Goal: Task Accomplishment & Management: Use online tool/utility

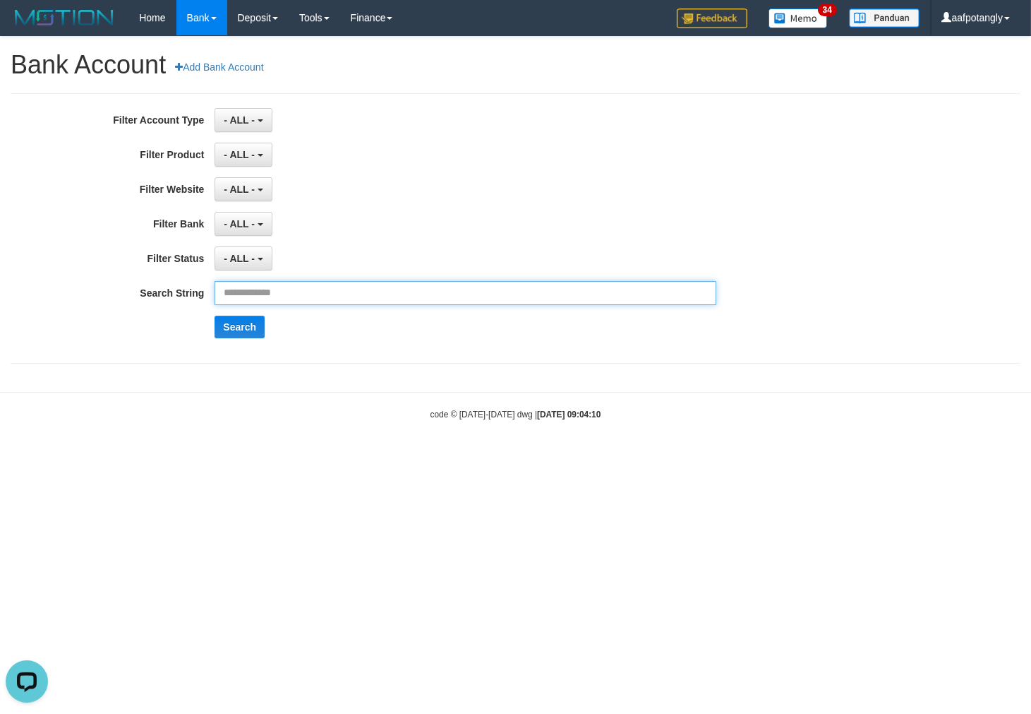
click at [320, 300] on input "text" at bounding box center [465, 293] width 501 height 24
paste input "****"
type input "****"
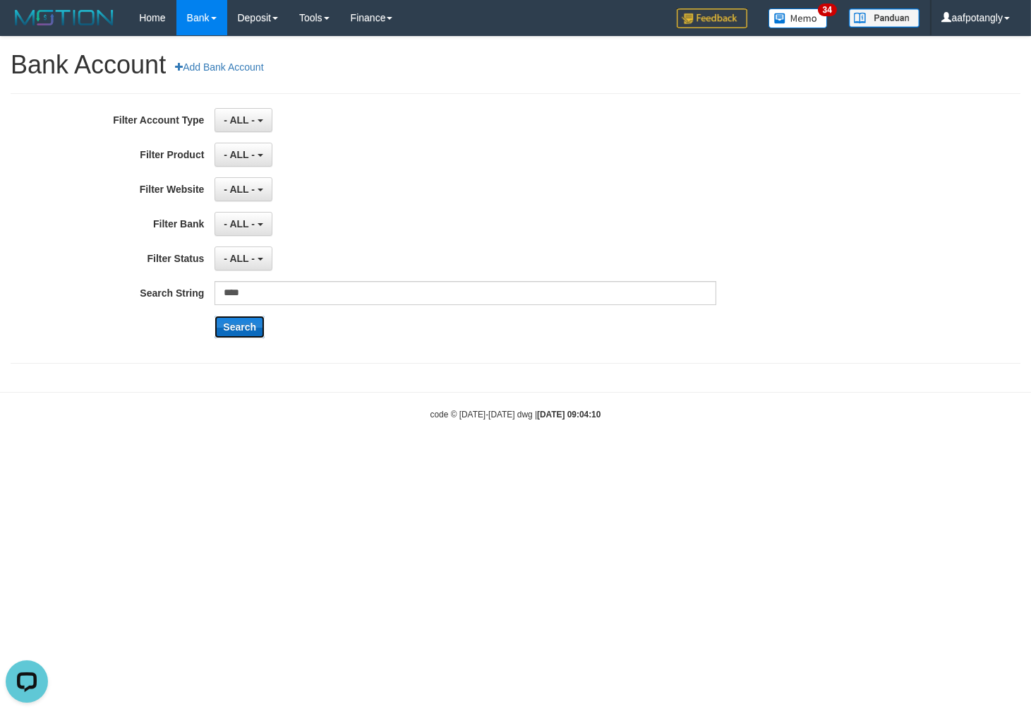
click at [248, 320] on button "Search" at bounding box center [240, 327] width 50 height 23
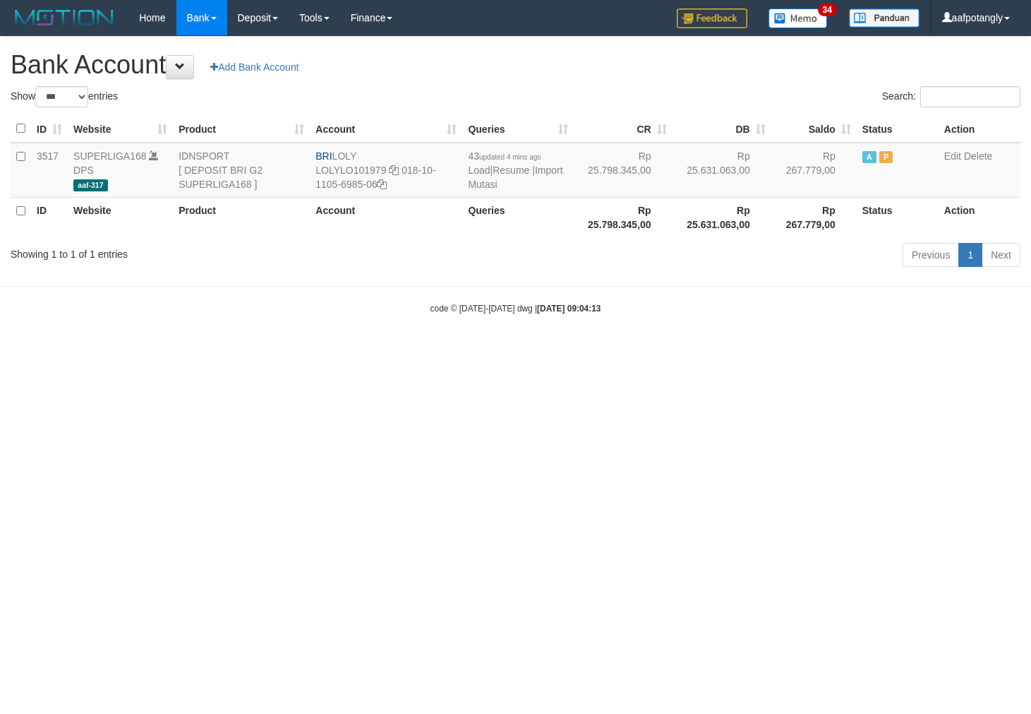
select select "***"
click at [512, 184] on link "Import Mutasi" at bounding box center [515, 176] width 95 height 25
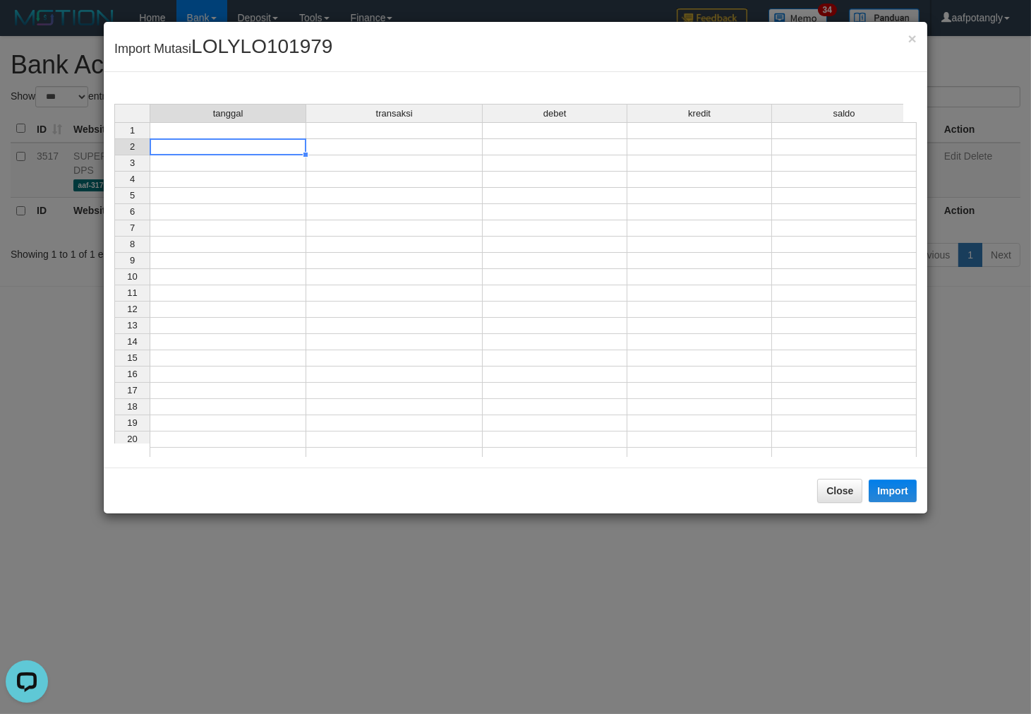
click at [114, 138] on div "tanggal transaksi debet kredit saldo 1 2 3 4 5 6 7 8 9 10 11 12 13 14 15 16 17 …" at bounding box center [114, 284] width 0 height 360
click at [266, 131] on td at bounding box center [228, 130] width 157 height 17
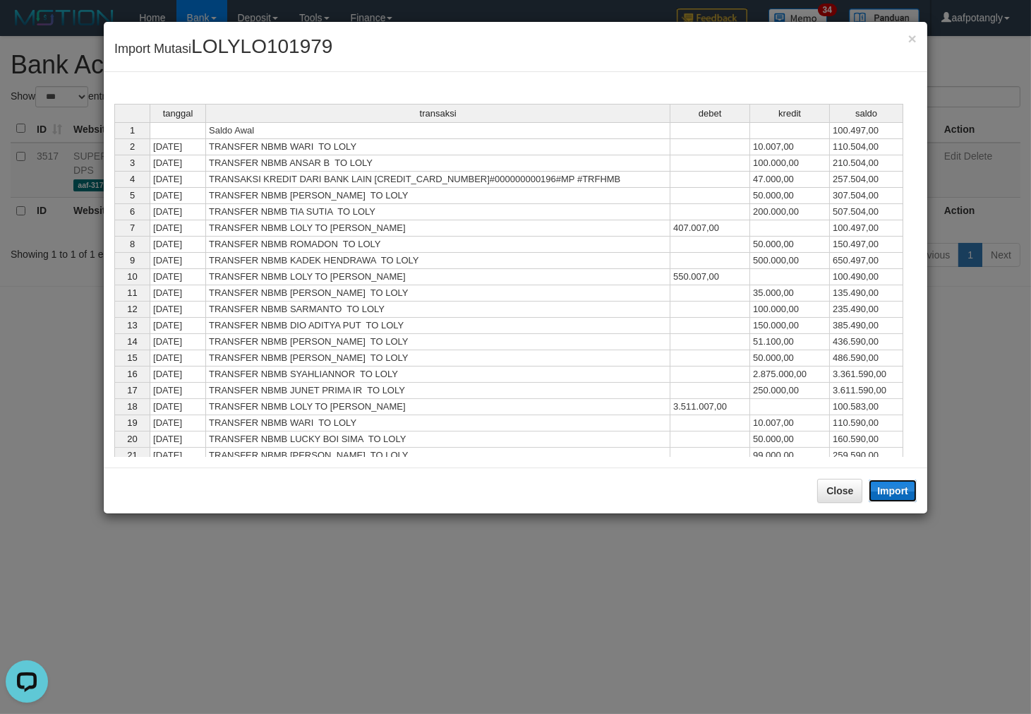
click at [900, 489] on button "Import" at bounding box center [893, 490] width 48 height 23
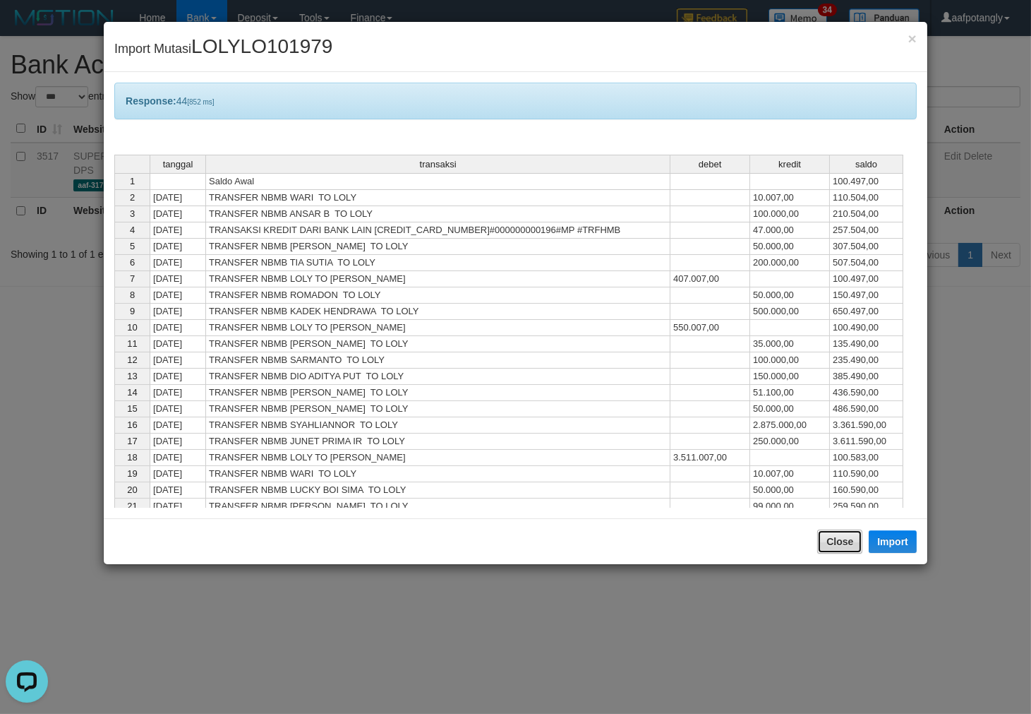
click at [838, 541] on button "Close" at bounding box center [839, 541] width 45 height 24
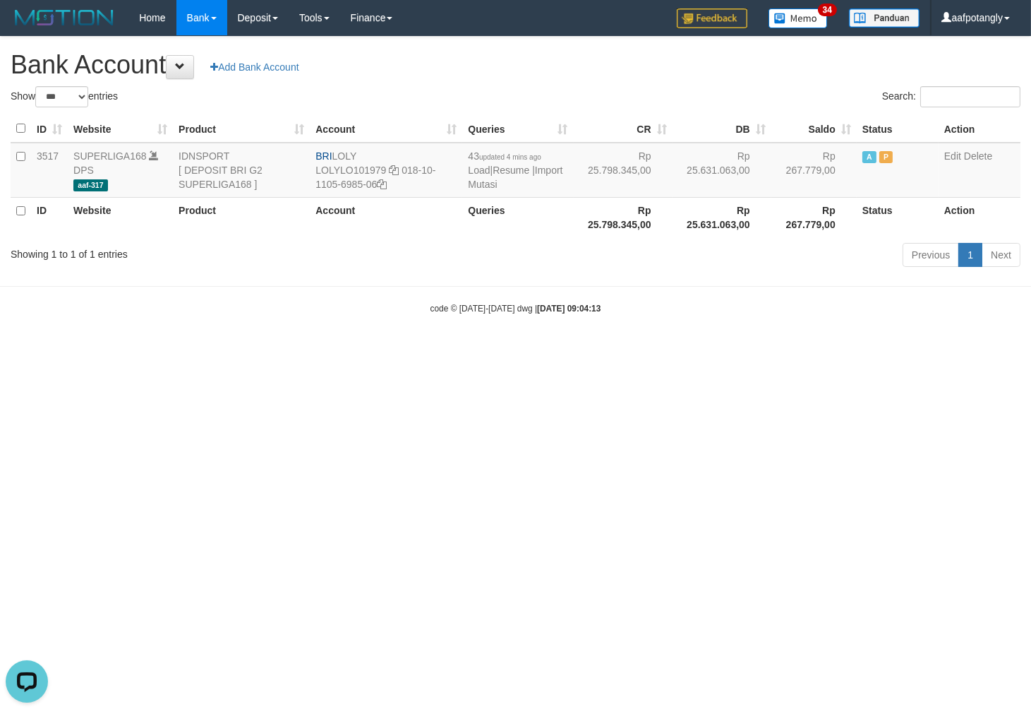
click at [714, 350] on html "Toggle navigation Home Bank Account List Load By Website Group [ISPORT] SUPERLI…" at bounding box center [515, 175] width 1031 height 350
select select "***"
click at [714, 350] on html "Toggle navigation Home Bank Account List Load By Website Group [ISPORT] SUPERLI…" at bounding box center [515, 175] width 1031 height 350
select select "***"
click at [488, 179] on link "Import Mutasi" at bounding box center [515, 176] width 95 height 25
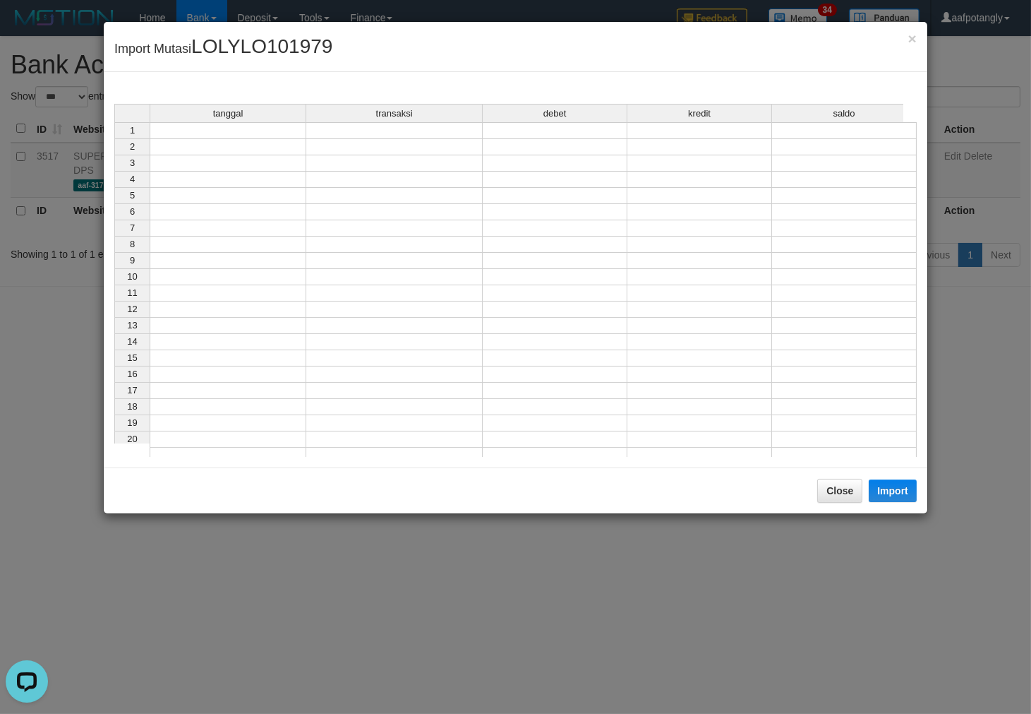
click at [282, 123] on div "tanggal transaksi debet kredit saldo" at bounding box center [508, 114] width 789 height 20
click at [286, 125] on td at bounding box center [228, 130] width 157 height 17
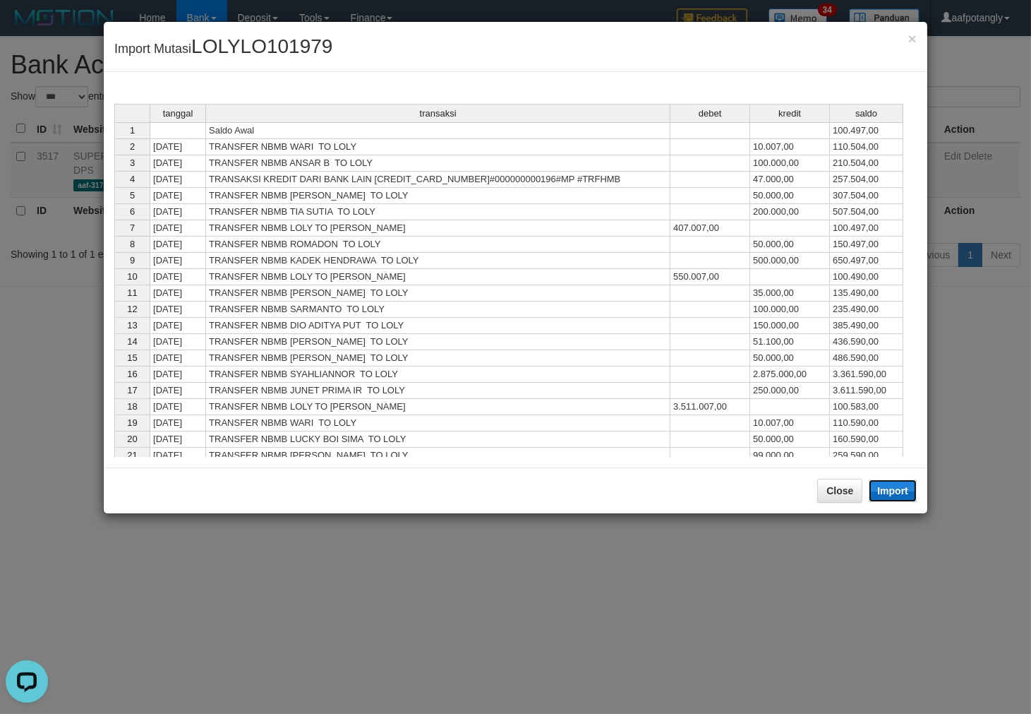
click at [892, 490] on button "Import" at bounding box center [893, 490] width 48 height 23
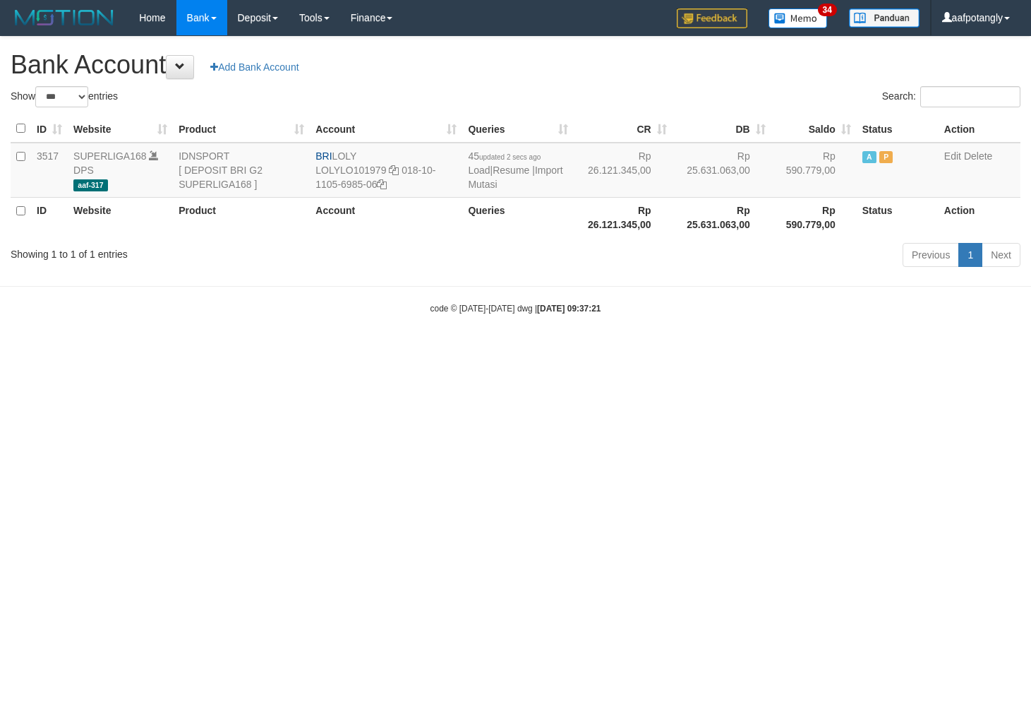
select select "***"
click at [494, 180] on link "Import Mutasi" at bounding box center [515, 176] width 95 height 25
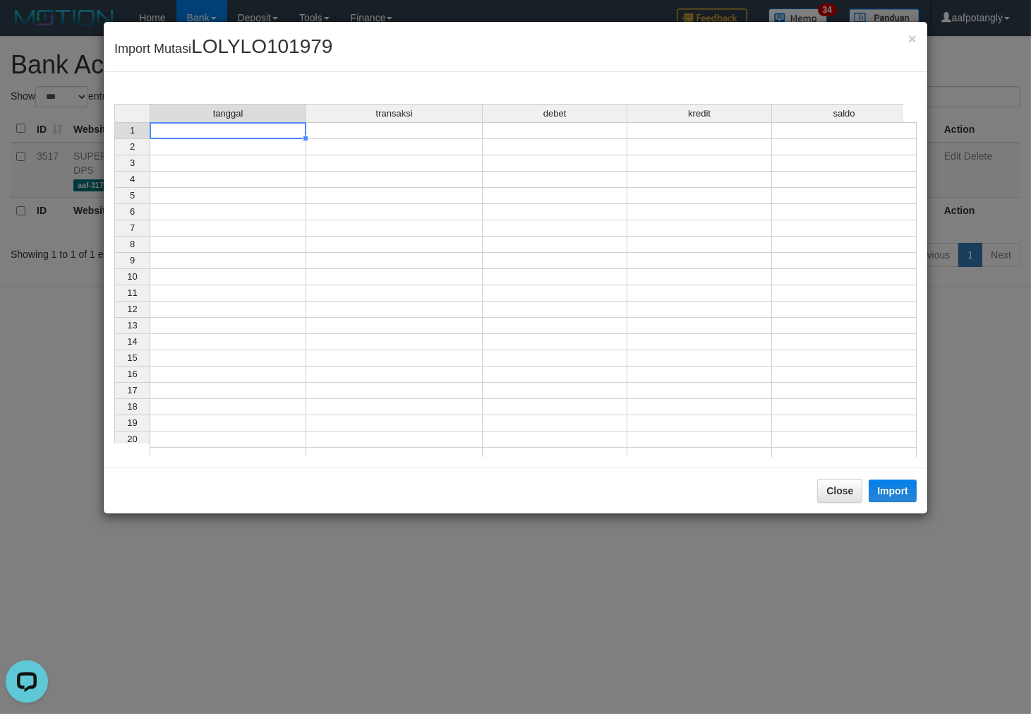
click at [244, 128] on td at bounding box center [228, 130] width 157 height 17
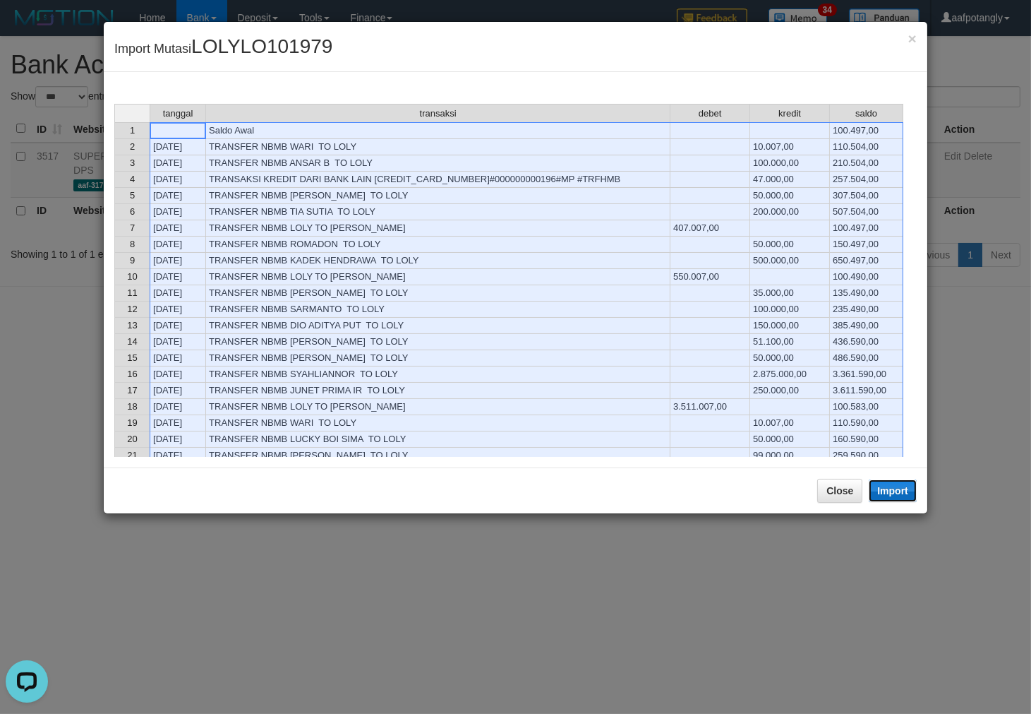
click at [888, 487] on button "Import" at bounding box center [893, 490] width 48 height 23
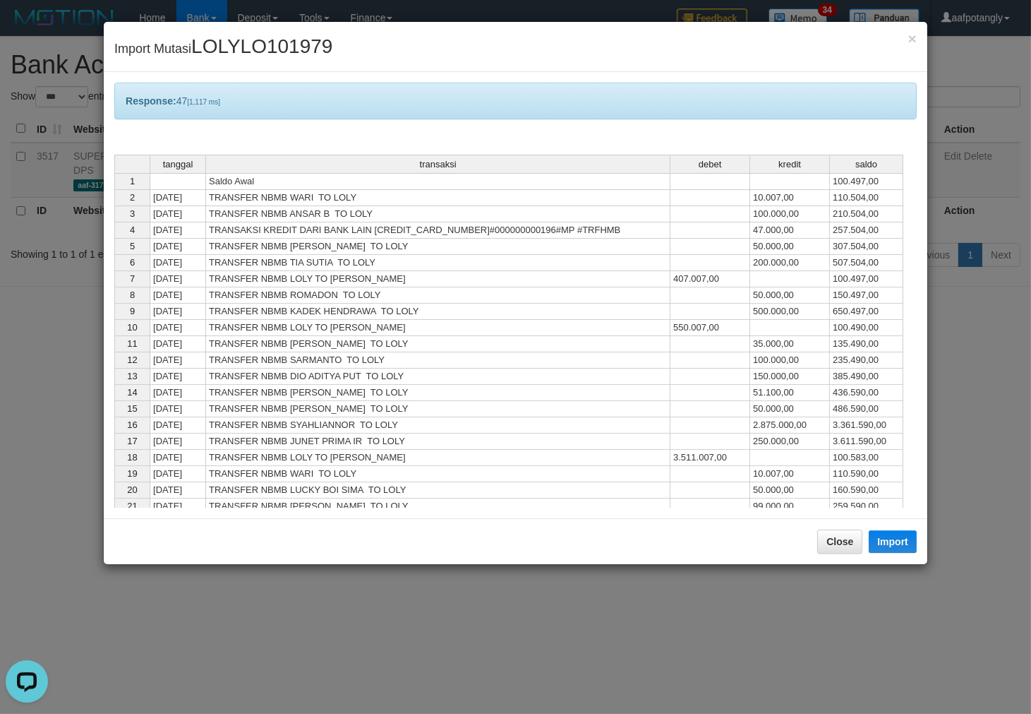
click at [851, 525] on div "Close Import" at bounding box center [516, 541] width 824 height 46
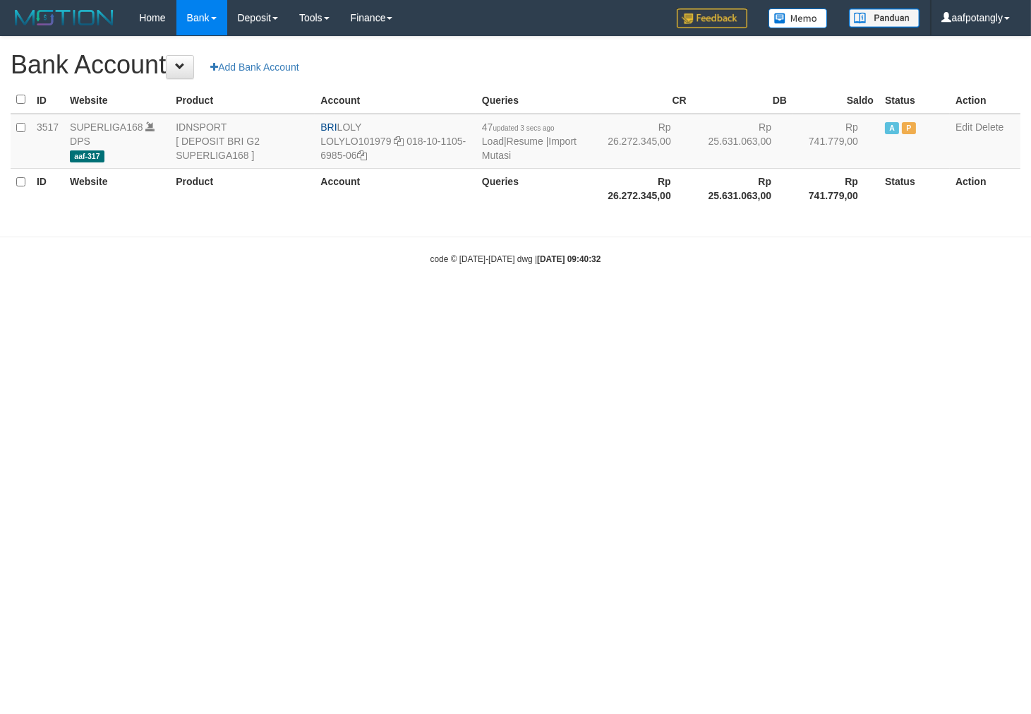
select select "***"
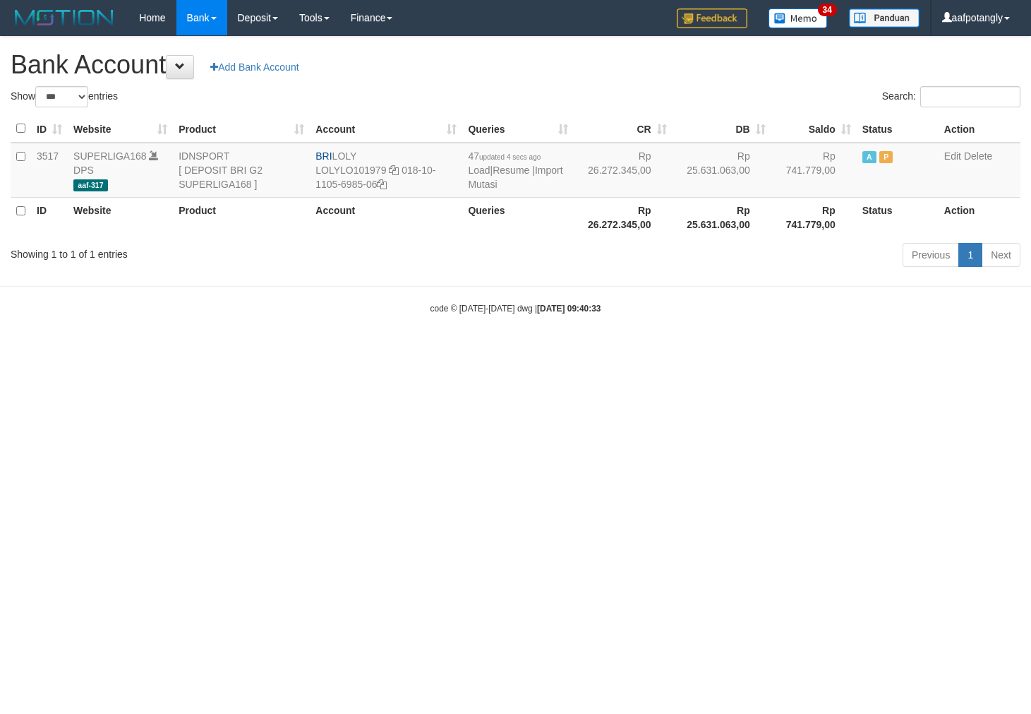
select select "***"
click at [499, 181] on link "Import Mutasi" at bounding box center [515, 176] width 95 height 25
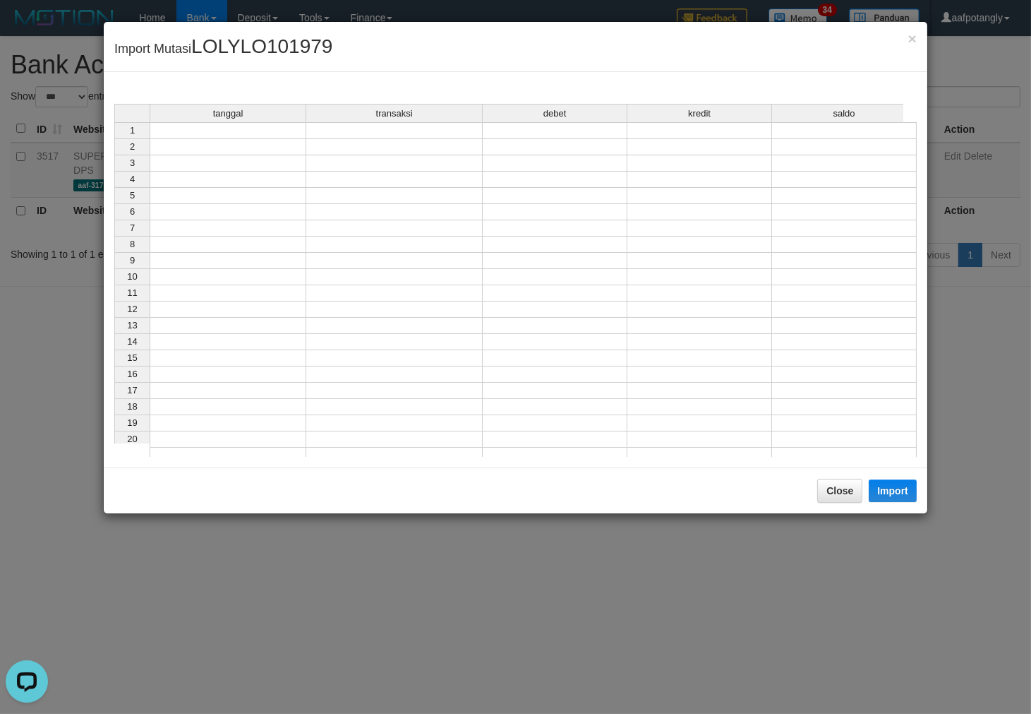
click at [265, 124] on div "tanggal transaksi debet kredit saldo" at bounding box center [508, 114] width 789 height 20
click at [251, 135] on td at bounding box center [228, 130] width 157 height 17
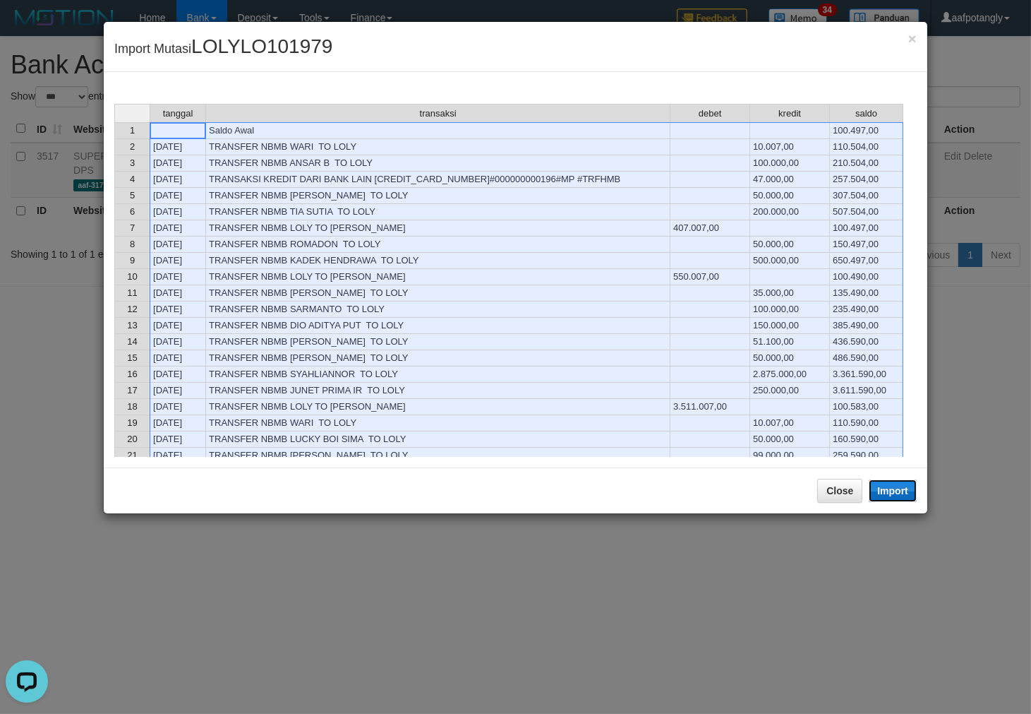
click at [873, 486] on button "Import" at bounding box center [893, 490] width 48 height 23
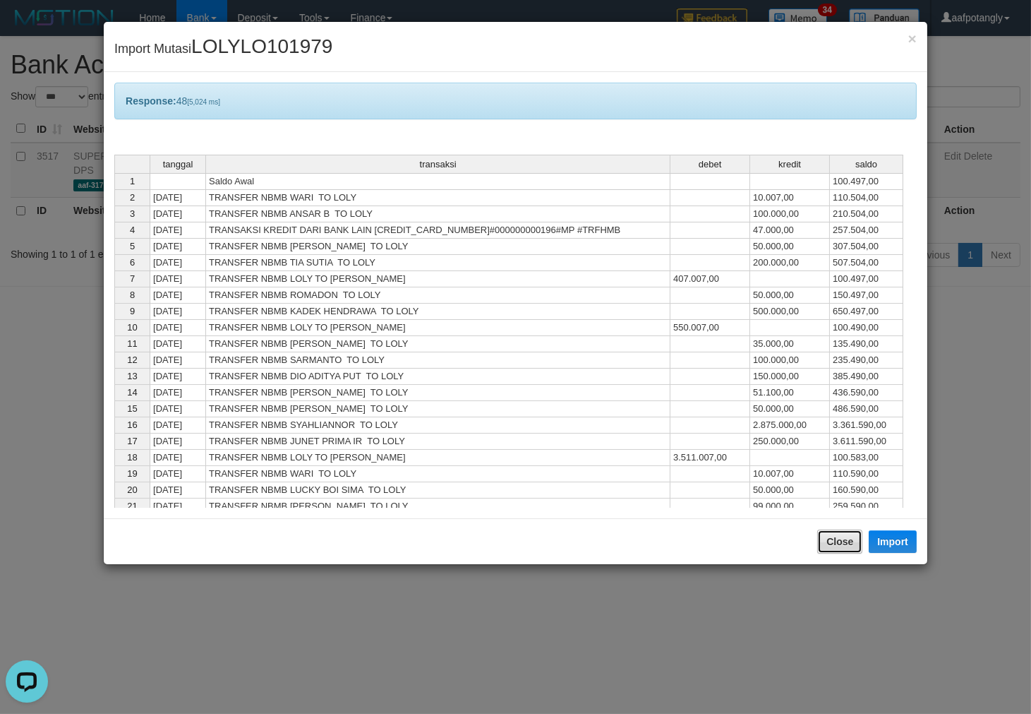
click at [831, 535] on button "Close" at bounding box center [839, 541] width 45 height 24
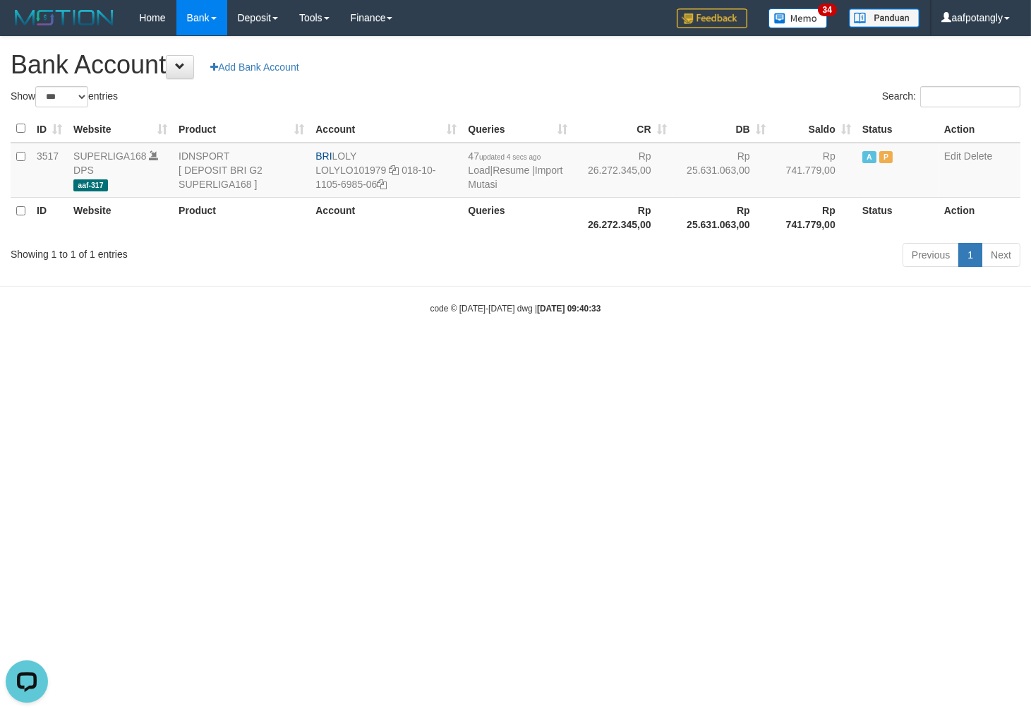
click at [619, 350] on html "Toggle navigation Home Bank Account List Load By Website Group [ISPORT] SUPERLI…" at bounding box center [515, 175] width 1031 height 350
select select "***"
click at [476, 187] on link "Import Mutasi" at bounding box center [509, 176] width 95 height 25
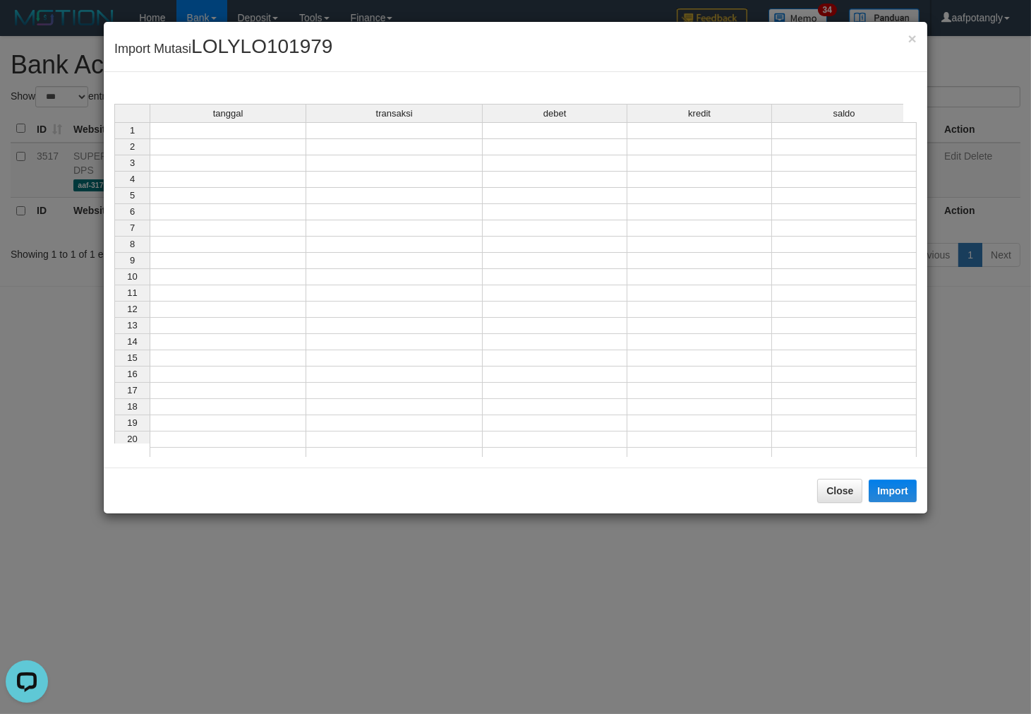
click at [264, 136] on td at bounding box center [228, 130] width 157 height 17
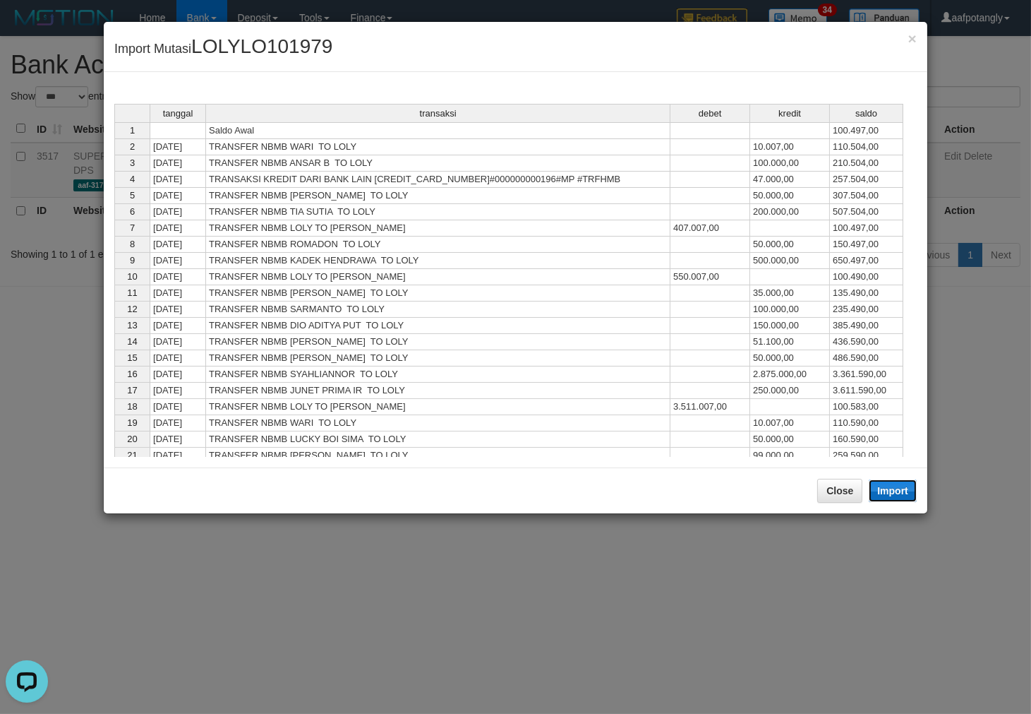
click at [880, 491] on button "Import" at bounding box center [893, 490] width 48 height 23
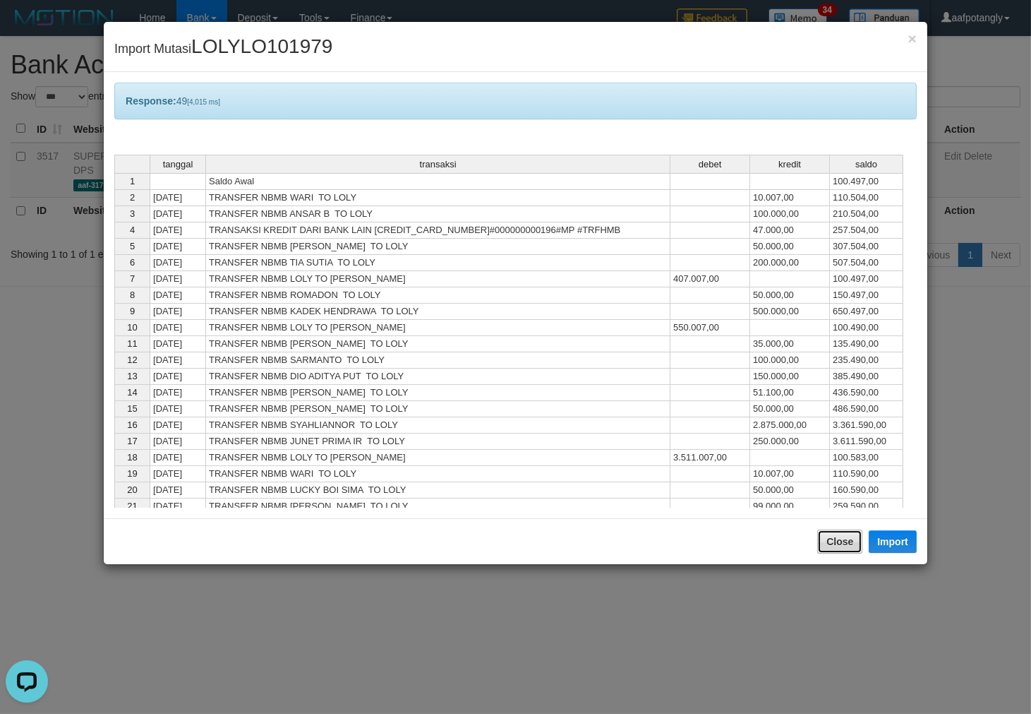
click at [833, 534] on button "Close" at bounding box center [839, 541] width 45 height 24
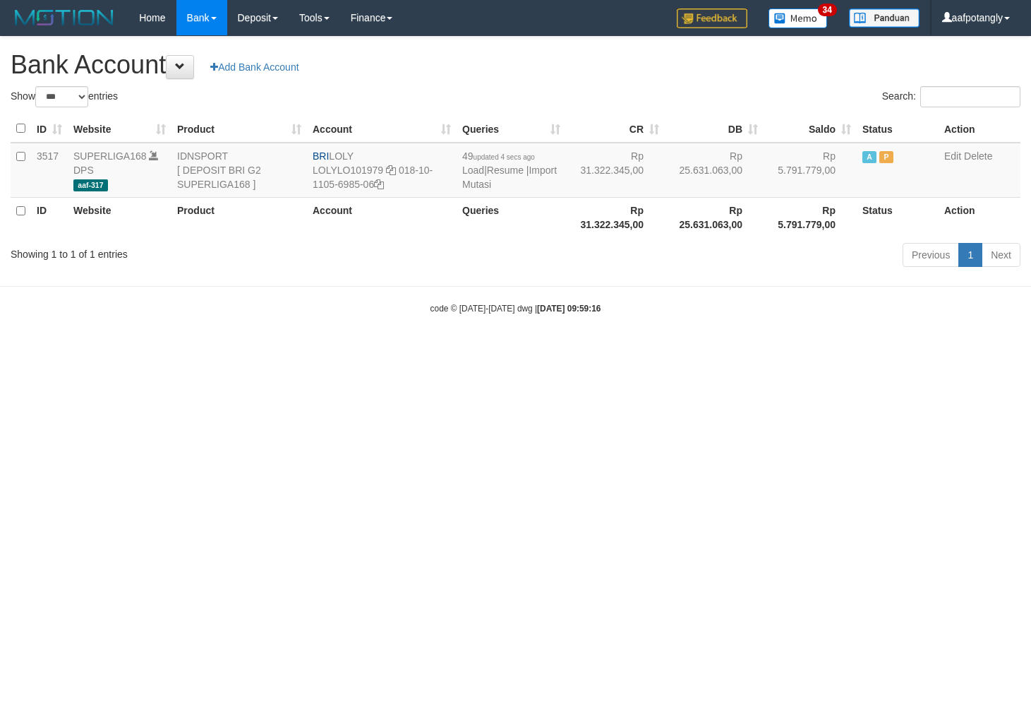
select select "***"
drag, startPoint x: 334, startPoint y: 153, endPoint x: 514, endPoint y: 178, distance: 181.7
click at [379, 152] on td "BRI LOLY LOLYLO101979 018-10-1105-6985-06" at bounding box center [382, 170] width 150 height 55
drag, startPoint x: 397, startPoint y: 172, endPoint x: 403, endPoint y: 185, distance: 14.6
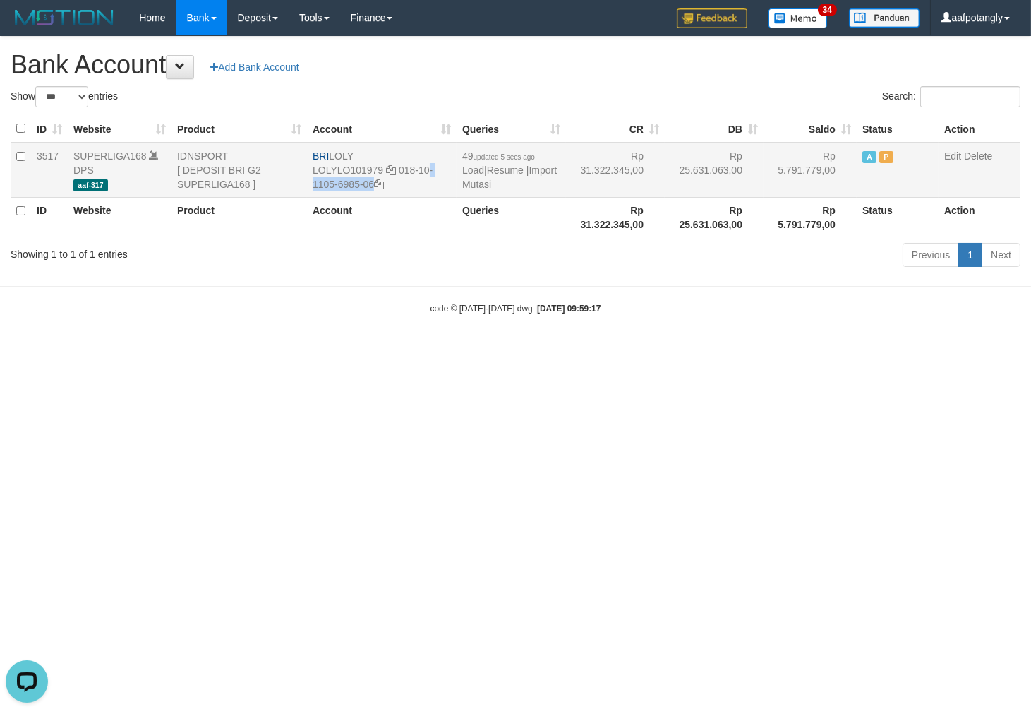
click at [403, 185] on td "BRI LOLY LOLYLO101979 018-10-1105-6985-06" at bounding box center [382, 170] width 150 height 55
copy td "018-10-1105-6985-06"
click at [495, 181] on link "Import Mutasi" at bounding box center [509, 176] width 95 height 25
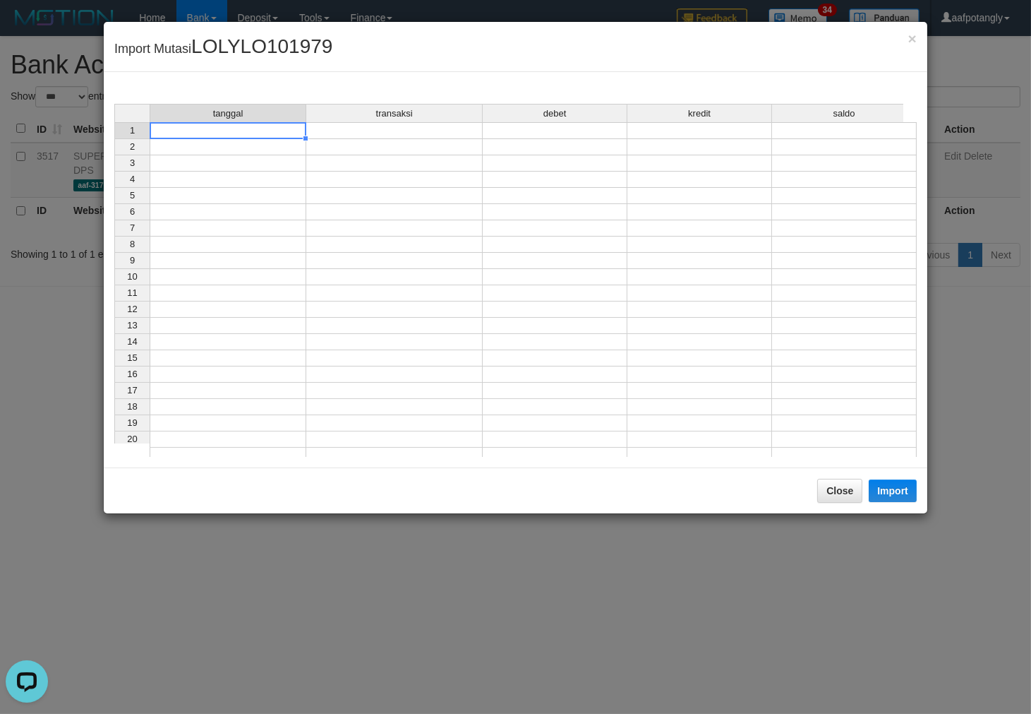
click at [258, 127] on td at bounding box center [228, 130] width 157 height 17
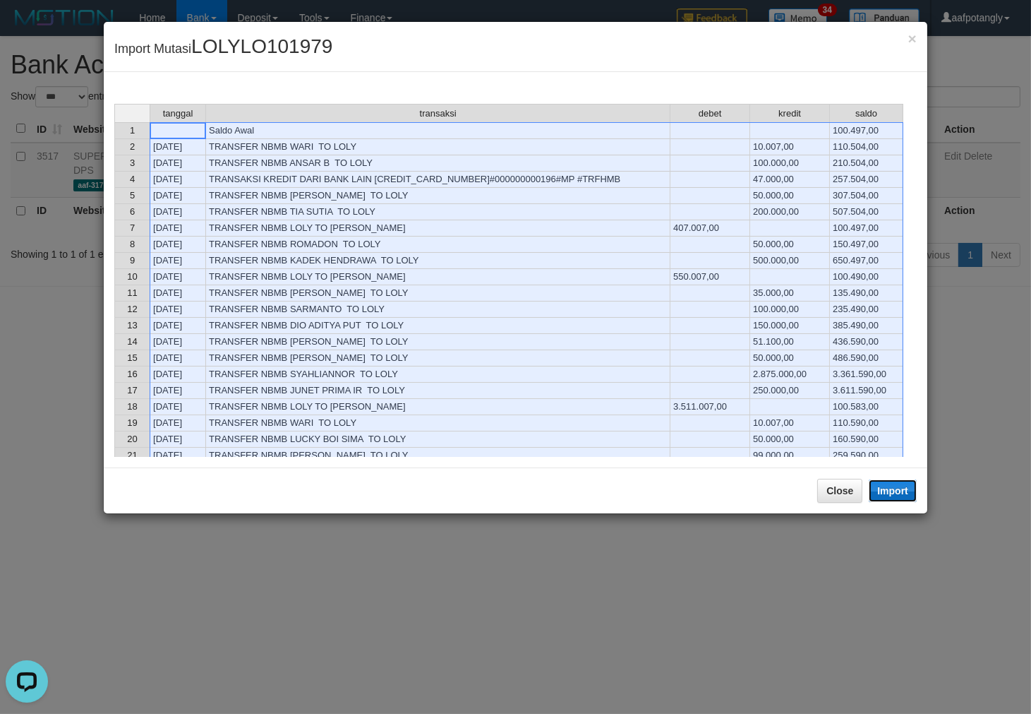
click at [882, 486] on button "Import" at bounding box center [893, 490] width 48 height 23
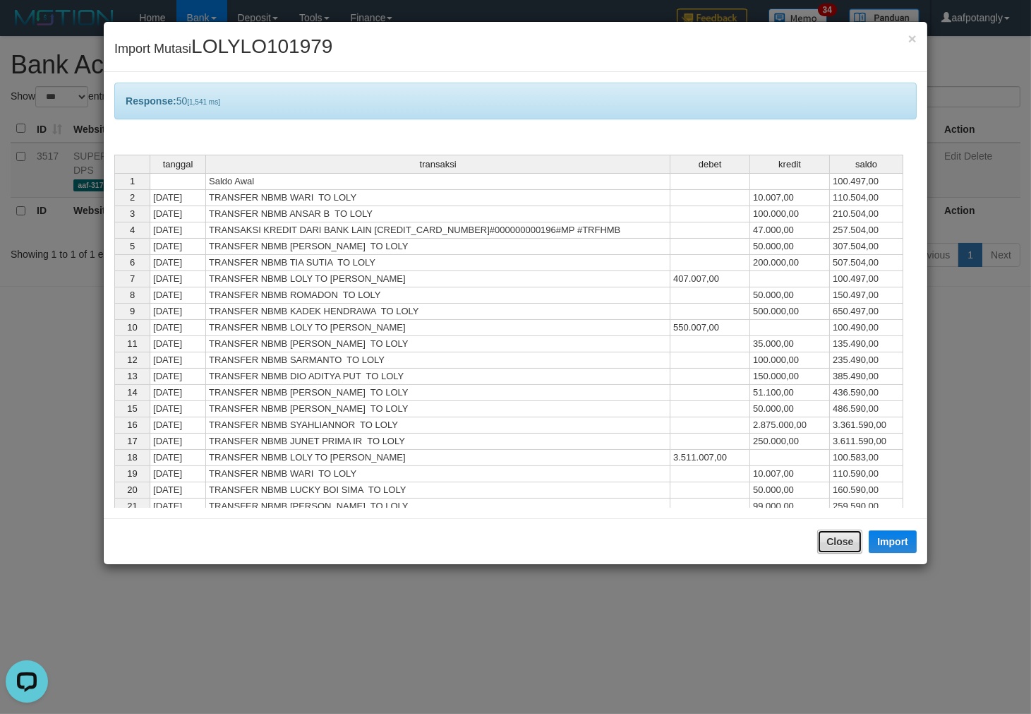
click at [842, 544] on button "Close" at bounding box center [839, 541] width 45 height 24
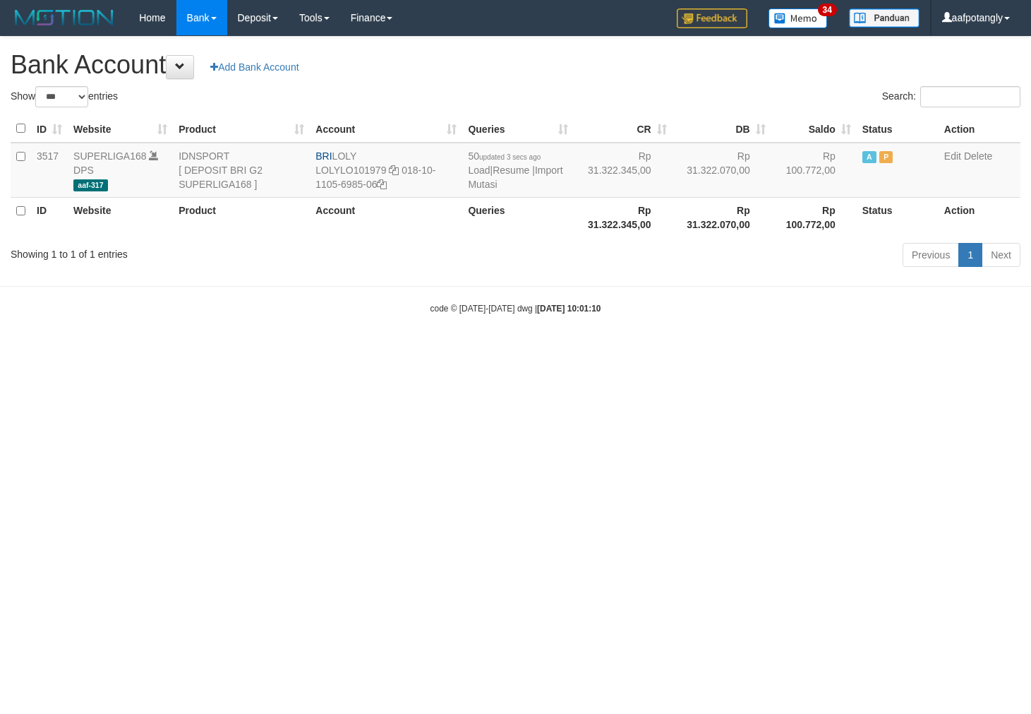
select select "***"
click at [475, 186] on link "Import Mutasi" at bounding box center [515, 176] width 95 height 25
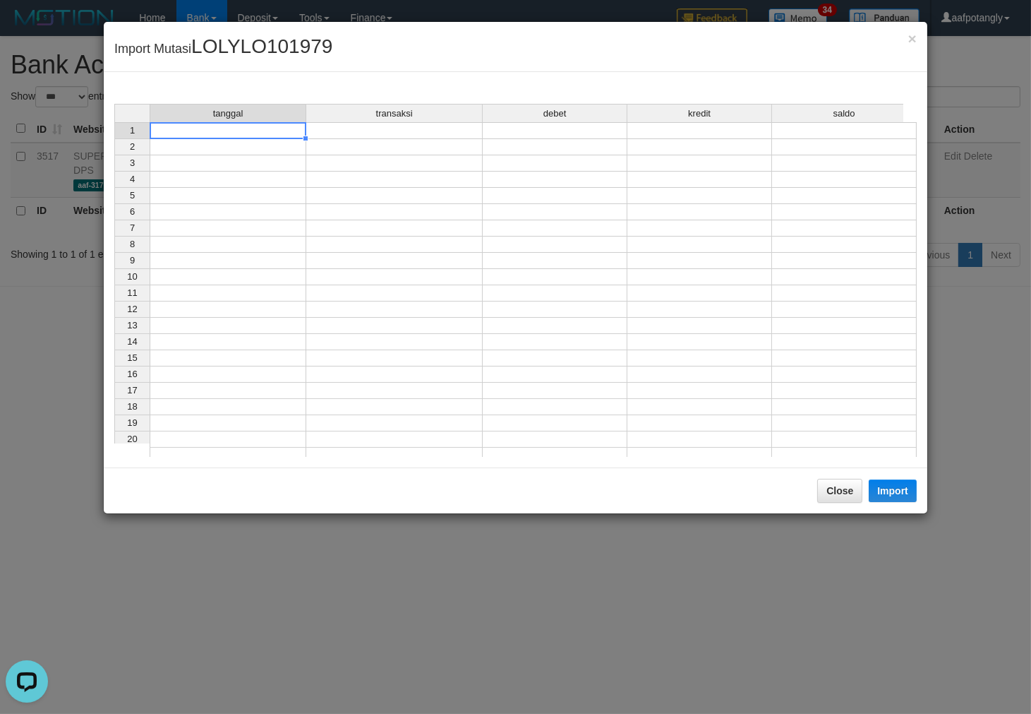
click at [287, 131] on td at bounding box center [228, 130] width 157 height 17
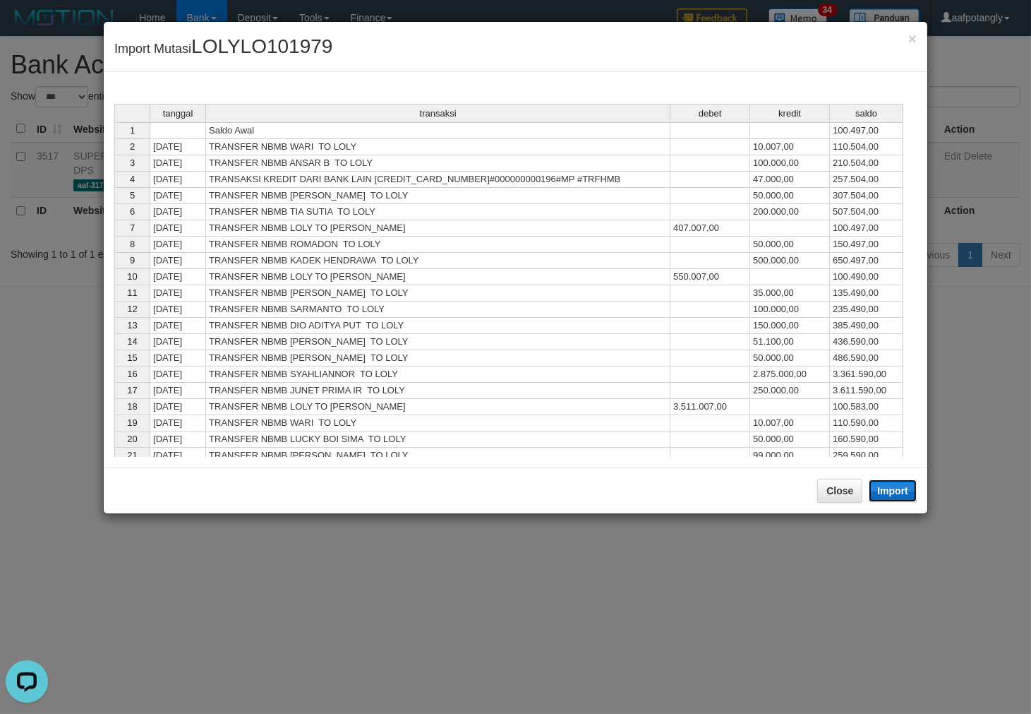
click at [885, 484] on button "Import" at bounding box center [893, 490] width 48 height 23
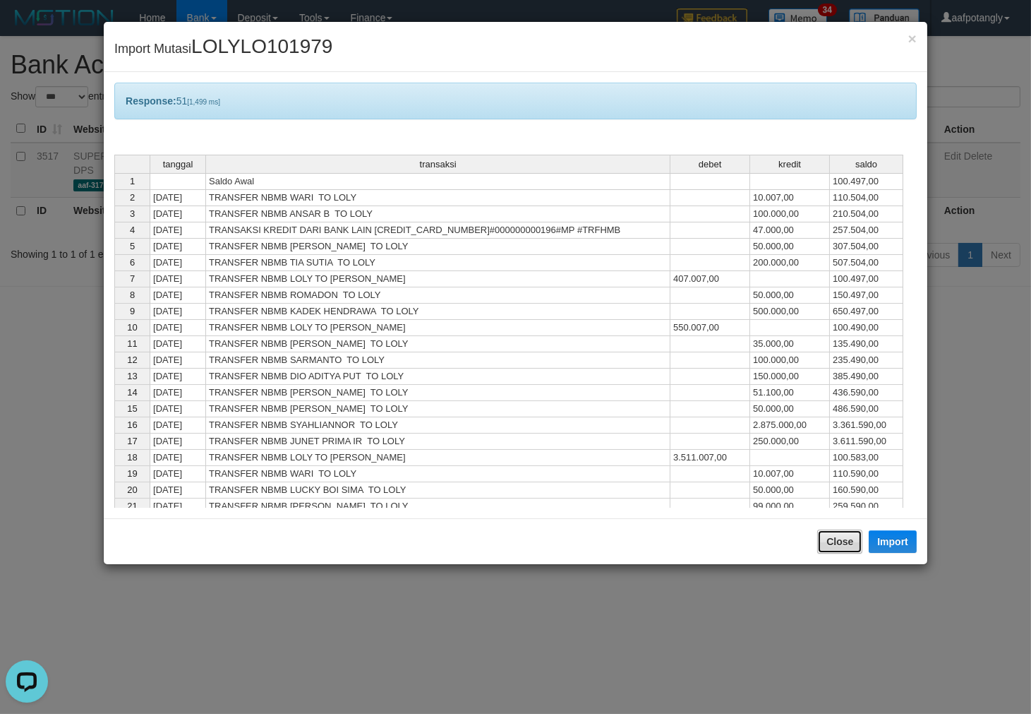
click at [837, 538] on button "Close" at bounding box center [839, 541] width 45 height 24
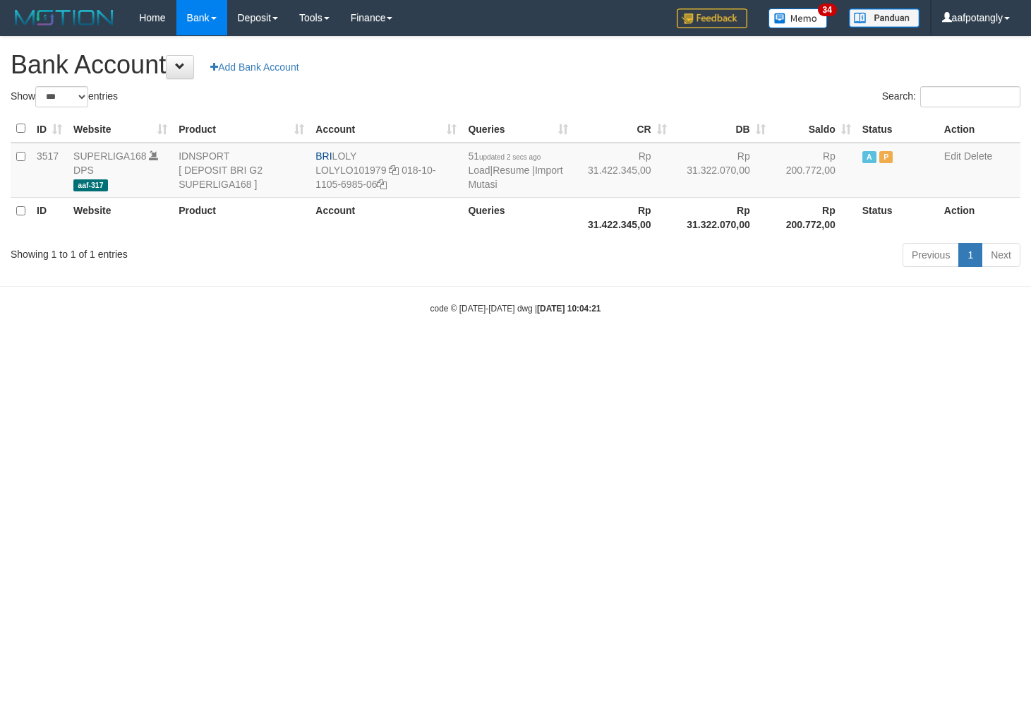
select select "***"
click at [724, 350] on body "Toggle navigation Home Bank Account List Load By Website Group [ISPORT] SUPERLI…" at bounding box center [515, 175] width 1031 height 350
select select "***"
click at [486, 187] on link "Import Mutasi" at bounding box center [515, 176] width 95 height 25
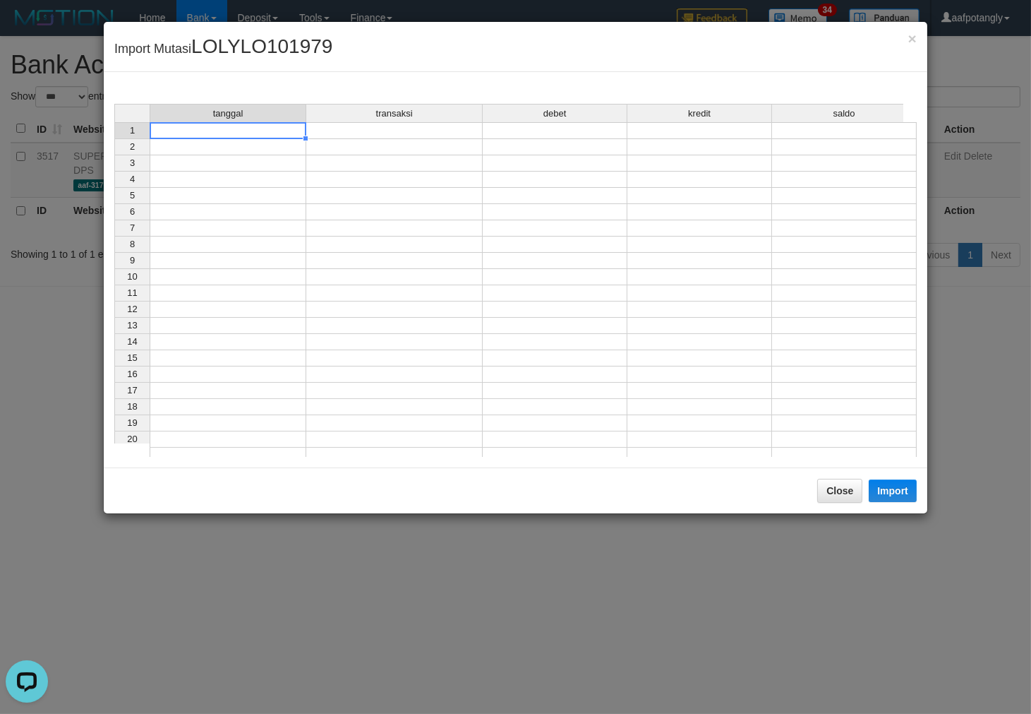
click at [263, 128] on td at bounding box center [228, 130] width 157 height 17
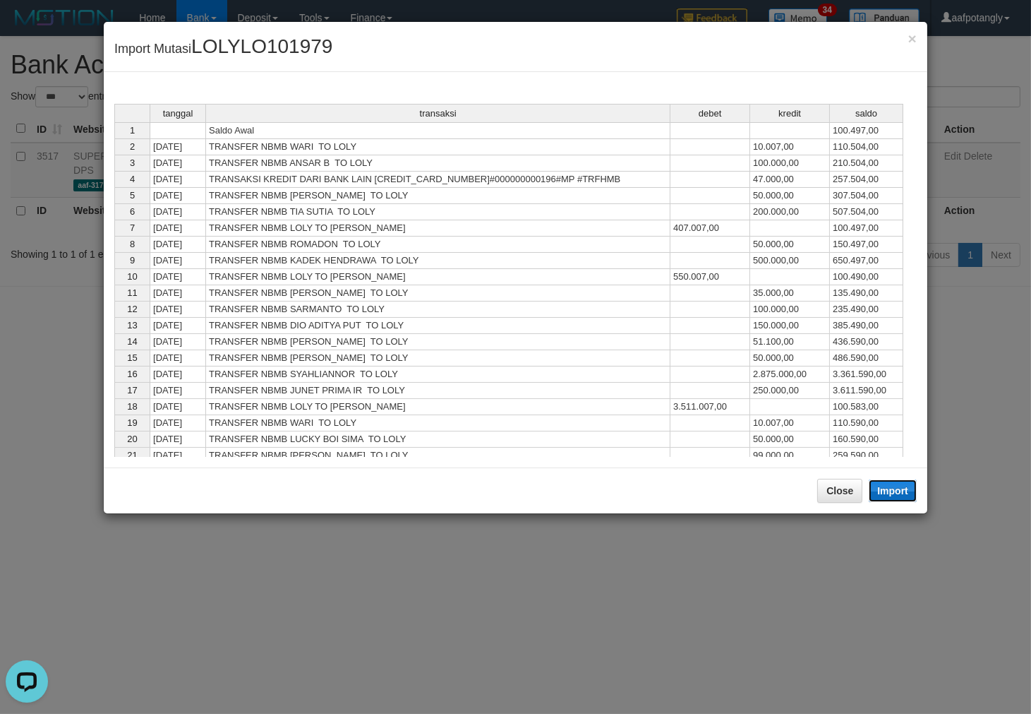
click at [892, 495] on button "Import" at bounding box center [893, 490] width 48 height 23
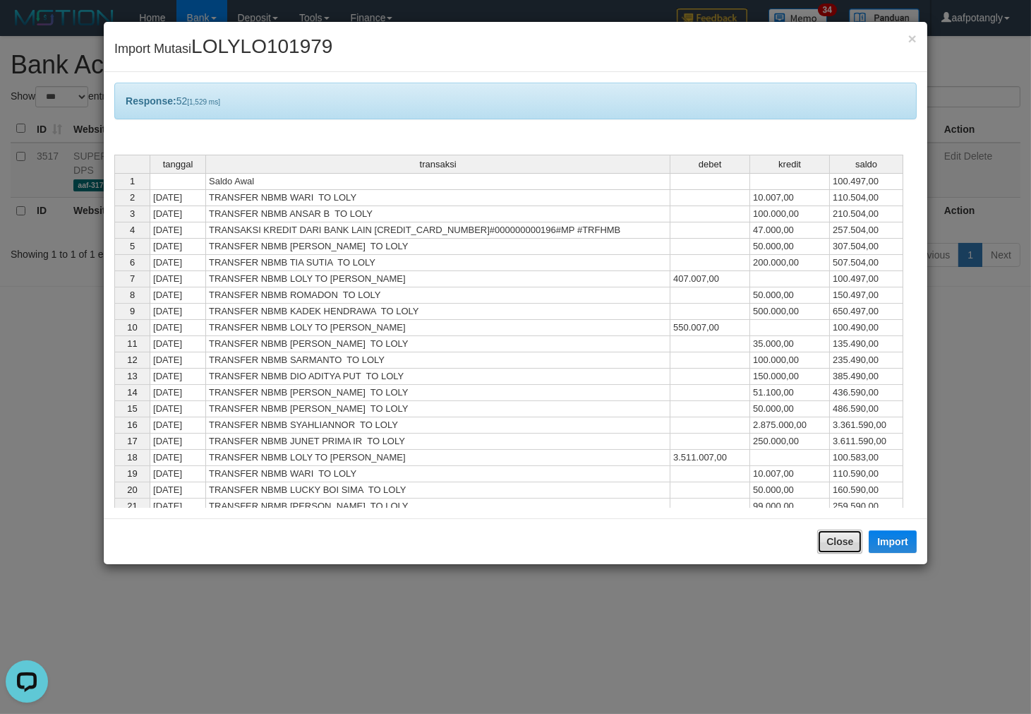
click at [838, 544] on button "Close" at bounding box center [839, 541] width 45 height 24
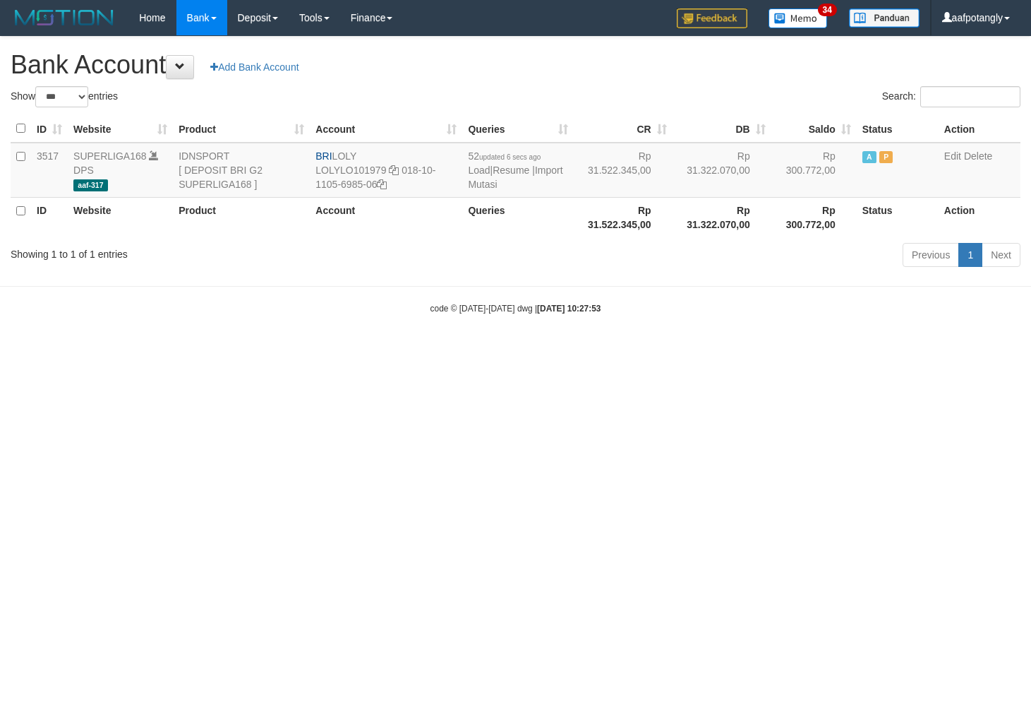
select select "***"
click at [513, 188] on link "Import Mutasi" at bounding box center [515, 176] width 95 height 25
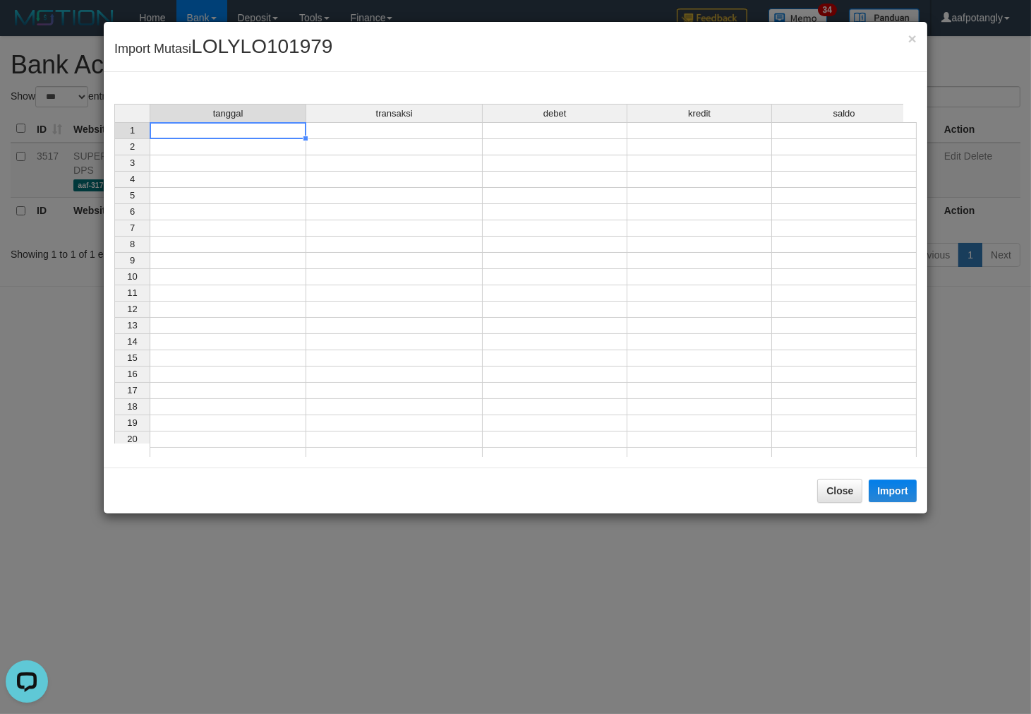
click at [301, 130] on td at bounding box center [228, 130] width 157 height 17
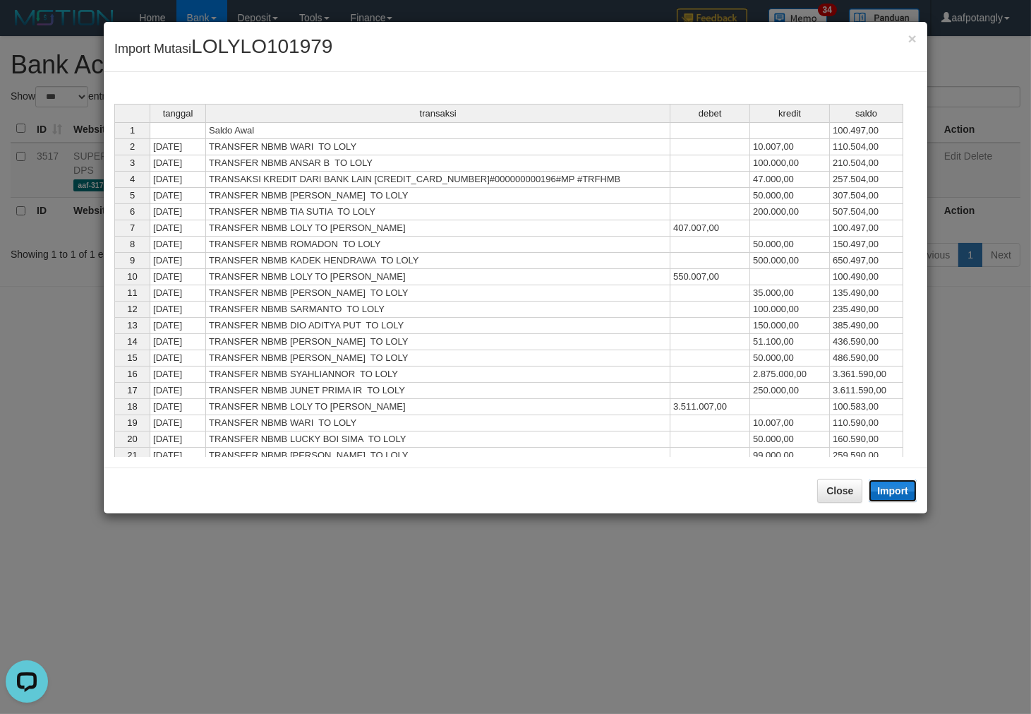
click at [879, 496] on button "Import" at bounding box center [893, 490] width 48 height 23
click at [835, 464] on td "259.590,00" at bounding box center [866, 456] width 73 height 16
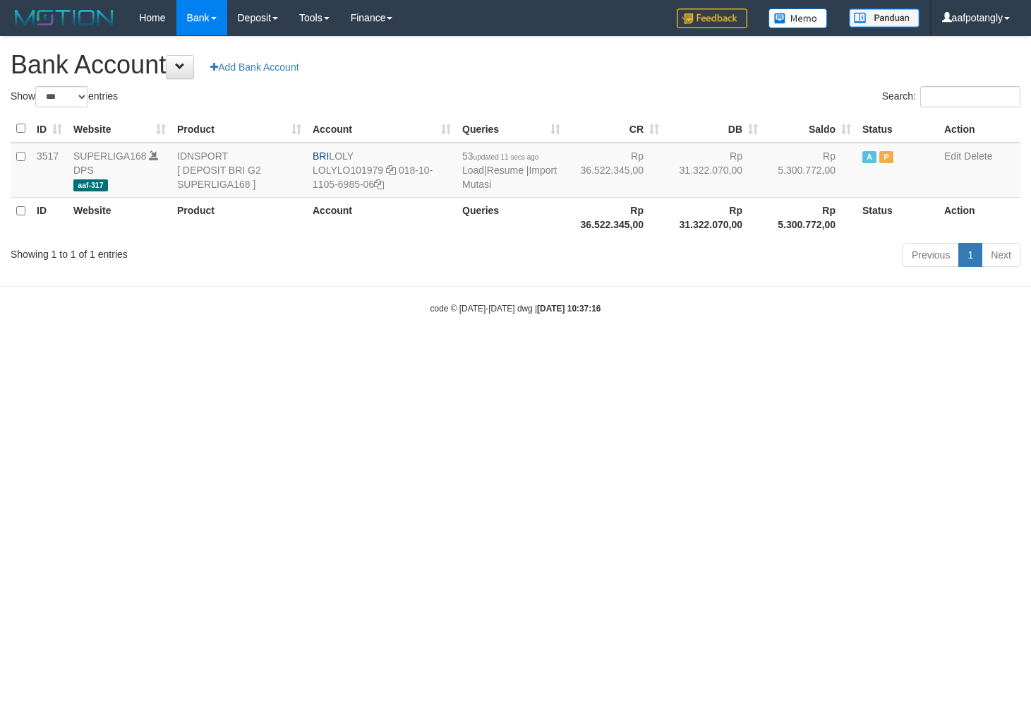
select select "***"
drag, startPoint x: 333, startPoint y: 152, endPoint x: 756, endPoint y: 189, distance: 424.5
click at [368, 152] on td "BRI LOLY LOLYLO101979 018-10-1105-6985-06" at bounding box center [382, 170] width 150 height 55
drag, startPoint x: 400, startPoint y: 167, endPoint x: 407, endPoint y: 181, distance: 15.5
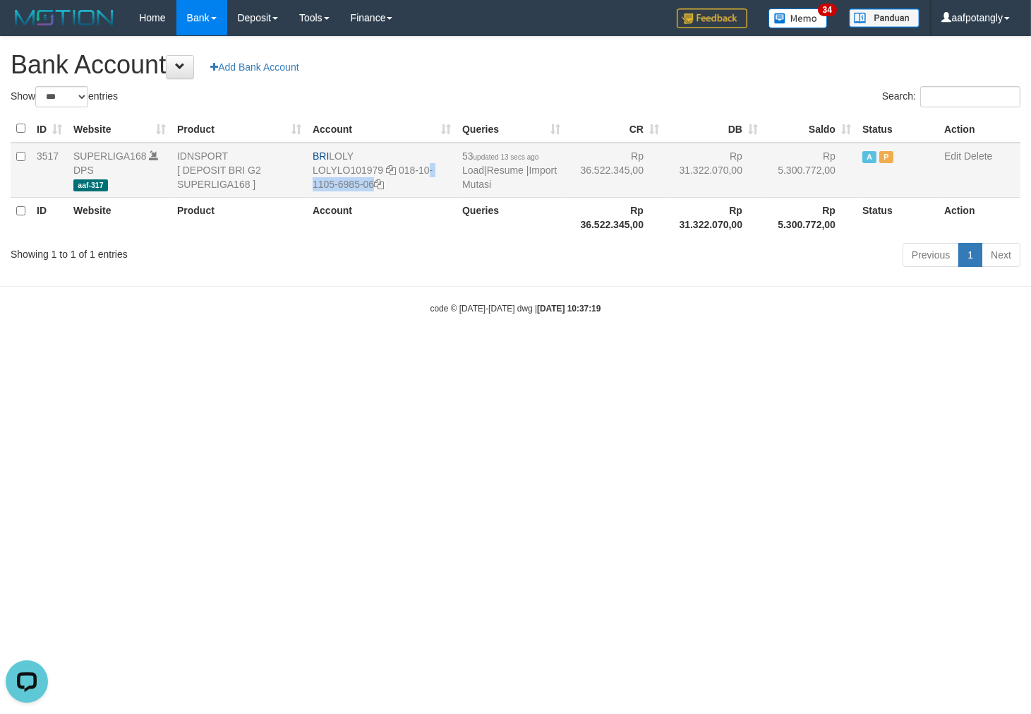
click at [407, 181] on td "BRI LOLY LOLYLO101979 018-10-1105-6985-06" at bounding box center [382, 170] width 150 height 55
copy td "018-10-1105-6985-06"
click at [478, 184] on link "Import Mutasi" at bounding box center [509, 176] width 95 height 25
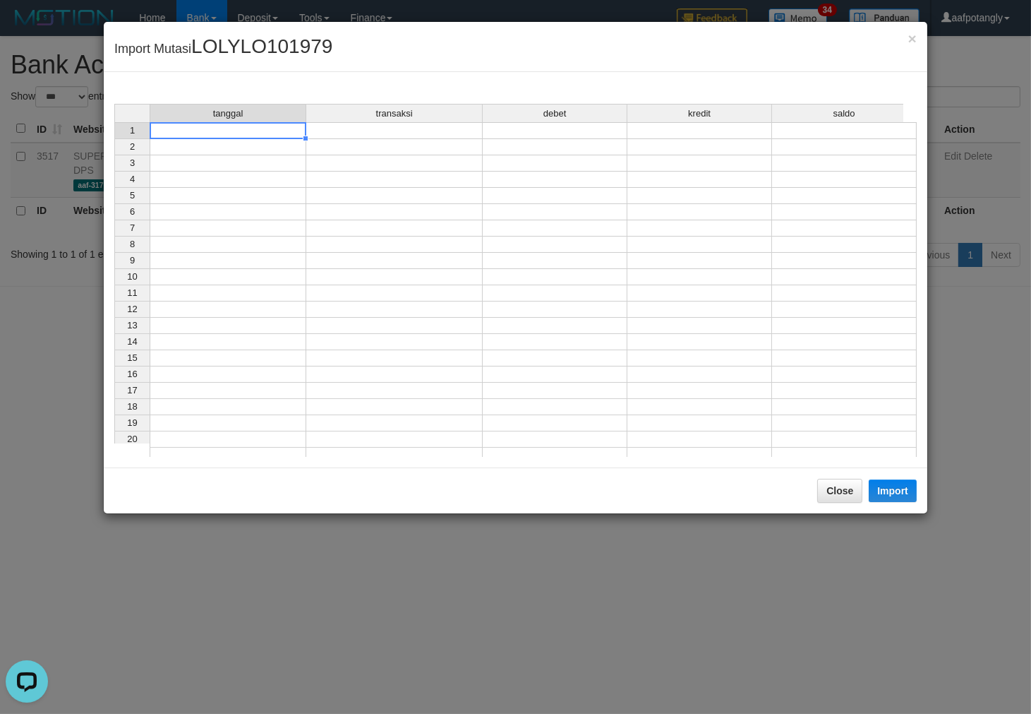
click at [294, 132] on td at bounding box center [228, 130] width 157 height 17
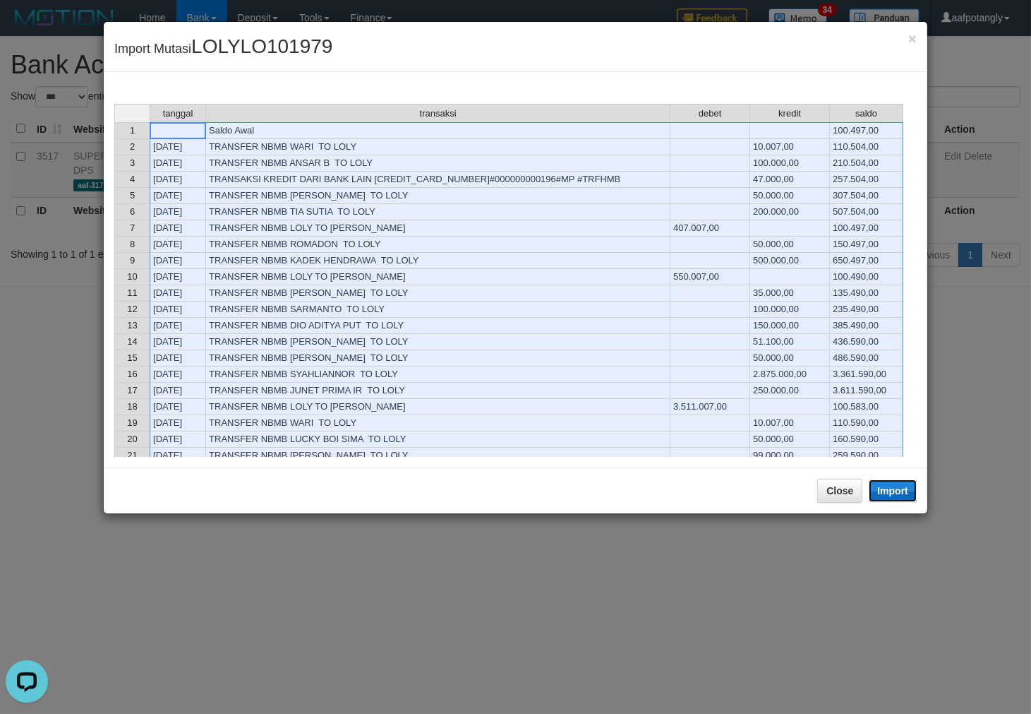
click at [877, 488] on button "Import" at bounding box center [893, 490] width 48 height 23
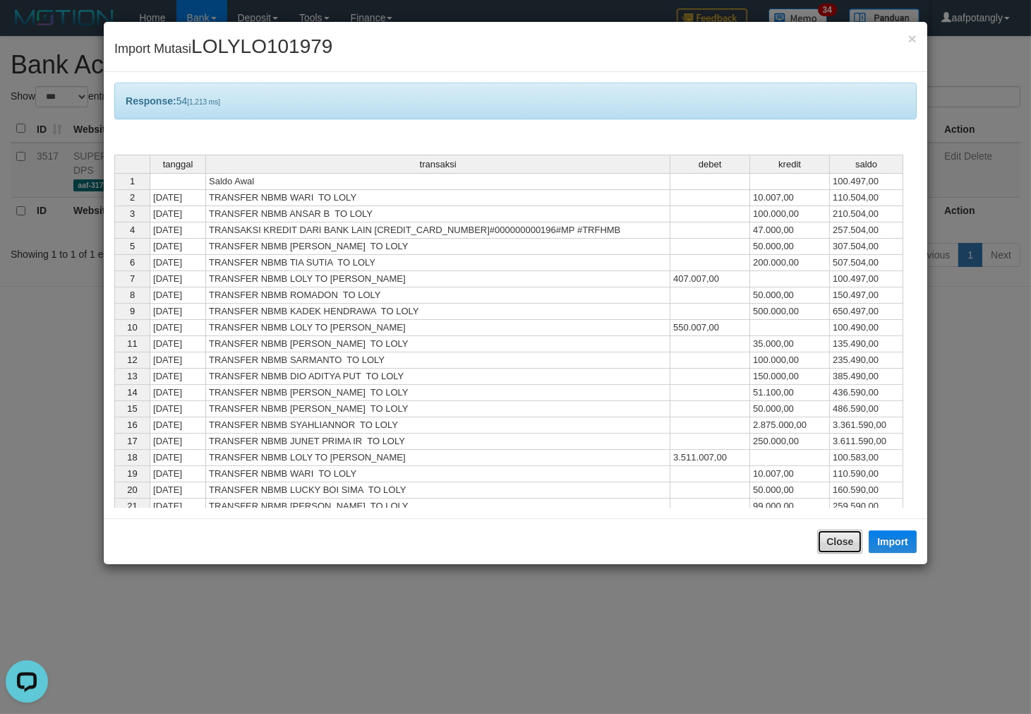
click at [833, 534] on button "Close" at bounding box center [839, 541] width 45 height 24
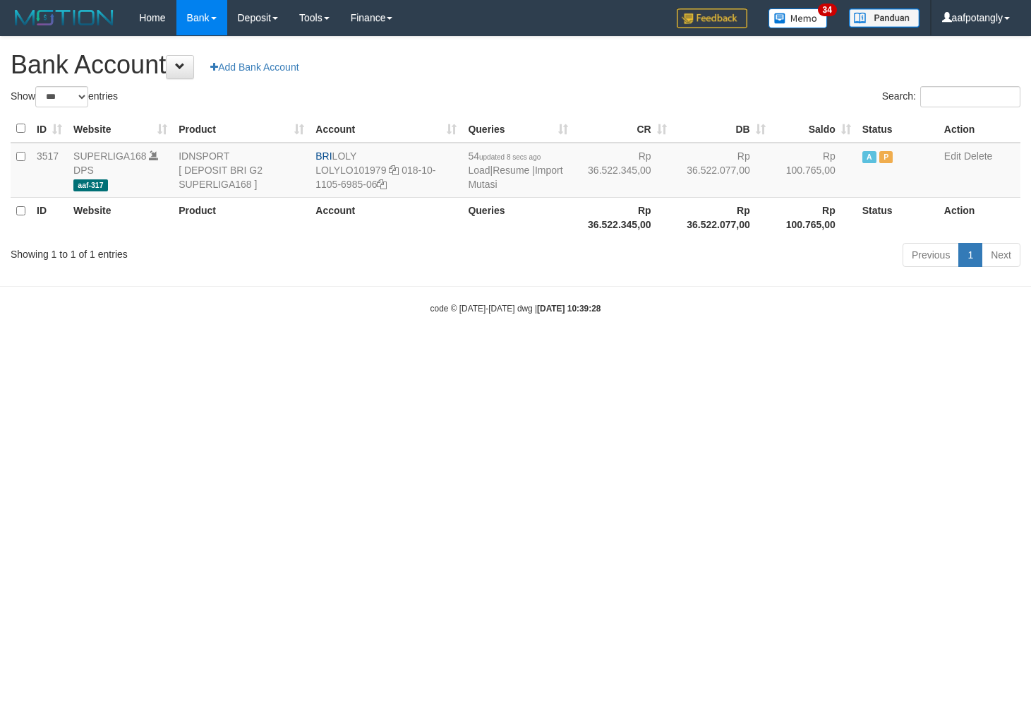
select select "***"
click at [741, 350] on html "Toggle navigation Home Bank Account List Load By Website Group [ISPORT] SUPERLI…" at bounding box center [515, 175] width 1031 height 350
select select "***"
click at [484, 182] on link "Import Mutasi" at bounding box center [515, 176] width 95 height 25
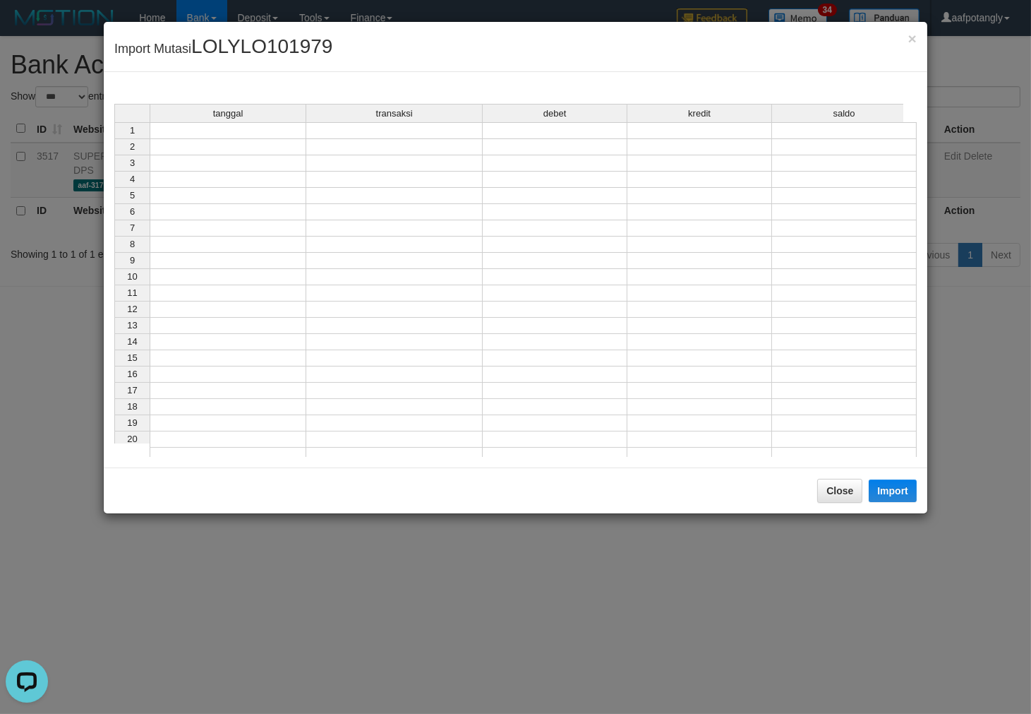
click at [215, 134] on td at bounding box center [228, 130] width 157 height 17
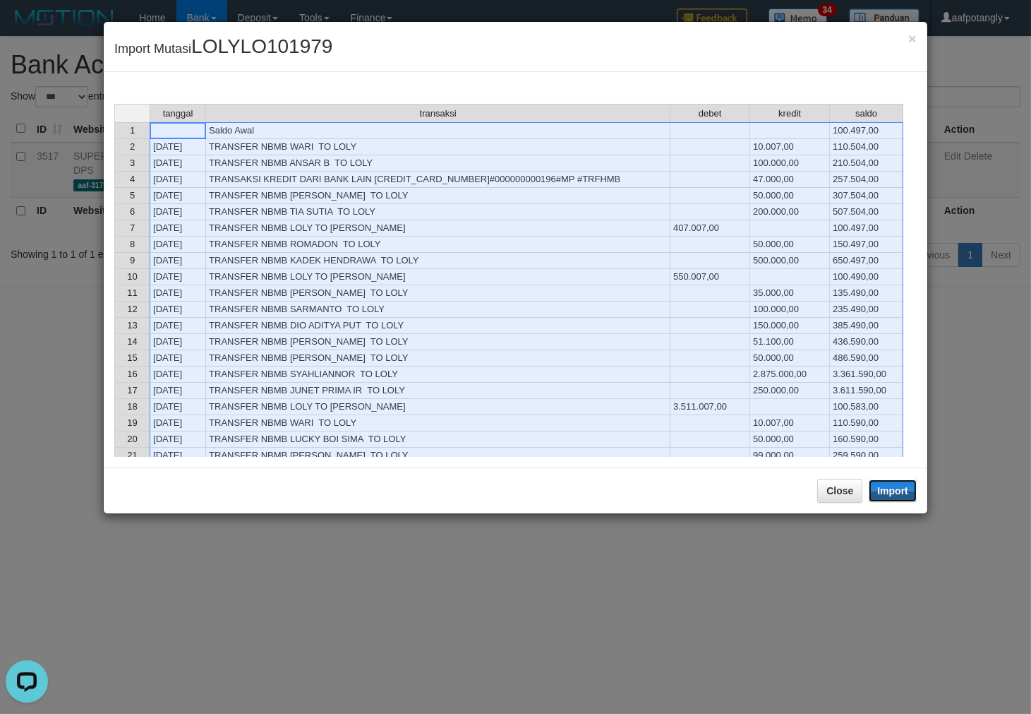
drag, startPoint x: 893, startPoint y: 491, endPoint x: 817, endPoint y: 408, distance: 112.4
click at [892, 490] on button "Import" at bounding box center [893, 490] width 48 height 23
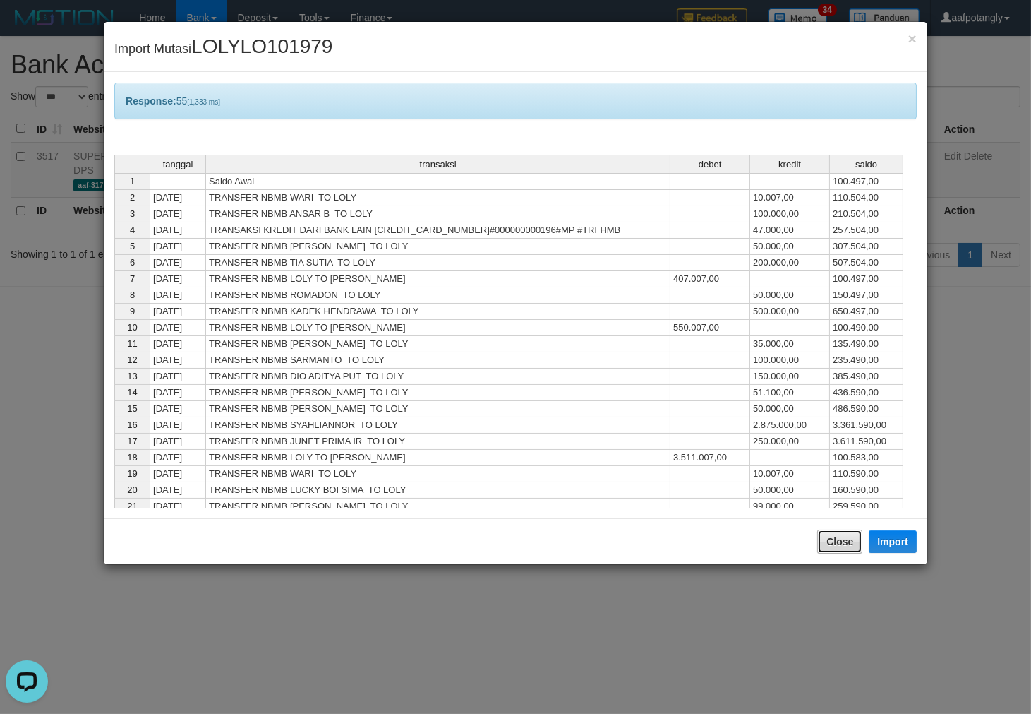
click at [834, 549] on button "Close" at bounding box center [839, 541] width 45 height 24
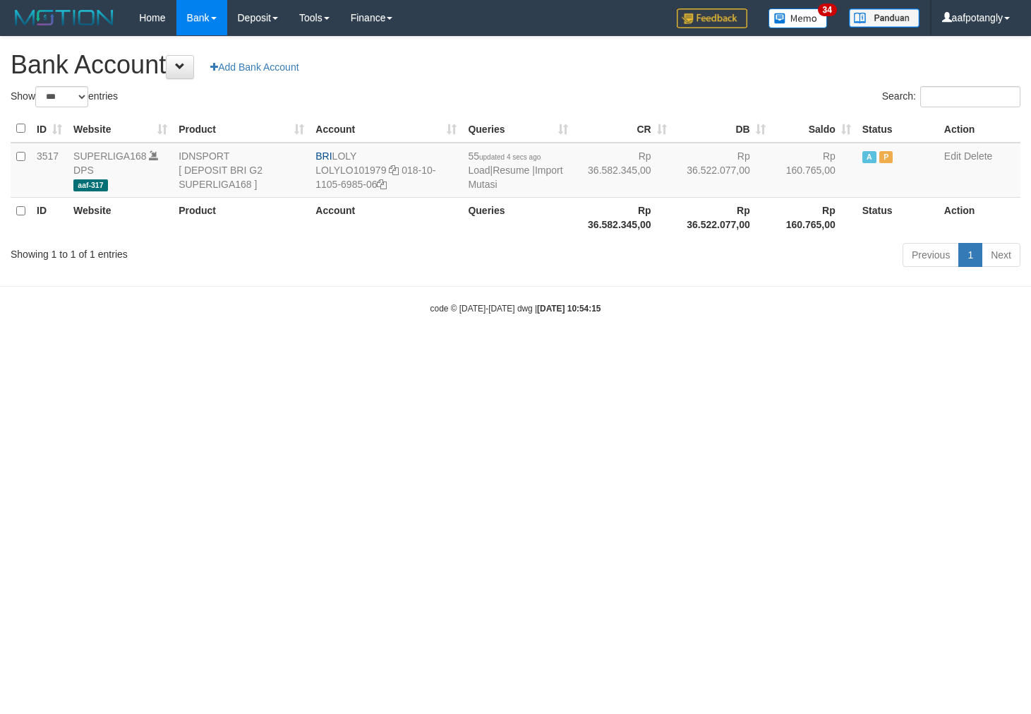
select select "***"
click at [502, 180] on link "Import Mutasi" at bounding box center [515, 176] width 95 height 25
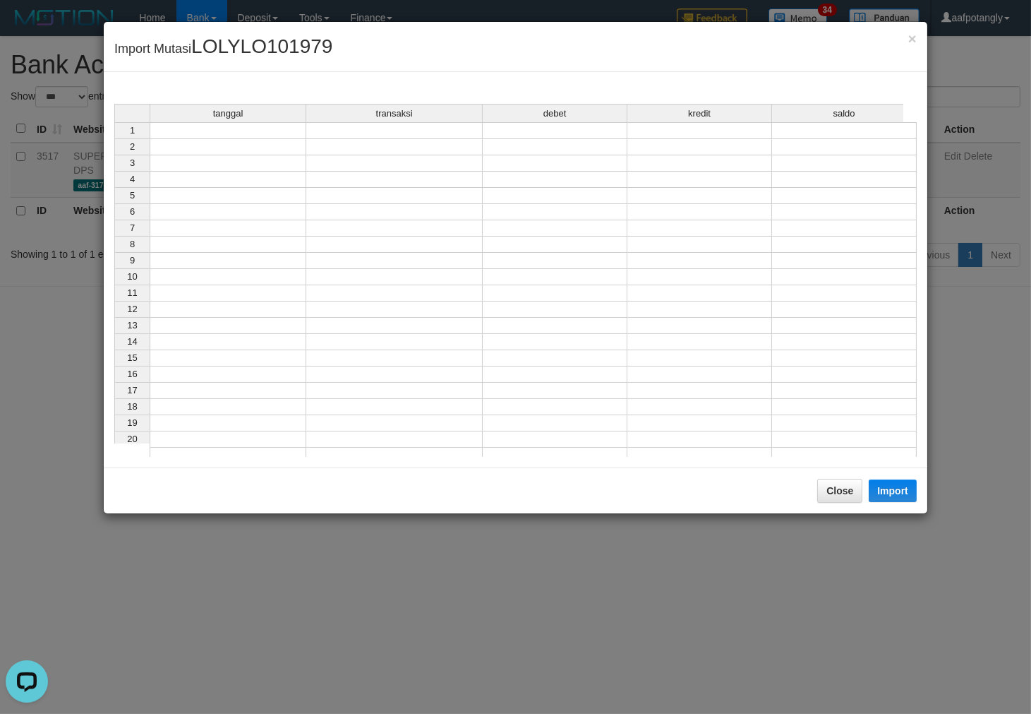
drag, startPoint x: 312, startPoint y: 139, endPoint x: 282, endPoint y: 129, distance: 31.3
click at [282, 129] on td at bounding box center [228, 130] width 157 height 17
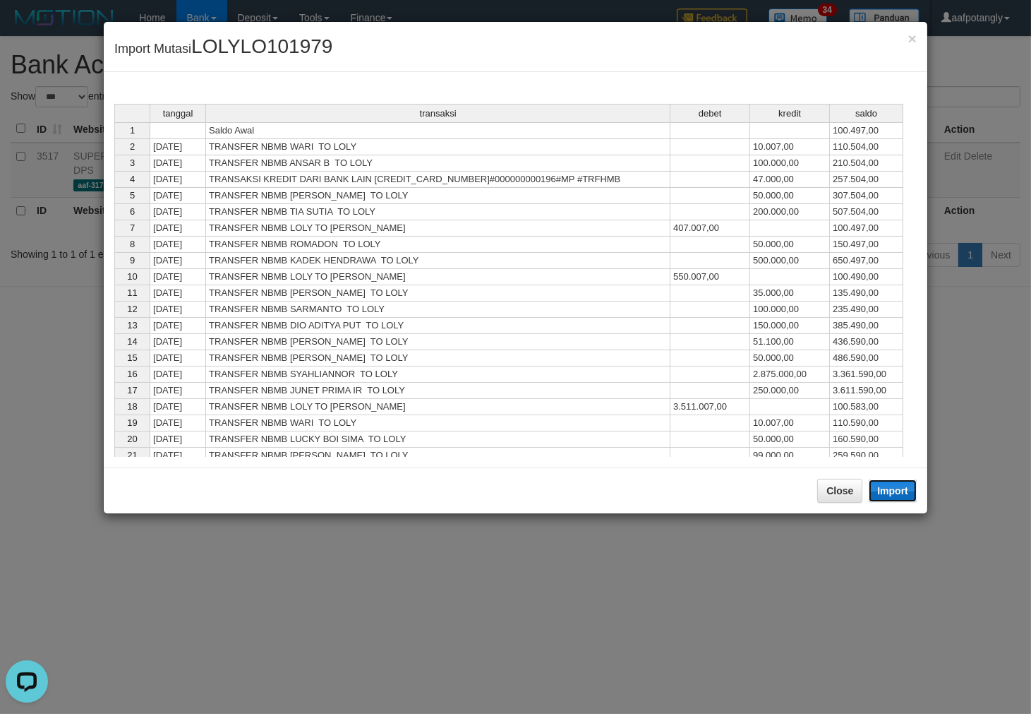
click at [886, 487] on button "Import" at bounding box center [893, 490] width 48 height 23
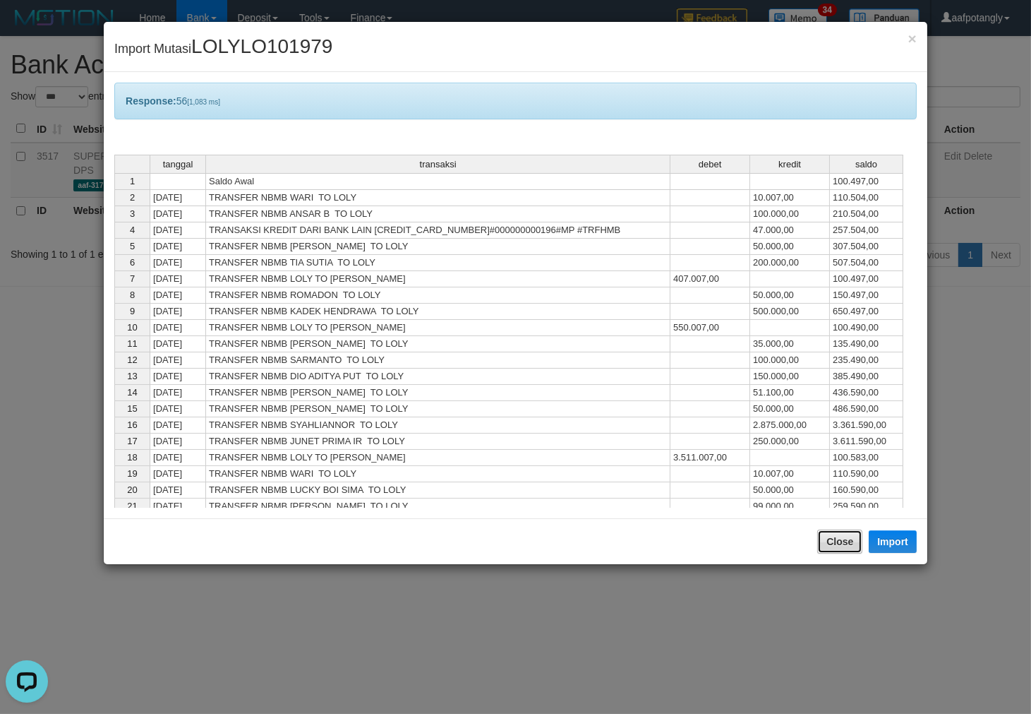
click at [849, 537] on button "Close" at bounding box center [839, 541] width 45 height 24
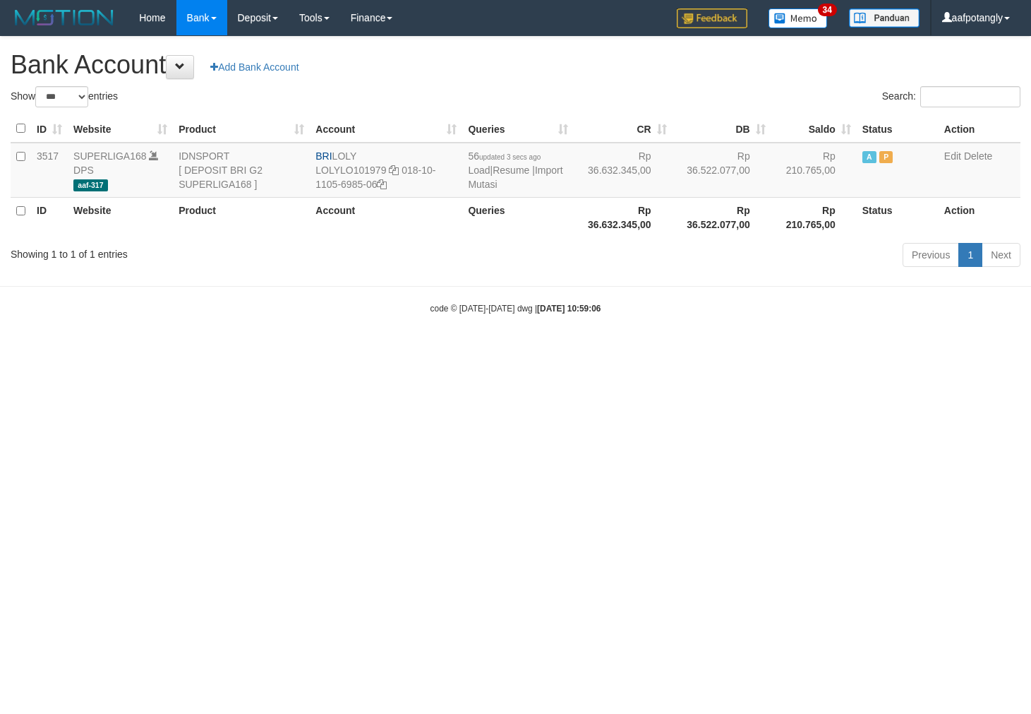
select select "***"
click at [489, 185] on link "Import Mutasi" at bounding box center [515, 176] width 95 height 25
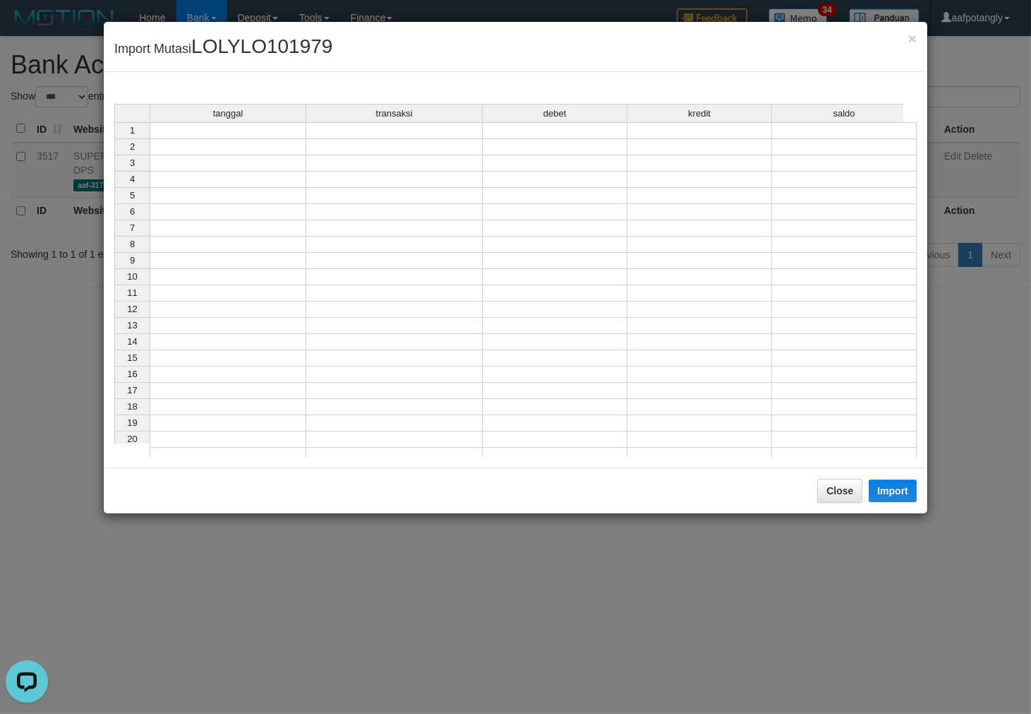
click at [283, 131] on td at bounding box center [228, 130] width 157 height 17
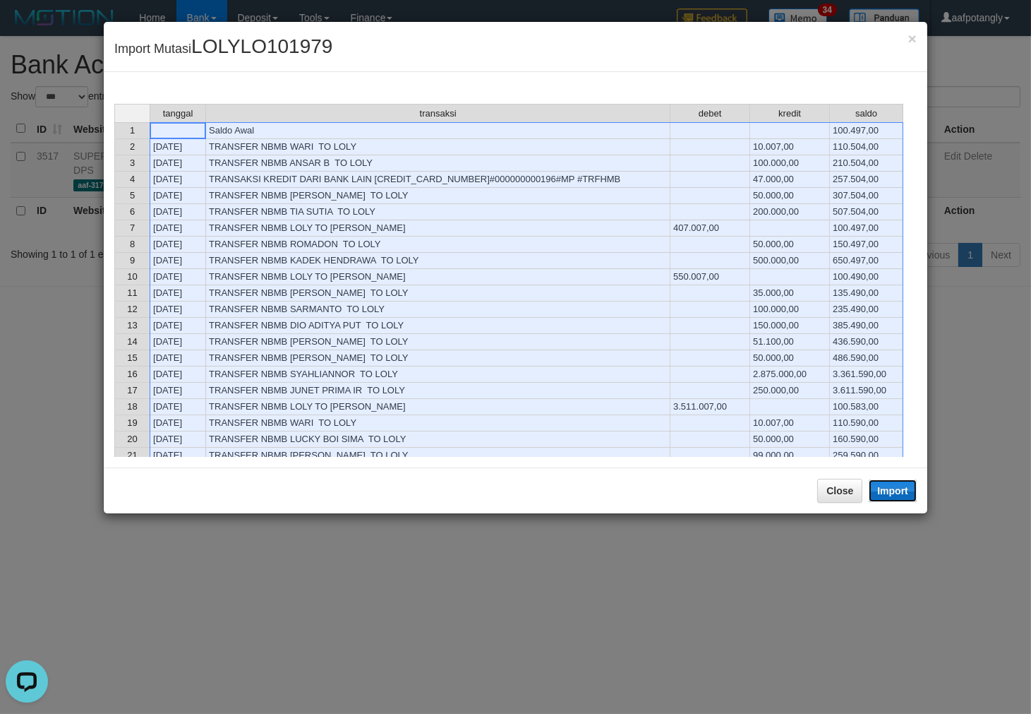
click at [897, 494] on button "Import" at bounding box center [893, 490] width 48 height 23
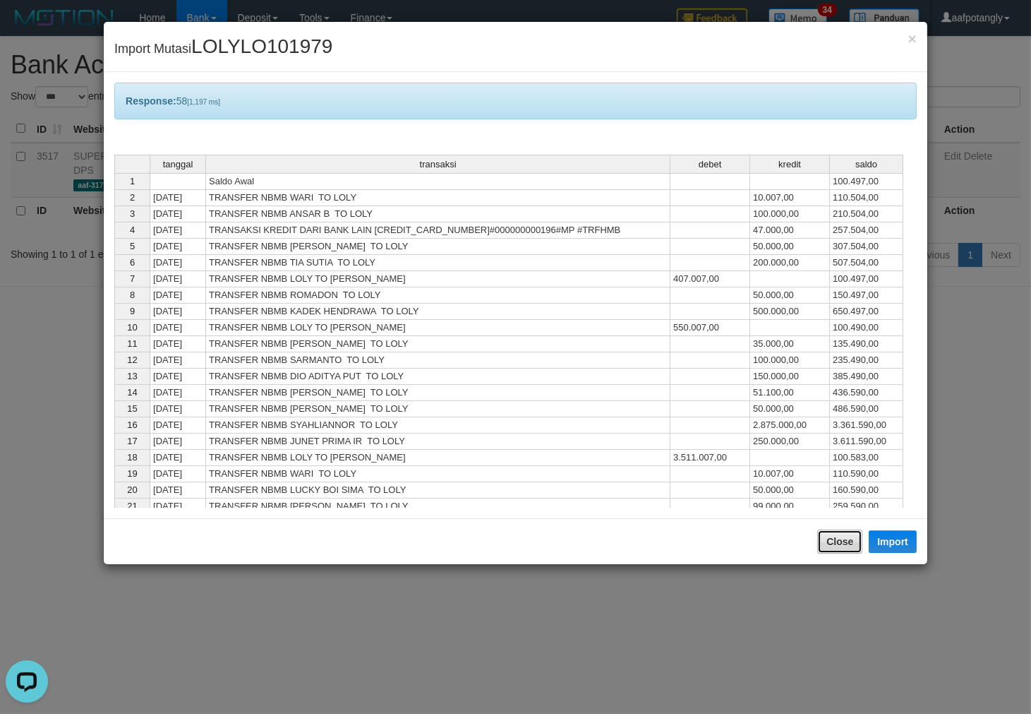
click at [854, 545] on button "Close" at bounding box center [839, 541] width 45 height 24
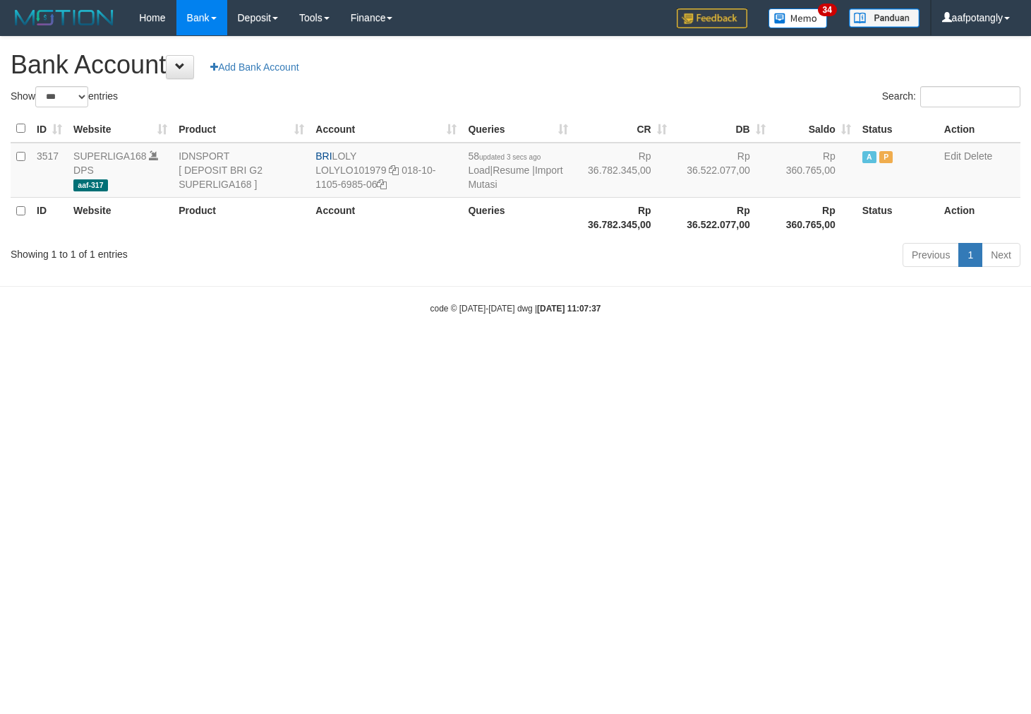
select select "***"
click at [491, 185] on link "Import Mutasi" at bounding box center [515, 176] width 95 height 25
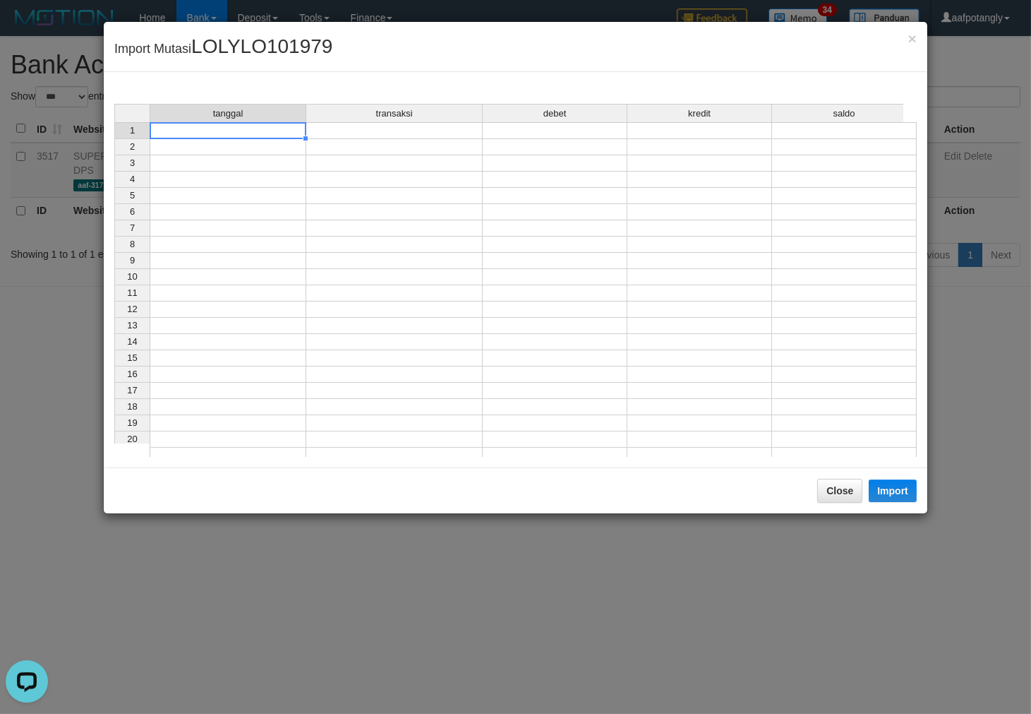
click at [215, 134] on td at bounding box center [228, 130] width 157 height 17
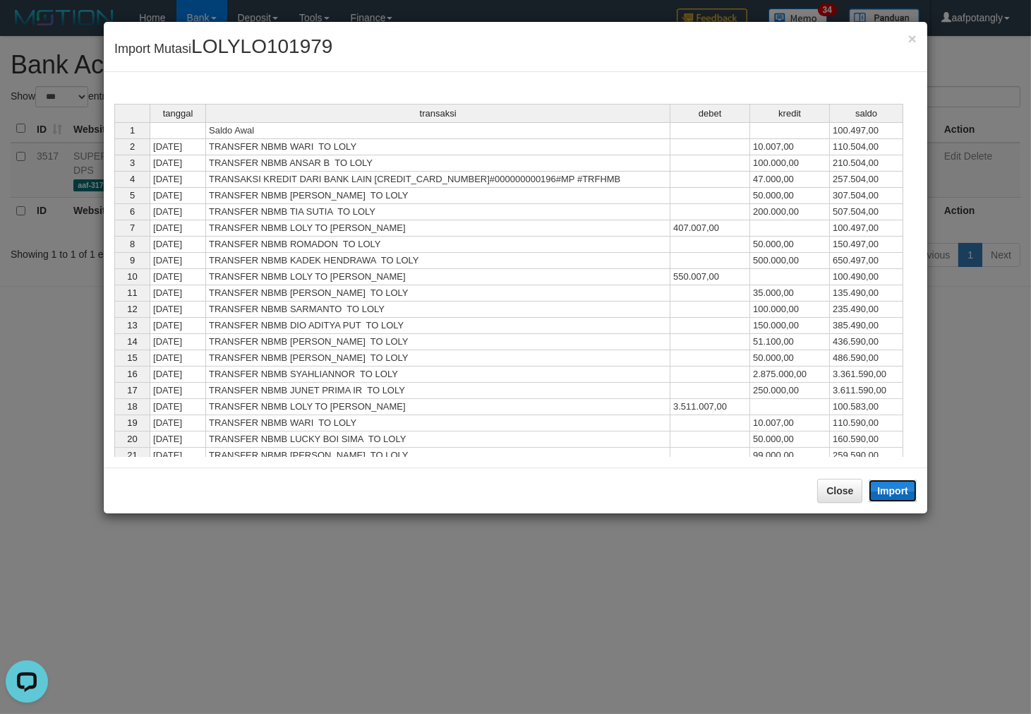
click at [885, 491] on button "Import" at bounding box center [893, 490] width 48 height 23
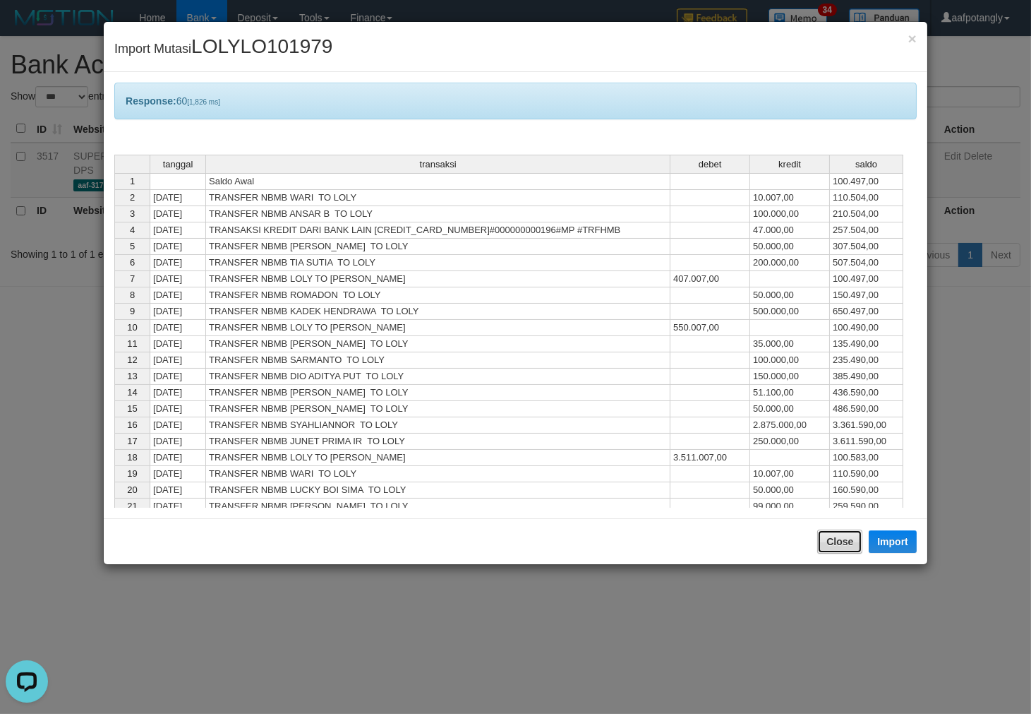
click at [852, 538] on button "Close" at bounding box center [839, 541] width 45 height 24
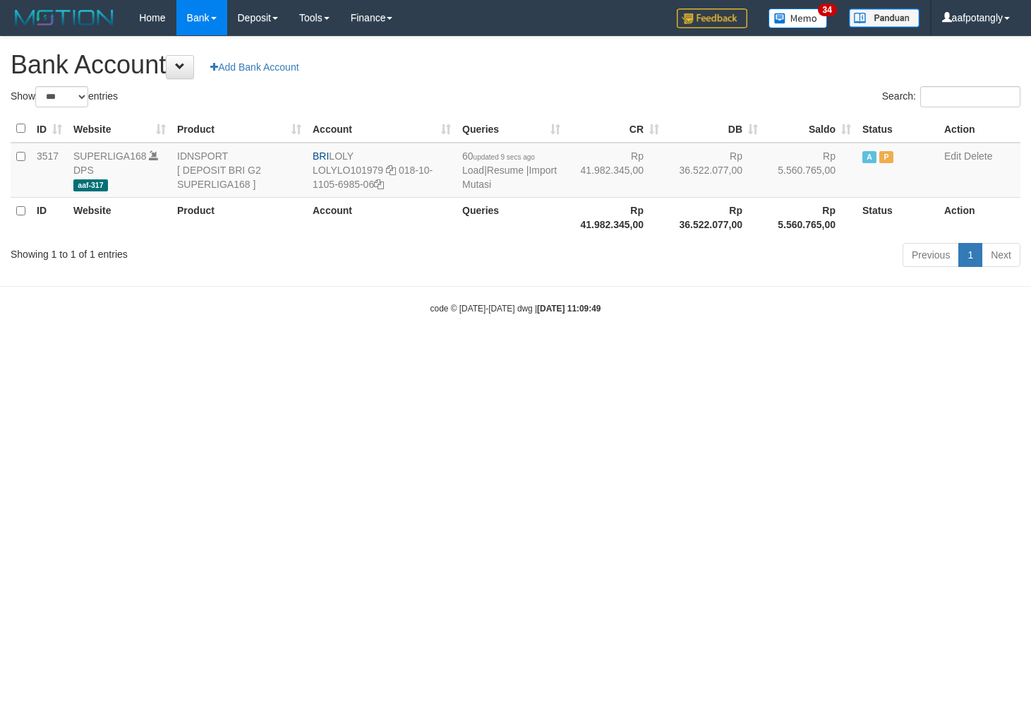
select select "***"
click at [504, 184] on link "Import Mutasi" at bounding box center [509, 176] width 95 height 25
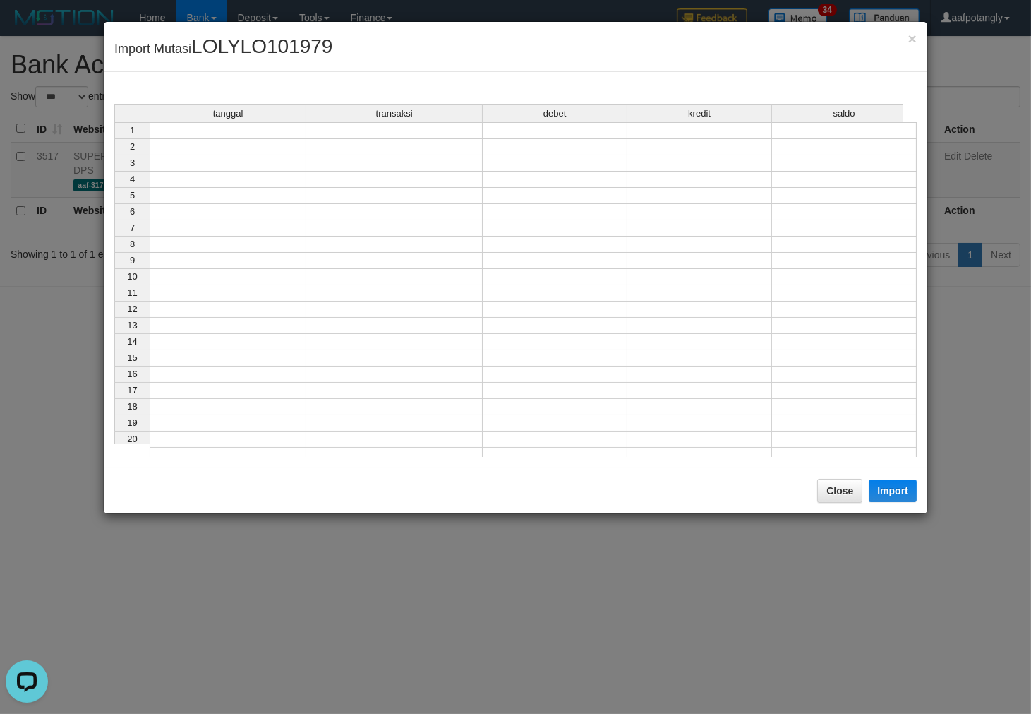
click at [215, 136] on td at bounding box center [228, 130] width 157 height 17
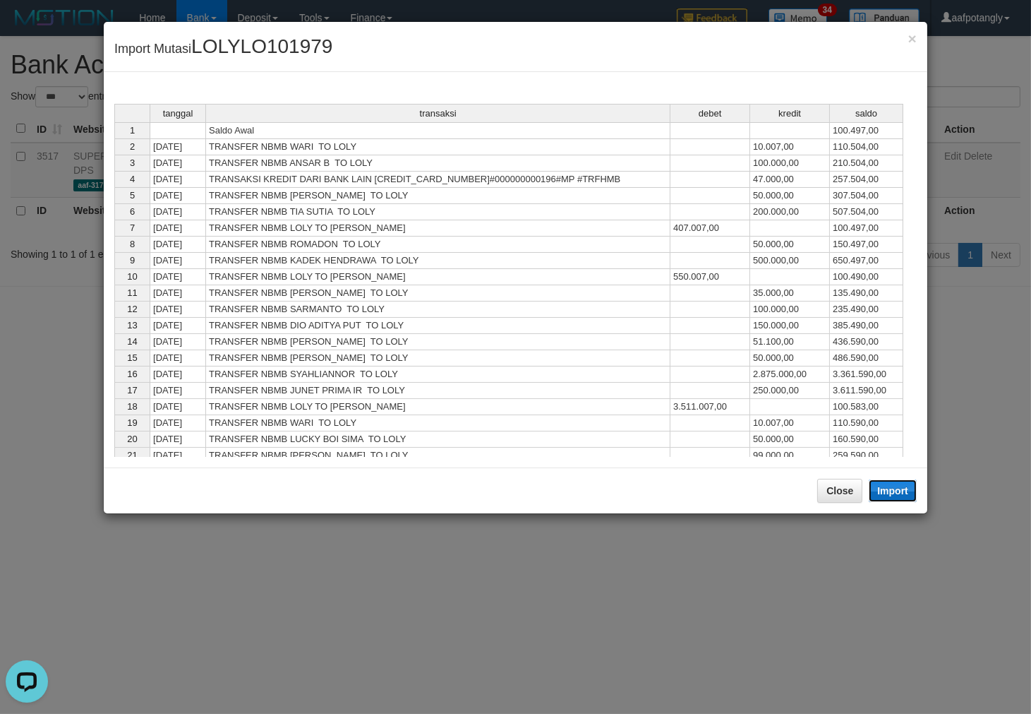
click at [882, 485] on button "Import" at bounding box center [893, 490] width 48 height 23
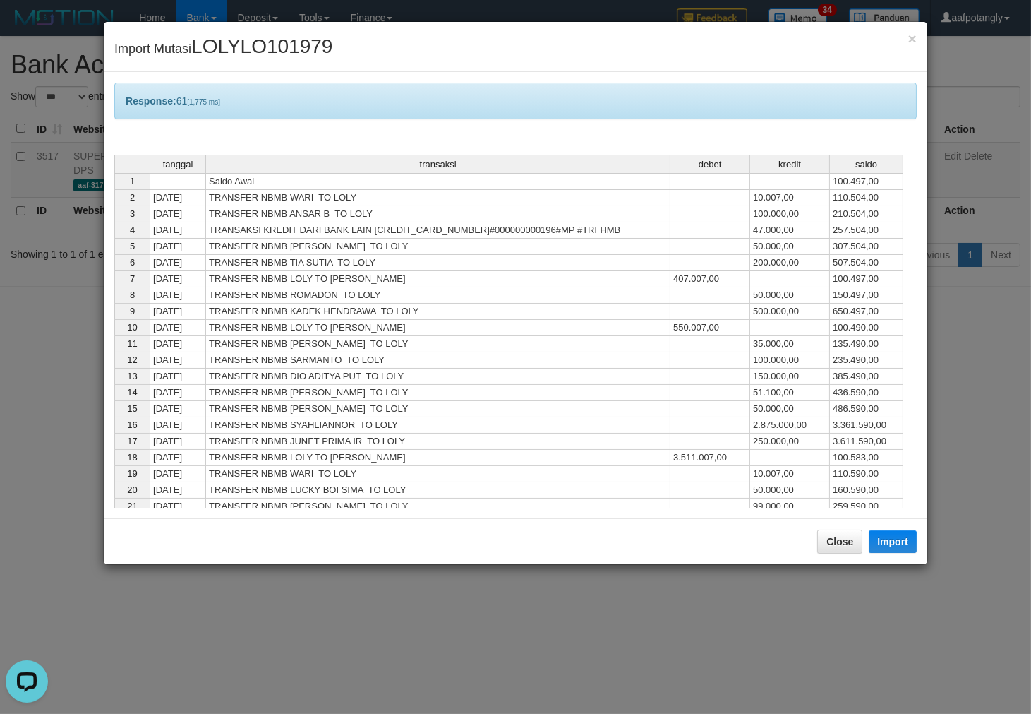
click at [831, 528] on div "Close Import" at bounding box center [516, 541] width 824 height 46
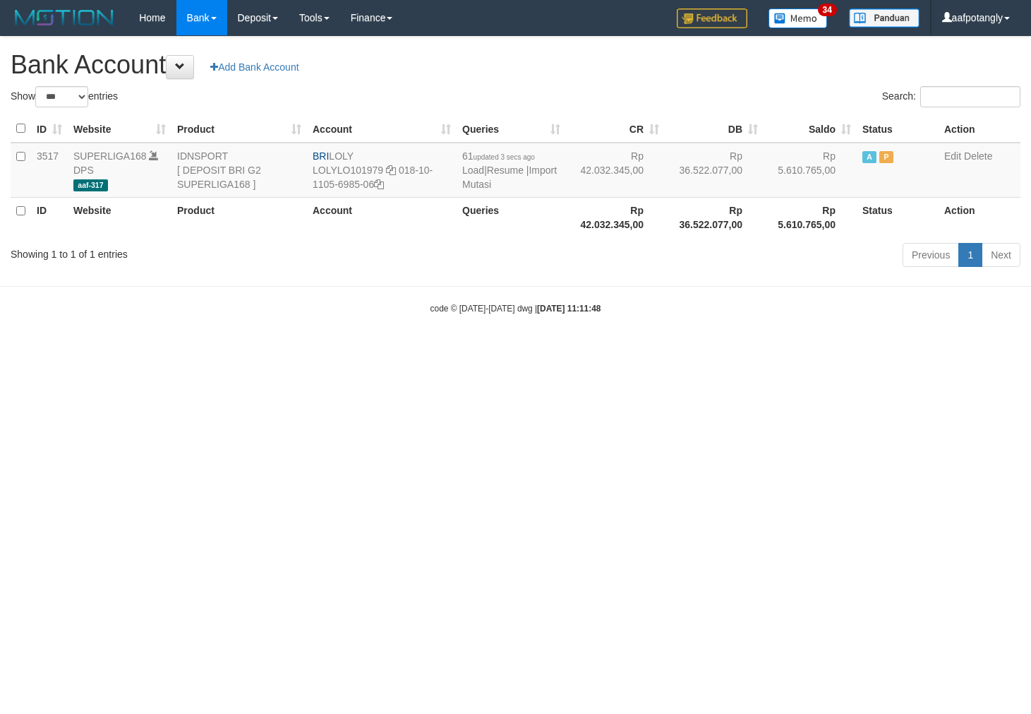
select select "***"
click at [499, 181] on link "Import Mutasi" at bounding box center [509, 176] width 95 height 25
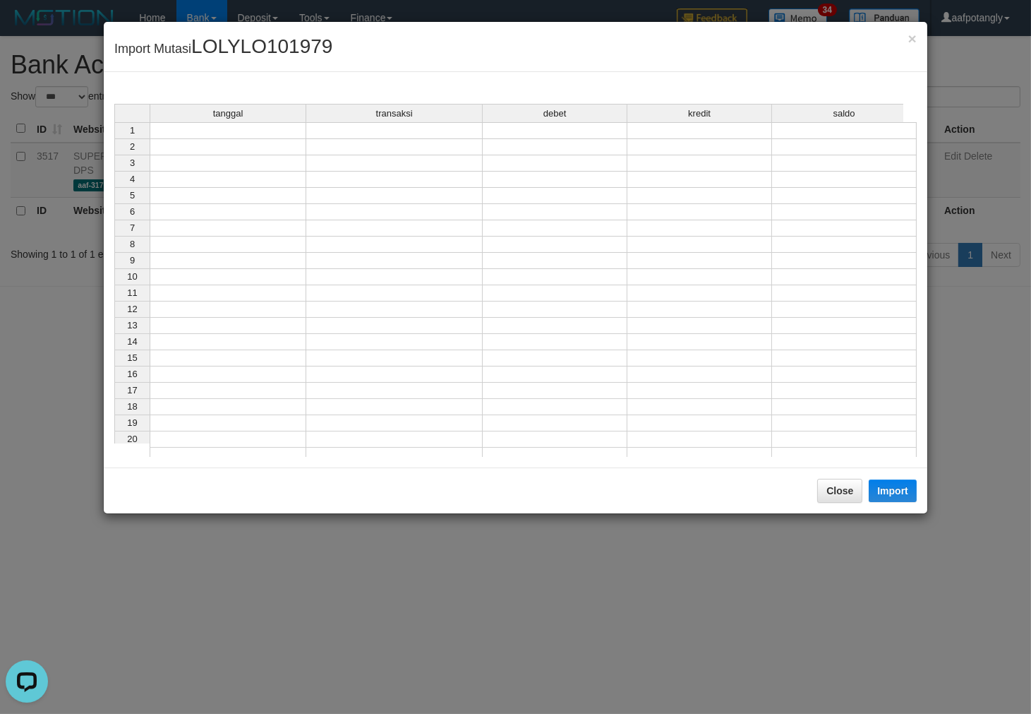
click at [203, 128] on td at bounding box center [228, 130] width 157 height 17
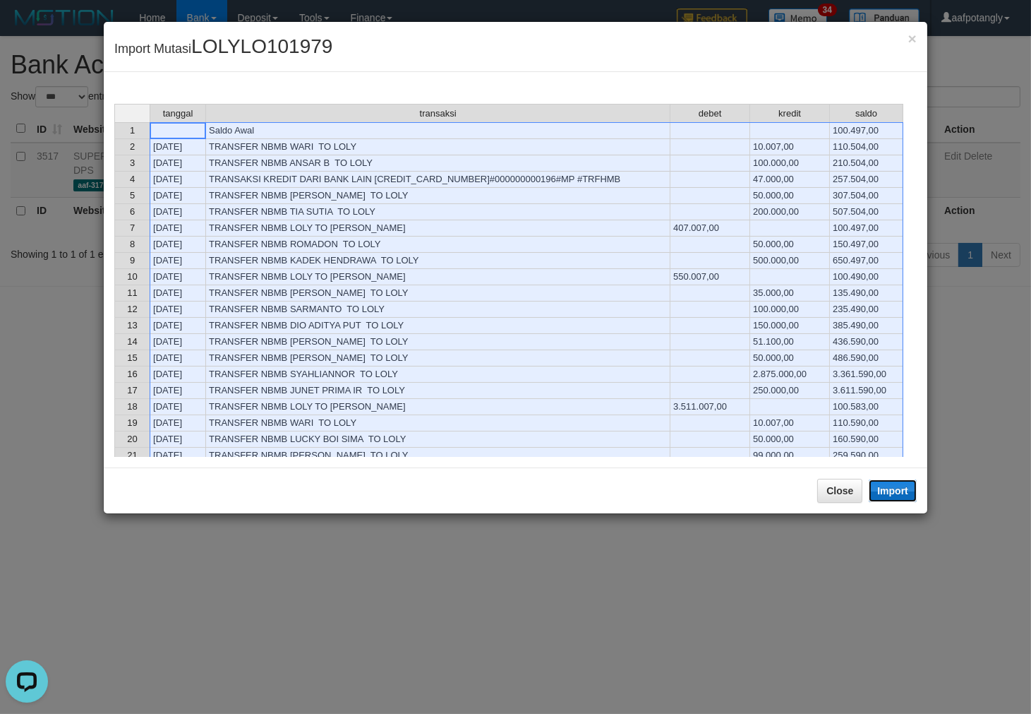
click at [901, 487] on button "Import" at bounding box center [893, 490] width 48 height 23
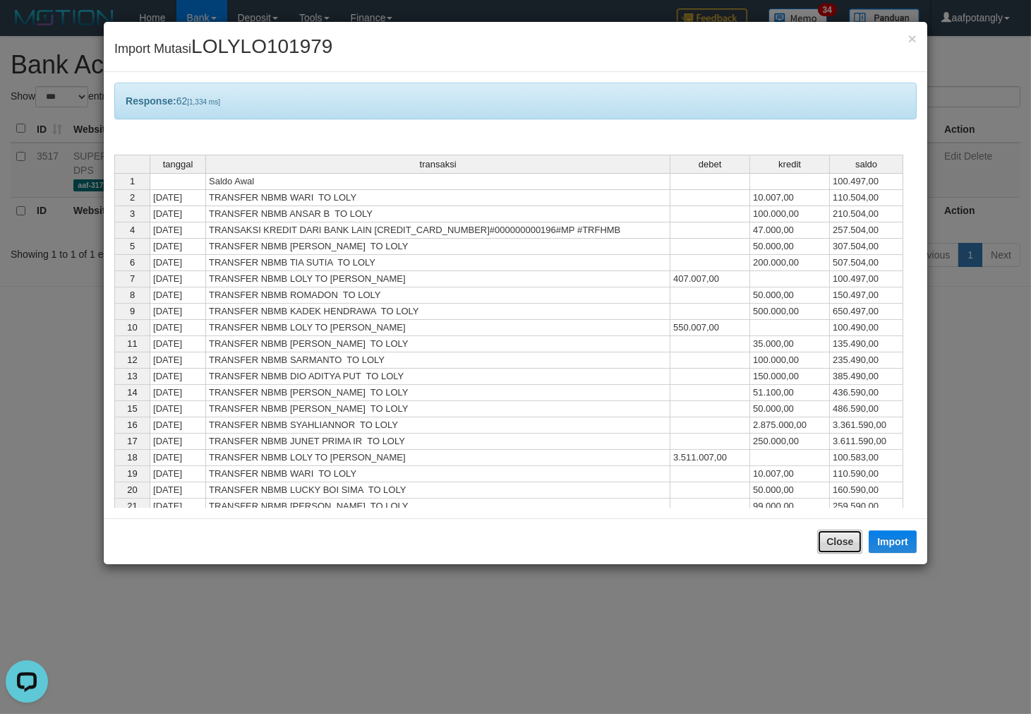
click at [840, 544] on button "Close" at bounding box center [839, 541] width 45 height 24
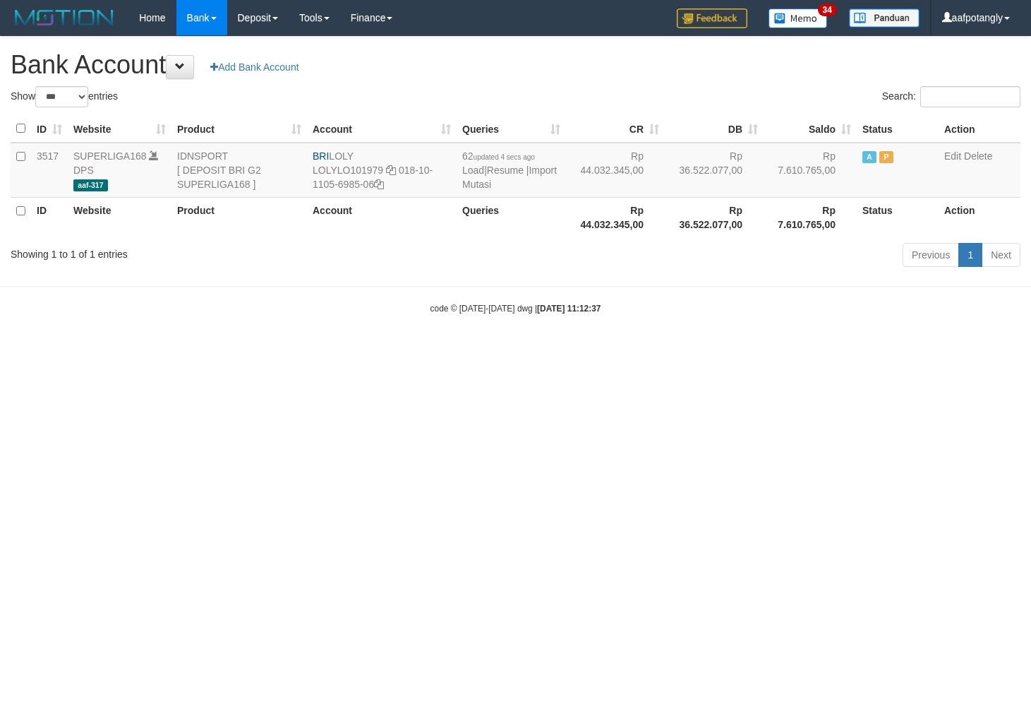
select select "***"
drag, startPoint x: 343, startPoint y: 154, endPoint x: 367, endPoint y: 152, distance: 24.1
click at [367, 152] on td "BRI LOLY LOLYLO101979 018-10-1105-6985-06" at bounding box center [382, 170] width 150 height 55
drag, startPoint x: 396, startPoint y: 172, endPoint x: 400, endPoint y: 180, distance: 9.2
click at [400, 180] on td "BRI LOLY LOLYLO101979 018-10-1105-6985-06" at bounding box center [382, 170] width 150 height 55
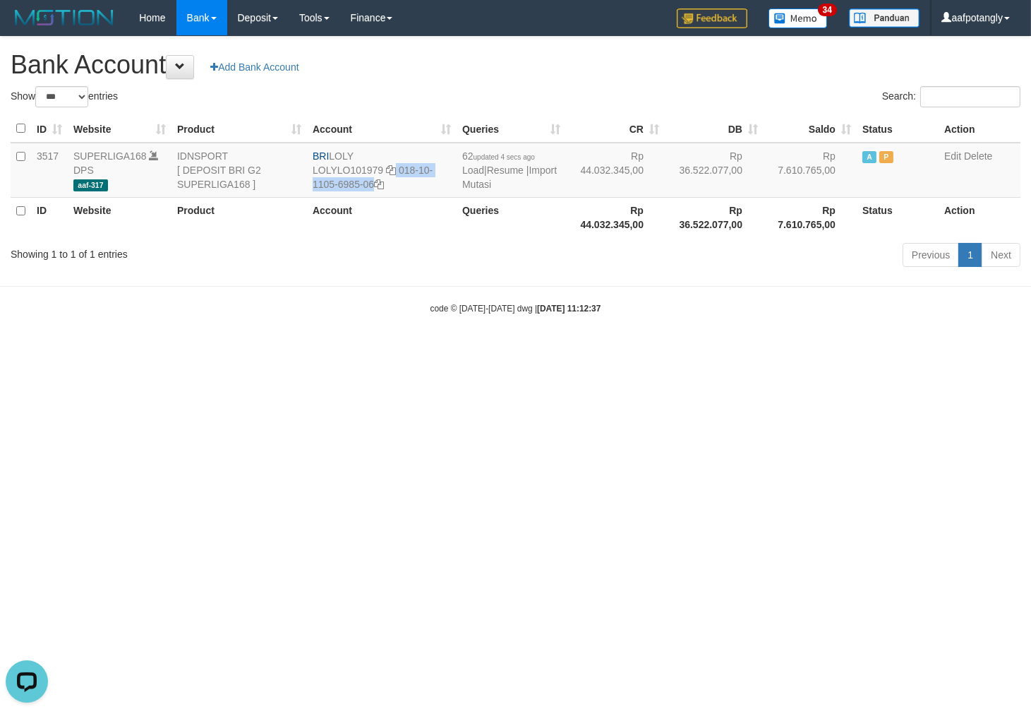
copy td "018-10-1105-6985-06"
click at [483, 181] on link "Import Mutasi" at bounding box center [509, 176] width 95 height 25
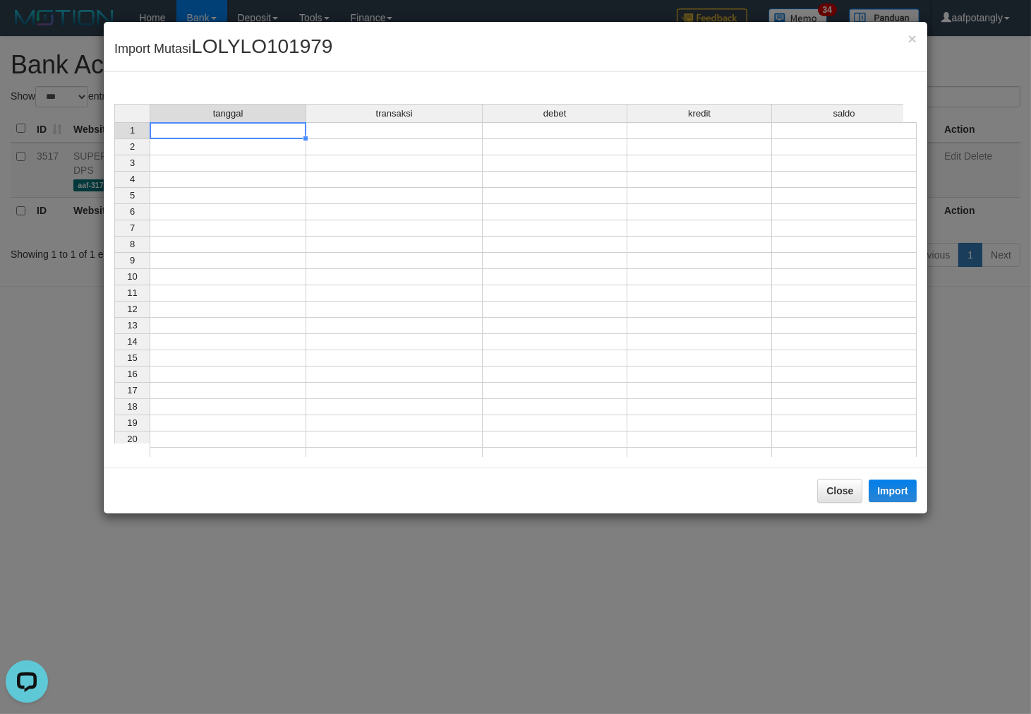
click at [280, 130] on td at bounding box center [228, 130] width 157 height 17
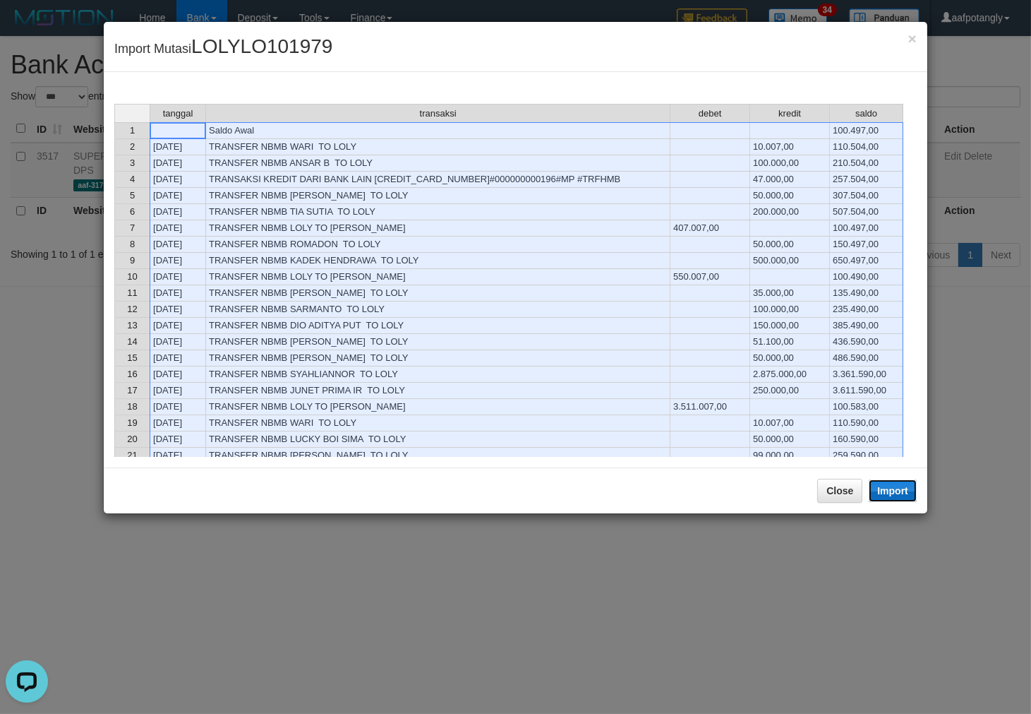
click at [887, 492] on button "Import" at bounding box center [893, 490] width 48 height 23
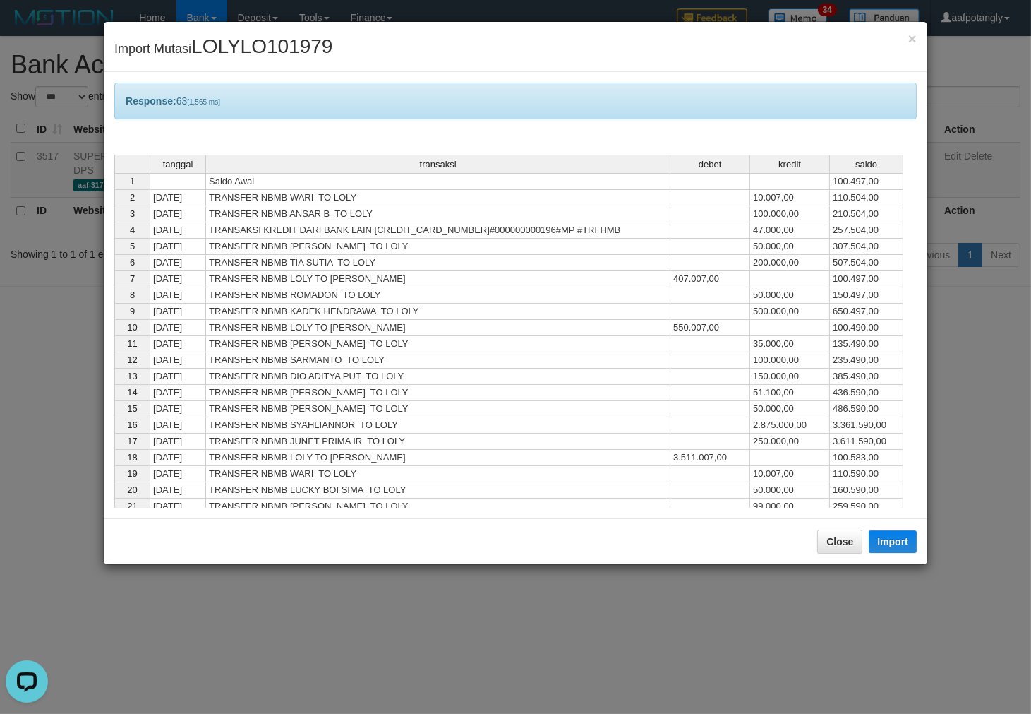
click at [832, 515] on div "Response: 63 [1,565 ms] tanggal transaksi debet kredit saldo 1 Saldo Awal 100.4…" at bounding box center [516, 295] width 824 height 446
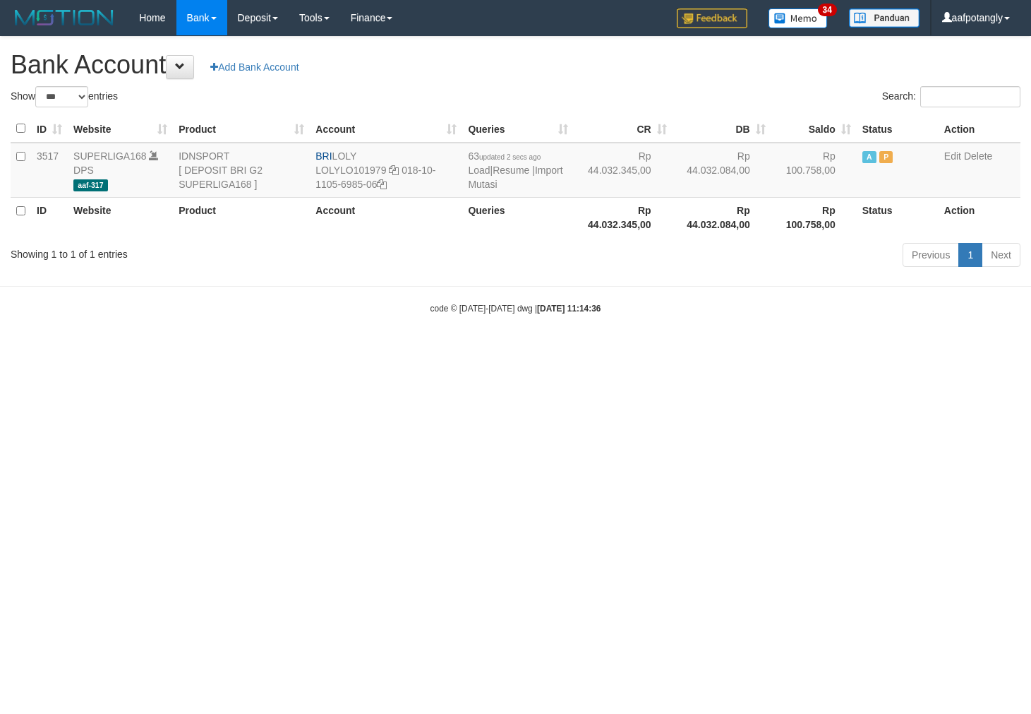
select select "***"
click at [472, 187] on link "Import Mutasi" at bounding box center [515, 176] width 95 height 25
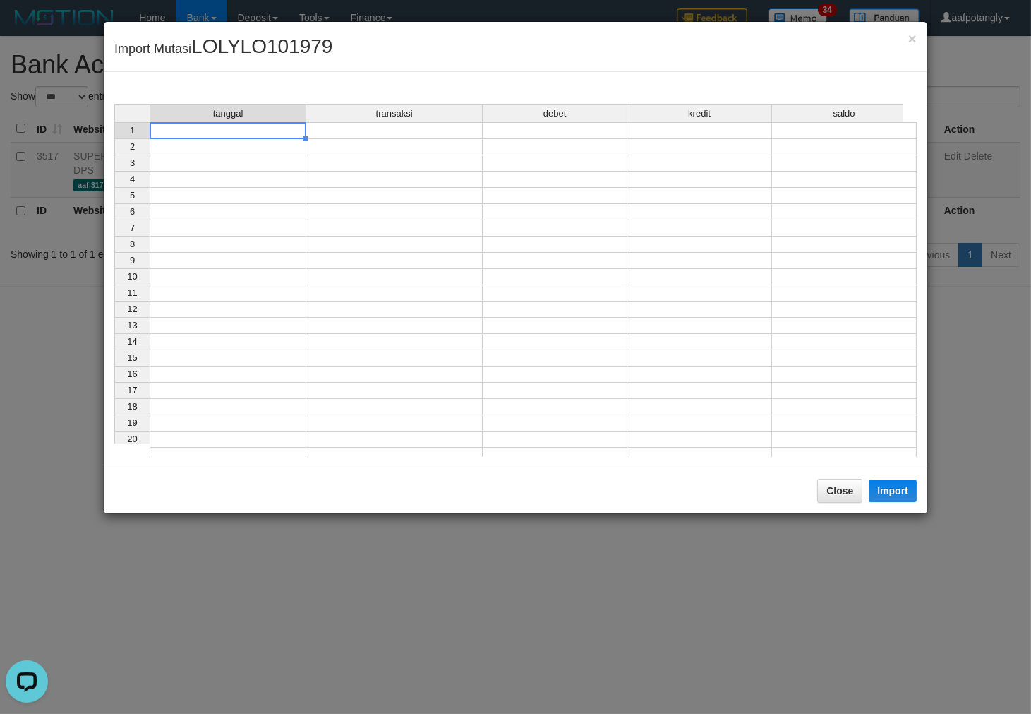
click at [229, 130] on td at bounding box center [228, 130] width 157 height 17
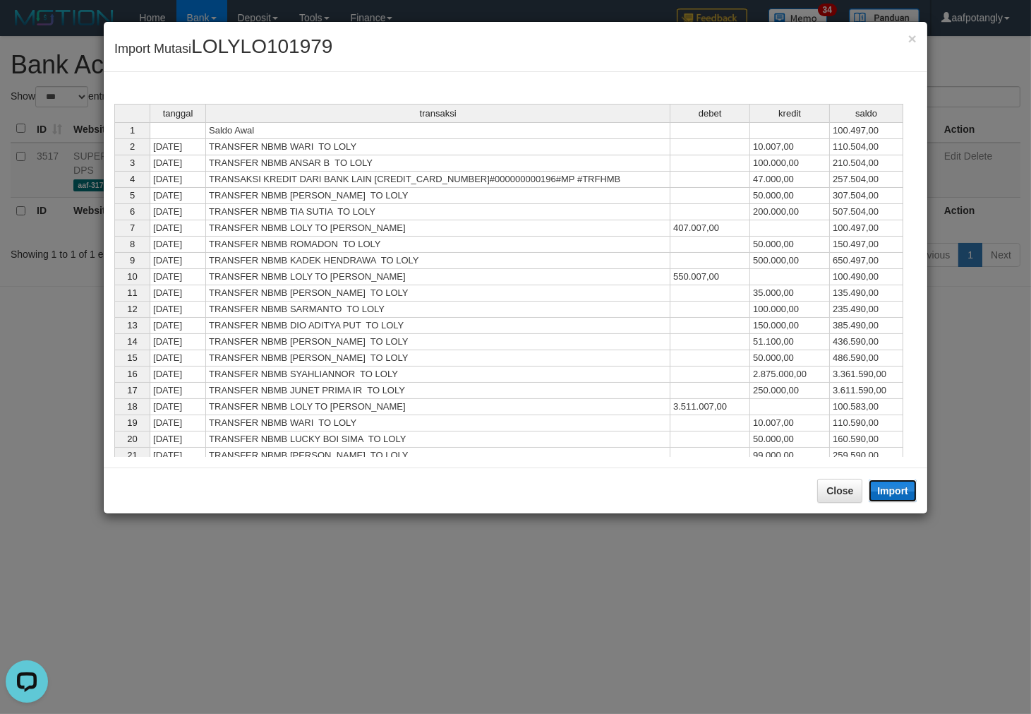
click at [901, 501] on button "Import" at bounding box center [893, 490] width 48 height 23
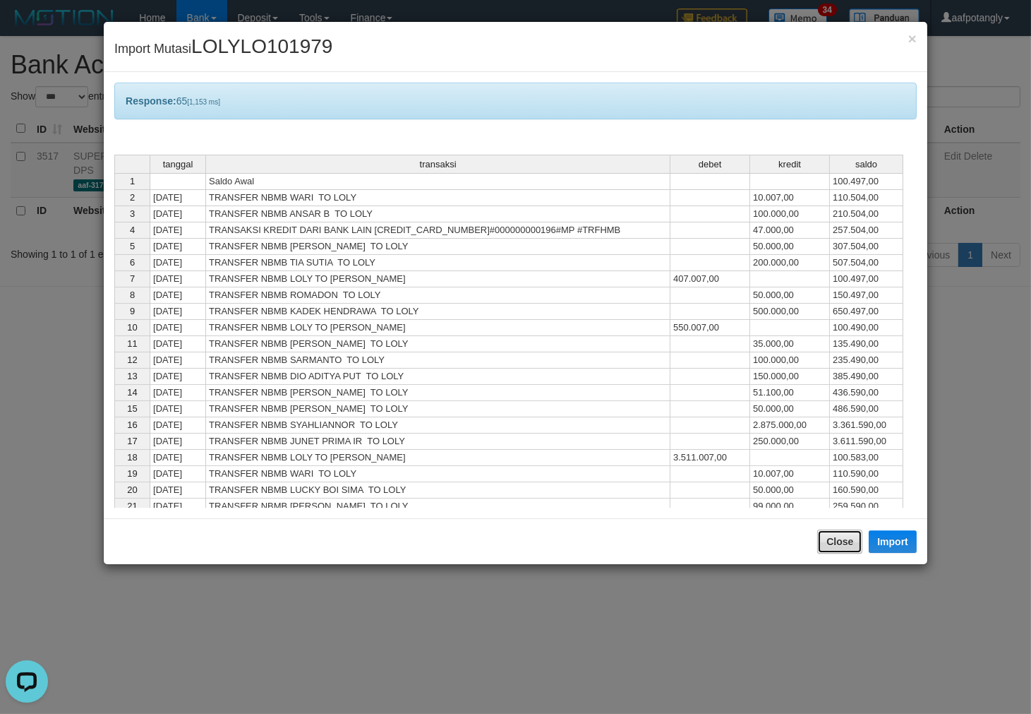
click at [847, 534] on button "Close" at bounding box center [839, 541] width 45 height 24
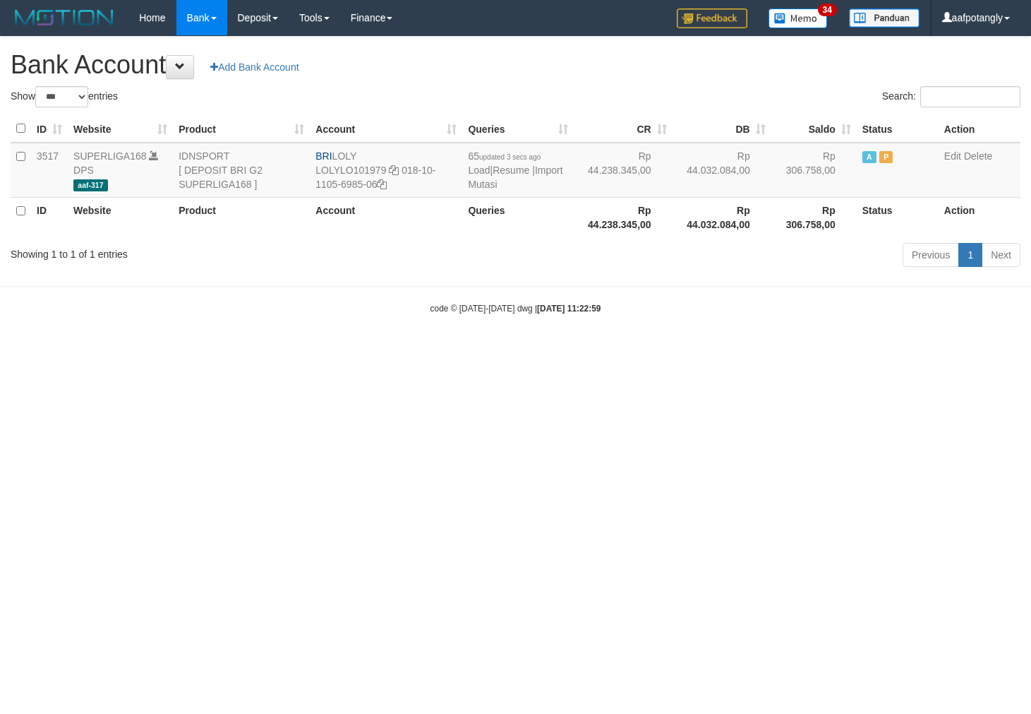
select select "***"
click at [498, 186] on link "Import Mutasi" at bounding box center [515, 176] width 95 height 25
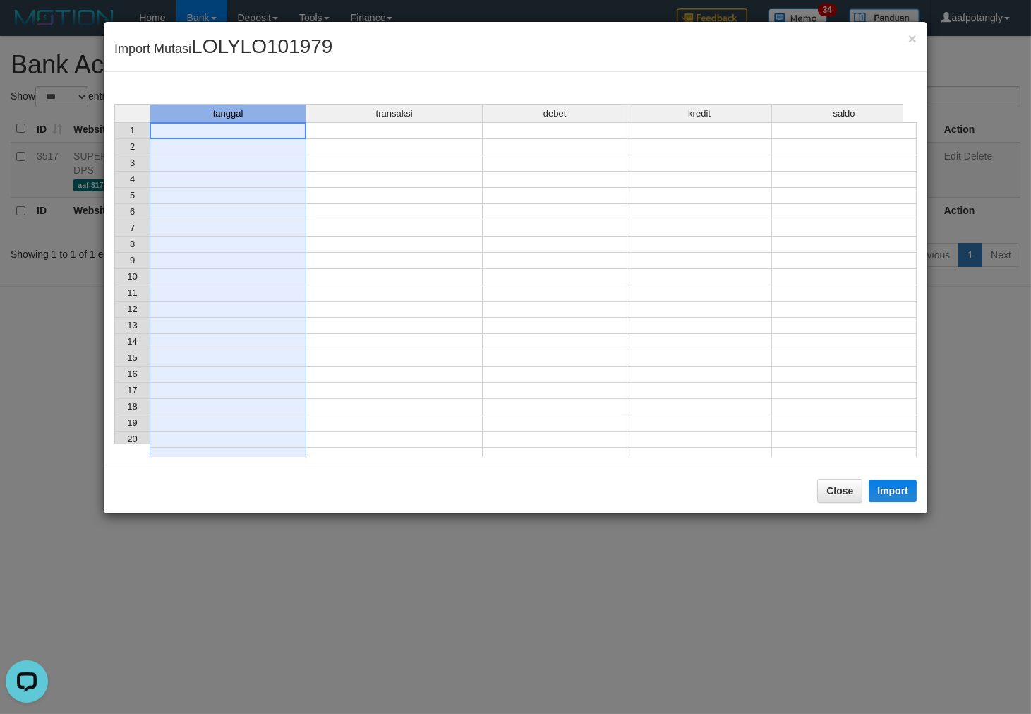
click at [302, 120] on div "tanggal" at bounding box center [227, 113] width 155 height 18
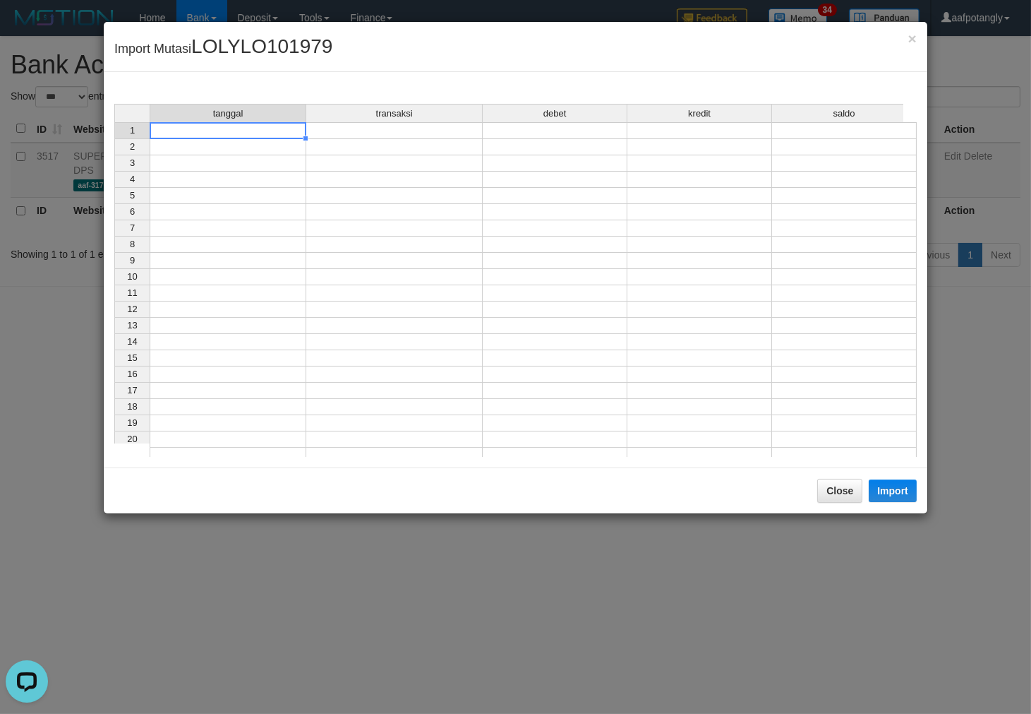
click at [300, 126] on td at bounding box center [228, 130] width 157 height 17
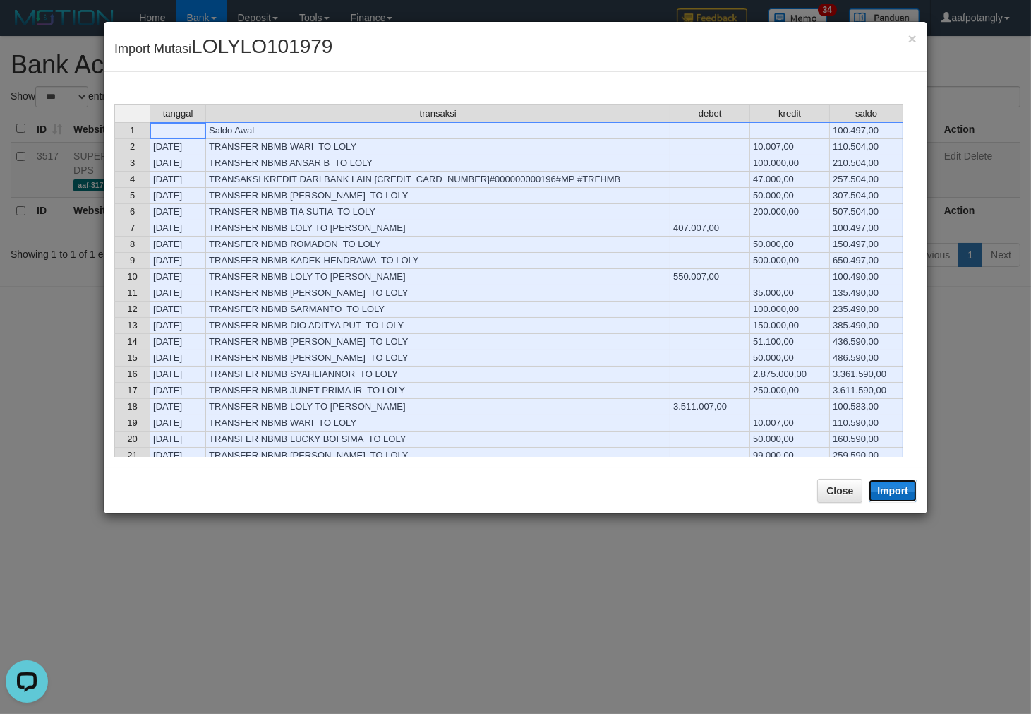
click at [891, 485] on button "Import" at bounding box center [893, 490] width 48 height 23
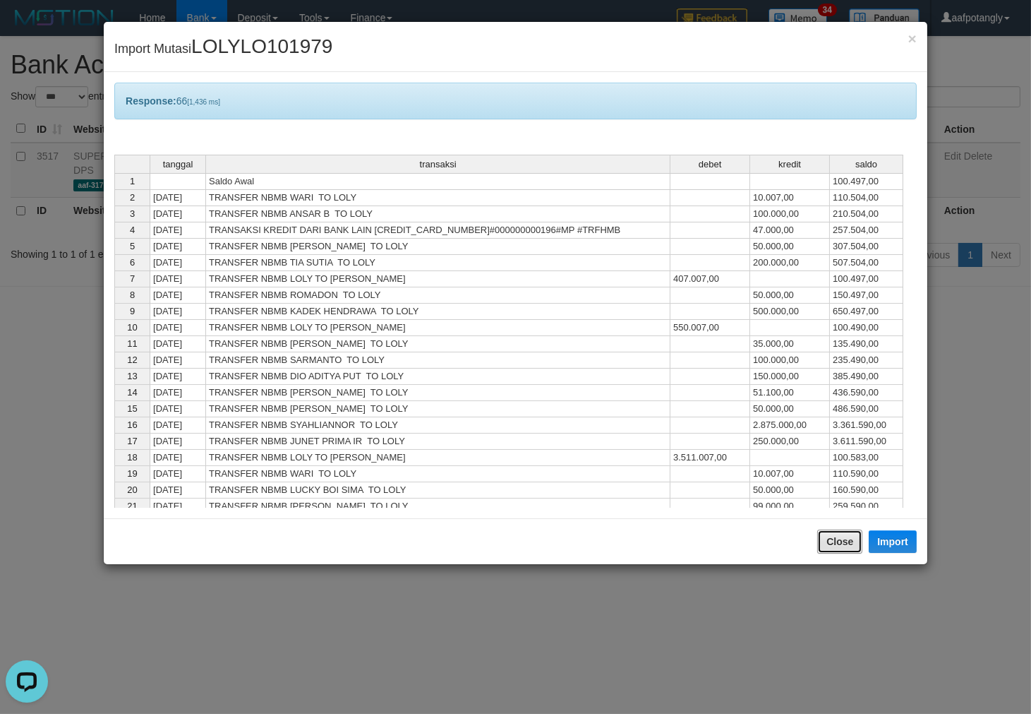
drag, startPoint x: 845, startPoint y: 541, endPoint x: 836, endPoint y: 537, distance: 10.4
click at [844, 541] on button "Close" at bounding box center [839, 541] width 45 height 24
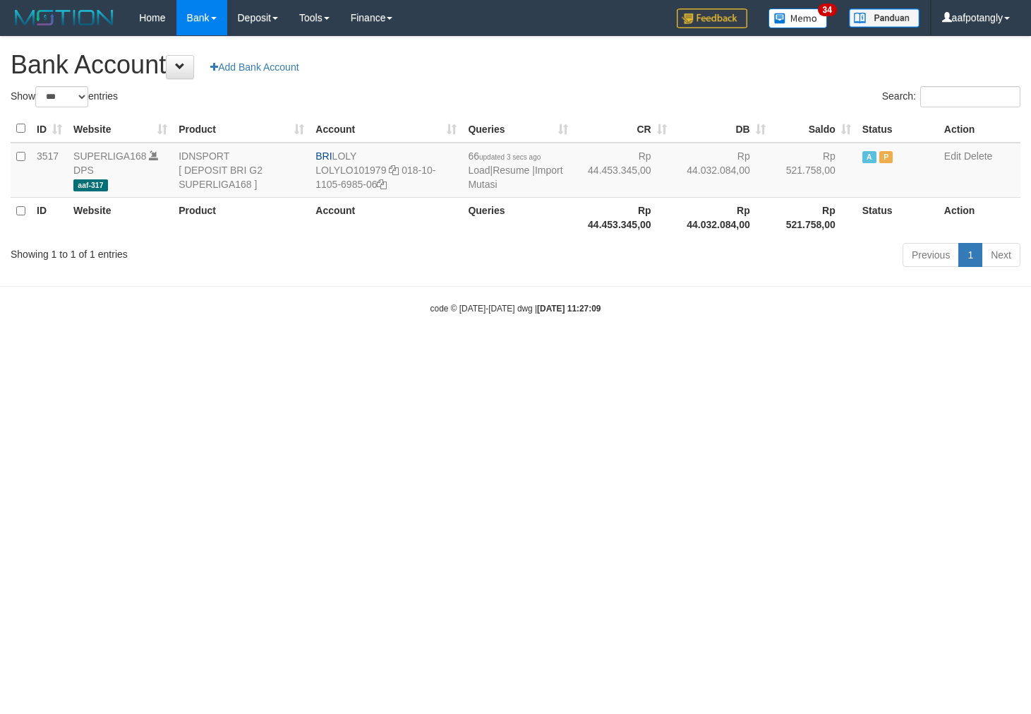
select select "***"
click at [484, 186] on link "Import Mutasi" at bounding box center [515, 176] width 95 height 25
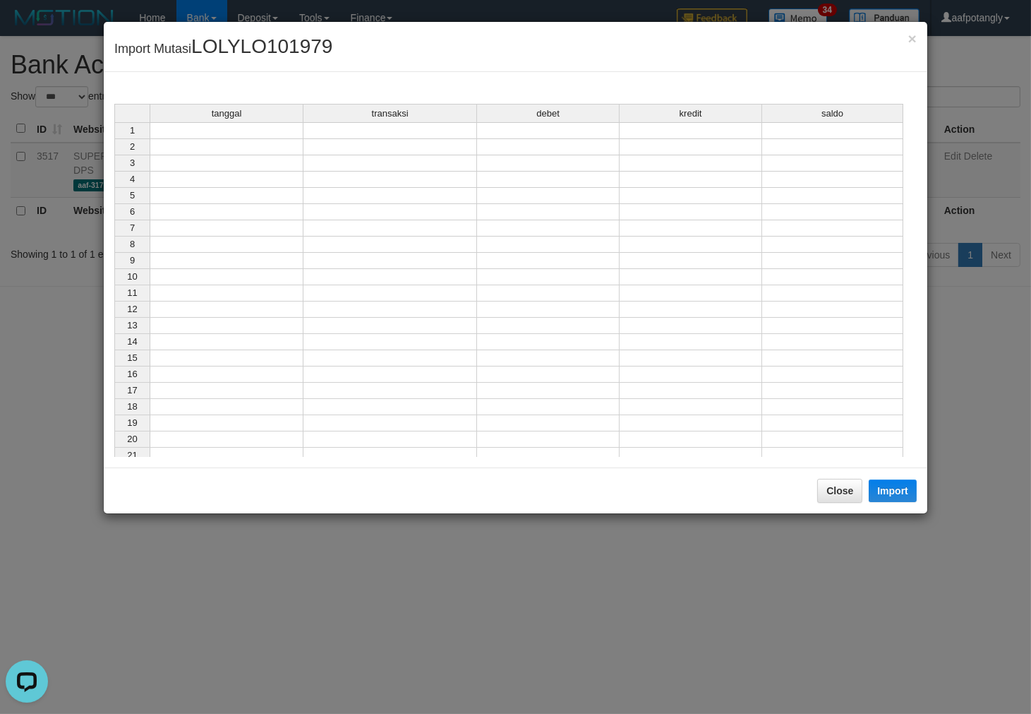
click at [248, 133] on td at bounding box center [227, 130] width 154 height 17
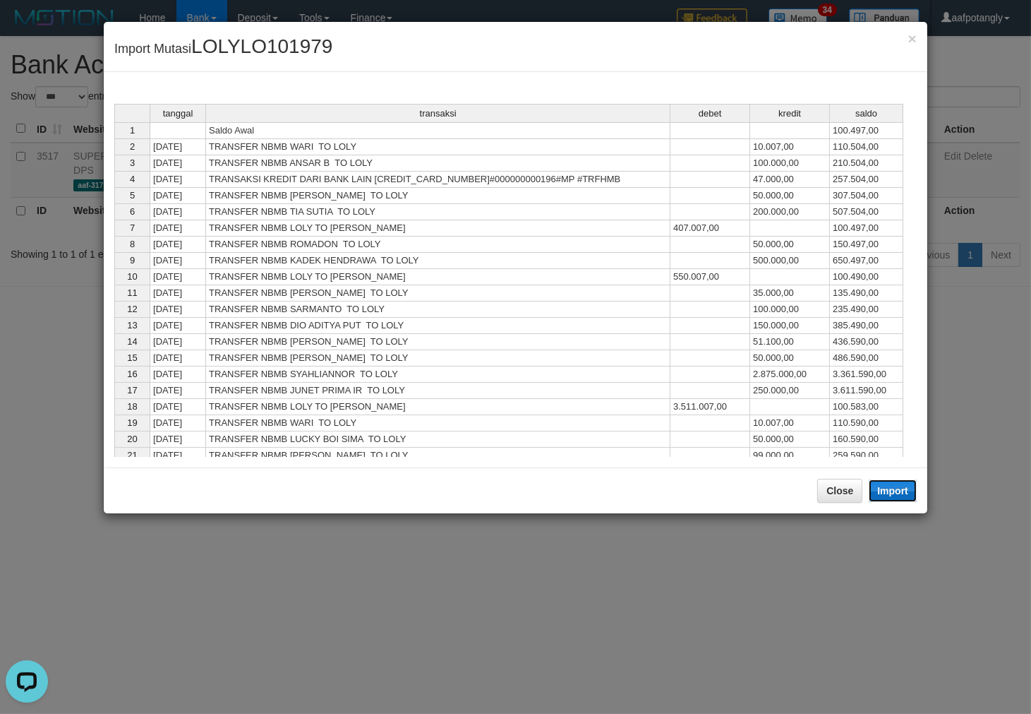
click at [888, 497] on button "Import" at bounding box center [893, 490] width 48 height 23
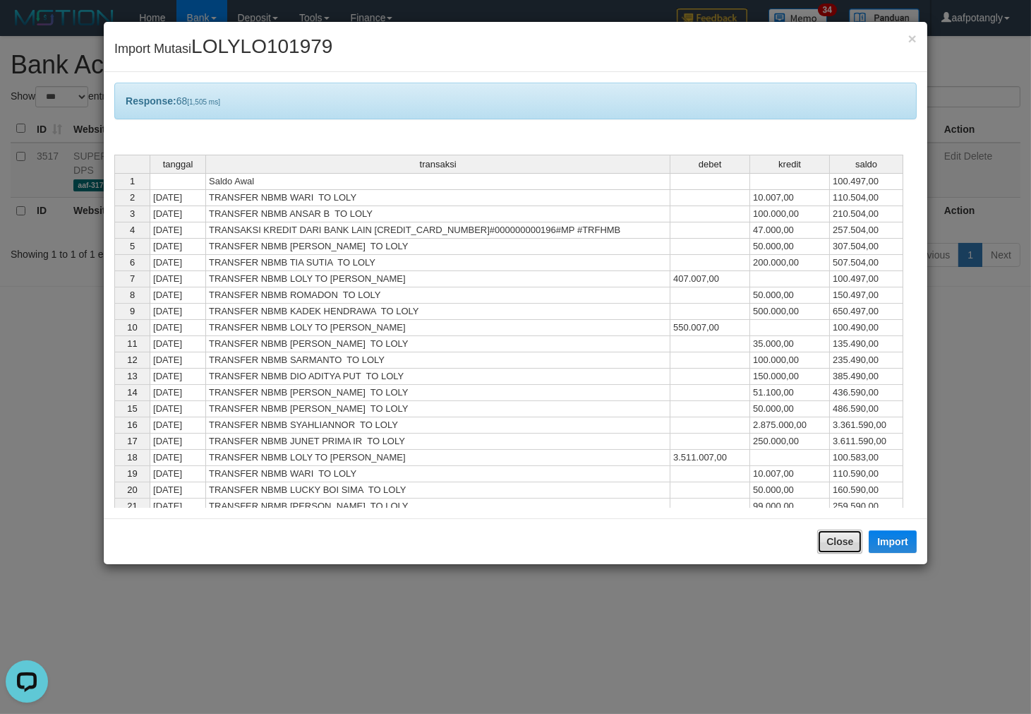
click at [820, 544] on button "Close" at bounding box center [839, 541] width 45 height 24
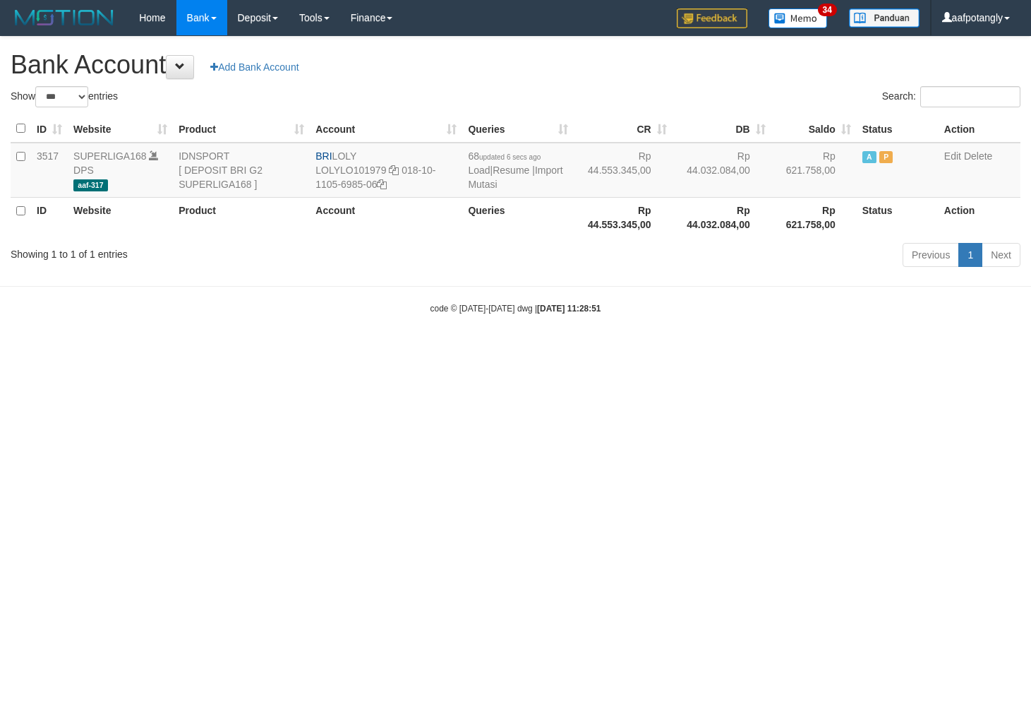
select select "***"
click at [764, 350] on html "Toggle navigation Home Bank Account List Load By Website Group [ISPORT] SUPERLI…" at bounding box center [515, 175] width 1031 height 350
select select "***"
click at [478, 178] on link "Import Mutasi" at bounding box center [515, 176] width 95 height 25
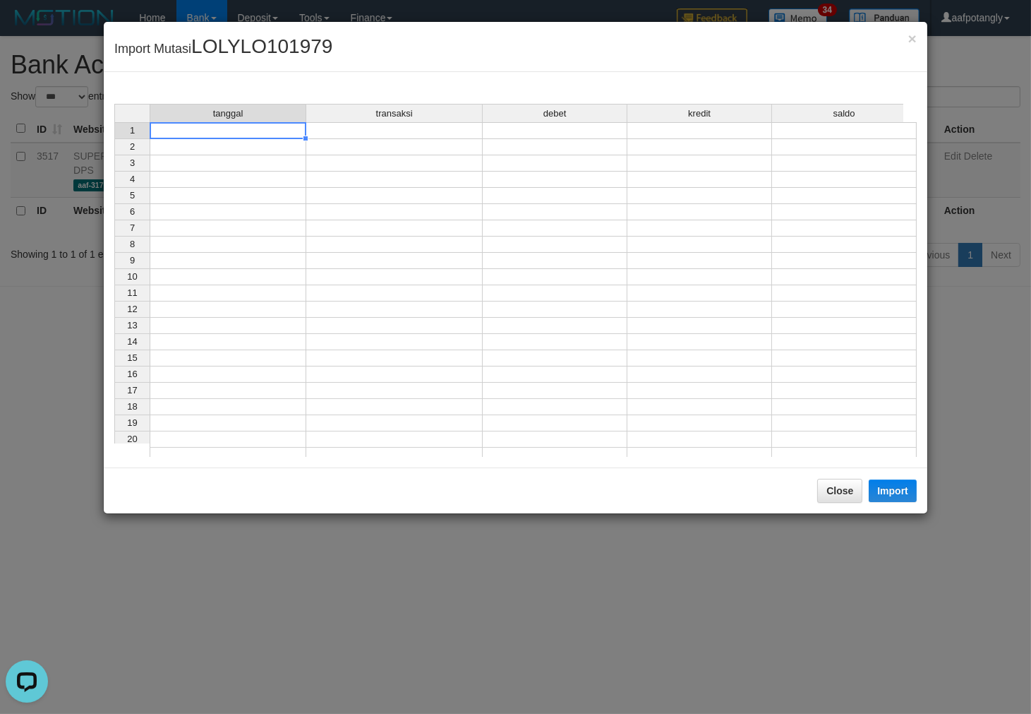
click at [222, 134] on td at bounding box center [228, 130] width 157 height 17
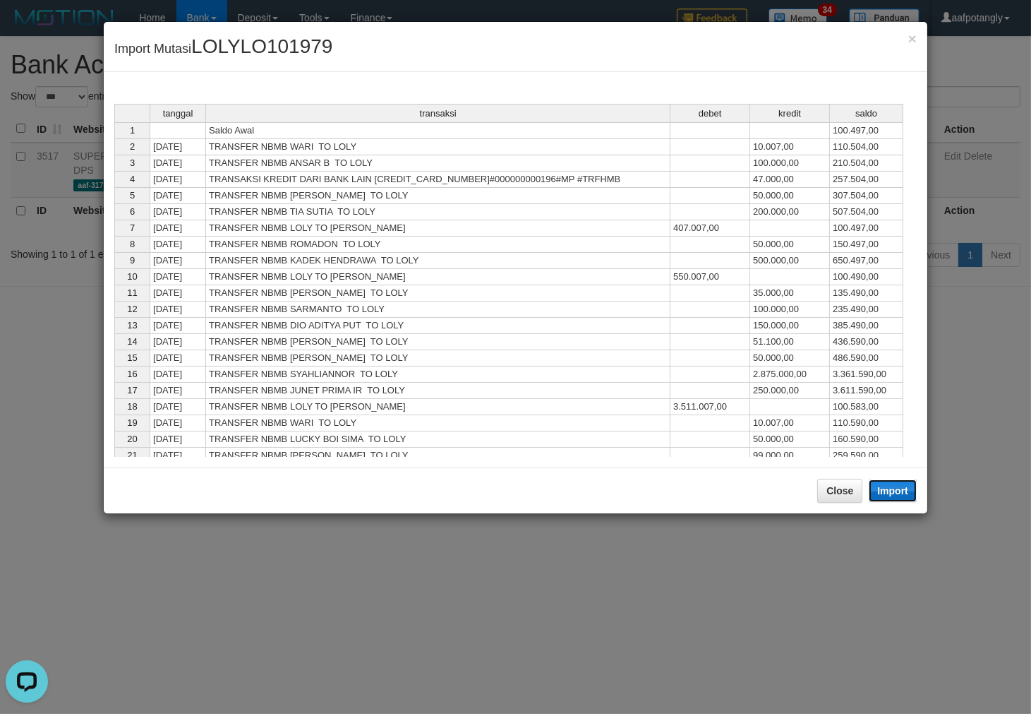
click at [879, 498] on button "Import" at bounding box center [893, 490] width 48 height 23
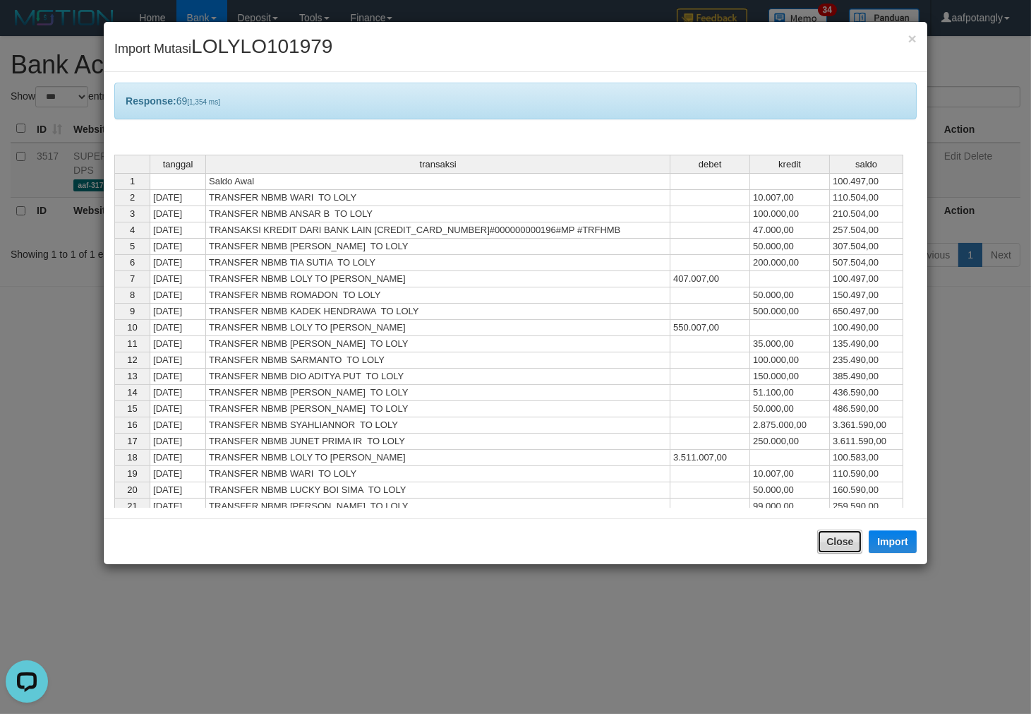
click at [834, 532] on button "Close" at bounding box center [839, 541] width 45 height 24
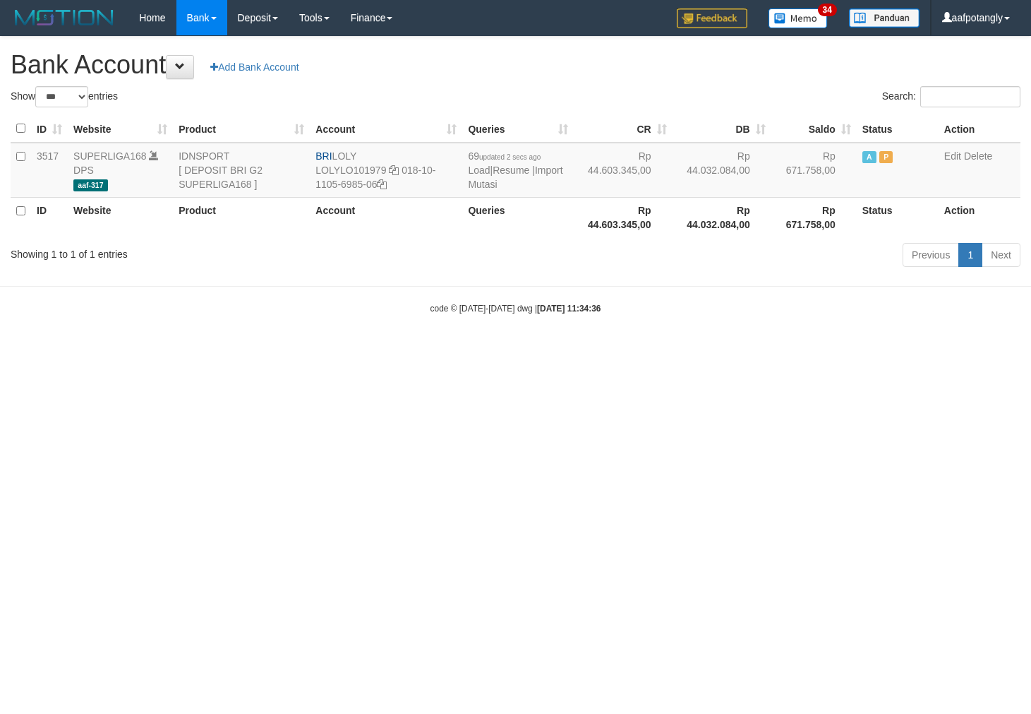
select select "***"
click at [477, 185] on link "Import Mutasi" at bounding box center [515, 176] width 95 height 25
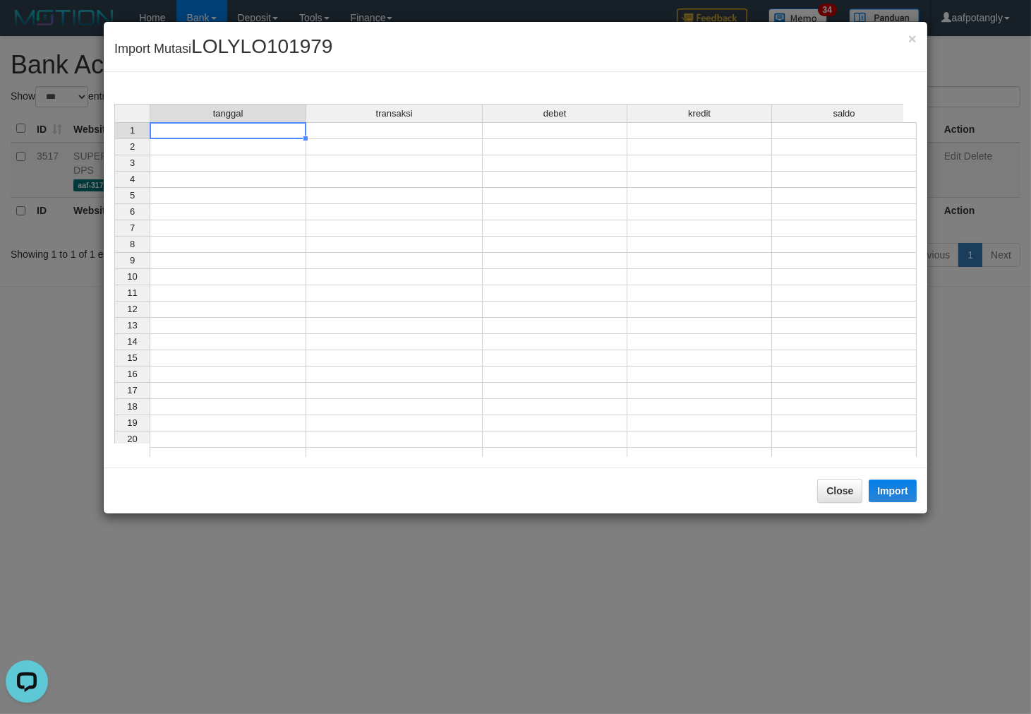
click at [229, 125] on td at bounding box center [228, 130] width 157 height 17
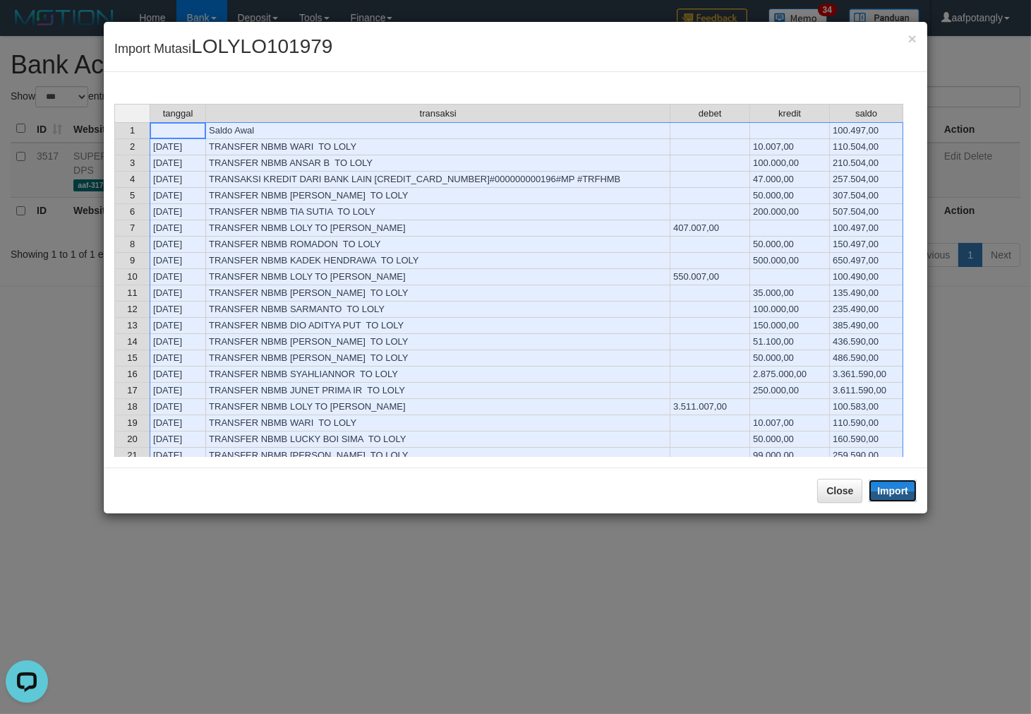
drag, startPoint x: 887, startPoint y: 489, endPoint x: 846, endPoint y: 523, distance: 53.7
click at [888, 489] on button "Import" at bounding box center [893, 490] width 48 height 23
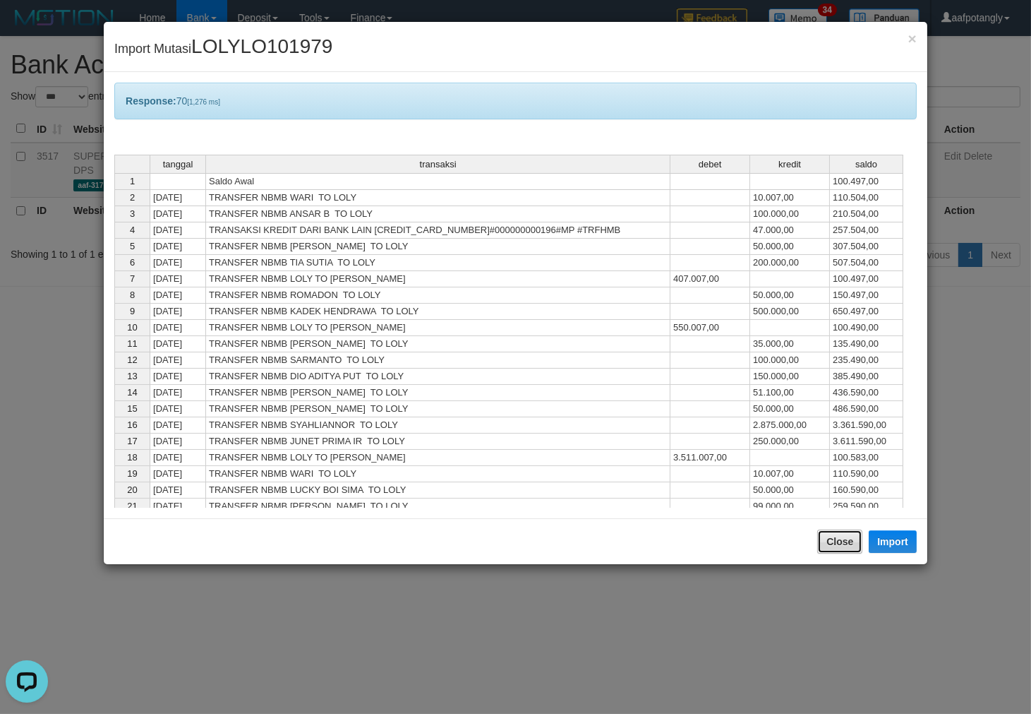
drag, startPoint x: 841, startPoint y: 540, endPoint x: 825, endPoint y: 497, distance: 46.3
click at [842, 540] on button "Close" at bounding box center [839, 541] width 45 height 24
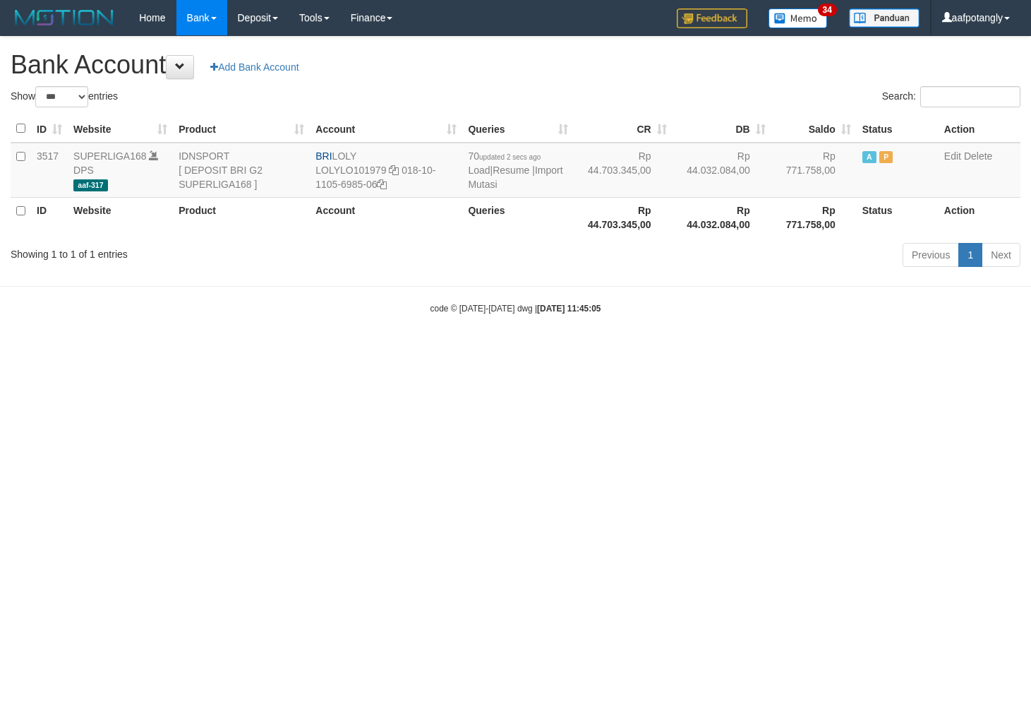
select select "***"
click at [478, 184] on link "Import Mutasi" at bounding box center [515, 176] width 95 height 25
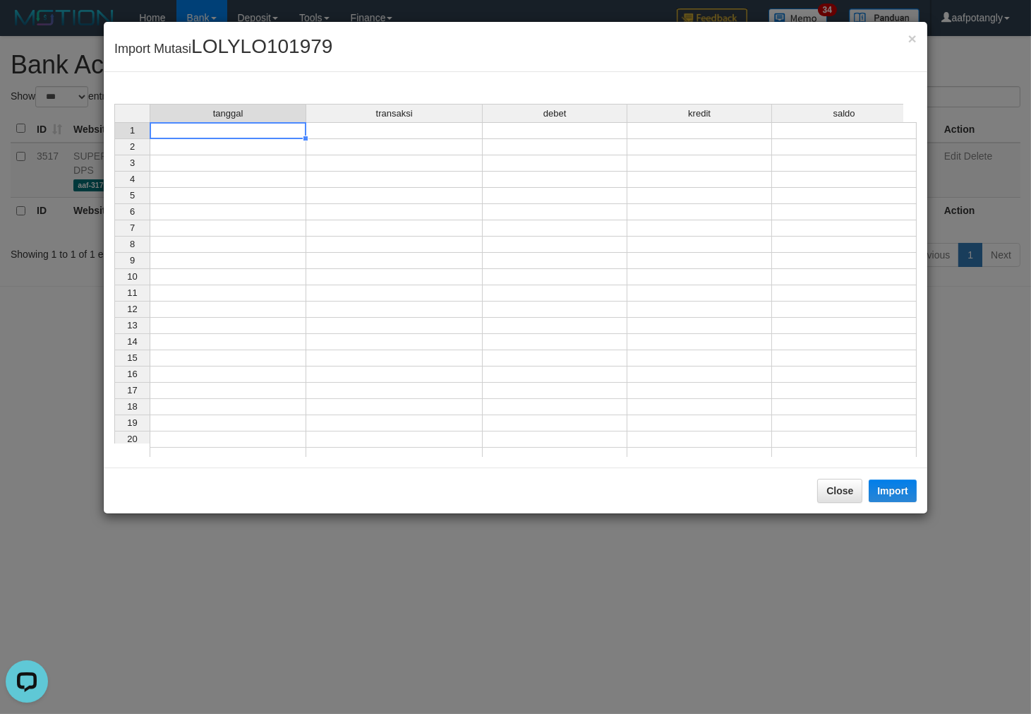
click at [219, 129] on td at bounding box center [228, 130] width 157 height 17
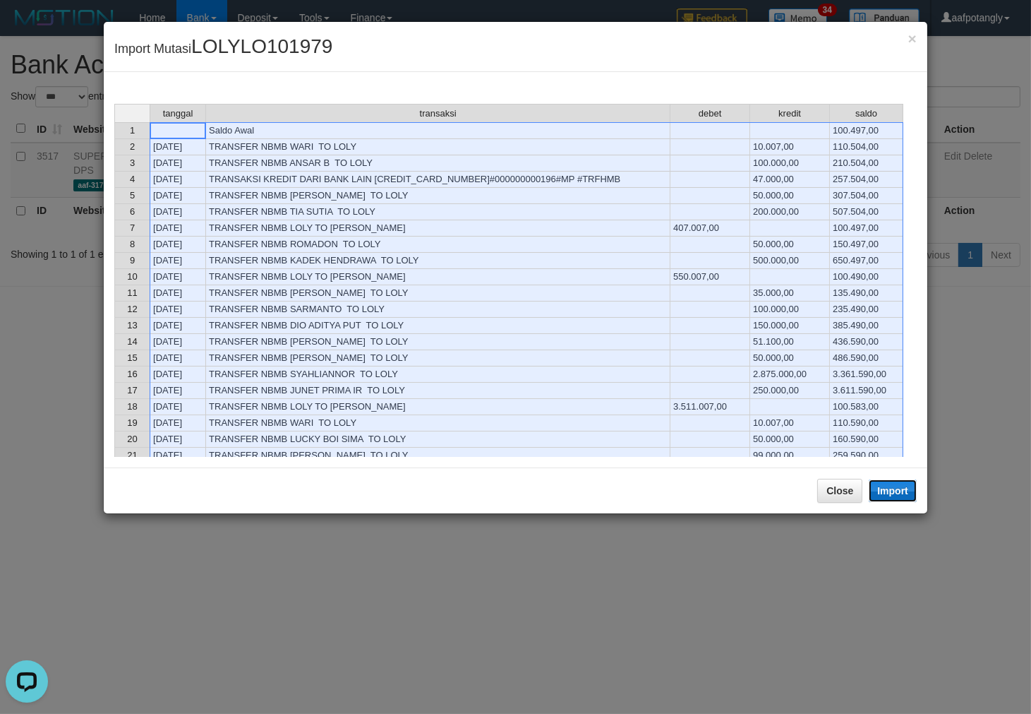
click at [887, 487] on button "Import" at bounding box center [893, 490] width 48 height 23
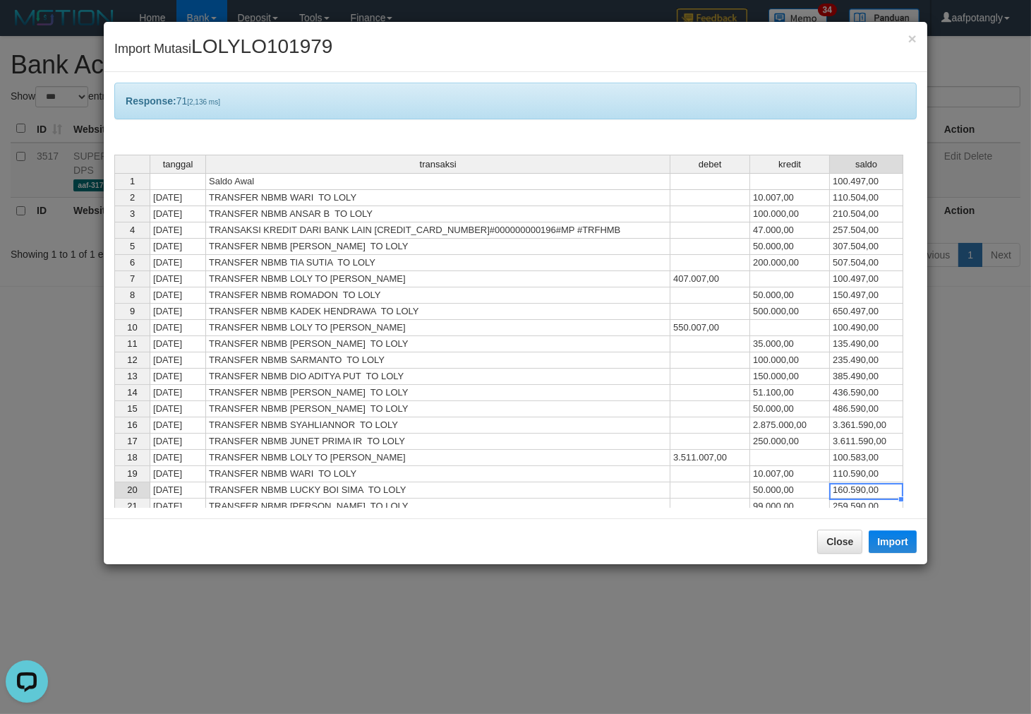
click at [847, 494] on td "160.590,00" at bounding box center [866, 490] width 73 height 16
click at [840, 528] on div "Close Import" at bounding box center [516, 541] width 824 height 46
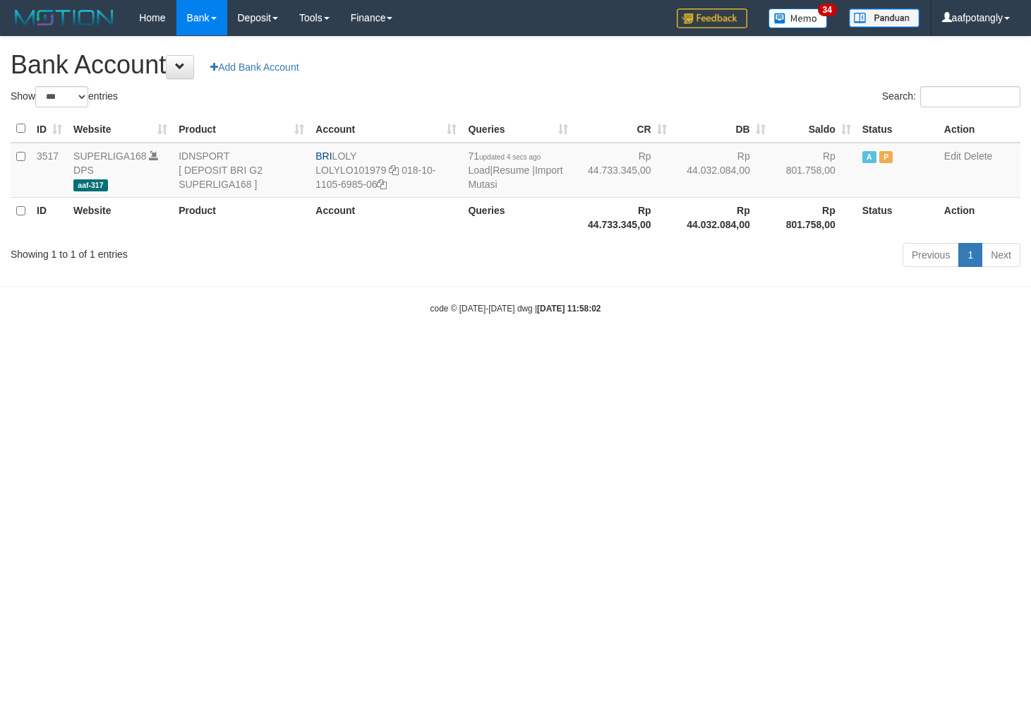
select select "***"
click at [736, 340] on body "Toggle navigation Home Bank Account List Load By Website Group [ISPORT] SUPERLI…" at bounding box center [515, 175] width 1031 height 350
select select "***"
click at [440, 350] on html "Toggle navigation Home Bank Account List Load By Website Group [ISPORT] SUPERLI…" at bounding box center [515, 175] width 1031 height 350
click at [484, 350] on html "Toggle navigation Home Bank Account List Load By Website Group [ISPORT] SUPERLI…" at bounding box center [515, 175] width 1031 height 350
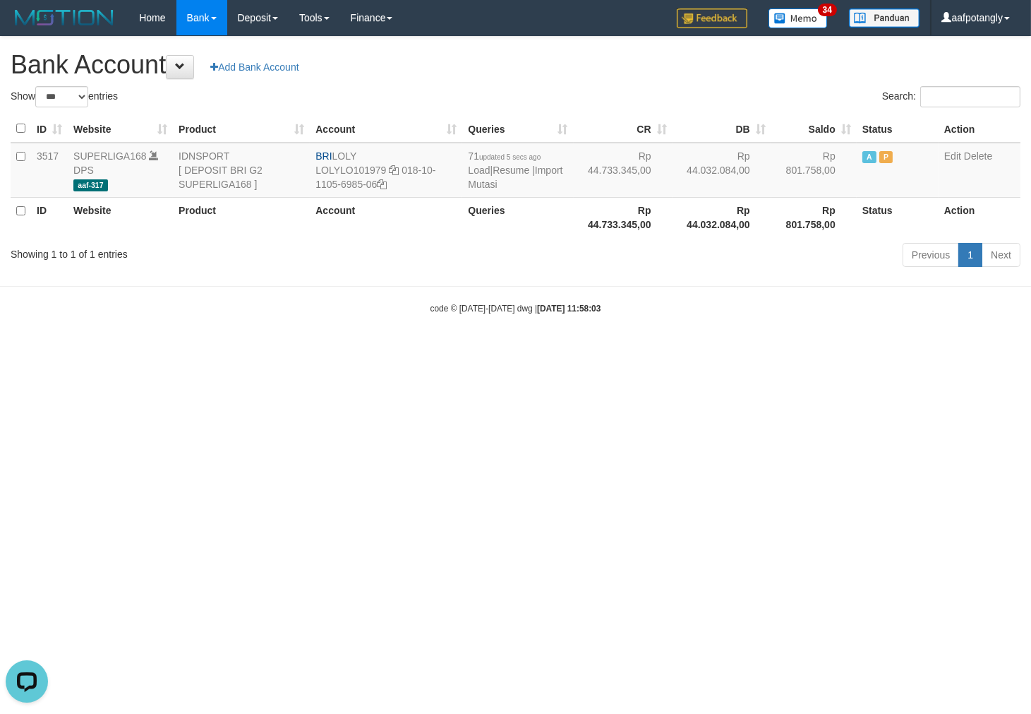
drag, startPoint x: 513, startPoint y: 350, endPoint x: 516, endPoint y: 318, distance: 32.6
click at [514, 350] on body "Toggle navigation Home Bank Account List Load By Website Group [ISPORT] SUPERLI…" at bounding box center [515, 175] width 1031 height 350
click at [503, 188] on link "Import Mutasi" at bounding box center [515, 176] width 95 height 25
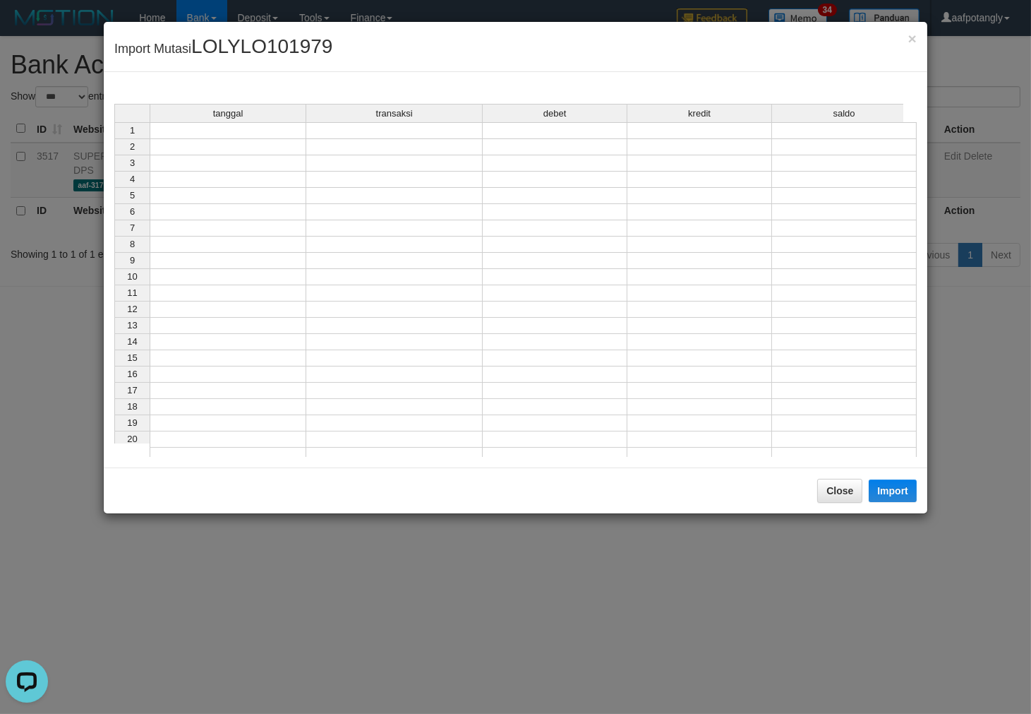
click at [220, 124] on div "tanggal transaksi debet kredit saldo" at bounding box center [508, 114] width 789 height 20
click at [215, 129] on td at bounding box center [228, 130] width 157 height 17
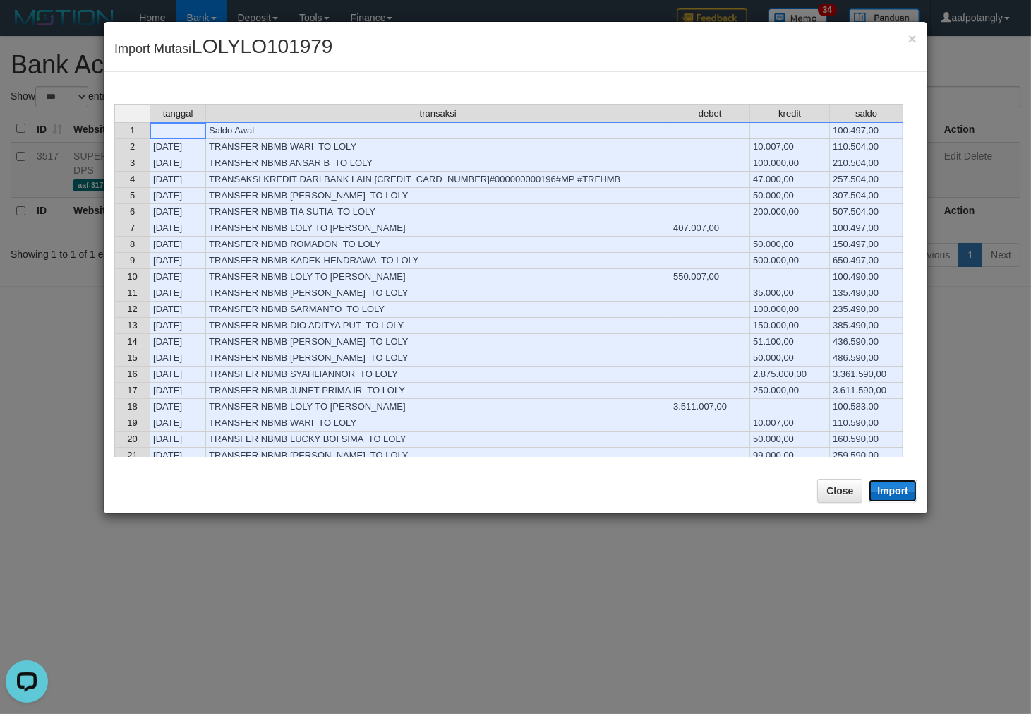
click at [907, 501] on button "Import" at bounding box center [893, 490] width 48 height 23
click at [729, 383] on td at bounding box center [711, 374] width 80 height 16
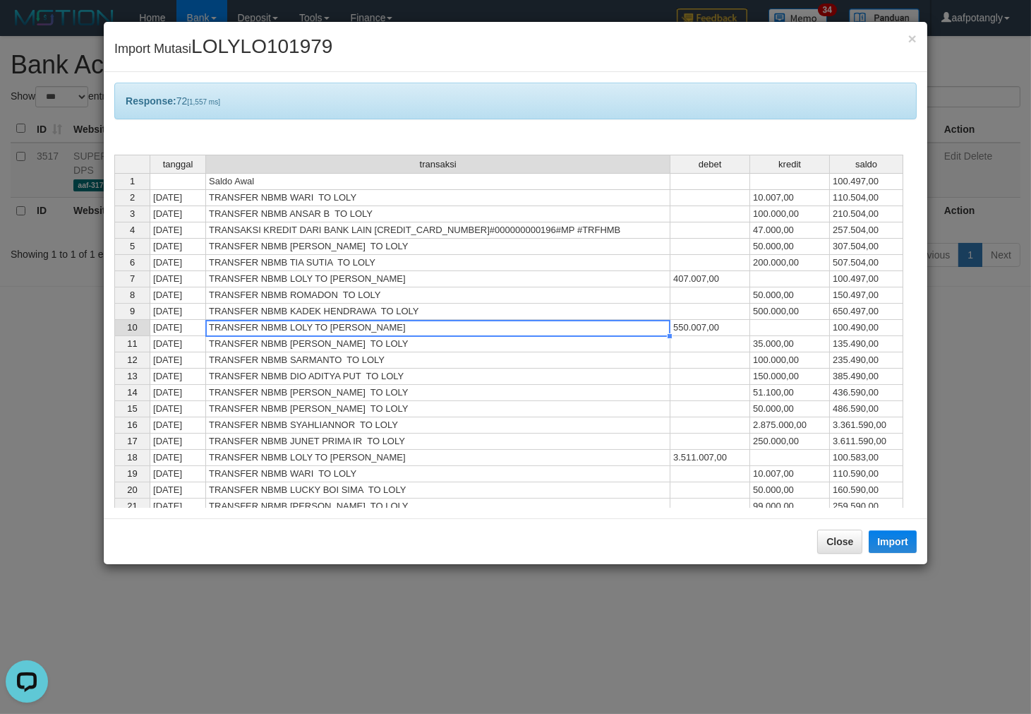
click at [568, 328] on td "TRANSFER NBMB LOLY TO SUHENDRA WIDJAYA" at bounding box center [438, 328] width 465 height 16
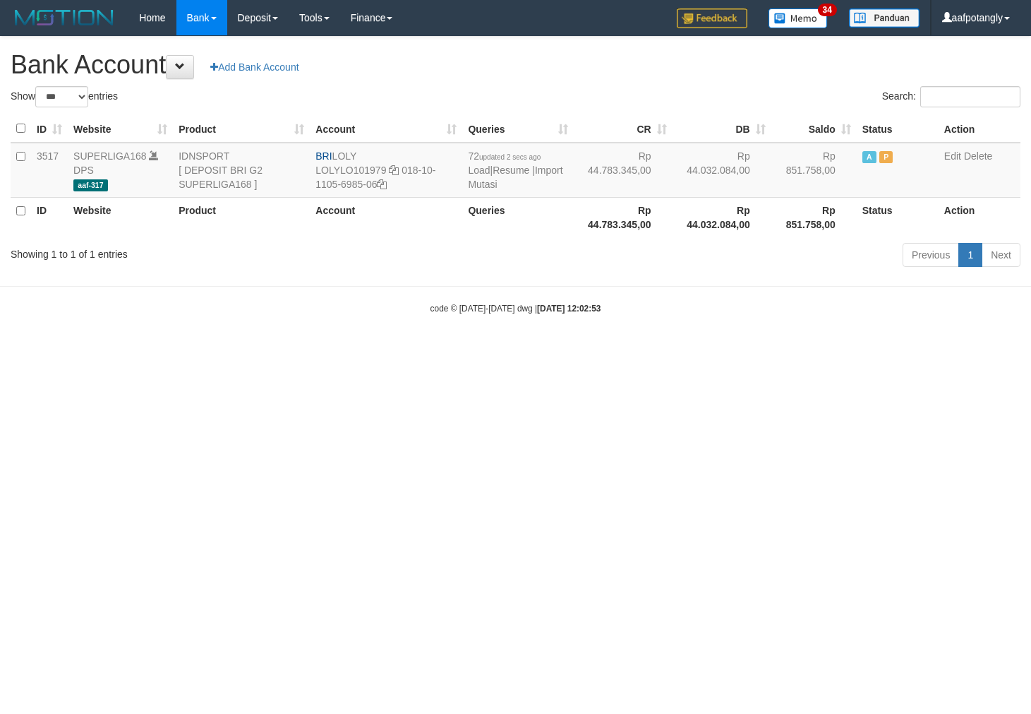
select select "***"
drag, startPoint x: 486, startPoint y: 443, endPoint x: 502, endPoint y: 443, distance: 16.2
click at [486, 350] on html "Toggle navigation Home Bank Account List Load By Website Group [ISPORT] SUPERLI…" at bounding box center [515, 175] width 1031 height 350
drag, startPoint x: 390, startPoint y: 538, endPoint x: 468, endPoint y: 515, distance: 81.5
click at [390, 350] on html "Toggle navigation Home Bank Account List Load By Website Group [ISPORT] SUPERLI…" at bounding box center [515, 175] width 1031 height 350
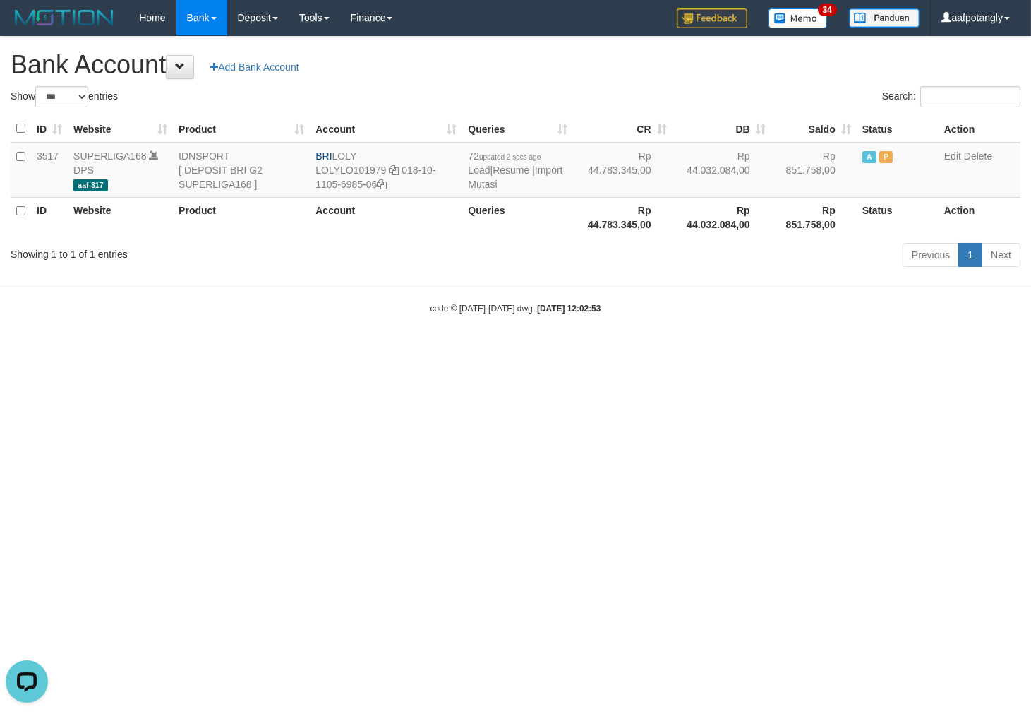
click at [486, 350] on html "Toggle navigation Home Bank Account List Load By Website Group [ISPORT] SUPERLI…" at bounding box center [515, 175] width 1031 height 350
click at [358, 350] on html "Toggle navigation Home Bank Account List Load By Website Group [ISPORT] SUPERLI…" at bounding box center [515, 175] width 1031 height 350
click at [748, 350] on html "Toggle navigation Home Bank Account List Load By Website Group [ISPORT] SUPERLI…" at bounding box center [515, 175] width 1031 height 350
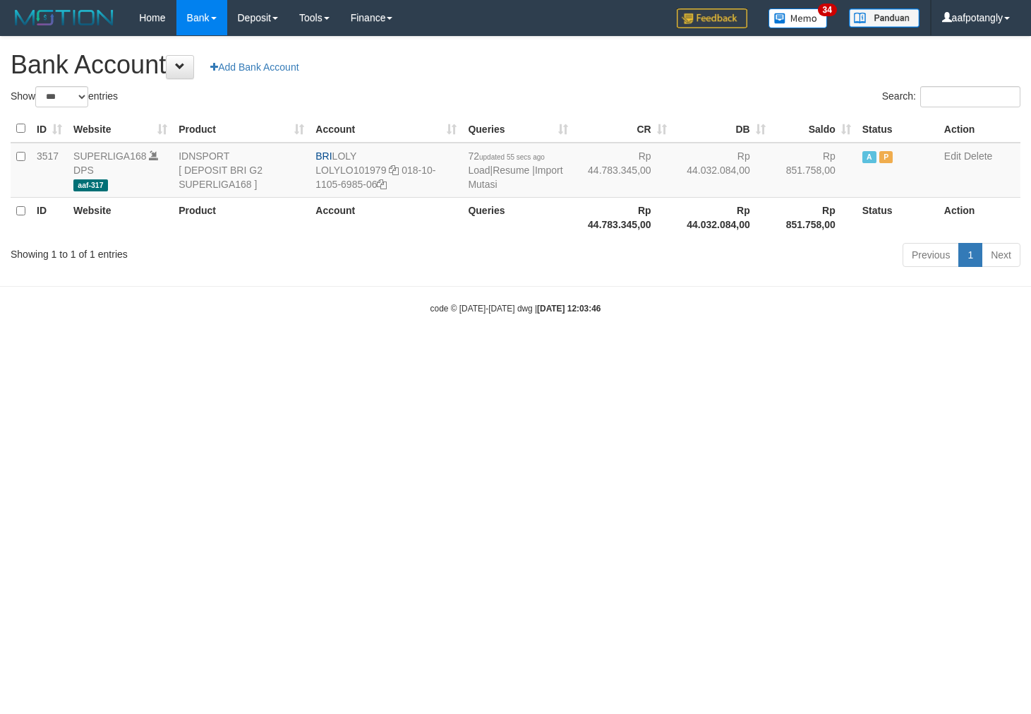
select select "***"
click at [747, 350] on html "Toggle navigation Home Bank Account List Load By Website Group [ISPORT] SUPERLI…" at bounding box center [515, 175] width 1031 height 350
click at [750, 350] on html "Toggle navigation Home Bank Account List Load By Website Group [ISPORT] SUPERLI…" at bounding box center [515, 175] width 1031 height 350
select select "***"
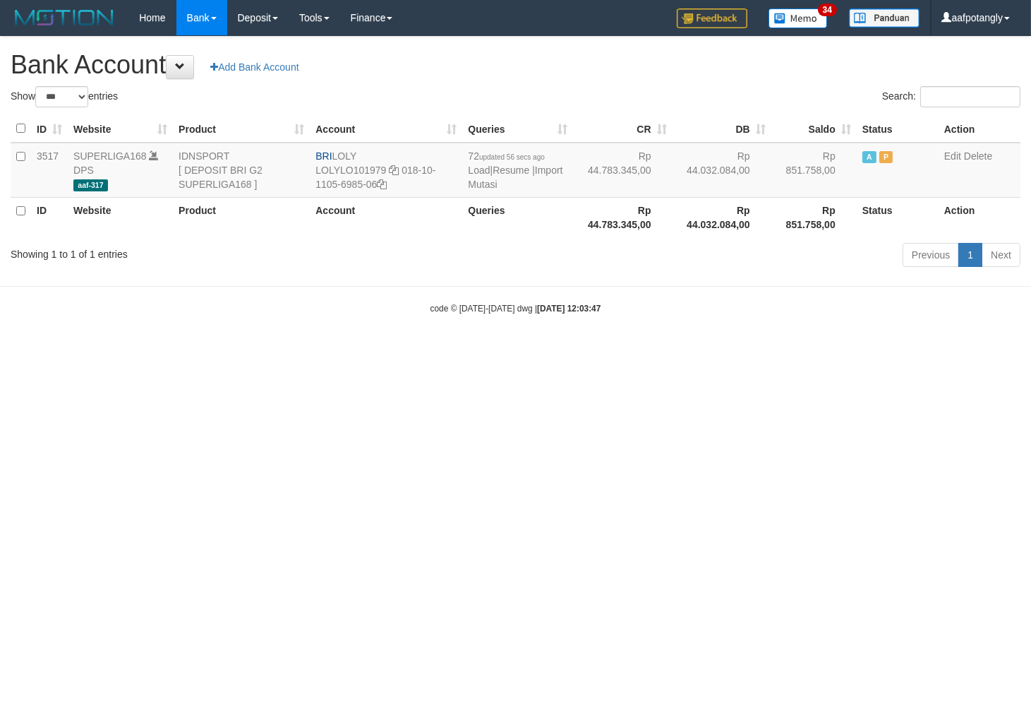
click at [714, 350] on html "Toggle navigation Home Bank Account List Load By Website Group [ISPORT] SUPERLI…" at bounding box center [515, 175] width 1031 height 350
select select "***"
click at [712, 350] on html "Toggle navigation Home Bank Account List Load By Website Group [ISPORT] SUPERLI…" at bounding box center [515, 175] width 1031 height 350
click at [732, 350] on html "Toggle navigation Home Bank Account List Load By Website Group [ISPORT] SUPERLI…" at bounding box center [515, 175] width 1031 height 350
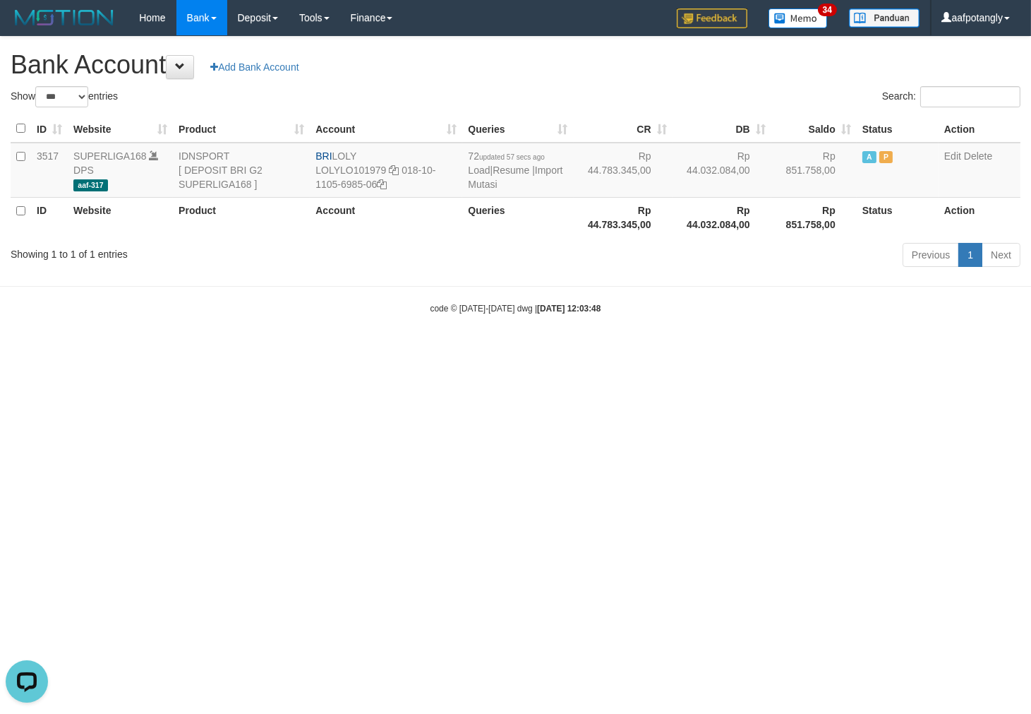
click at [732, 350] on html "Toggle navigation Home Bank Account List Load By Website Group [ISPORT] SUPERLI…" at bounding box center [515, 175] width 1031 height 350
select select "***"
drag, startPoint x: 445, startPoint y: 489, endPoint x: 477, endPoint y: 491, distance: 31.8
click at [445, 350] on html "Toggle navigation Home Bank Account List Load By Website Group [ISPORT] SUPERLI…" at bounding box center [515, 175] width 1031 height 350
click at [381, 350] on html "Toggle navigation Home Bank Account List Load By Website Group [ISPORT] SUPERLI…" at bounding box center [515, 175] width 1031 height 350
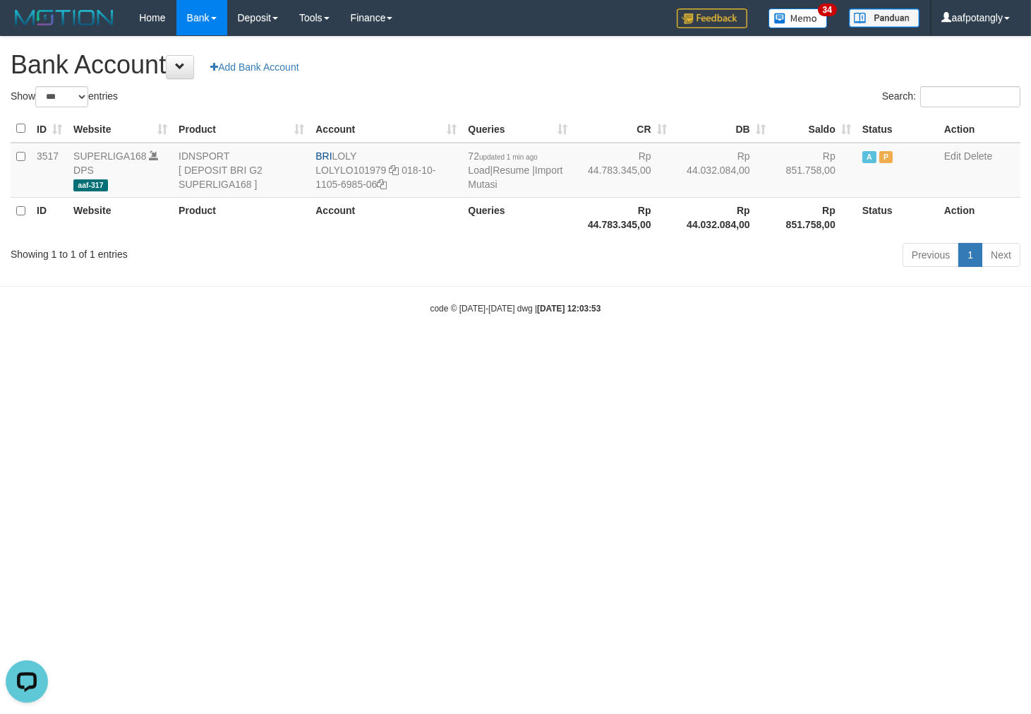
click at [539, 350] on html "Toggle navigation Home Bank Account List Load By Website Group [ISPORT] SUPERLI…" at bounding box center [515, 175] width 1031 height 350
click at [540, 350] on html "Toggle navigation Home Bank Account List Load By Website Group [ISPORT] SUPERLI…" at bounding box center [515, 175] width 1031 height 350
click at [541, 350] on html "Toggle navigation Home Bank Account List Load By Website Group [ISPORT] SUPERLI…" at bounding box center [515, 175] width 1031 height 350
select select "***"
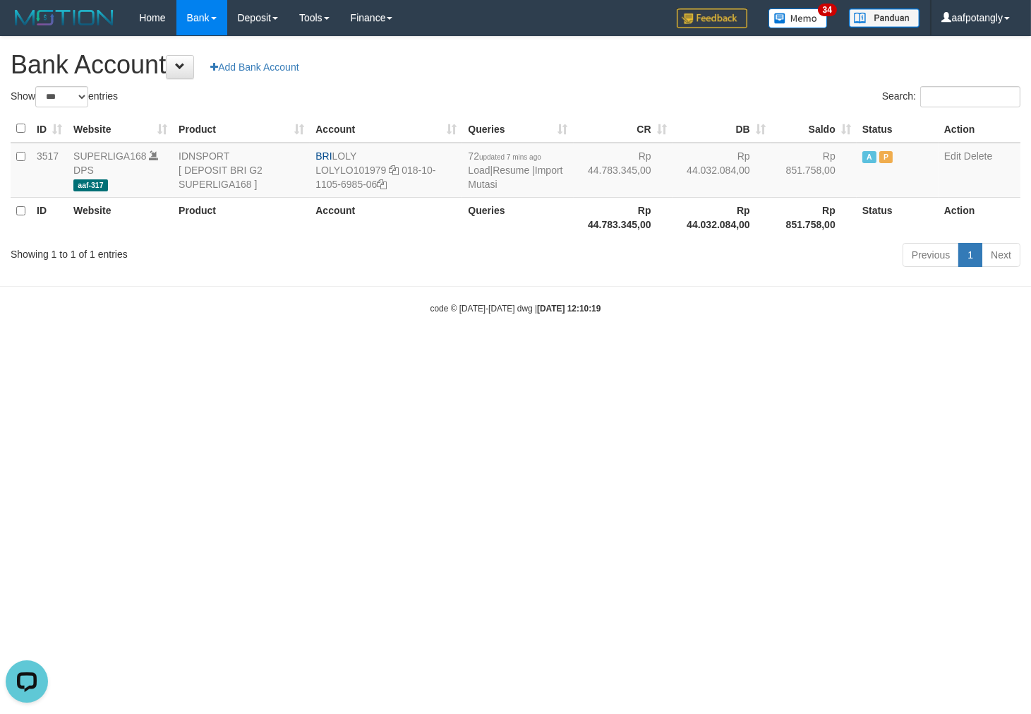
drag, startPoint x: 582, startPoint y: 457, endPoint x: 606, endPoint y: 450, distance: 24.8
click at [582, 350] on html "Toggle navigation Home Bank Account List Load By Website Group [ISPORT] SUPERLI…" at bounding box center [515, 175] width 1031 height 350
drag, startPoint x: 460, startPoint y: 450, endPoint x: 467, endPoint y: 454, distance: 7.3
click at [459, 350] on html "Toggle navigation Home Bank Account List Load By Website Group [ISPORT] SUPERLI…" at bounding box center [515, 175] width 1031 height 350
click at [508, 350] on html "Toggle navigation Home Bank Account List Load By Website Group [ISPORT] SUPERLI…" at bounding box center [515, 175] width 1031 height 350
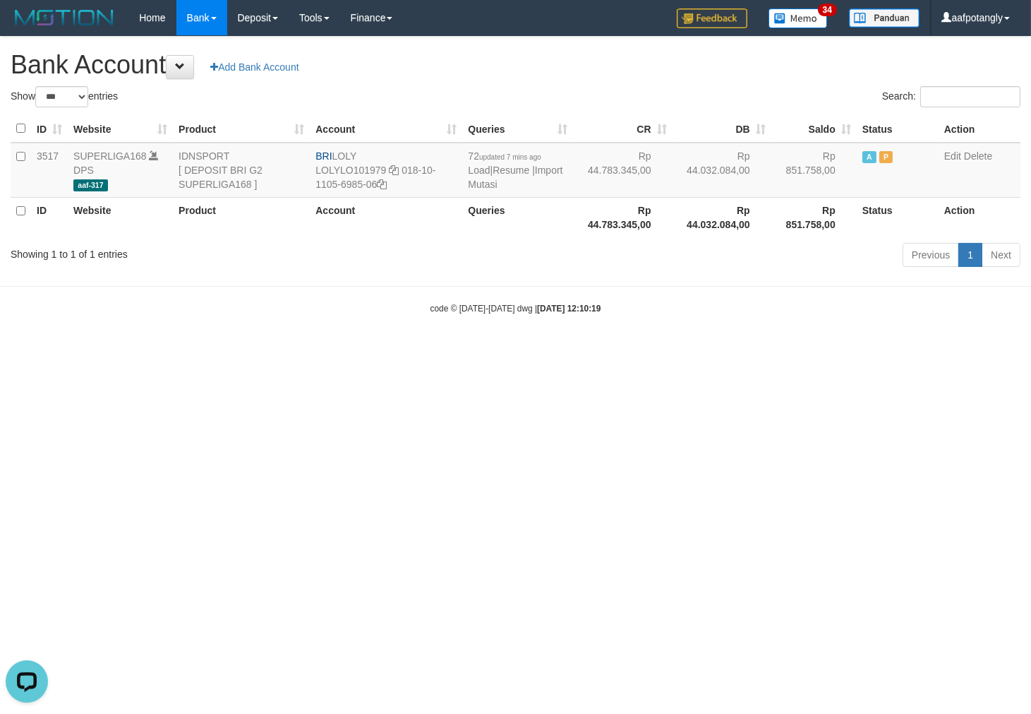
click at [601, 350] on html "Toggle navigation Home Bank Account List Load By Website Group [ISPORT] SUPERLI…" at bounding box center [515, 175] width 1031 height 350
drag, startPoint x: 535, startPoint y: 416, endPoint x: 577, endPoint y: 412, distance: 42.6
click at [535, 350] on html "Toggle navigation Home Bank Account List Load By Website Group [ISPORT] SUPERLI…" at bounding box center [515, 175] width 1031 height 350
click at [436, 332] on body "Toggle navigation Home Bank Account List Load By Website Group [ISPORT] SUPERLI…" at bounding box center [515, 175] width 1031 height 350
drag, startPoint x: 386, startPoint y: 390, endPoint x: 412, endPoint y: 385, distance: 26.7
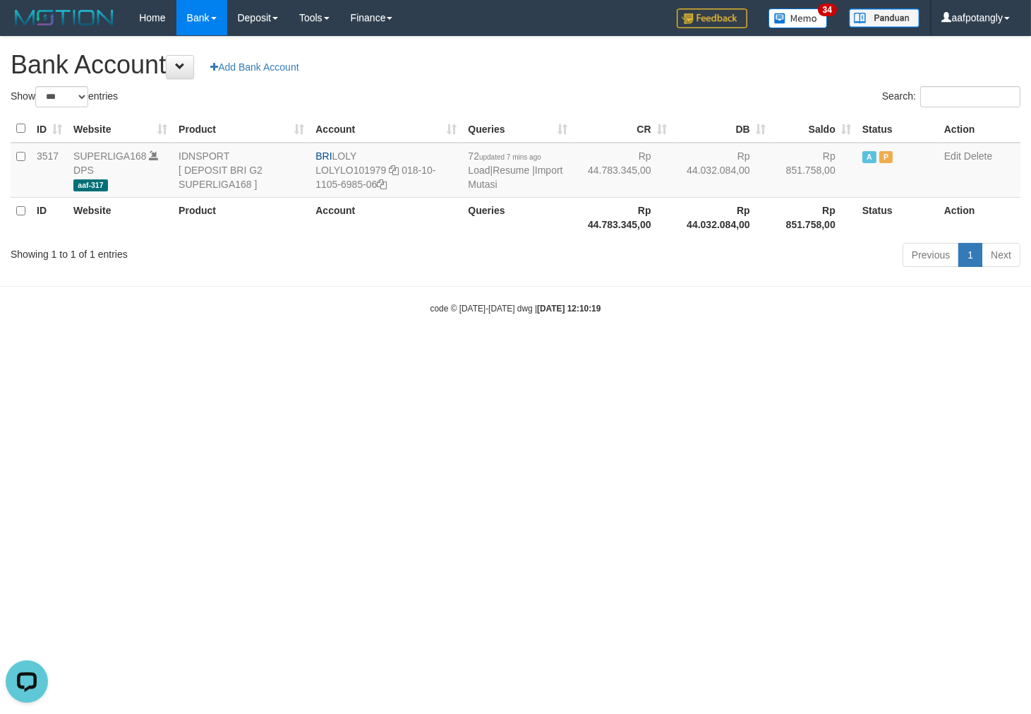
click at [387, 350] on html "Toggle navigation Home Bank Account List Load By Website Group [ISPORT] SUPERLI…" at bounding box center [515, 175] width 1031 height 350
drag, startPoint x: 483, startPoint y: 505, endPoint x: 700, endPoint y: 481, distance: 218.8
click at [484, 350] on html "Toggle navigation Home Bank Account List Load By Website Group [ISPORT] SUPERLI…" at bounding box center [515, 175] width 1031 height 350
click at [445, 350] on html "Toggle navigation Home Bank Account List Load By Website Group [ISPORT] SUPERLI…" at bounding box center [515, 175] width 1031 height 350
drag, startPoint x: 518, startPoint y: 371, endPoint x: 534, endPoint y: 368, distance: 16.5
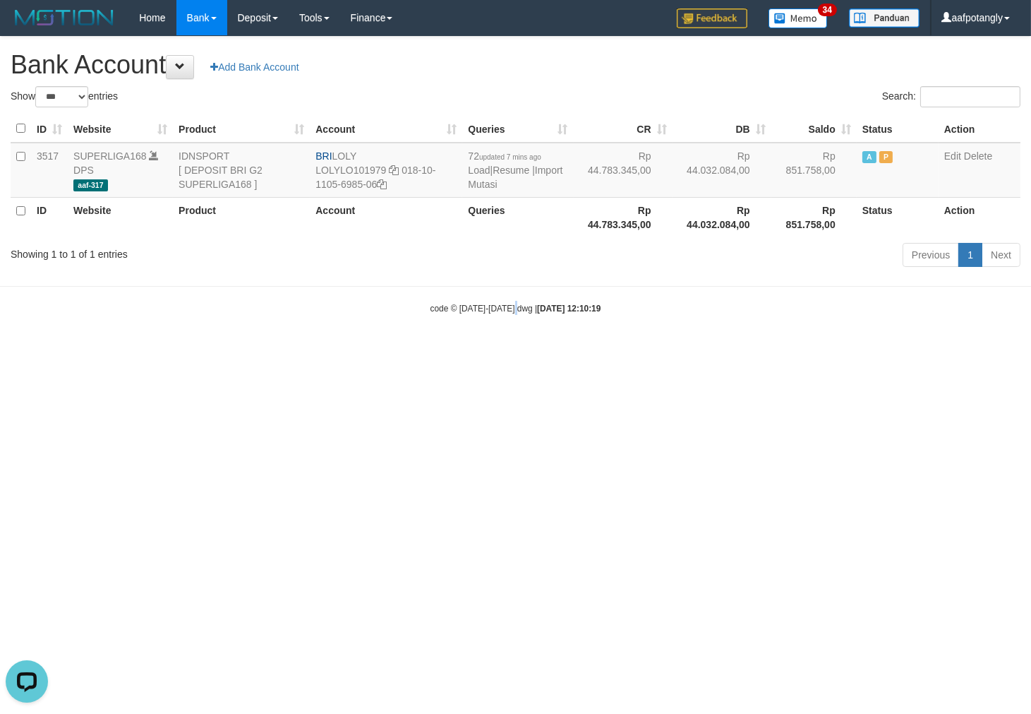
click at [524, 350] on html "Toggle navigation Home Bank Account List Load By Website Group [ISPORT] SUPERLI…" at bounding box center [515, 175] width 1031 height 350
click at [516, 350] on html "Toggle navigation Home Bank Account List Load By Website Group [ISPORT] SUPERLI…" at bounding box center [515, 175] width 1031 height 350
drag, startPoint x: 511, startPoint y: 416, endPoint x: 853, endPoint y: 397, distance: 342.2
click at [511, 350] on html "Toggle navigation Home Bank Account List Load By Website Group [ISPORT] SUPERLI…" at bounding box center [515, 175] width 1031 height 350
click at [489, 185] on link "Import Mutasi" at bounding box center [515, 176] width 95 height 25
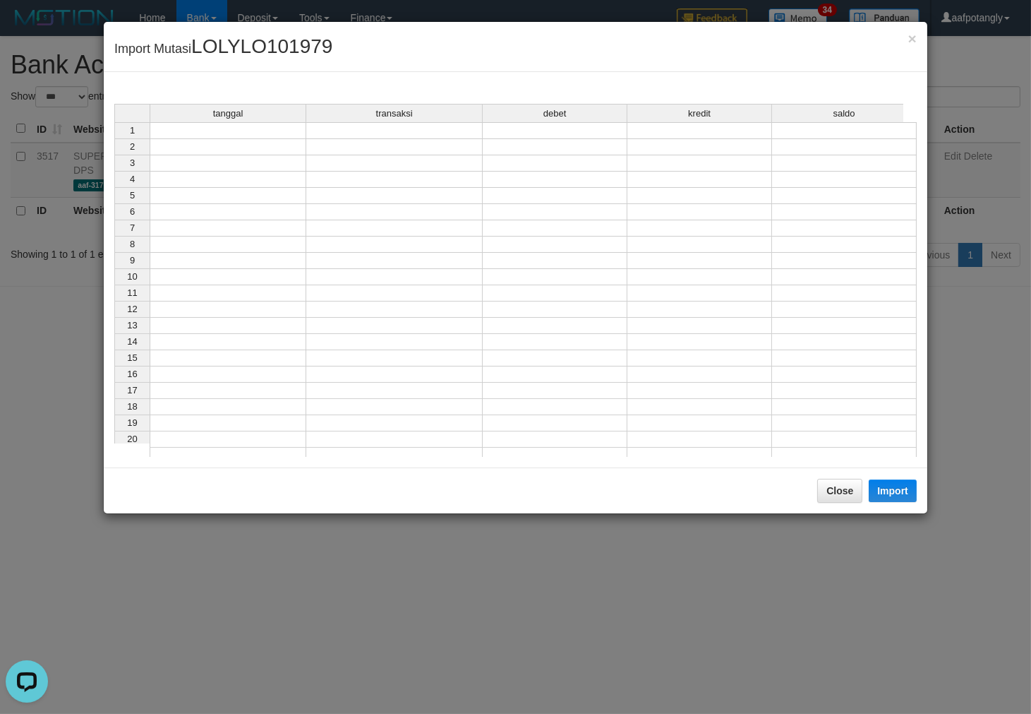
click at [285, 133] on td at bounding box center [228, 130] width 157 height 17
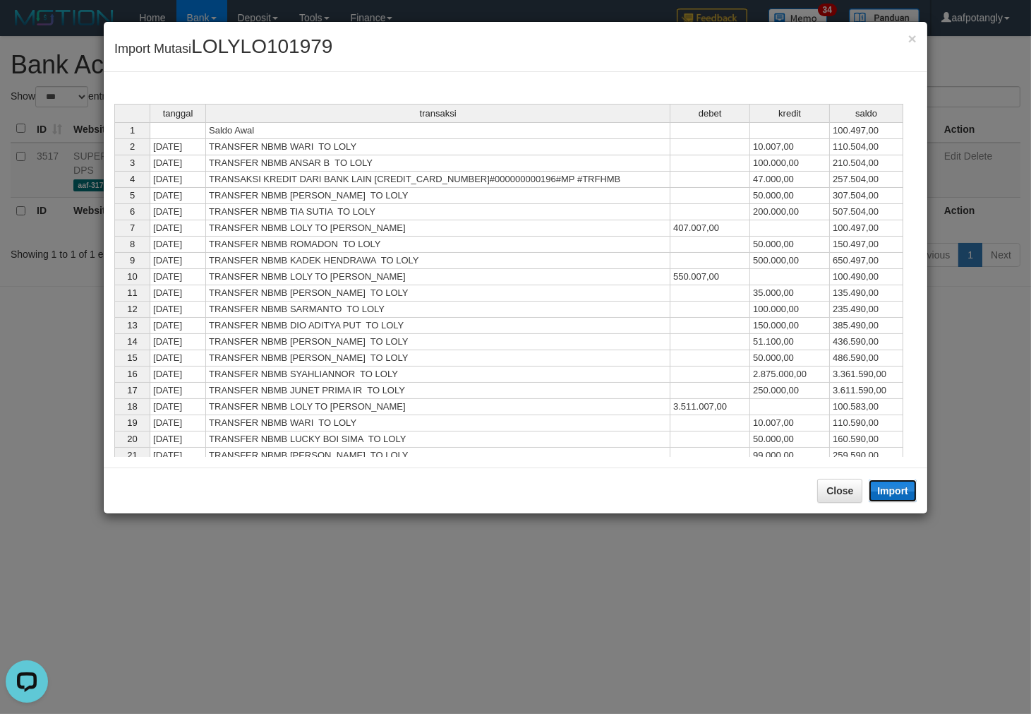
click at [902, 491] on button "Import" at bounding box center [893, 490] width 48 height 23
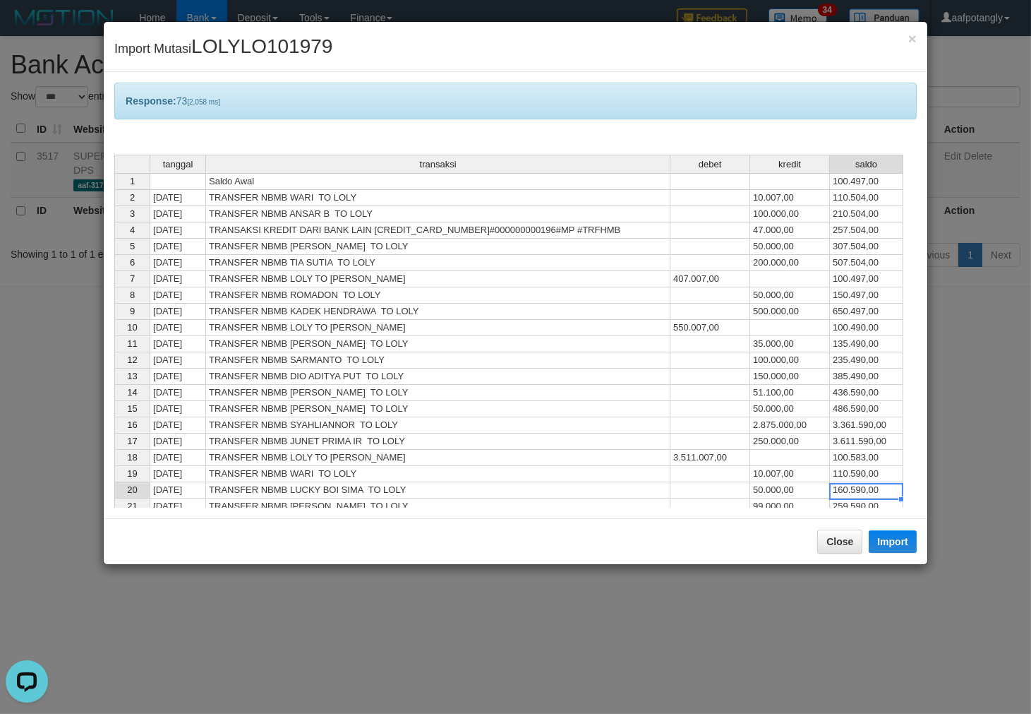
click at [114, 498] on div "tanggal transaksi debet kredit saldo 1 Saldo Awal 100.497,00 2 31/08/25 TRANSFE…" at bounding box center [114, 351] width 0 height 392
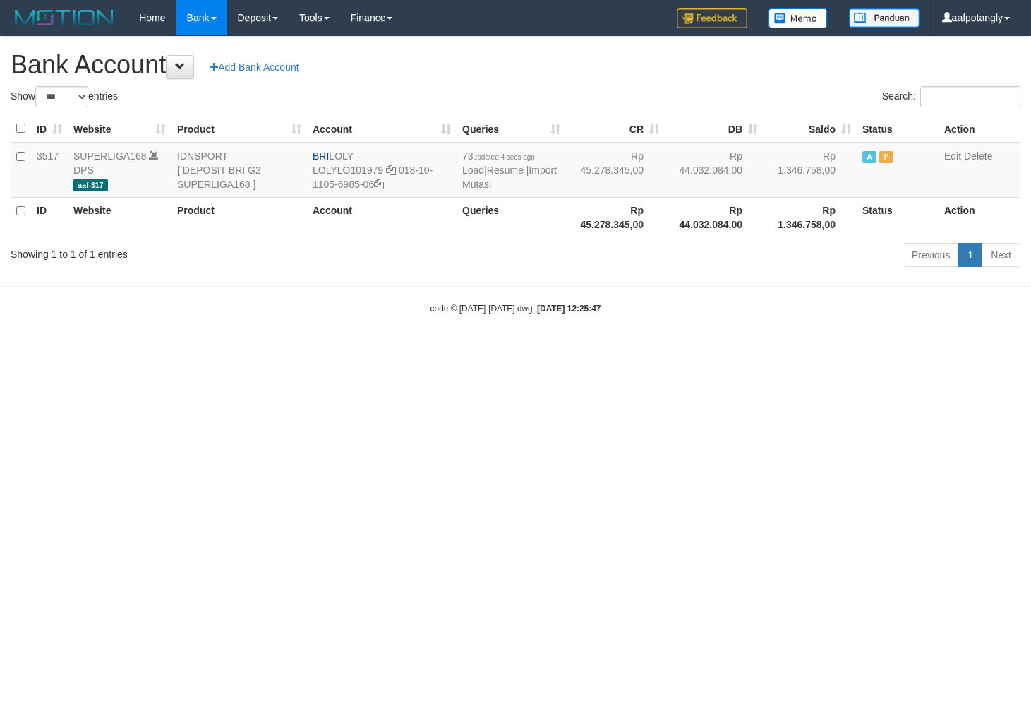
select select "***"
click at [699, 350] on html "Toggle navigation Home Bank Account List Load By Website Group [ISPORT] SUPERLI…" at bounding box center [515, 175] width 1031 height 350
click at [702, 350] on html "Toggle navigation Home Bank Account List Load By Website Group [ISPORT] SUPERLI…" at bounding box center [515, 175] width 1031 height 350
click at [697, 350] on html "Toggle navigation Home Bank Account List Load By Website Group [ISPORT] SUPERLI…" at bounding box center [515, 175] width 1031 height 350
select select "***"
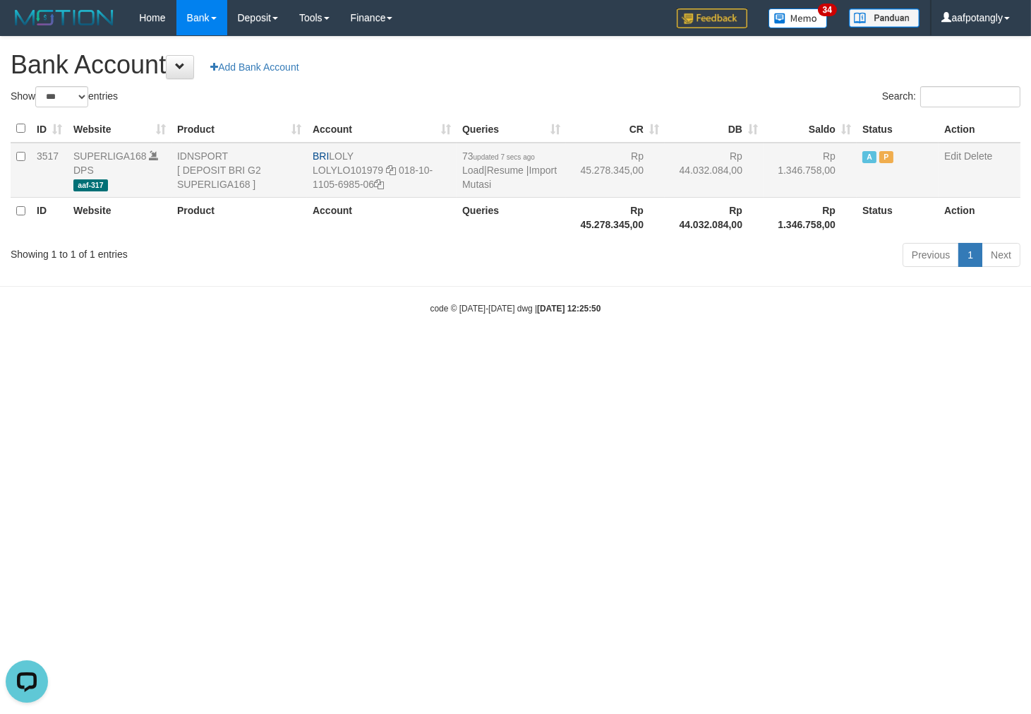
drag, startPoint x: 334, startPoint y: 155, endPoint x: 368, endPoint y: 155, distance: 34.6
click at [368, 155] on td "BRI LOLY LOLYLO101979 018-10-1105-6985-06" at bounding box center [382, 170] width 150 height 55
copy td "LOLY"
drag, startPoint x: 397, startPoint y: 169, endPoint x: 404, endPoint y: 187, distance: 19.0
click at [404, 187] on td "BRI LOLY LOLYLO101979 018-10-1105-6985-06" at bounding box center [382, 170] width 150 height 55
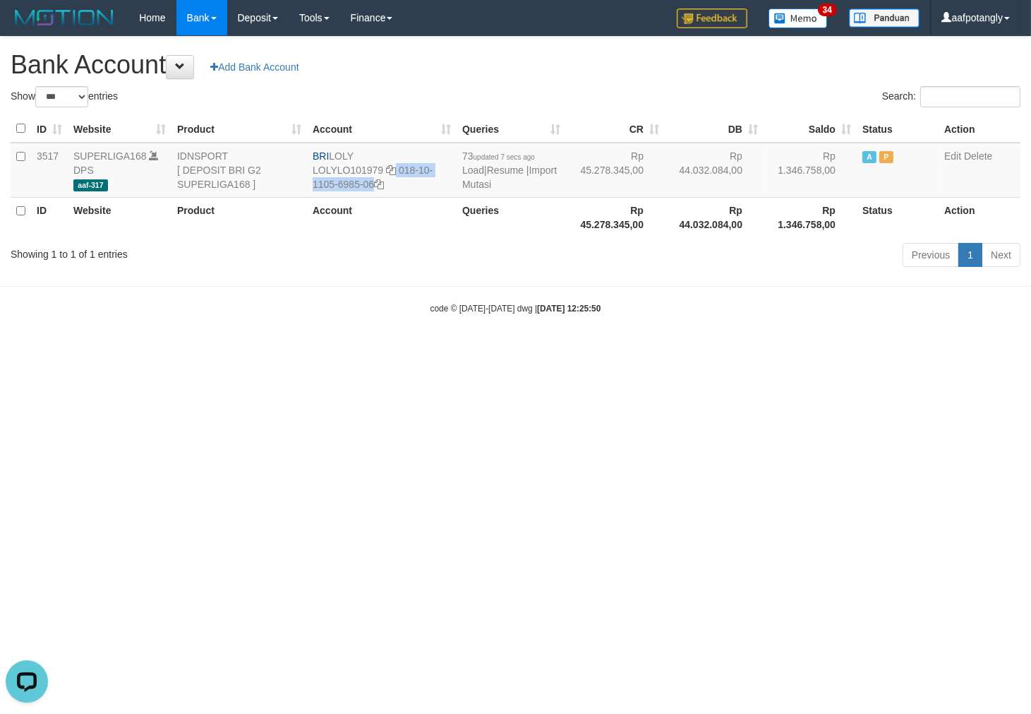
copy td "018-10-1105-6985-06"
click at [497, 186] on link "Import Mutasi" at bounding box center [509, 176] width 95 height 25
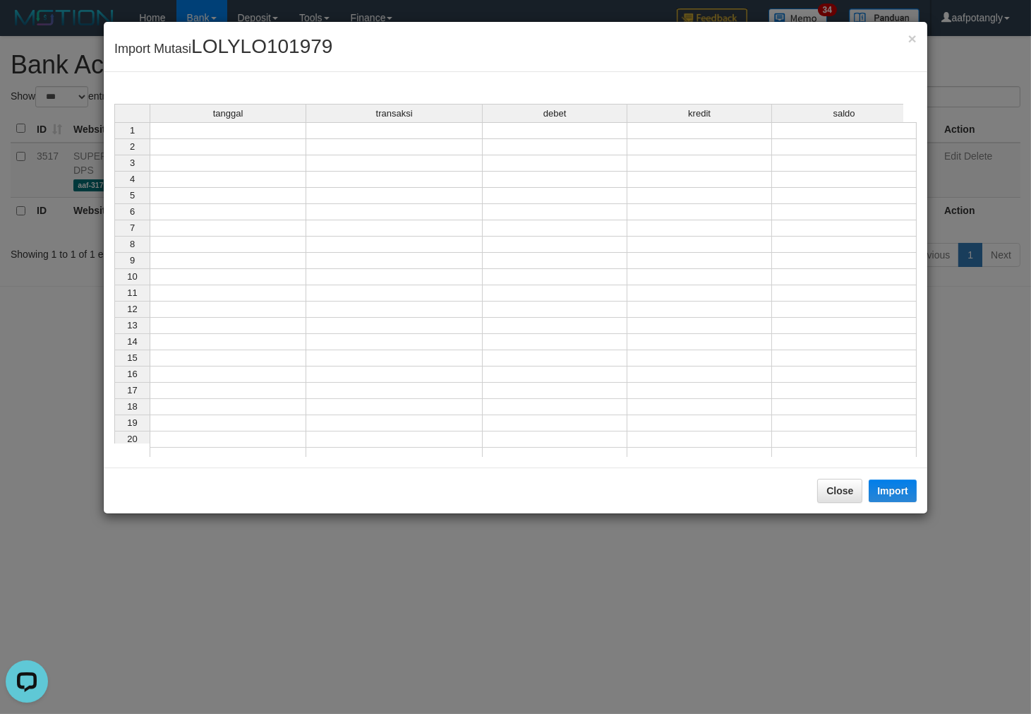
click at [272, 124] on div "tanggal transaksi debet kredit saldo" at bounding box center [508, 114] width 789 height 20
click at [284, 128] on td at bounding box center [228, 130] width 157 height 17
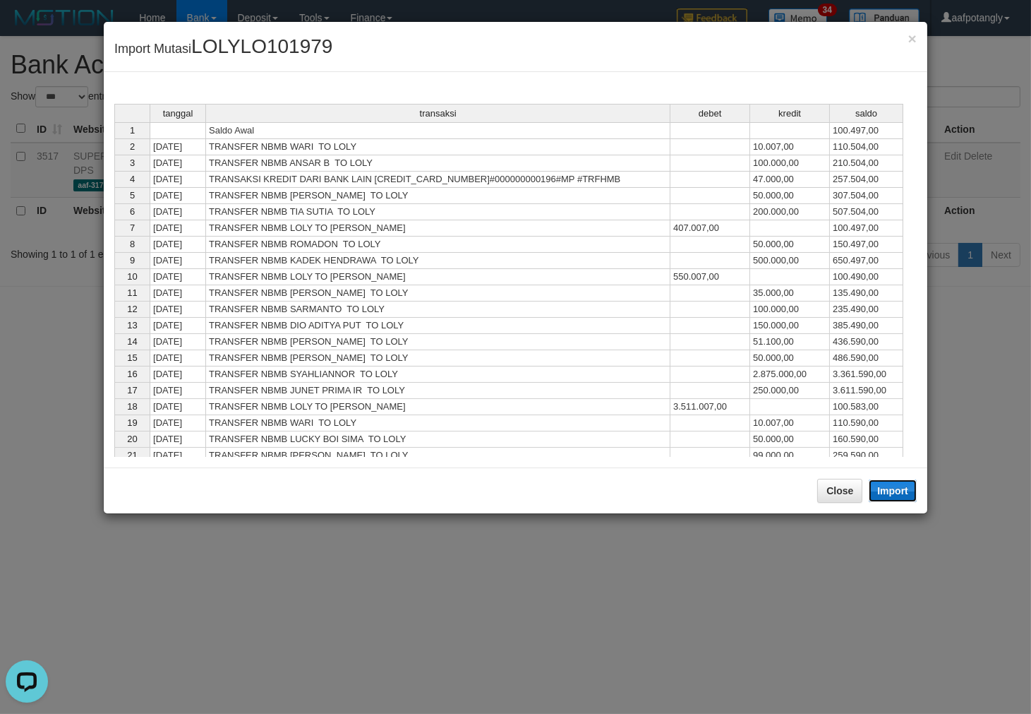
click at [883, 489] on button "Import" at bounding box center [893, 490] width 48 height 23
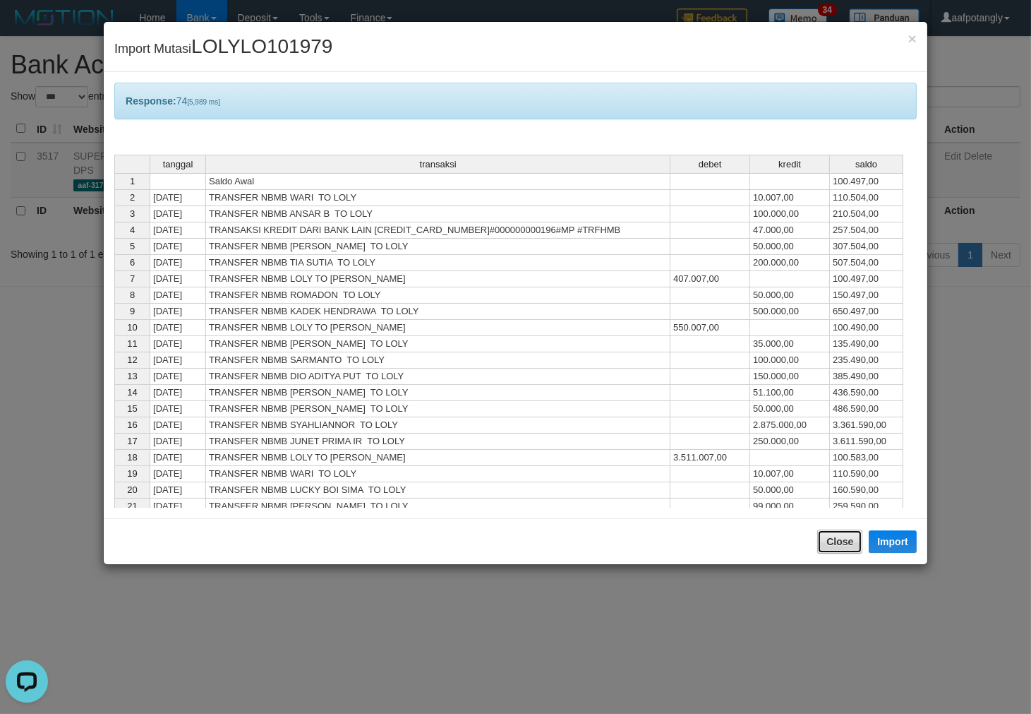
click at [817, 544] on button "Close" at bounding box center [839, 541] width 45 height 24
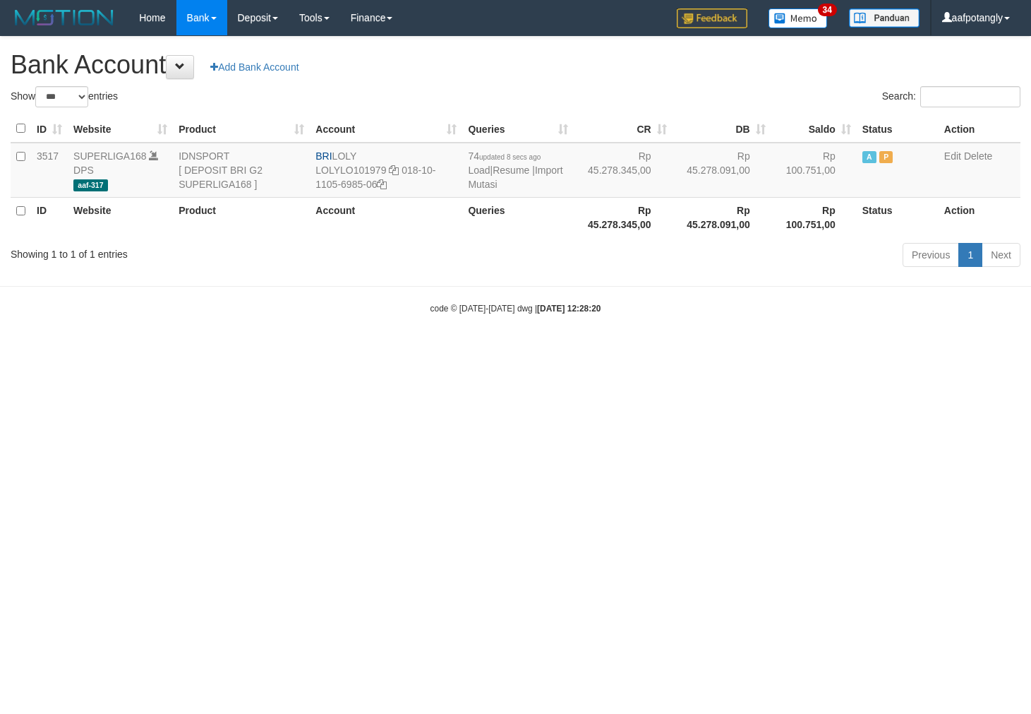
select select "***"
click at [498, 181] on link "Import Mutasi" at bounding box center [515, 176] width 95 height 25
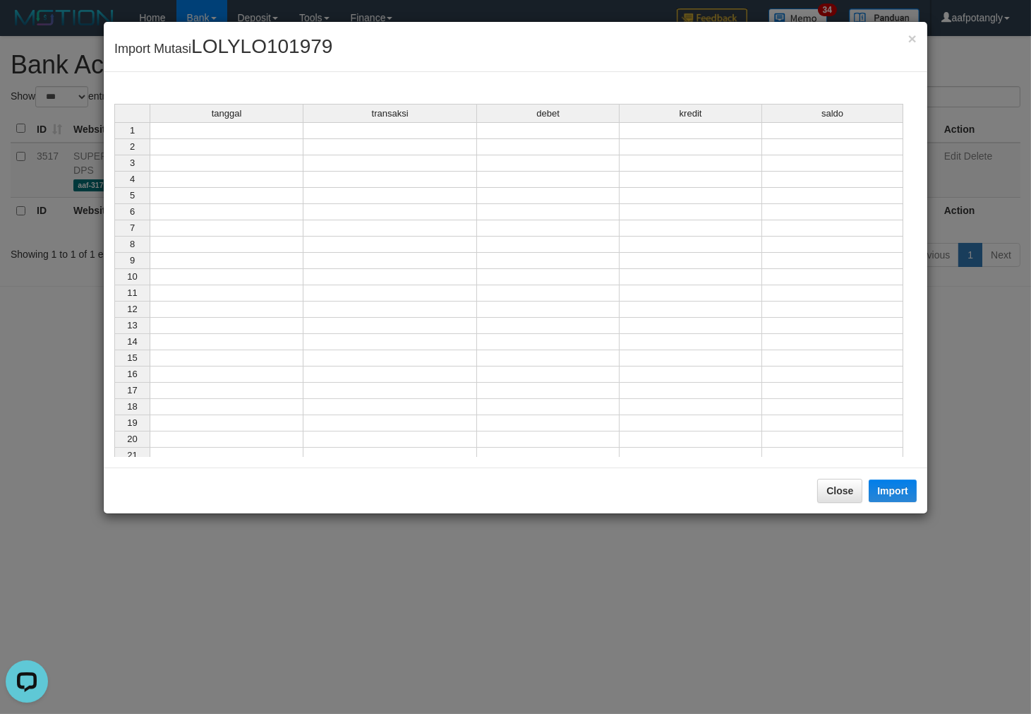
click at [280, 121] on div "tanggal" at bounding box center [226, 113] width 152 height 18
drag, startPoint x: 284, startPoint y: 125, endPoint x: 474, endPoint y: 185, distance: 199.1
click at [285, 125] on td at bounding box center [227, 130] width 154 height 17
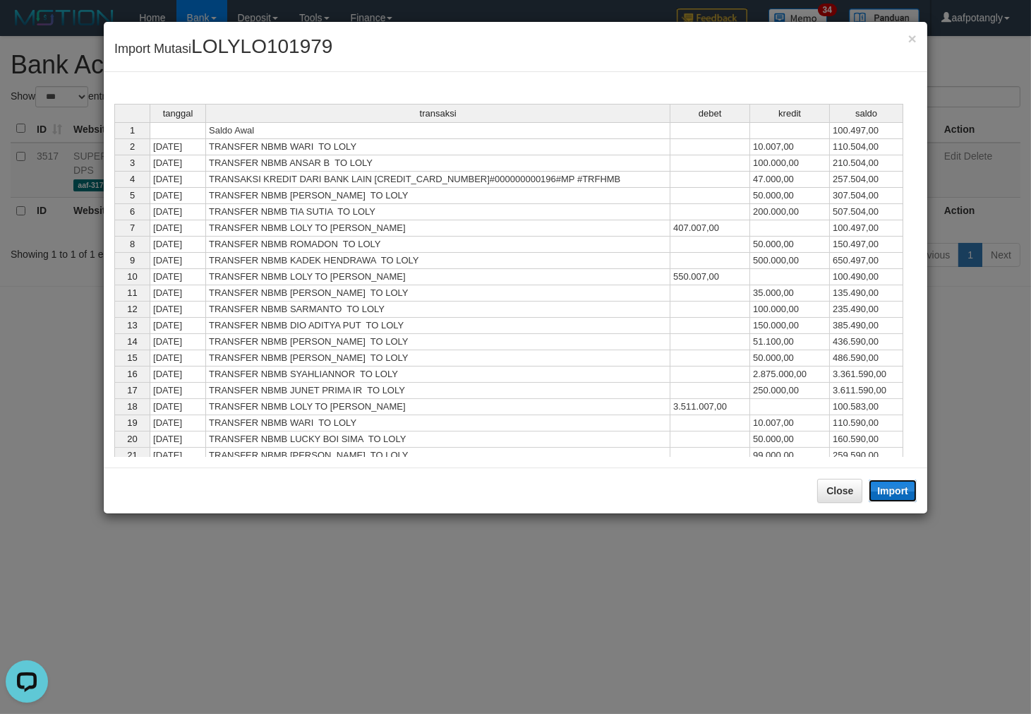
click at [899, 498] on button "Import" at bounding box center [893, 490] width 48 height 23
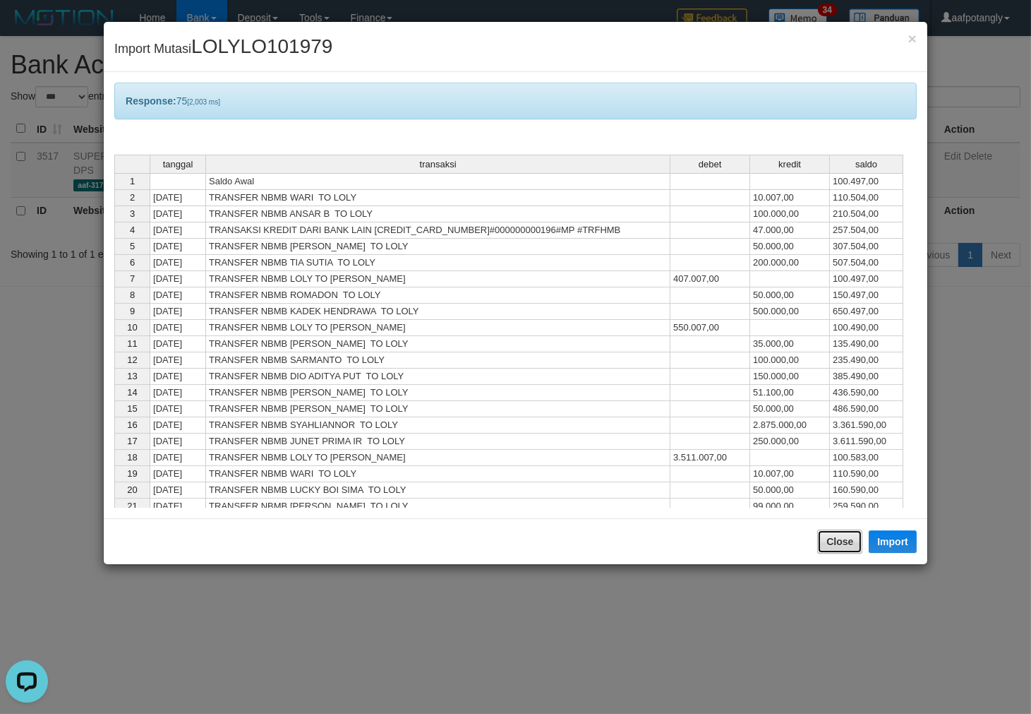
click at [829, 539] on button "Close" at bounding box center [839, 541] width 45 height 24
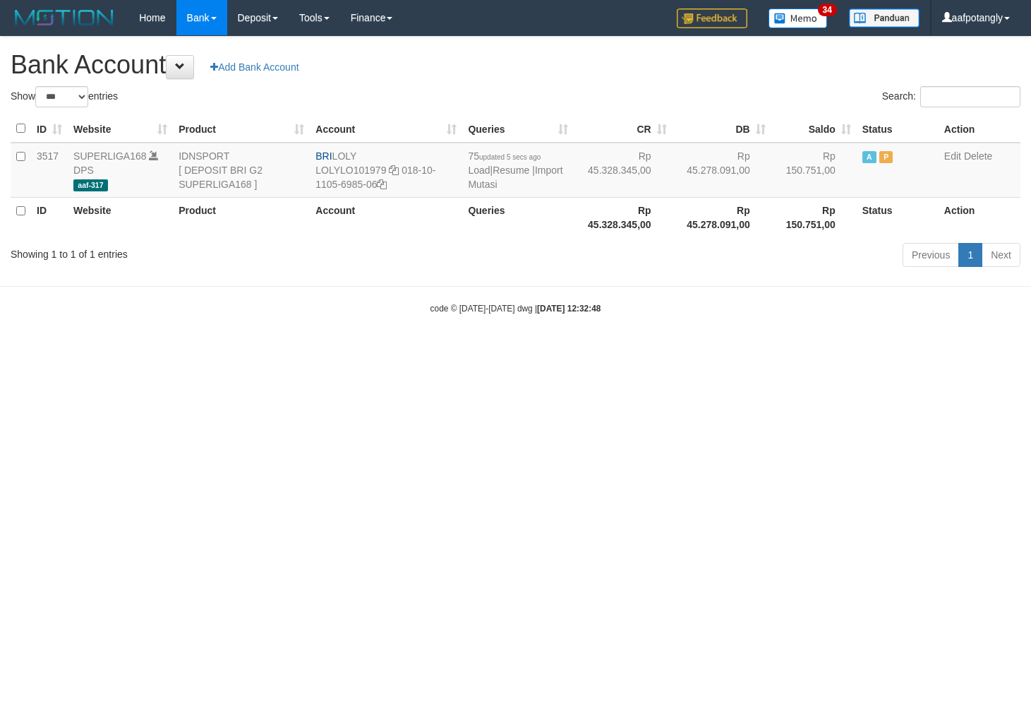
select select "***"
click at [488, 181] on link "Import Mutasi" at bounding box center [515, 176] width 95 height 25
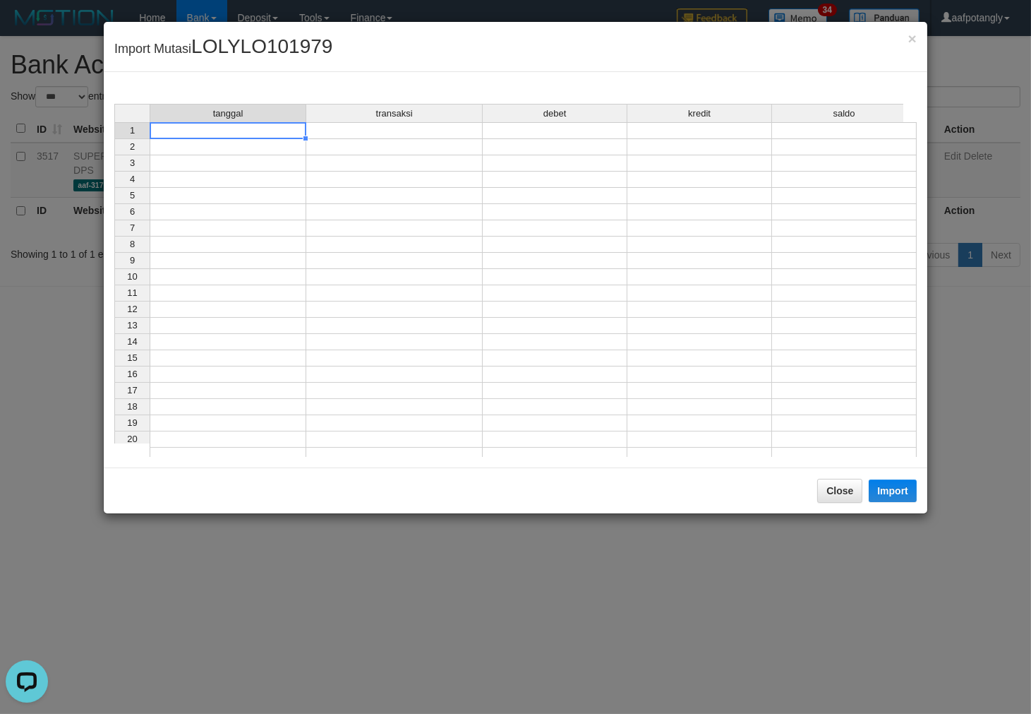
click at [270, 132] on td at bounding box center [228, 130] width 157 height 17
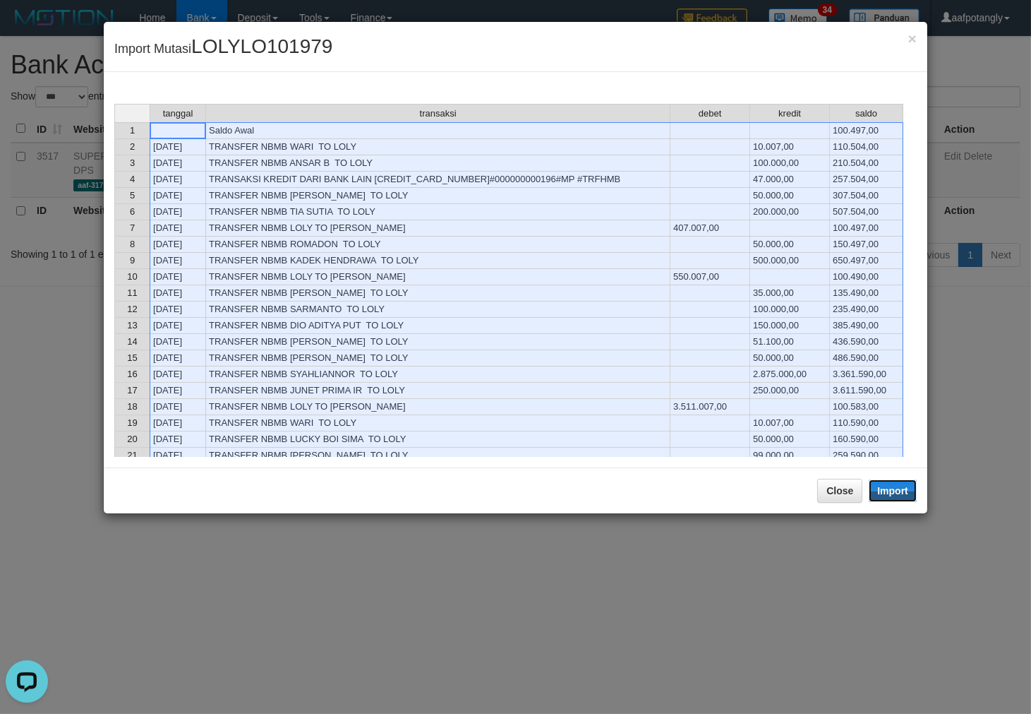
drag, startPoint x: 887, startPoint y: 481, endPoint x: 810, endPoint y: 498, distance: 79.5
click at [887, 481] on button "Import" at bounding box center [893, 490] width 48 height 23
click at [836, 467] on div "tanggal transaksi debet kredit saldo 1 Saldo Awal 100.497,00 2 31/08/25 TRANSFE…" at bounding box center [516, 269] width 824 height 395
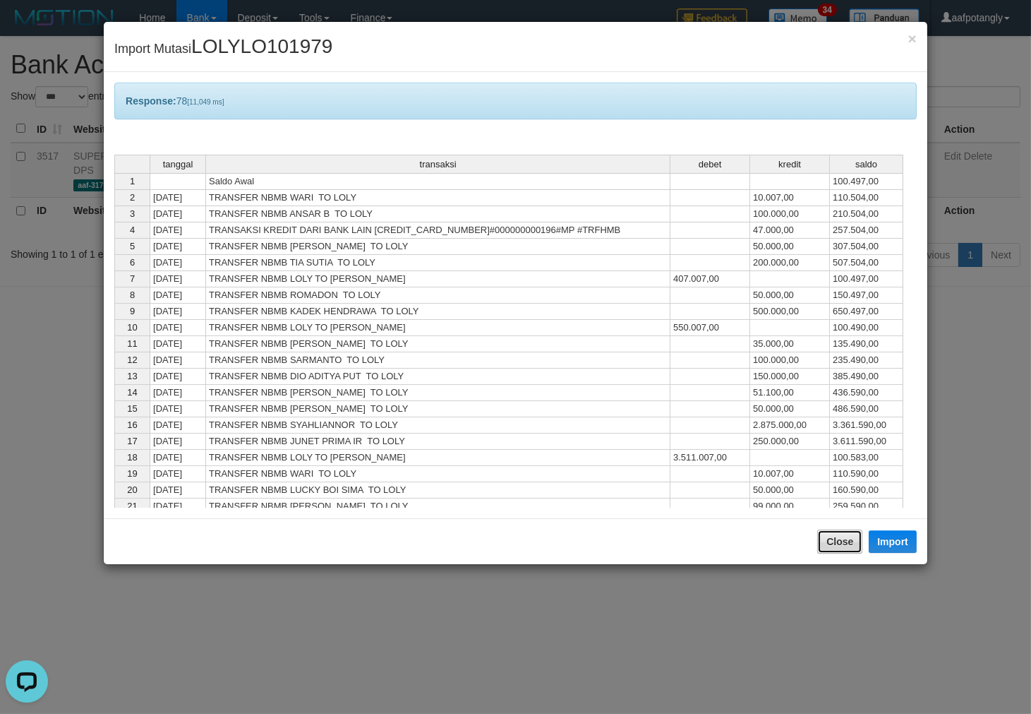
click at [823, 545] on button "Close" at bounding box center [839, 541] width 45 height 24
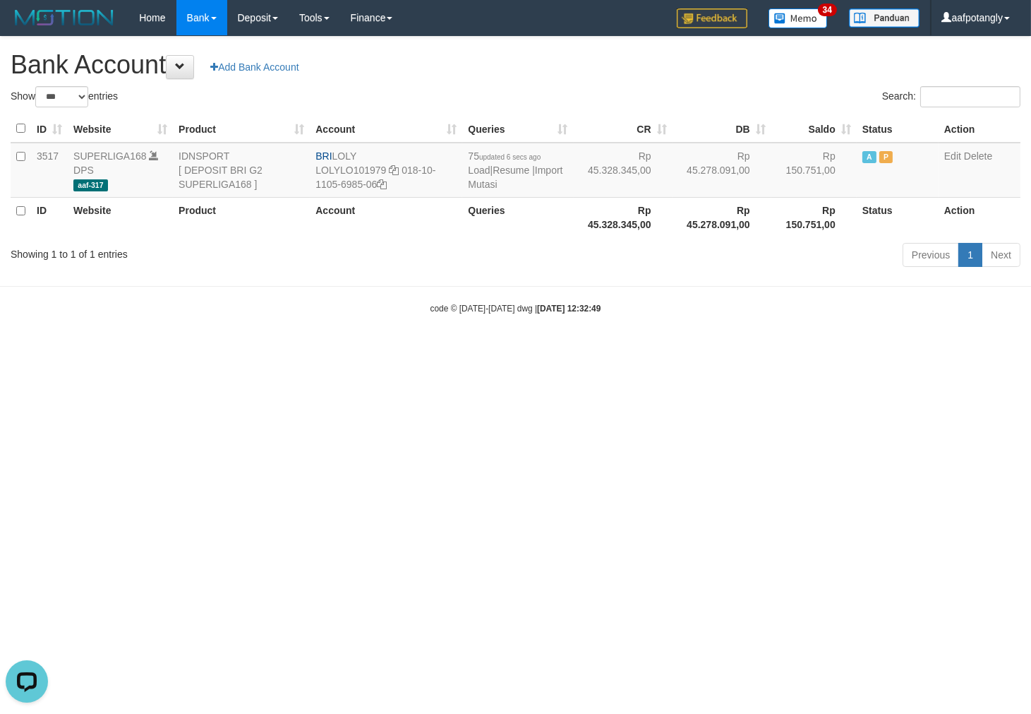
click at [729, 350] on html "Toggle navigation Home Bank Account List Load By Website Group [ISPORT] SUPERLI…" at bounding box center [515, 175] width 1031 height 350
select select "***"
click at [495, 180] on link "Import Mutasi" at bounding box center [515, 176] width 95 height 25
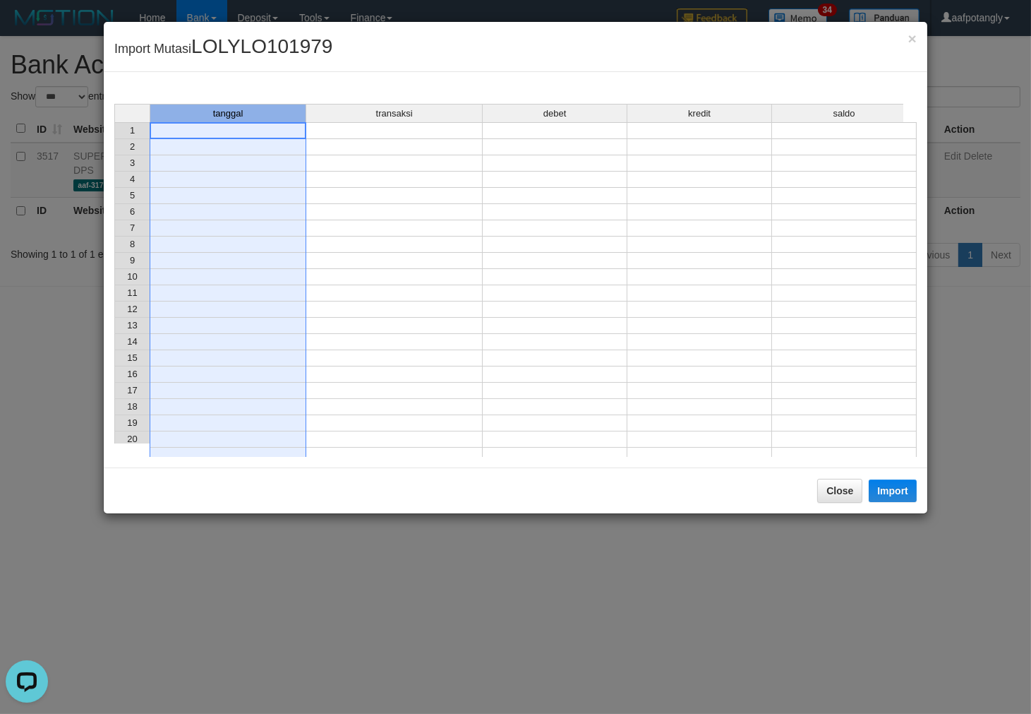
click at [244, 121] on div "tanggal" at bounding box center [227, 113] width 155 height 18
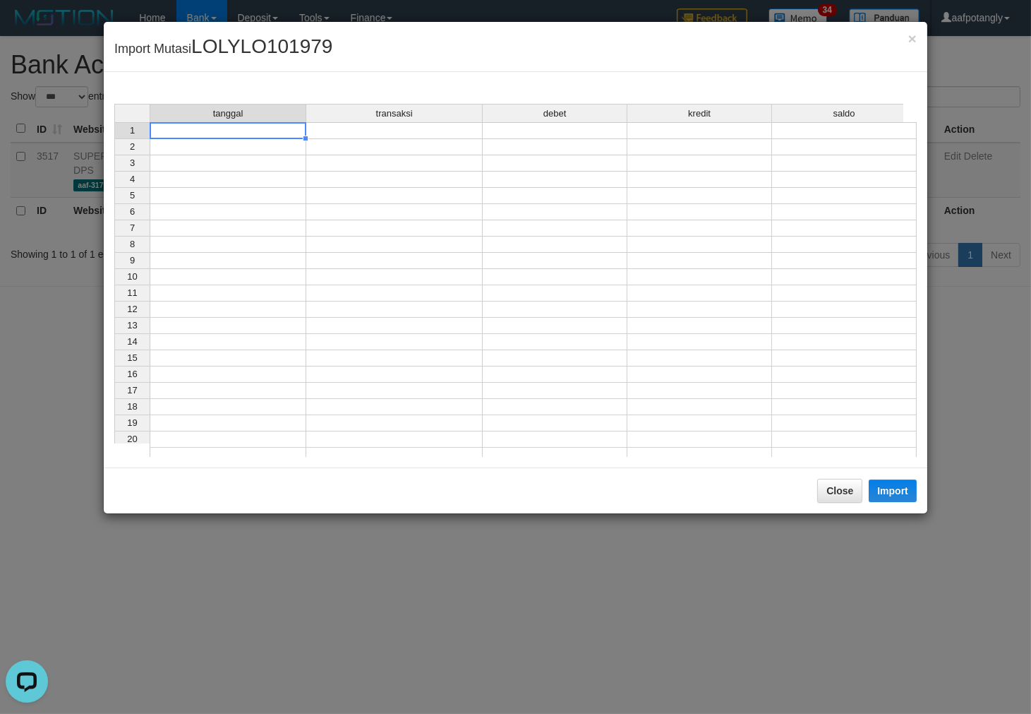
click at [255, 128] on td at bounding box center [228, 130] width 157 height 17
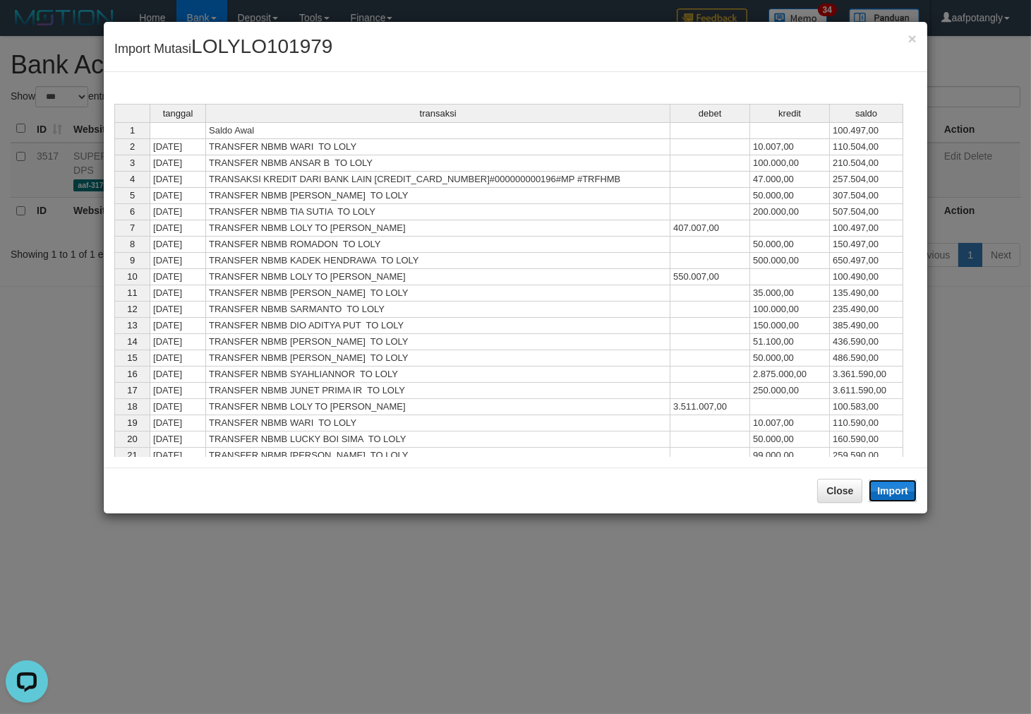
click at [891, 482] on button "Import" at bounding box center [893, 490] width 48 height 23
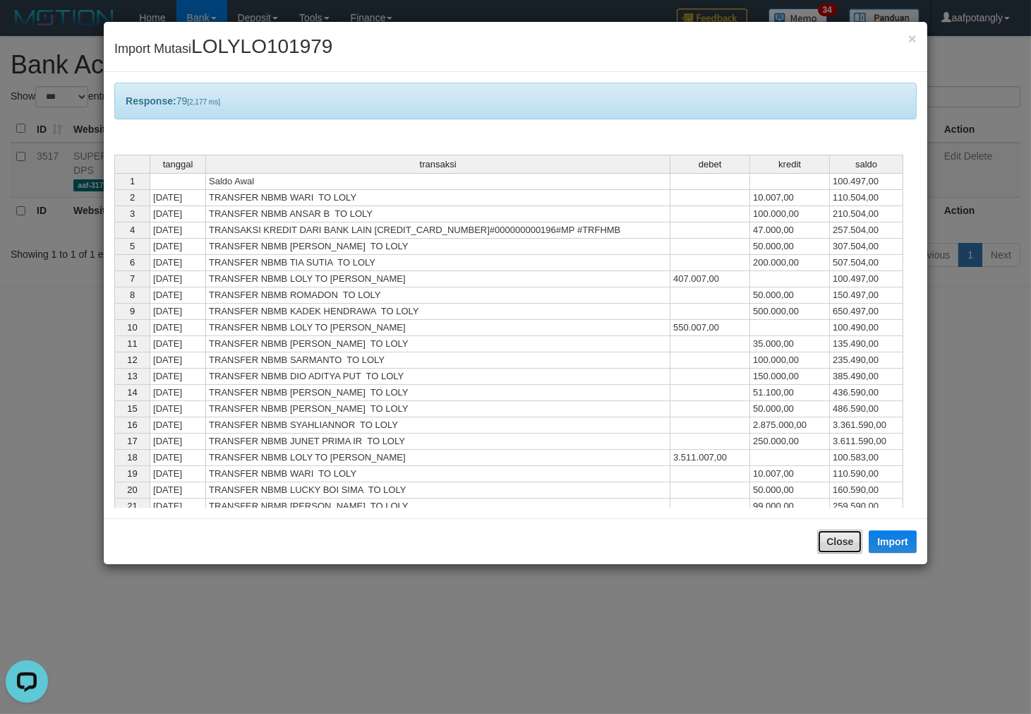
click at [842, 531] on button "Close" at bounding box center [839, 541] width 45 height 24
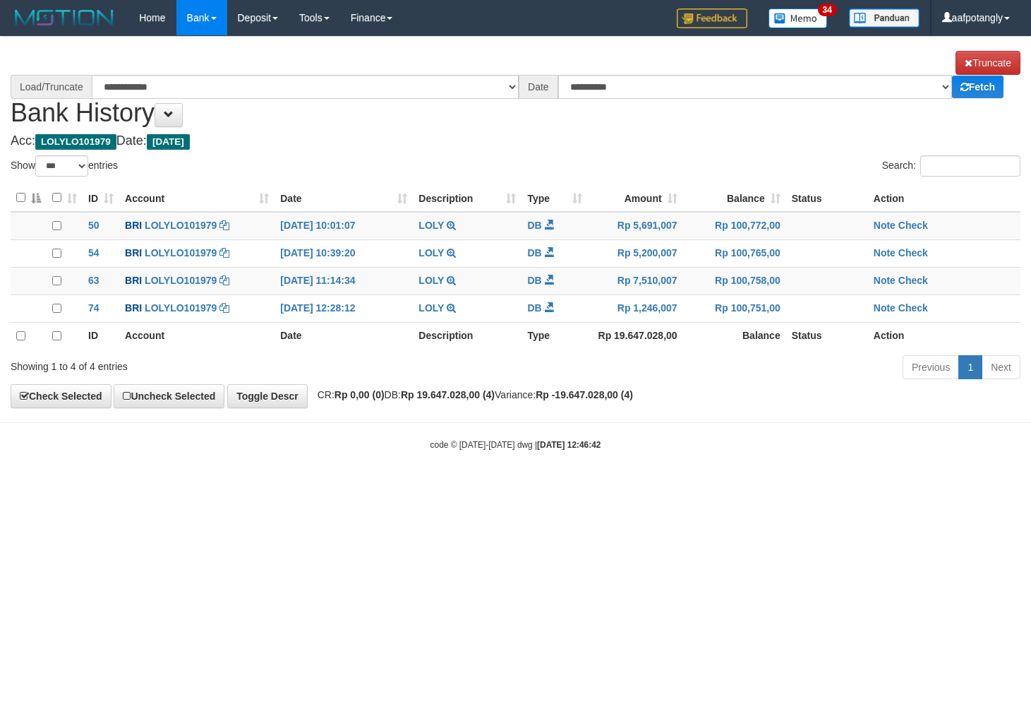
select select "***"
click at [180, 119] on button at bounding box center [169, 115] width 28 height 24
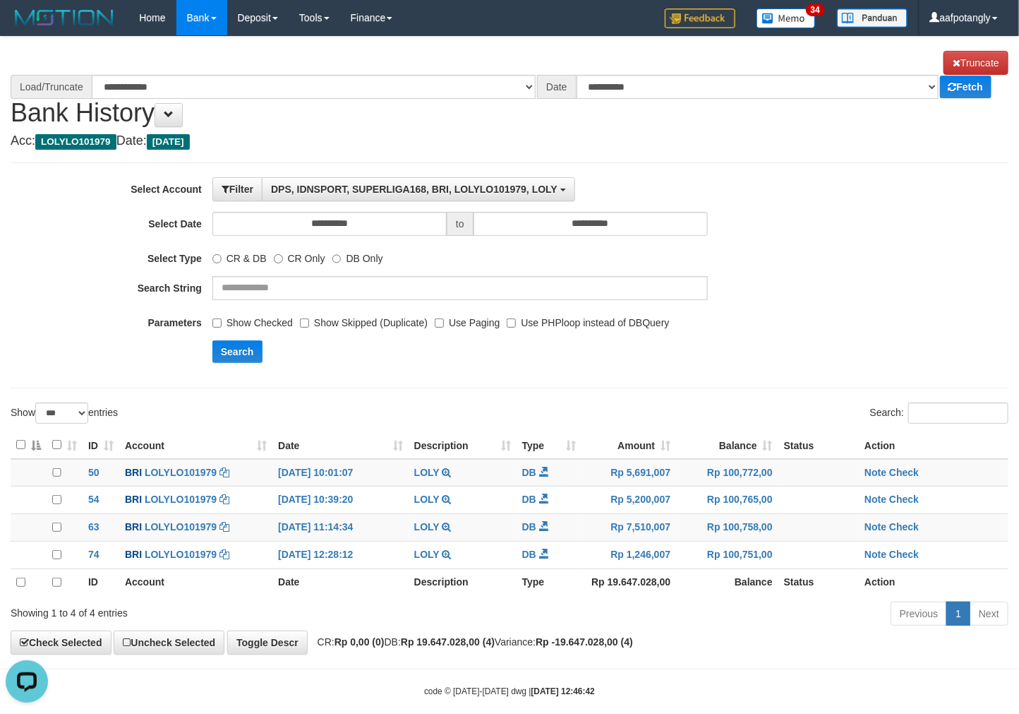
select select "****"
click at [258, 320] on label "Show Checked" at bounding box center [252, 320] width 80 height 19
click at [462, 318] on label "Use Paging" at bounding box center [467, 320] width 65 height 19
click at [253, 344] on button "Search" at bounding box center [237, 351] width 50 height 23
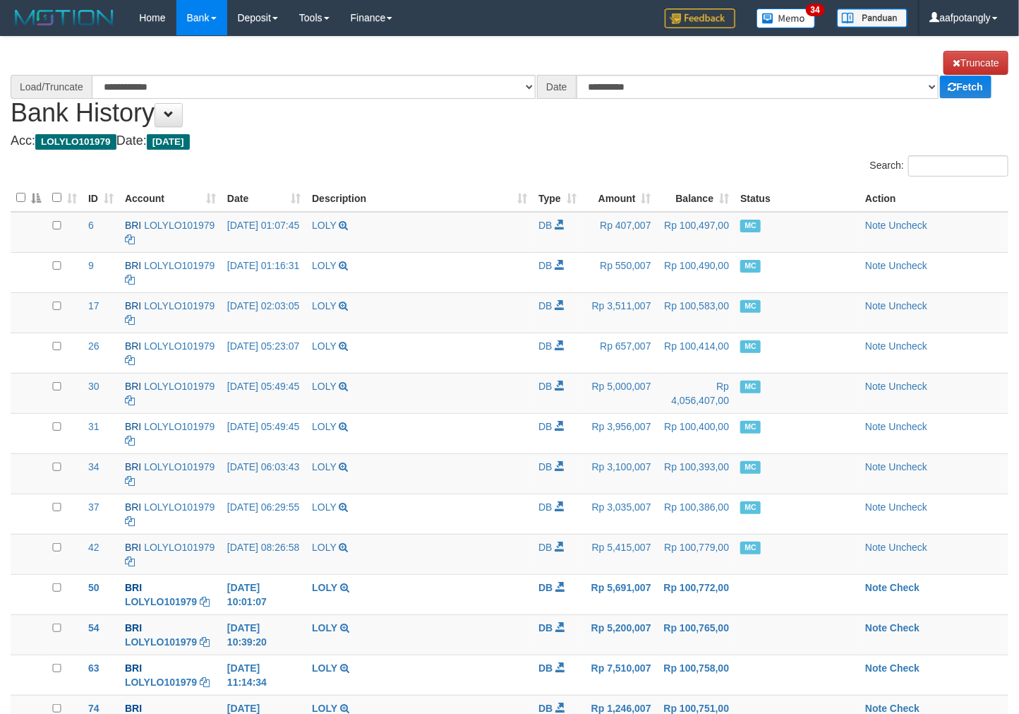
click at [342, 138] on h4 "Acc: LOLYLO101979 Date: [DATE]" at bounding box center [510, 141] width 998 height 14
select select "****"
click at [233, 191] on th "Date" at bounding box center [264, 198] width 85 height 28
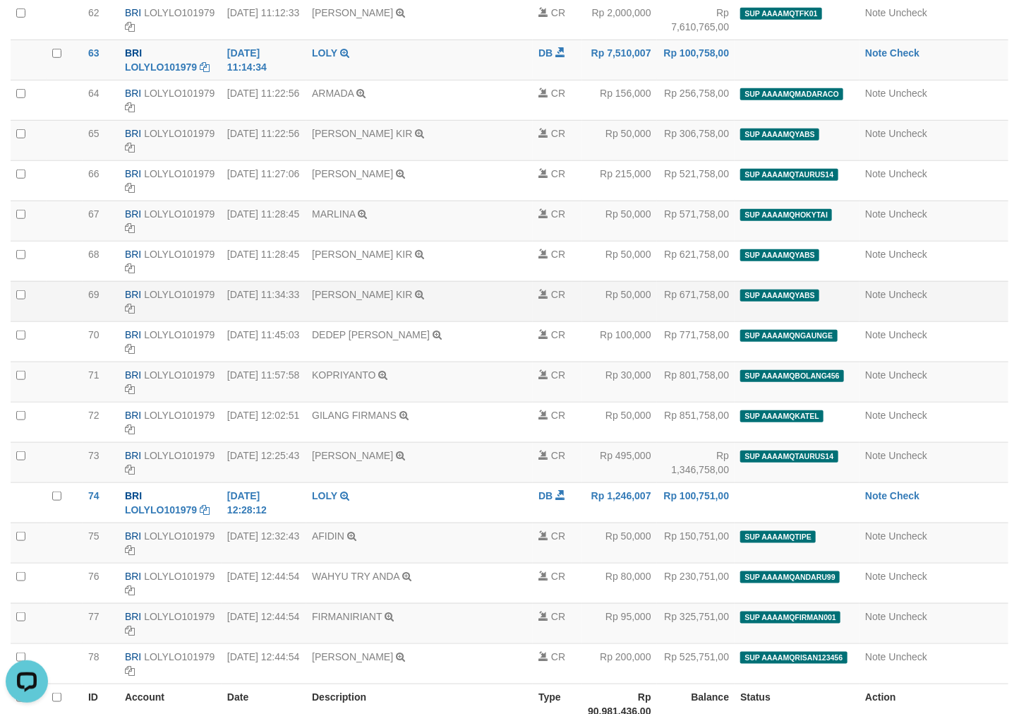
scroll to position [2806, 0]
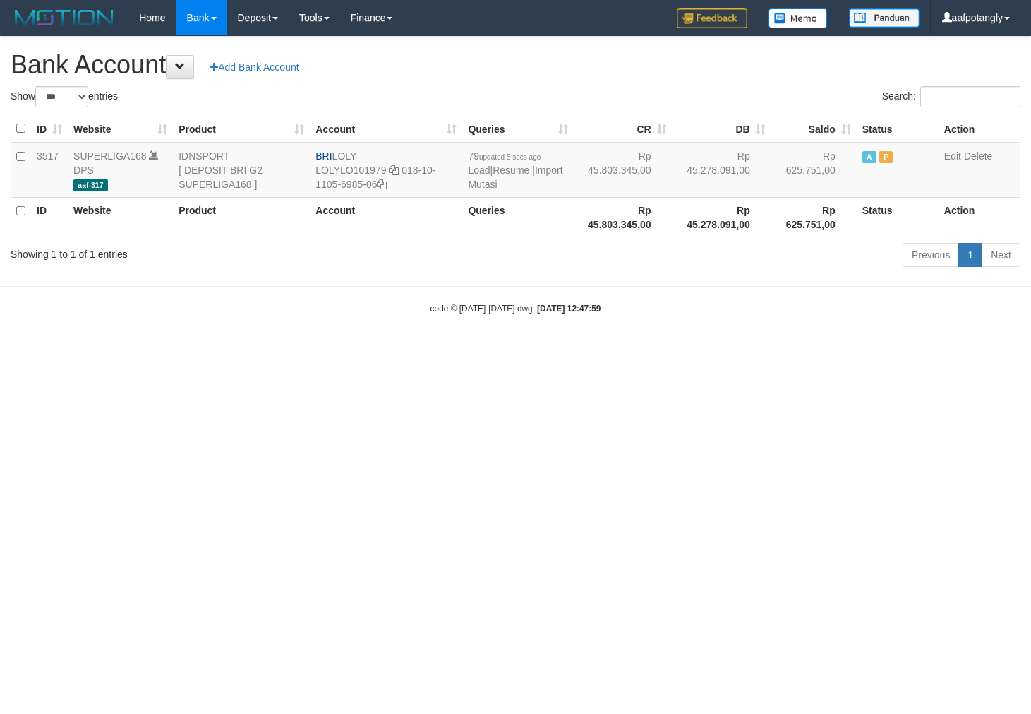
select select "***"
click at [495, 184] on link "Import Mutasi" at bounding box center [515, 176] width 95 height 25
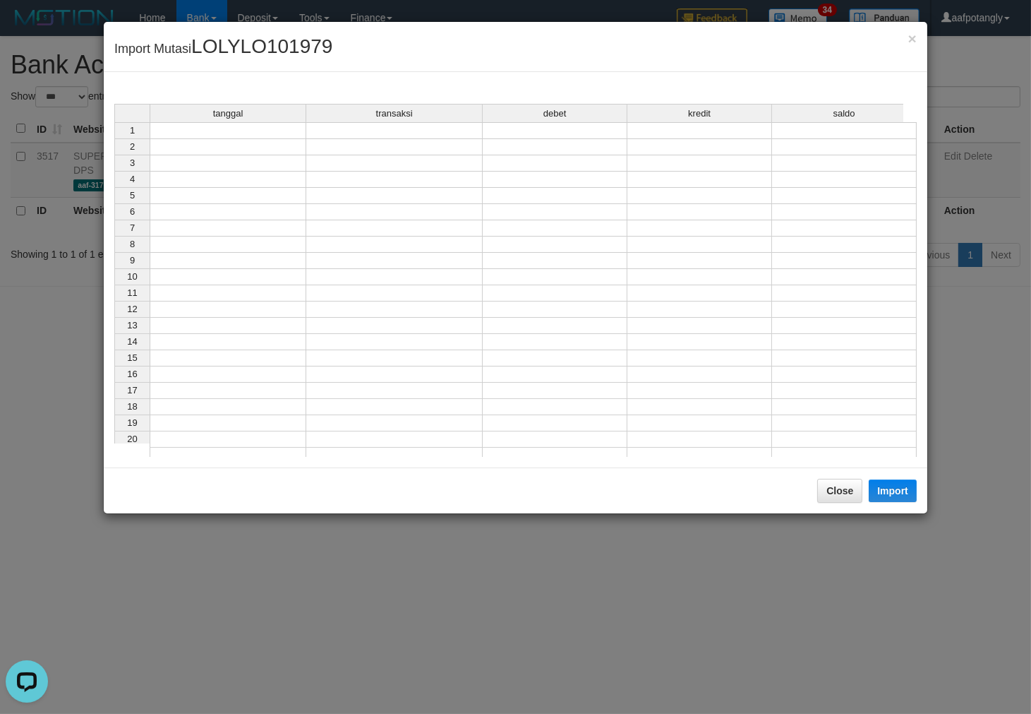
click at [270, 129] on td at bounding box center [228, 130] width 157 height 17
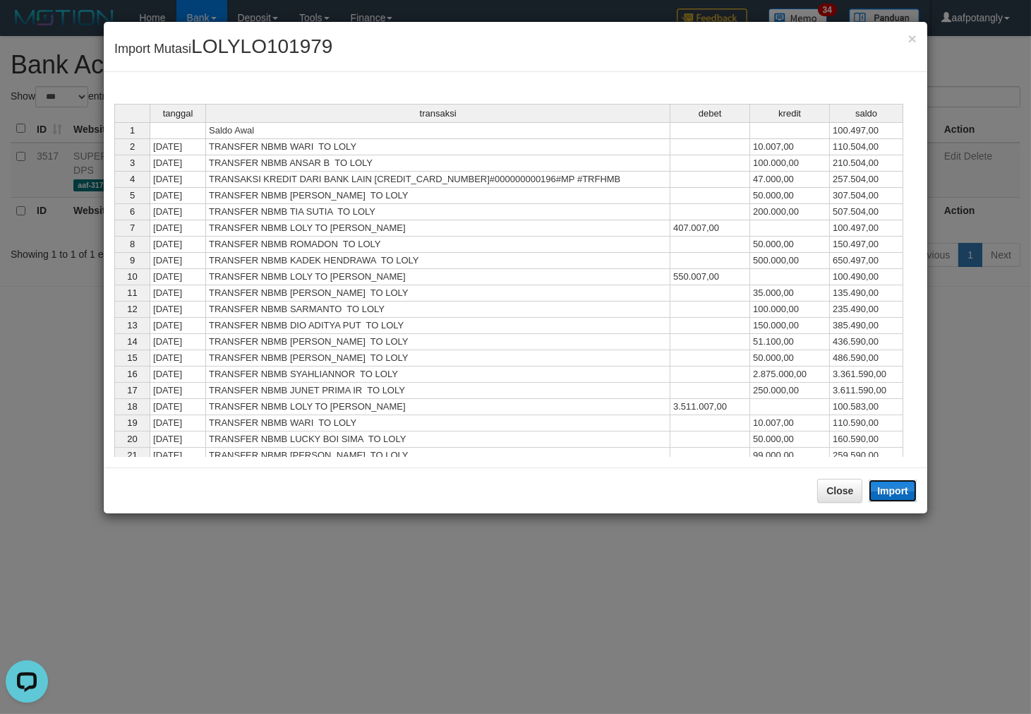
click at [897, 491] on button "Import" at bounding box center [893, 490] width 48 height 23
click at [846, 513] on div "Close Import" at bounding box center [516, 490] width 824 height 46
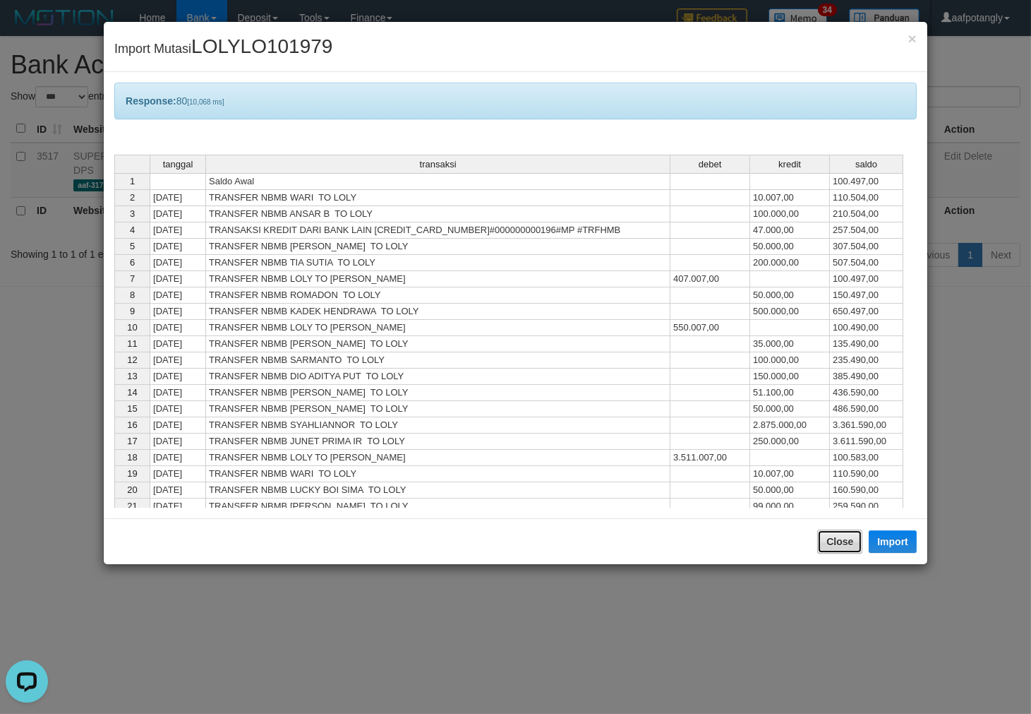
click at [835, 548] on button "Close" at bounding box center [839, 541] width 45 height 24
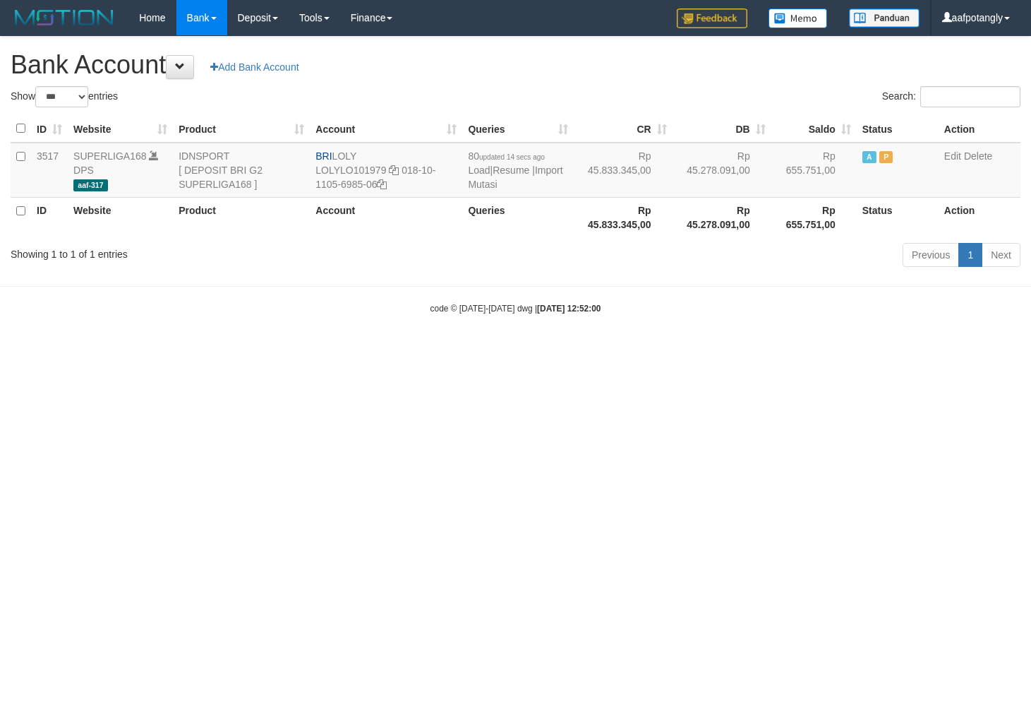
select select "***"
click at [476, 181] on link "Import Mutasi" at bounding box center [515, 176] width 95 height 25
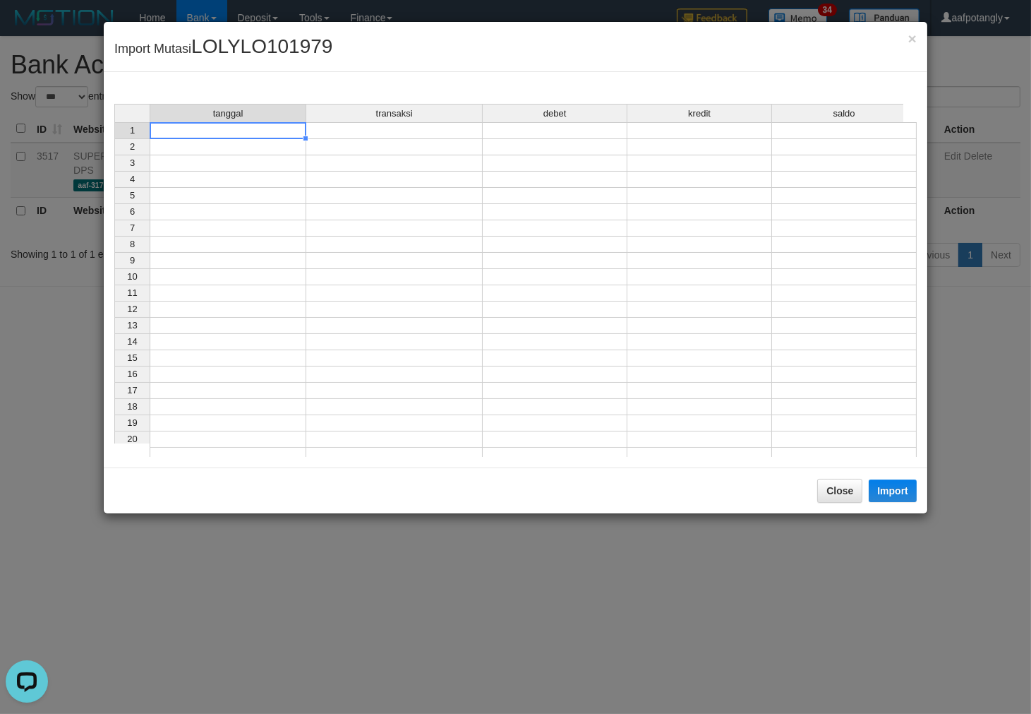
click at [270, 133] on td at bounding box center [228, 130] width 157 height 17
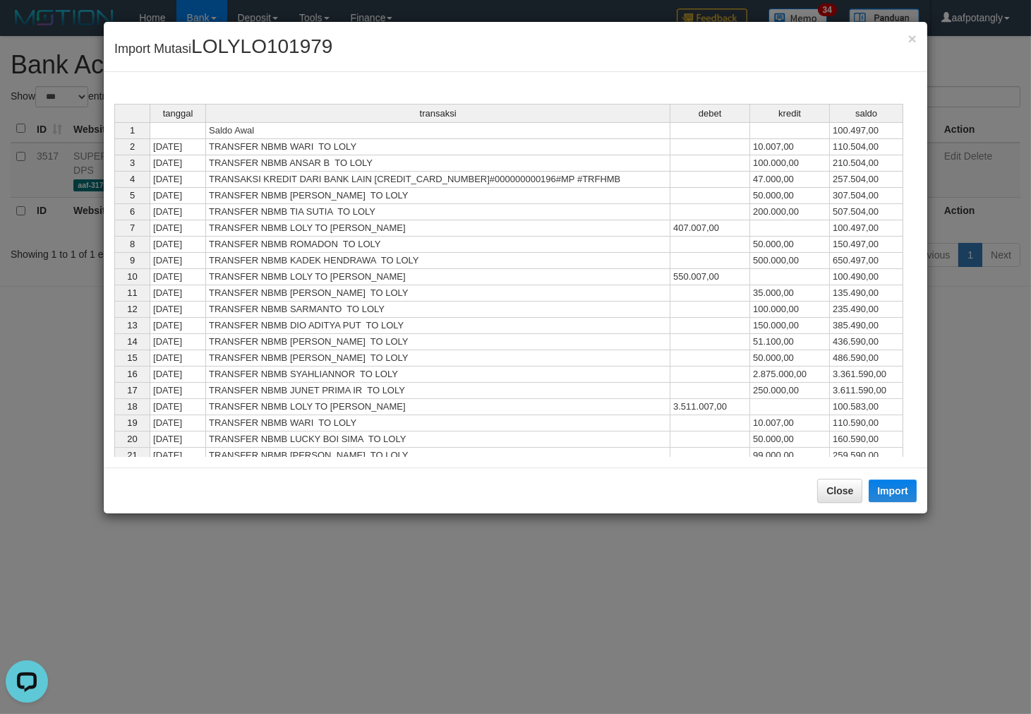
click at [902, 475] on div "Close Import" at bounding box center [516, 490] width 824 height 46
click at [897, 500] on button "Import" at bounding box center [893, 490] width 48 height 23
click at [114, 484] on div "tanggal transaksi debet kredit saldo 1 Saldo Awal 100.497,00 2 31/08/25 TRANSFE…" at bounding box center [114, 300] width 0 height 392
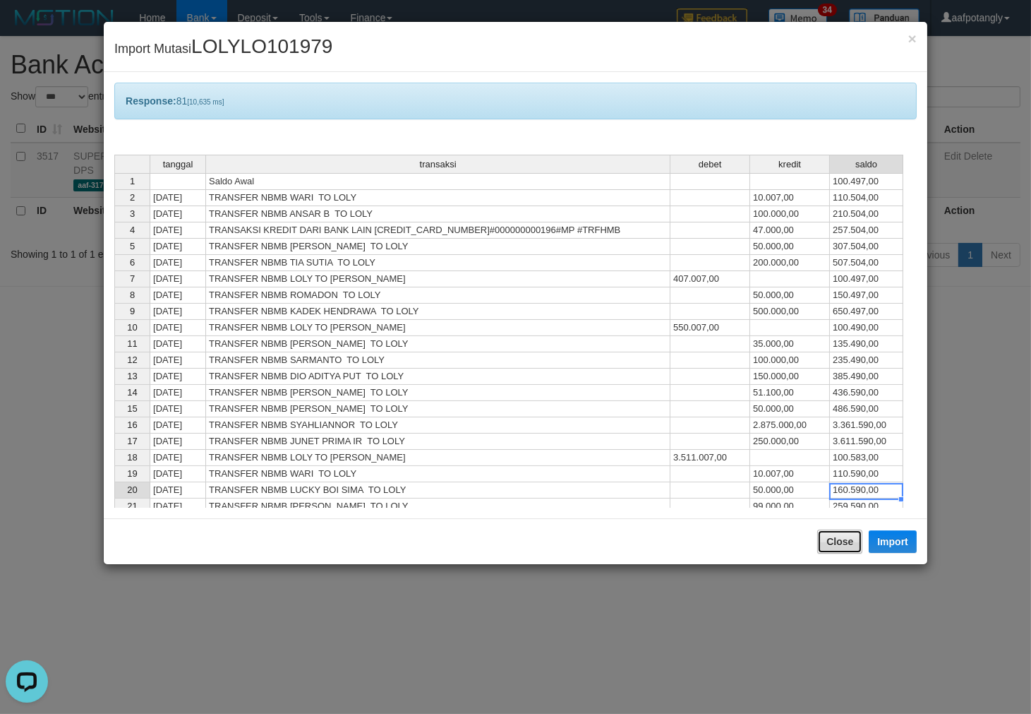
click at [837, 534] on button "Close" at bounding box center [839, 541] width 45 height 24
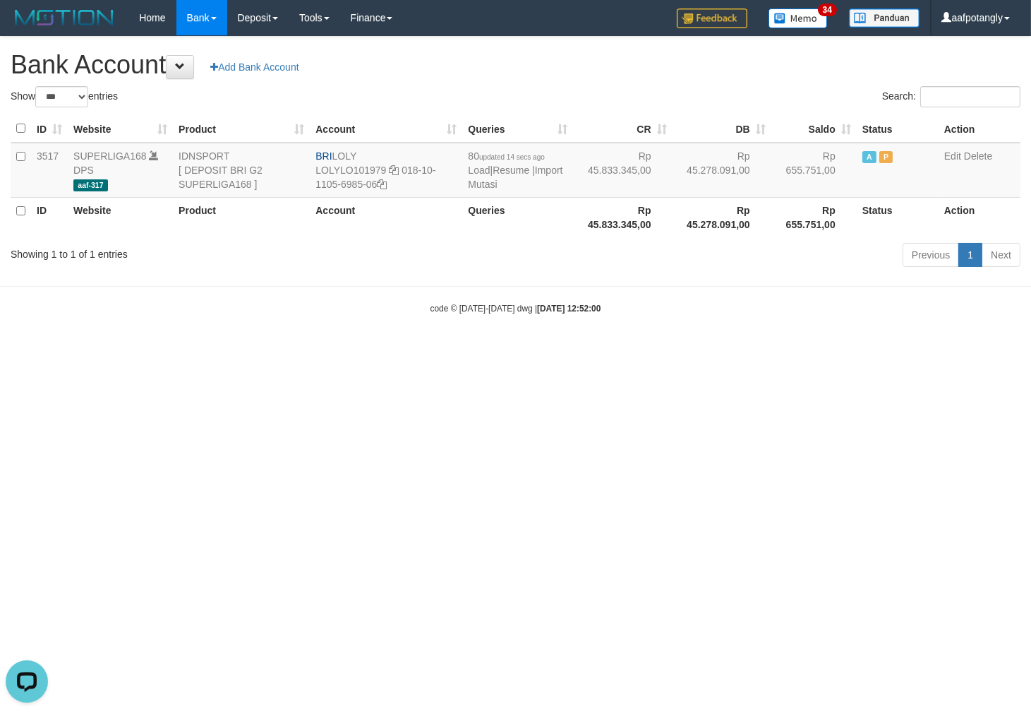
click at [763, 350] on html "Toggle navigation Home Bank Account List Load By Website Group [ISPORT] SUPERLI…" at bounding box center [515, 175] width 1031 height 350
select select "***"
click at [471, 184] on link "Import Mutasi" at bounding box center [515, 176] width 95 height 25
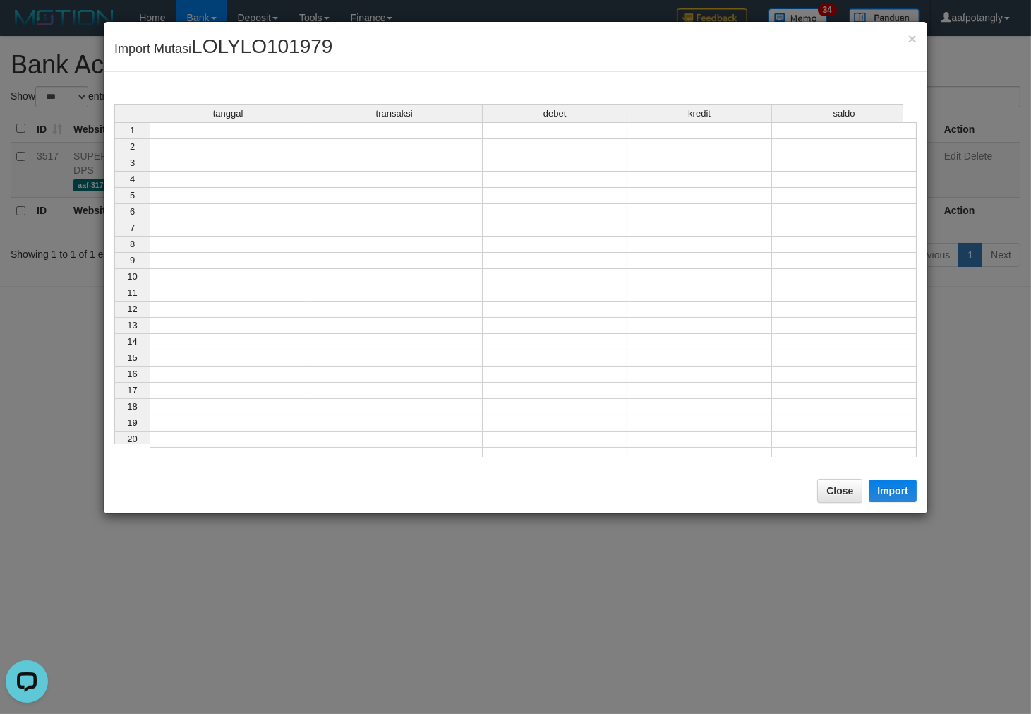
click at [232, 131] on td at bounding box center [228, 130] width 157 height 17
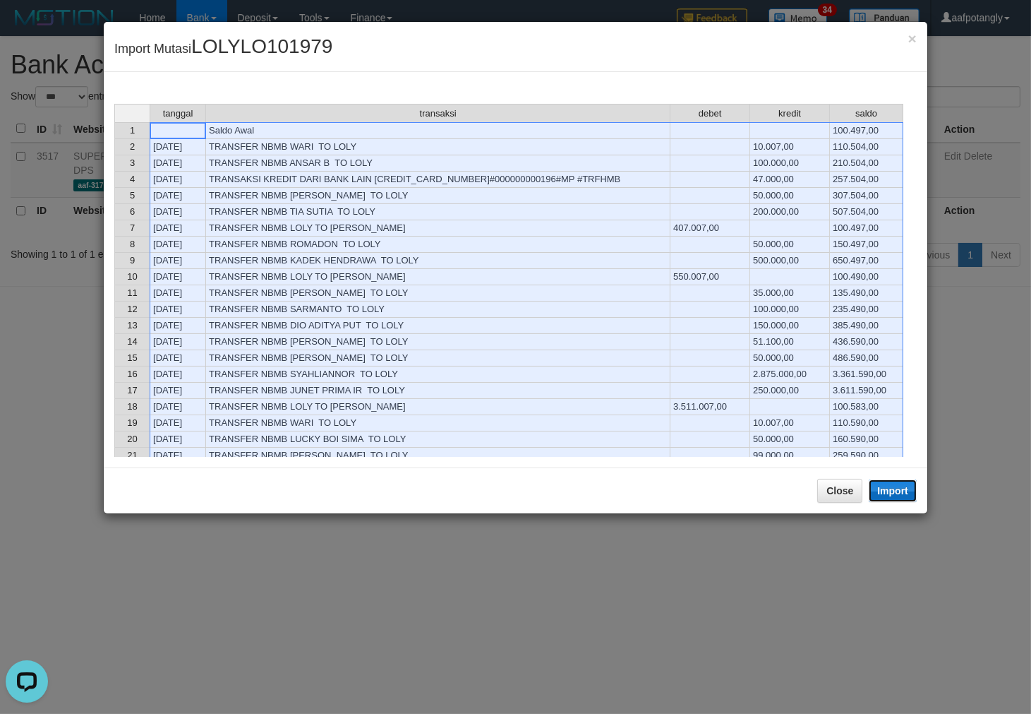
click at [886, 495] on button "Import" at bounding box center [893, 490] width 48 height 23
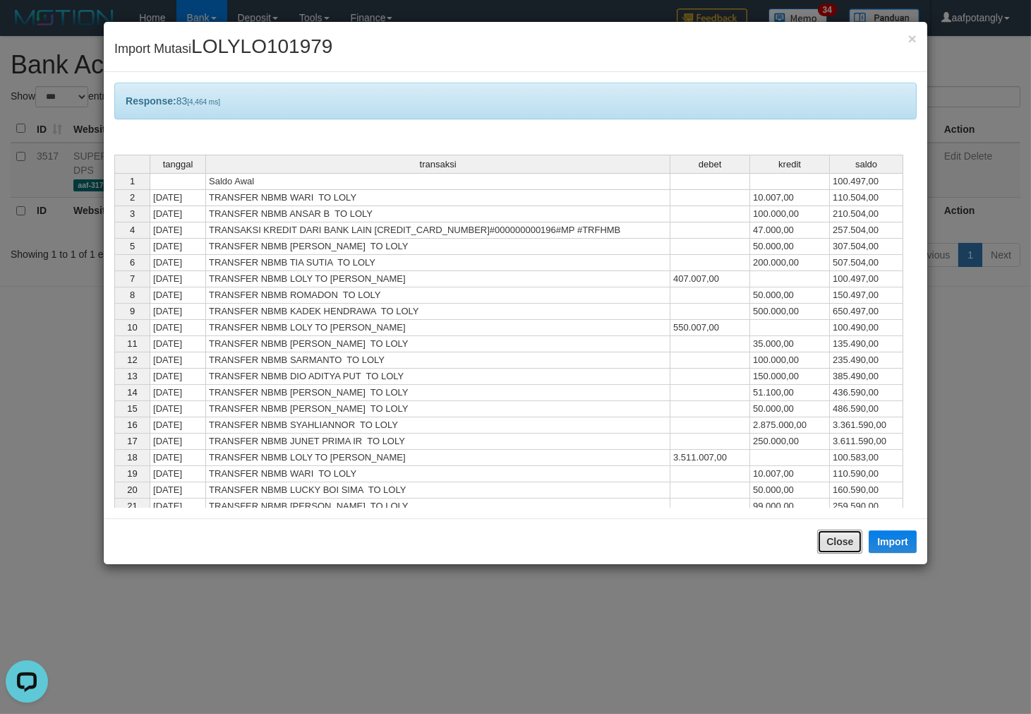
drag, startPoint x: 836, startPoint y: 541, endPoint x: 750, endPoint y: 471, distance: 110.4
click at [837, 541] on button "Close" at bounding box center [839, 541] width 45 height 24
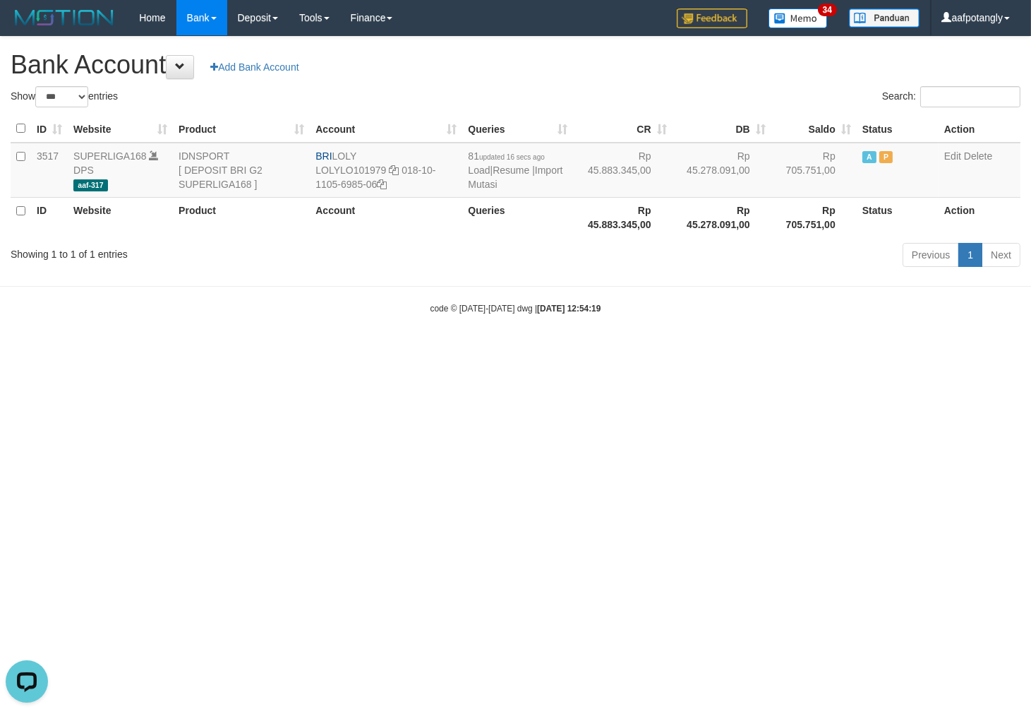
click at [638, 350] on html "Toggle navigation Home Bank Account List Load By Website Group [ISPORT] SUPERLI…" at bounding box center [515, 175] width 1031 height 350
select select "***"
click at [491, 191] on td "83 updated 8 secs ago Load | Resume | Import Mutasi" at bounding box center [517, 170] width 111 height 55
click at [485, 185] on link "Import Mutasi" at bounding box center [515, 176] width 95 height 25
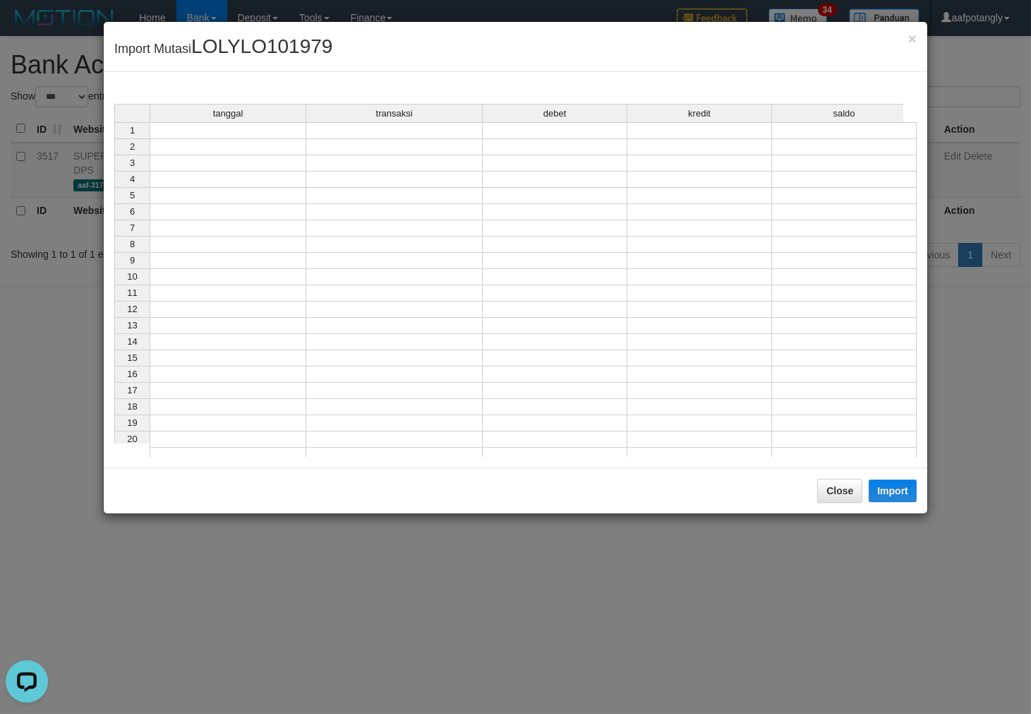
click at [256, 134] on td at bounding box center [228, 130] width 157 height 17
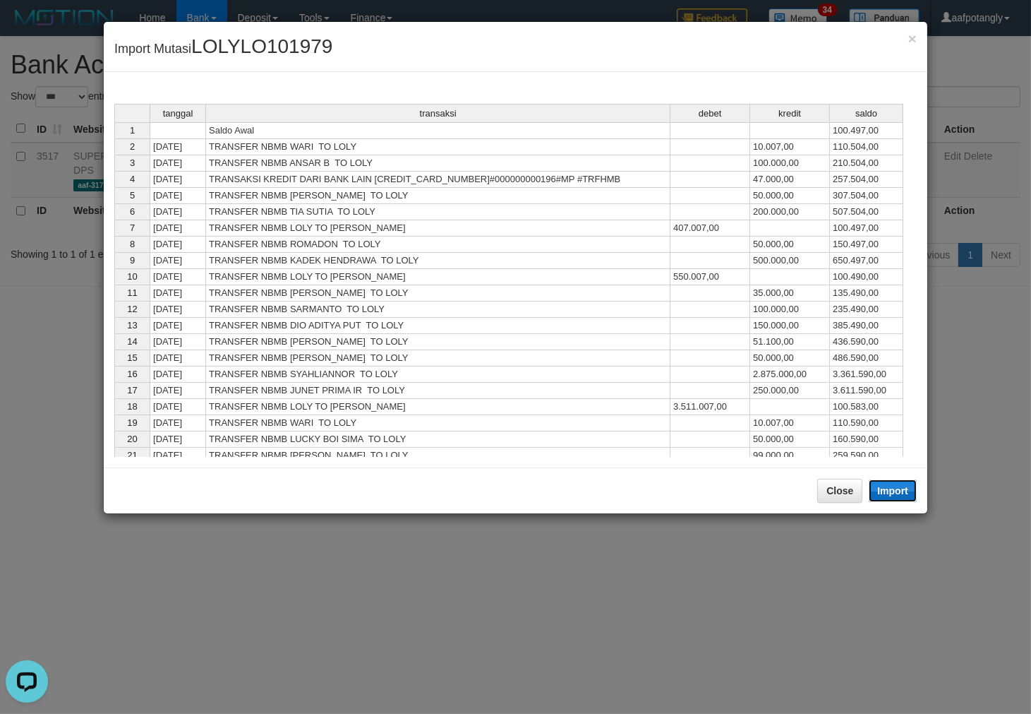
click at [900, 489] on button "Import" at bounding box center [893, 490] width 48 height 23
click at [114, 492] on div "tanggal transaksi debet kredit saldo 1 Saldo Awal 100.497,00 2 31/08/25 TRANSFE…" at bounding box center [114, 300] width 0 height 392
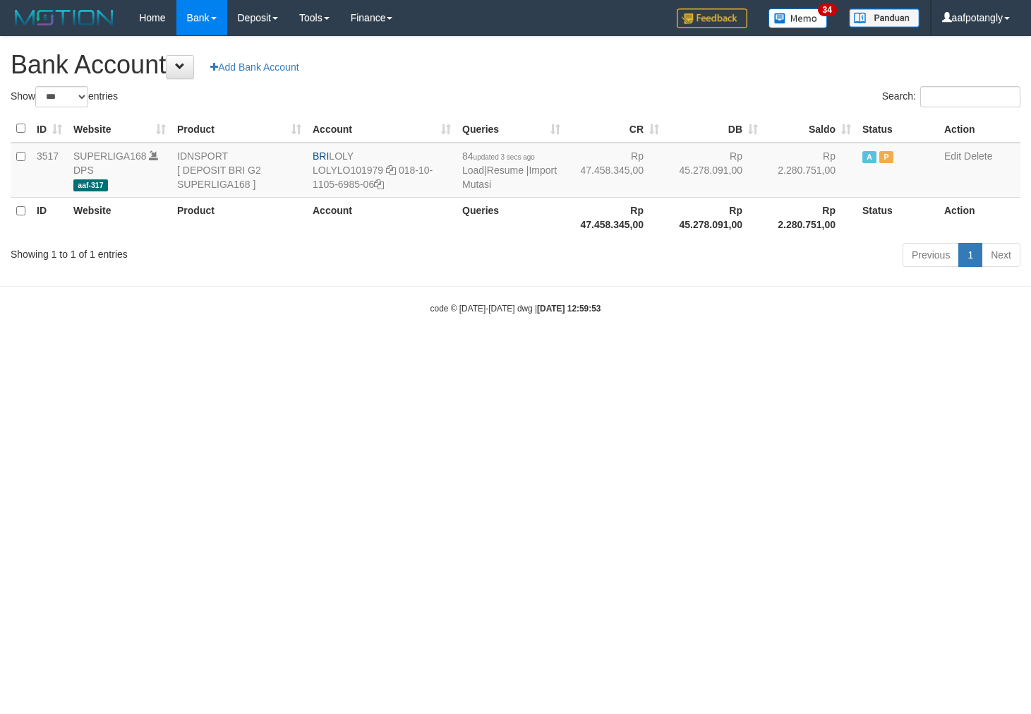
select select "***"
click at [753, 350] on html "Toggle navigation Home Bank Account List Load By Website Group [ISPORT] SUPERLI…" at bounding box center [515, 175] width 1031 height 350
select select "***"
drag, startPoint x: 335, startPoint y: 155, endPoint x: 353, endPoint y: 156, distance: 18.4
click at [353, 156] on td "BRI LOLY LOLYLO101979 018-10-1105-6985-06" at bounding box center [382, 170] width 150 height 55
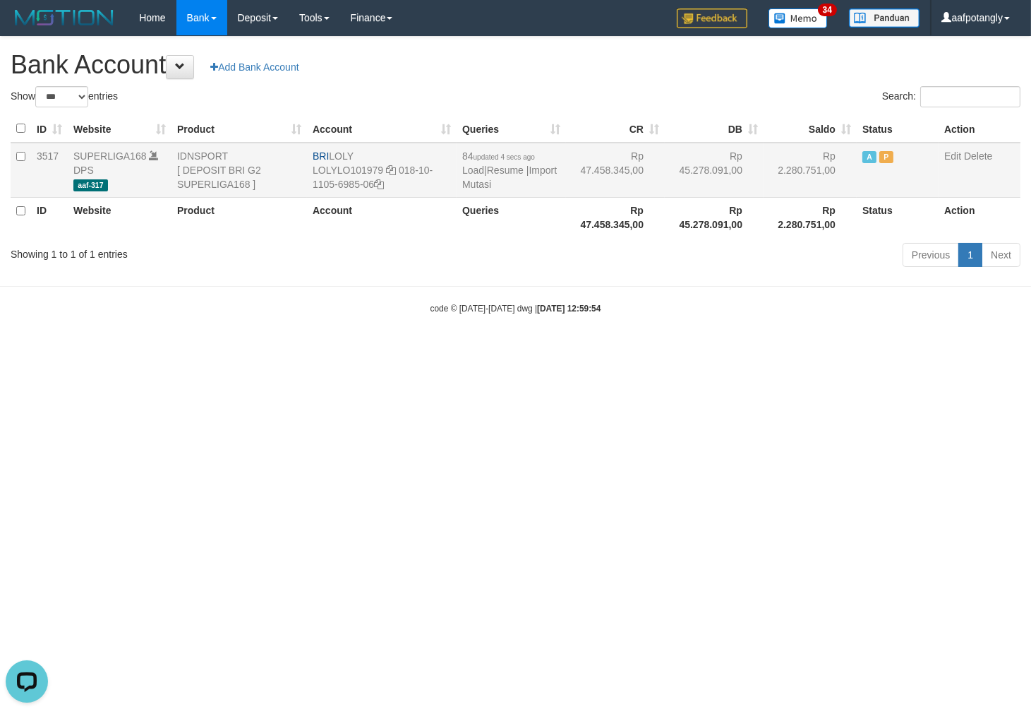
click at [333, 154] on td "BRI LOLY LOLYLO101979 018-10-1105-6985-06" at bounding box center [382, 170] width 150 height 55
drag, startPoint x: 333, startPoint y: 154, endPoint x: 402, endPoint y: 158, distance: 69.3
click at [377, 155] on td "BRI LOLY LOLYLO101979 018-10-1105-6985-06" at bounding box center [382, 170] width 150 height 55
copy td "LOLY"
drag, startPoint x: 396, startPoint y: 172, endPoint x: 406, endPoint y: 184, distance: 15.5
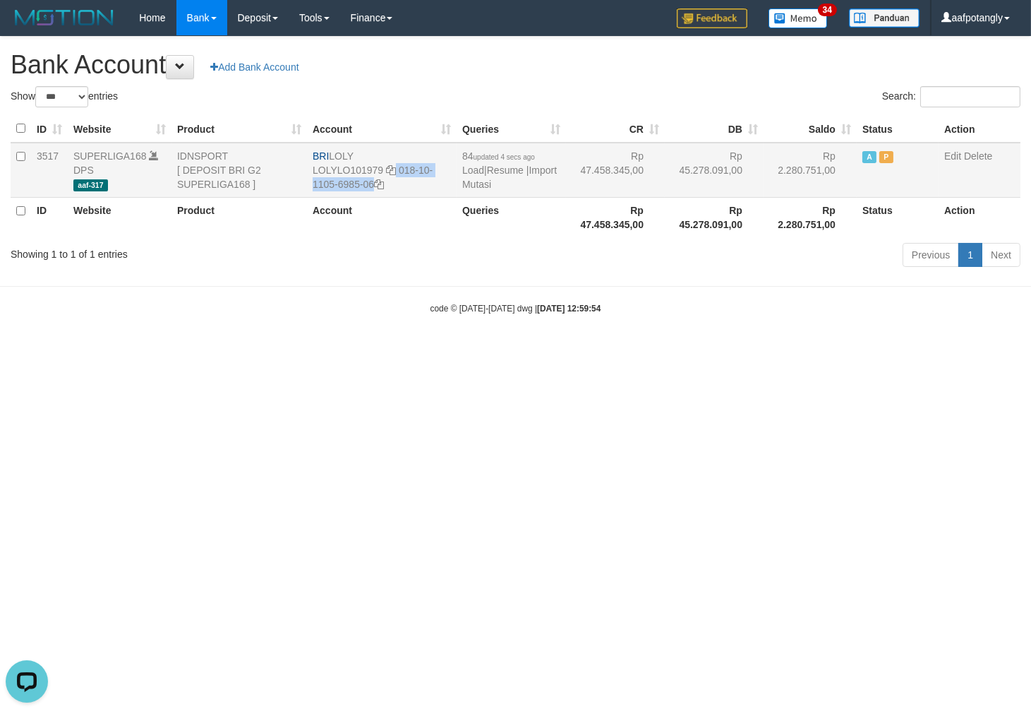
click at [406, 184] on td "BRI LOLY LOLYLO101979 018-10-1105-6985-06" at bounding box center [382, 170] width 150 height 55
copy td "018-10-1105-6985-06"
click at [484, 186] on link "Import Mutasi" at bounding box center [509, 176] width 95 height 25
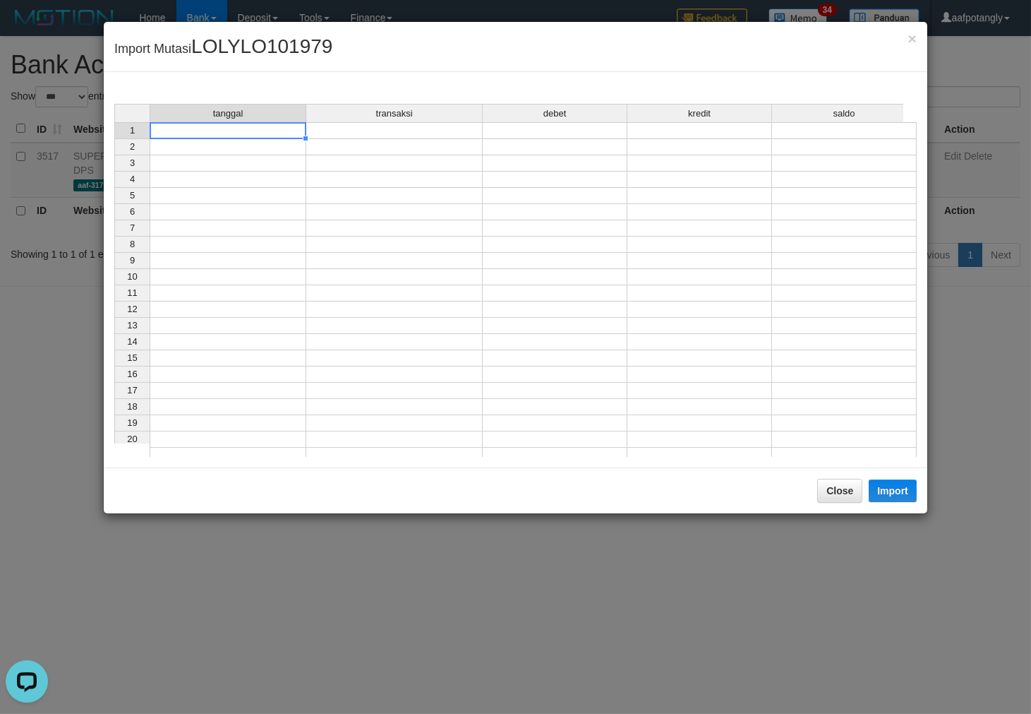
click at [259, 128] on td at bounding box center [228, 130] width 157 height 17
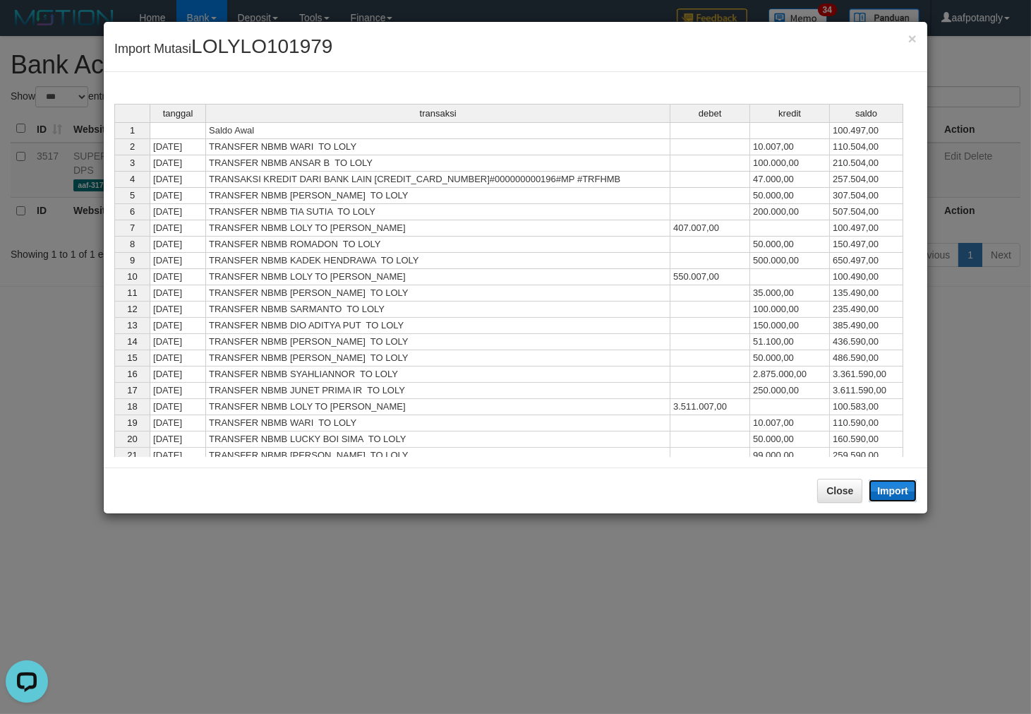
click at [882, 486] on button "Import" at bounding box center [893, 490] width 48 height 23
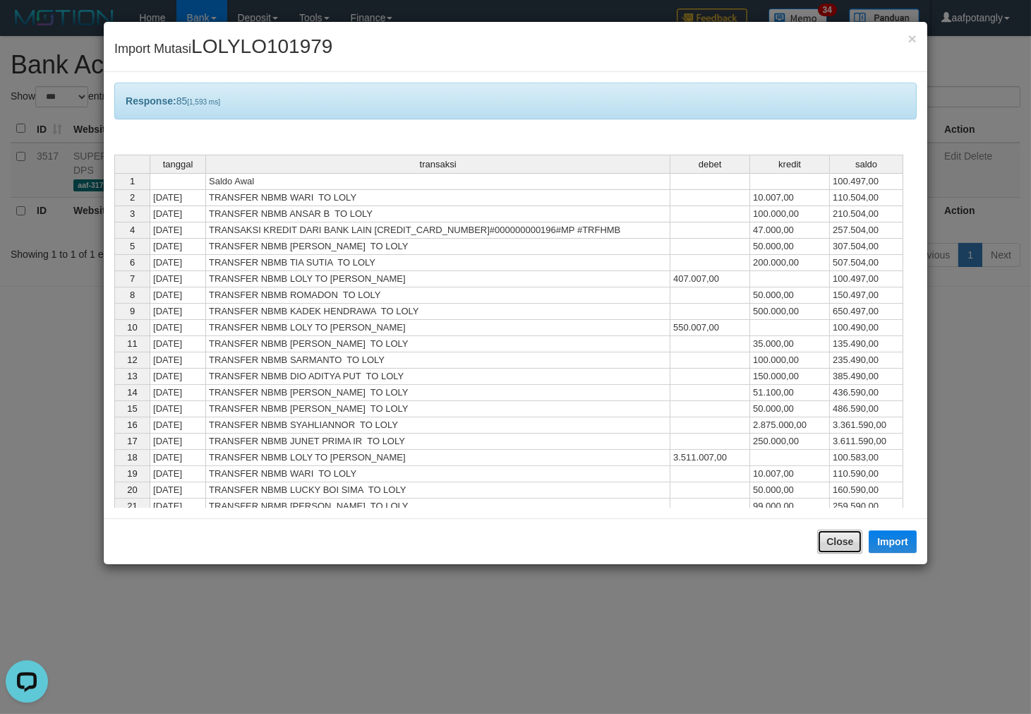
click at [839, 539] on button "Close" at bounding box center [839, 541] width 45 height 24
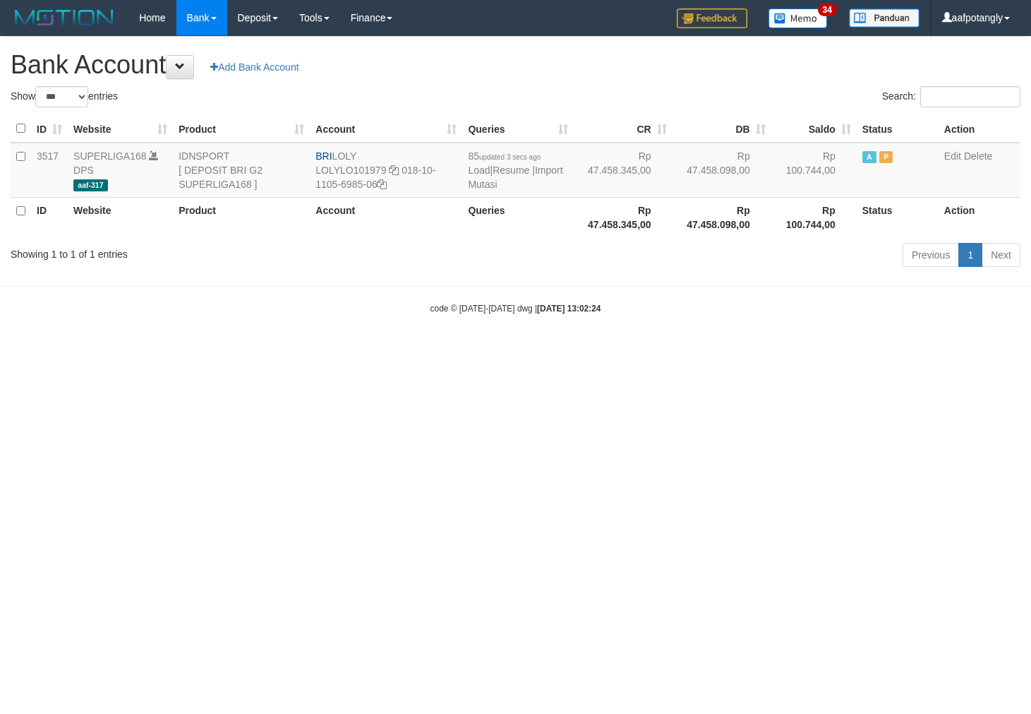
select select "***"
click at [487, 181] on link "Import Mutasi" at bounding box center [515, 176] width 95 height 25
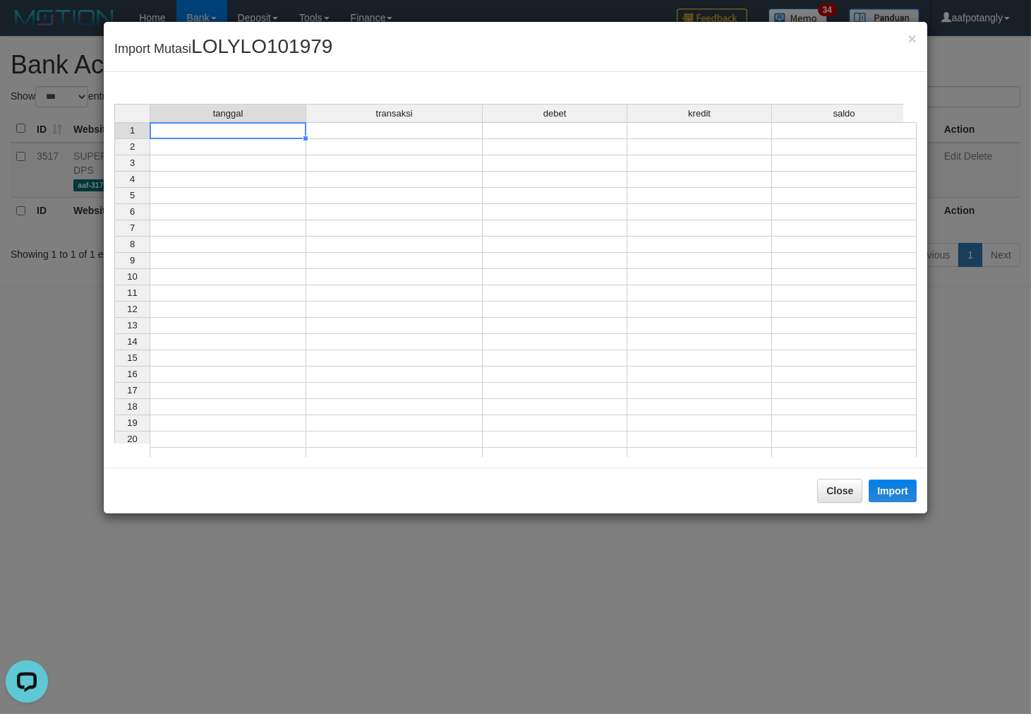
click at [247, 128] on td at bounding box center [228, 130] width 157 height 17
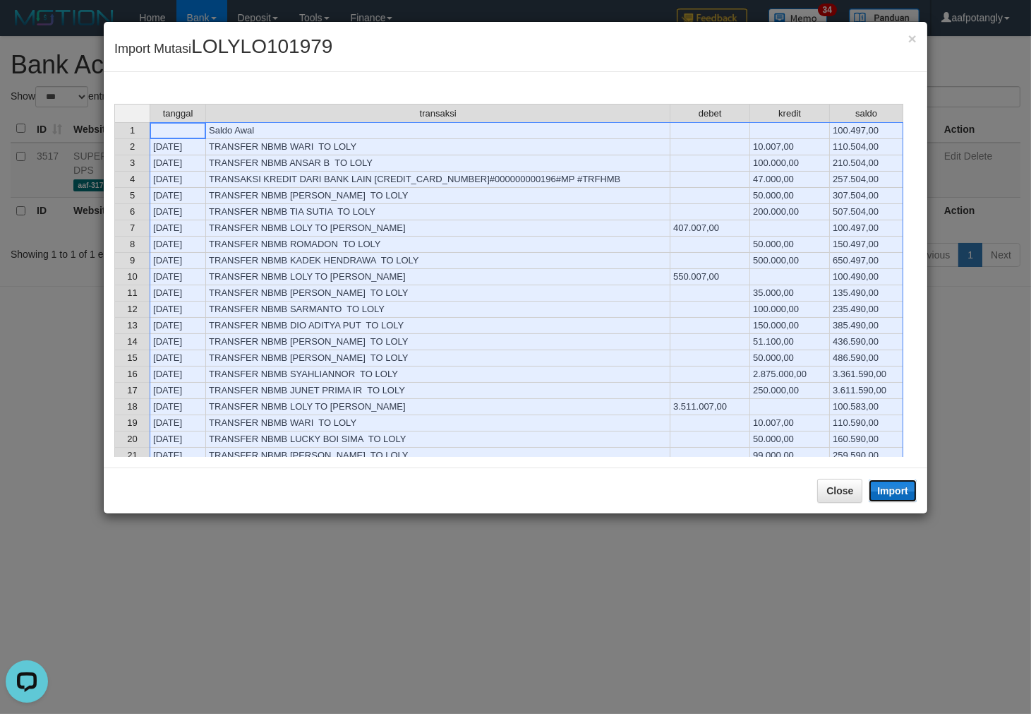
click at [906, 493] on button "Import" at bounding box center [893, 490] width 48 height 23
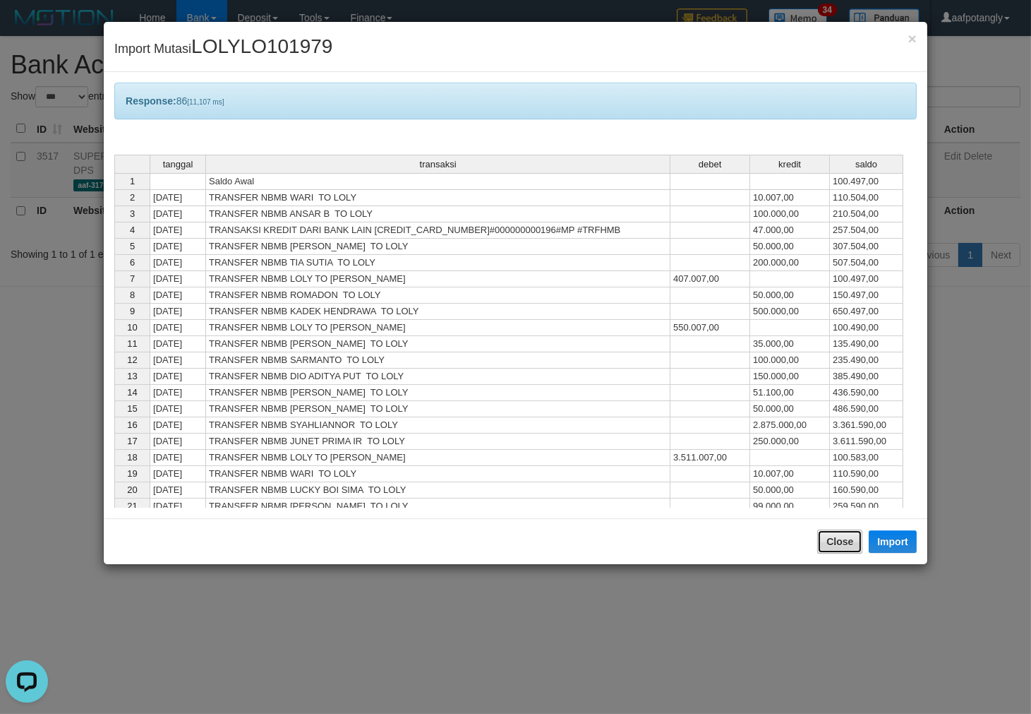
click at [849, 547] on button "Close" at bounding box center [839, 541] width 45 height 24
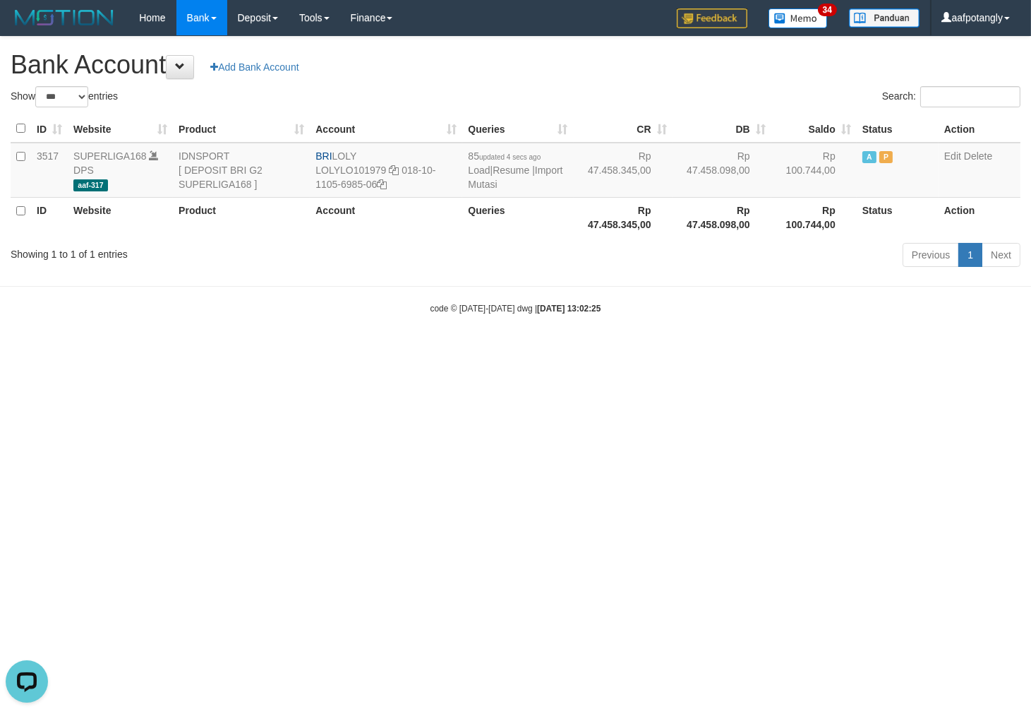
click at [717, 350] on html "Toggle navigation Home Bank Account List Load By Website Group [ISPORT] SUPERLI…" at bounding box center [515, 175] width 1031 height 350
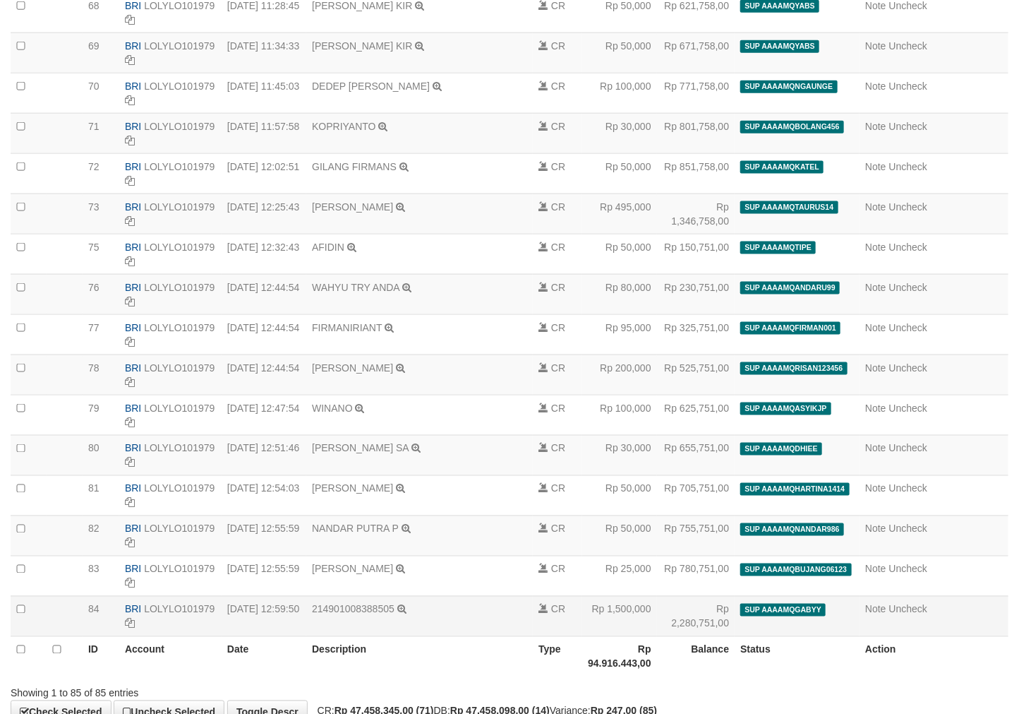
scroll to position [3088, 0]
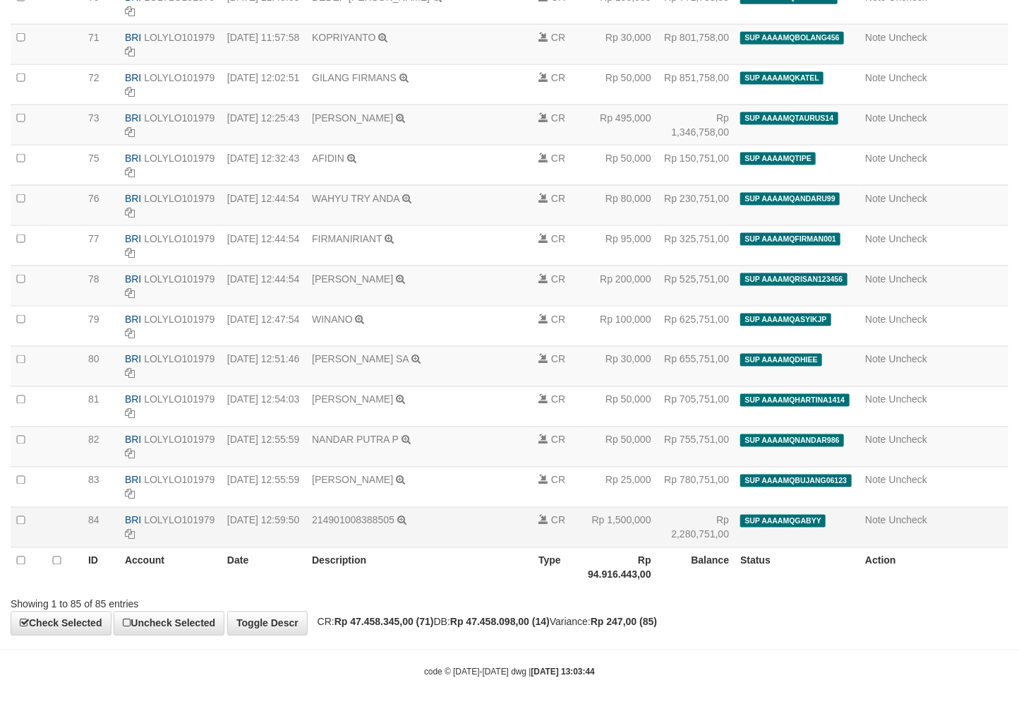
select select "****"
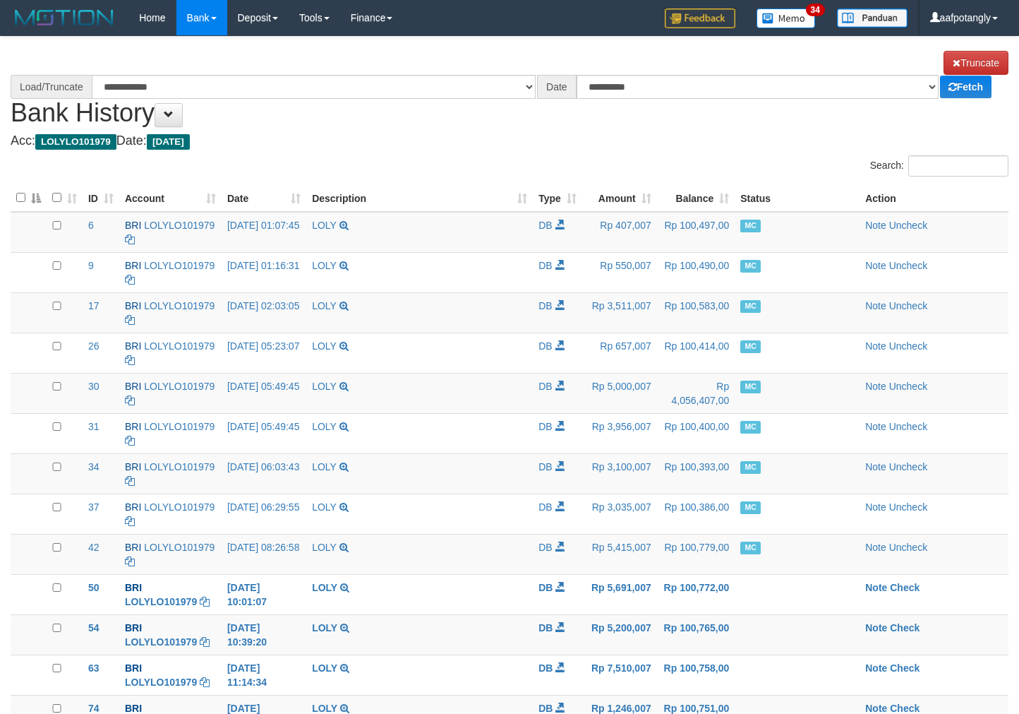
scroll to position [3088, 0]
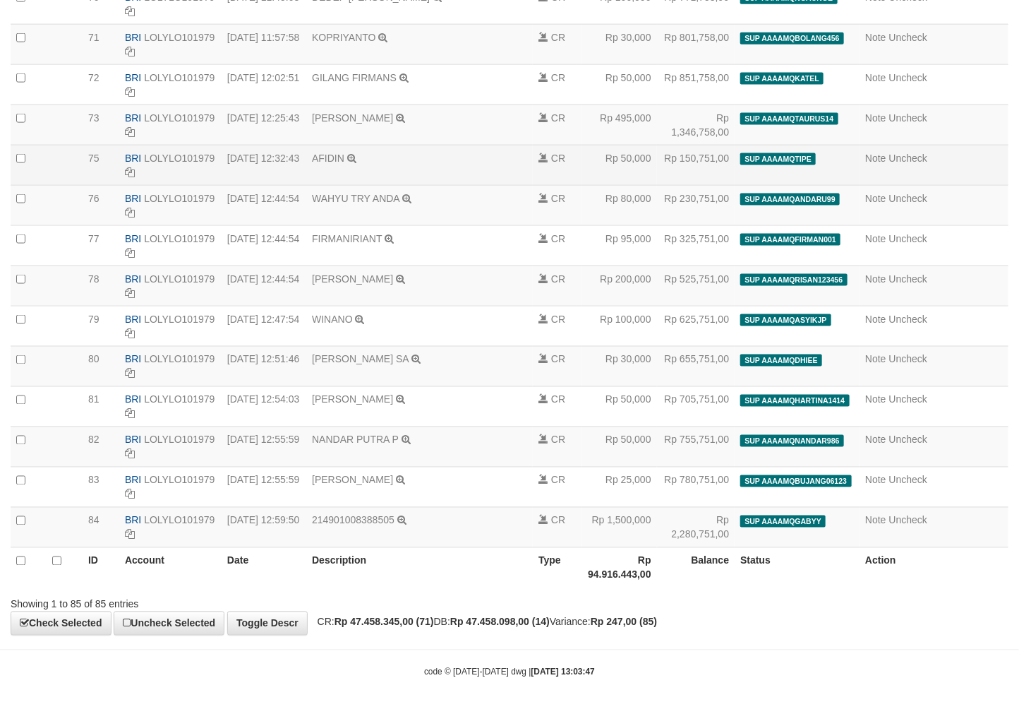
select select "****"
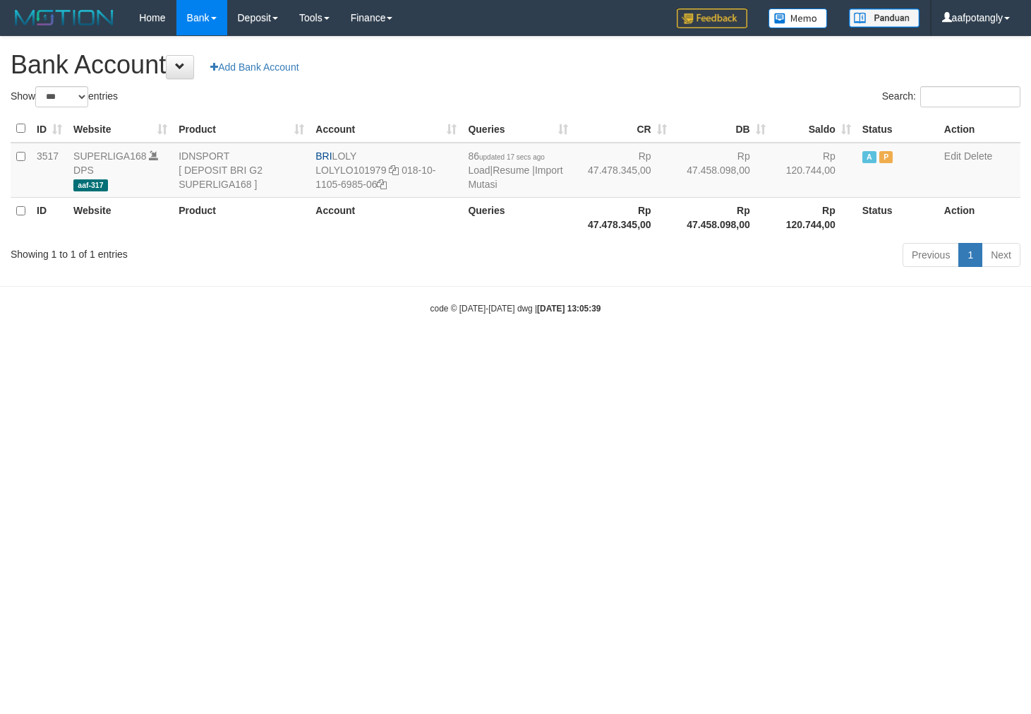
select select "***"
click at [325, 350] on html "Toggle navigation Home Bank Account List Load By Website Group [ISPORT] SUPERLI…" at bounding box center [515, 175] width 1031 height 350
drag, startPoint x: 468, startPoint y: 577, endPoint x: 469, endPoint y: 585, distance: 7.8
click at [468, 350] on html "Toggle navigation Home Bank Account List Load By Website Group [ISPORT] SUPERLI…" at bounding box center [515, 175] width 1031 height 350
click at [498, 350] on html "Toggle navigation Home Bank Account List Load By Website Group [ISPORT] SUPERLI…" at bounding box center [515, 175] width 1031 height 350
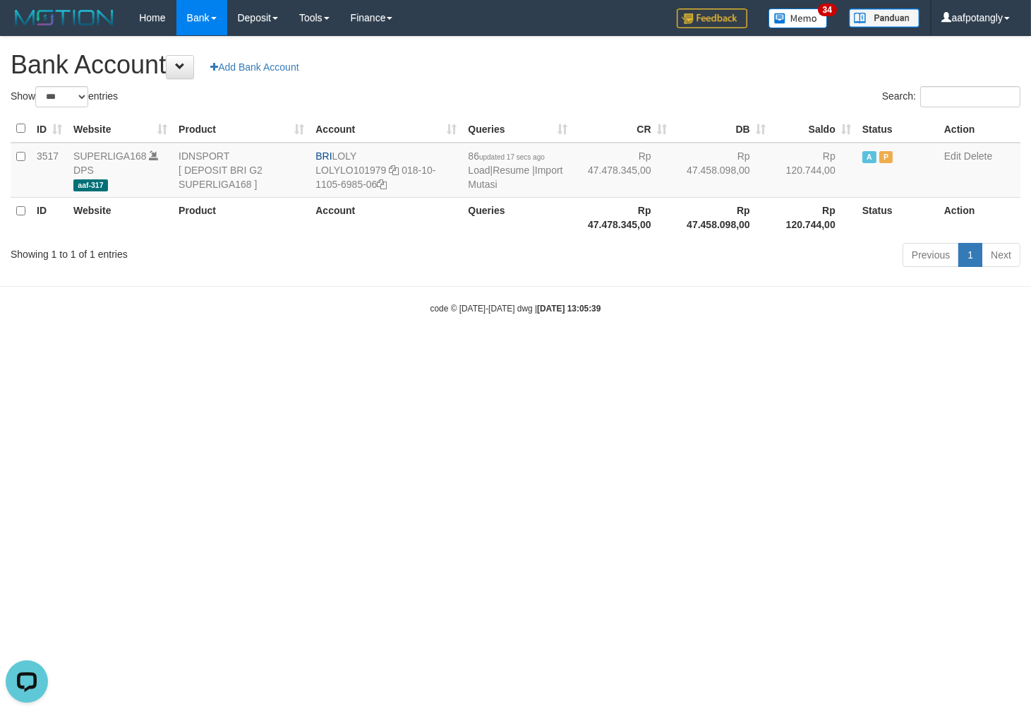
drag, startPoint x: 455, startPoint y: 447, endPoint x: 604, endPoint y: 429, distance: 150.0
click at [471, 350] on html "Toggle navigation Home Bank Account List Load By Website Group [ISPORT] SUPERLI…" at bounding box center [515, 175] width 1031 height 350
click at [489, 186] on link "Import Mutasi" at bounding box center [515, 176] width 95 height 25
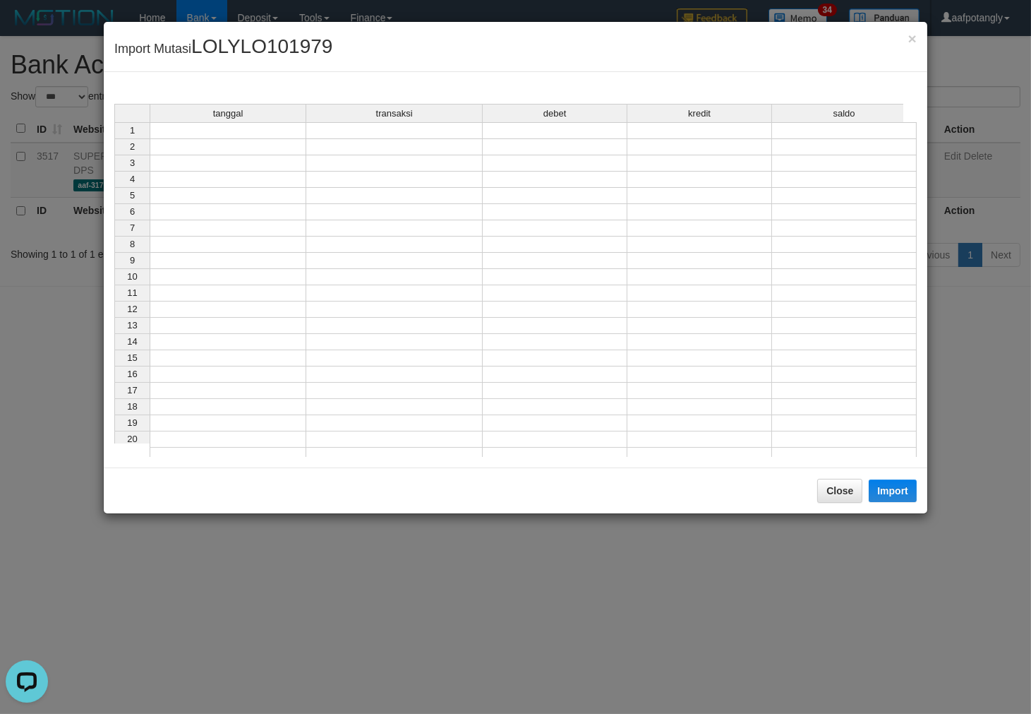
click at [254, 123] on div "tanggal transaksi debet kredit saldo" at bounding box center [508, 114] width 789 height 20
click at [254, 124] on div "tanggal transaksi debet kredit saldo" at bounding box center [508, 114] width 789 height 20
click at [273, 136] on td at bounding box center [228, 130] width 157 height 17
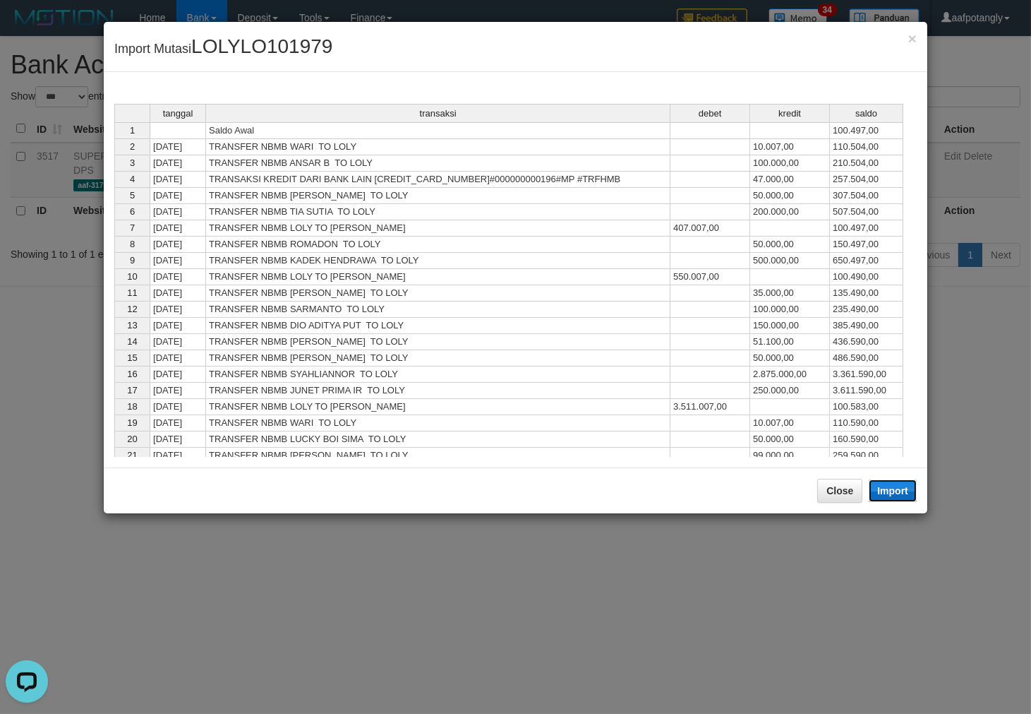
click at [894, 493] on button "Import" at bounding box center [893, 490] width 48 height 23
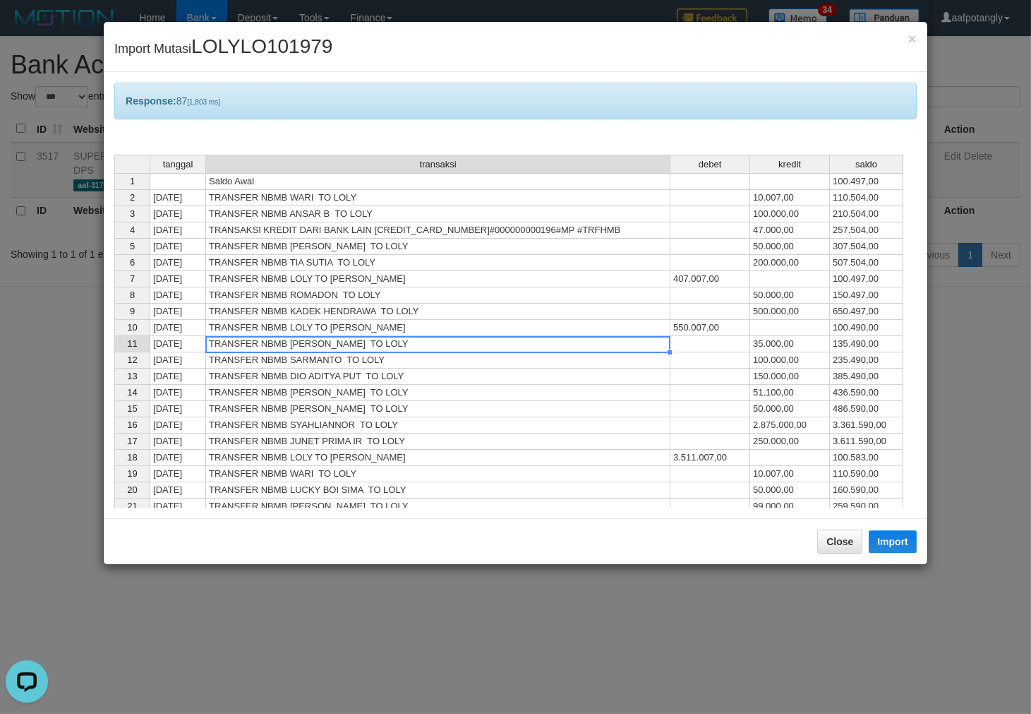
click at [659, 347] on td "TRANSFER NBMB [PERSON_NAME] TO LOLY" at bounding box center [438, 344] width 465 height 16
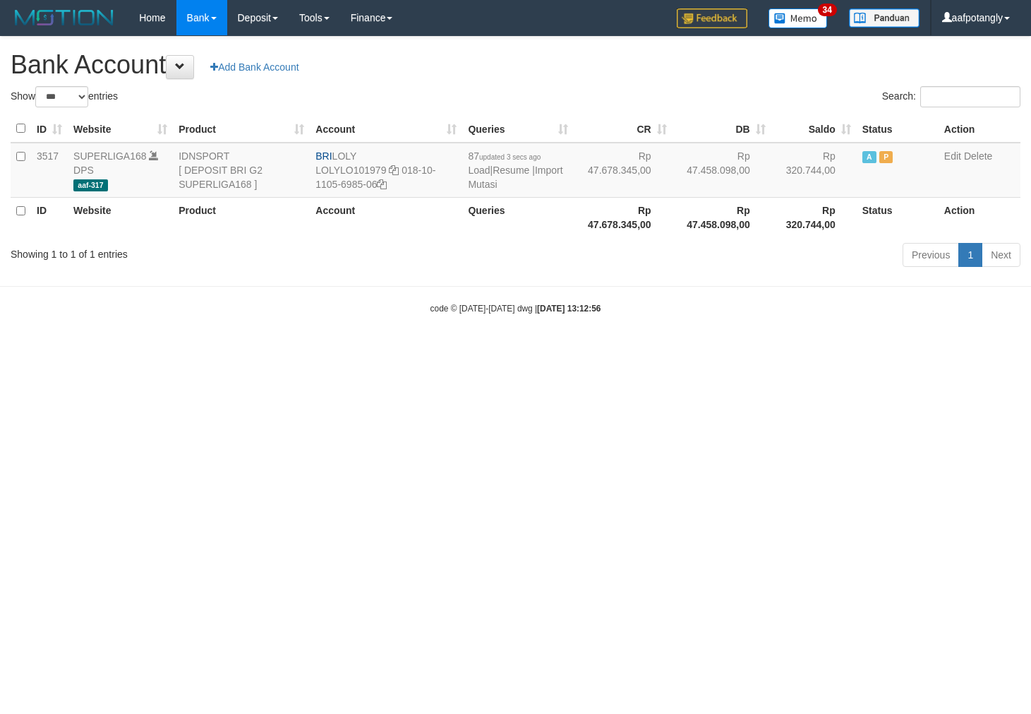
select select "***"
click at [501, 350] on html "Toggle navigation Home Bank Account List Load By Website Group [ISPORT] SUPERLI…" at bounding box center [515, 175] width 1031 height 350
click at [388, 72] on h1 "Bank Account Add Bank Account" at bounding box center [516, 65] width 1010 height 28
select select "***"
click at [483, 182] on link "Import Mutasi" at bounding box center [515, 176] width 95 height 25
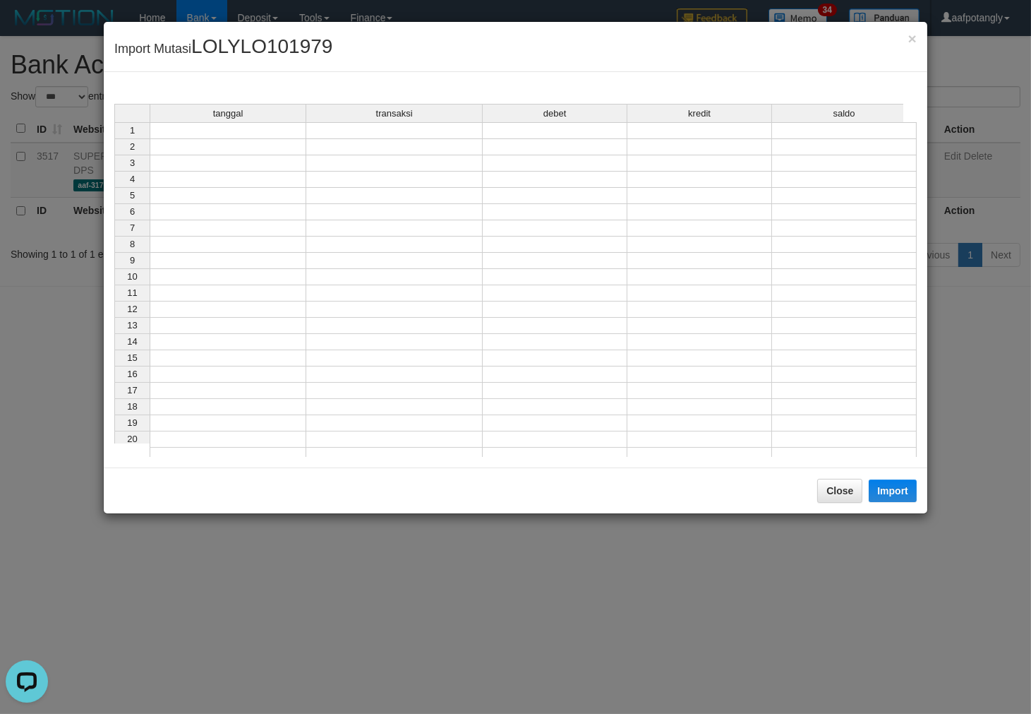
click at [272, 131] on td at bounding box center [228, 130] width 157 height 17
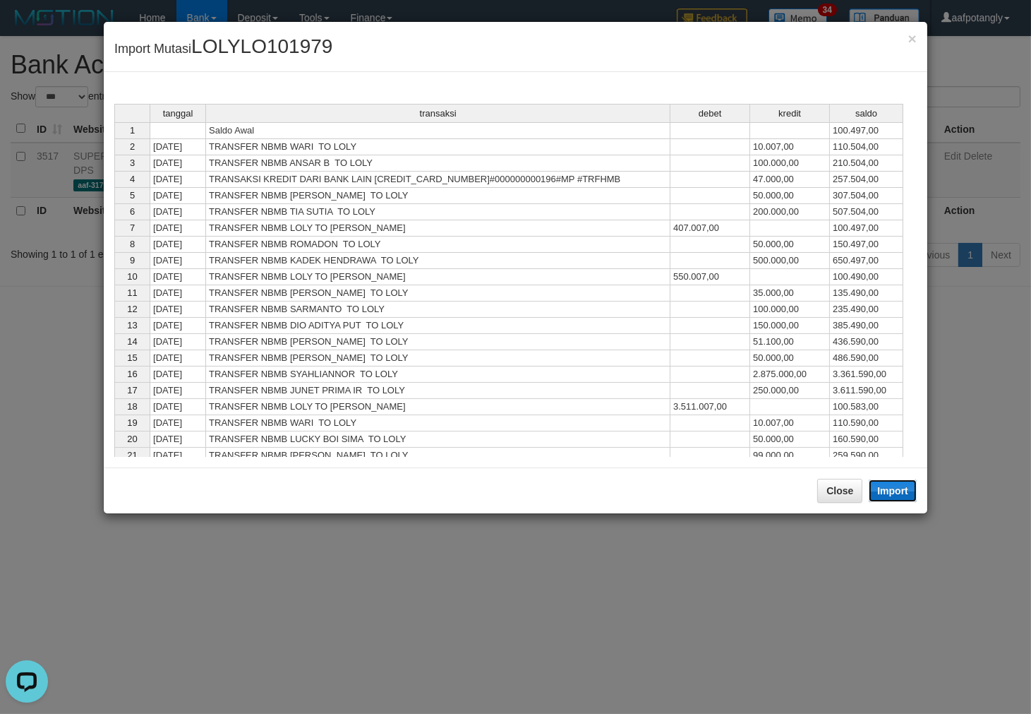
click at [876, 491] on button "Import" at bounding box center [893, 490] width 48 height 23
click at [841, 464] on td "259.590,00" at bounding box center [866, 456] width 73 height 16
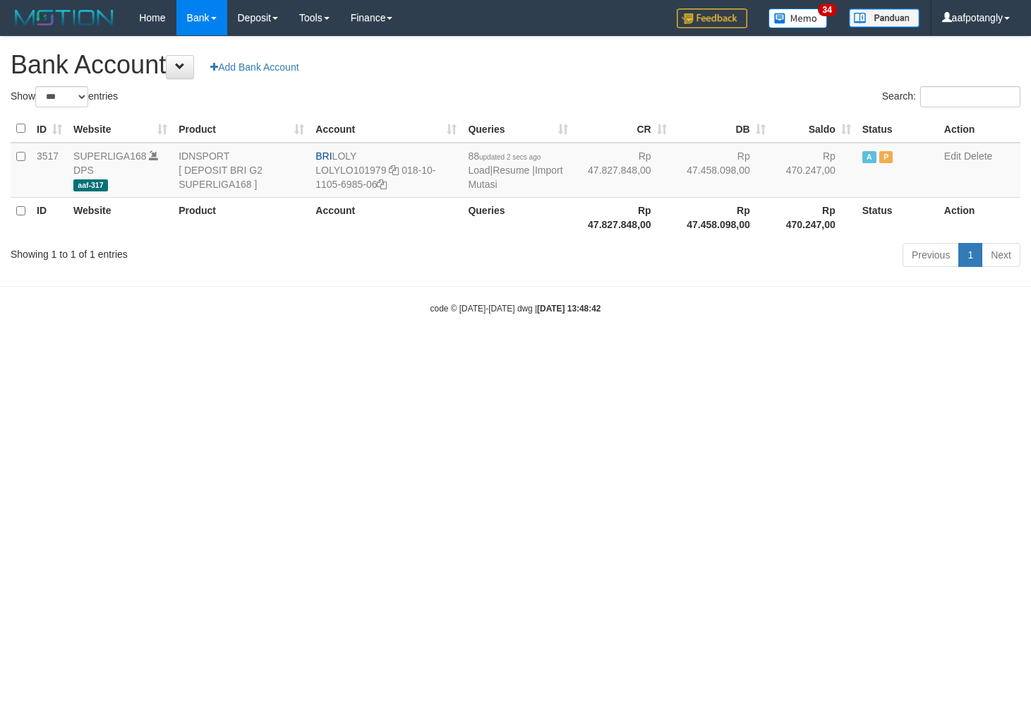
select select "***"
click at [491, 179] on link "Import Mutasi" at bounding box center [515, 176] width 95 height 25
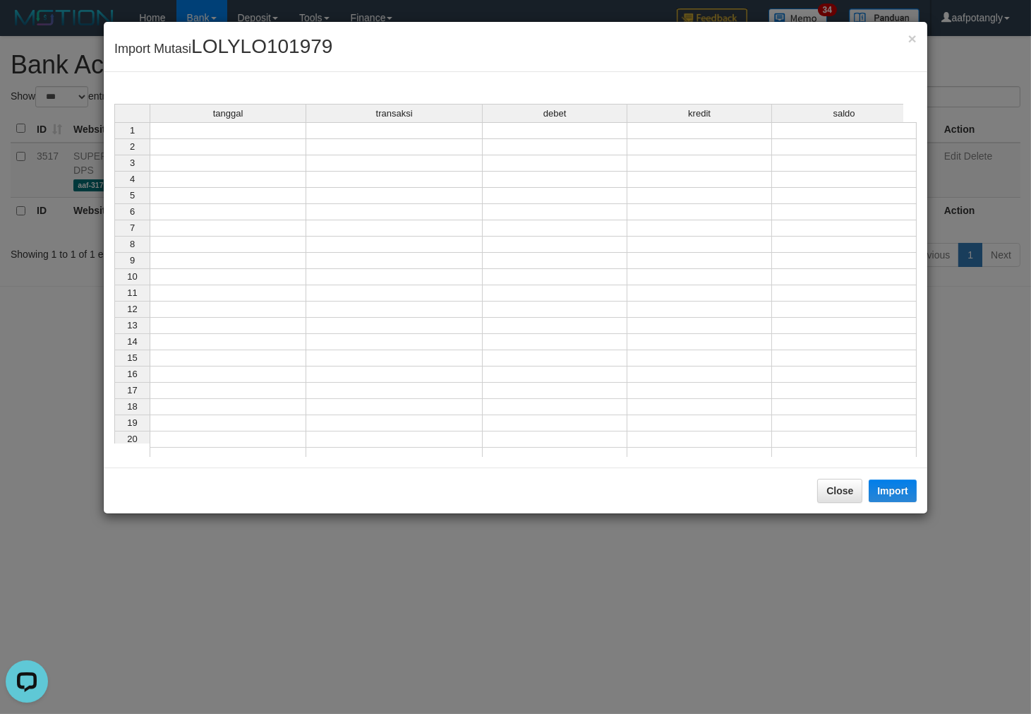
click at [237, 127] on td at bounding box center [228, 130] width 157 height 17
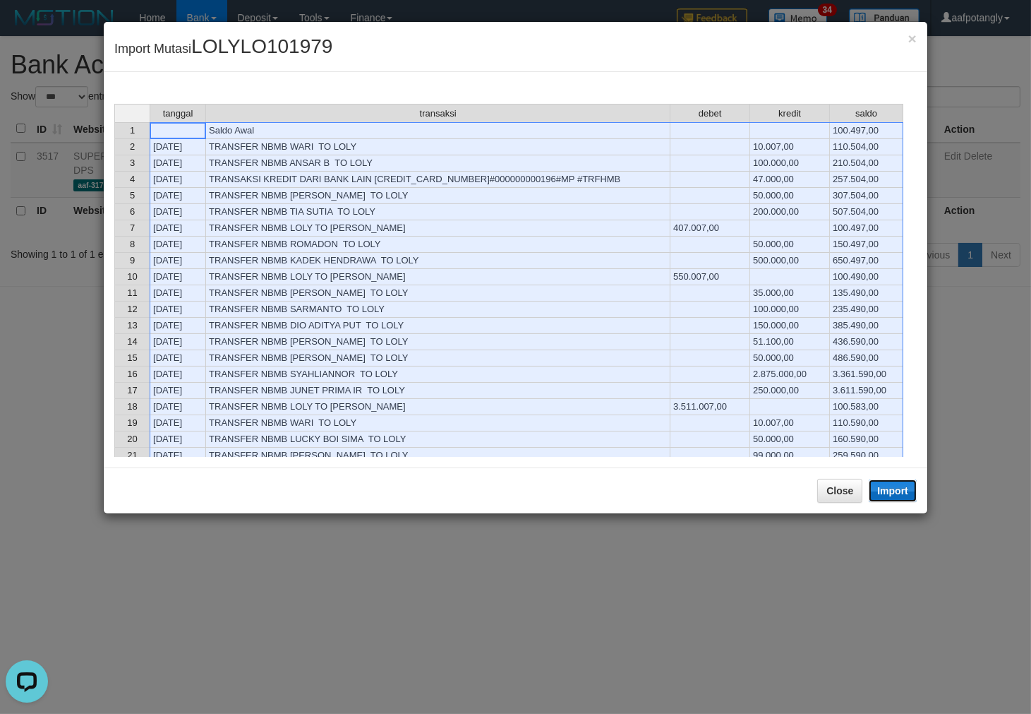
click at [881, 487] on button "Import" at bounding box center [893, 490] width 48 height 23
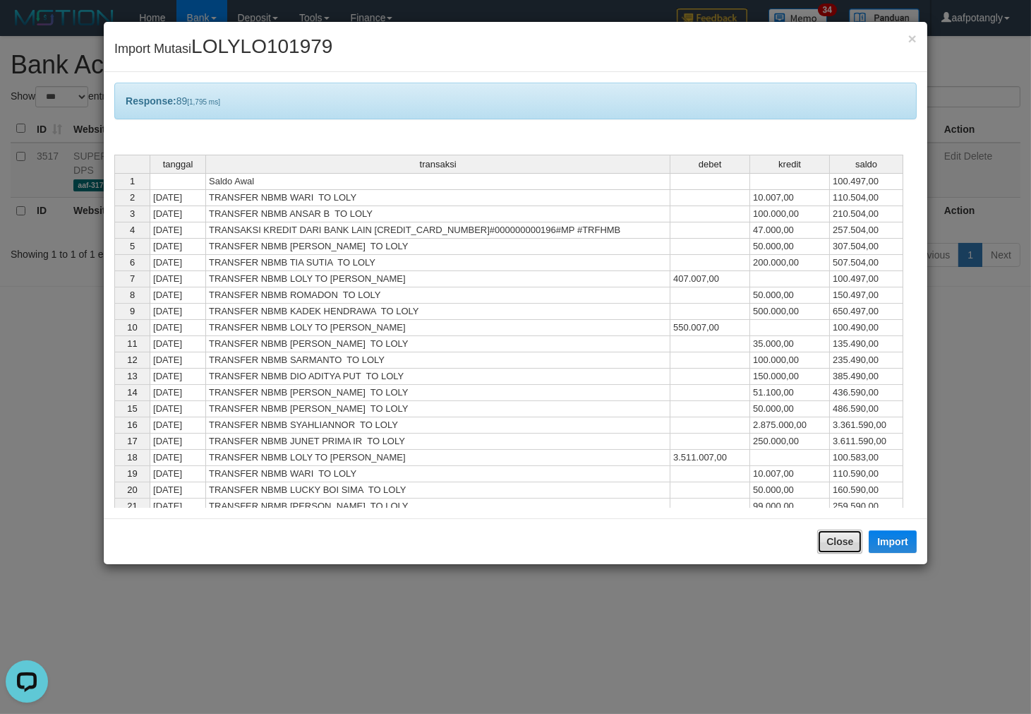
click at [827, 534] on button "Close" at bounding box center [839, 541] width 45 height 24
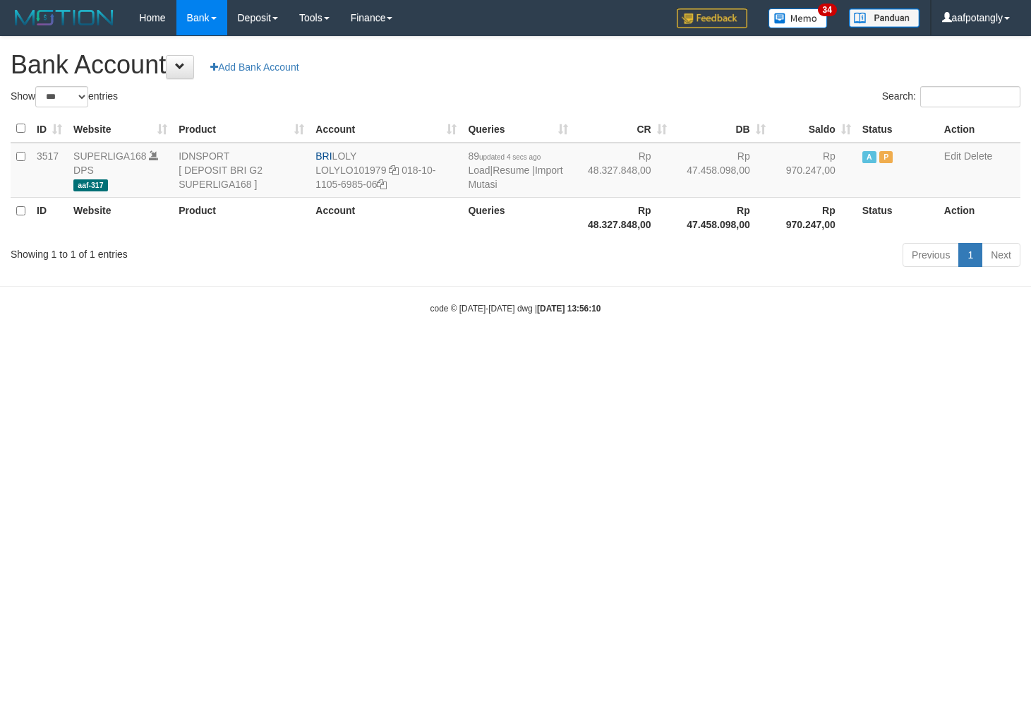
select select "***"
click at [484, 184] on link "Import Mutasi" at bounding box center [515, 176] width 95 height 25
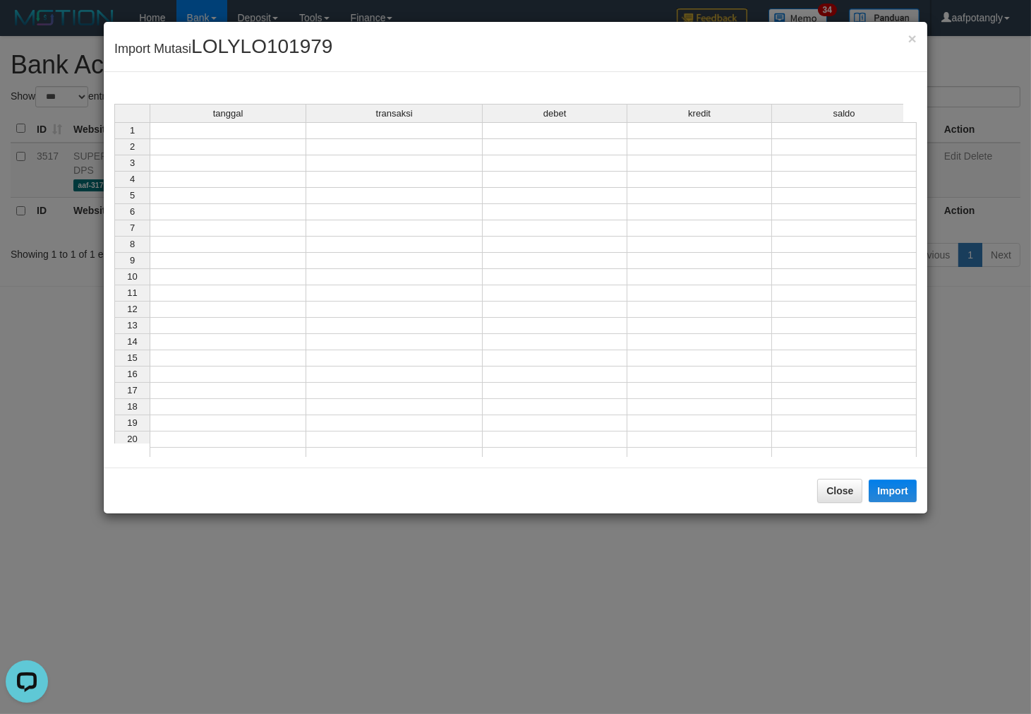
click at [236, 133] on td at bounding box center [228, 130] width 157 height 17
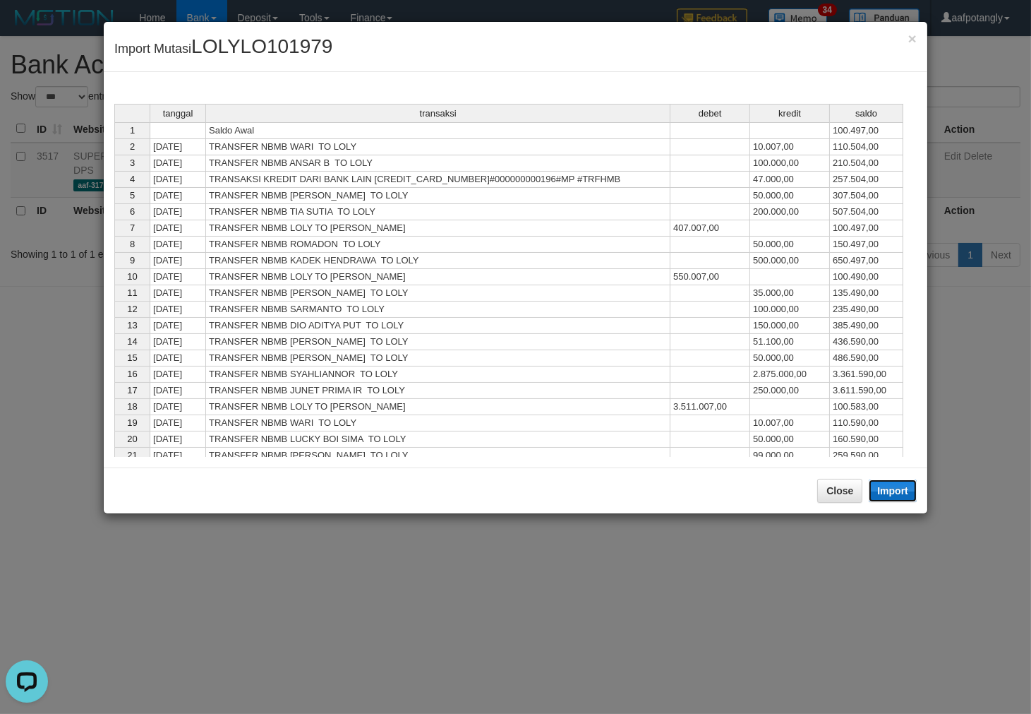
click at [899, 495] on button "Import" at bounding box center [893, 490] width 48 height 23
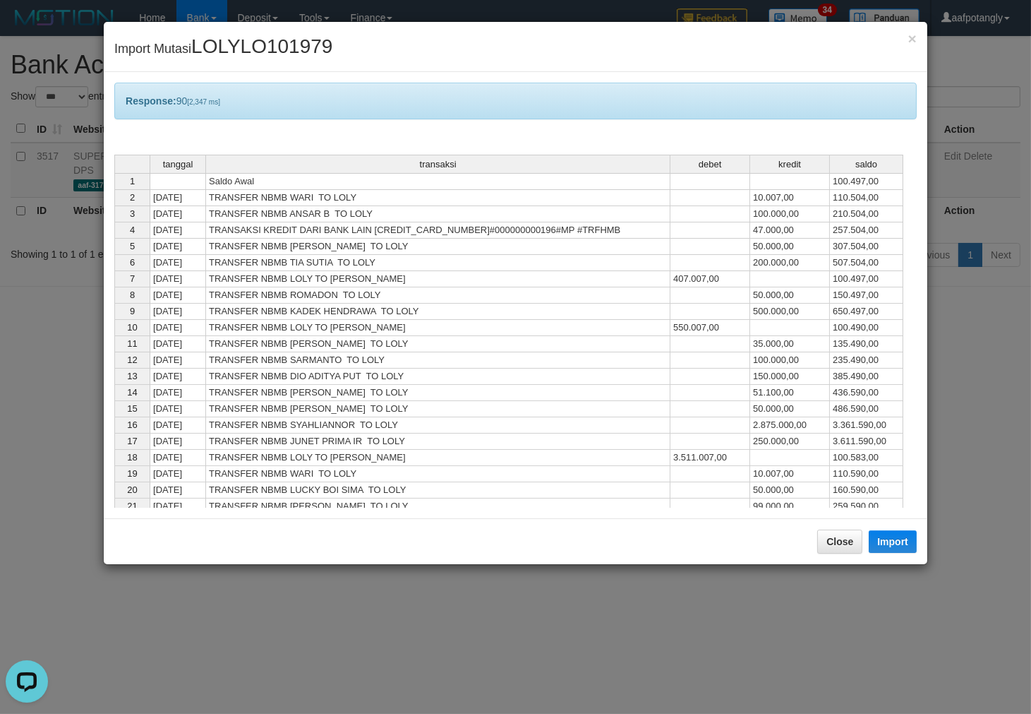
click at [837, 525] on div "Close Import" at bounding box center [516, 541] width 824 height 46
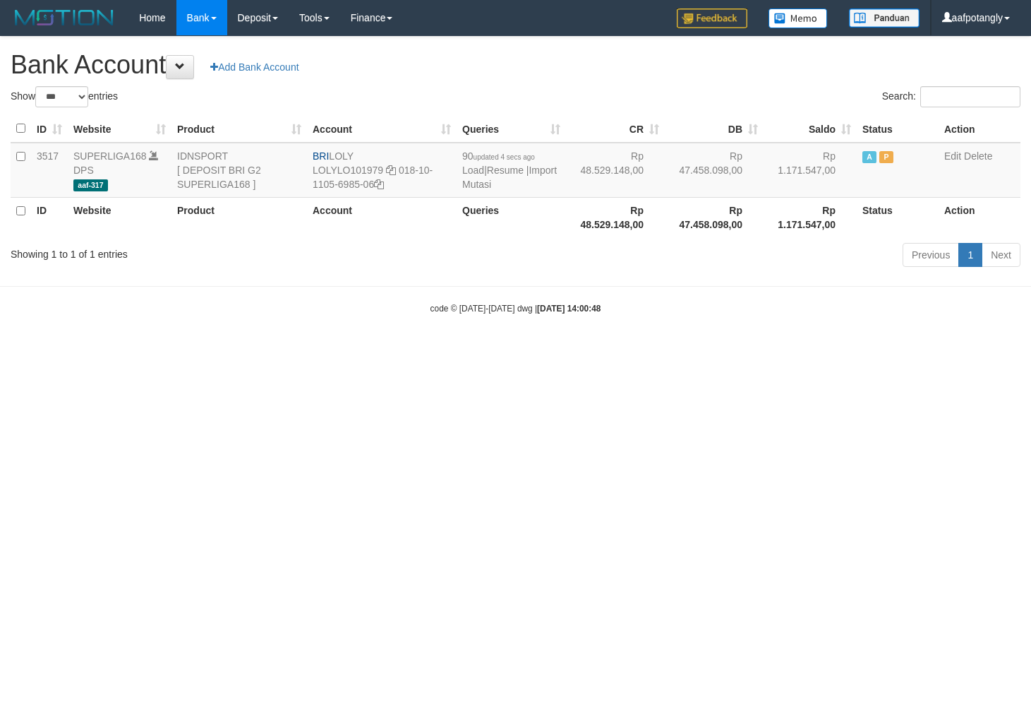
select select "***"
drag, startPoint x: 334, startPoint y: 157, endPoint x: 400, endPoint y: 152, distance: 65.8
click at [400, 152] on td "BRI LOLY LOLYLO101979 018-10-1105-6985-06" at bounding box center [382, 170] width 150 height 55
drag, startPoint x: 400, startPoint y: 169, endPoint x: 407, endPoint y: 181, distance: 13.3
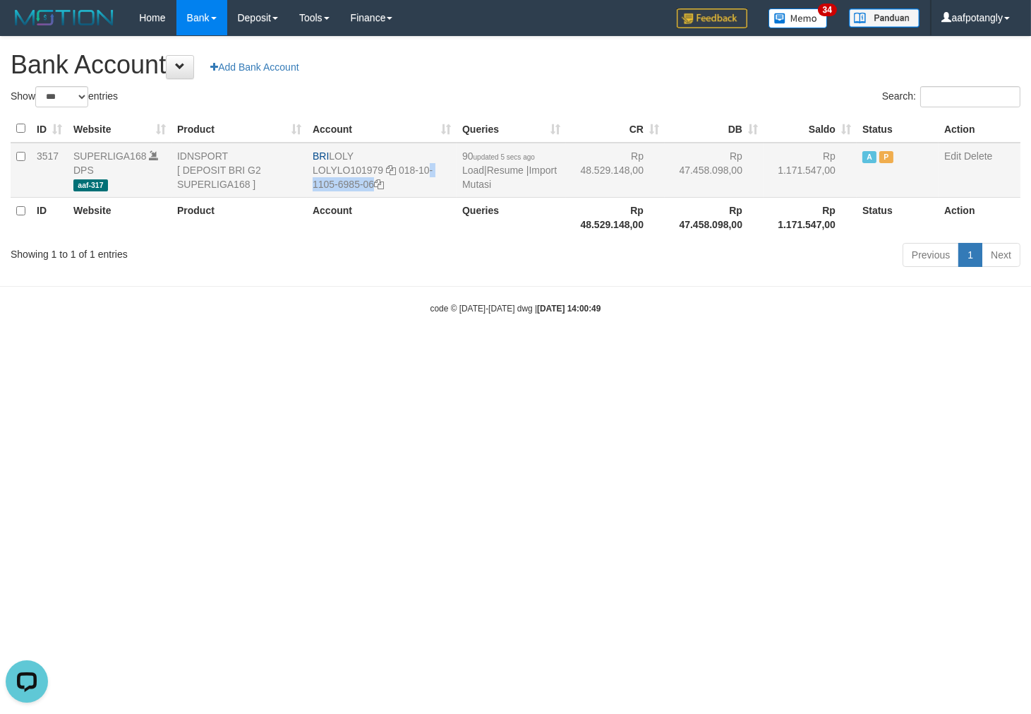
click at [407, 181] on td "BRI LOLY LOLYLO101979 018-10-1105-6985-06" at bounding box center [382, 170] width 150 height 55
copy td "018-10-1105-6985-06"
click at [469, 188] on link "Import Mutasi" at bounding box center [509, 176] width 95 height 25
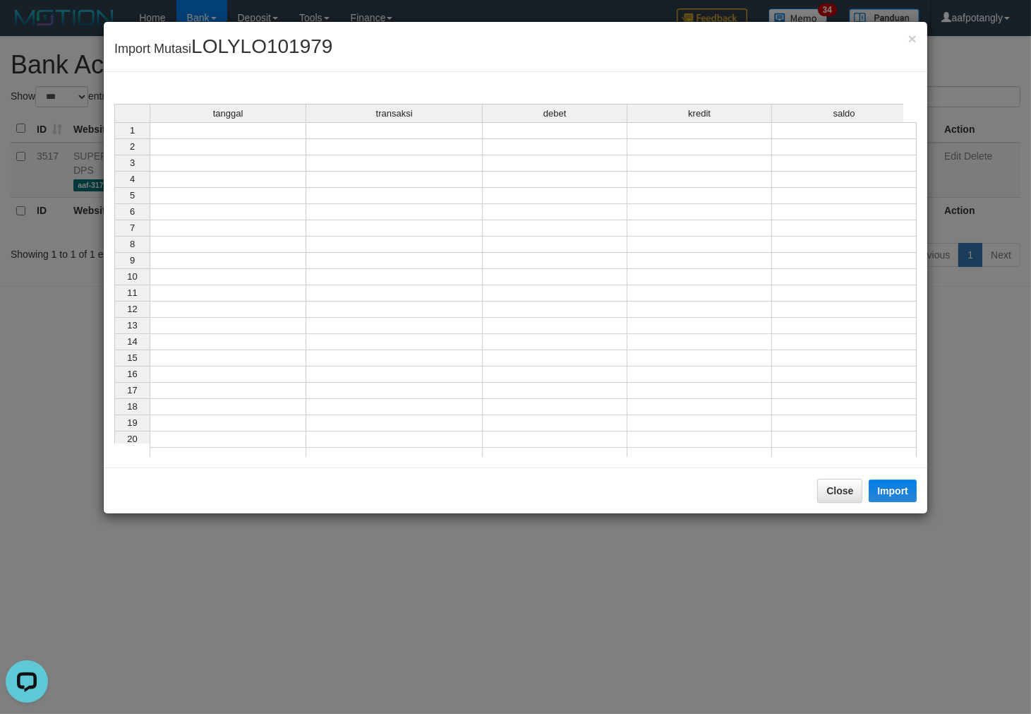
click at [251, 124] on div "tanggal transaksi debet kredit saldo" at bounding box center [508, 114] width 789 height 20
drag, startPoint x: 258, startPoint y: 131, endPoint x: 273, endPoint y: 140, distance: 18.0
click at [258, 131] on td at bounding box center [228, 130] width 157 height 17
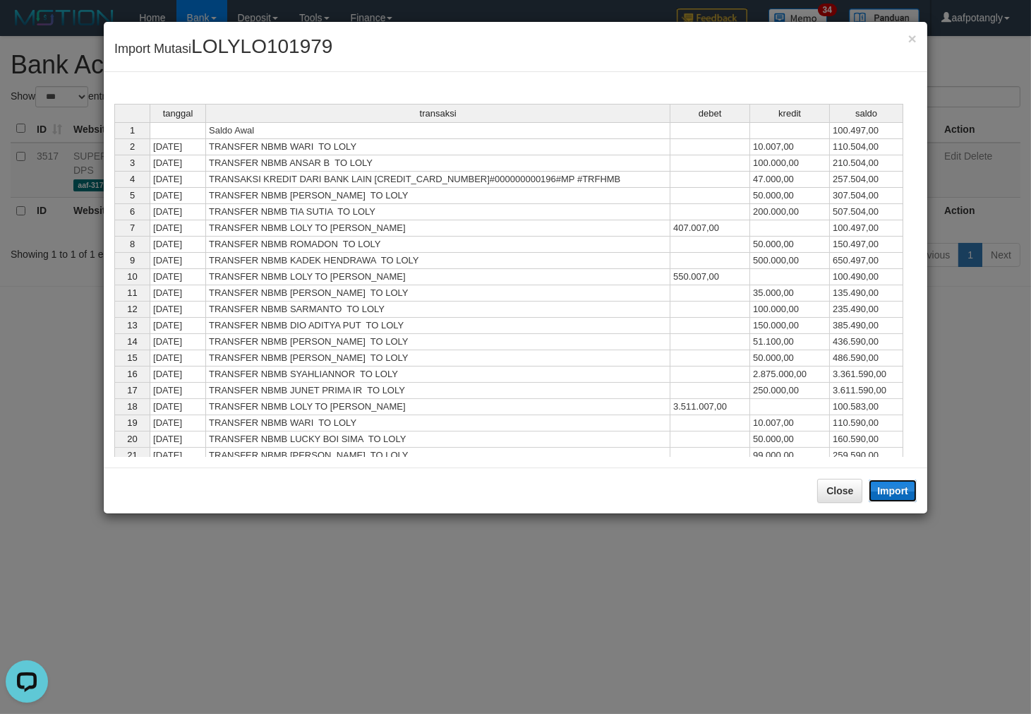
click at [886, 492] on button "Import" at bounding box center [893, 490] width 48 height 23
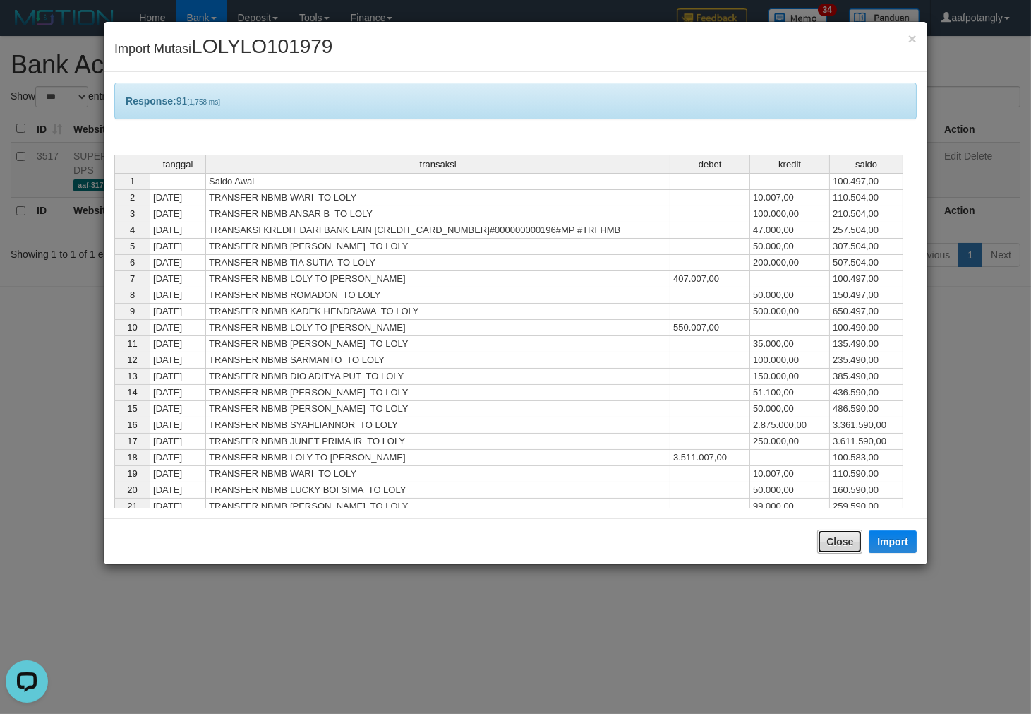
click at [843, 546] on button "Close" at bounding box center [839, 541] width 45 height 24
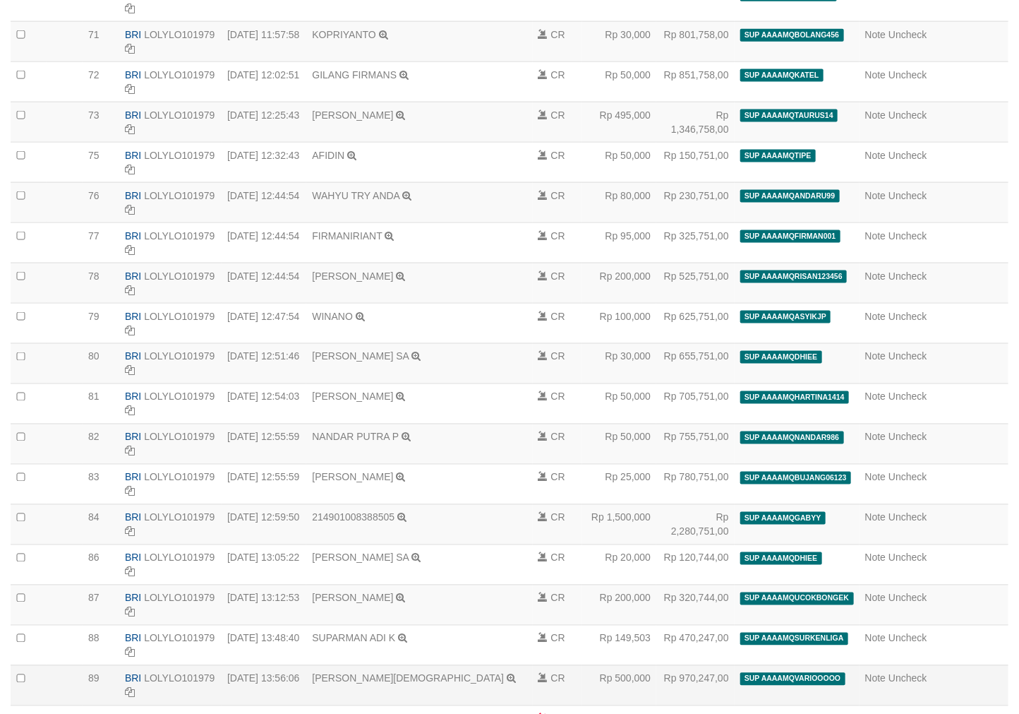
scroll to position [3290, 0]
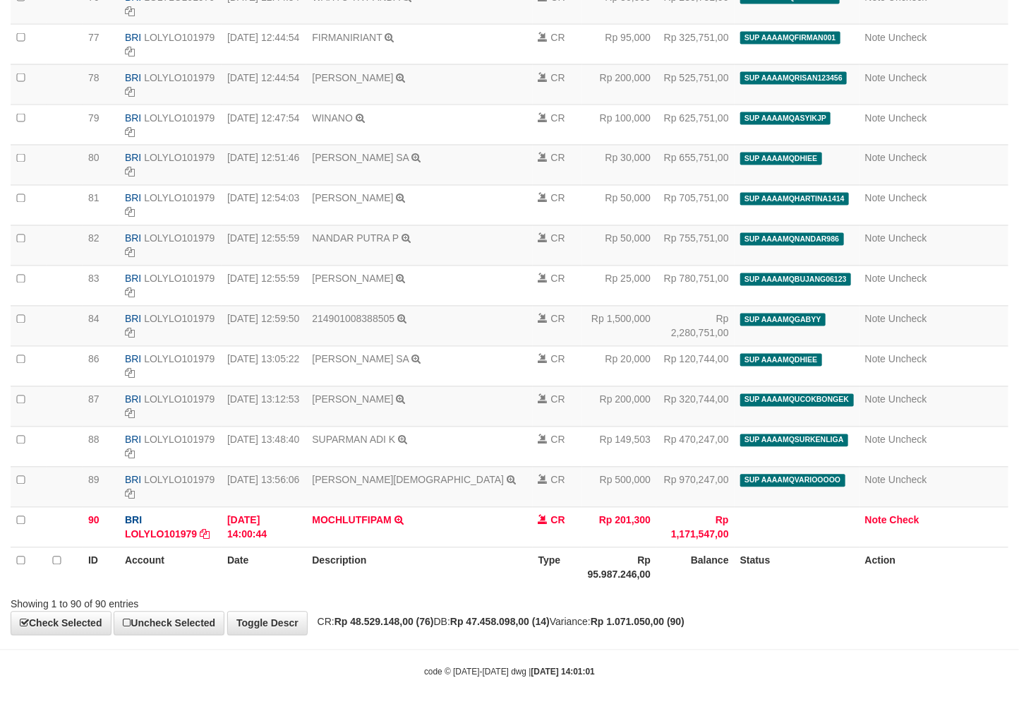
click div "code © 2012-2018 dwg | 2025/08/31 14:01:01"
select select "****"
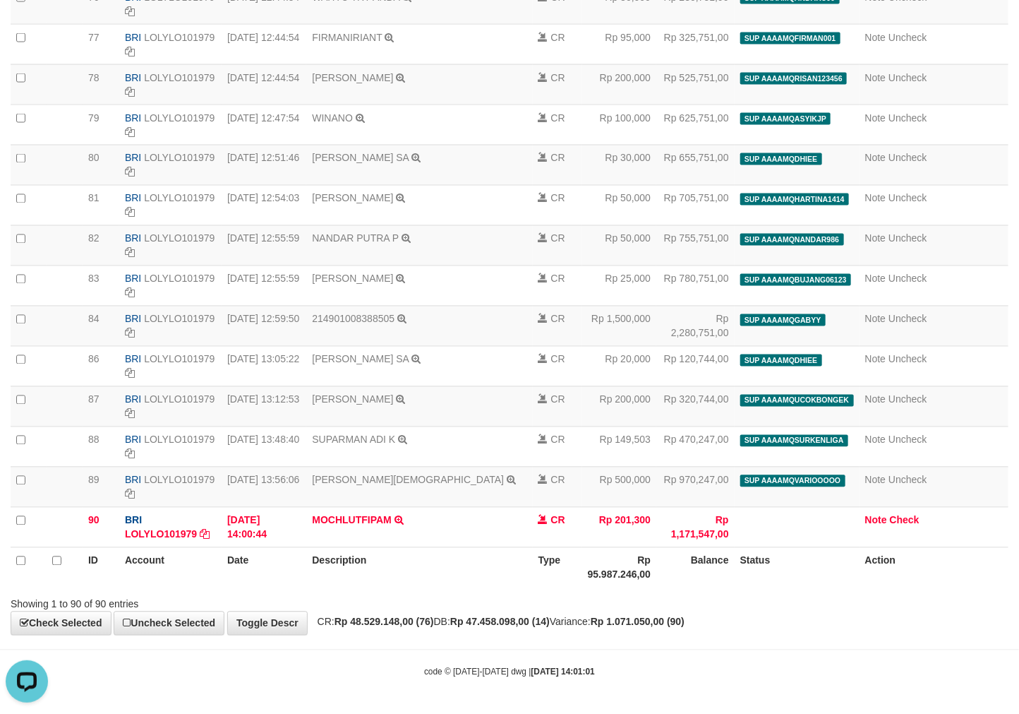
scroll to position [0, 0]
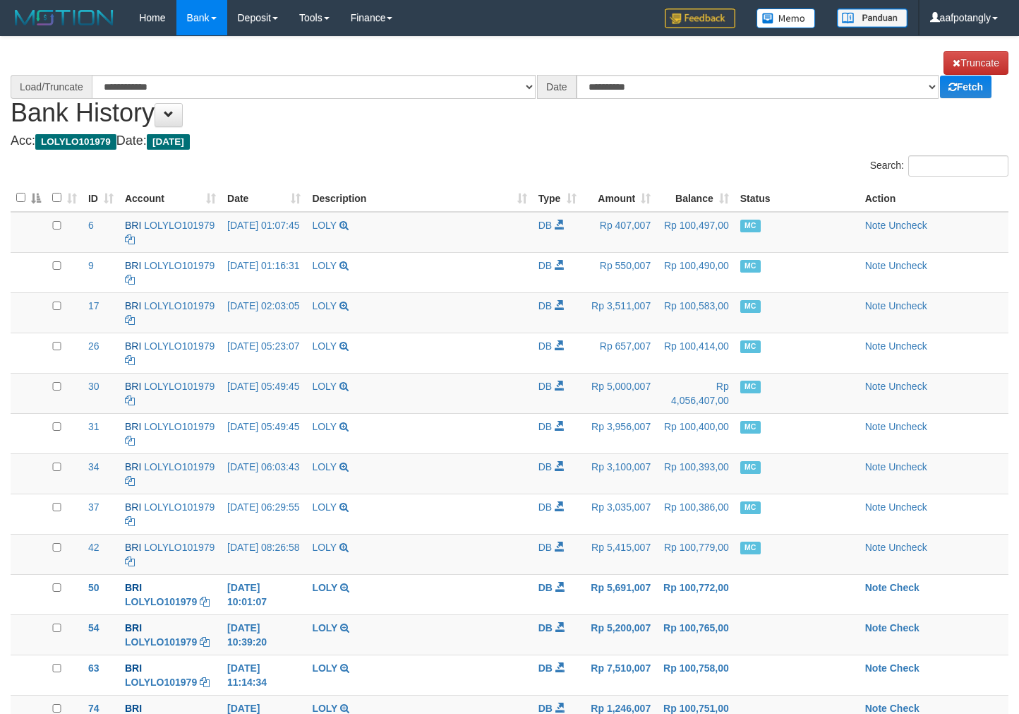
scroll to position [3288, 0]
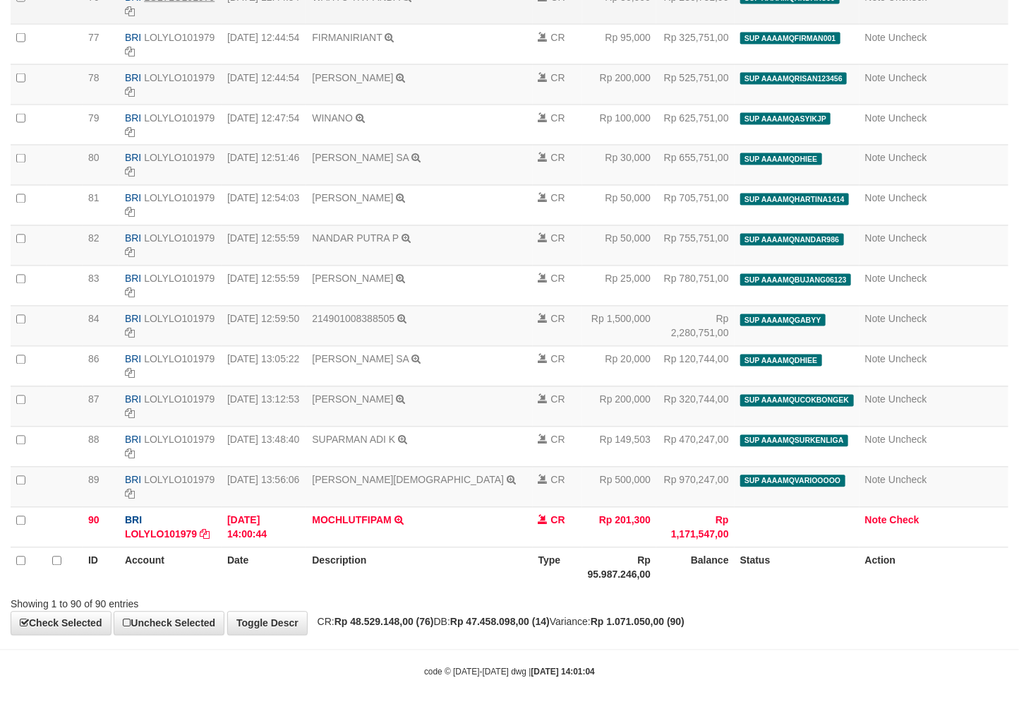
select select "****"
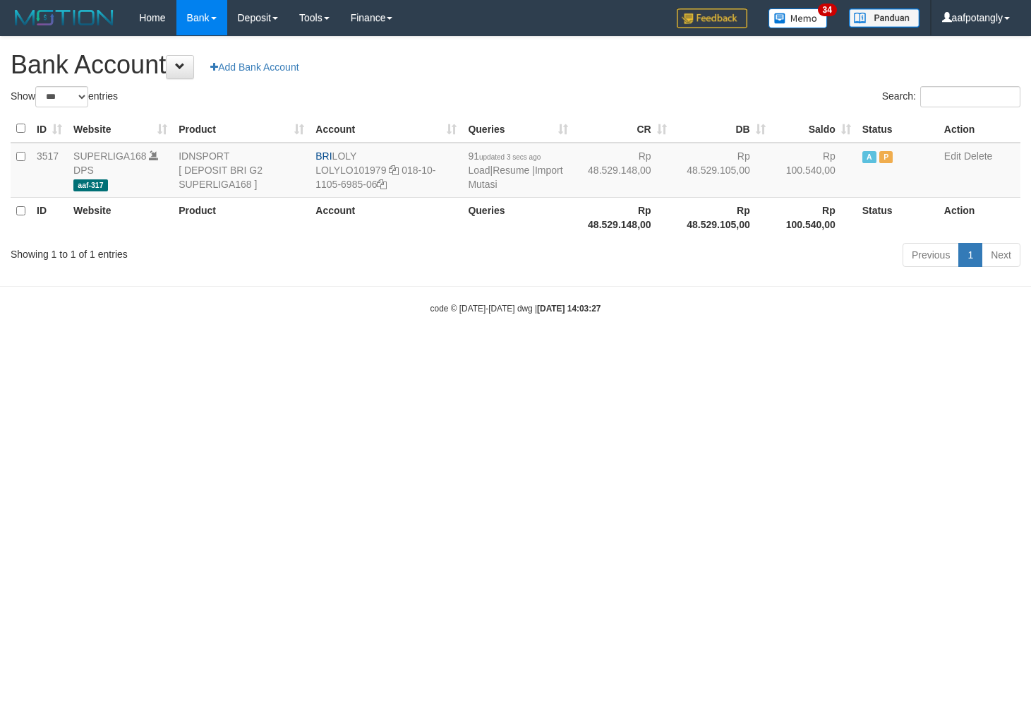
select select "***"
click at [480, 178] on link "Import Mutasi" at bounding box center [515, 176] width 95 height 25
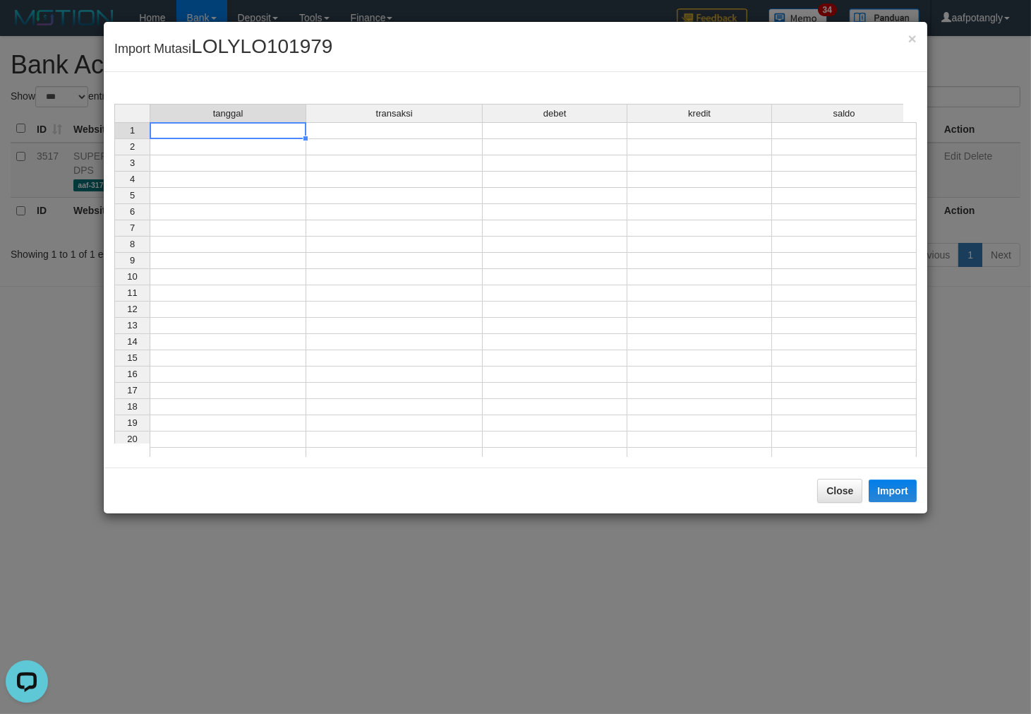
click at [198, 125] on td at bounding box center [228, 130] width 157 height 17
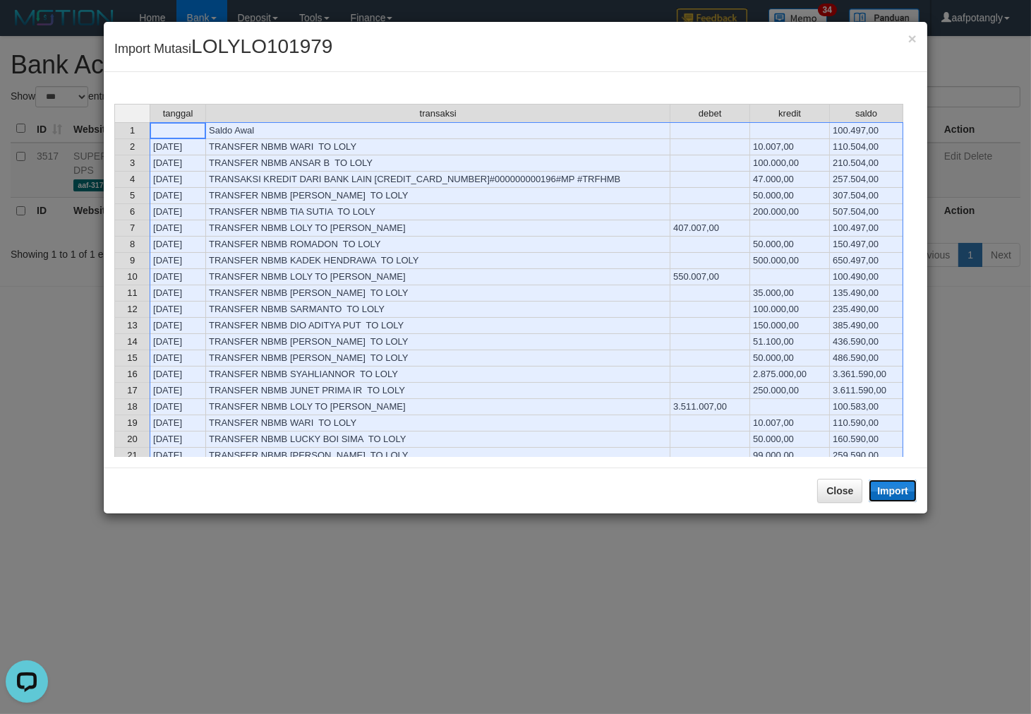
click at [890, 489] on button "Import" at bounding box center [893, 490] width 48 height 23
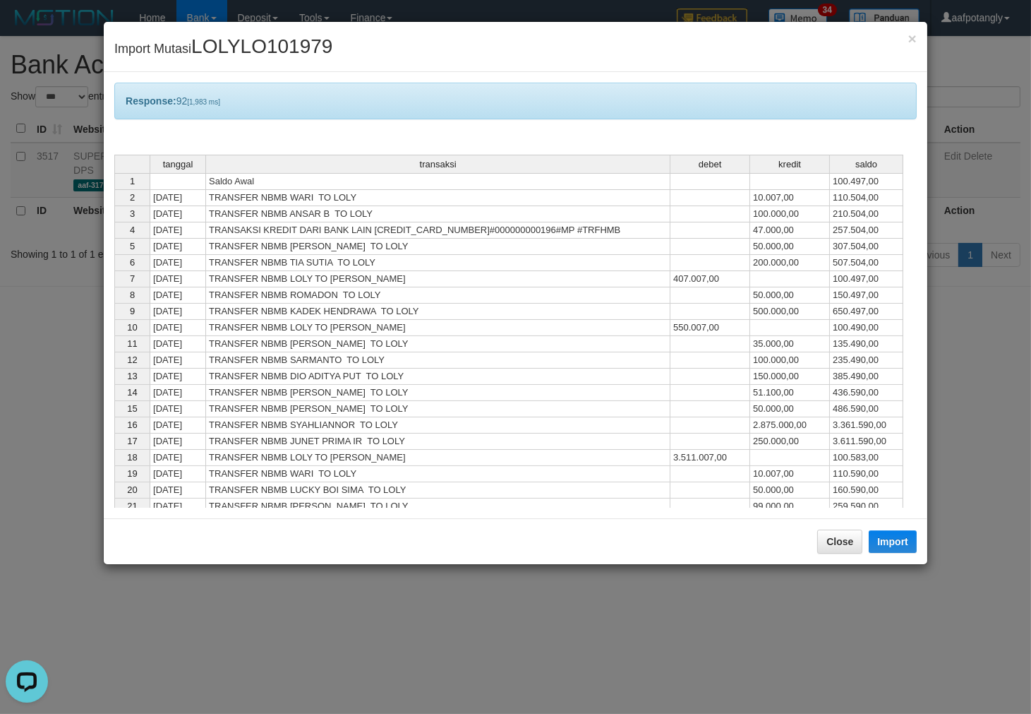
click at [841, 527] on div "Close Import" at bounding box center [516, 541] width 824 height 46
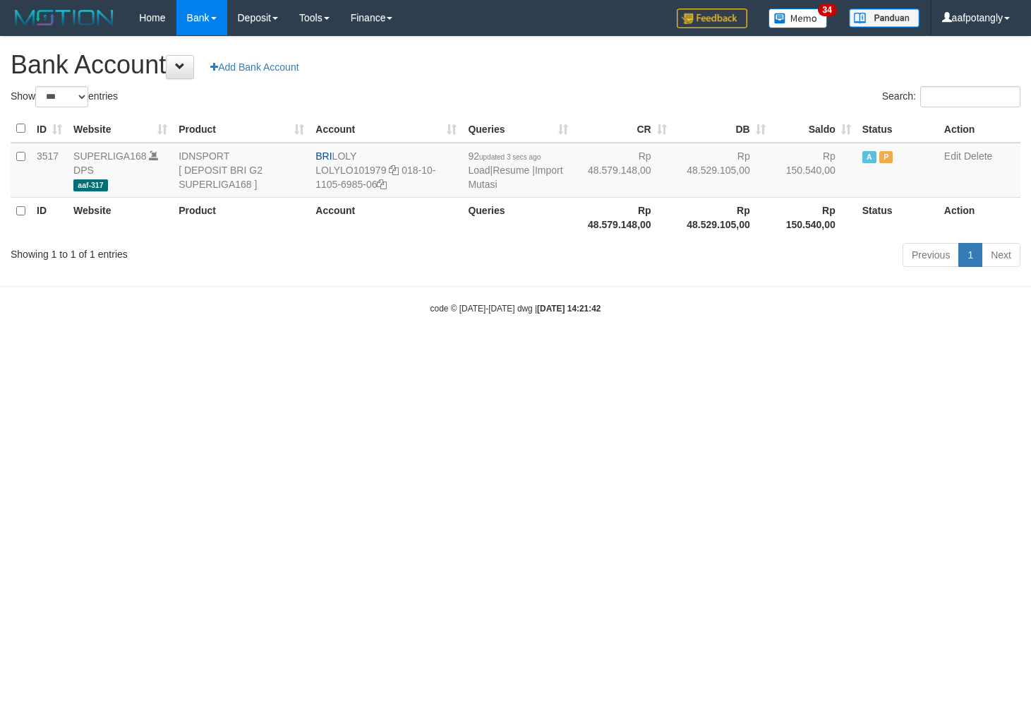
select select "***"
click at [474, 186] on link "Import Mutasi" at bounding box center [515, 176] width 95 height 25
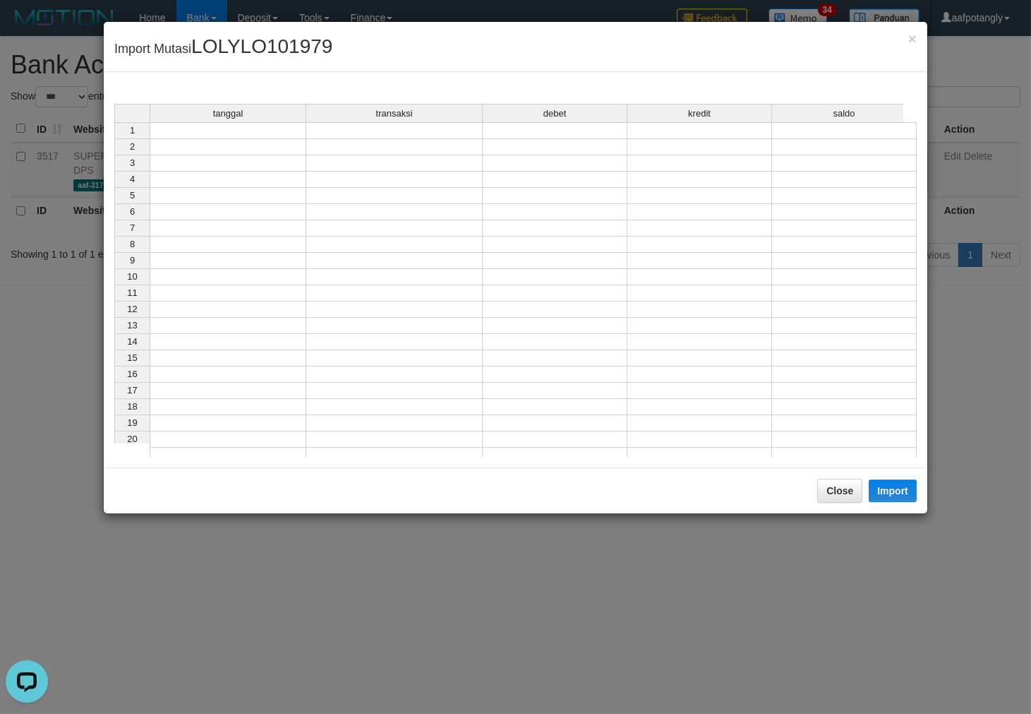
click at [272, 140] on td at bounding box center [228, 147] width 157 height 16
click at [265, 129] on td at bounding box center [228, 130] width 157 height 17
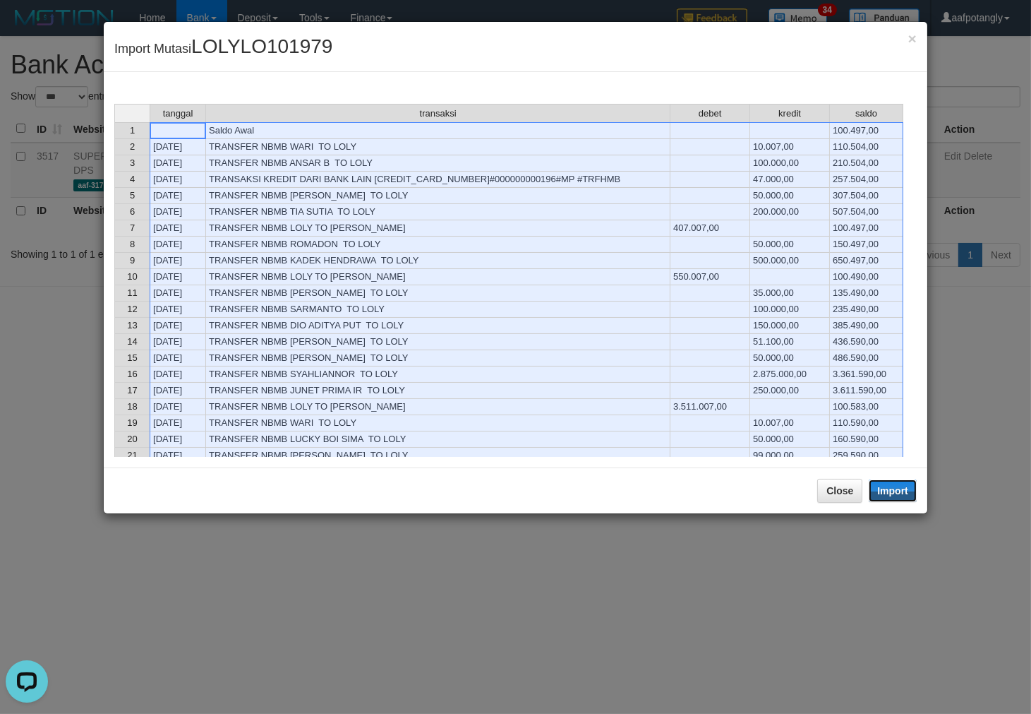
click at [897, 488] on button "Import" at bounding box center [893, 490] width 48 height 23
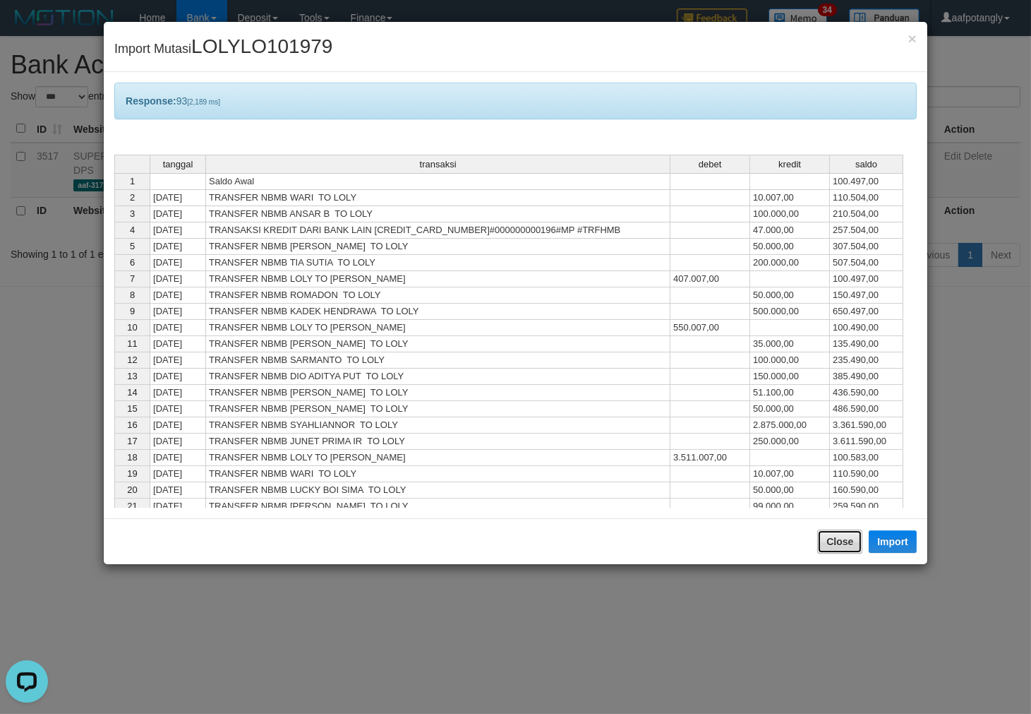
click at [834, 548] on button "Close" at bounding box center [839, 541] width 45 height 24
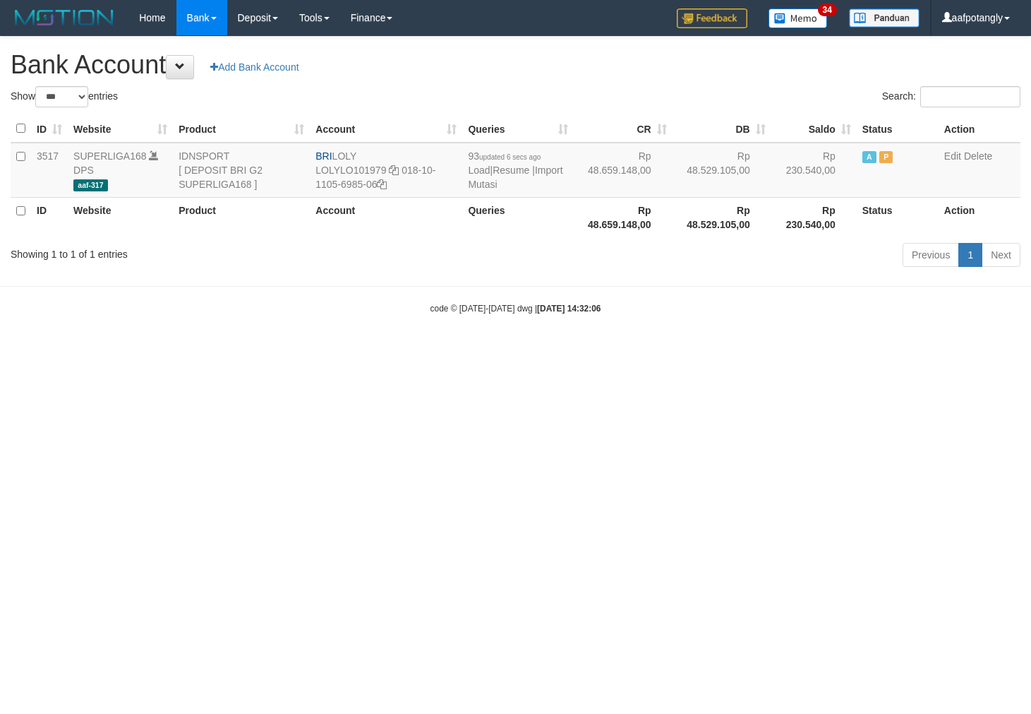
select select "***"
click at [487, 181] on link "Import Mutasi" at bounding box center [515, 176] width 95 height 25
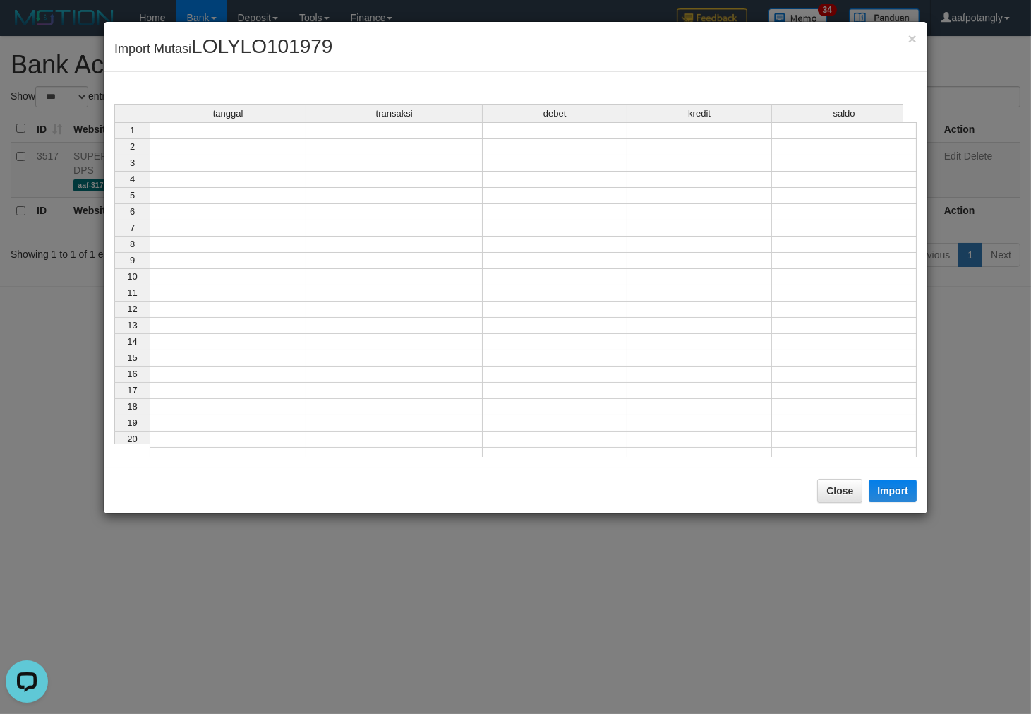
click at [265, 126] on td at bounding box center [228, 130] width 157 height 17
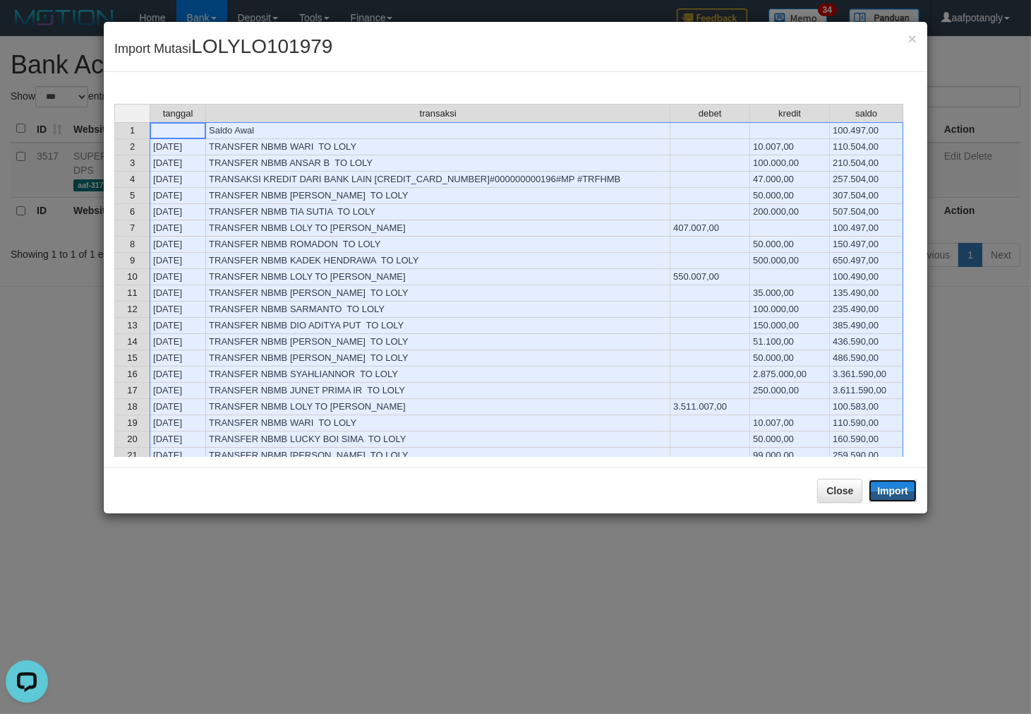
drag, startPoint x: 887, startPoint y: 491, endPoint x: 834, endPoint y: 508, distance: 55.6
click at [888, 491] on button "Import" at bounding box center [893, 490] width 48 height 23
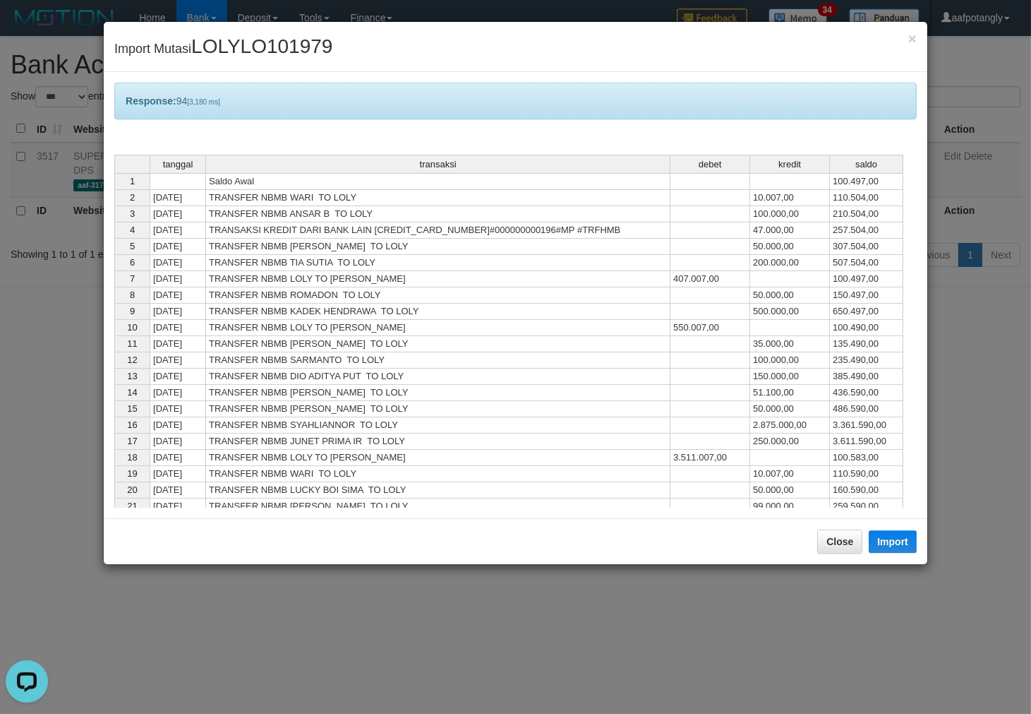
click at [837, 525] on div "Close Import" at bounding box center [516, 541] width 824 height 46
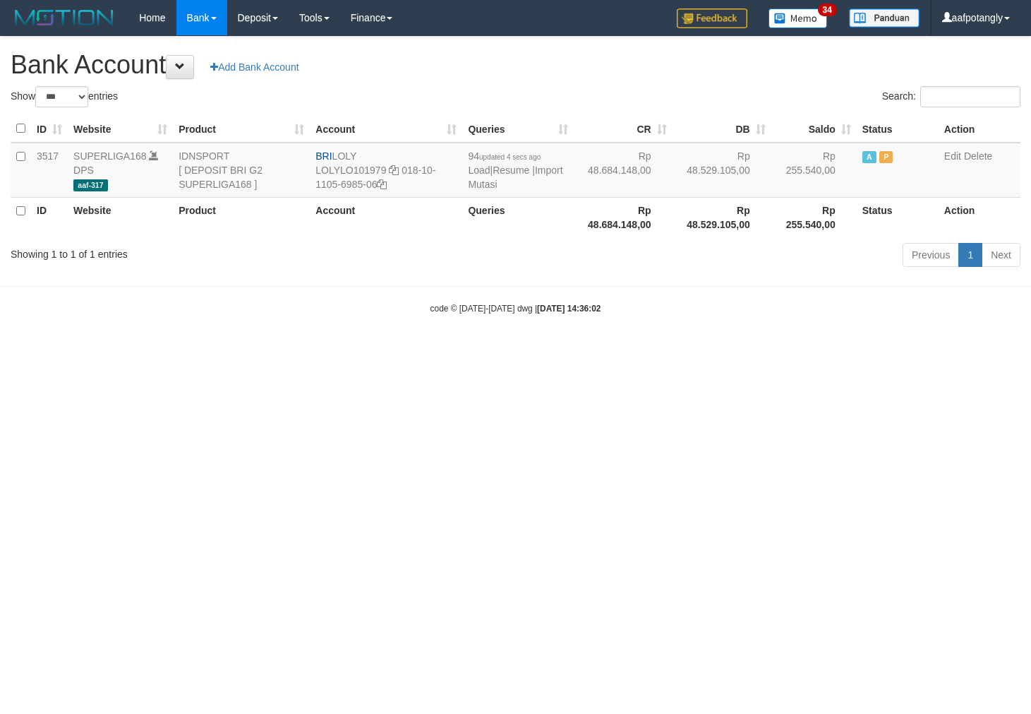
select select "***"
click at [791, 350] on html "Toggle navigation Home Bank Account List Load By Website Group [ISPORT] SUPERLI…" at bounding box center [515, 175] width 1031 height 350
select select "***"
click at [501, 184] on link "Import Mutasi" at bounding box center [515, 176] width 95 height 25
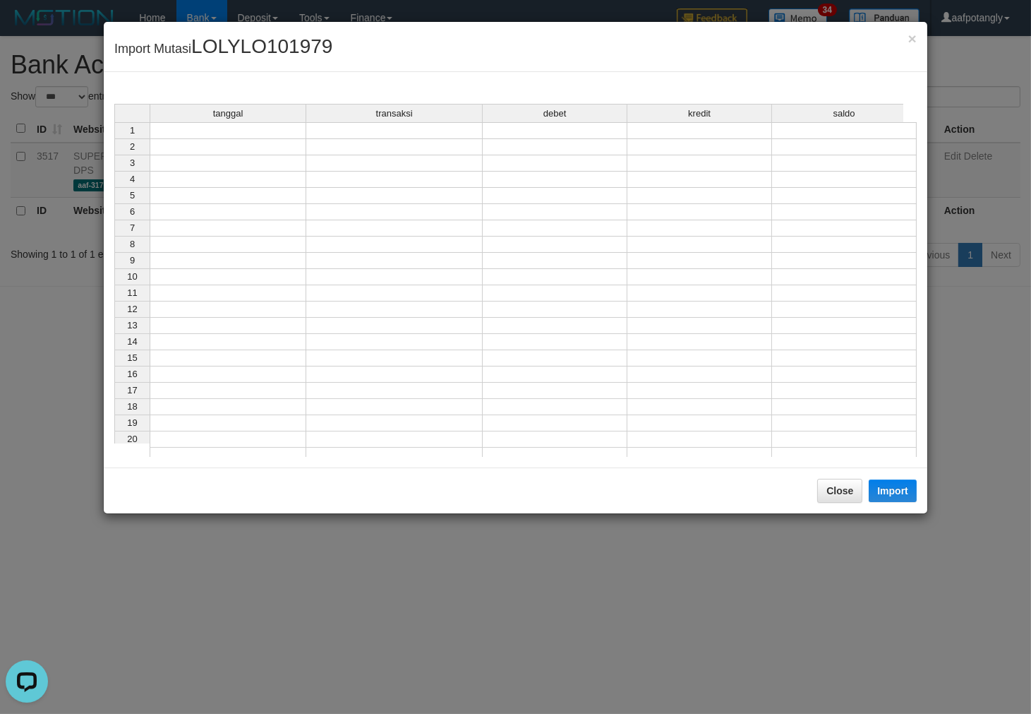
click at [217, 128] on td at bounding box center [228, 130] width 157 height 17
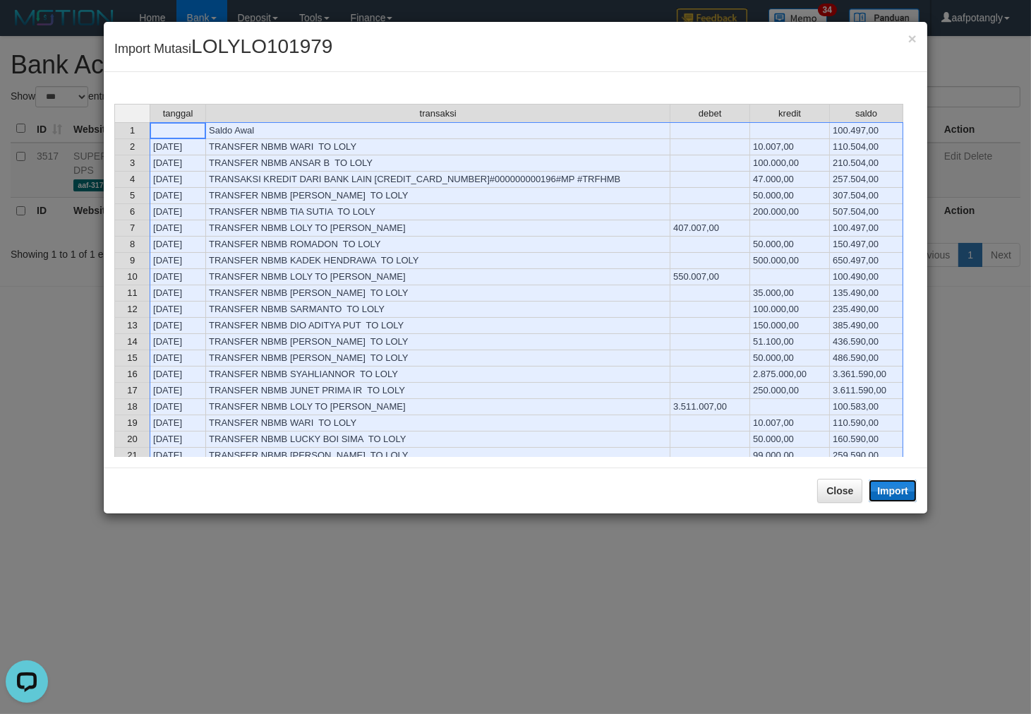
click at [877, 494] on button "Import" at bounding box center [893, 490] width 48 height 23
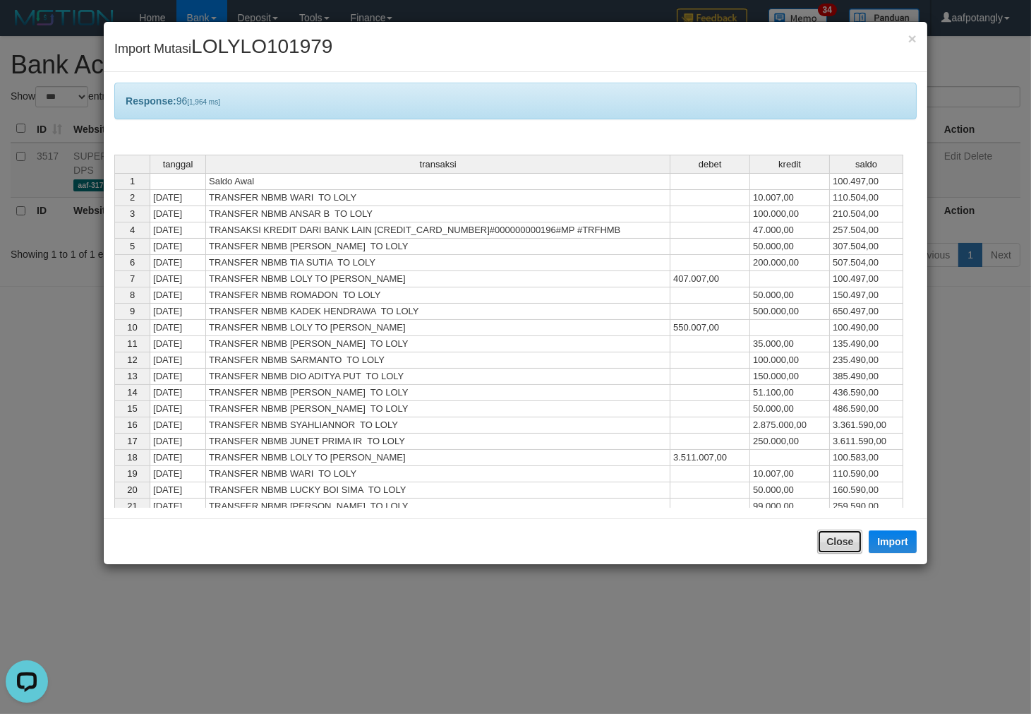
click at [845, 537] on button "Close" at bounding box center [839, 541] width 45 height 24
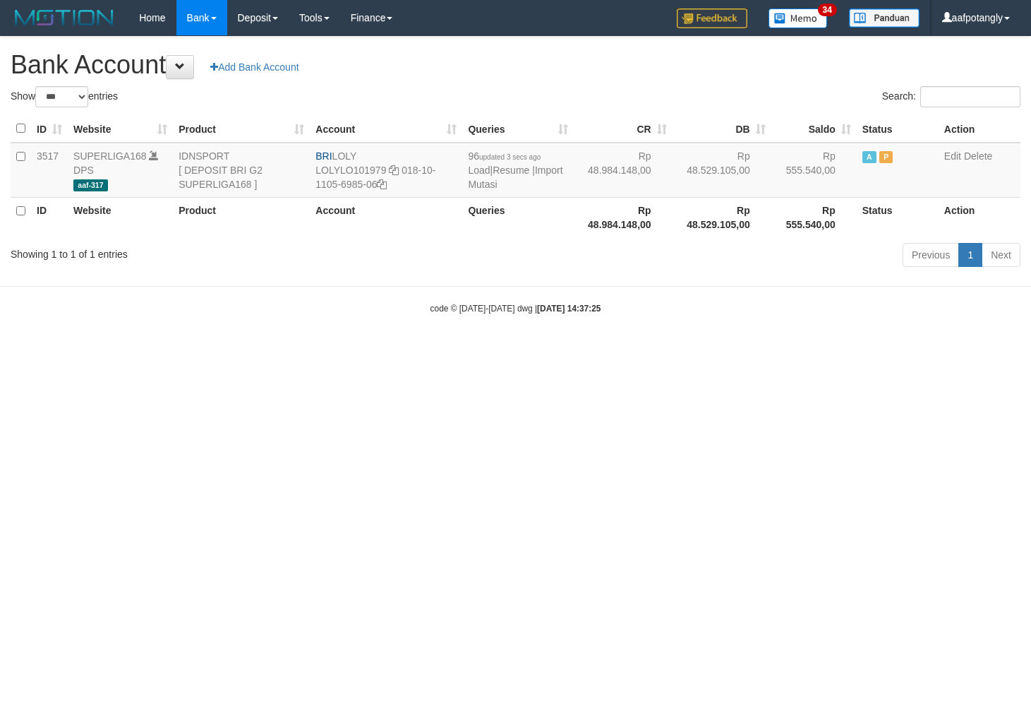
select select "***"
click at [489, 185] on link "Import Mutasi" at bounding box center [515, 176] width 95 height 25
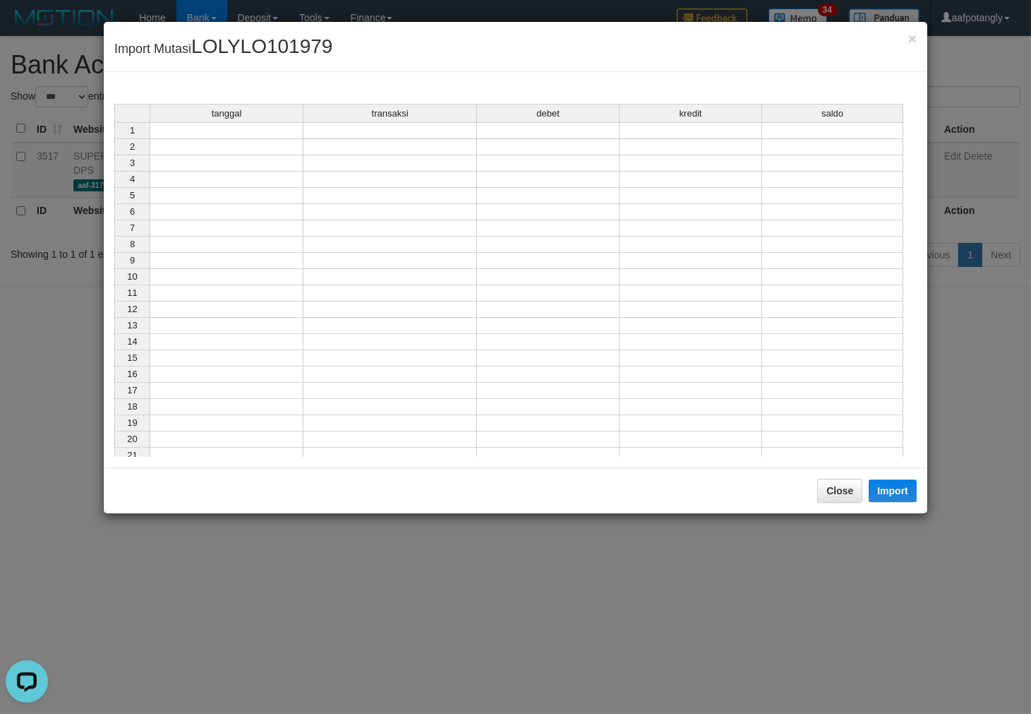
click at [245, 124] on td at bounding box center [227, 130] width 154 height 17
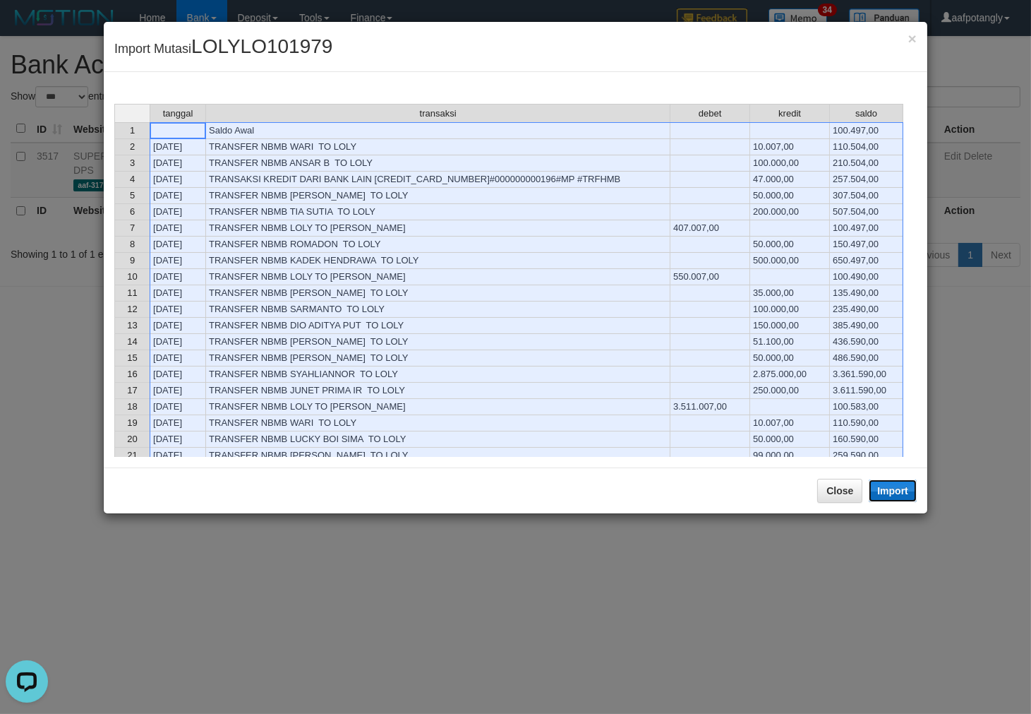
click at [891, 482] on button "Import" at bounding box center [893, 490] width 48 height 23
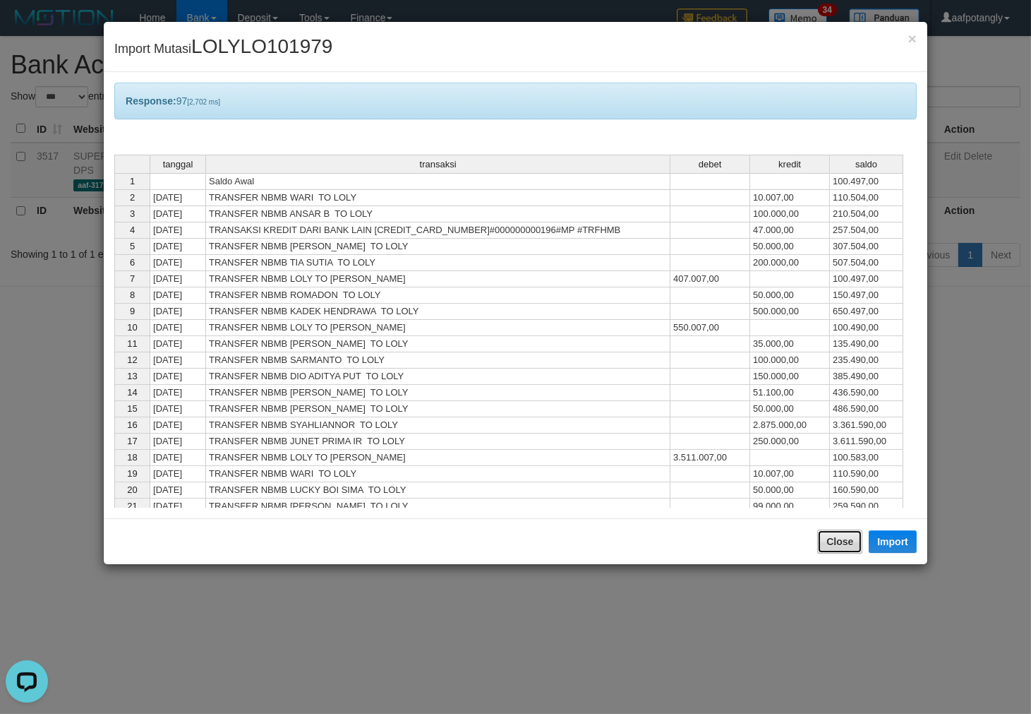
click at [847, 541] on button "Close" at bounding box center [839, 541] width 45 height 24
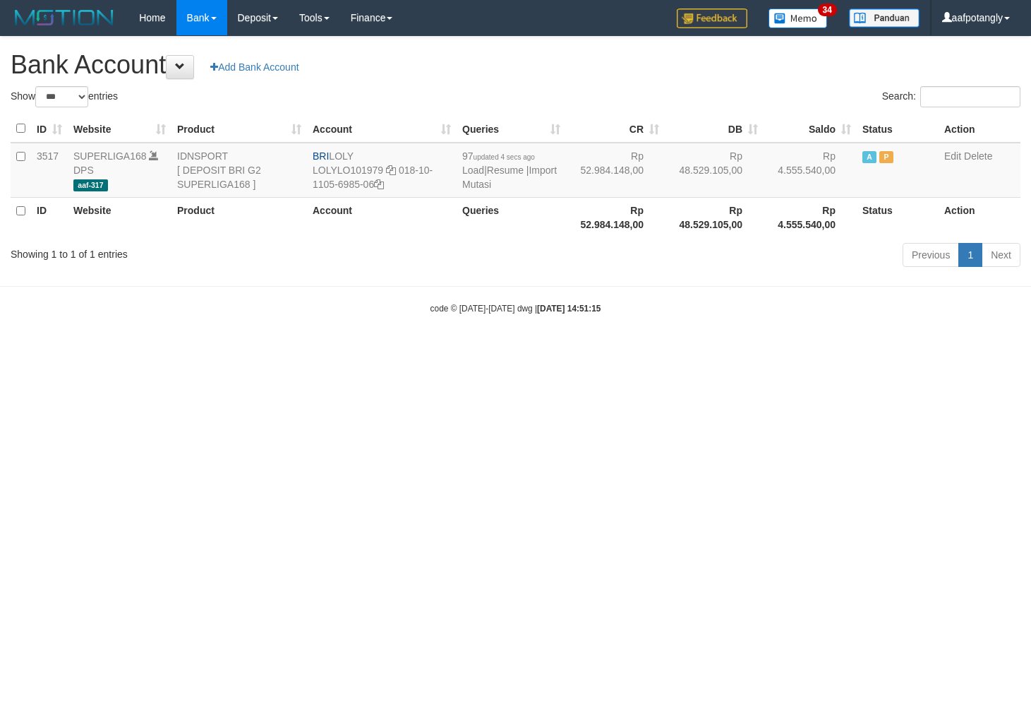
select select "***"
drag, startPoint x: 332, startPoint y: 152, endPoint x: 403, endPoint y: 152, distance: 71.3
click at [403, 152] on td "BRI LOLY LOLYLO101979 018-10-1105-6985-06" at bounding box center [382, 170] width 150 height 55
copy td "LOLY"
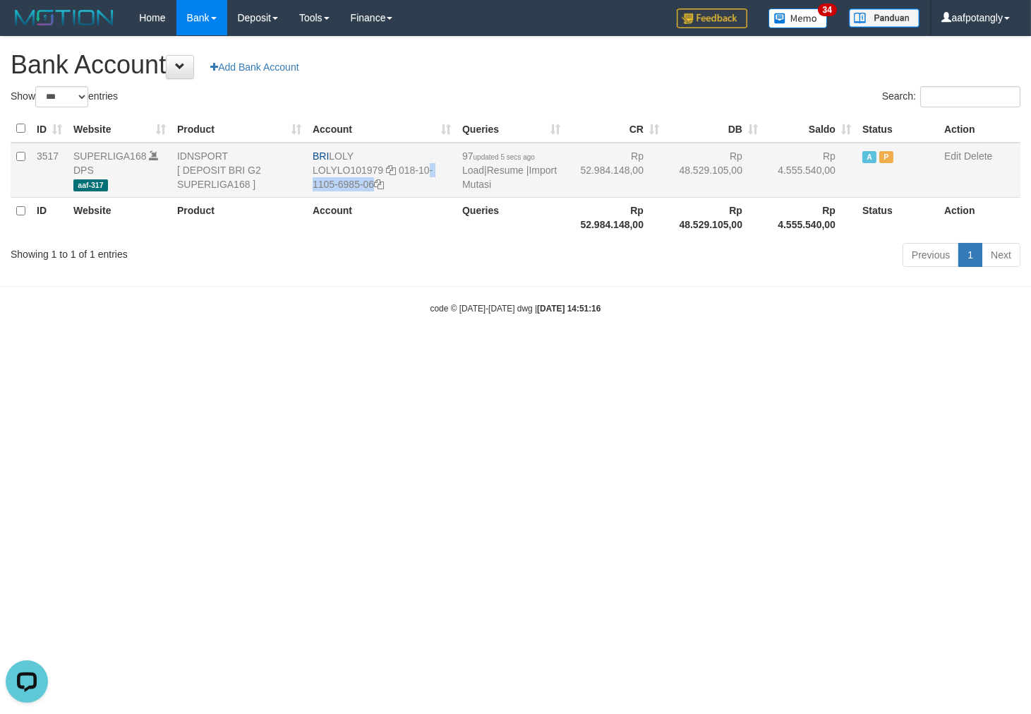
drag, startPoint x: 400, startPoint y: 171, endPoint x: 400, endPoint y: 181, distance: 10.6
click at [400, 181] on td "BRI LOLY LOLYLO101979 018-10-1105-6985-06" at bounding box center [382, 170] width 150 height 55
copy td "018-10-1105-6985-06"
click at [477, 184] on link "Import Mutasi" at bounding box center [509, 176] width 95 height 25
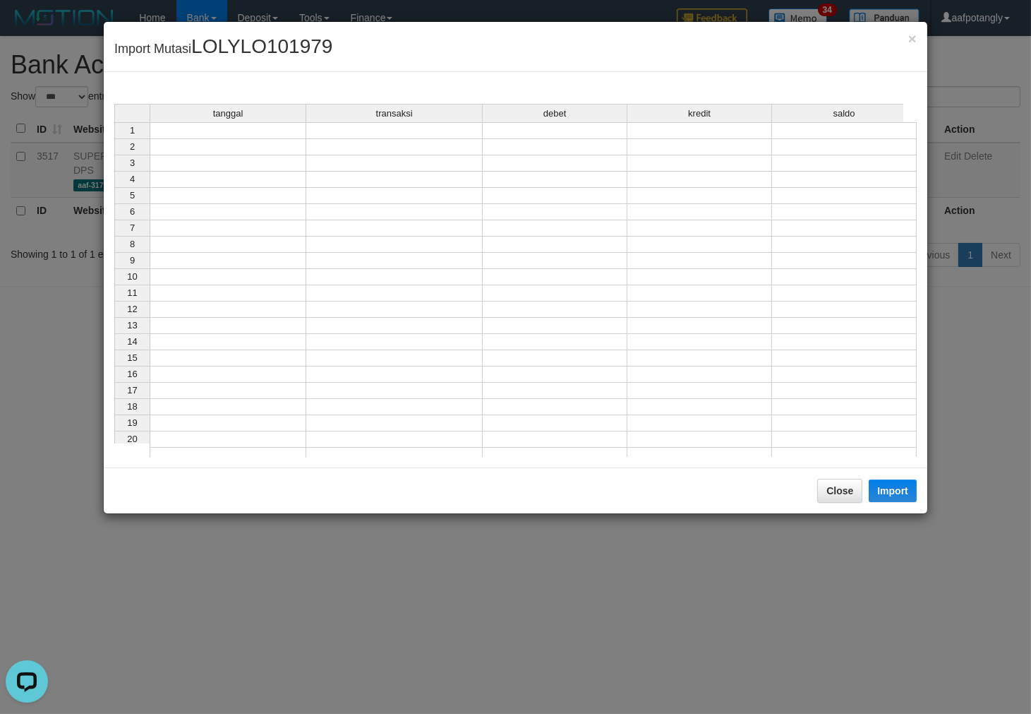
click at [281, 133] on td at bounding box center [228, 130] width 157 height 17
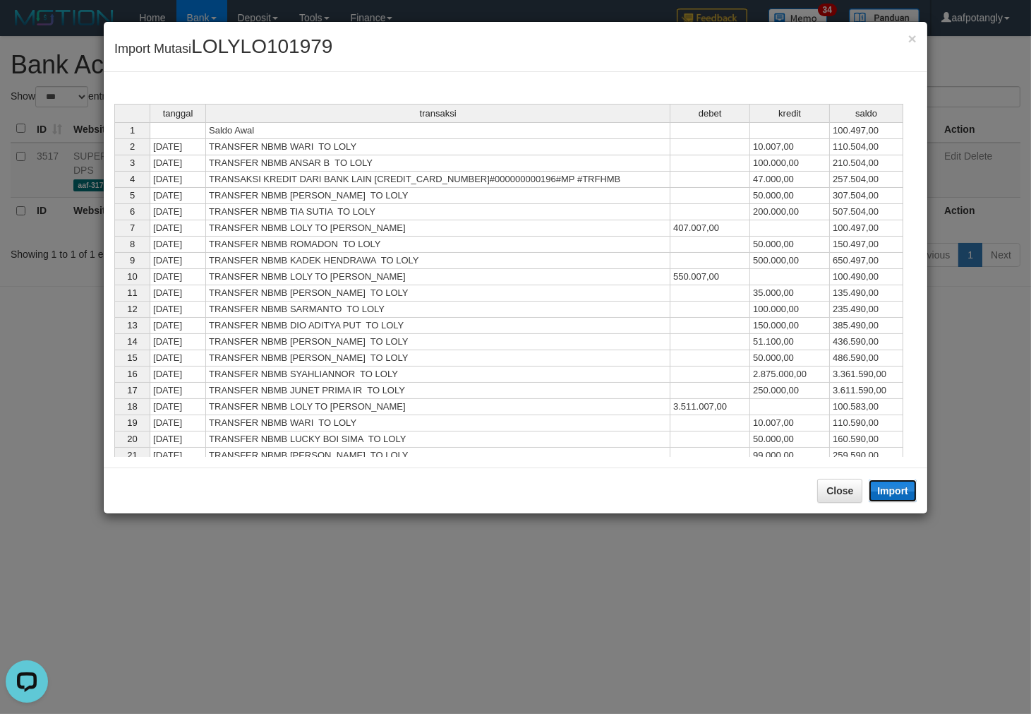
click at [888, 493] on button "Import" at bounding box center [893, 490] width 48 height 23
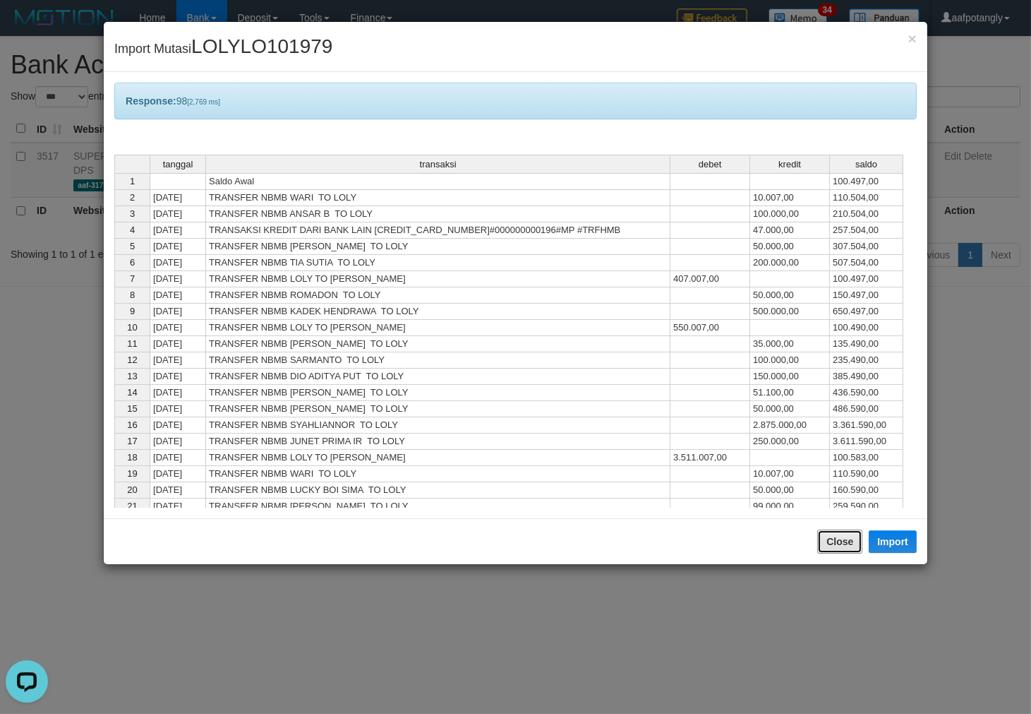
click at [837, 527] on div "Close Import" at bounding box center [516, 541] width 824 height 46
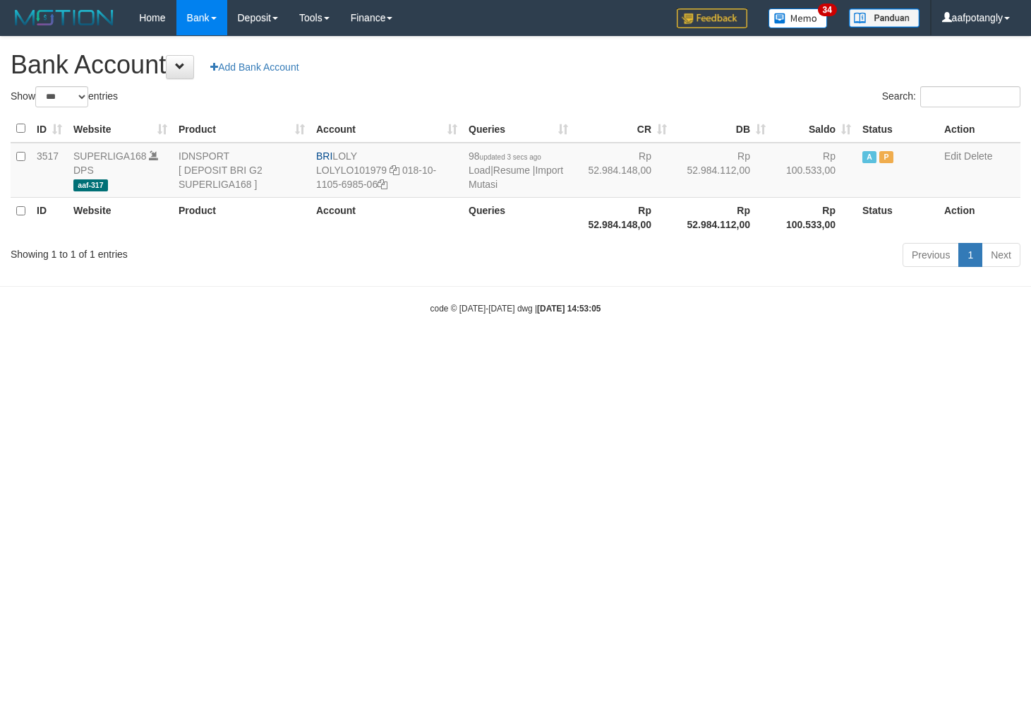
select select "***"
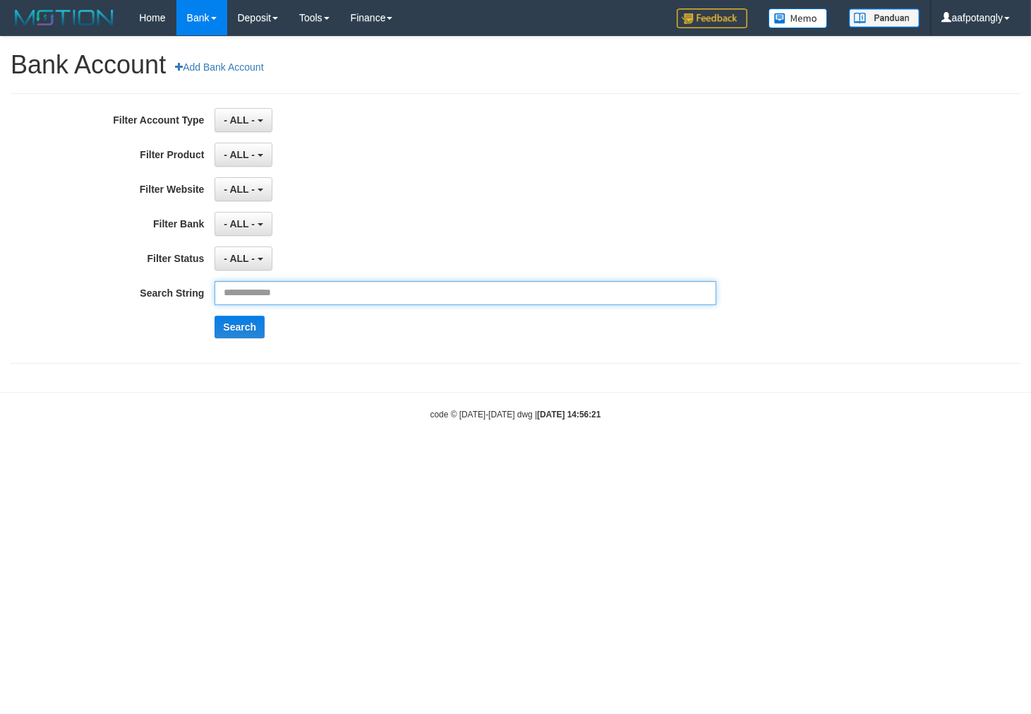
click at [296, 284] on input "text" at bounding box center [465, 293] width 501 height 24
paste input "**********"
type input "**********"
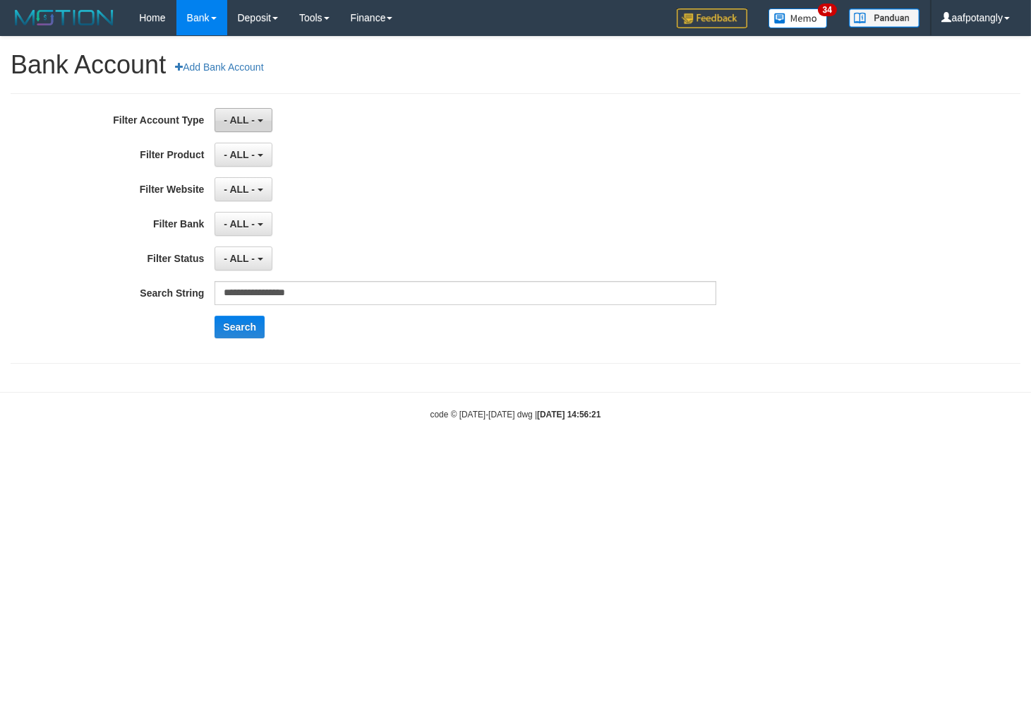
click at [247, 122] on span "- ALL -" at bounding box center [239, 119] width 31 height 11
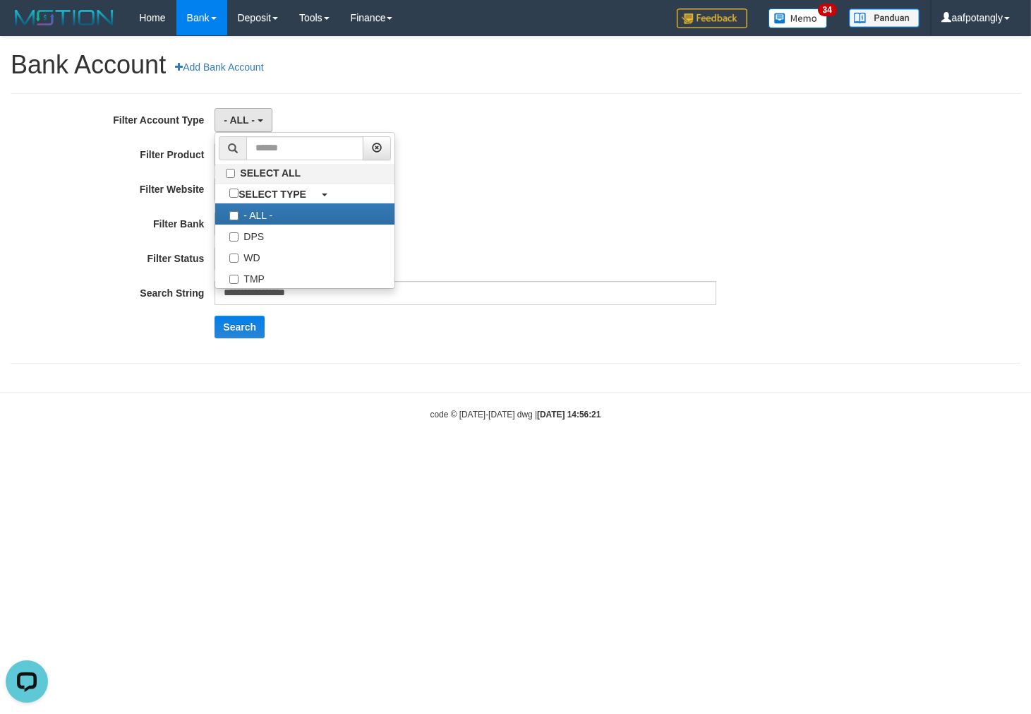
click at [515, 178] on div "- ALL - SELECT ALL SELECT GAME - ALL - [ISPORT] SUPERLIGA168" at bounding box center [465, 189] width 501 height 24
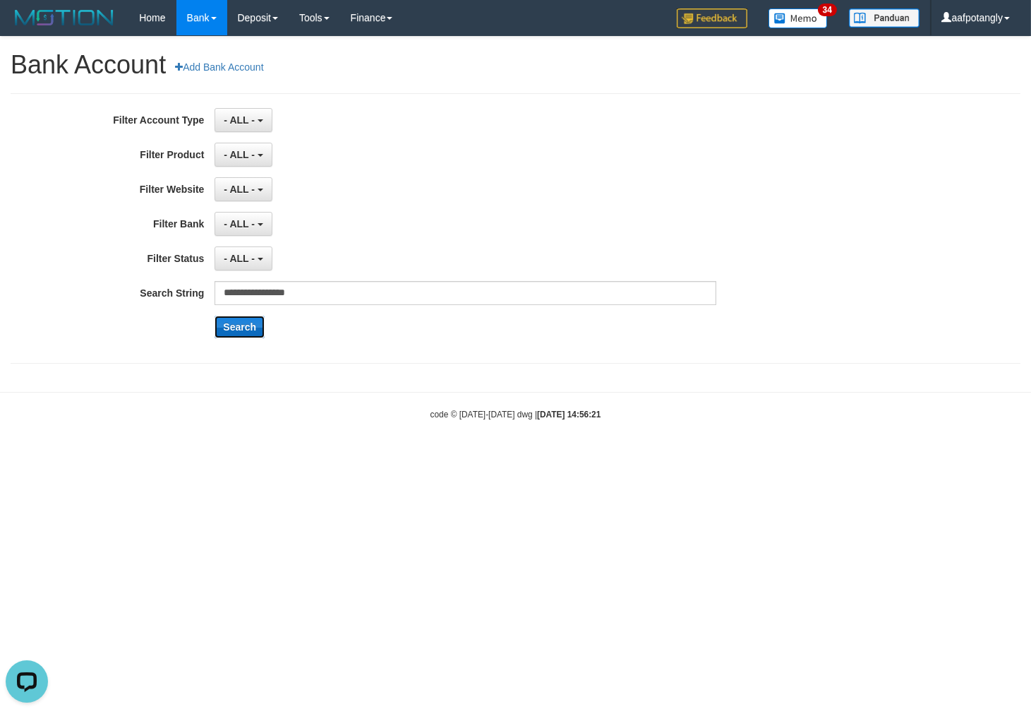
click at [242, 320] on button "Search" at bounding box center [240, 327] width 50 height 23
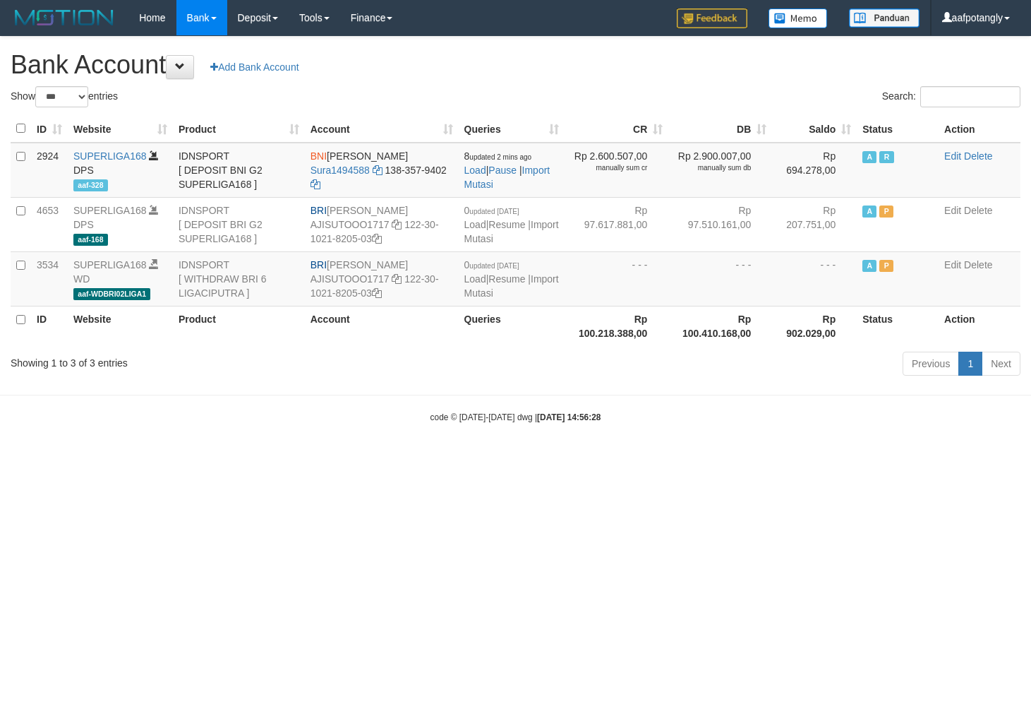
select select "***"
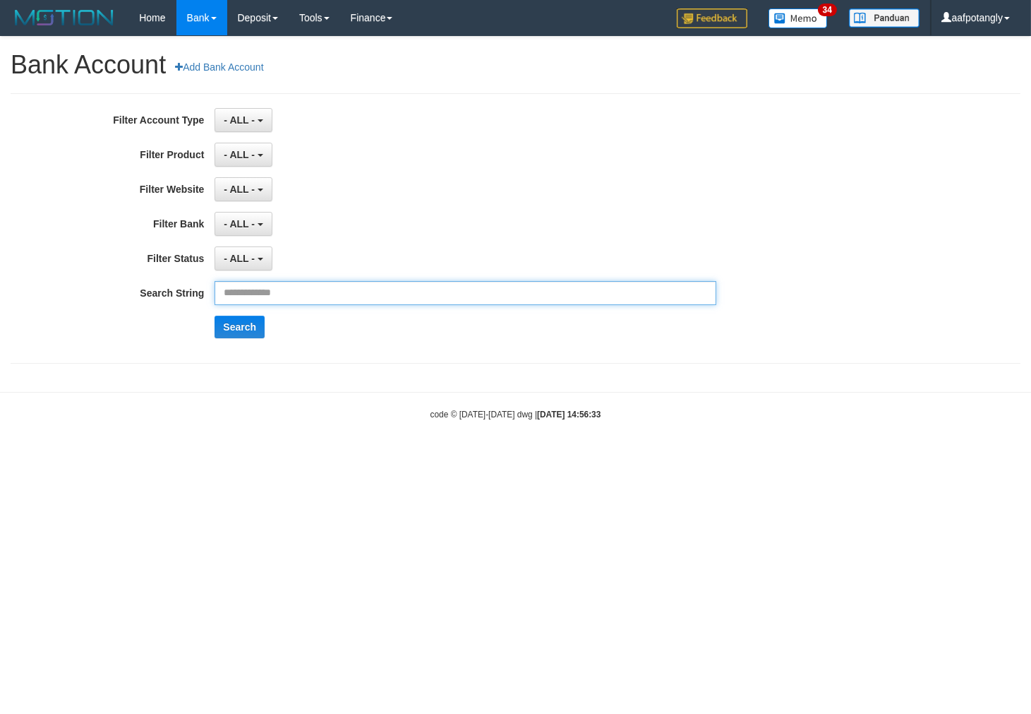
click at [296, 289] on input "text" at bounding box center [465, 293] width 501 height 24
paste input "**********"
type input "**********"
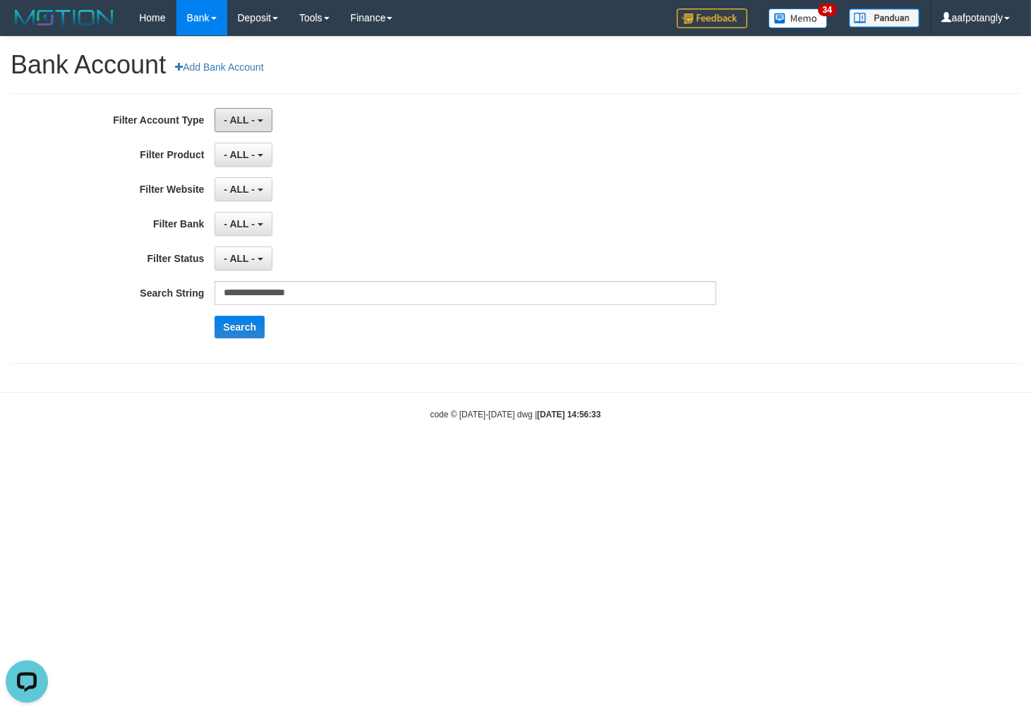
drag, startPoint x: 251, startPoint y: 120, endPoint x: 265, endPoint y: 144, distance: 27.8
click at [251, 120] on span "- ALL -" at bounding box center [239, 119] width 31 height 11
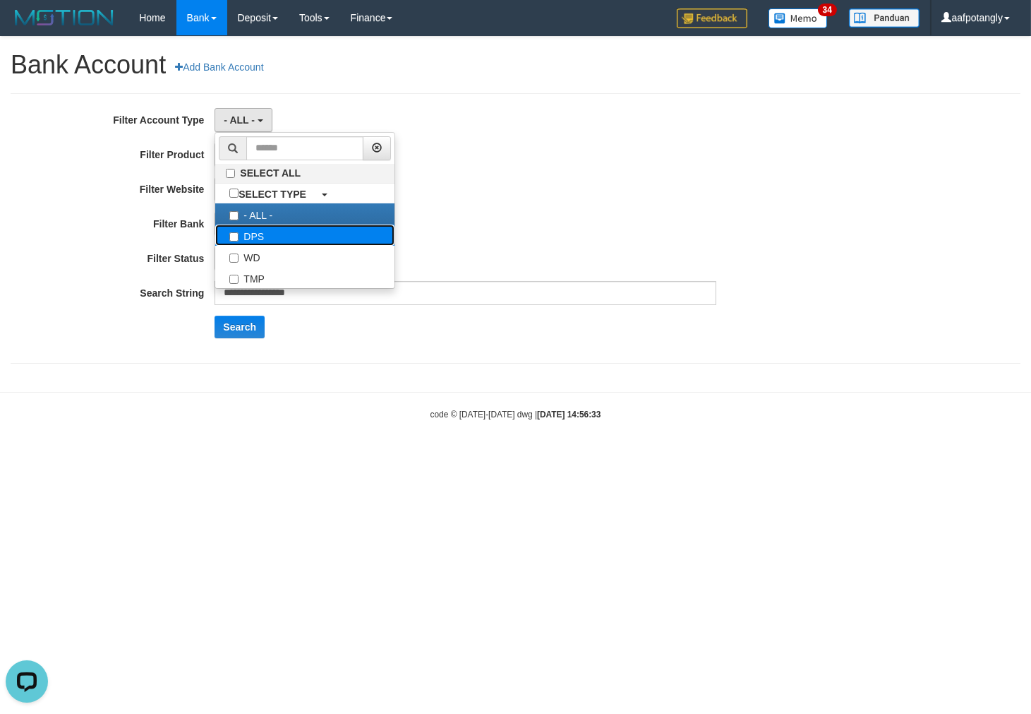
drag, startPoint x: 263, startPoint y: 235, endPoint x: 346, endPoint y: 229, distance: 82.8
click at [263, 235] on label "DPS" at bounding box center [304, 234] width 179 height 21
select select "***"
drag, startPoint x: 561, startPoint y: 115, endPoint x: 325, endPoint y: 213, distance: 256.0
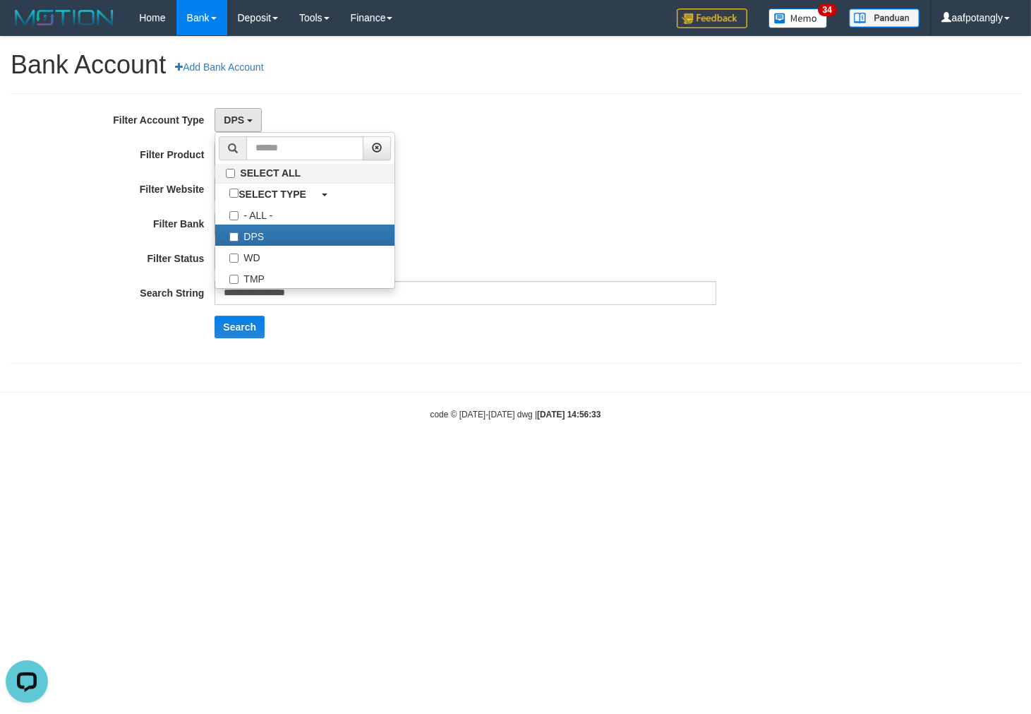
click at [556, 123] on div "DPS SELECT ALL SELECT TYPE - ALL - DPS WD TMP" at bounding box center [465, 120] width 501 height 24
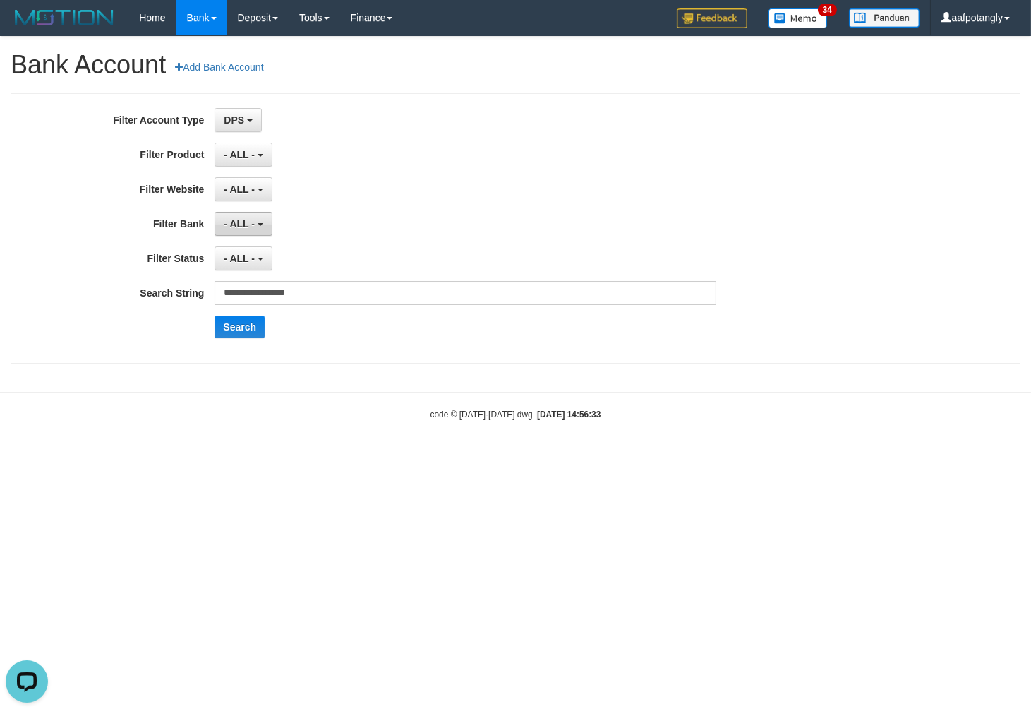
click at [244, 220] on span "- ALL -" at bounding box center [239, 223] width 31 height 11
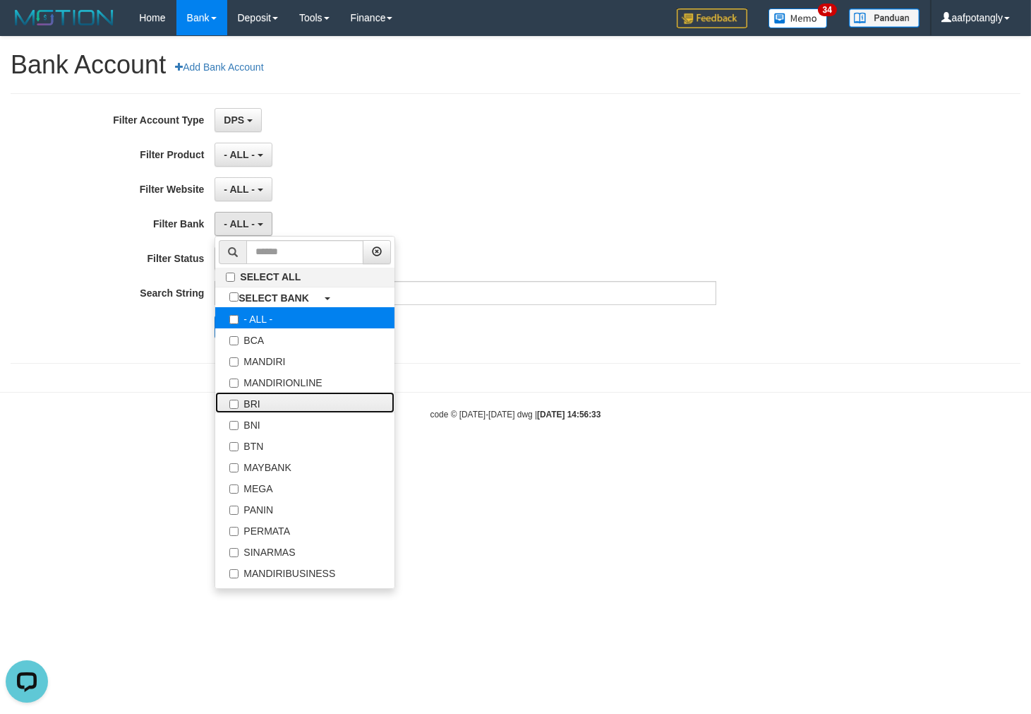
drag, startPoint x: 260, startPoint y: 403, endPoint x: 391, endPoint y: 321, distance: 154.7
click at [261, 403] on label "BRI" at bounding box center [304, 402] width 179 height 21
select select "***"
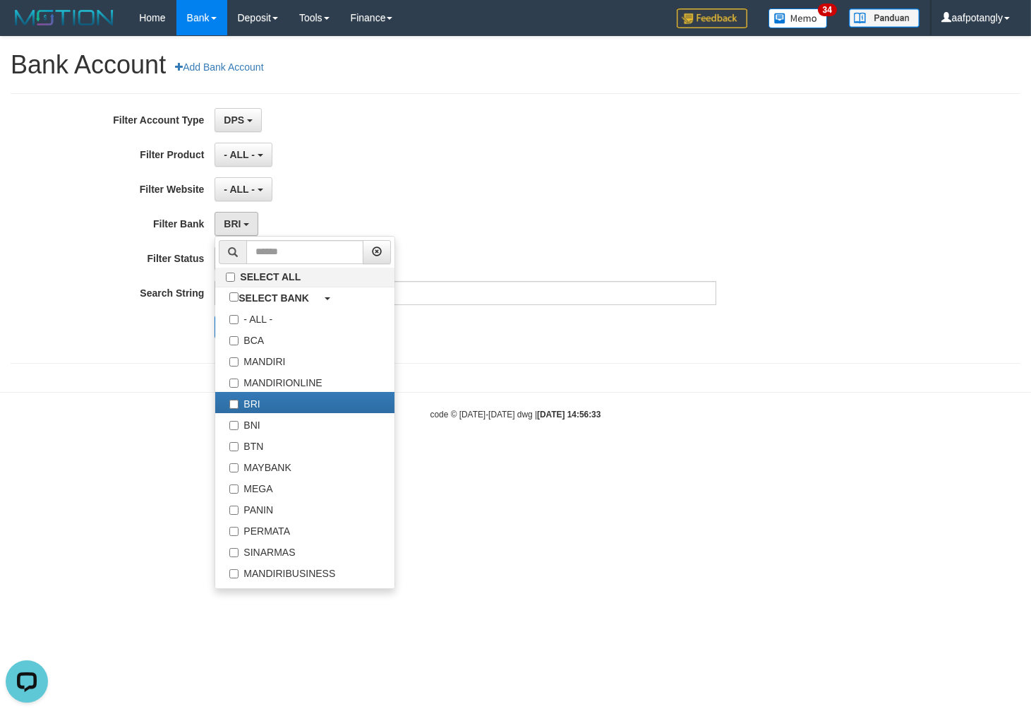
drag, startPoint x: 544, startPoint y: 88, endPoint x: 494, endPoint y: 161, distance: 88.5
click at [539, 97] on div "**********" at bounding box center [515, 207] width 1031 height 341
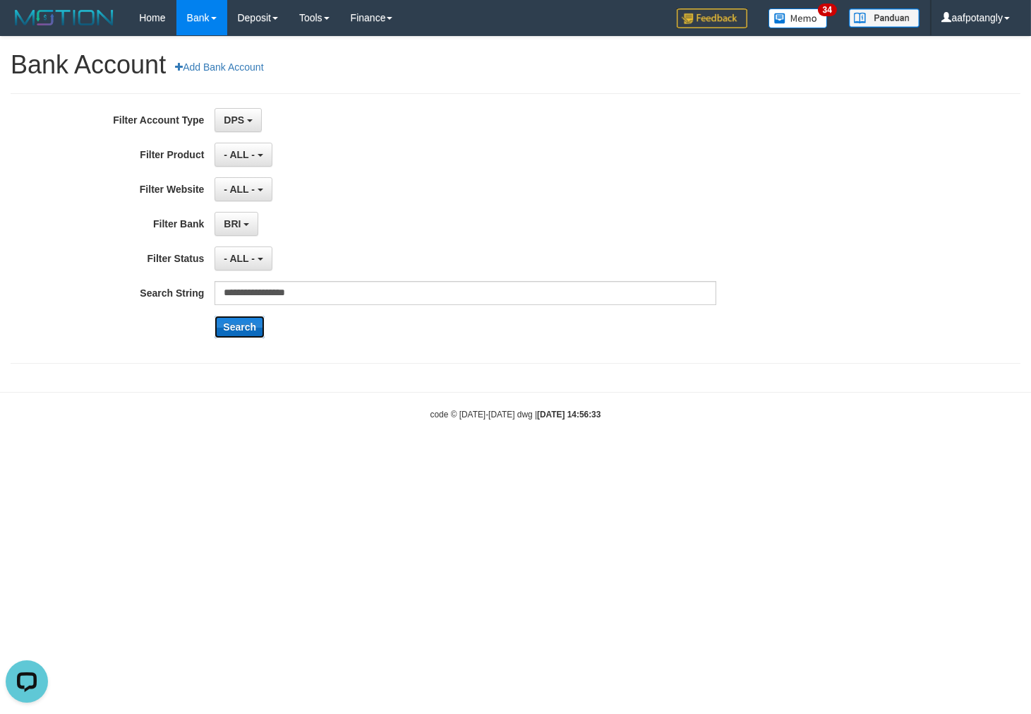
click at [257, 326] on button "Search" at bounding box center [240, 327] width 50 height 23
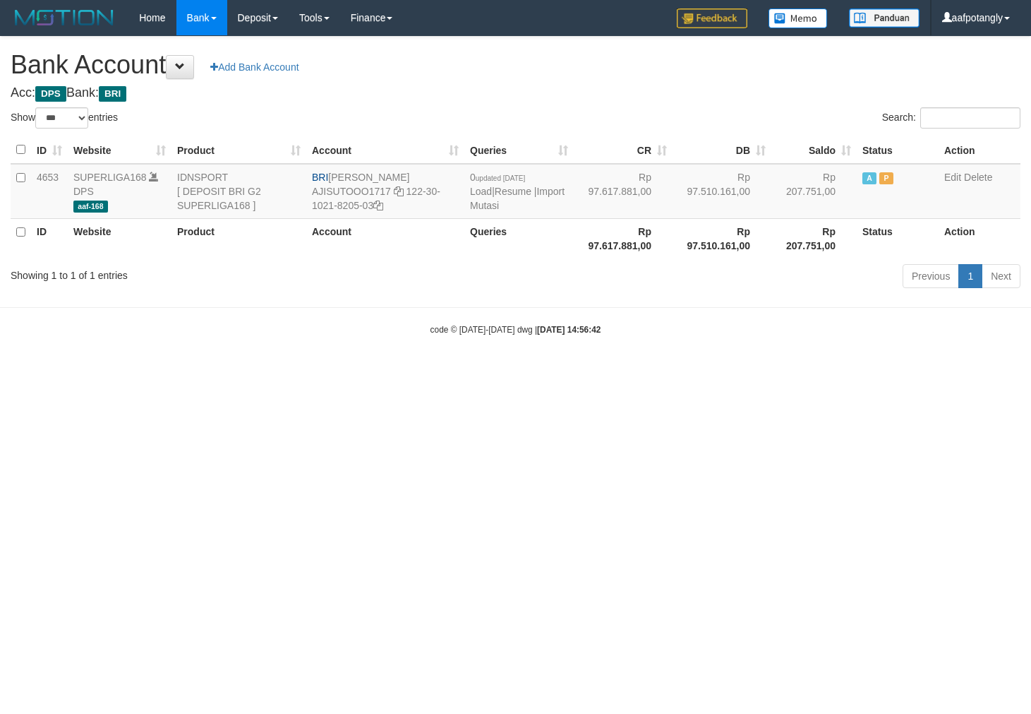
select select "***"
click at [595, 371] on html "Toggle navigation Home Bank Account List Load By Website Group [ISPORT] SUPERLI…" at bounding box center [515, 185] width 1031 height 371
click at [604, 371] on html "Toggle navigation Home Bank Account List Load By Website Group [ISPORT] SUPERLI…" at bounding box center [515, 185] width 1031 height 371
select select "***"
click at [479, 208] on link "Import Mutasi" at bounding box center [517, 198] width 95 height 25
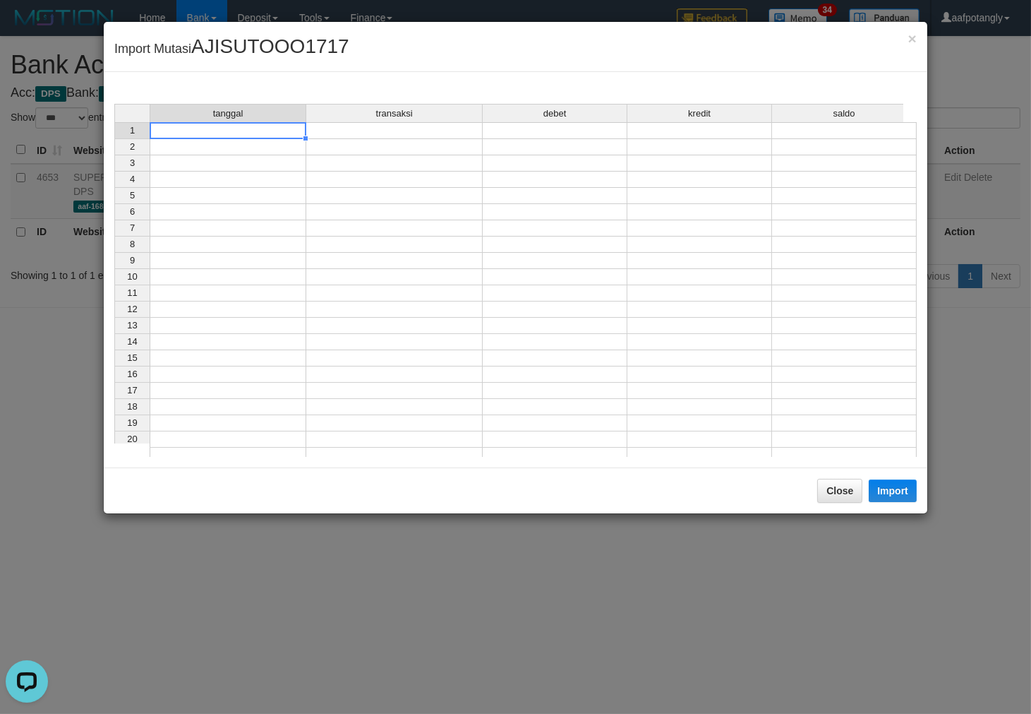
click at [209, 136] on td at bounding box center [228, 130] width 157 height 17
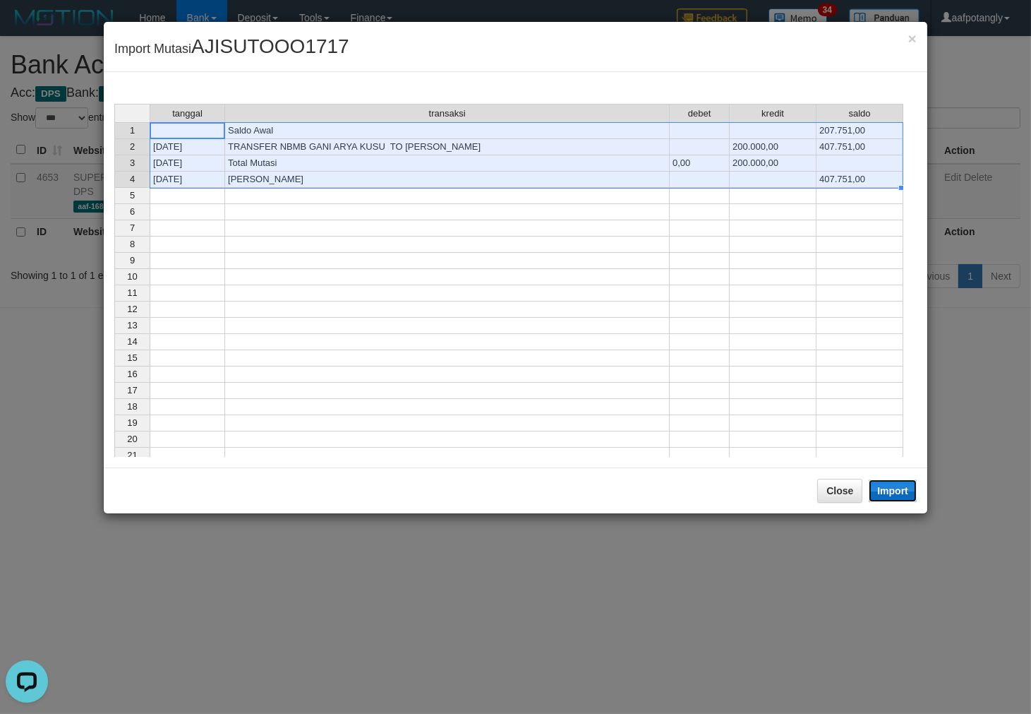
click at [893, 495] on button "Import" at bounding box center [893, 490] width 48 height 23
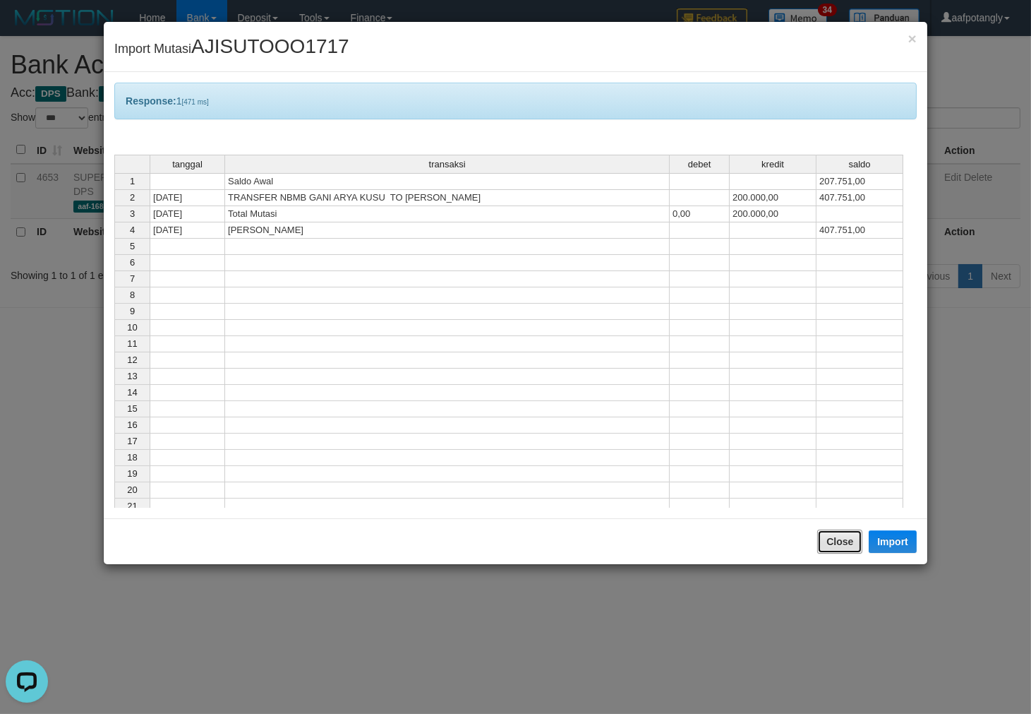
drag, startPoint x: 838, startPoint y: 545, endPoint x: 751, endPoint y: 462, distance: 120.3
click at [839, 545] on button "Close" at bounding box center [839, 541] width 45 height 24
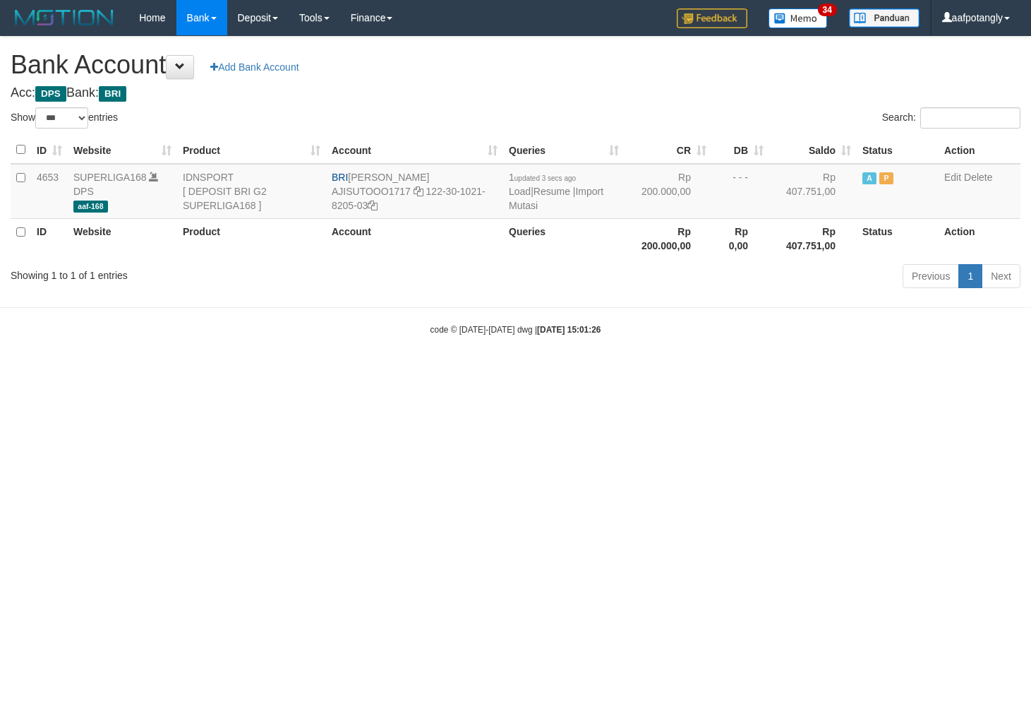
select select "***"
click at [749, 371] on html "Toggle navigation Home Bank Account List Load By Website Group [ISPORT] SUPERLI…" at bounding box center [515, 185] width 1031 height 371
select select "***"
click at [603, 191] on link "Import Mutasi" at bounding box center [556, 198] width 95 height 25
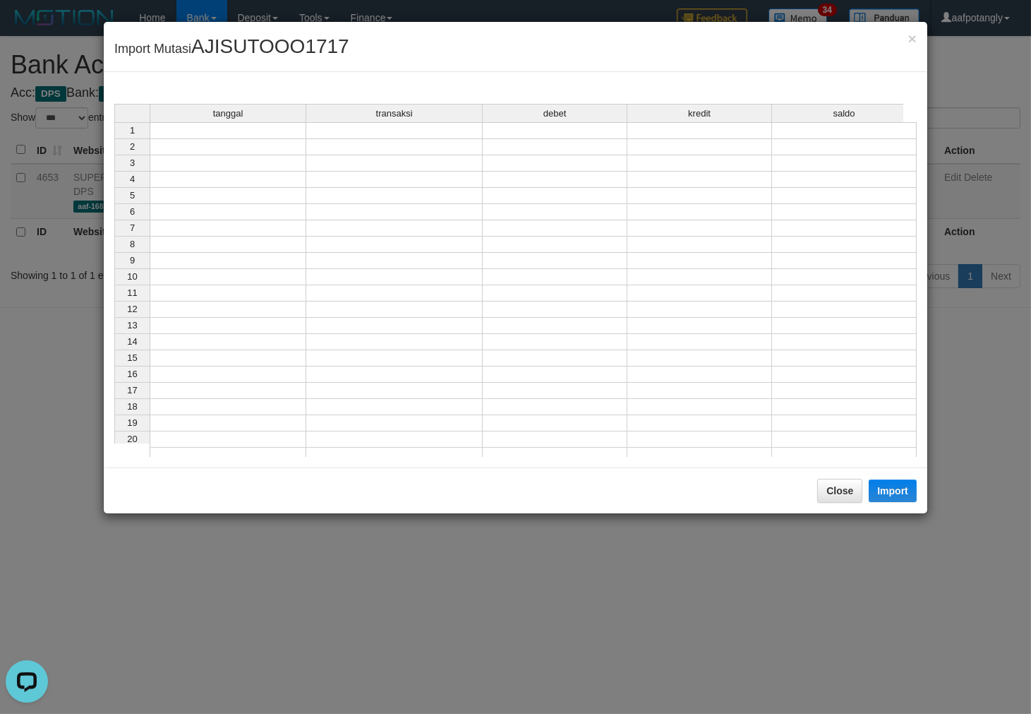
click at [114, 137] on div "tanggal transaksi debet kredit saldo 1 2 3 4 5 6 7 8 9 10 11 12 13 14 15 16 17 …" at bounding box center [114, 284] width 0 height 360
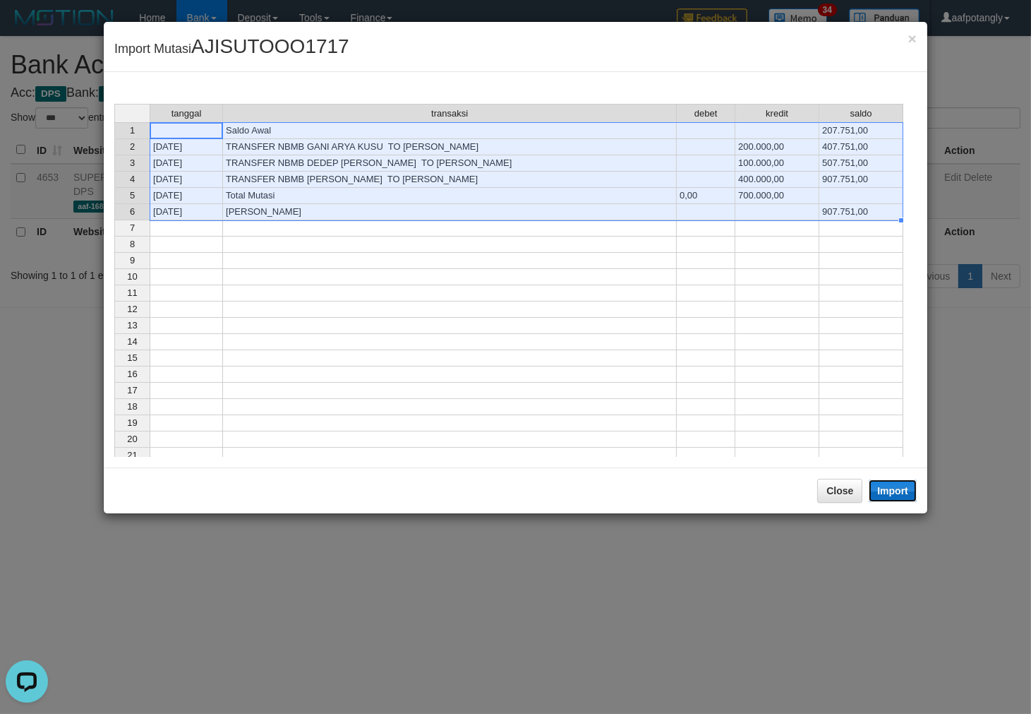
click at [893, 489] on button "Import" at bounding box center [893, 490] width 48 height 23
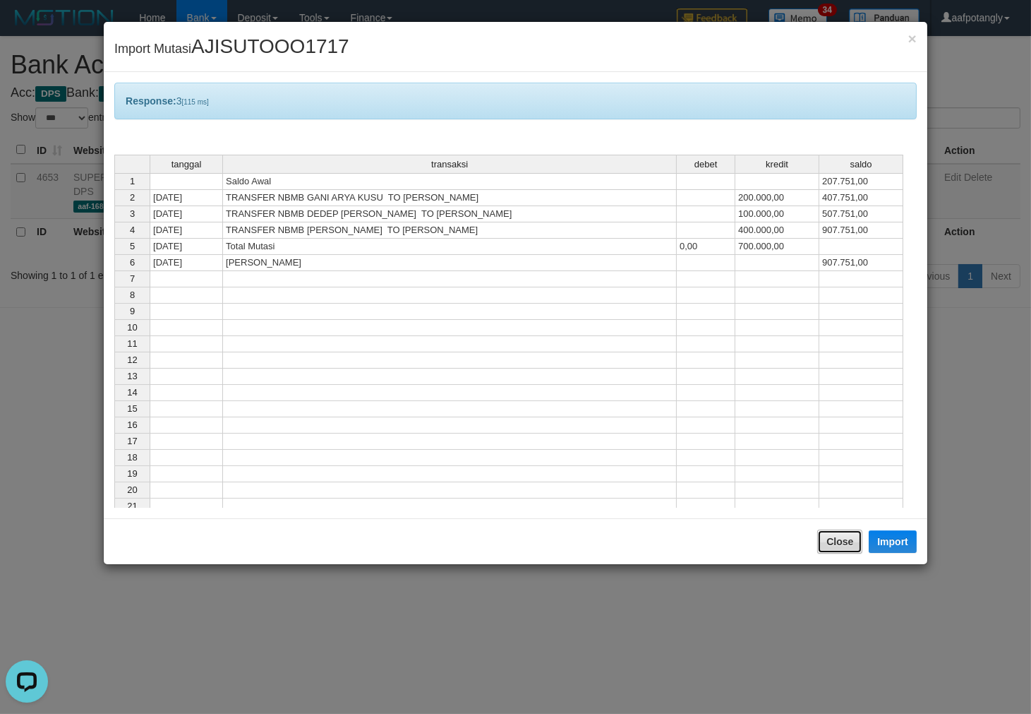
click at [840, 535] on button "Close" at bounding box center [839, 541] width 45 height 24
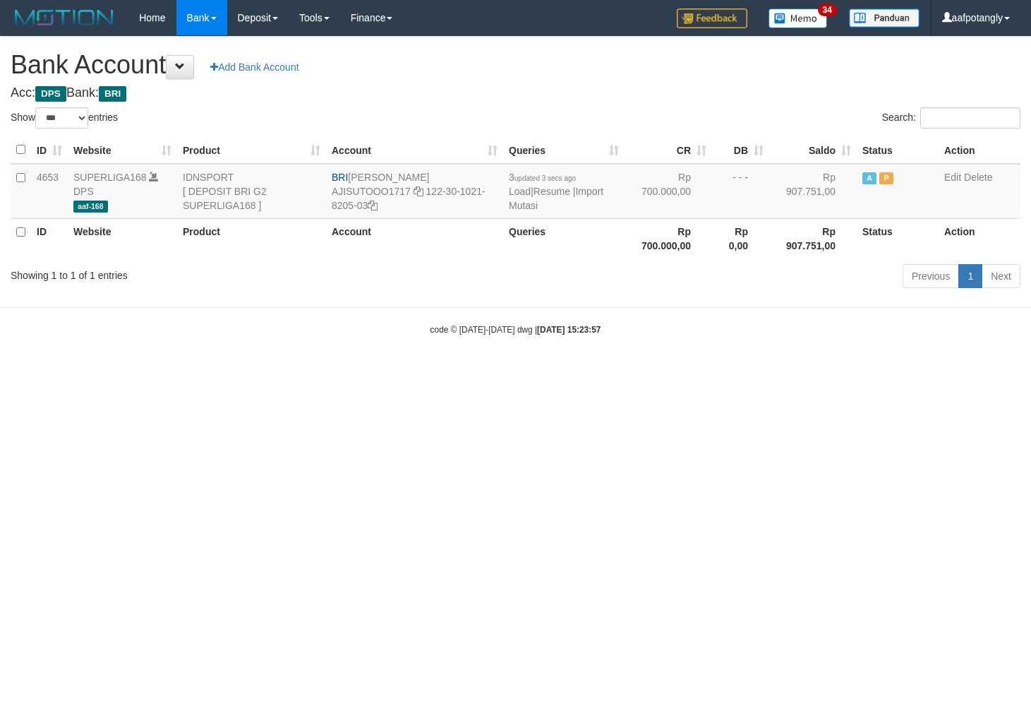
select select "***"
click at [597, 188] on link "Import Mutasi" at bounding box center [556, 198] width 95 height 25
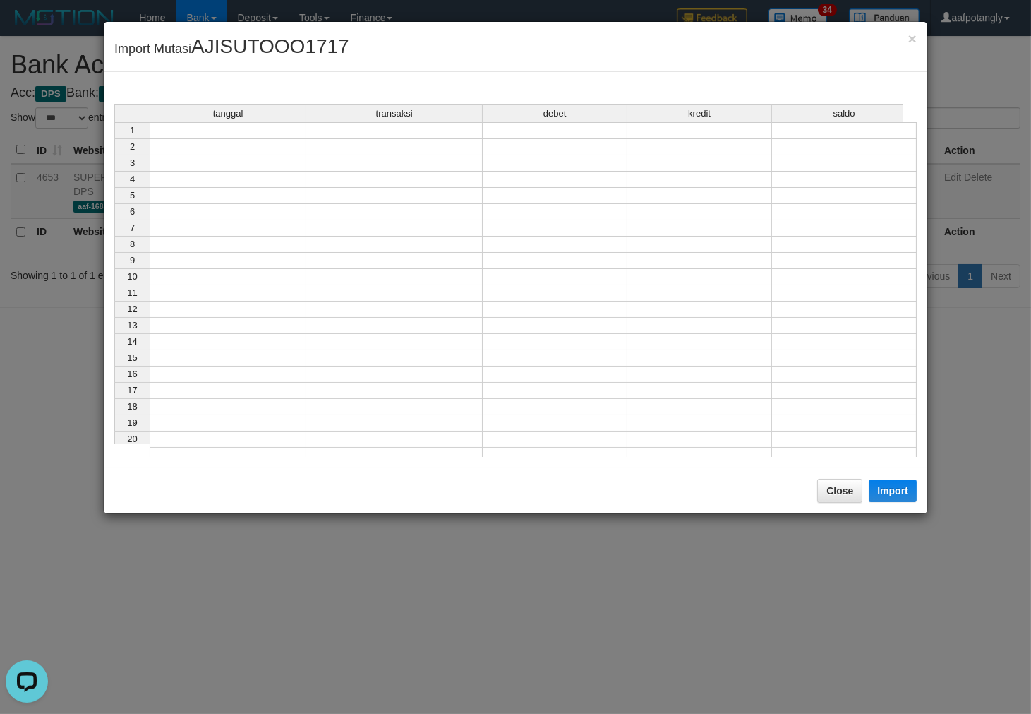
drag, startPoint x: 220, startPoint y: 131, endPoint x: 270, endPoint y: 152, distance: 54.0
click at [222, 131] on td at bounding box center [228, 130] width 157 height 17
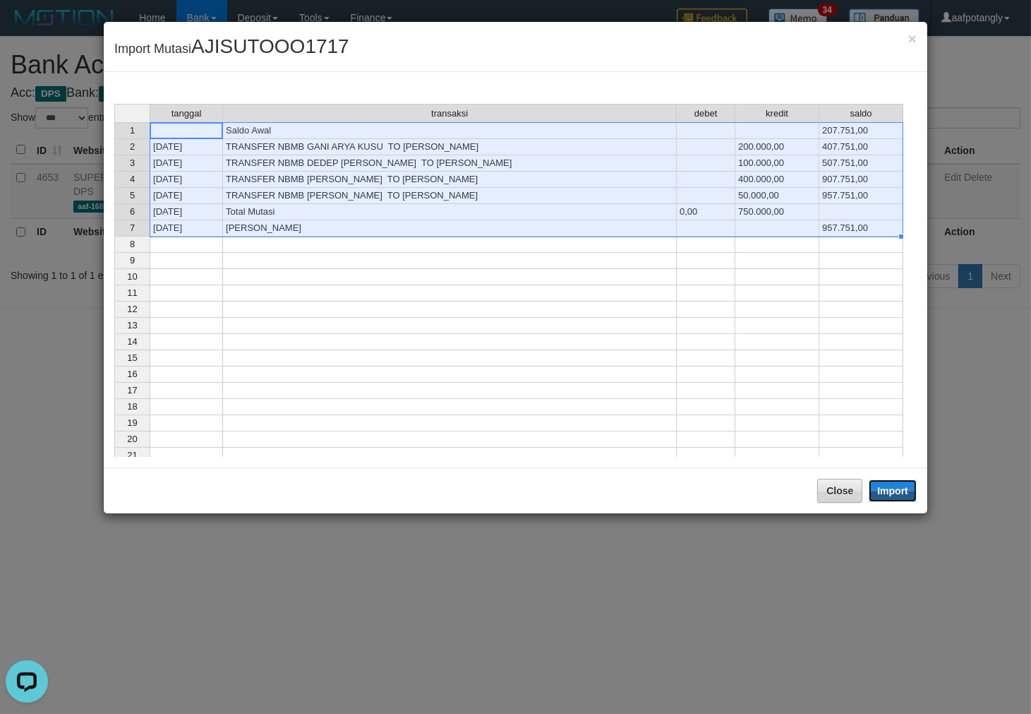
drag, startPoint x: 897, startPoint y: 498, endPoint x: 851, endPoint y: 537, distance: 59.7
click at [897, 498] on button "Import" at bounding box center [893, 490] width 48 height 23
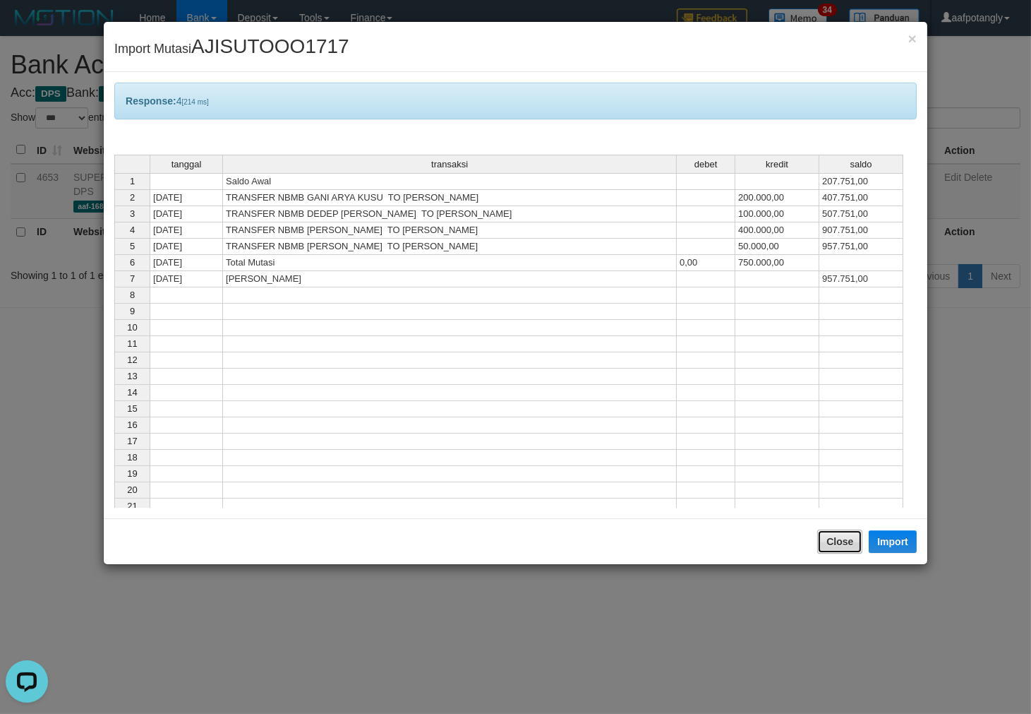
click at [844, 534] on button "Close" at bounding box center [839, 541] width 45 height 24
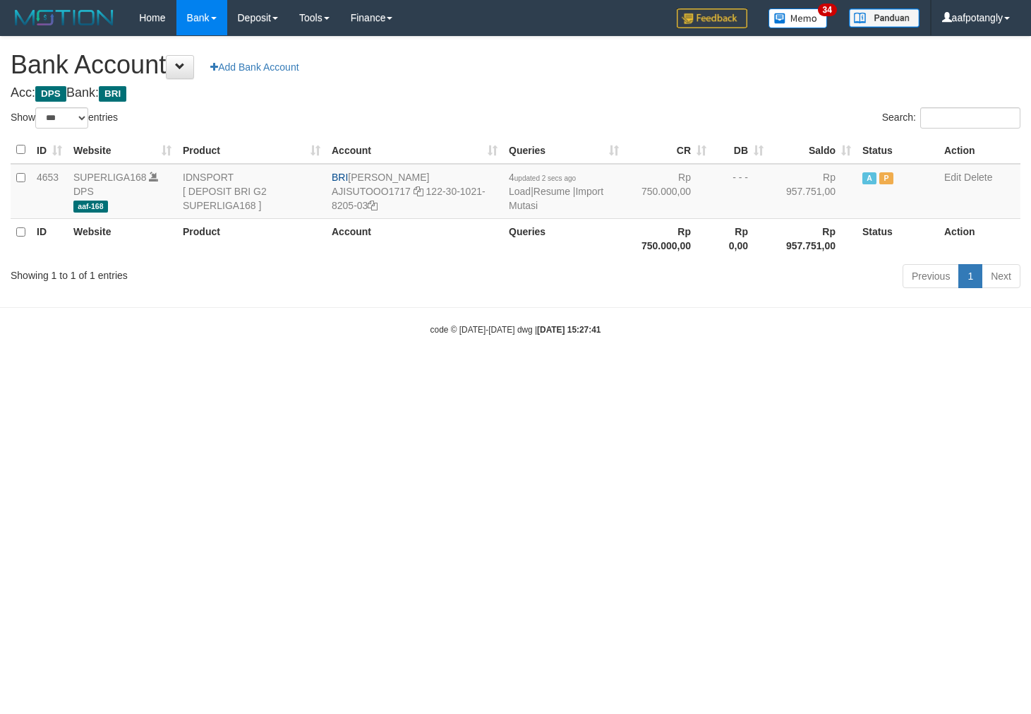
select select "***"
click at [597, 188] on link "Import Mutasi" at bounding box center [556, 198] width 95 height 25
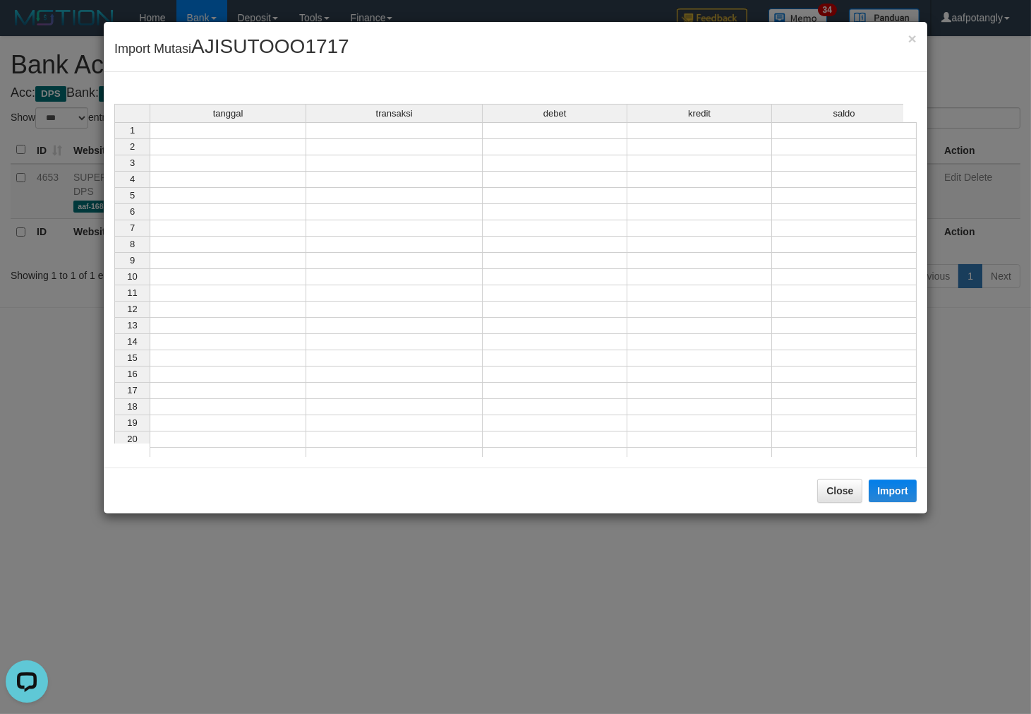
click at [220, 131] on td at bounding box center [228, 130] width 157 height 17
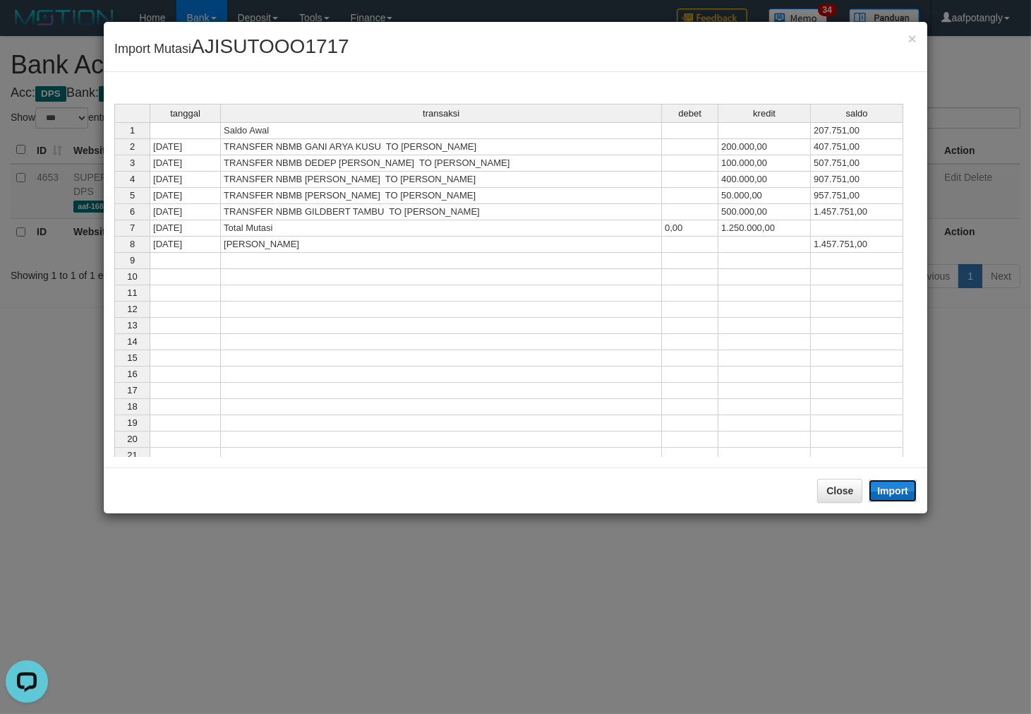
click at [900, 493] on button "Import" at bounding box center [893, 490] width 48 height 23
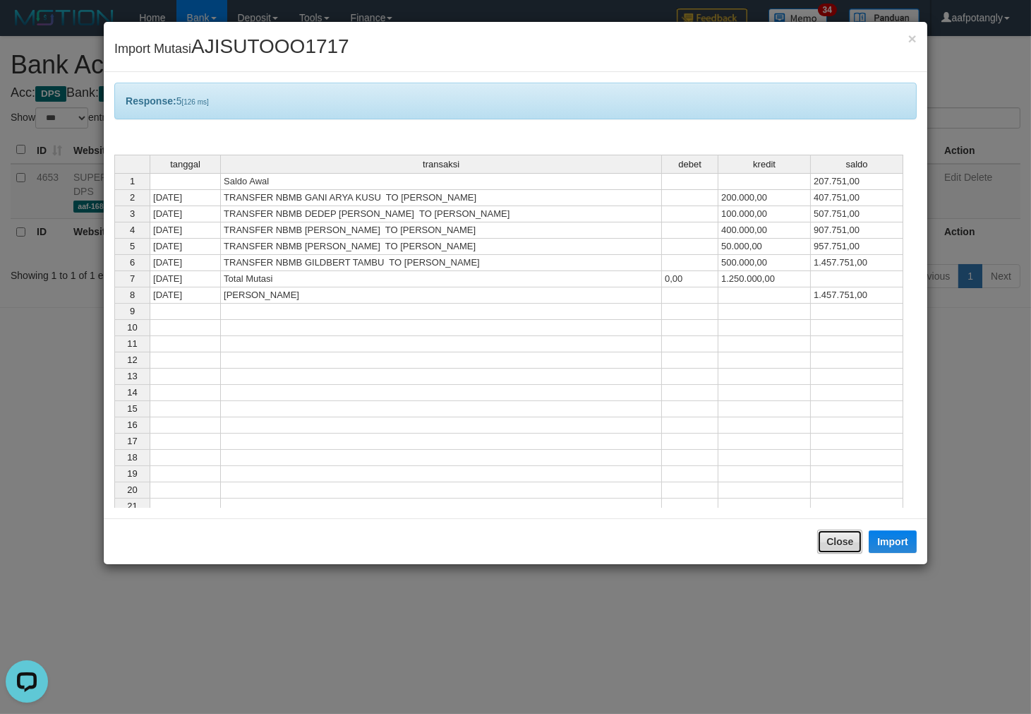
click at [844, 537] on button "Close" at bounding box center [839, 541] width 45 height 24
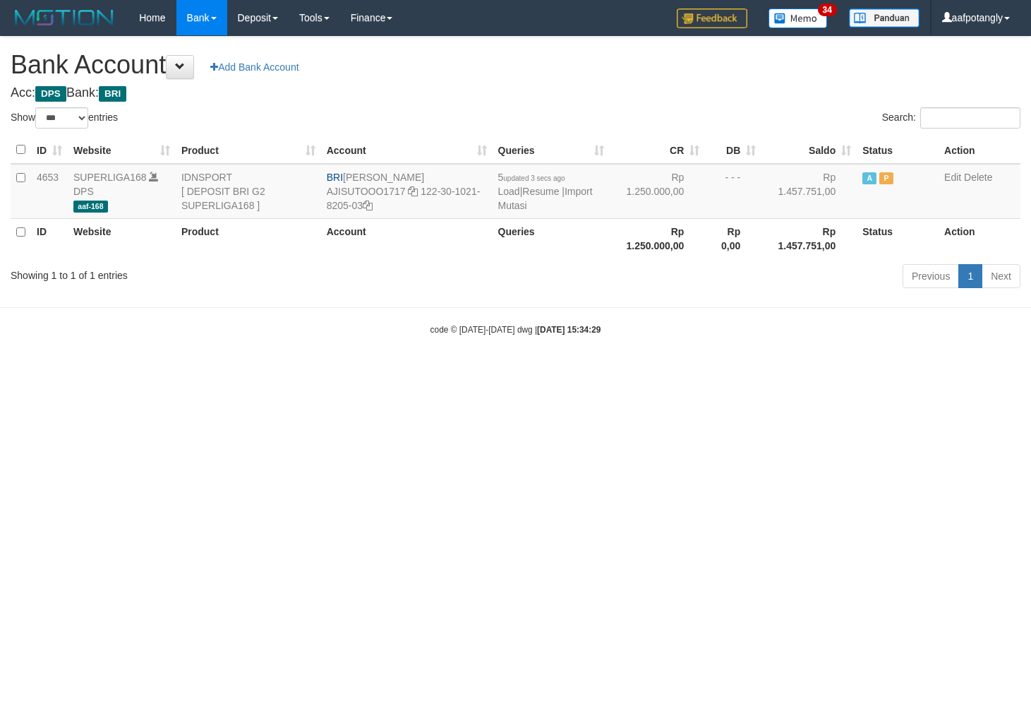
select select "***"
click at [779, 371] on html "Toggle navigation Home Bank Account List Load By Website Group [ISPORT] SUPERLI…" at bounding box center [515, 185] width 1031 height 371
select select "***"
drag, startPoint x: 344, startPoint y: 176, endPoint x: 462, endPoint y: 172, distance: 118.0
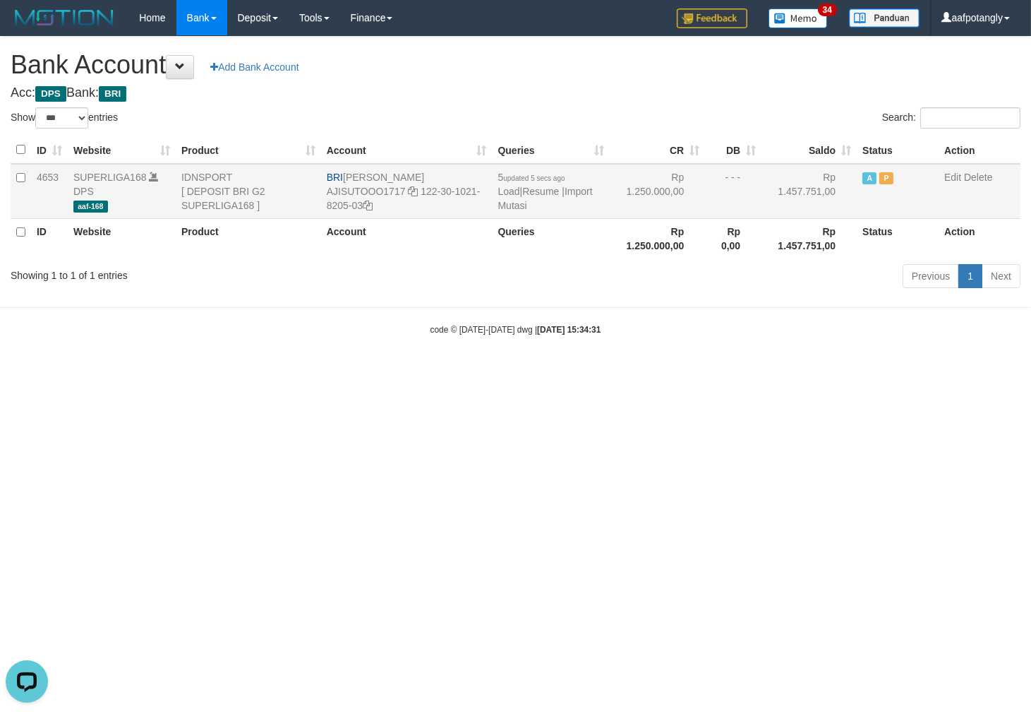
click at [462, 172] on td "BRI SUTO AJI RAMADHAN AJISUTOOO1717 122-30-1021-8205-03" at bounding box center [407, 191] width 172 height 55
copy td "[PERSON_NAME]"
drag, startPoint x: 422, startPoint y: 194, endPoint x: 723, endPoint y: 223, distance: 302.1
click at [439, 206] on td "BRI SUTO AJI RAMADHAN AJISUTOOO1717 122-30-1021-8205-03" at bounding box center [407, 191] width 172 height 55
copy td "122-30-1021-8205-03"
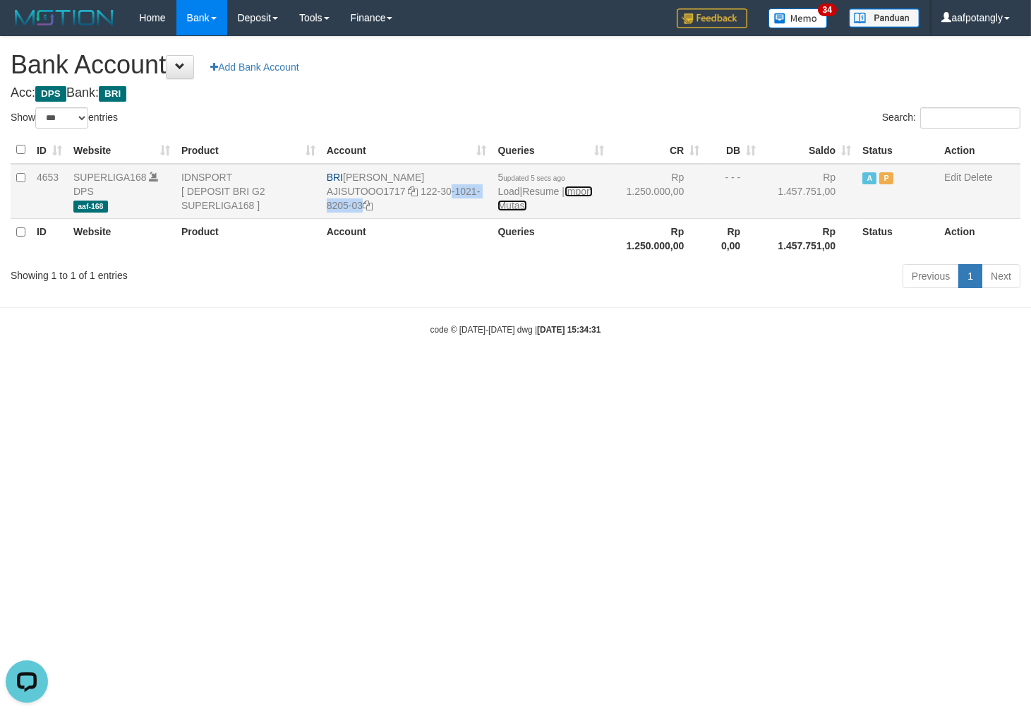
click at [592, 192] on link "Import Mutasi" at bounding box center [545, 198] width 95 height 25
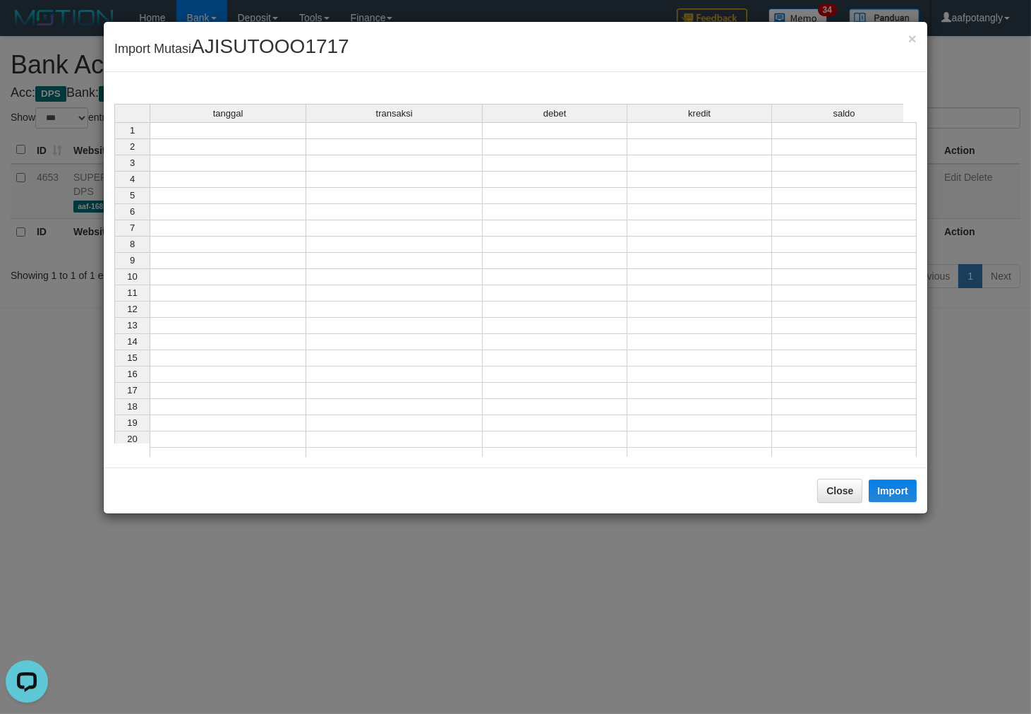
drag, startPoint x: 292, startPoint y: 131, endPoint x: 403, endPoint y: 176, distance: 120.3
click at [298, 134] on td at bounding box center [228, 130] width 157 height 17
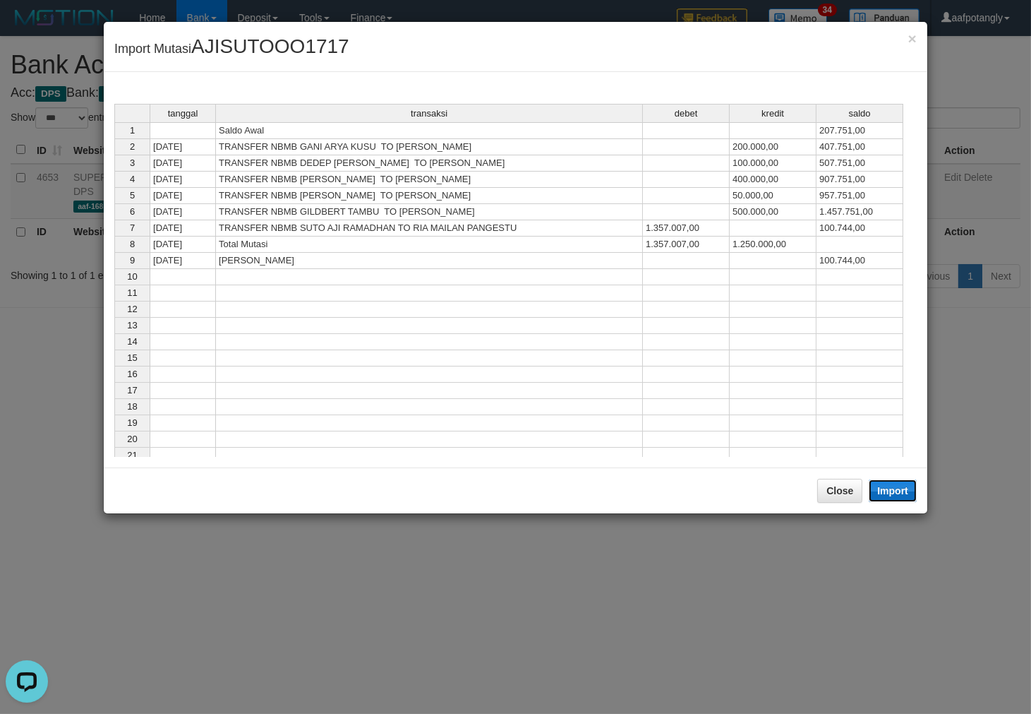
click at [895, 491] on button "Import" at bounding box center [893, 490] width 48 height 23
click at [843, 513] on div "Close Import" at bounding box center [516, 490] width 824 height 46
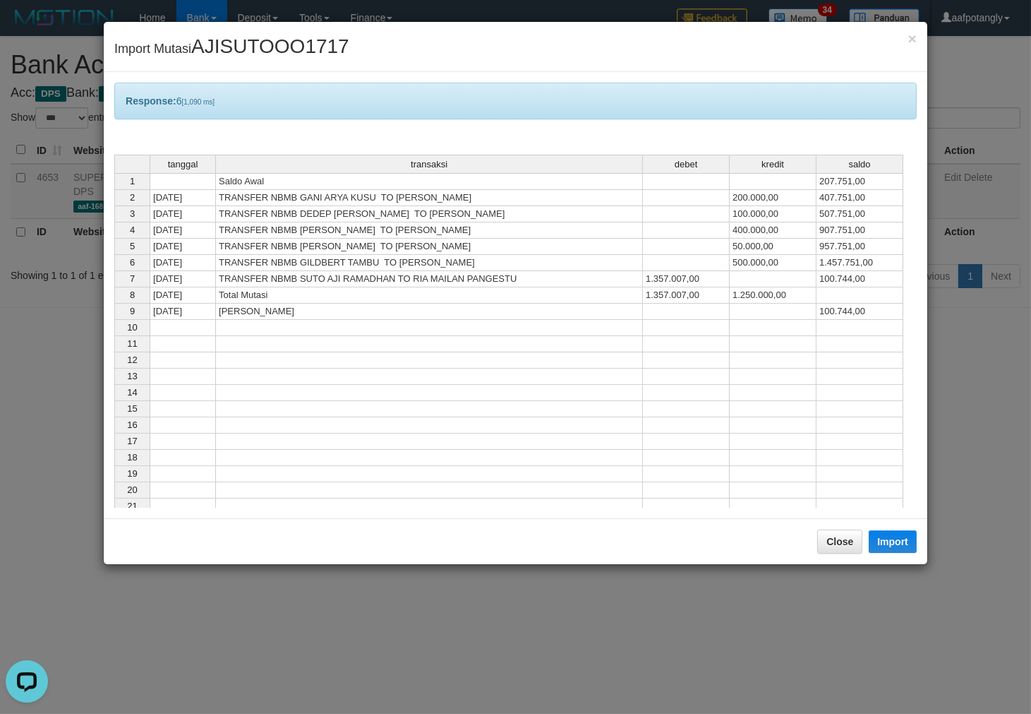
click at [829, 522] on div "Close Import" at bounding box center [516, 541] width 824 height 46
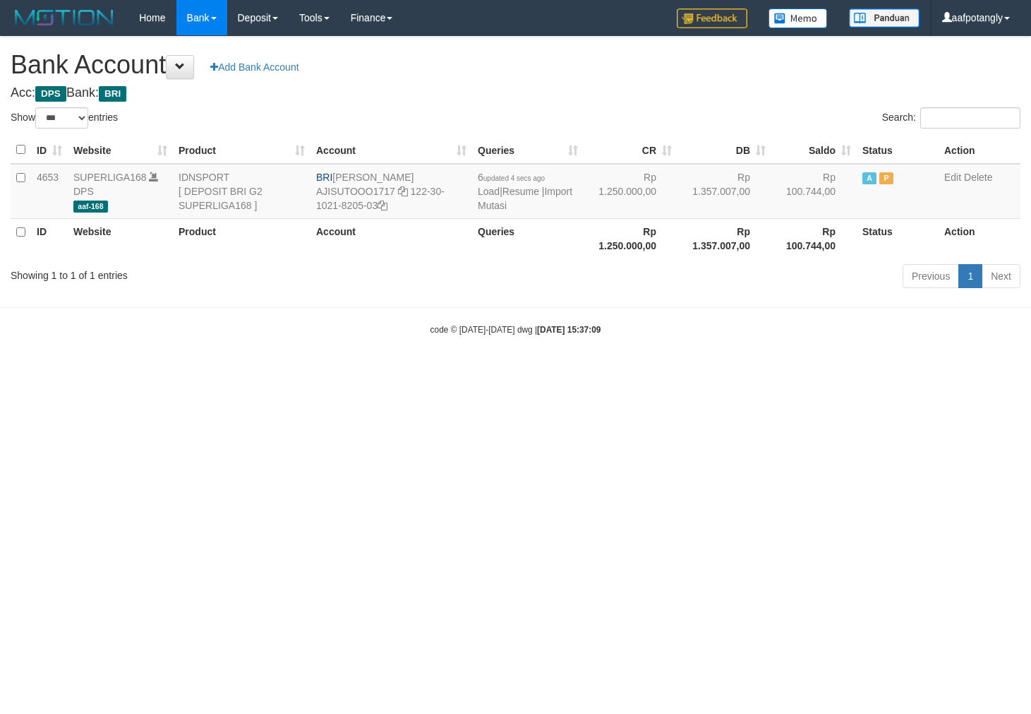
select select "***"
click at [501, 208] on link "Import Mutasi" at bounding box center [525, 198] width 95 height 25
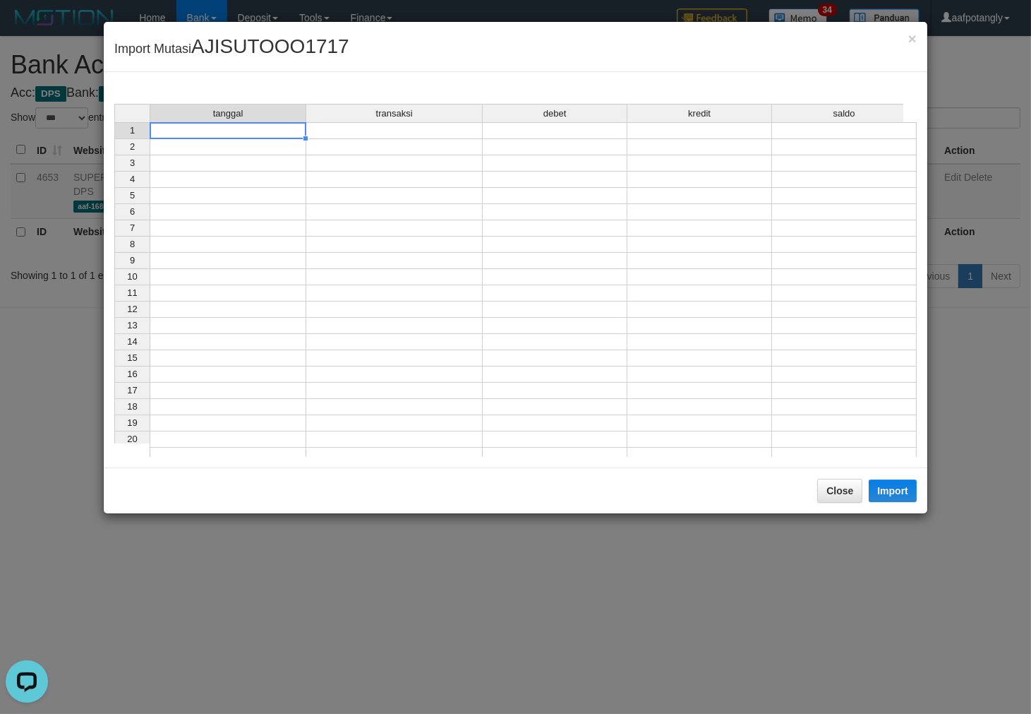
click at [288, 131] on td at bounding box center [228, 130] width 157 height 17
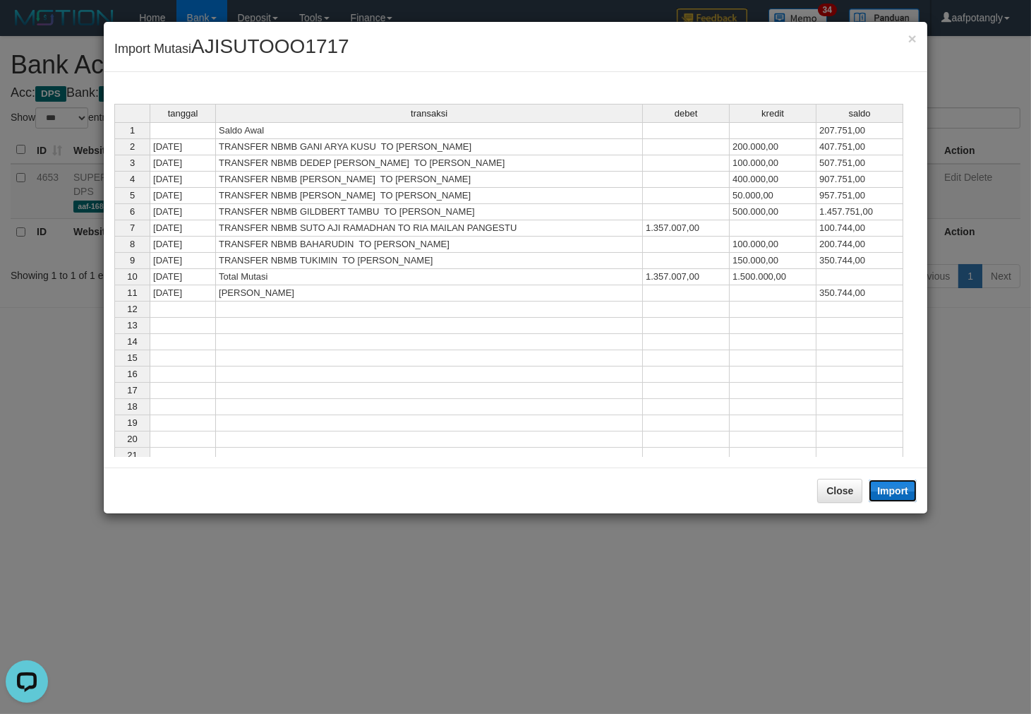
drag, startPoint x: 895, startPoint y: 492, endPoint x: 832, endPoint y: 548, distance: 84.5
click at [894, 492] on button "Import" at bounding box center [893, 490] width 48 height 23
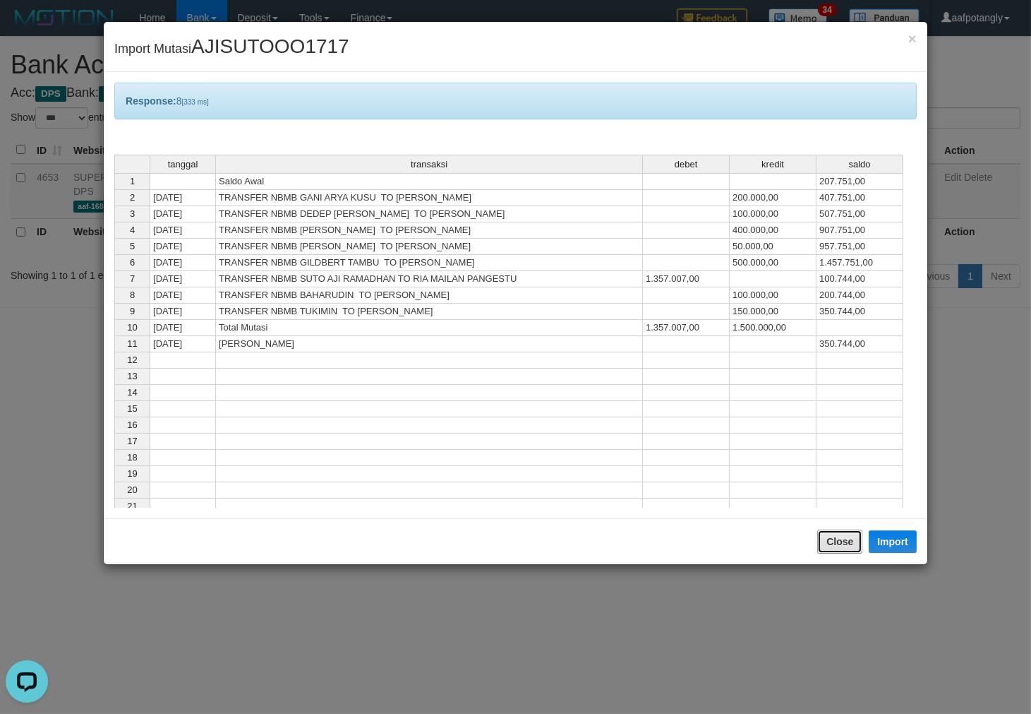
drag, startPoint x: 842, startPoint y: 541, endPoint x: 762, endPoint y: 482, distance: 99.0
click at [841, 541] on button "Close" at bounding box center [839, 541] width 45 height 24
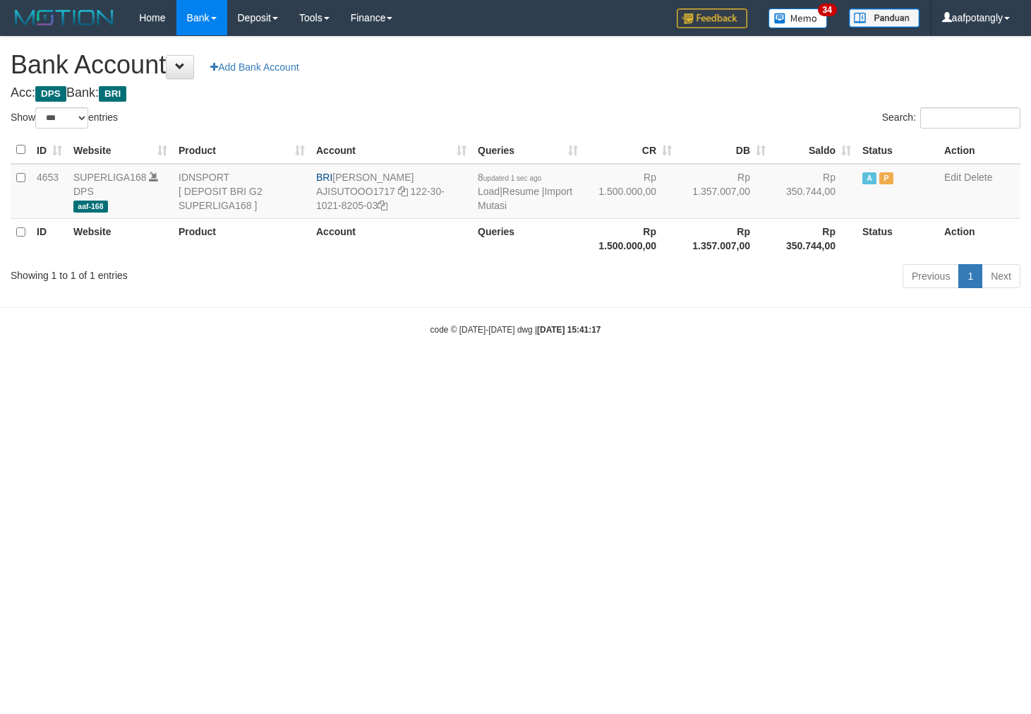
select select "***"
click at [502, 201] on link "Import Mutasi" at bounding box center [525, 198] width 95 height 25
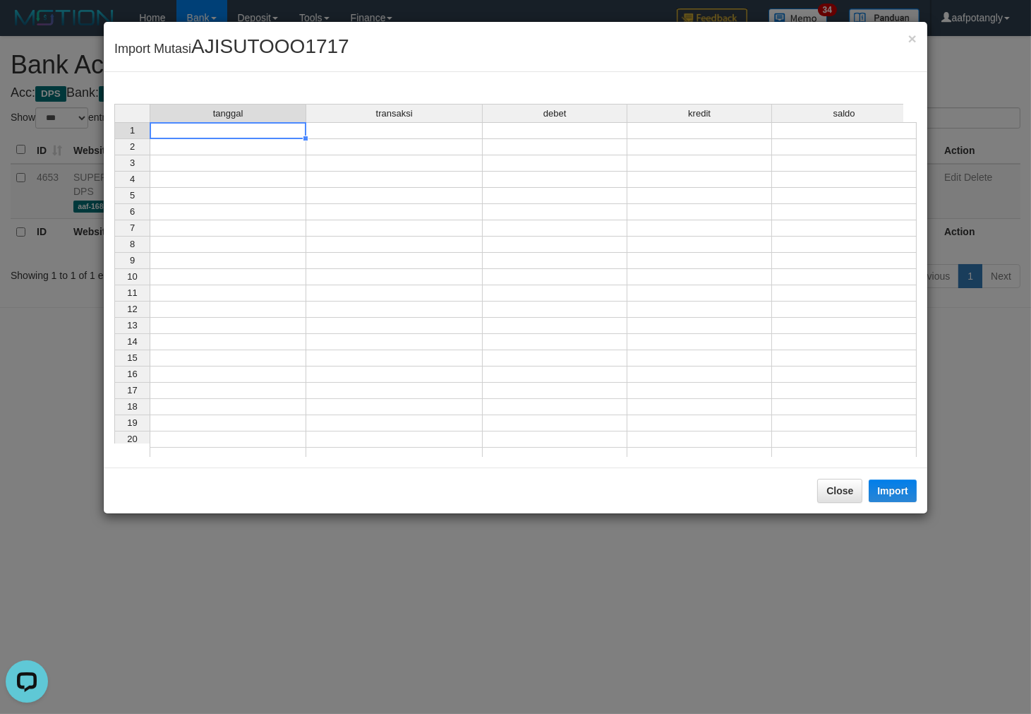
click at [212, 134] on td at bounding box center [228, 130] width 157 height 17
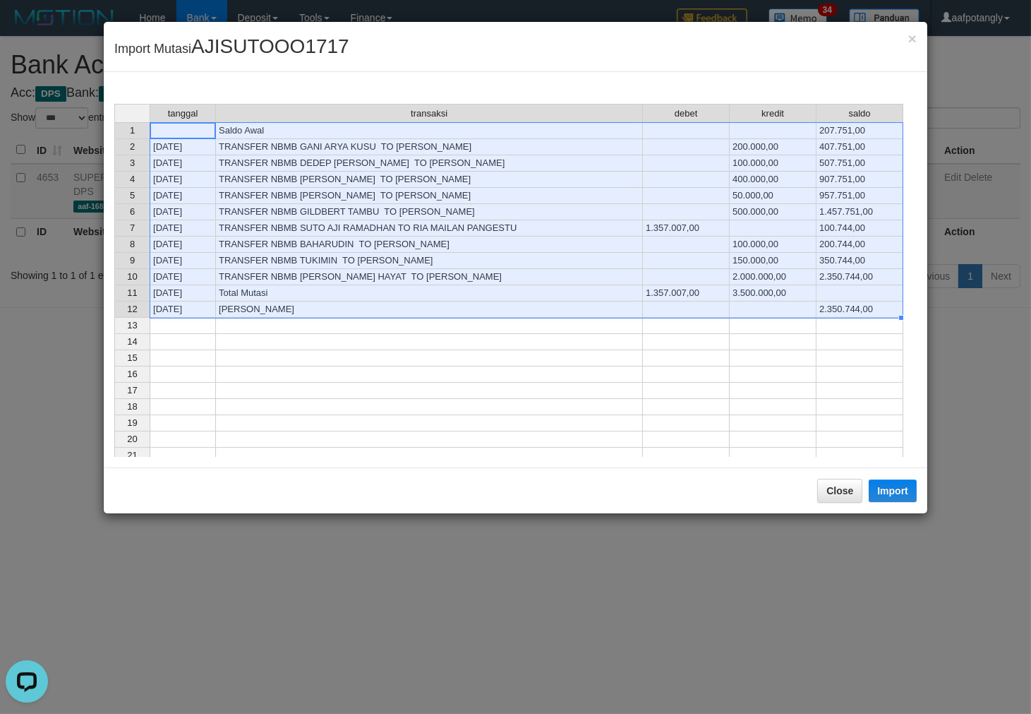
click at [885, 471] on div "Close Import" at bounding box center [516, 490] width 824 height 46
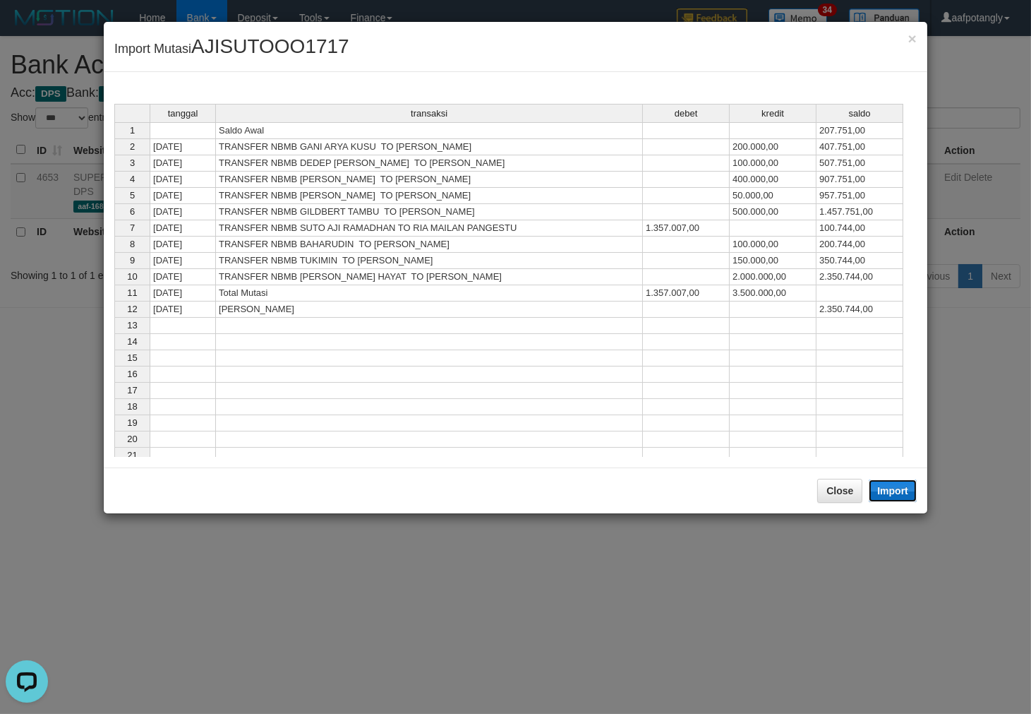
click at [878, 489] on button "Import" at bounding box center [893, 490] width 48 height 23
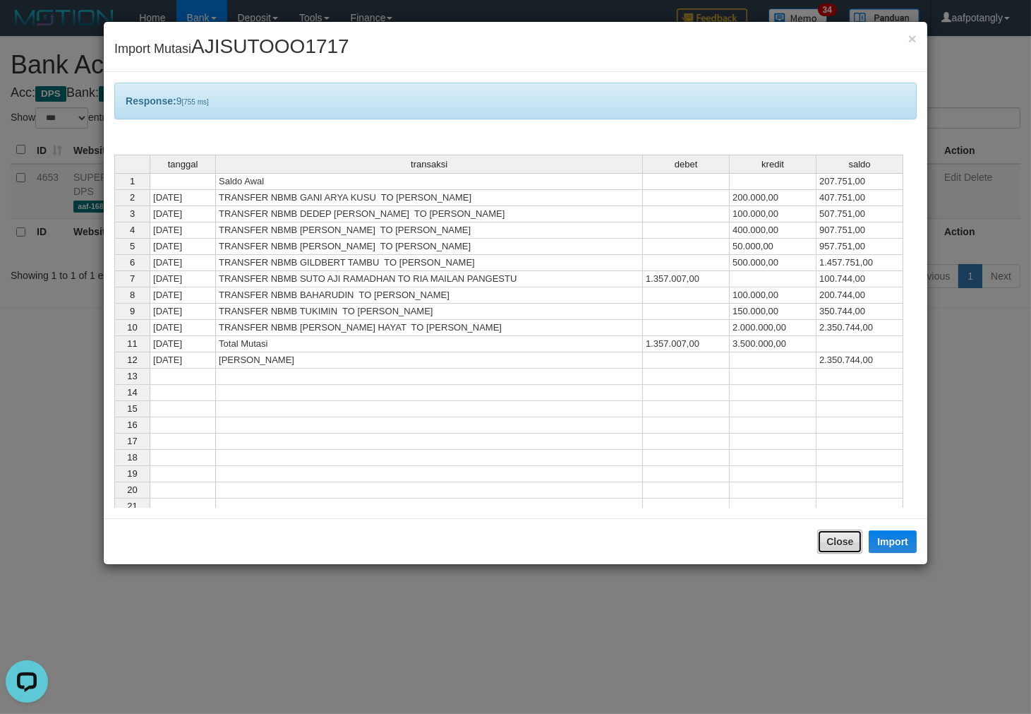
click at [836, 541] on button "Close" at bounding box center [839, 541] width 45 height 24
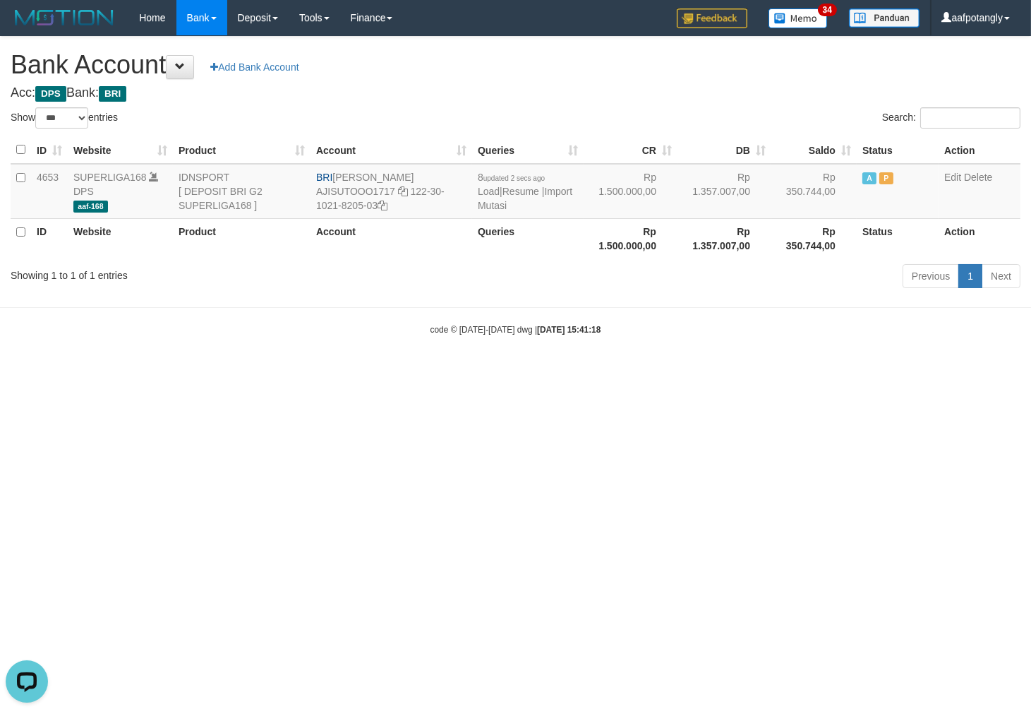
click at [739, 339] on body "Toggle navigation Home Bank Account List Load By Website Group [ISPORT] SUPERLI…" at bounding box center [515, 185] width 1031 height 371
select select "***"
click at [332, 169] on td "BRI [PERSON_NAME] AJISUTOOO1717 122-30-1021-8205-03" at bounding box center [388, 191] width 160 height 55
drag, startPoint x: 333, startPoint y: 172, endPoint x: 438, endPoint y: 174, distance: 105.2
click at [438, 174] on td "BRI [PERSON_NAME] AJISUTOOO1717 122-30-1021-8205-03" at bounding box center [388, 191] width 160 height 55
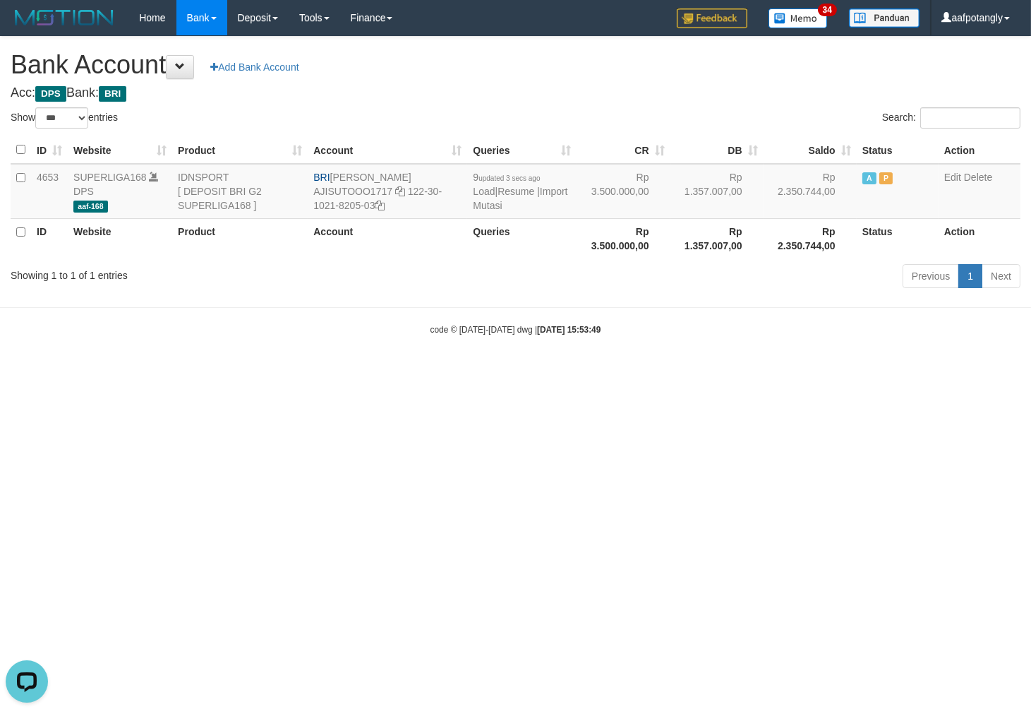
copy td "[PERSON_NAME]"
drag, startPoint x: 410, startPoint y: 191, endPoint x: 933, endPoint y: 256, distance: 527.2
click at [412, 200] on td "BRI SUTO AJI RAMADHAN AJISUTOOO1717 122-30-1021-8205-03" at bounding box center [388, 191] width 160 height 55
copy td "122-30-1021-8205-03"
click at [494, 199] on link "Import Mutasi" at bounding box center [520, 198] width 95 height 25
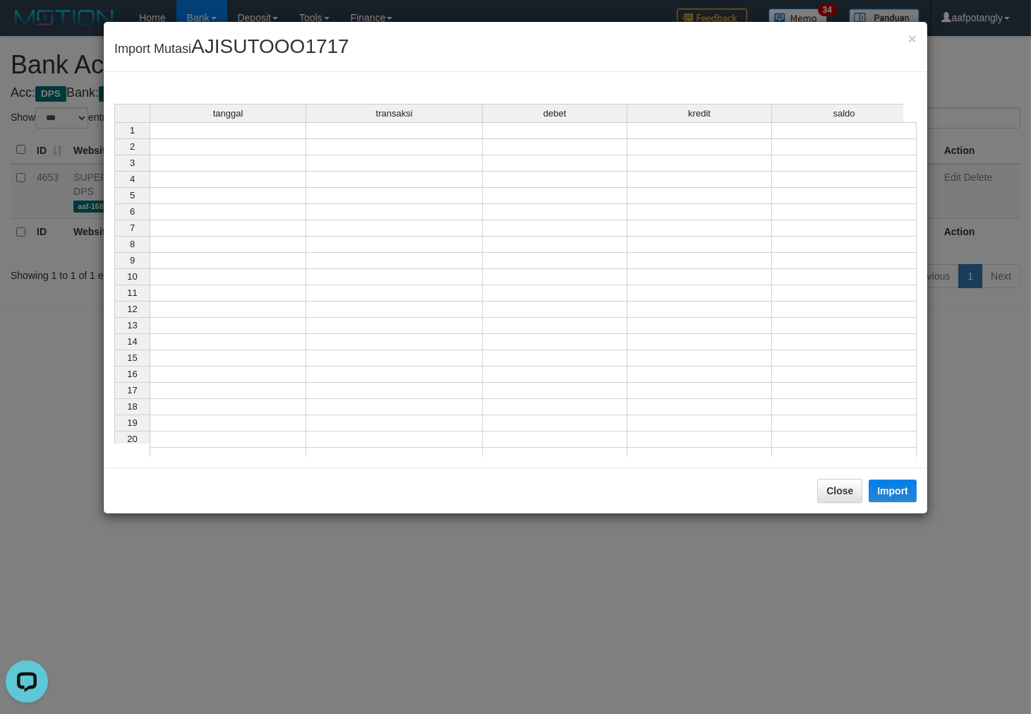
click at [273, 133] on td at bounding box center [228, 130] width 157 height 17
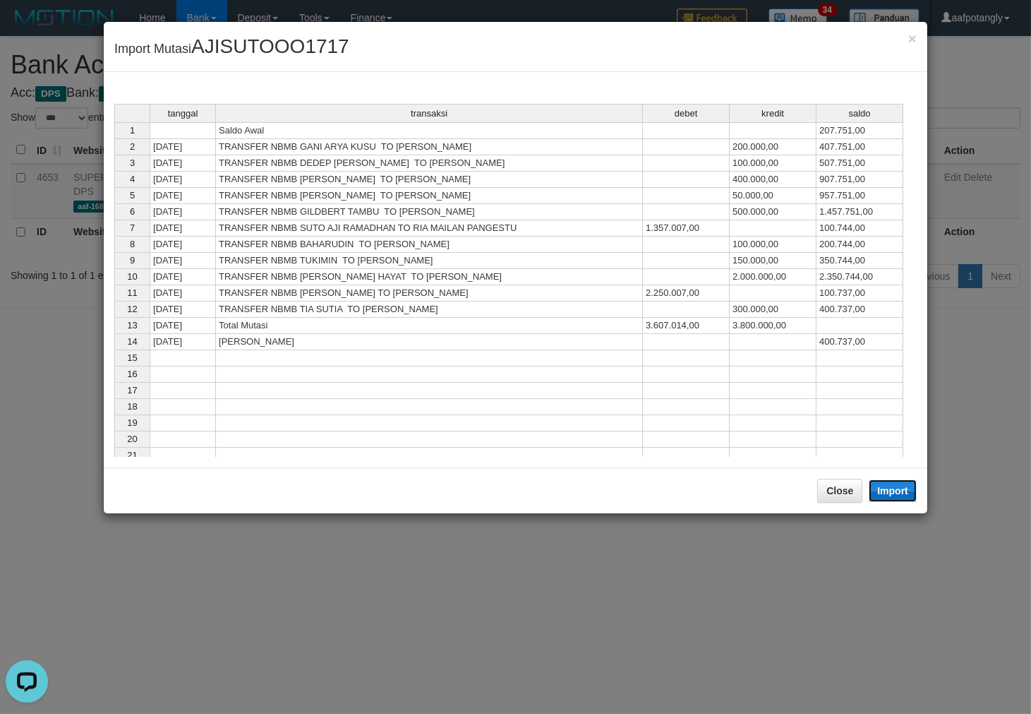
click at [900, 491] on button "Import" at bounding box center [893, 490] width 48 height 23
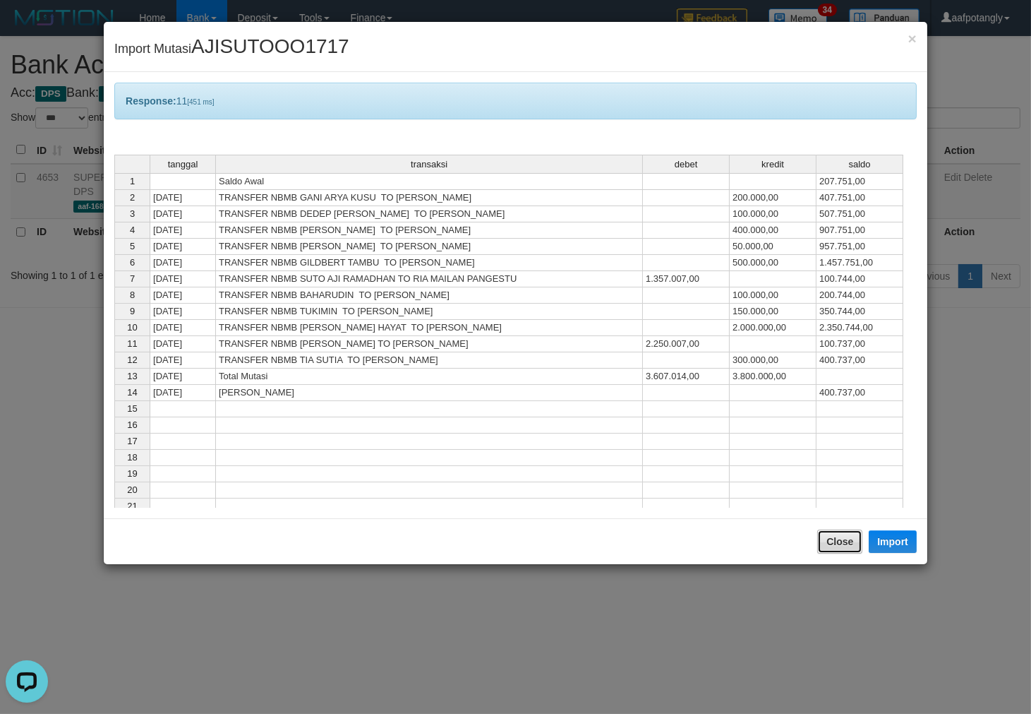
click at [841, 548] on button "Close" at bounding box center [839, 541] width 45 height 24
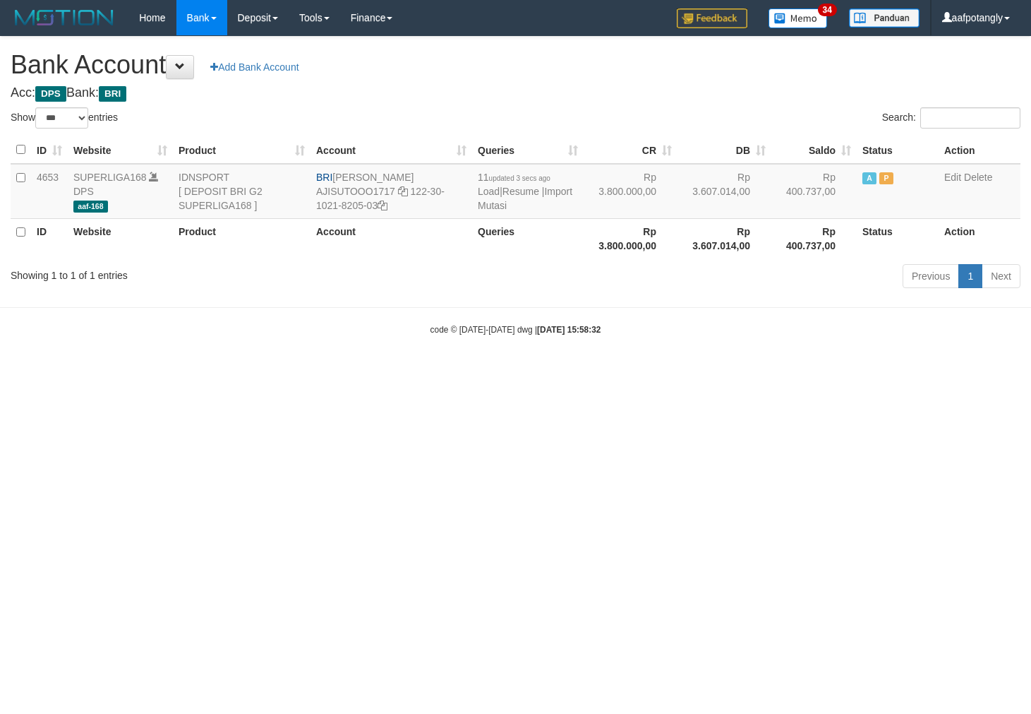
select select "***"
click at [513, 209] on link "Import Mutasi" at bounding box center [525, 198] width 95 height 25
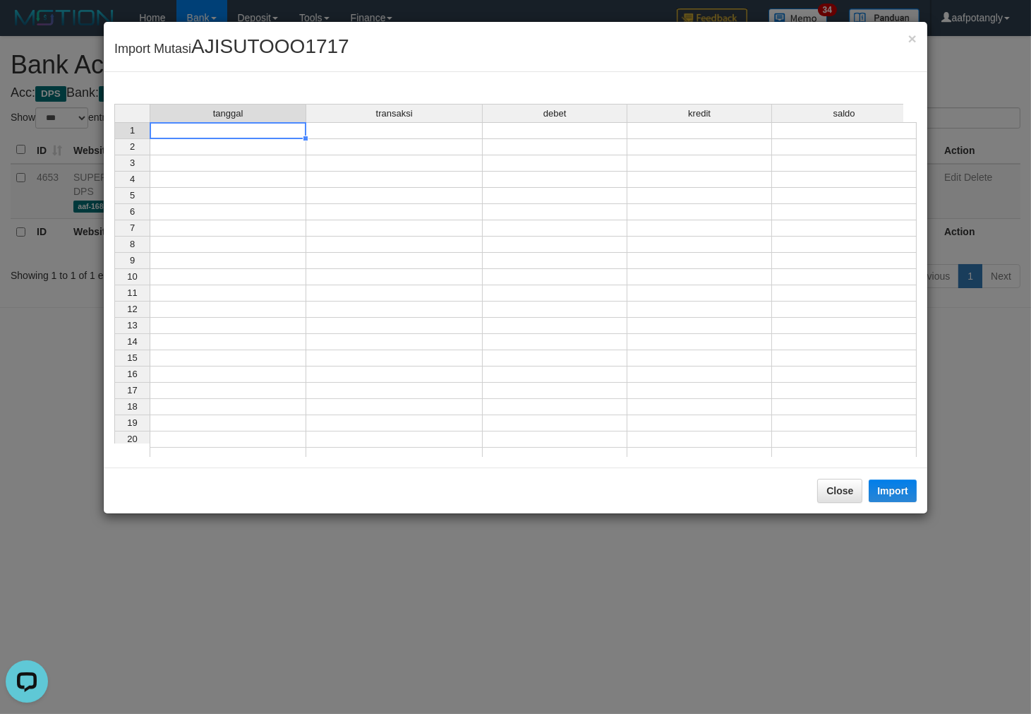
click at [244, 136] on td at bounding box center [228, 130] width 157 height 17
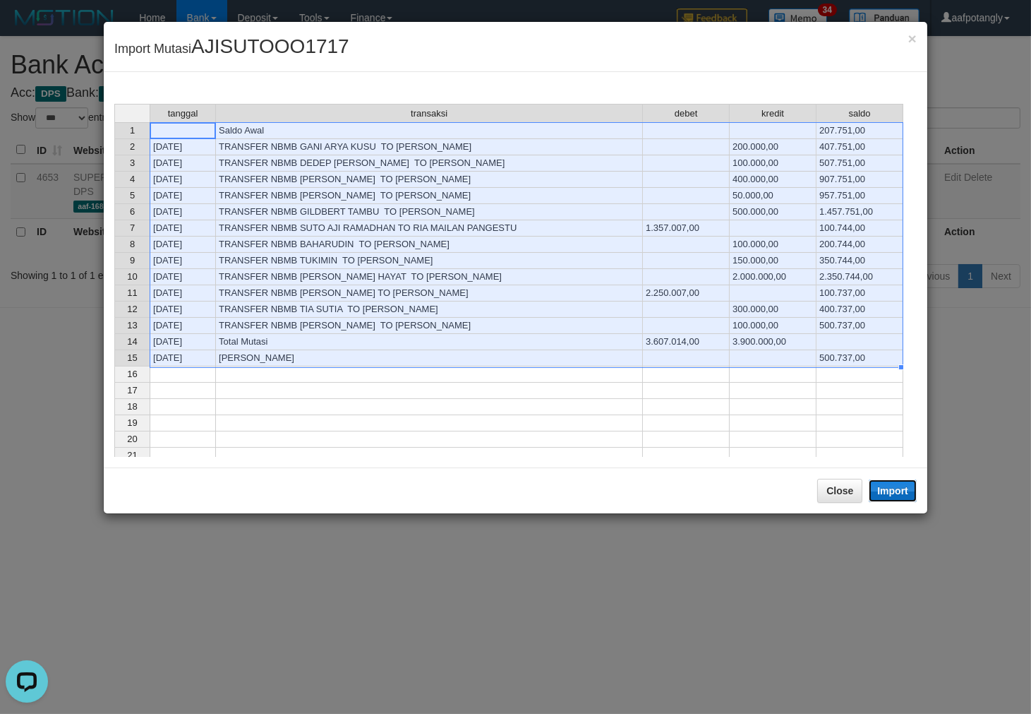
click at [889, 489] on button "Import" at bounding box center [893, 490] width 48 height 23
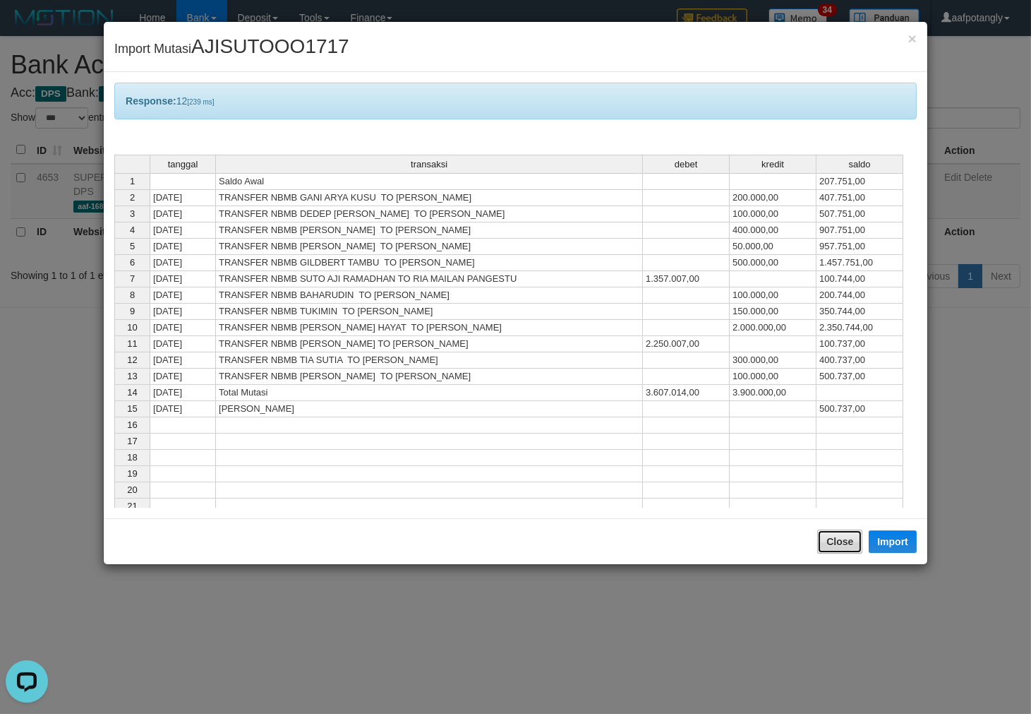
click at [858, 537] on button "Close" at bounding box center [839, 541] width 45 height 24
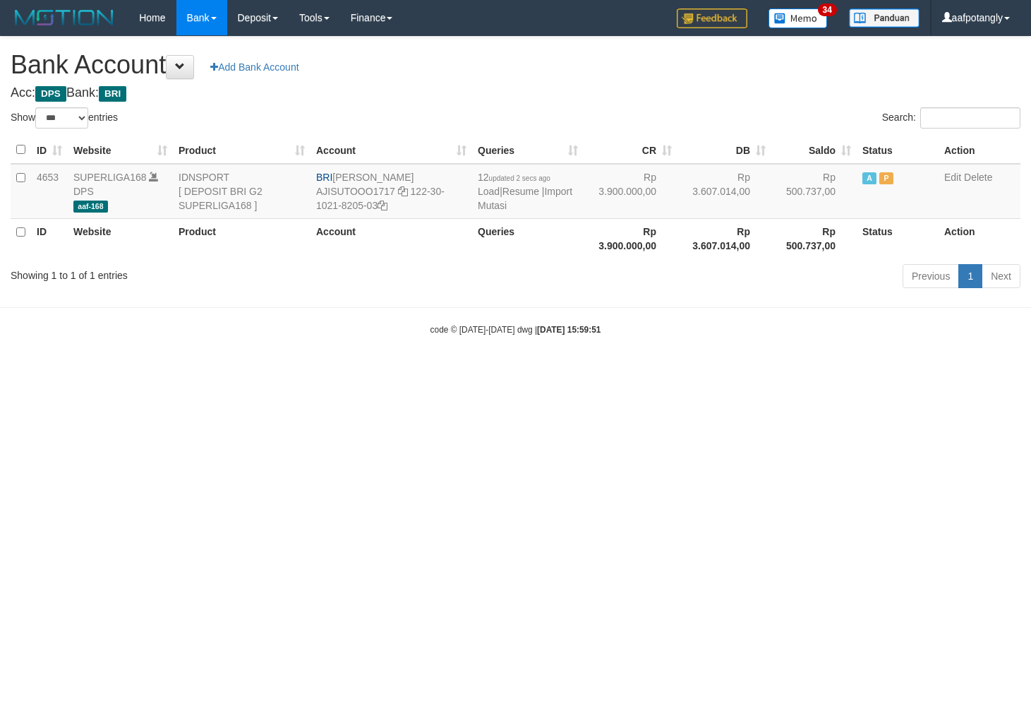
select select "***"
click at [491, 208] on link "Import Mutasi" at bounding box center [525, 198] width 95 height 25
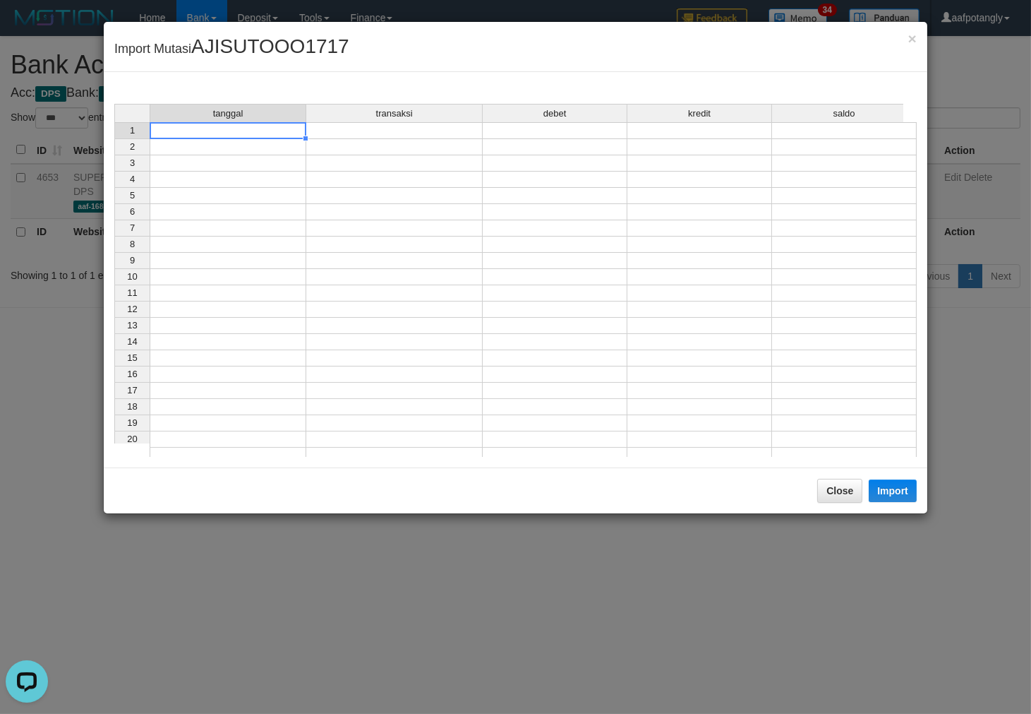
drag, startPoint x: 288, startPoint y: 134, endPoint x: 650, endPoint y: 319, distance: 406.6
click at [291, 134] on td at bounding box center [228, 130] width 157 height 17
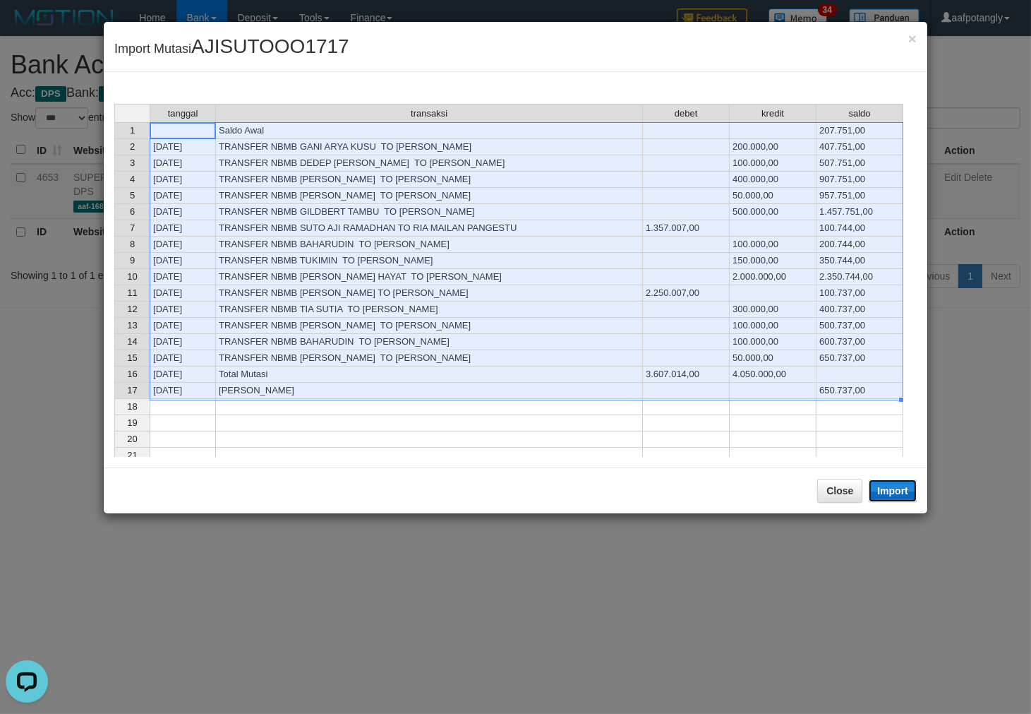
click at [906, 492] on button "Import" at bounding box center [893, 490] width 48 height 23
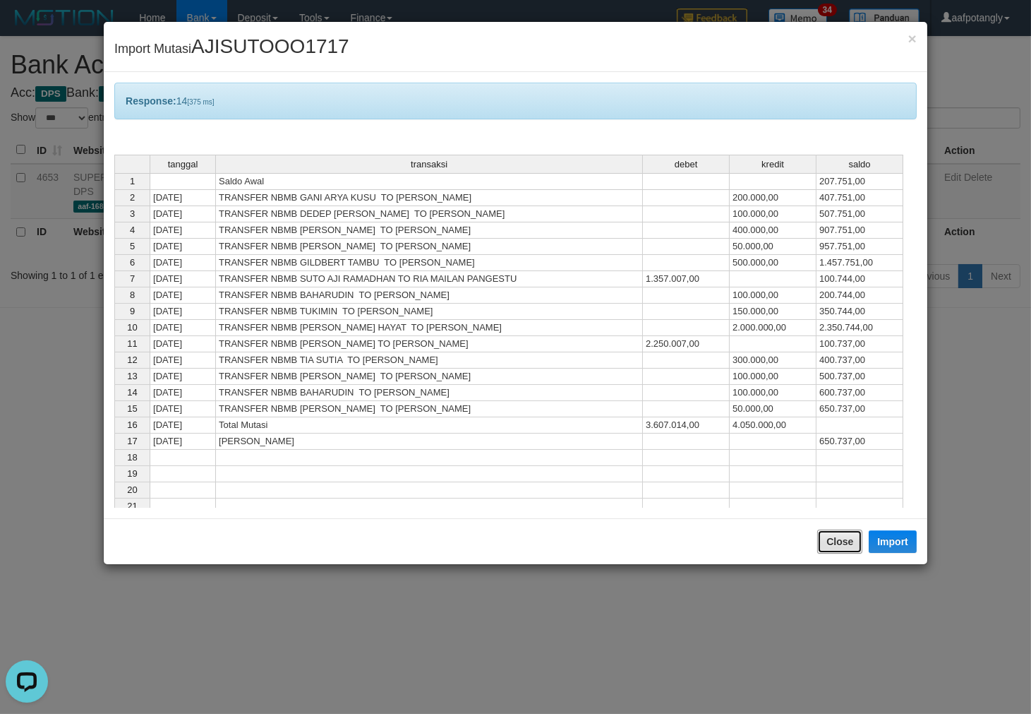
click at [852, 534] on button "Close" at bounding box center [839, 541] width 45 height 24
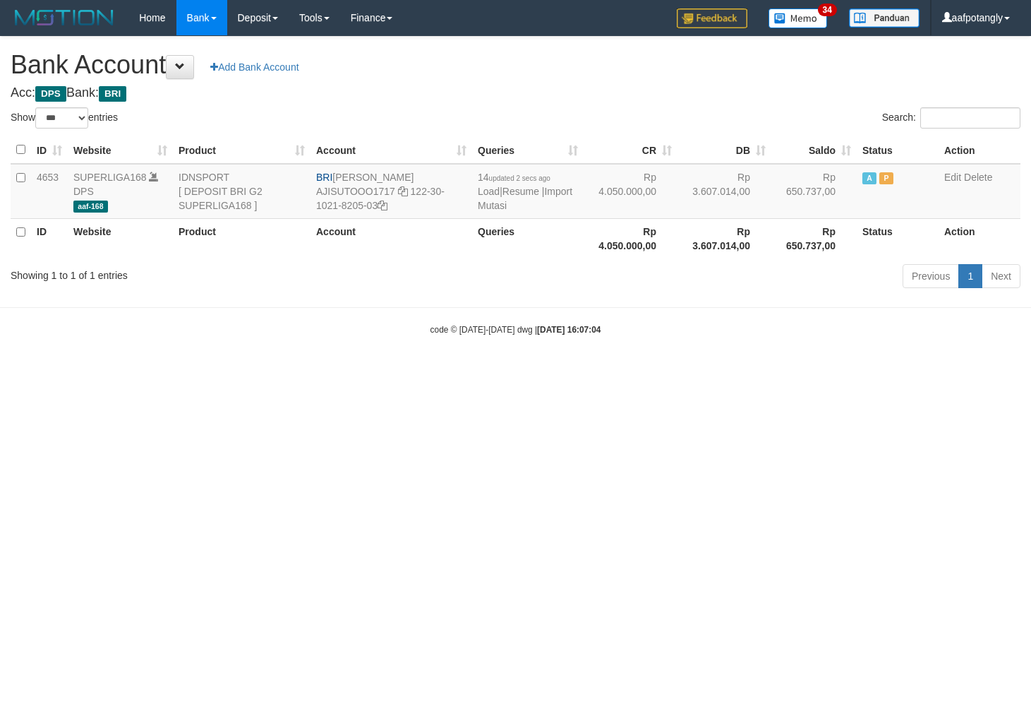
select select "***"
click at [500, 202] on link "Import Mutasi" at bounding box center [525, 198] width 95 height 25
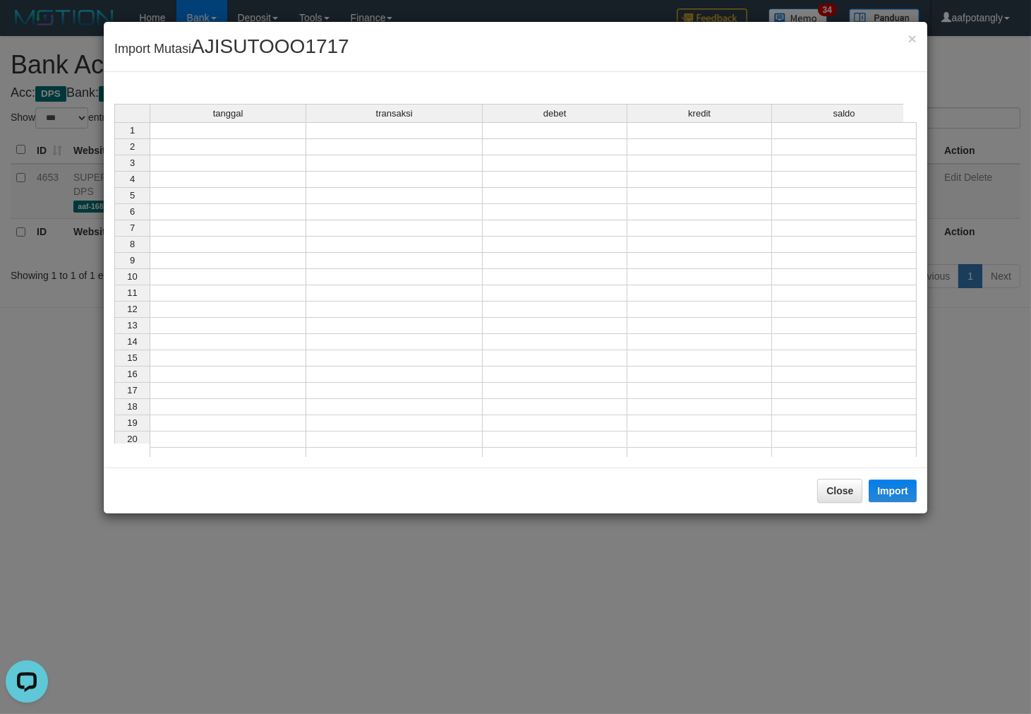
click at [285, 136] on td at bounding box center [228, 130] width 157 height 17
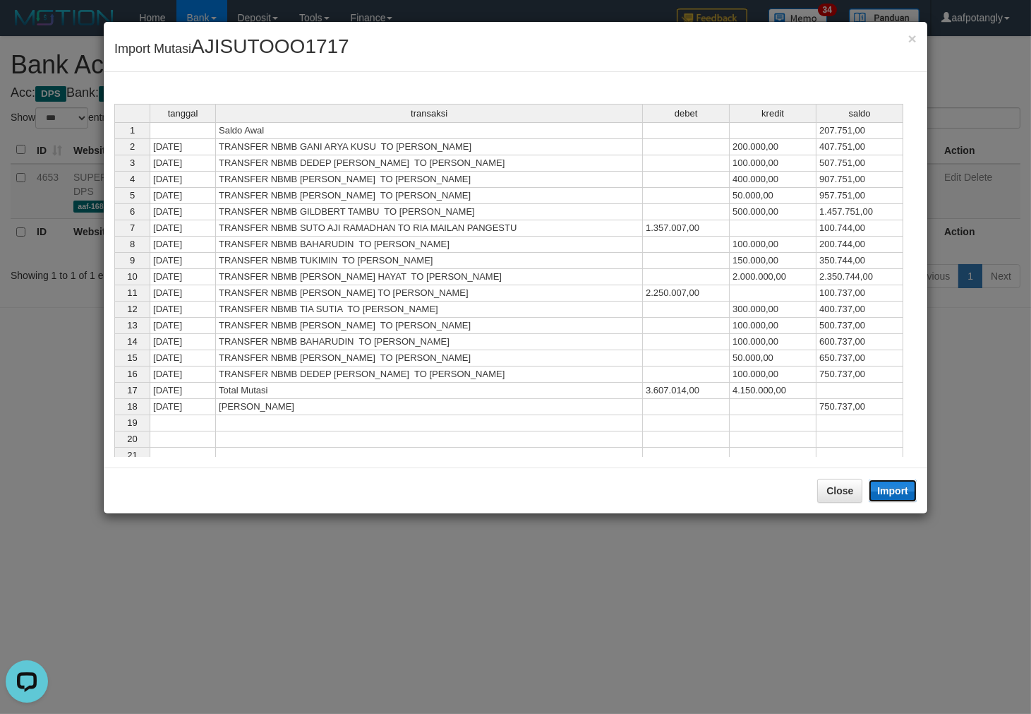
click at [894, 481] on button "Import" at bounding box center [893, 490] width 48 height 23
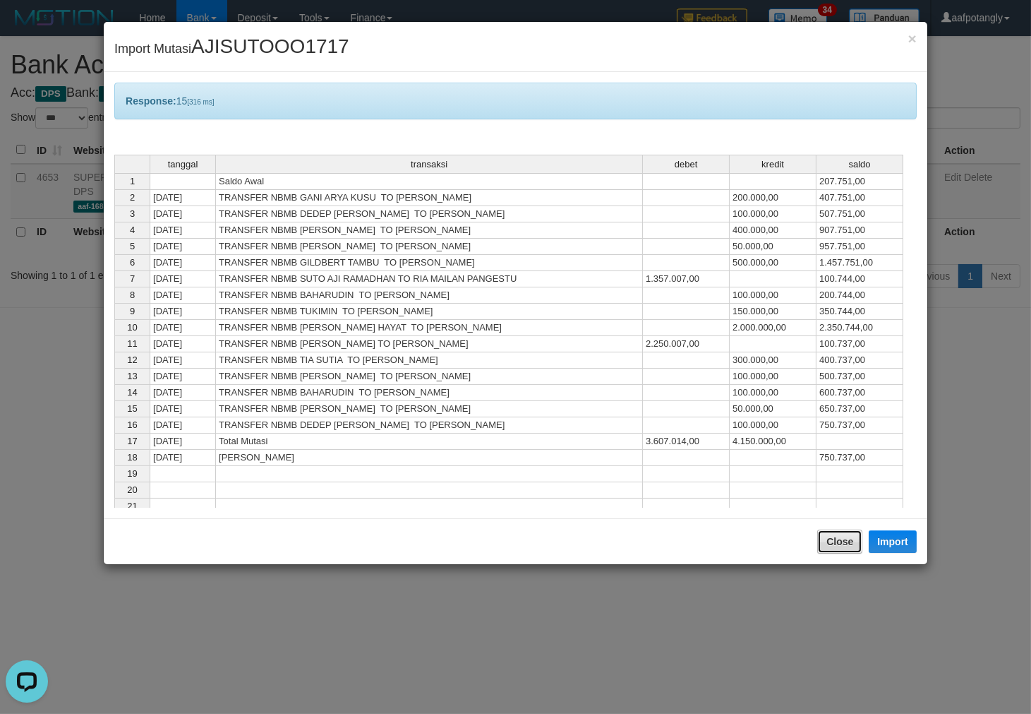
click at [841, 539] on button "Close" at bounding box center [839, 541] width 45 height 24
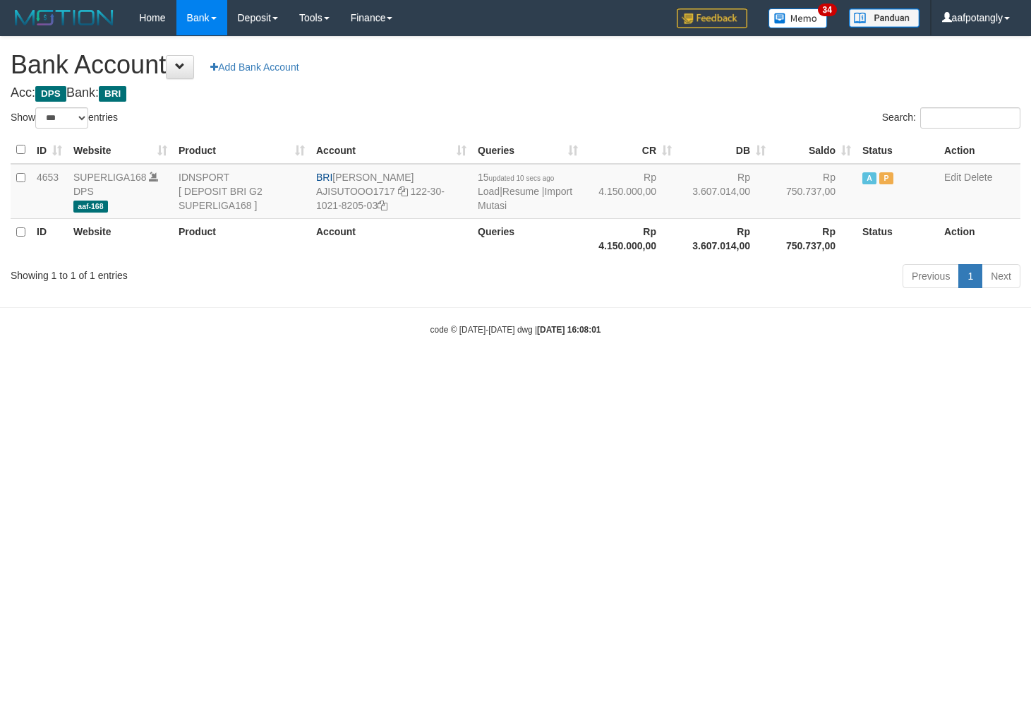
select select "***"
click at [491, 202] on link "Import Mutasi" at bounding box center [525, 198] width 95 height 25
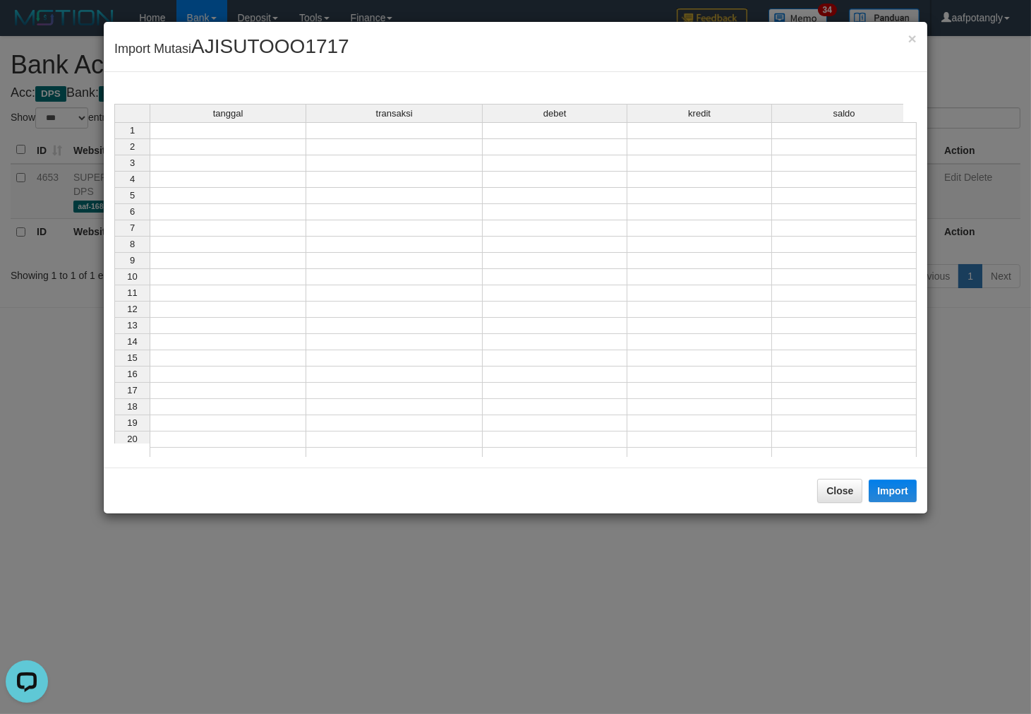
click at [244, 128] on td at bounding box center [228, 130] width 157 height 17
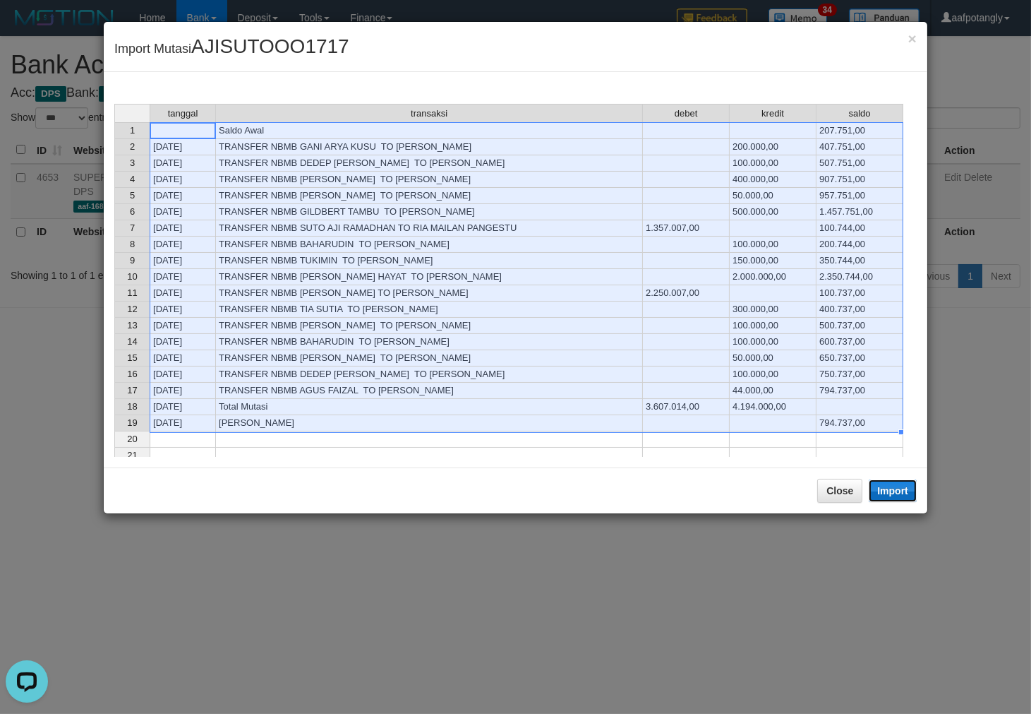
click at [882, 493] on button "Import" at bounding box center [893, 490] width 48 height 23
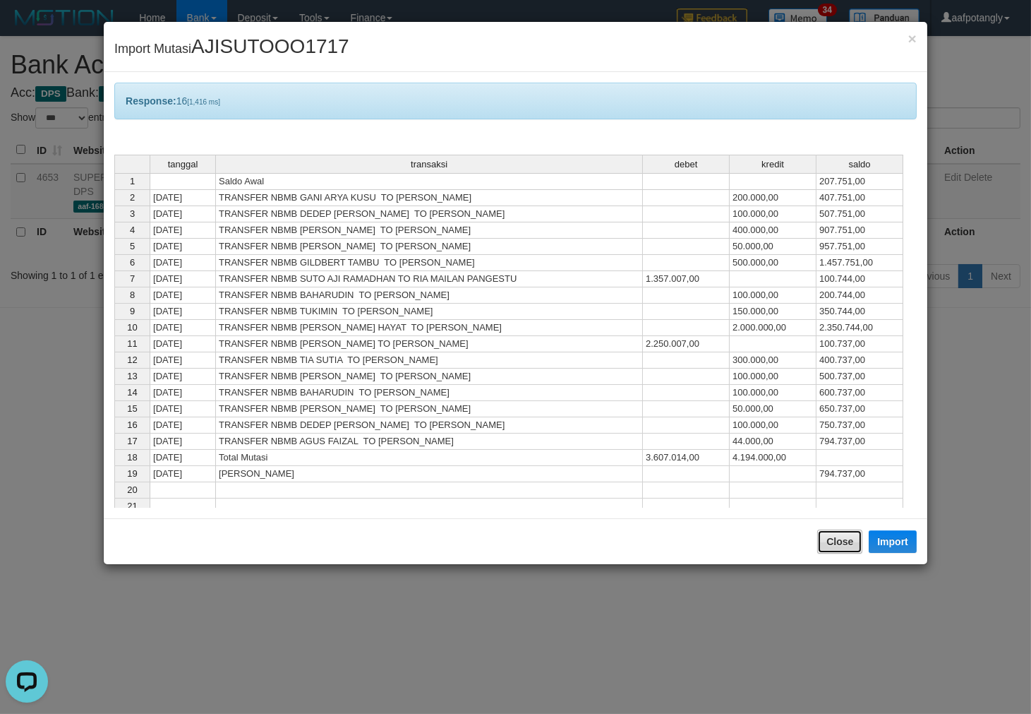
click at [828, 533] on button "Close" at bounding box center [839, 541] width 45 height 24
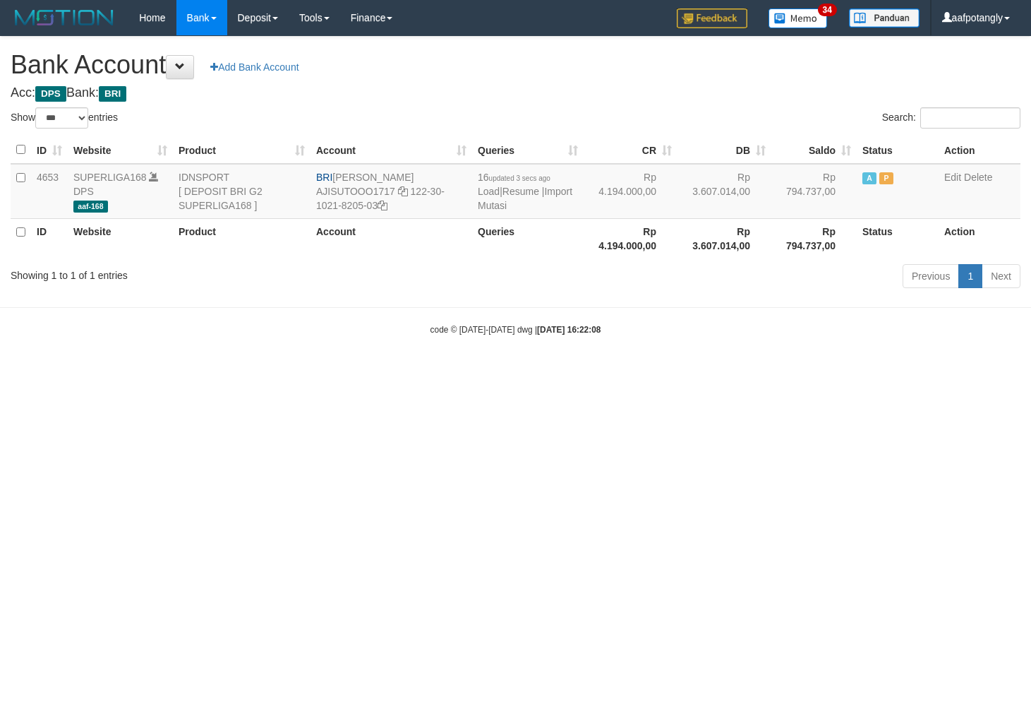
select select "***"
click at [712, 371] on html "Toggle navigation Home Bank Account List Load By Website Group [ISPORT] SUPERLI…" at bounding box center [515, 185] width 1031 height 371
select select "***"
click at [714, 371] on html "Toggle navigation Home Bank Account List Load By Website Group [ISPORT] SUPERLI…" at bounding box center [515, 185] width 1031 height 371
select select "***"
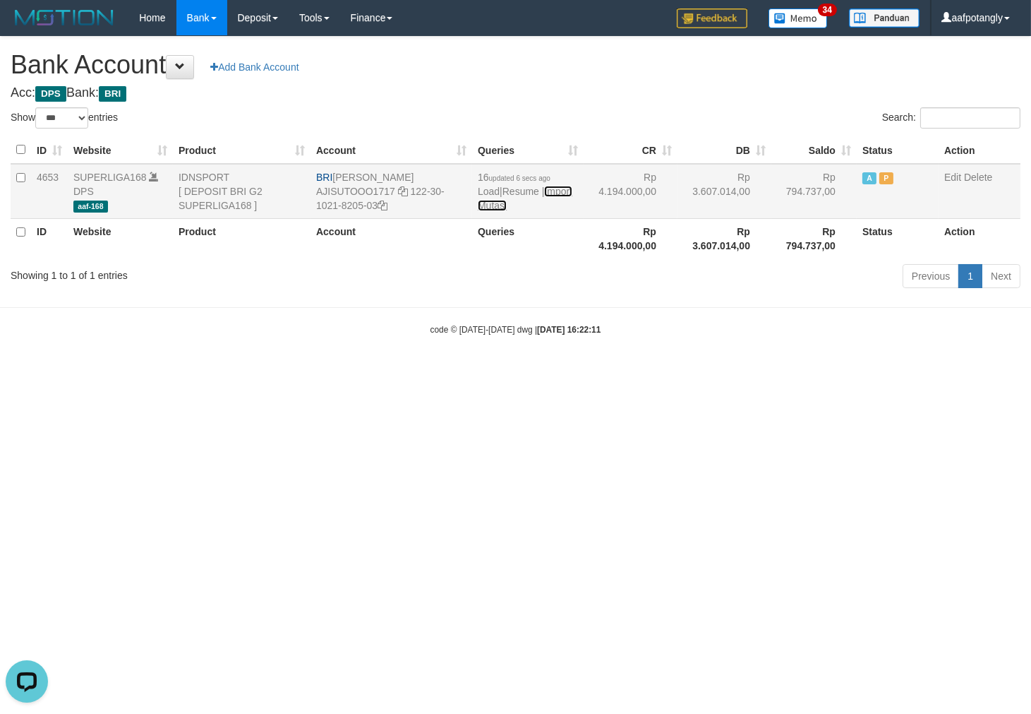
click at [478, 206] on link "Import Mutasi" at bounding box center [525, 198] width 95 height 25
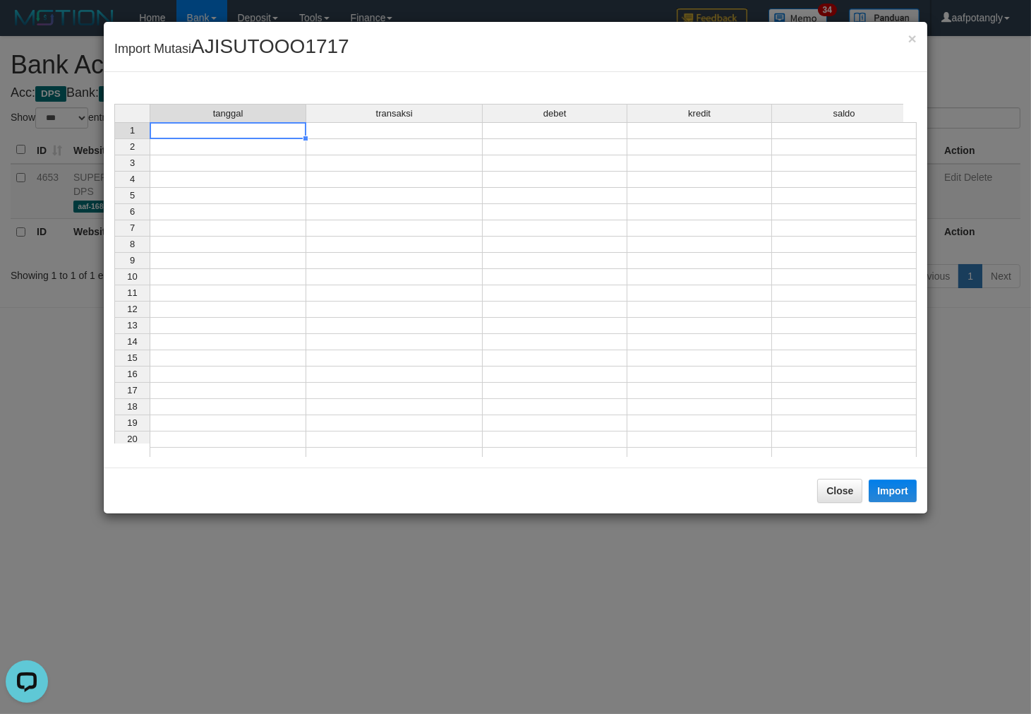
click at [266, 129] on td at bounding box center [228, 130] width 157 height 17
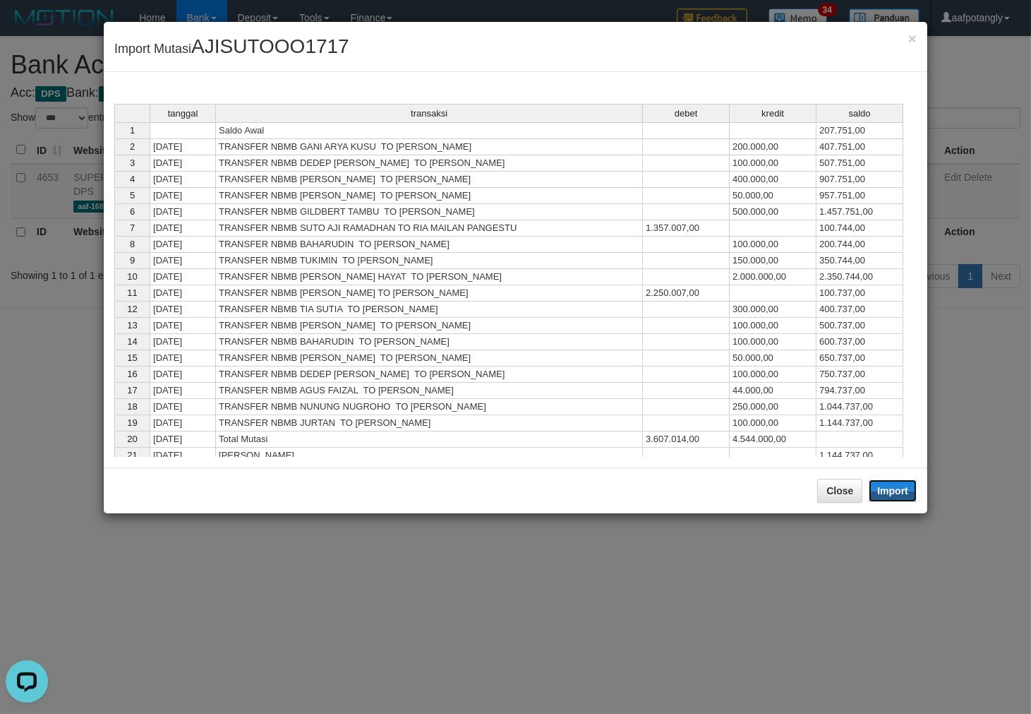
drag, startPoint x: 897, startPoint y: 488, endPoint x: 841, endPoint y: 525, distance: 66.6
click at [897, 489] on button "Import" at bounding box center [893, 490] width 48 height 23
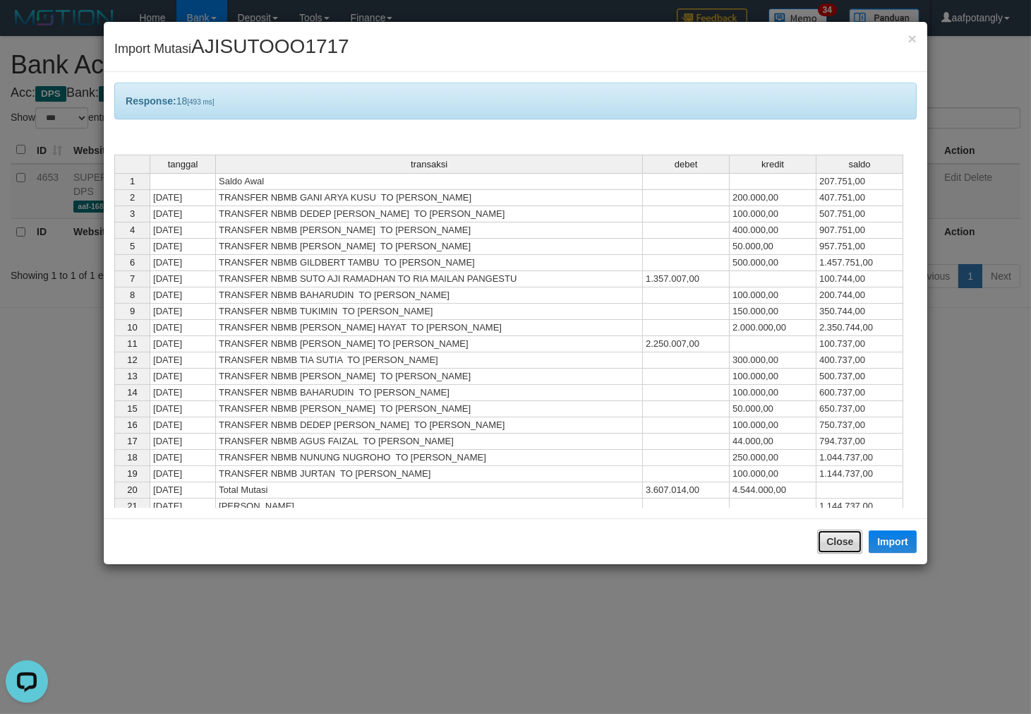
click at [841, 541] on button "Close" at bounding box center [839, 541] width 45 height 24
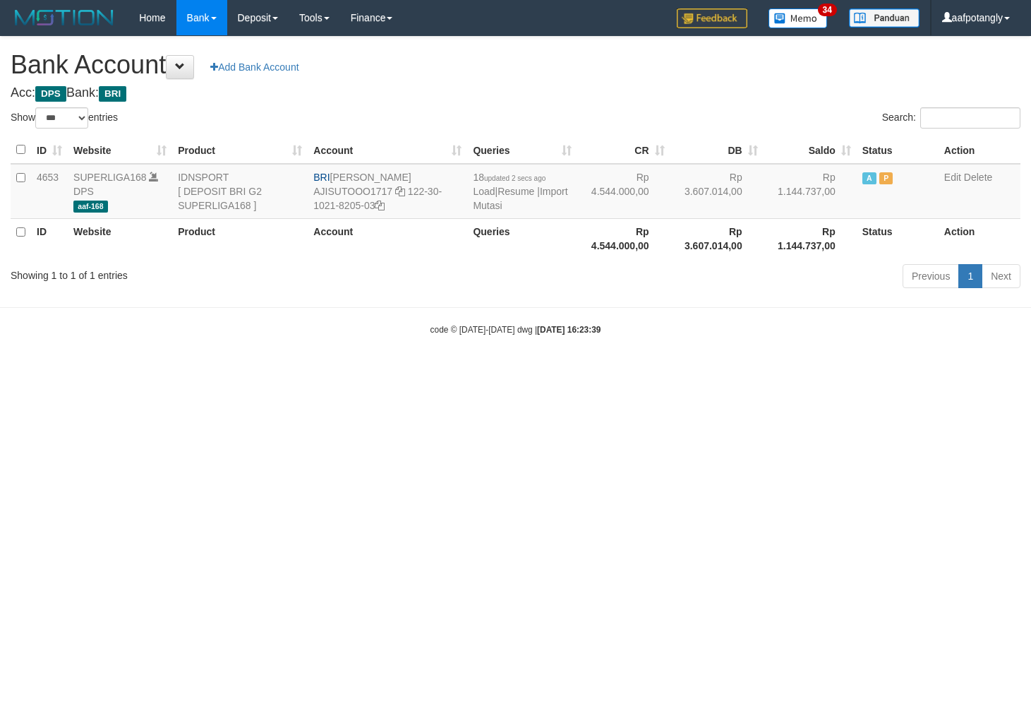
select select "***"
click at [482, 208] on link "Import Mutasi" at bounding box center [520, 198] width 95 height 25
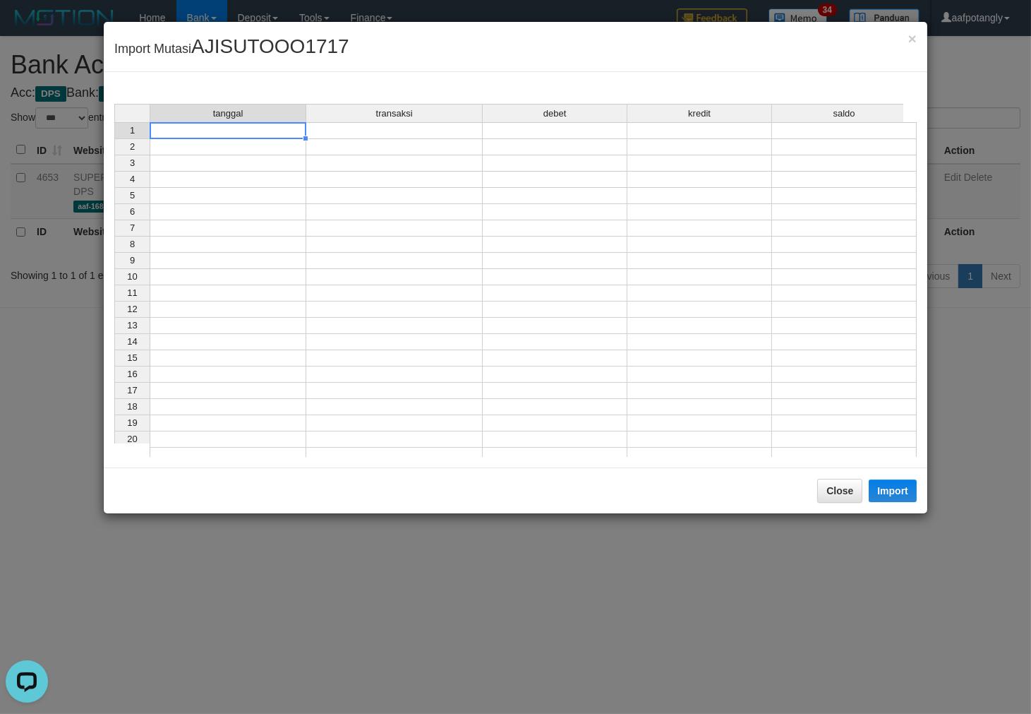
click at [241, 126] on td at bounding box center [228, 130] width 157 height 17
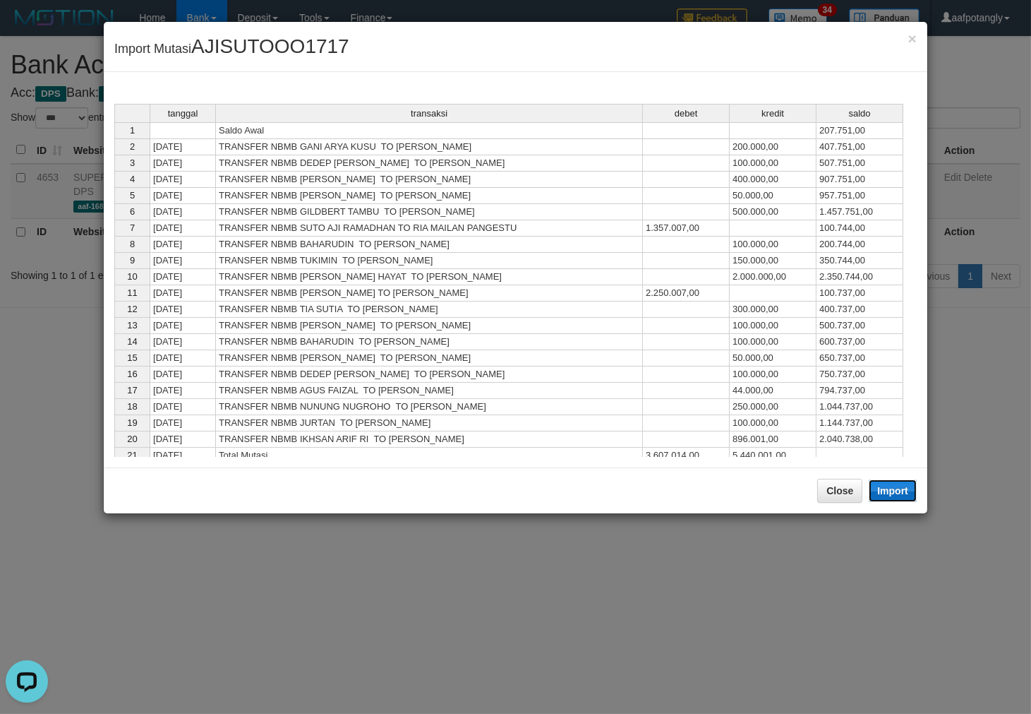
click at [883, 489] on button "Import" at bounding box center [893, 490] width 48 height 23
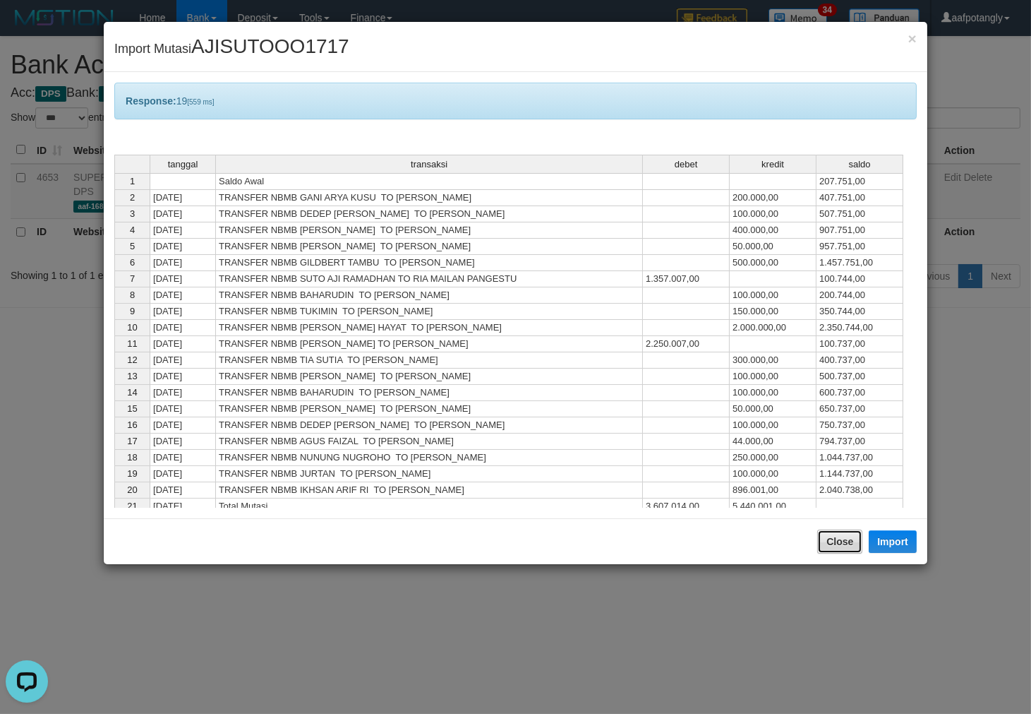
click at [817, 539] on button "Close" at bounding box center [839, 541] width 45 height 24
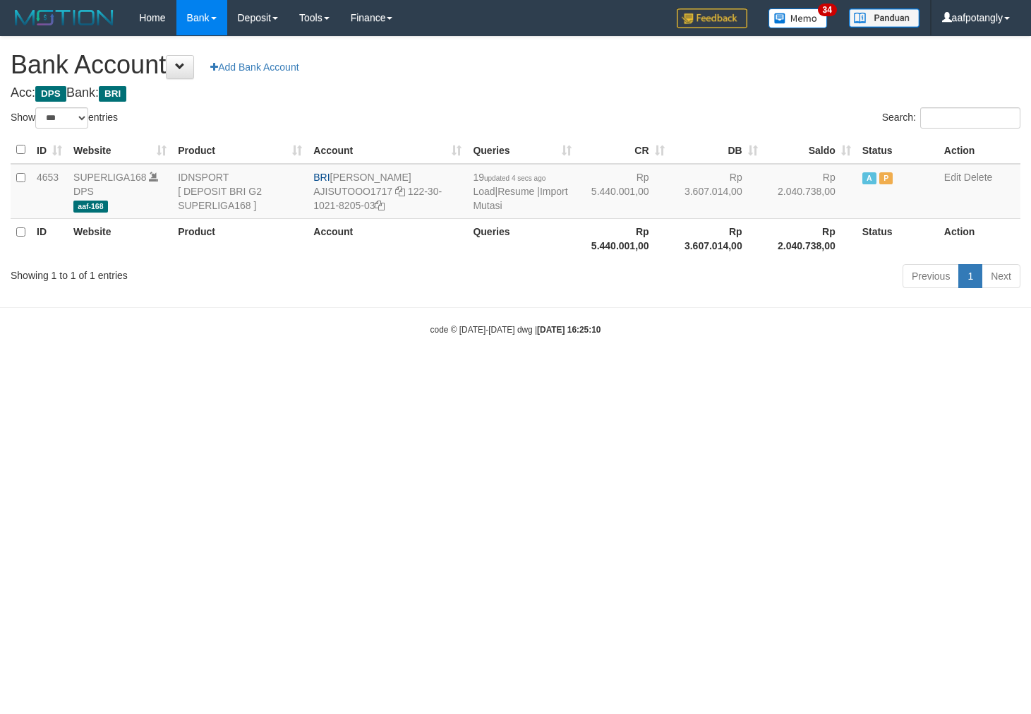
select select "***"
click at [723, 371] on html "Toggle navigation Home Bank Account List Load By Website Group [ISPORT] SUPERLI…" at bounding box center [515, 185] width 1031 height 371
click at [722, 371] on html "Toggle navigation Home Bank Account List Load By Website Group [ISPORT] SUPERLI…" at bounding box center [515, 185] width 1031 height 371
select select "***"
drag, startPoint x: 330, startPoint y: 174, endPoint x: 443, endPoint y: 168, distance: 112.4
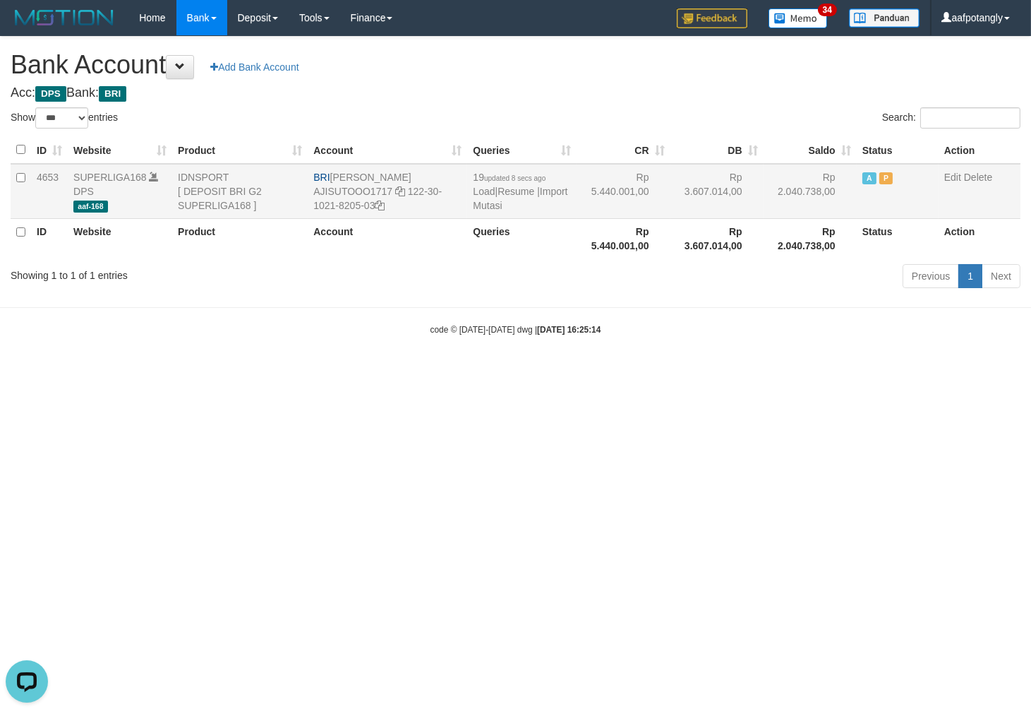
click at [443, 168] on td "BRI [PERSON_NAME] AJISUTOOO1717 122-30-1021-8205-03" at bounding box center [388, 191] width 160 height 55
copy td "[PERSON_NAME]"
drag, startPoint x: 409, startPoint y: 191, endPoint x: 418, endPoint y: 208, distance: 18.3
click at [418, 208] on td "BRI [PERSON_NAME] AJISUTOOO1717 122-30-1021-8205-03" at bounding box center [388, 191] width 160 height 55
copy td "122-30-1021-8205-03"
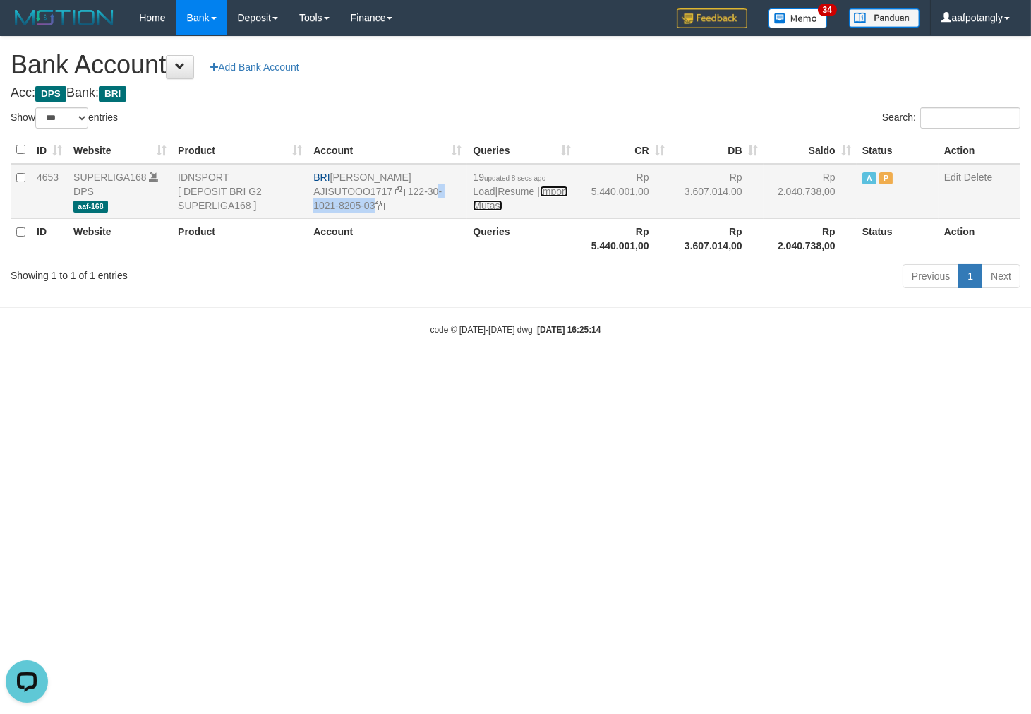
click at [481, 205] on link "Import Mutasi" at bounding box center [520, 198] width 95 height 25
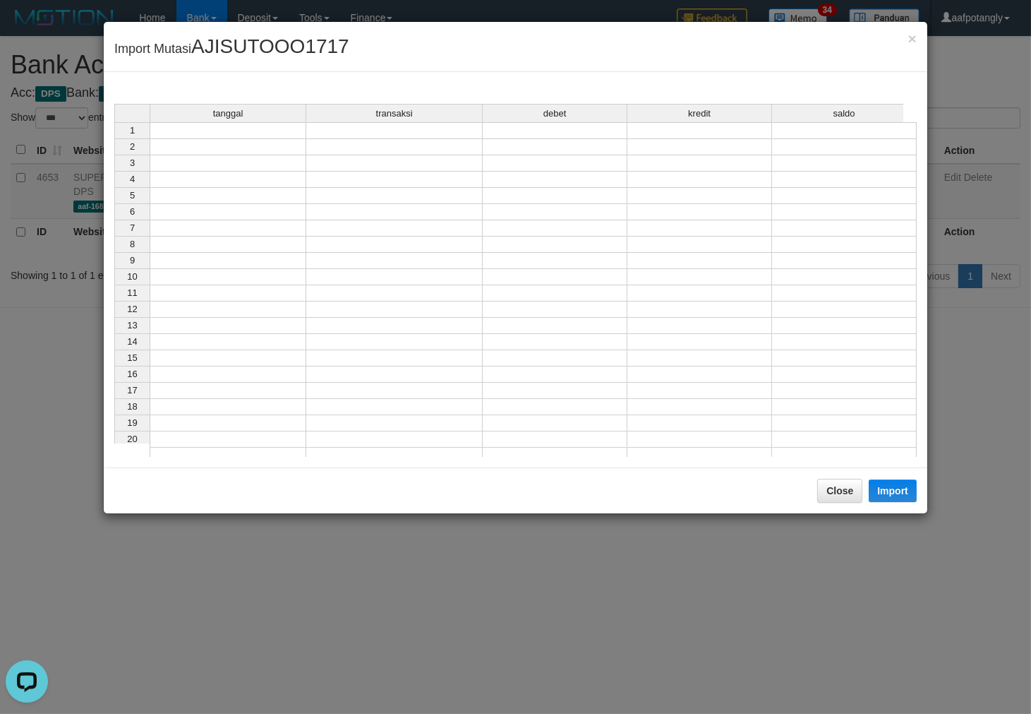
click at [192, 125] on td at bounding box center [228, 130] width 157 height 17
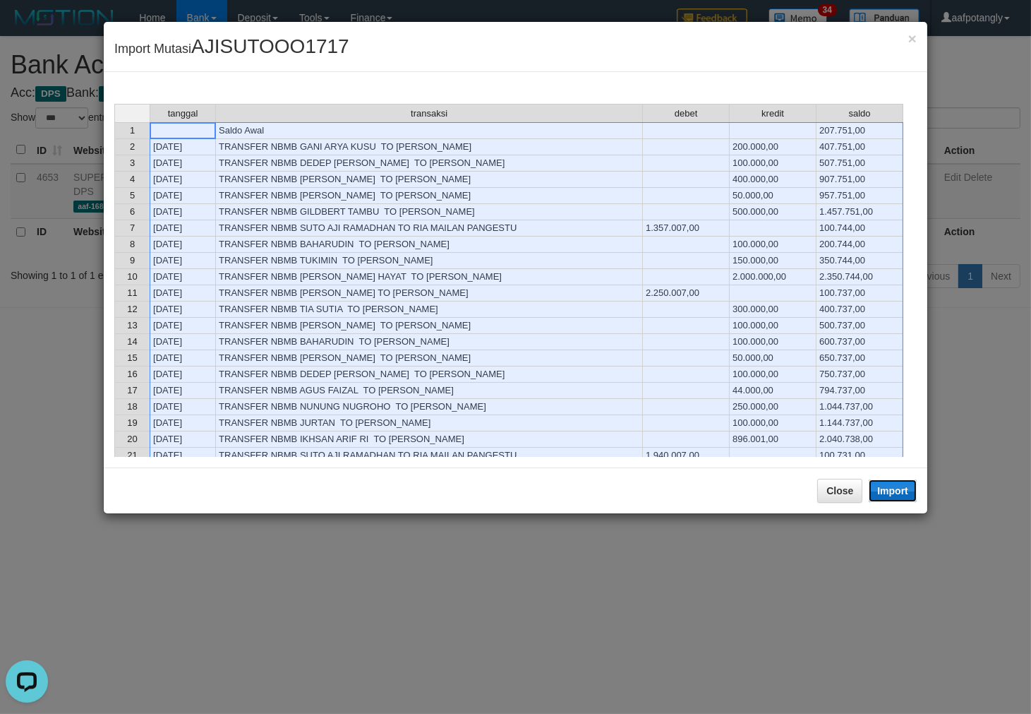
click at [876, 491] on button "Import" at bounding box center [893, 490] width 48 height 23
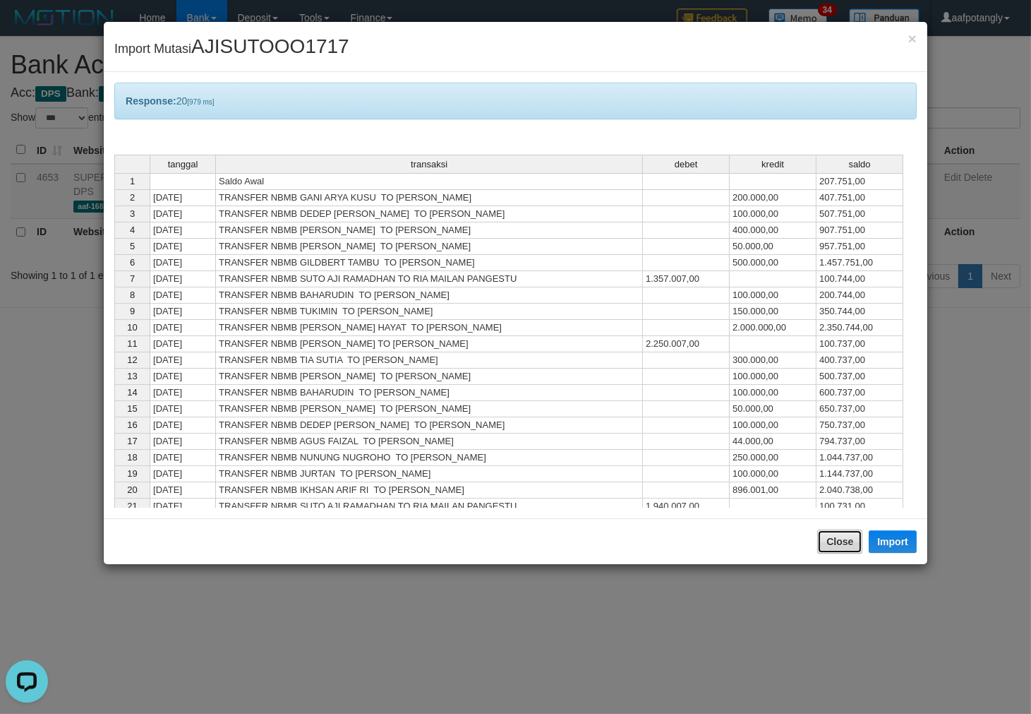
click at [836, 537] on button "Close" at bounding box center [839, 541] width 45 height 24
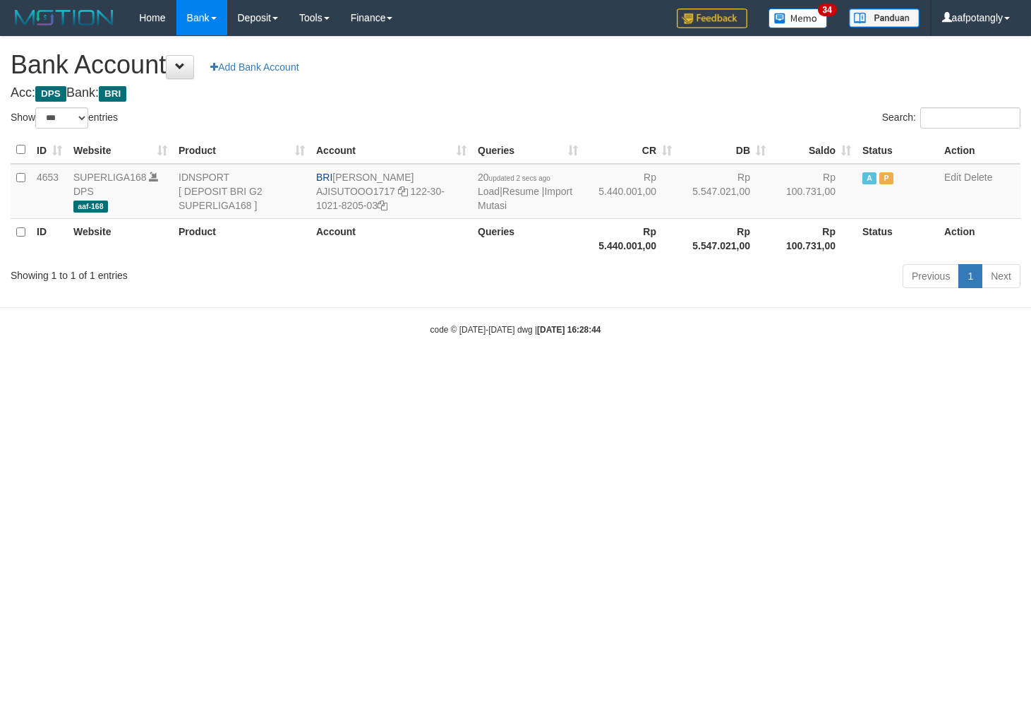
select select "***"
drag, startPoint x: 398, startPoint y: 419, endPoint x: 429, endPoint y: 417, distance: 31.1
click at [398, 371] on html "Toggle navigation Home Bank Account List Load By Website Group [ISPORT] SUPERLI…" at bounding box center [515, 185] width 1031 height 371
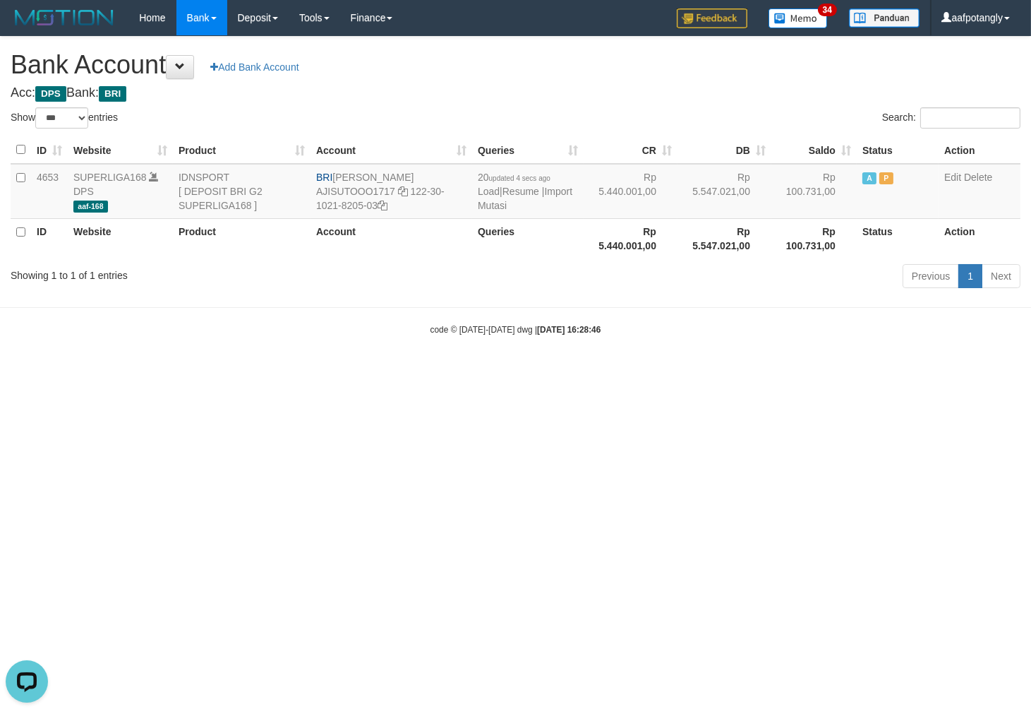
click at [693, 371] on html "Toggle navigation Home Bank Account List Load By Website Group [ISPORT] SUPERLI…" at bounding box center [515, 185] width 1031 height 371
select select "***"
click at [455, 371] on html "Toggle navigation Home Bank Account List Load By Website Group [ISPORT] SUPERLI…" at bounding box center [515, 185] width 1031 height 371
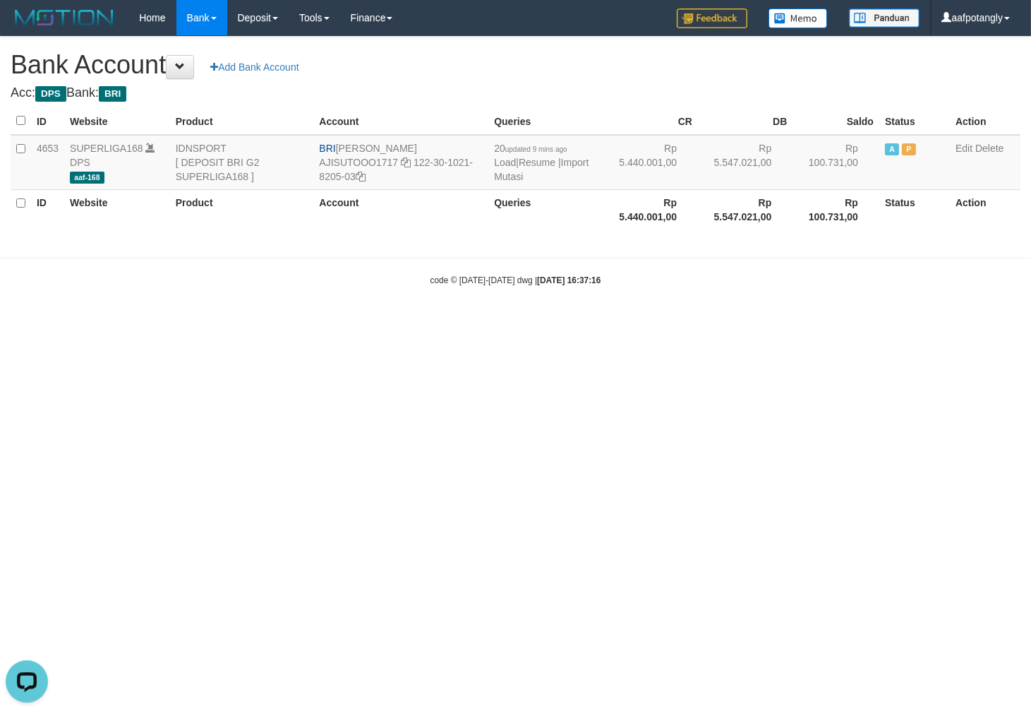
select select "***"
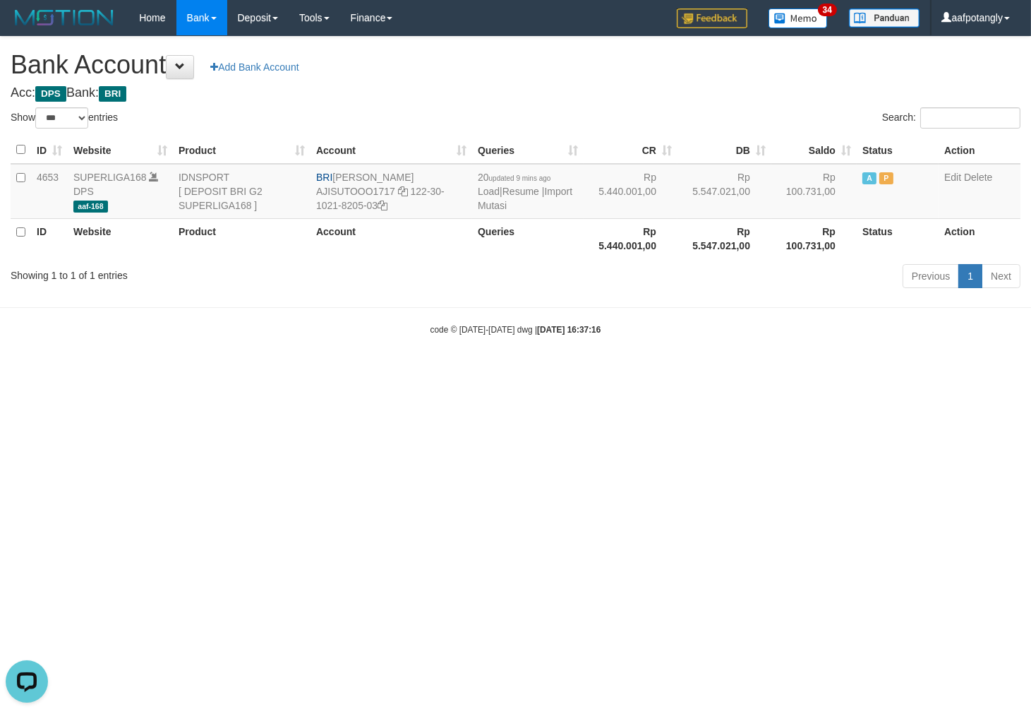
drag, startPoint x: 553, startPoint y: 476, endPoint x: 573, endPoint y: 476, distance: 19.8
click at [553, 371] on html "Toggle navigation Home Bank Account List Load By Website Group [ISPORT] SUPERLI…" at bounding box center [515, 185] width 1031 height 371
click at [537, 371] on html "Toggle navigation Home Bank Account List Load By Website Group [ISPORT] SUPERLI…" at bounding box center [515, 185] width 1031 height 371
click at [535, 205] on link "Import Mutasi" at bounding box center [525, 198] width 95 height 25
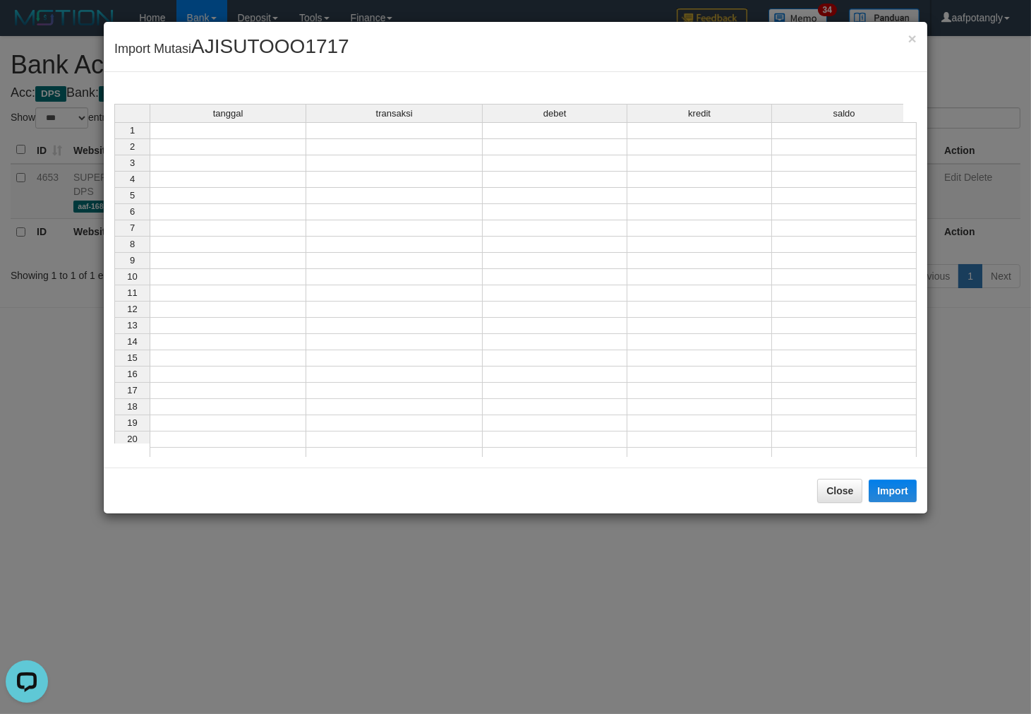
click at [212, 131] on td at bounding box center [228, 130] width 157 height 17
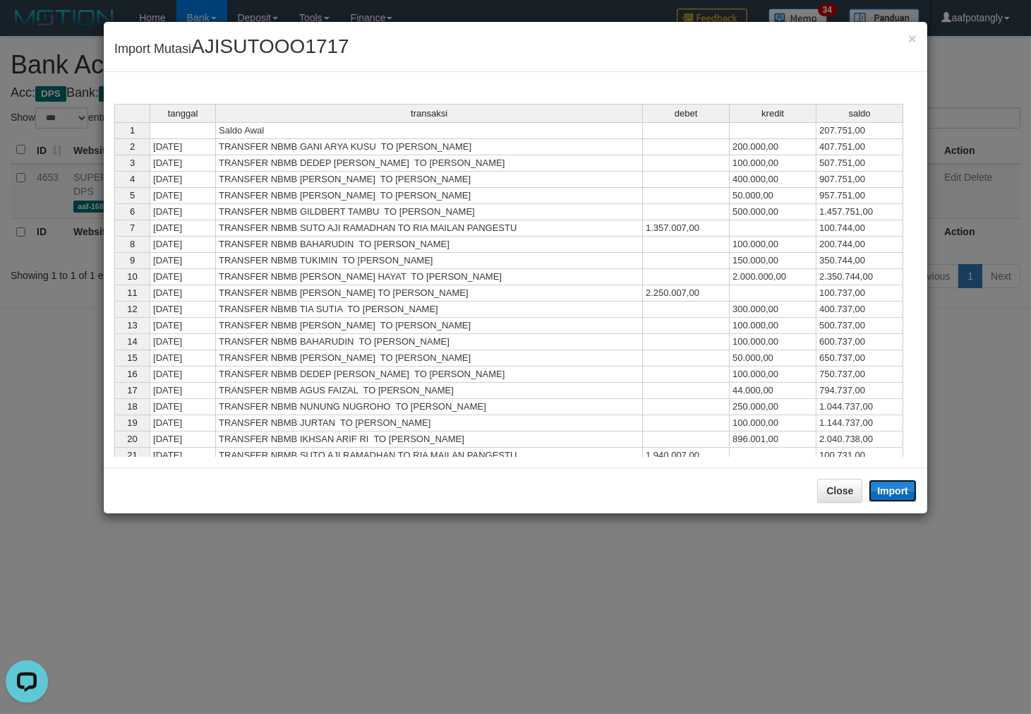
click at [880, 493] on button "Import" at bounding box center [893, 490] width 48 height 23
click at [664, 318] on td at bounding box center [686, 309] width 87 height 16
click at [671, 350] on td at bounding box center [686, 342] width 87 height 16
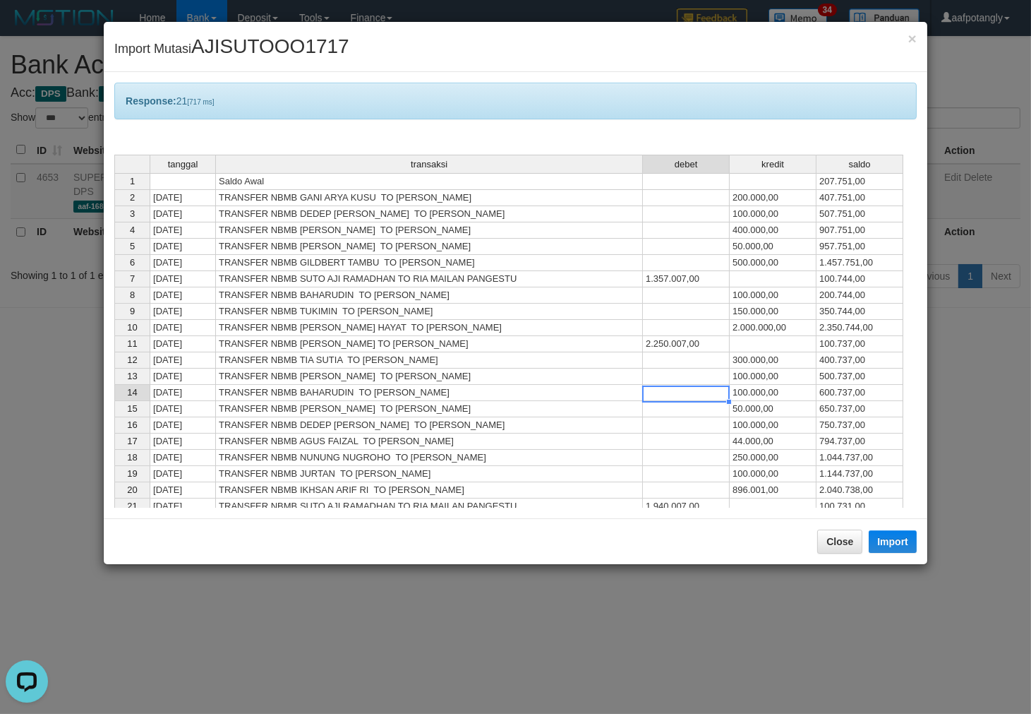
click at [708, 371] on td at bounding box center [686, 376] width 87 height 16
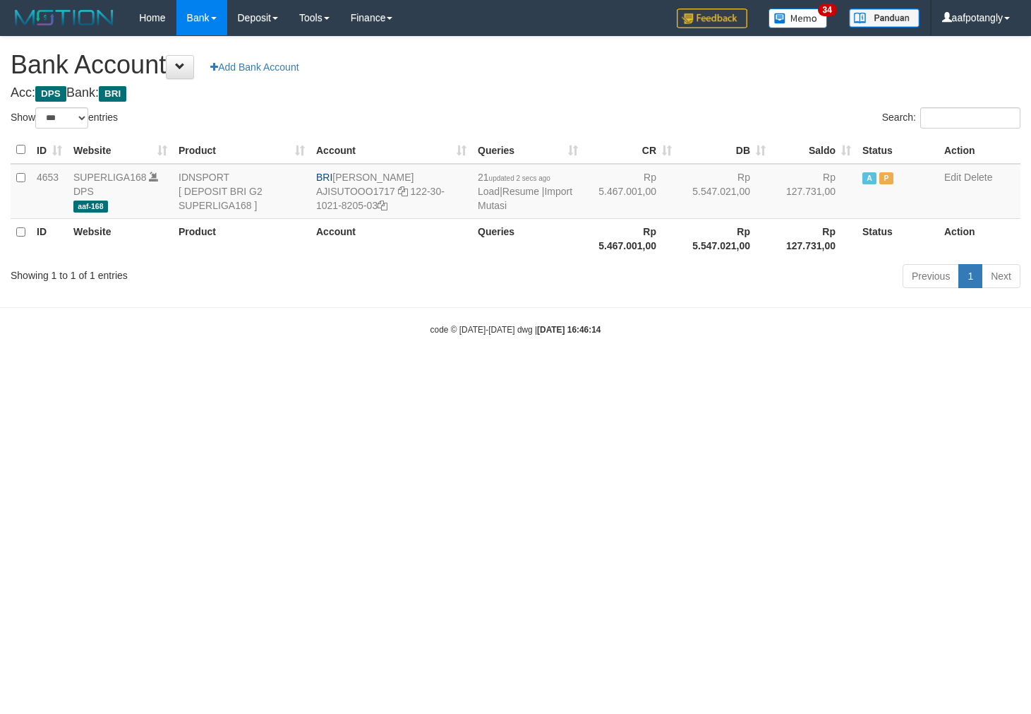
select select "***"
click at [500, 202] on link "Import Mutasi" at bounding box center [525, 198] width 95 height 25
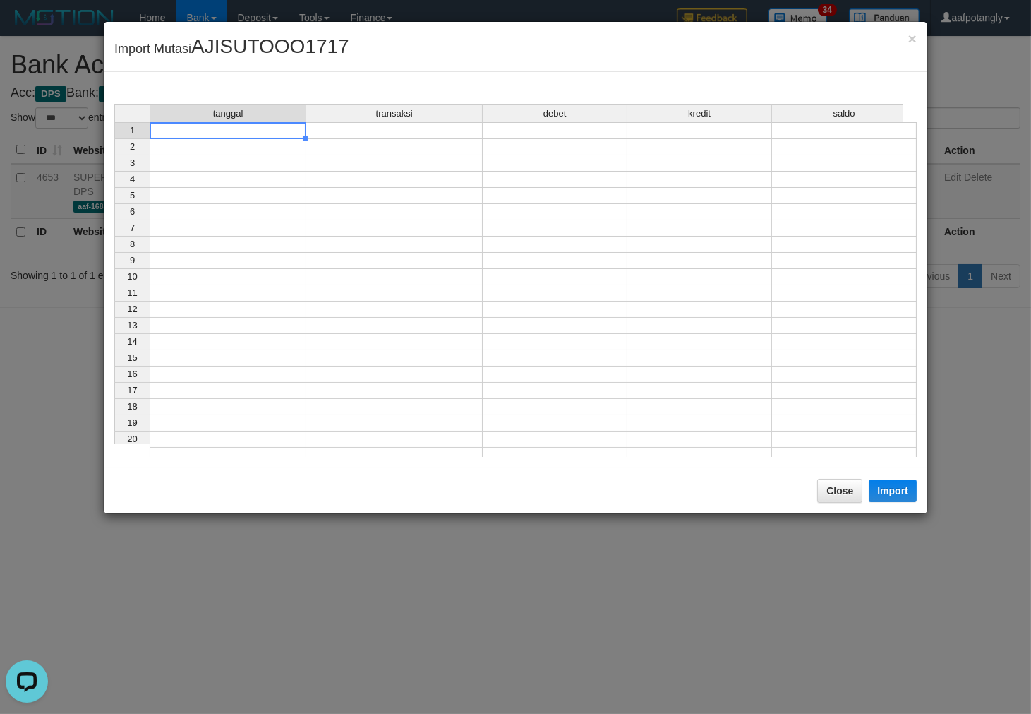
click at [296, 134] on td at bounding box center [228, 130] width 157 height 17
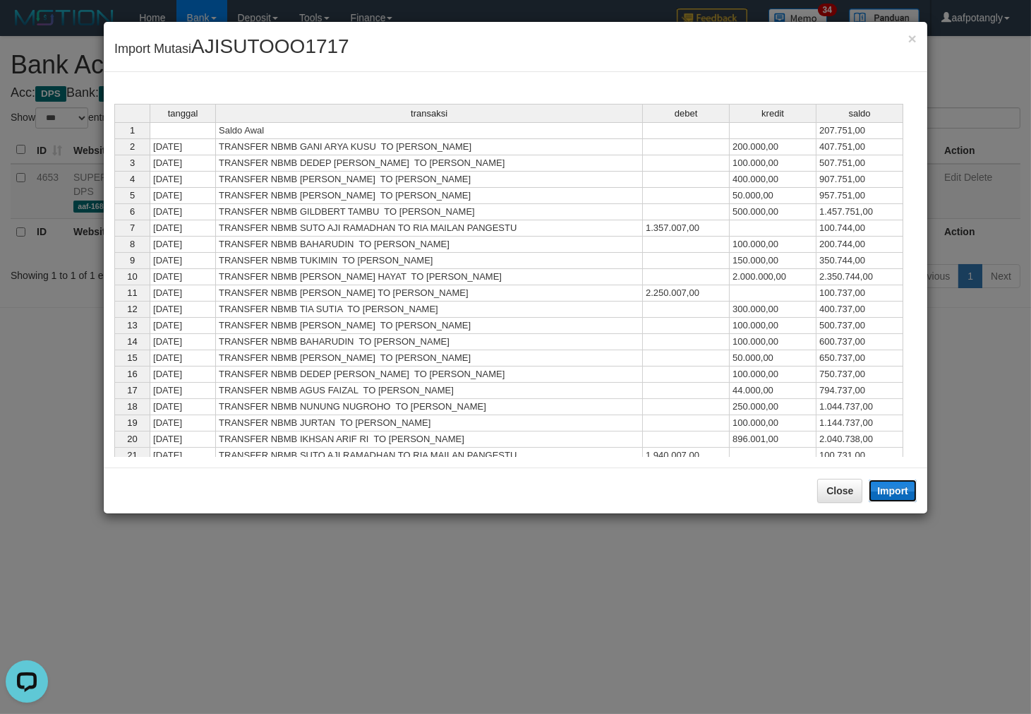
click at [877, 480] on button "Import" at bounding box center [893, 490] width 48 height 23
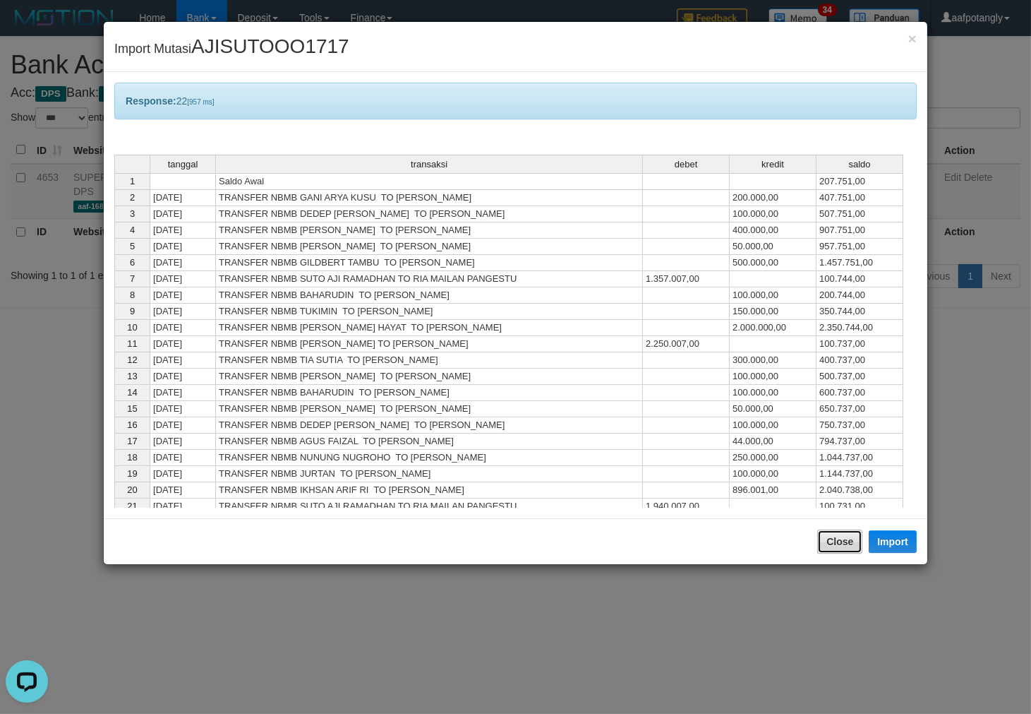
click at [828, 534] on button "Close" at bounding box center [839, 541] width 45 height 24
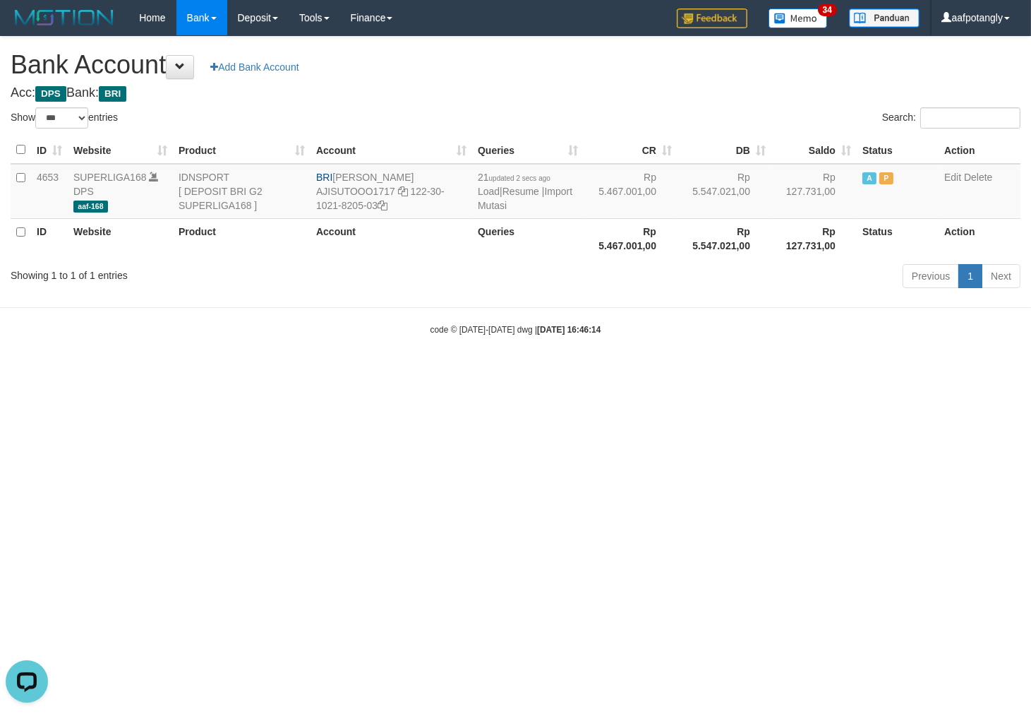
click at [761, 371] on html "Toggle navigation Home Bank Account List Load By Website Group [ISPORT] SUPERLI…" at bounding box center [515, 185] width 1031 height 371
select select "***"
click at [448, 371] on html "Toggle navigation Home Bank Account List Load By Website Group [ISPORT] SUPERLI…" at bounding box center [515, 185] width 1031 height 371
click at [498, 205] on link "Import Mutasi" at bounding box center [525, 198] width 95 height 25
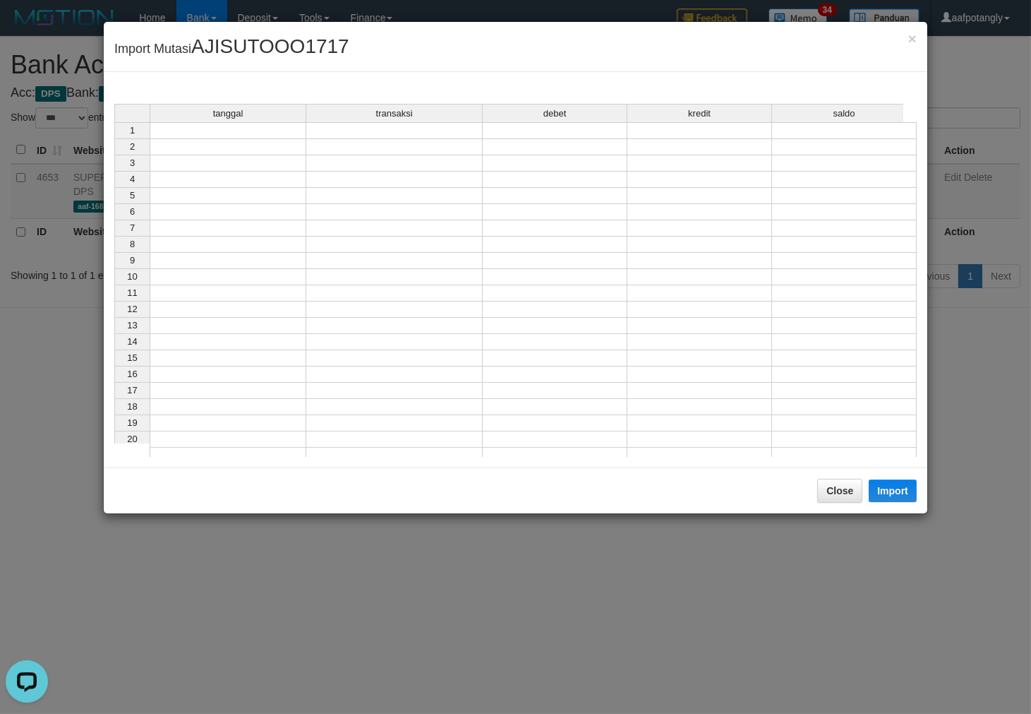
click at [224, 122] on div "tanggal transaksi debet kredit saldo" at bounding box center [508, 114] width 789 height 20
click at [232, 126] on td at bounding box center [228, 130] width 157 height 17
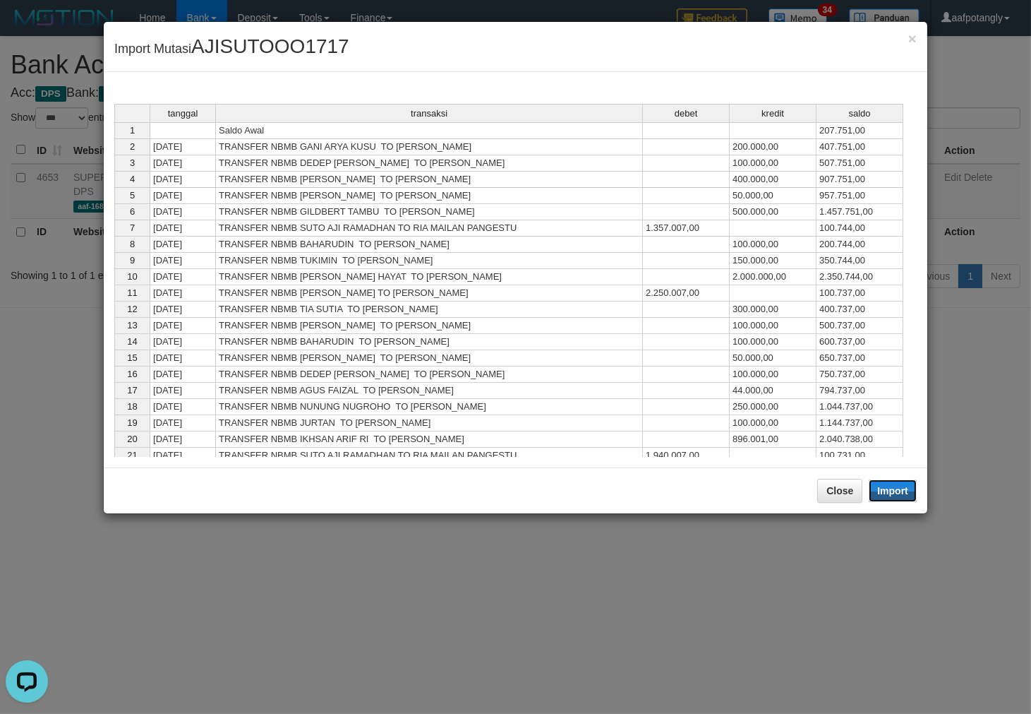
click at [905, 498] on button "Import" at bounding box center [893, 490] width 48 height 23
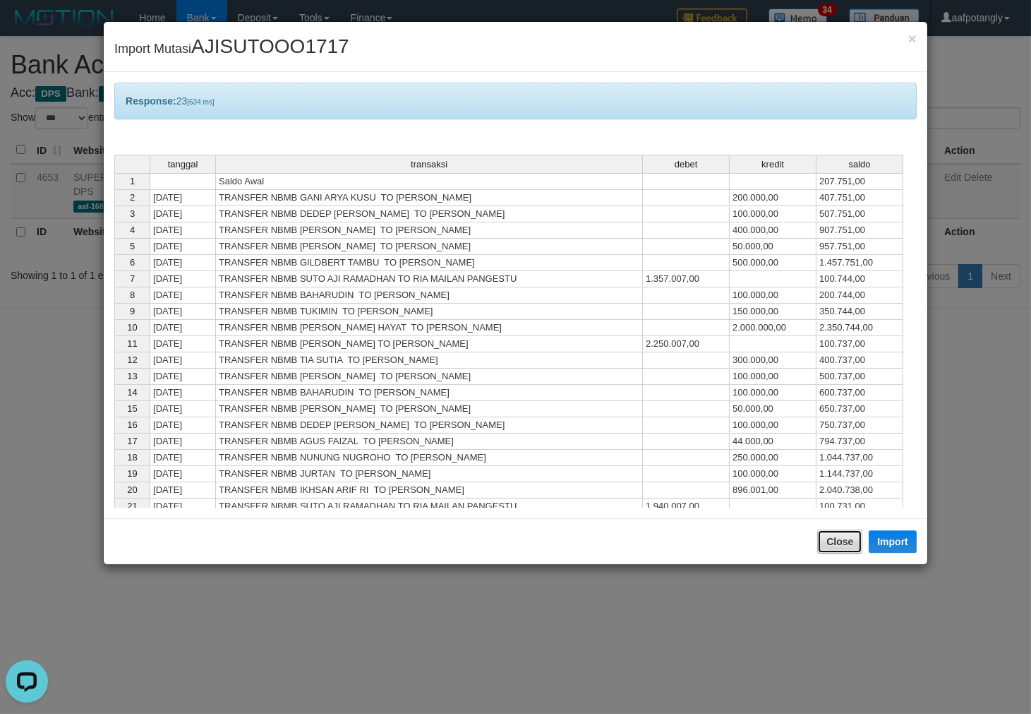
click at [853, 545] on button "Close" at bounding box center [839, 541] width 45 height 24
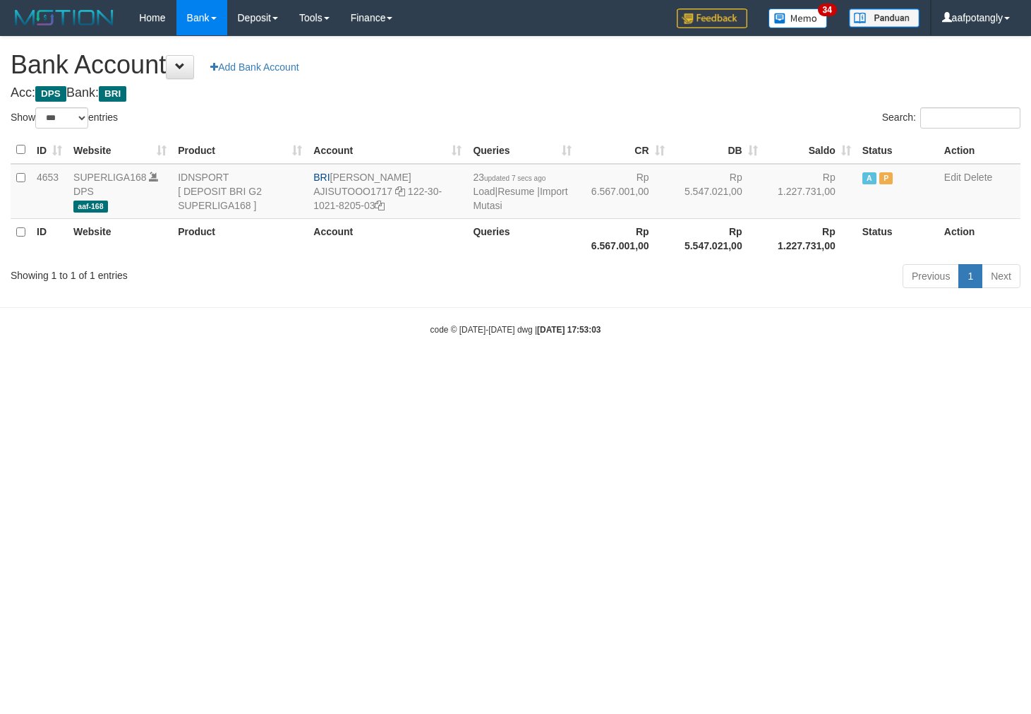
select select "***"
drag, startPoint x: 334, startPoint y: 174, endPoint x: 438, endPoint y: 182, distance: 104.8
click at [438, 182] on td "BRI [PERSON_NAME] AJISUTOOO1717 122-30-1021-8205-03" at bounding box center [388, 191] width 160 height 55
copy td "[PERSON_NAME]"
drag, startPoint x: 409, startPoint y: 193, endPoint x: 415, endPoint y: 205, distance: 12.6
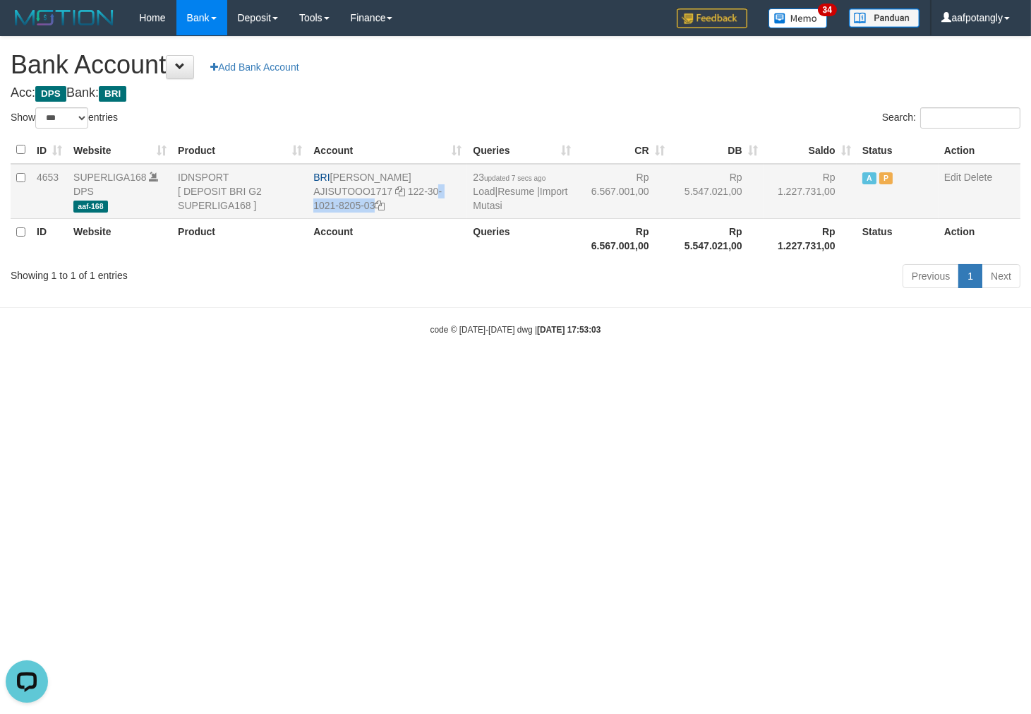
click at [415, 205] on td "BRI SUTO AJI RAMADHAN AJISUTOOO1717 122-30-1021-8205-03" at bounding box center [388, 191] width 160 height 55
copy td "122-30-1021-8205-03"
click at [498, 201] on link "Import Mutasi" at bounding box center [520, 198] width 95 height 25
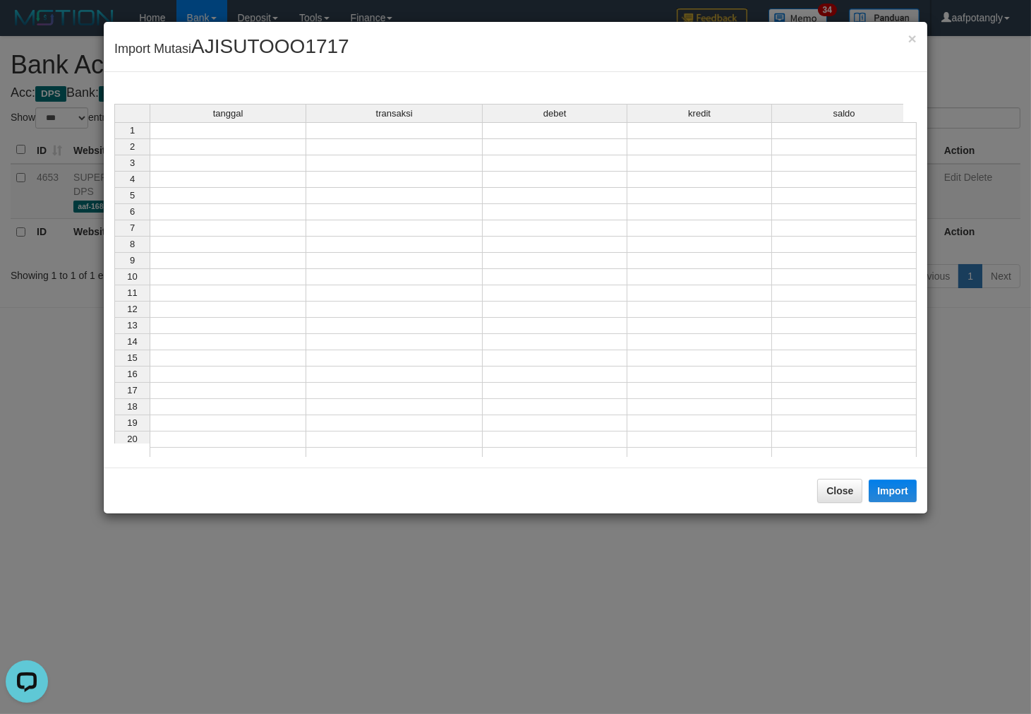
click at [210, 126] on td at bounding box center [228, 130] width 157 height 17
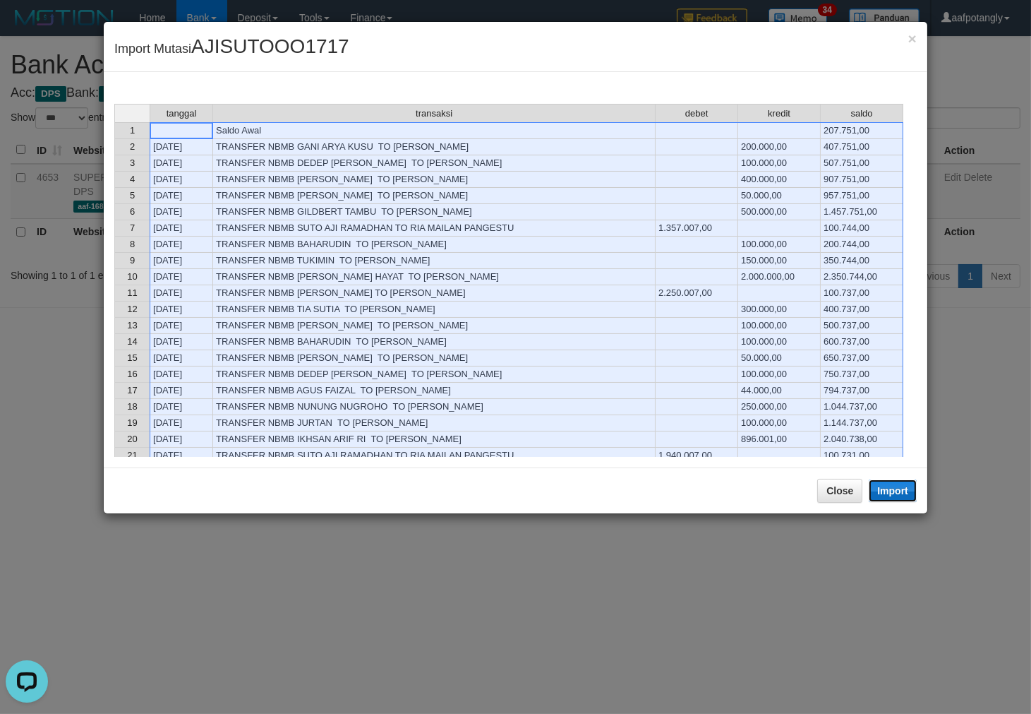
click at [900, 494] on button "Import" at bounding box center [893, 490] width 48 height 23
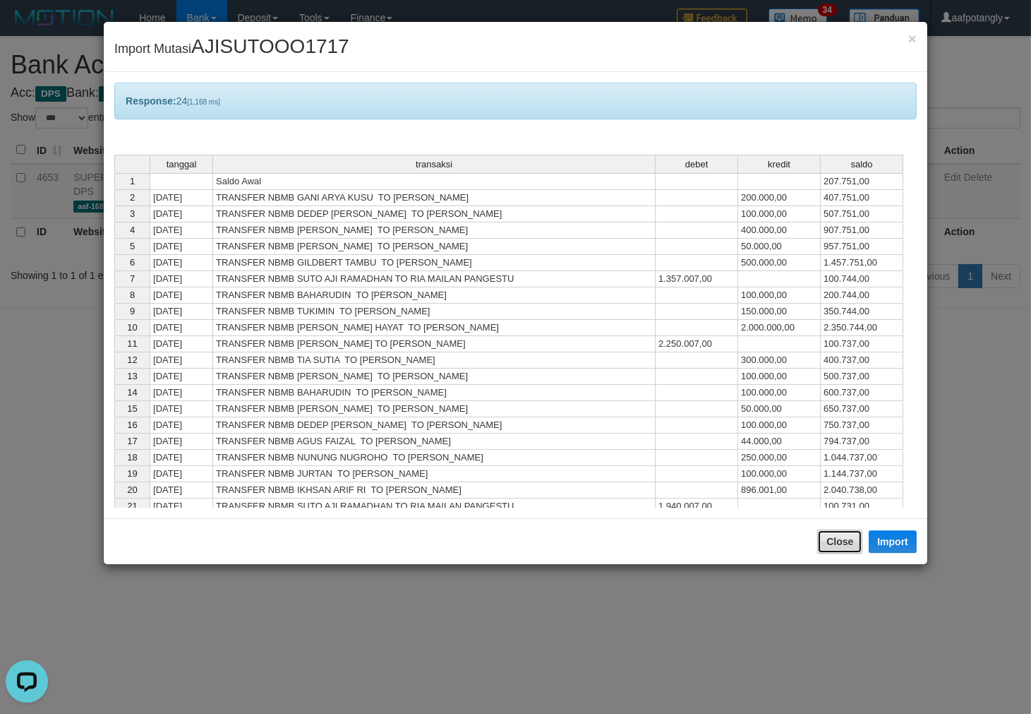
click at [847, 544] on button "Close" at bounding box center [839, 541] width 45 height 24
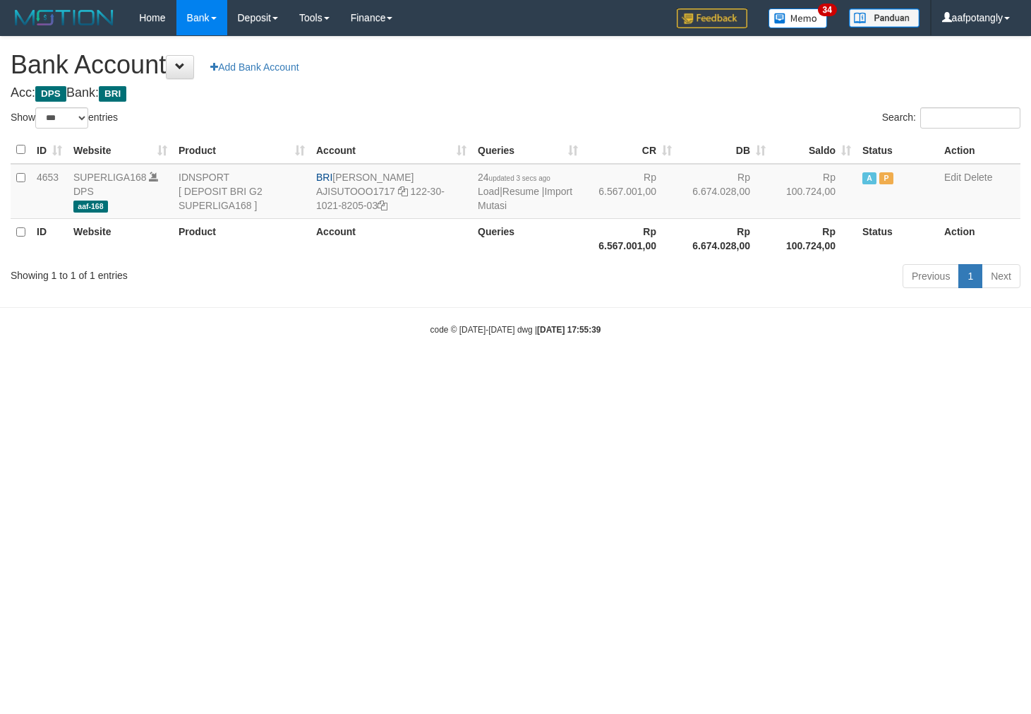
select select "***"
click at [506, 203] on link "Import Mutasi" at bounding box center [525, 198] width 95 height 25
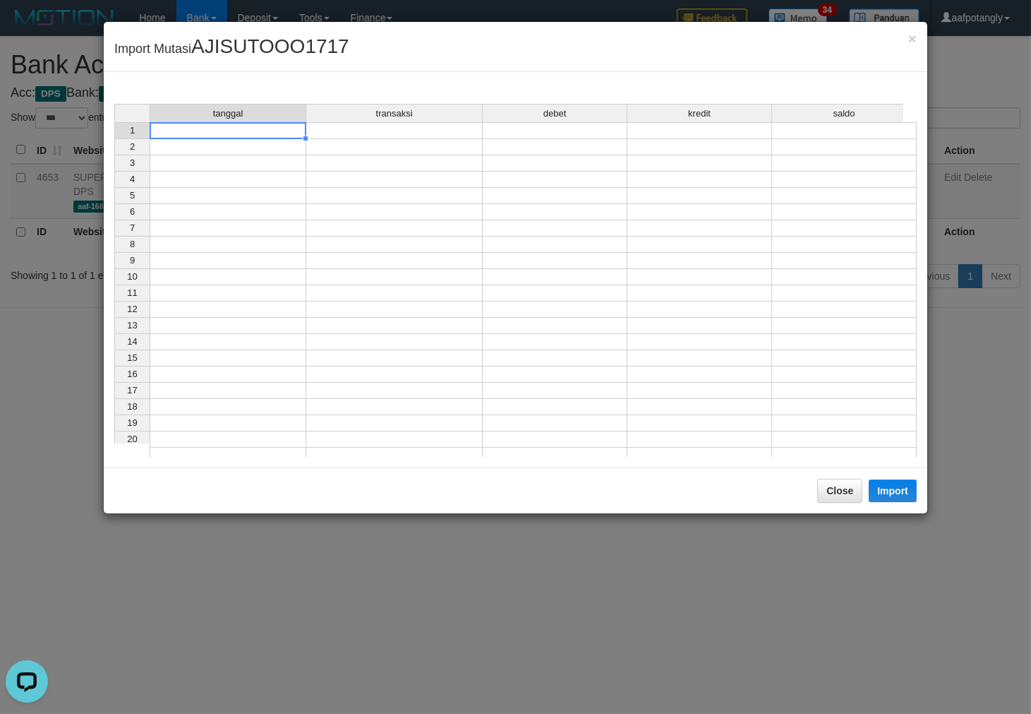
click at [291, 126] on td at bounding box center [228, 130] width 157 height 17
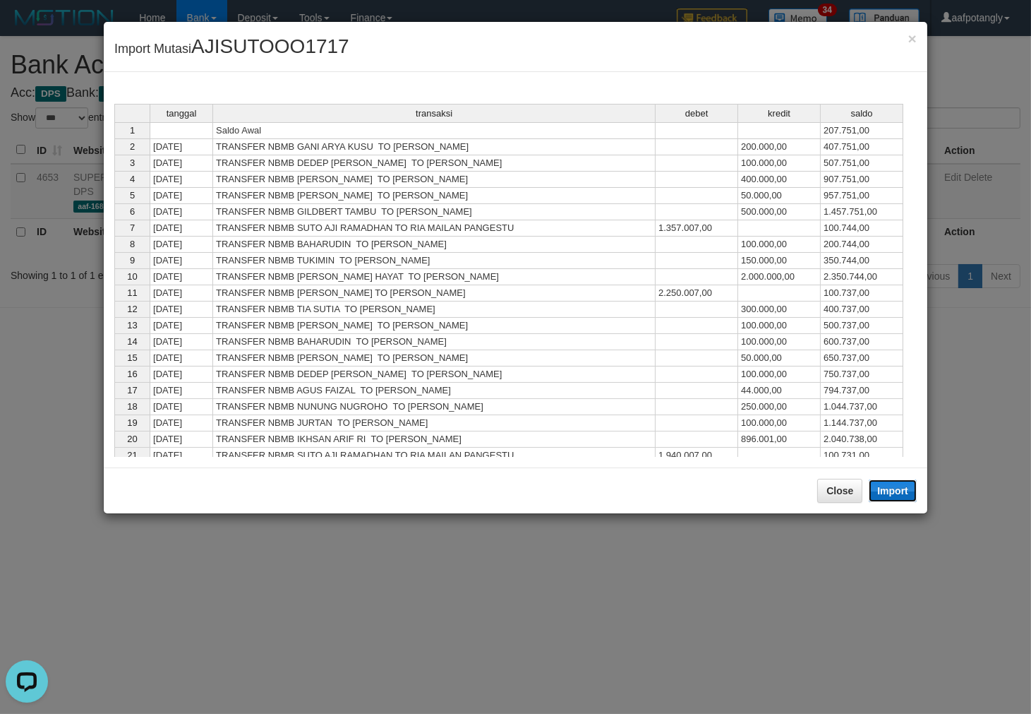
click at [886, 489] on button "Import" at bounding box center [893, 490] width 48 height 23
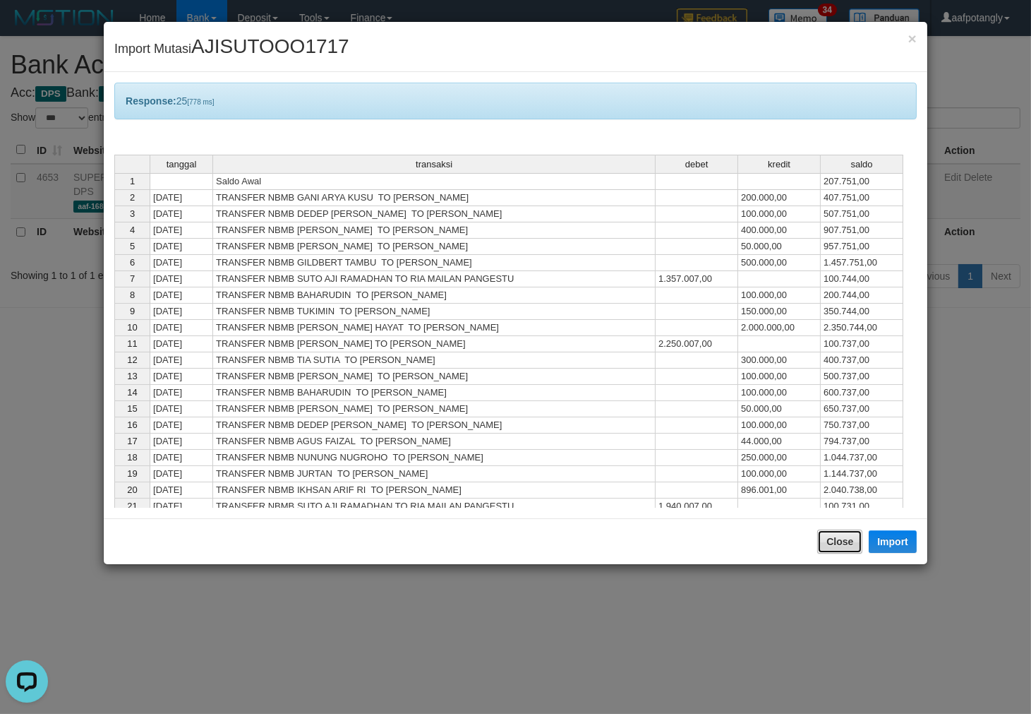
click at [849, 537] on button "Close" at bounding box center [839, 541] width 45 height 24
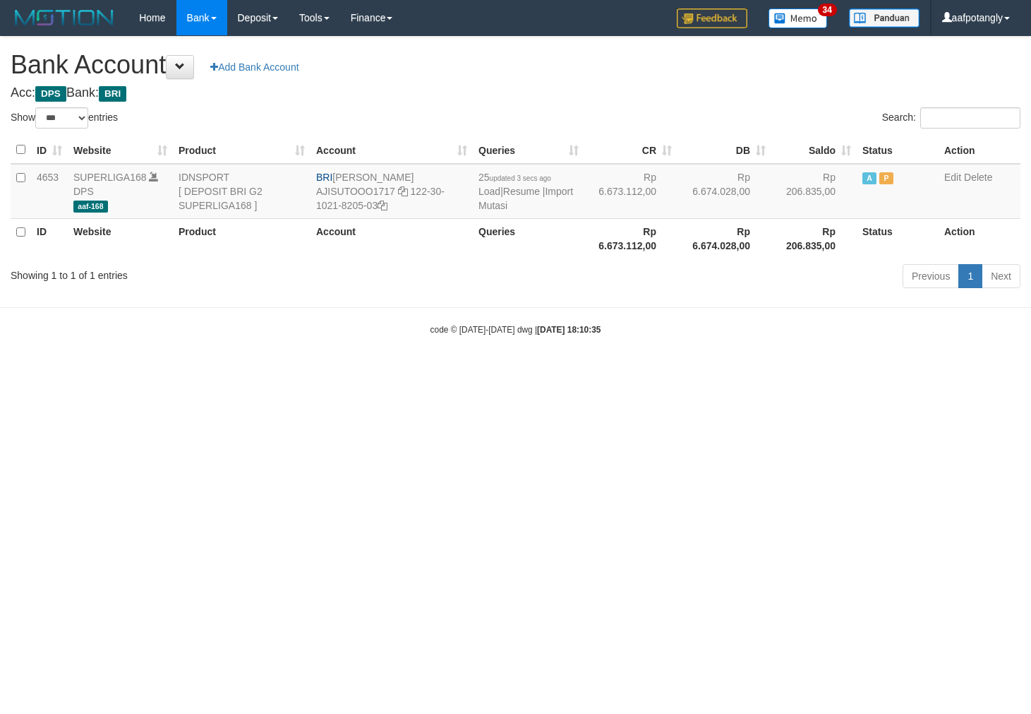
select select "***"
click at [503, 209] on link "Import Mutasi" at bounding box center [526, 198] width 95 height 25
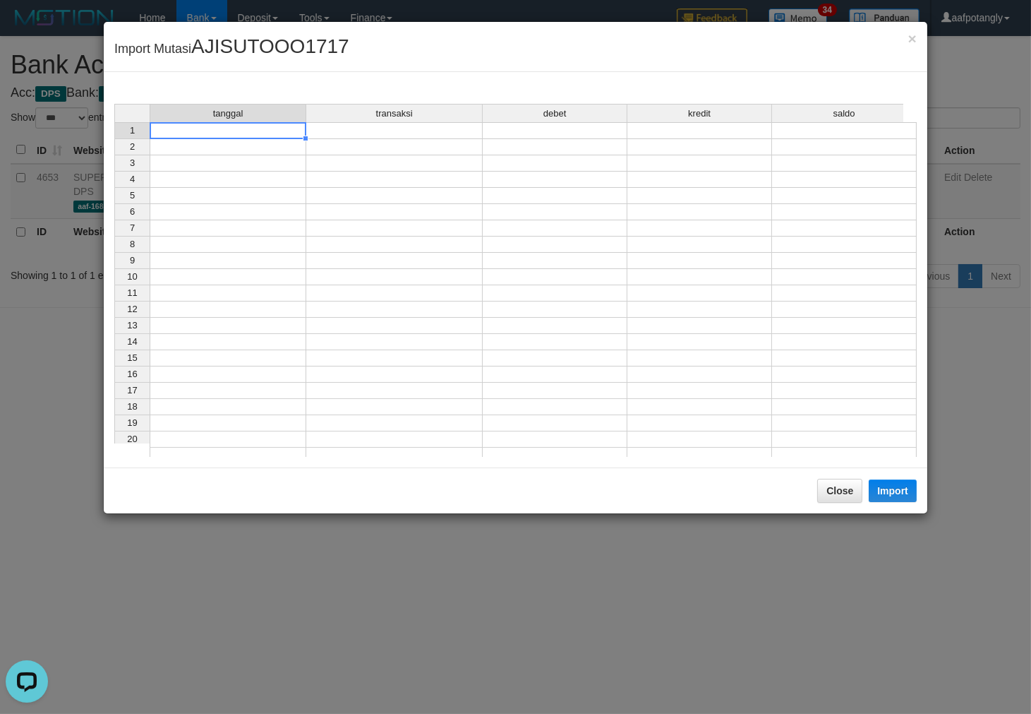
click at [235, 128] on td at bounding box center [228, 130] width 157 height 17
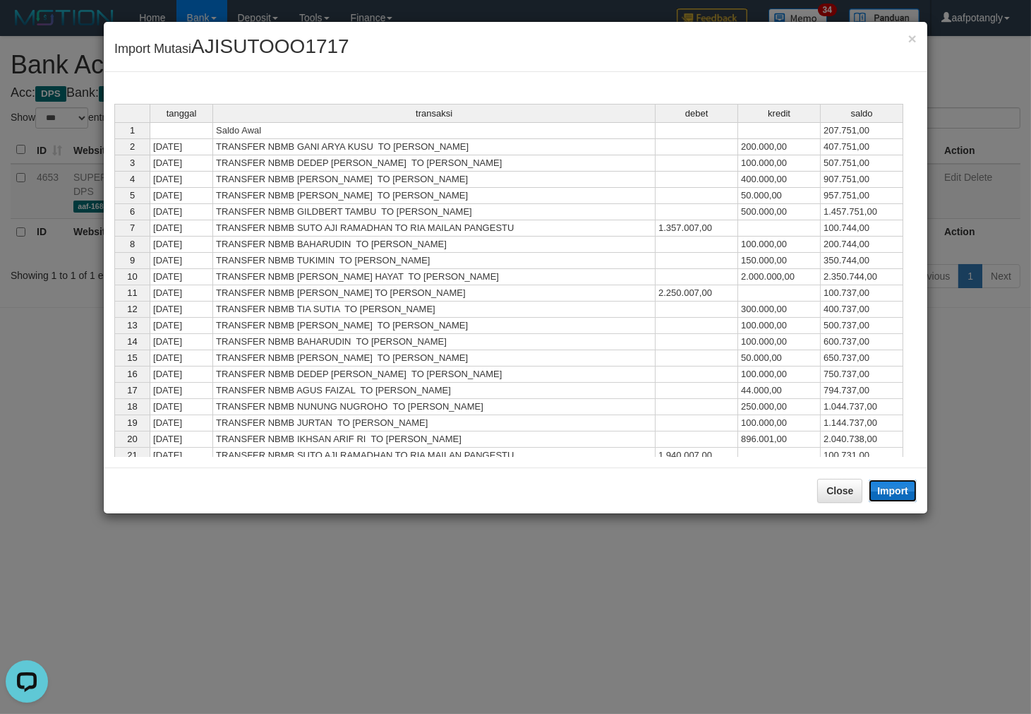
click at [883, 491] on button "Import" at bounding box center [893, 490] width 48 height 23
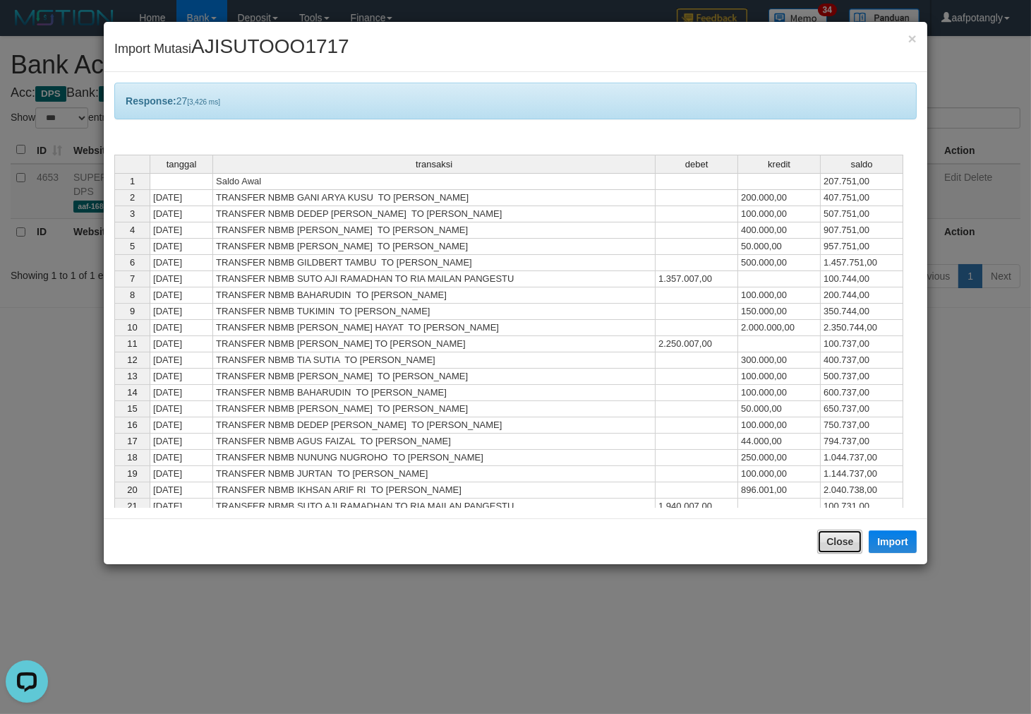
click at [836, 552] on button "Close" at bounding box center [839, 541] width 45 height 24
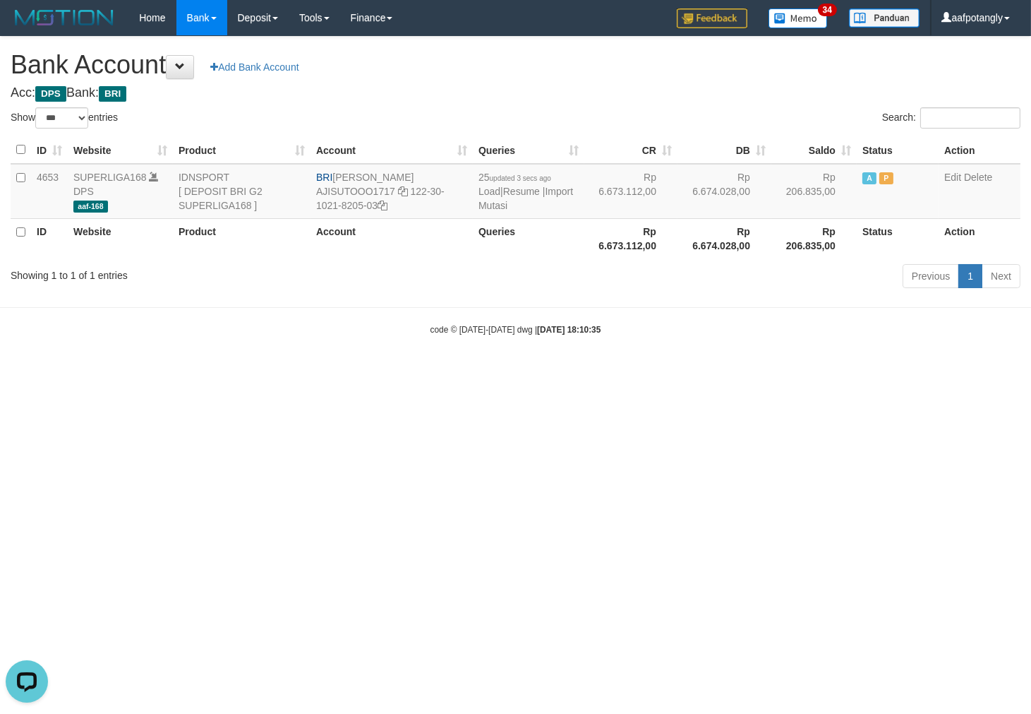
drag, startPoint x: 596, startPoint y: 503, endPoint x: 604, endPoint y: 524, distance: 22.8
click at [596, 371] on html "Toggle navigation Home Bank Account List Load By Website Group [ISPORT] SUPERLI…" at bounding box center [515, 185] width 1031 height 371
select select "***"
click at [584, 371] on html "Toggle navigation Home Bank Account List Load By Website Group [ISPORT] SUPERLI…" at bounding box center [515, 185] width 1031 height 371
drag, startPoint x: 327, startPoint y: 544, endPoint x: 487, endPoint y: 526, distance: 161.2
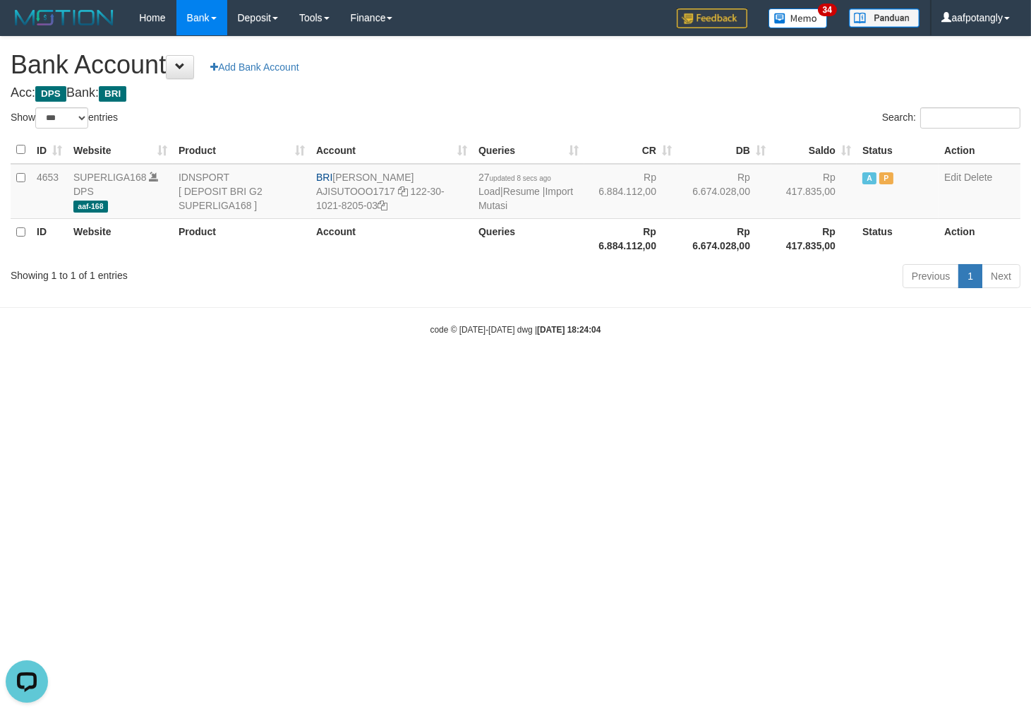
click at [332, 371] on html "Toggle navigation Home Bank Account List Load By Website Group [ISPORT] SUPERLI…" at bounding box center [515, 185] width 1031 height 371
click at [419, 371] on html "Toggle navigation Home Bank Account List Load By Website Group [ISPORT] SUPERLI…" at bounding box center [515, 185] width 1031 height 371
click at [505, 371] on html "Toggle navigation Home Bank Account List Load By Website Group [ISPORT] SUPERLI…" at bounding box center [515, 185] width 1031 height 371
drag, startPoint x: 507, startPoint y: 426, endPoint x: 519, endPoint y: 426, distance: 12.0
click at [510, 371] on html "Toggle navigation Home Bank Account List Load By Website Group [ISPORT] SUPERLI…" at bounding box center [515, 185] width 1031 height 371
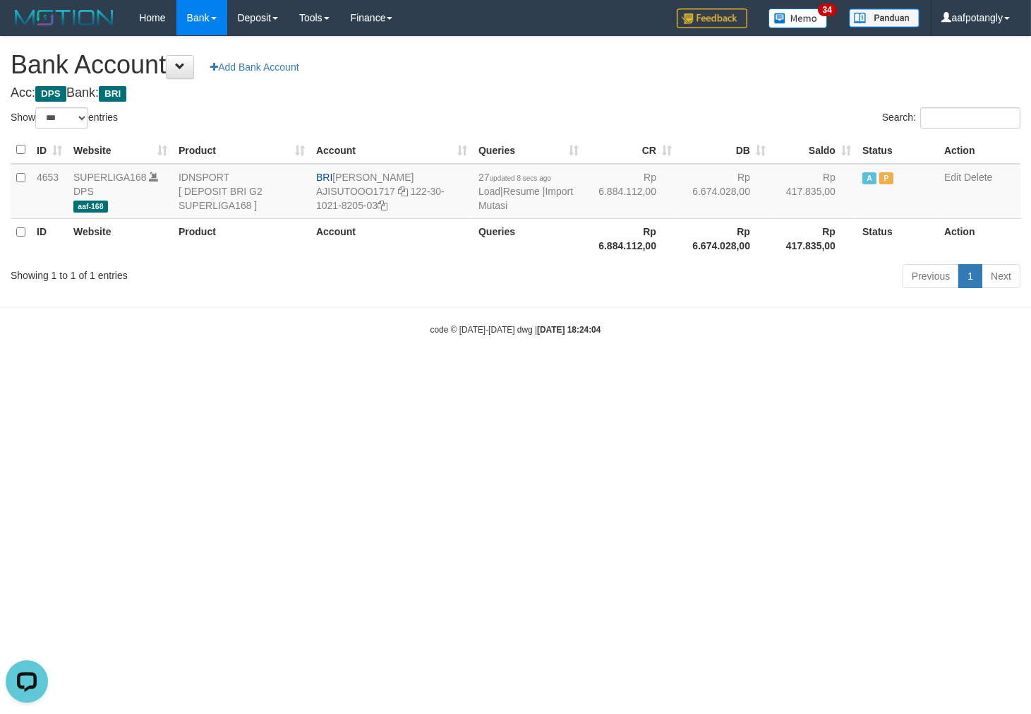
click at [715, 371] on html "Toggle navigation Home Bank Account List Load By Website Group [ISPORT] SUPERLI…" at bounding box center [515, 185] width 1031 height 371
click at [521, 209] on link "Import Mutasi" at bounding box center [526, 198] width 95 height 25
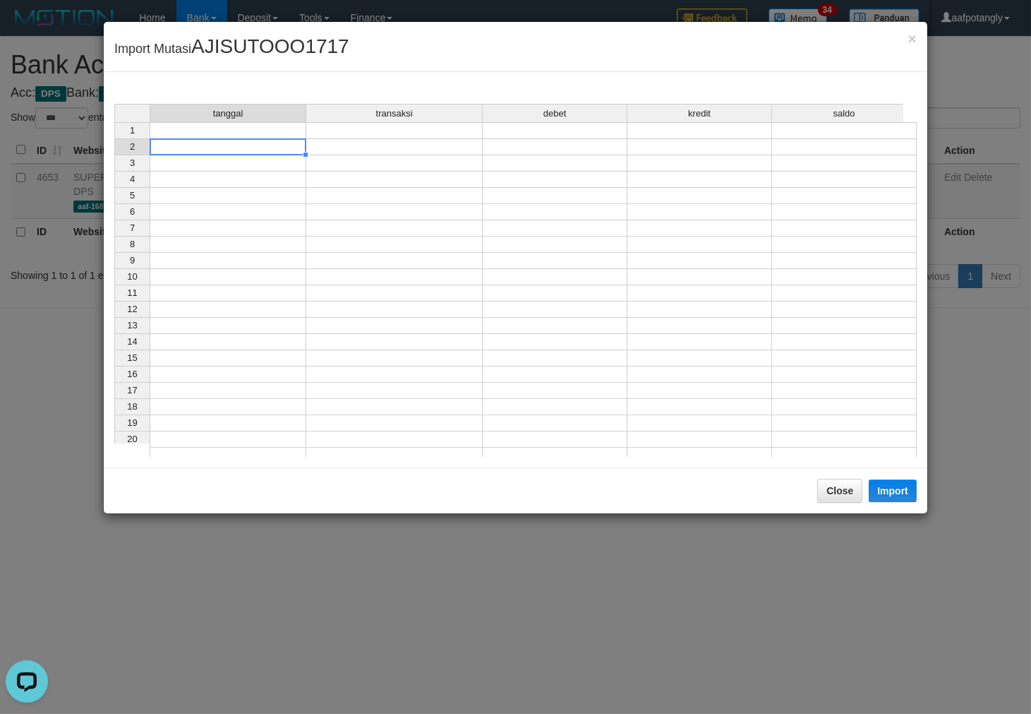
click at [114, 138] on div "tanggal transaksi debet kredit saldo 1 2 3 4 5 6 7 8 9 10 11 12 13 14 15 16 17 …" at bounding box center [114, 284] width 0 height 360
click at [258, 126] on td at bounding box center [228, 130] width 157 height 17
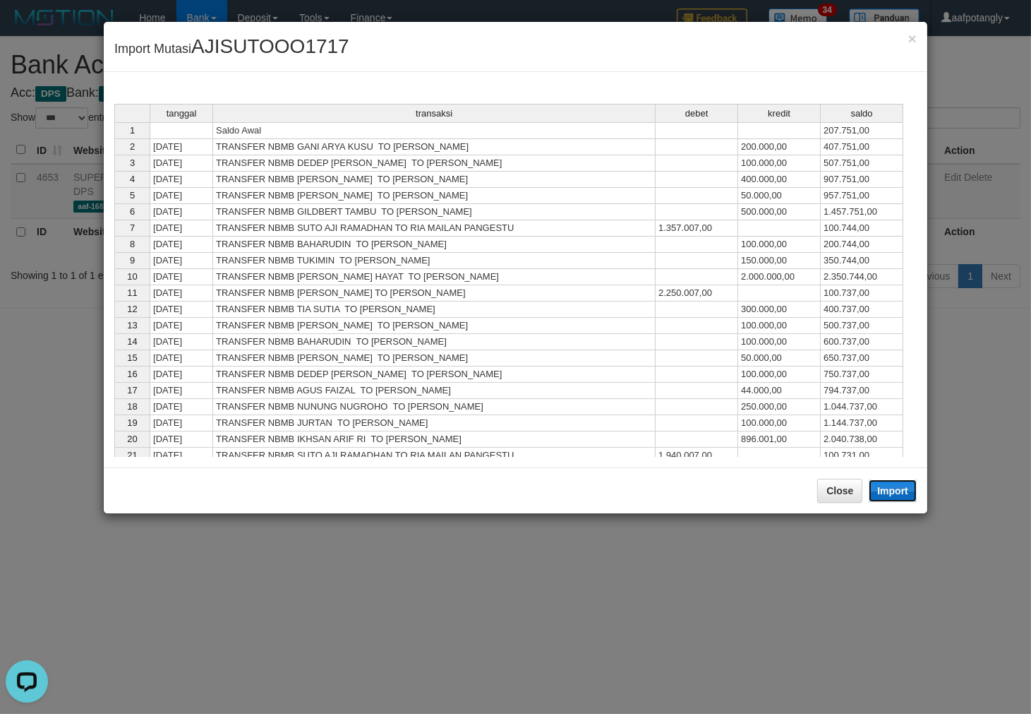
click at [886, 484] on button "Import" at bounding box center [893, 490] width 48 height 23
click at [692, 301] on td "2.250.007,00" at bounding box center [697, 293] width 83 height 16
type textarea "**********"
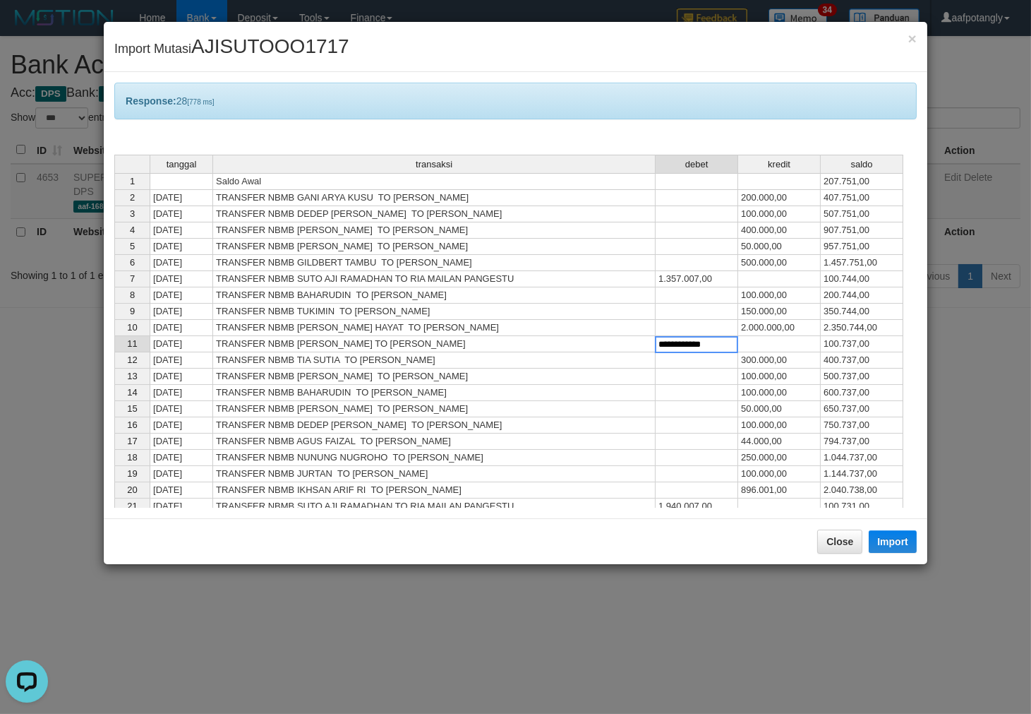
click at [693, 344] on textarea "**********" at bounding box center [696, 344] width 83 height 17
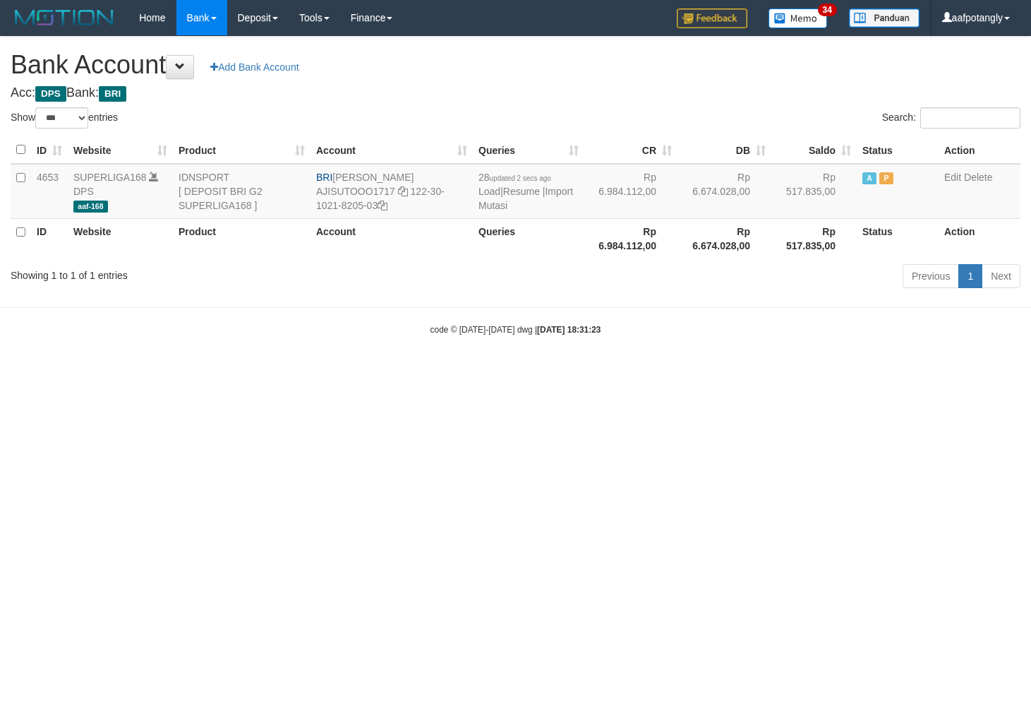
select select "***"
click at [490, 205] on link "Import Mutasi" at bounding box center [526, 198] width 95 height 25
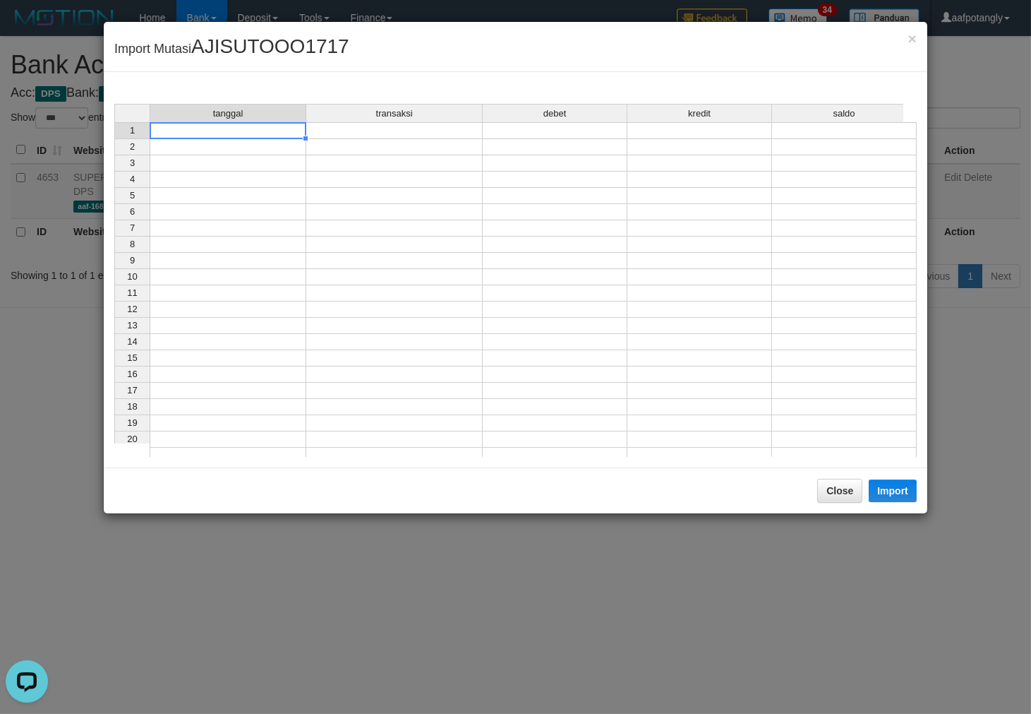
click at [274, 131] on td at bounding box center [228, 130] width 157 height 17
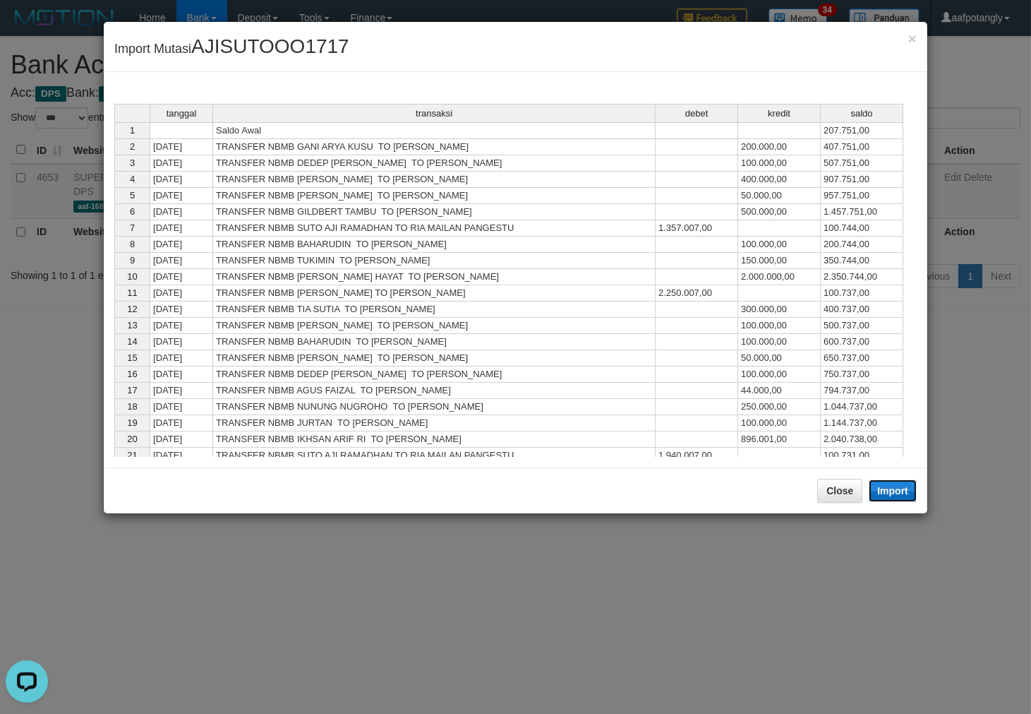
click at [890, 495] on button "Import" at bounding box center [893, 490] width 48 height 23
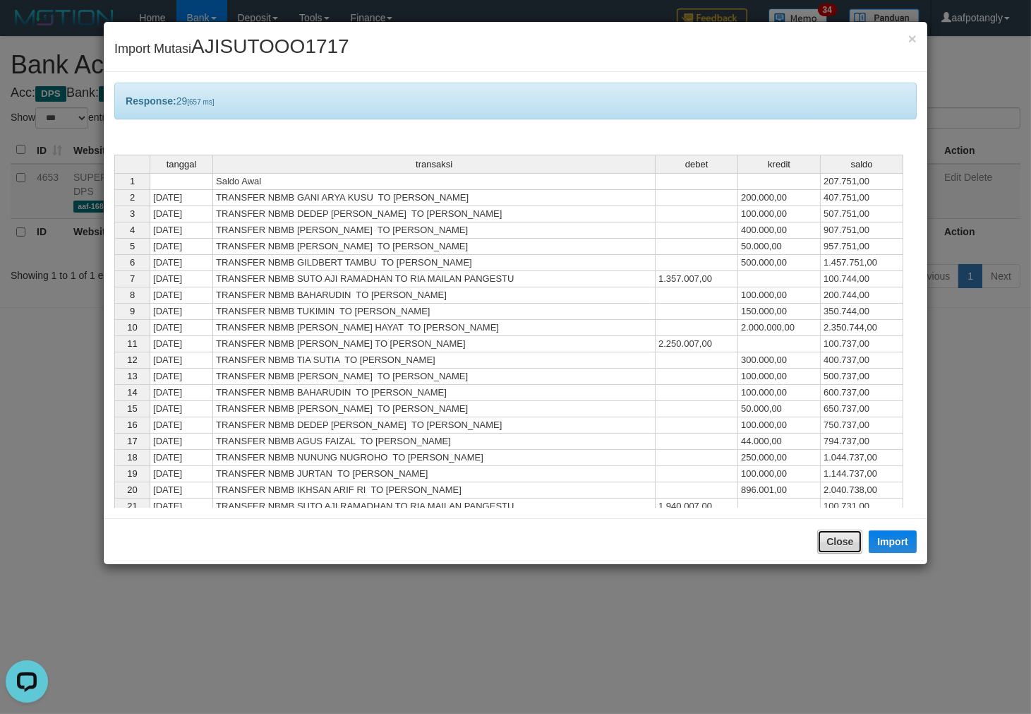
click at [829, 538] on button "Close" at bounding box center [839, 541] width 45 height 24
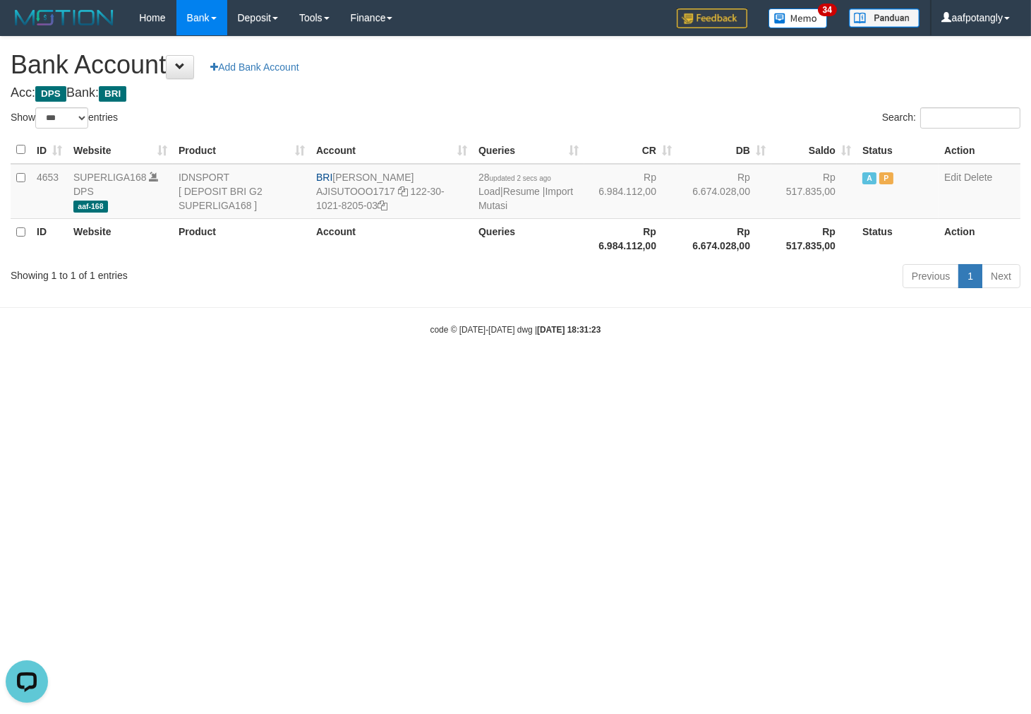
click at [767, 371] on html "Toggle navigation Home Bank Account List Load By Website Group [ISPORT] SUPERLI…" at bounding box center [515, 185] width 1031 height 371
select select "***"
drag, startPoint x: 335, startPoint y: 176, endPoint x: 440, endPoint y: 178, distance: 104.5
click at [440, 178] on td "BRI [PERSON_NAME] AJISUTOOO1717 122-30-1021-8205-03" at bounding box center [388, 191] width 160 height 55
copy td "[PERSON_NAME]"
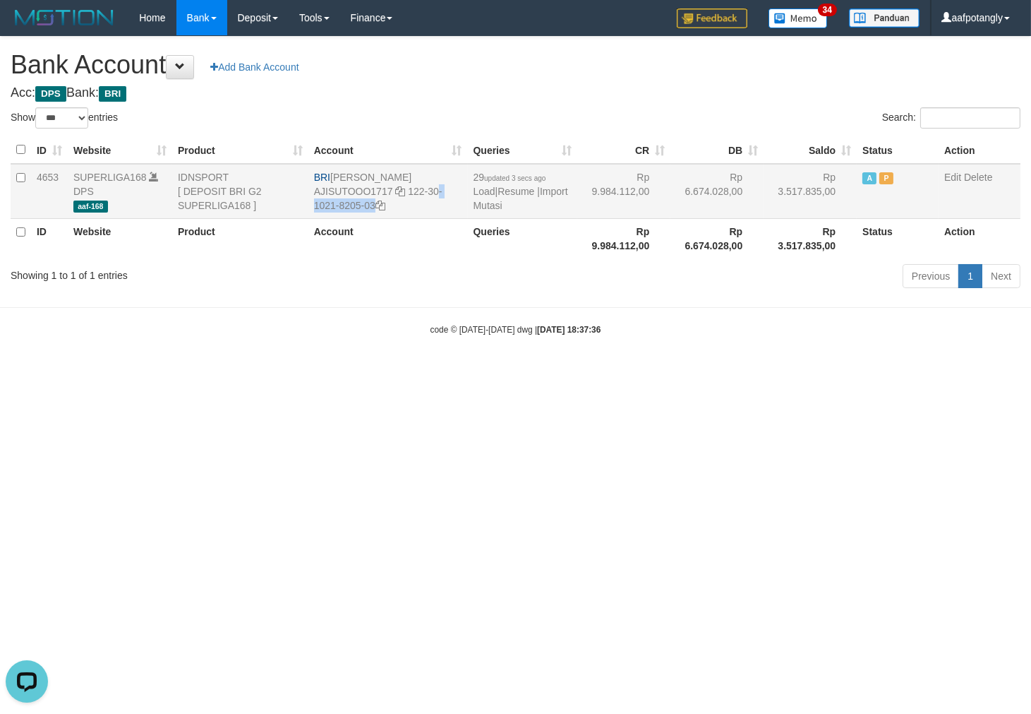
drag, startPoint x: 407, startPoint y: 188, endPoint x: 413, endPoint y: 212, distance: 24.1
click at [413, 212] on td "BRI [PERSON_NAME] AJISUTOOO1717 122-30-1021-8205-03" at bounding box center [388, 191] width 160 height 55
copy td "122-30-1021-8205-03"
click at [479, 201] on link "Import Mutasi" at bounding box center [521, 198] width 95 height 25
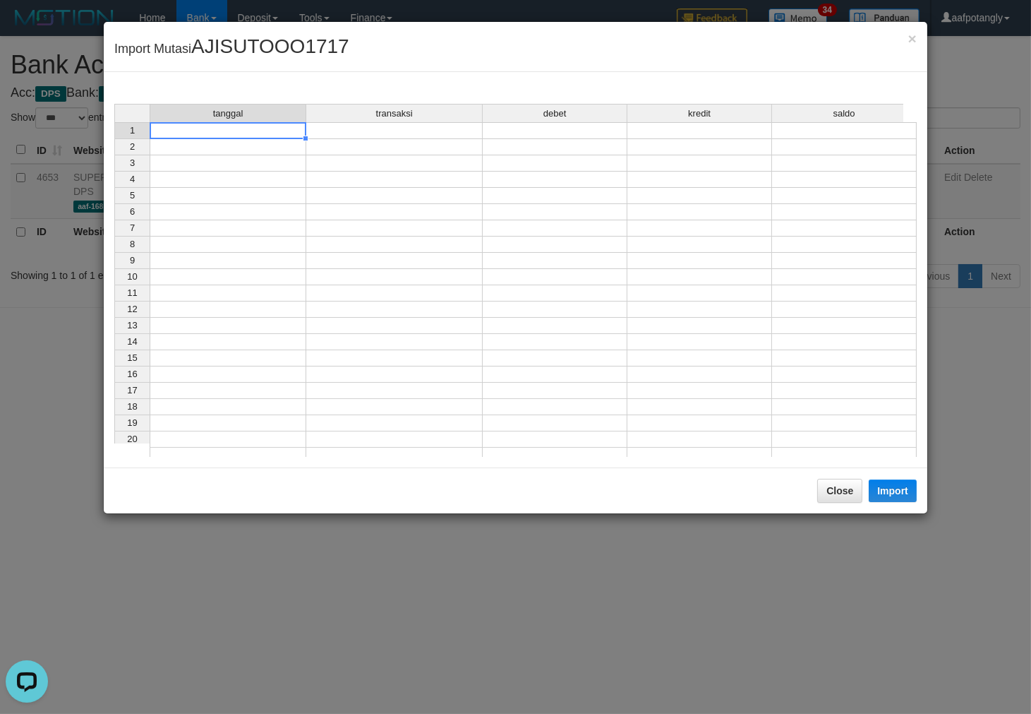
drag, startPoint x: 242, startPoint y: 125, endPoint x: 495, endPoint y: 248, distance: 281.0
click at [243, 125] on td at bounding box center [228, 130] width 157 height 17
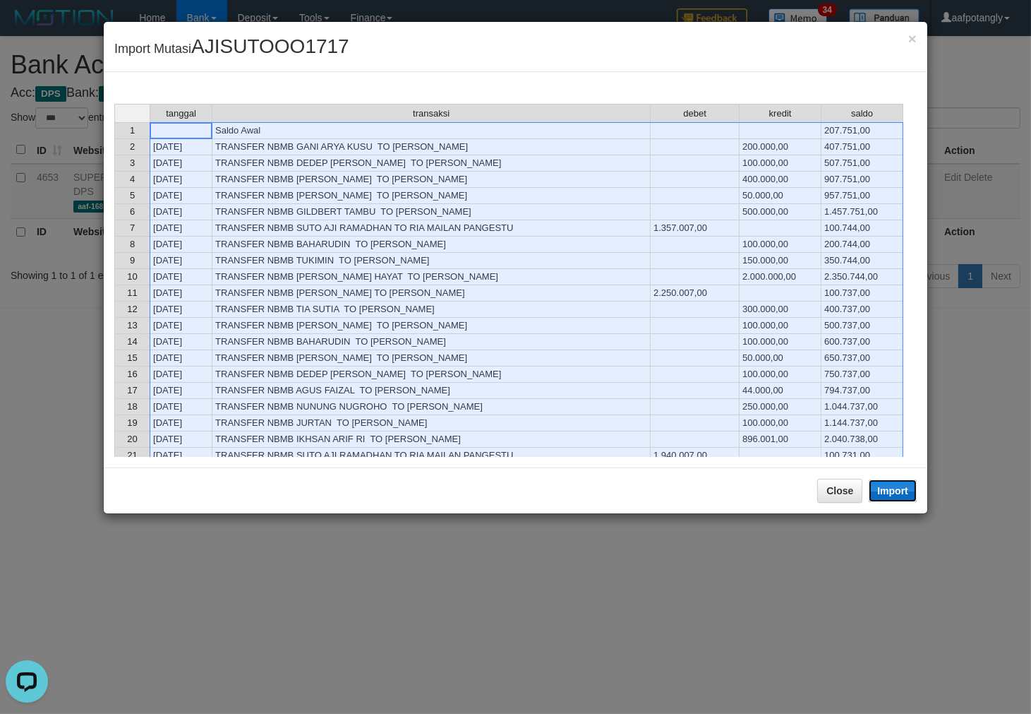
click at [895, 495] on button "Import" at bounding box center [893, 490] width 48 height 23
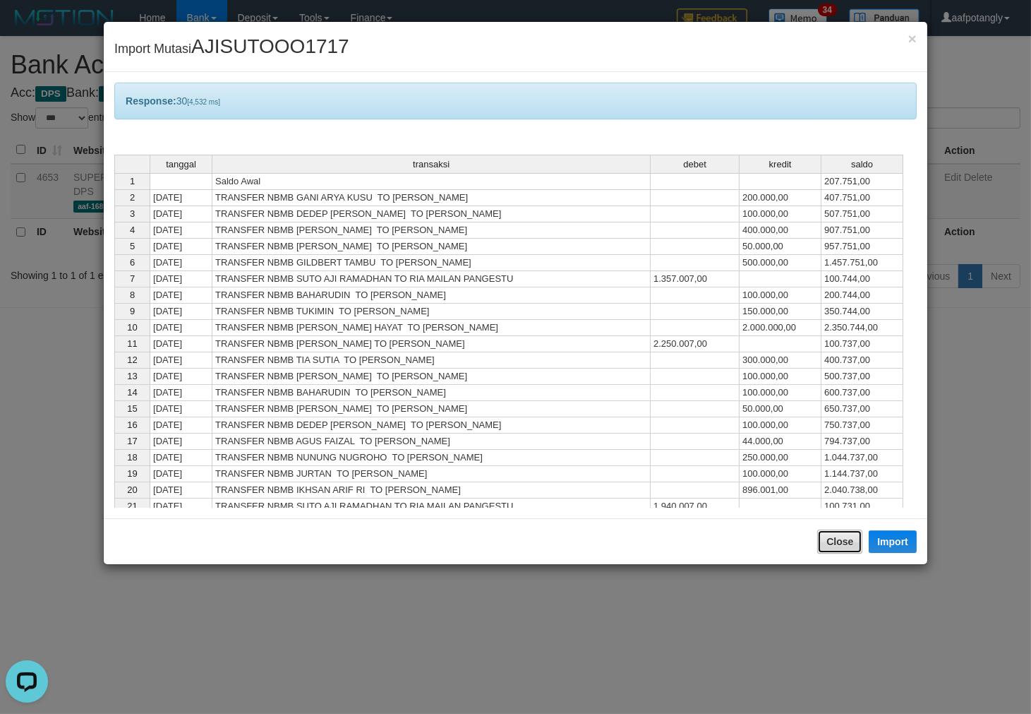
click at [830, 531] on button "Close" at bounding box center [839, 541] width 45 height 24
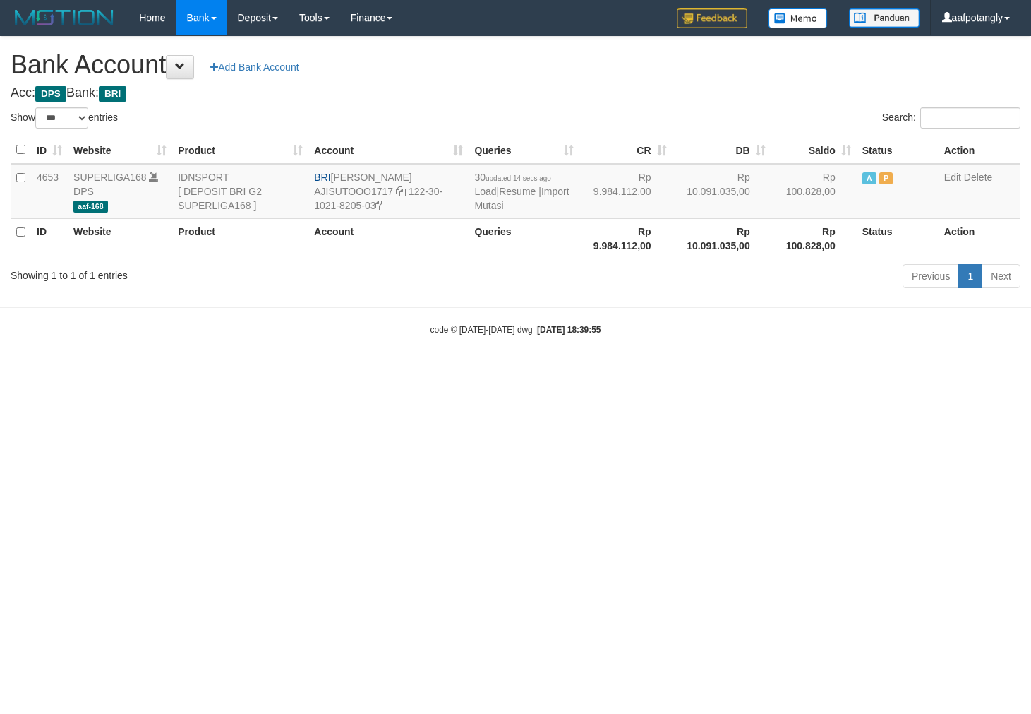
select select "***"
click at [511, 201] on link "Import Mutasi" at bounding box center [521, 198] width 95 height 25
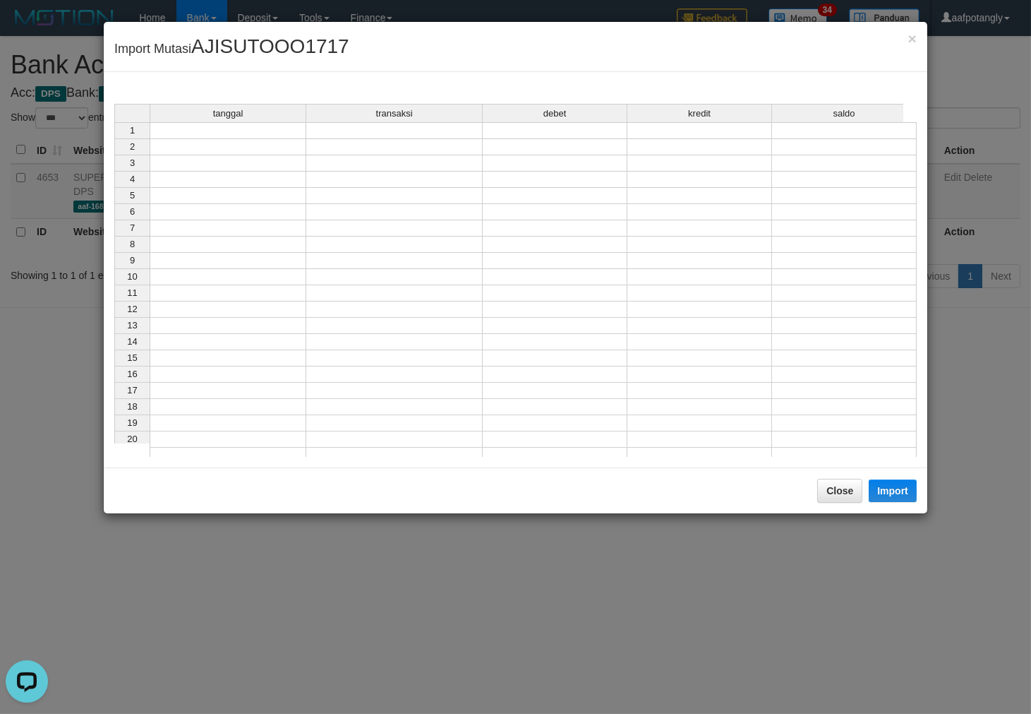
click at [272, 131] on td at bounding box center [228, 130] width 157 height 17
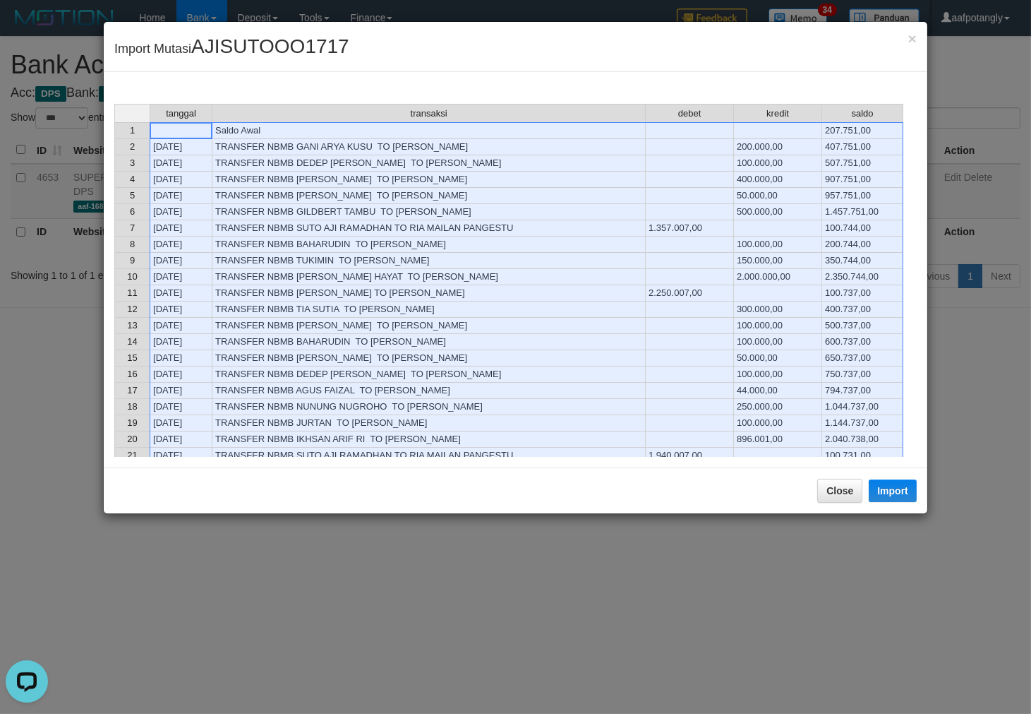
click at [921, 486] on div "Close Import" at bounding box center [516, 490] width 824 height 46
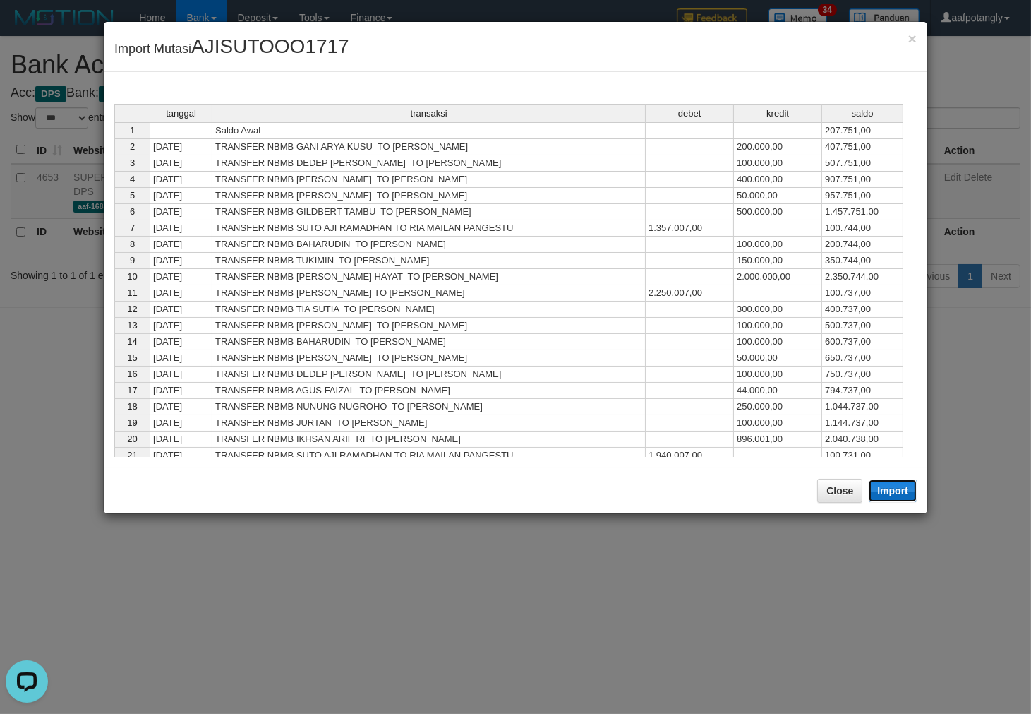
click at [907, 488] on button "Import" at bounding box center [893, 490] width 48 height 23
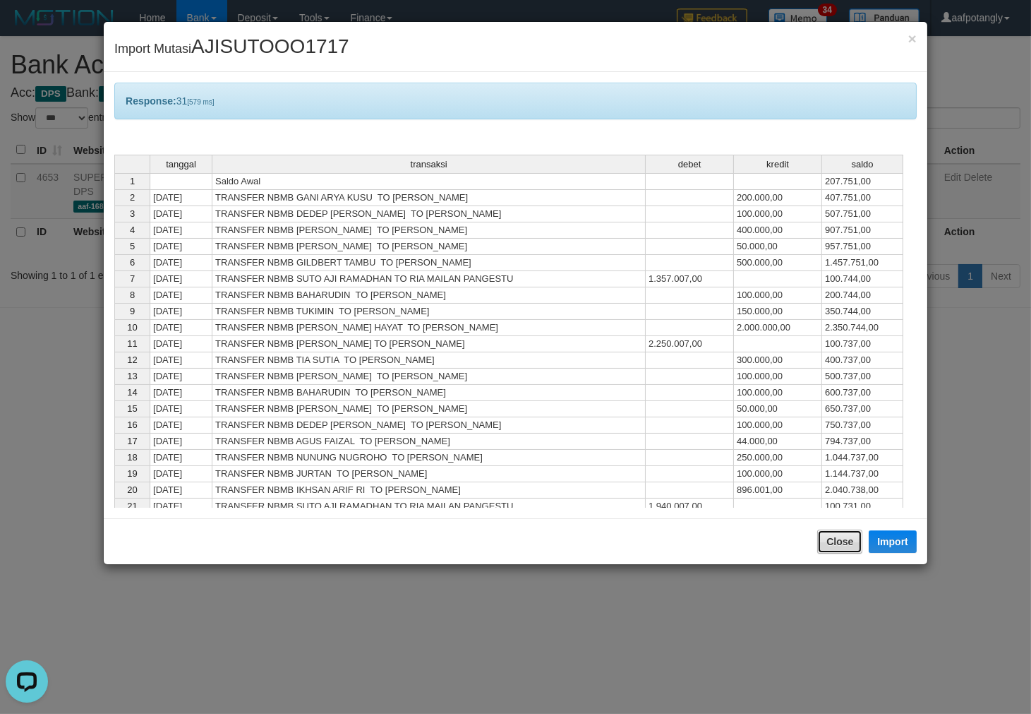
click at [849, 541] on button "Close" at bounding box center [839, 541] width 45 height 24
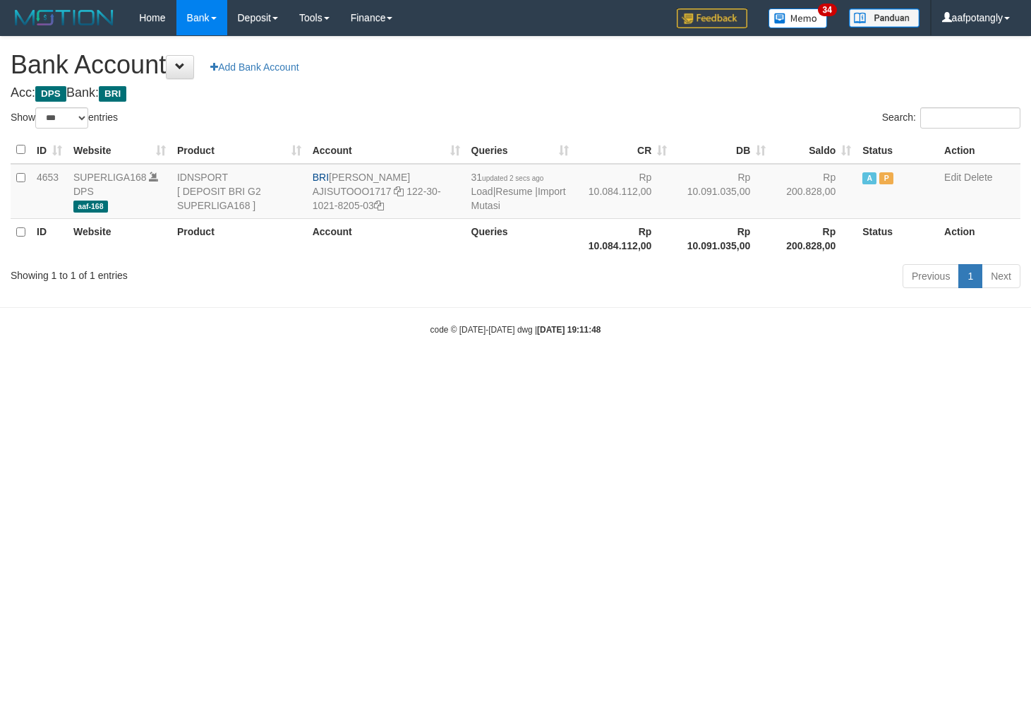
select select "***"
click at [496, 208] on link "Import Mutasi" at bounding box center [519, 198] width 95 height 25
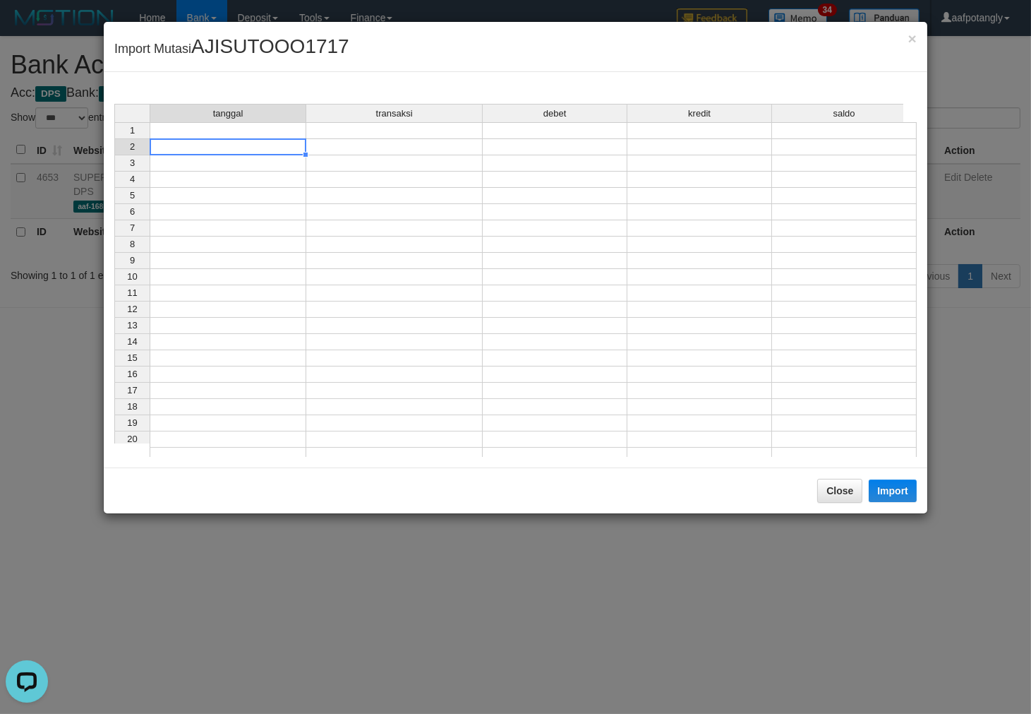
click at [256, 142] on td at bounding box center [228, 147] width 157 height 16
click at [239, 128] on td at bounding box center [228, 130] width 157 height 17
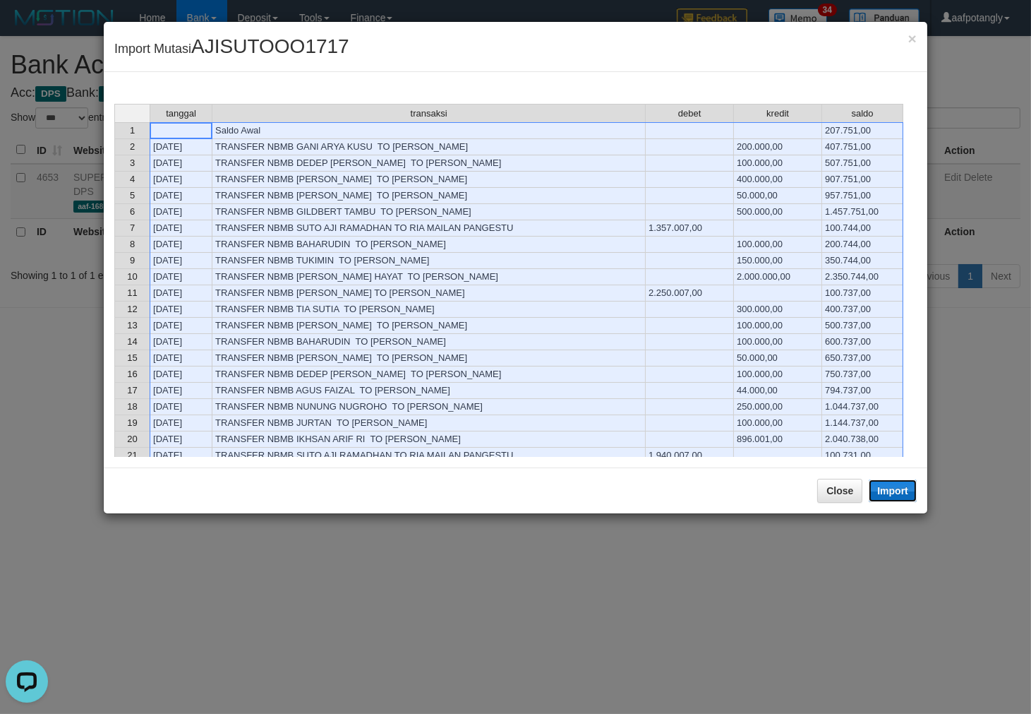
drag, startPoint x: 899, startPoint y: 489, endPoint x: 878, endPoint y: 535, distance: 50.5
click at [899, 489] on button "Import" at bounding box center [893, 490] width 48 height 23
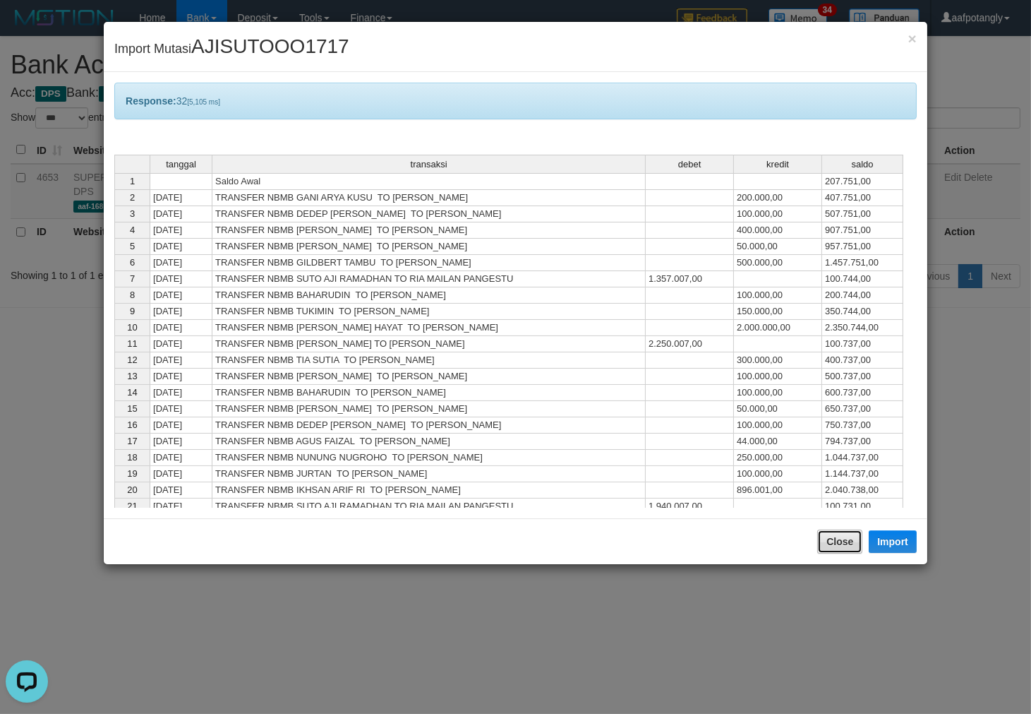
click at [827, 546] on button "Close" at bounding box center [839, 541] width 45 height 24
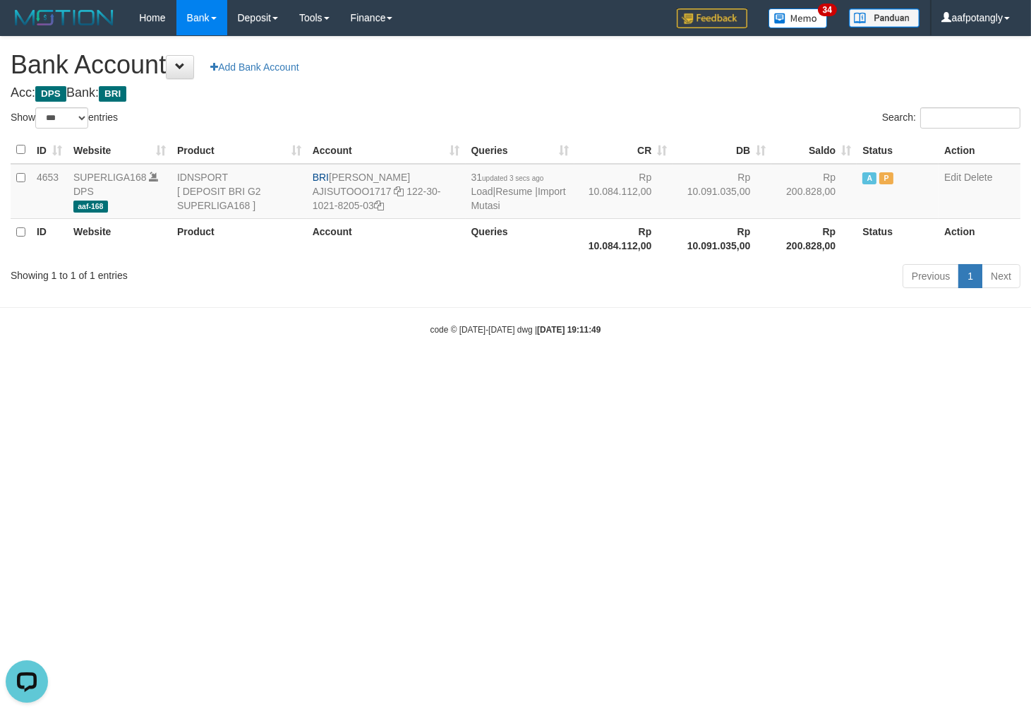
click at [625, 371] on html "Toggle navigation Home Bank Account List Load By Website Group [ISPORT] SUPERLI…" at bounding box center [515, 185] width 1031 height 371
click at [623, 371] on html "Toggle navigation Home Bank Account List Load By Website Group [ISPORT] SUPERLI…" at bounding box center [515, 185] width 1031 height 371
select select "***"
click at [500, 209] on link "Import Mutasi" at bounding box center [519, 198] width 95 height 25
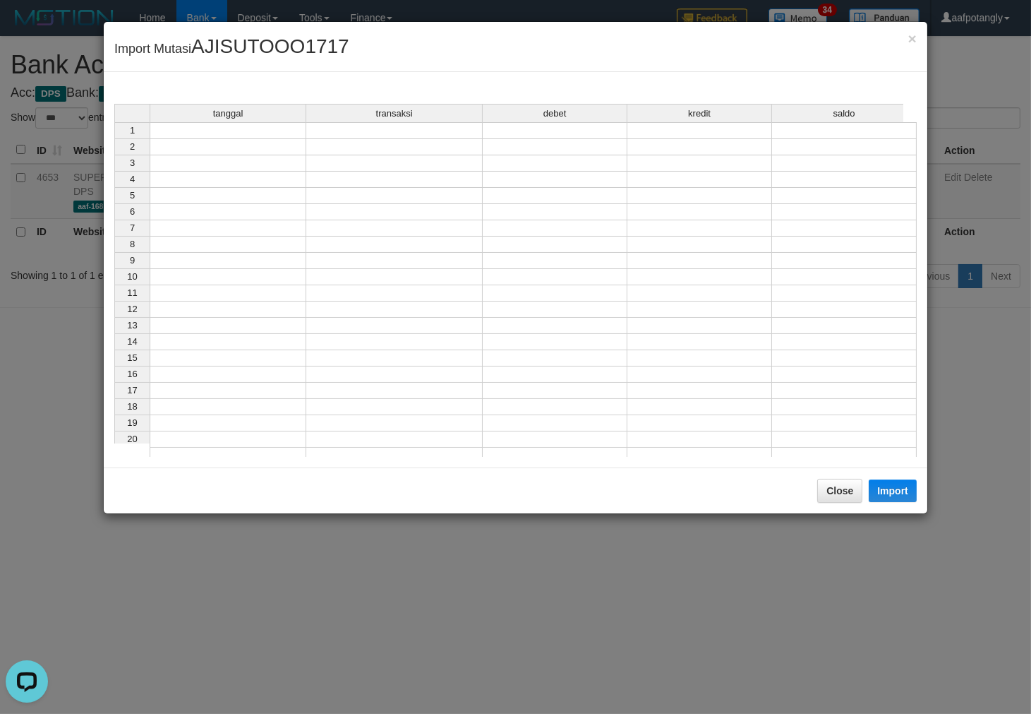
click at [287, 136] on td at bounding box center [228, 130] width 157 height 17
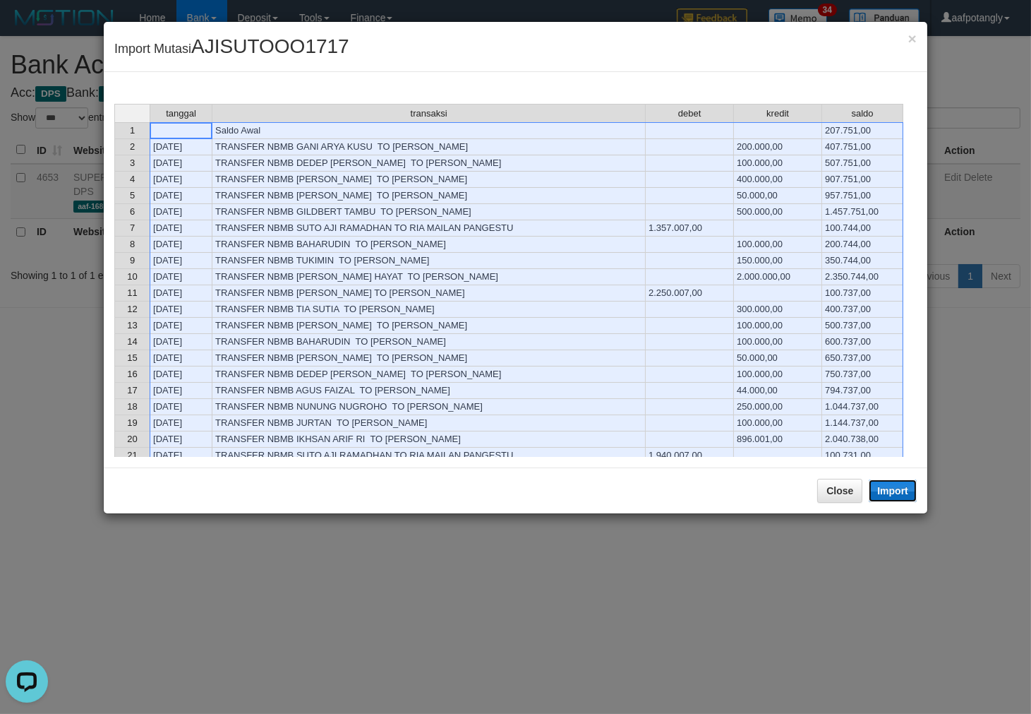
click at [878, 491] on button "Import" at bounding box center [893, 490] width 48 height 23
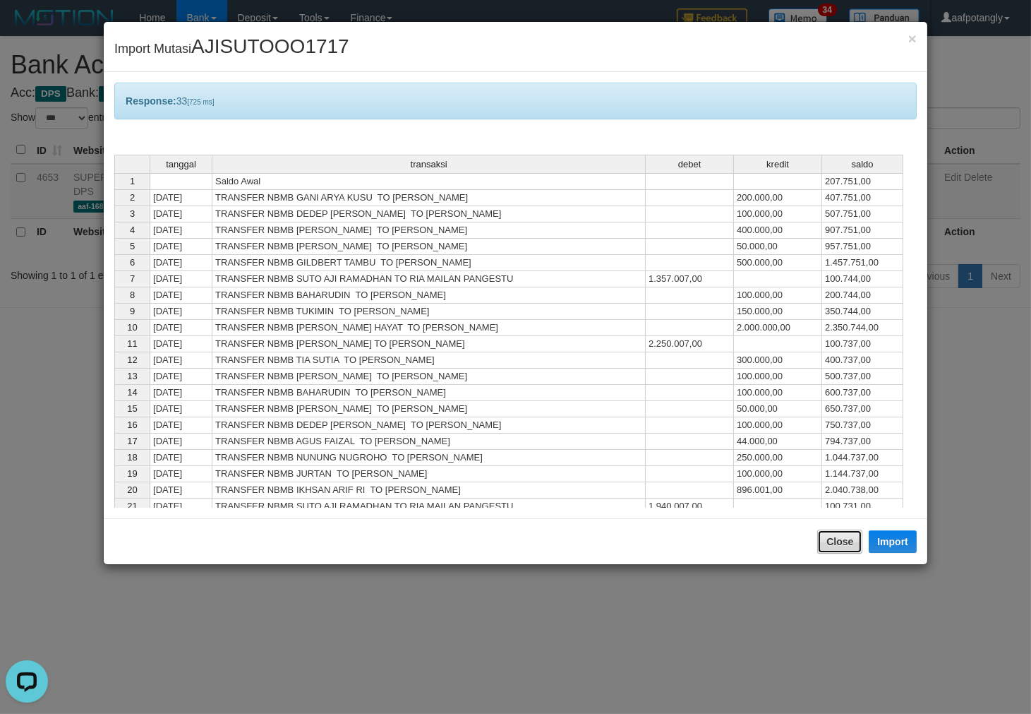
click at [843, 542] on button "Close" at bounding box center [839, 541] width 45 height 24
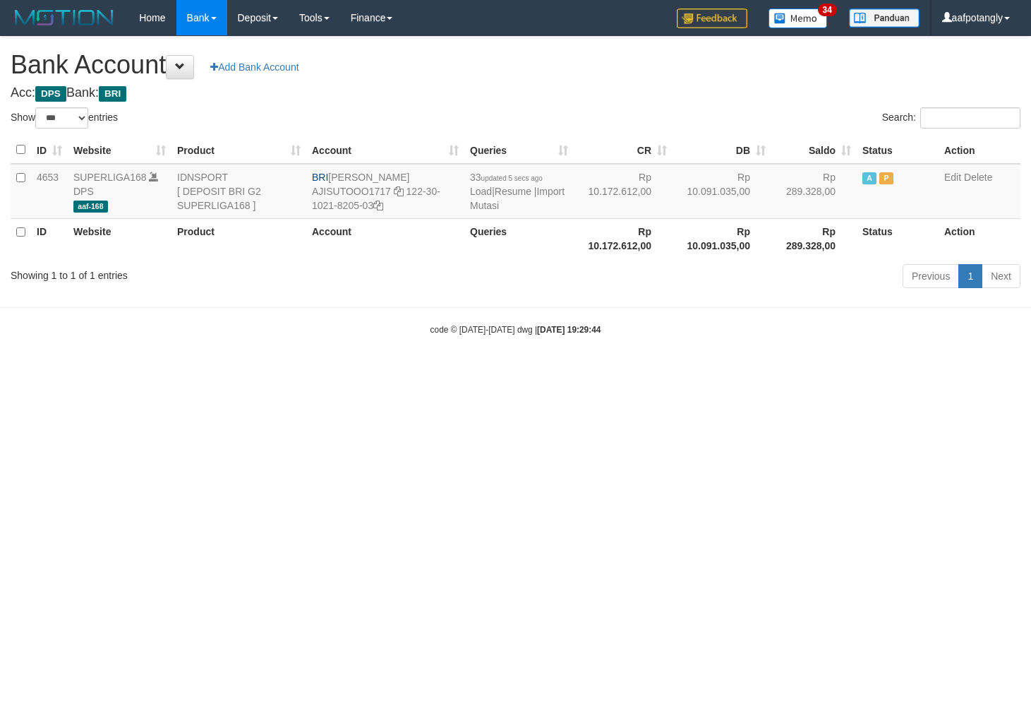
select select "***"
click at [815, 371] on html "Toggle navigation Home Bank Account List Load By Website Group [ISPORT] SUPERLI…" at bounding box center [515, 185] width 1031 height 371
select select "***"
click at [815, 371] on html "Toggle navigation Home Bank Account List Load By Website Group [ISPORT] SUPERLI…" at bounding box center [515, 185] width 1031 height 371
select select "***"
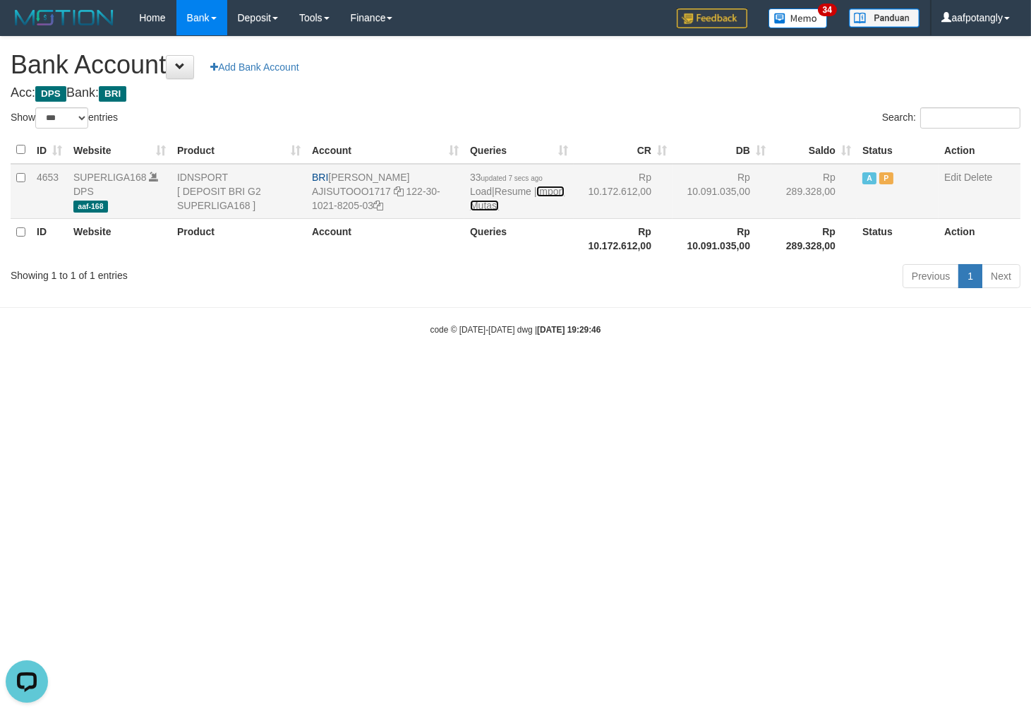
click at [471, 206] on link "Import Mutasi" at bounding box center [517, 198] width 95 height 25
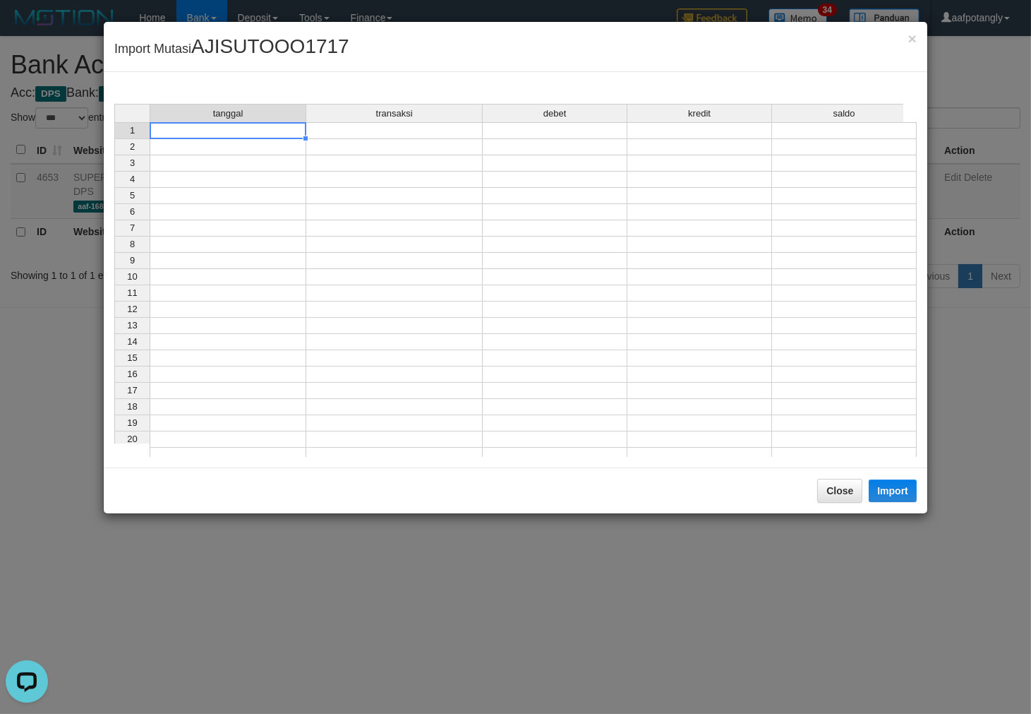
click at [226, 132] on td at bounding box center [228, 130] width 157 height 17
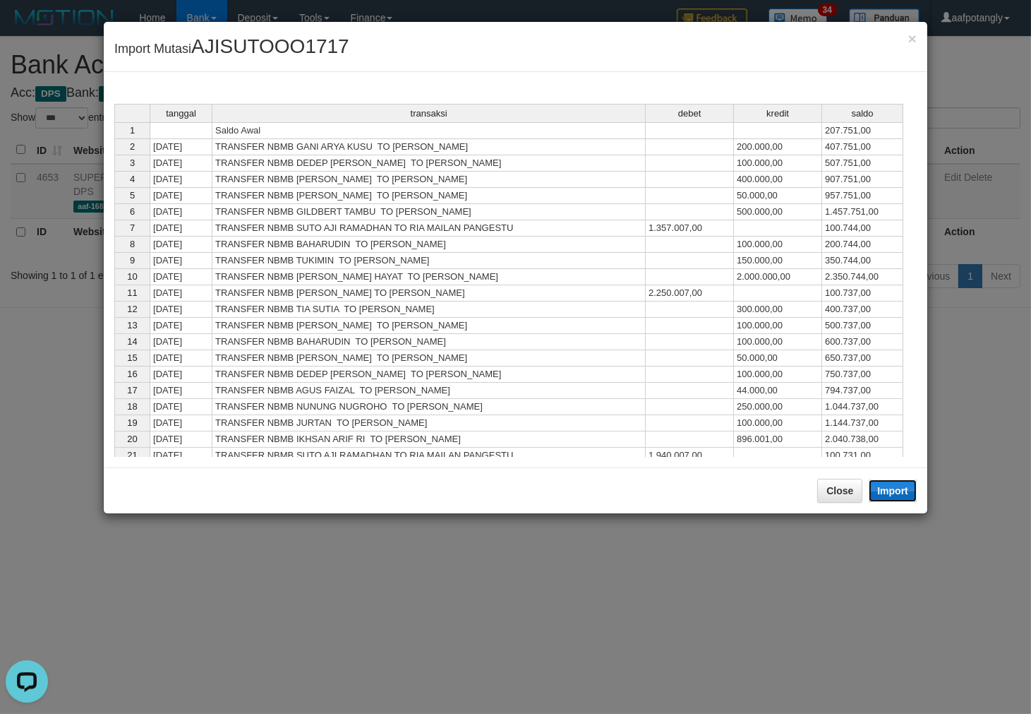
click at [886, 493] on button "Import" at bounding box center [893, 490] width 48 height 23
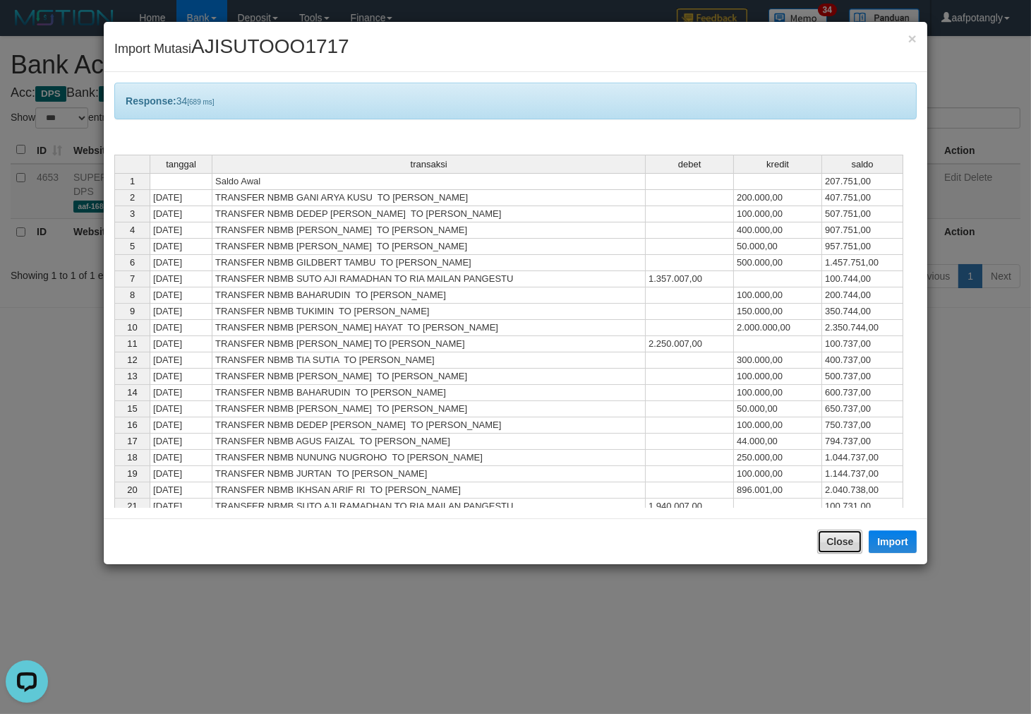
click at [841, 539] on button "Close" at bounding box center [839, 541] width 45 height 24
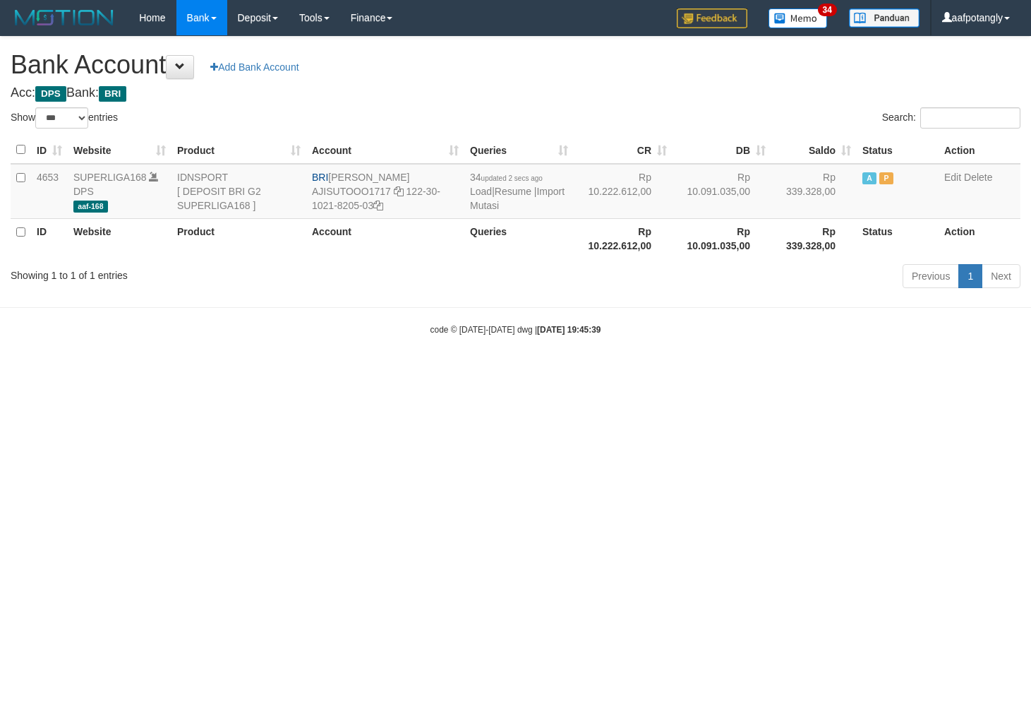
select select "***"
click at [497, 198] on td "34 updated 2 secs ago Load | Resume | Import Mutasi" at bounding box center [519, 191] width 109 height 55
click at [487, 206] on link "Import Mutasi" at bounding box center [517, 198] width 95 height 25
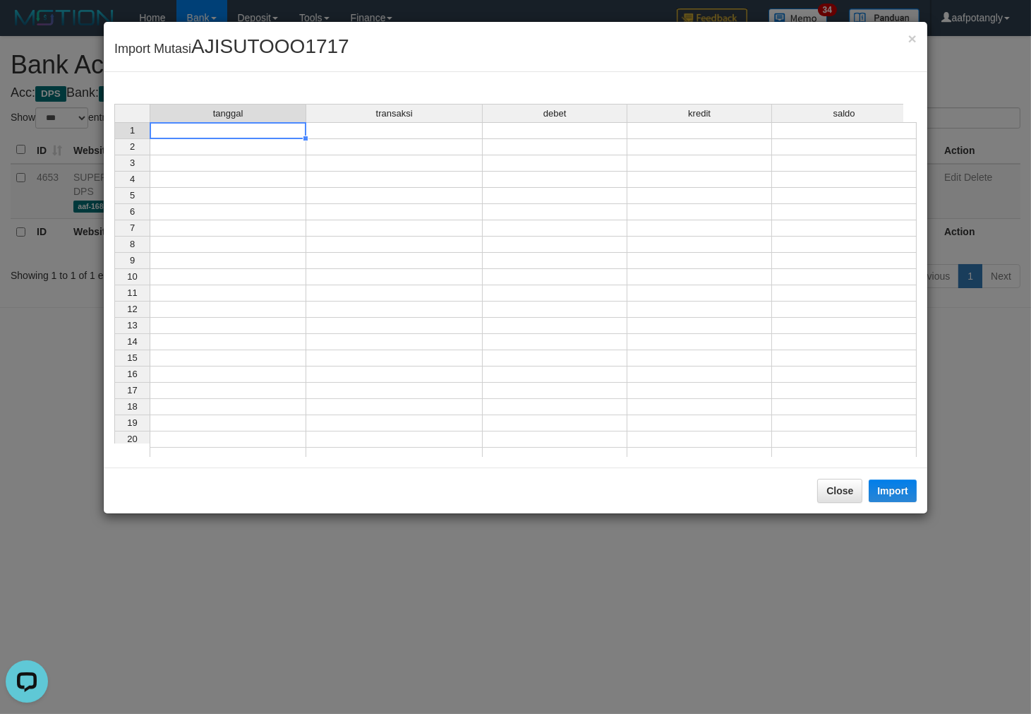
click at [217, 129] on td at bounding box center [228, 130] width 157 height 17
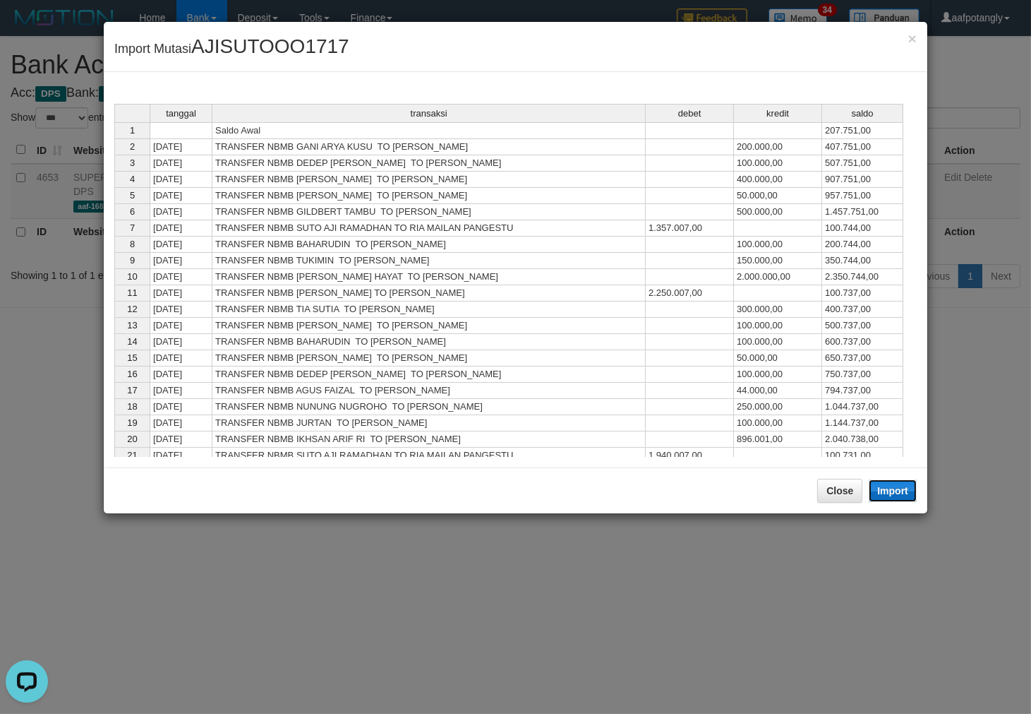
click at [875, 491] on button "Import" at bounding box center [893, 490] width 48 height 23
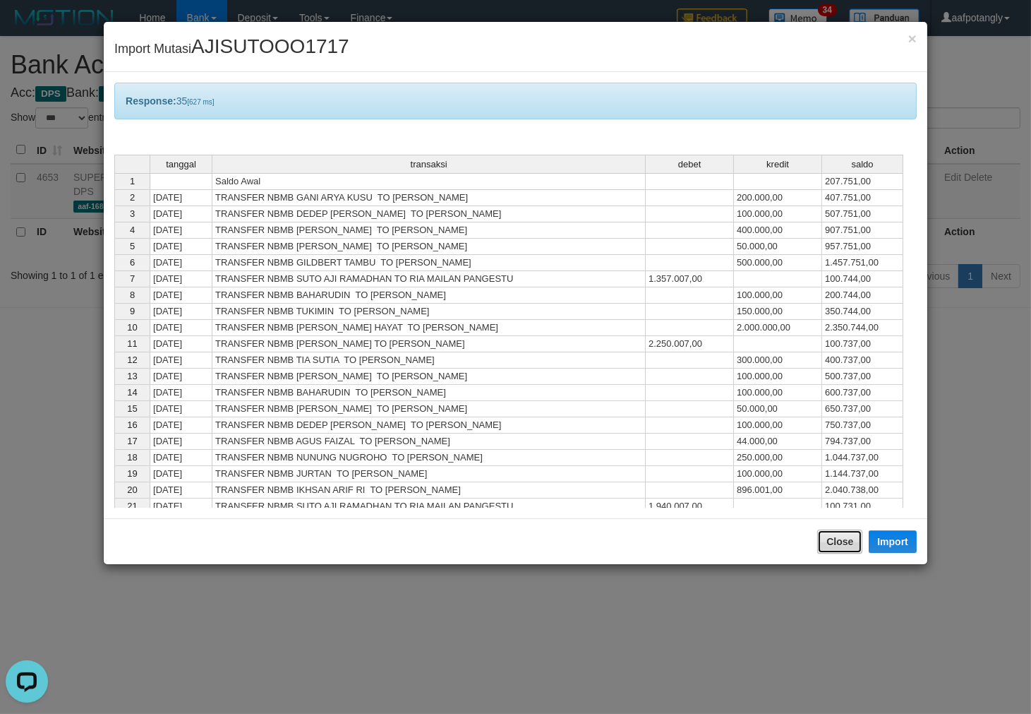
click at [837, 541] on button "Close" at bounding box center [839, 541] width 45 height 24
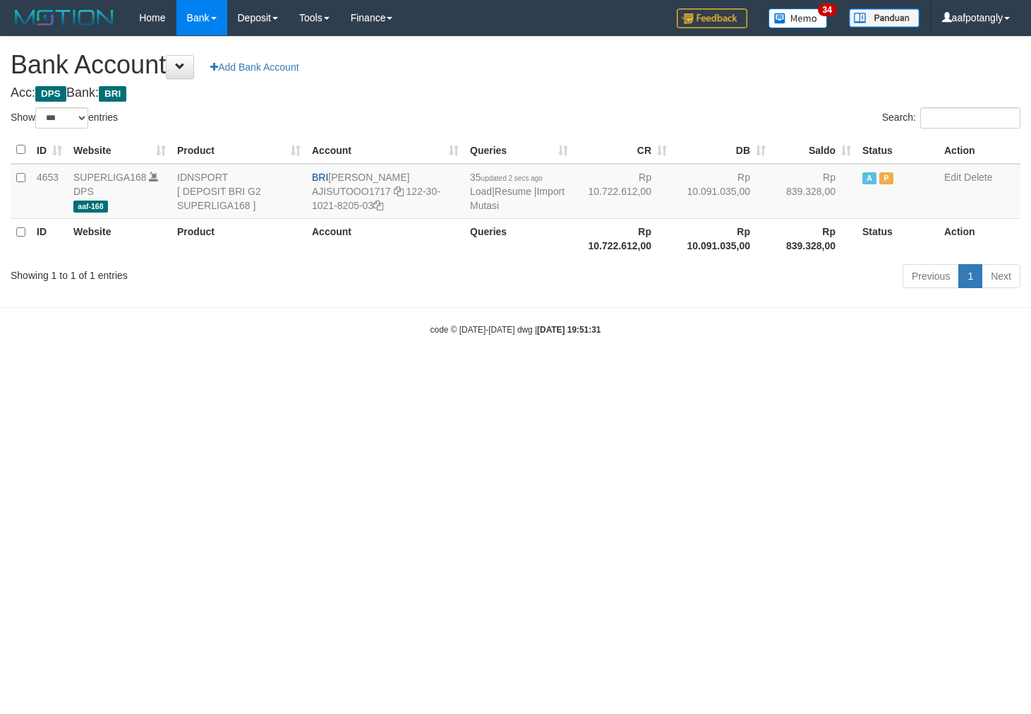
select select "***"
click at [476, 208] on link "Import Mutasi" at bounding box center [517, 198] width 95 height 25
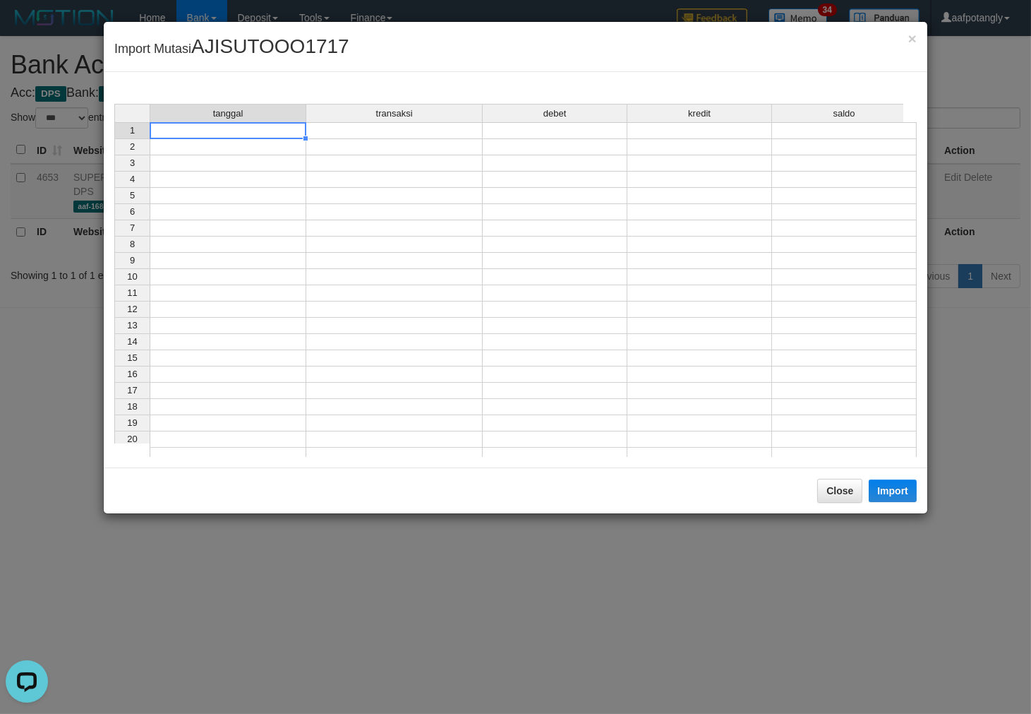
click at [258, 125] on td at bounding box center [228, 130] width 157 height 17
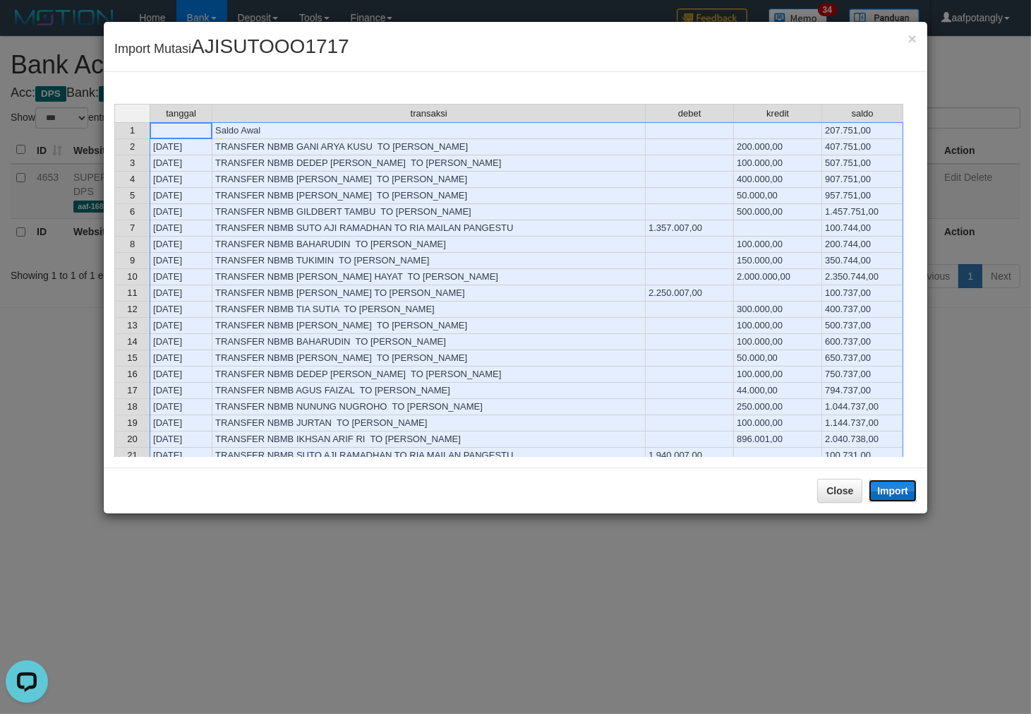
click at [883, 484] on button "Import" at bounding box center [893, 490] width 48 height 23
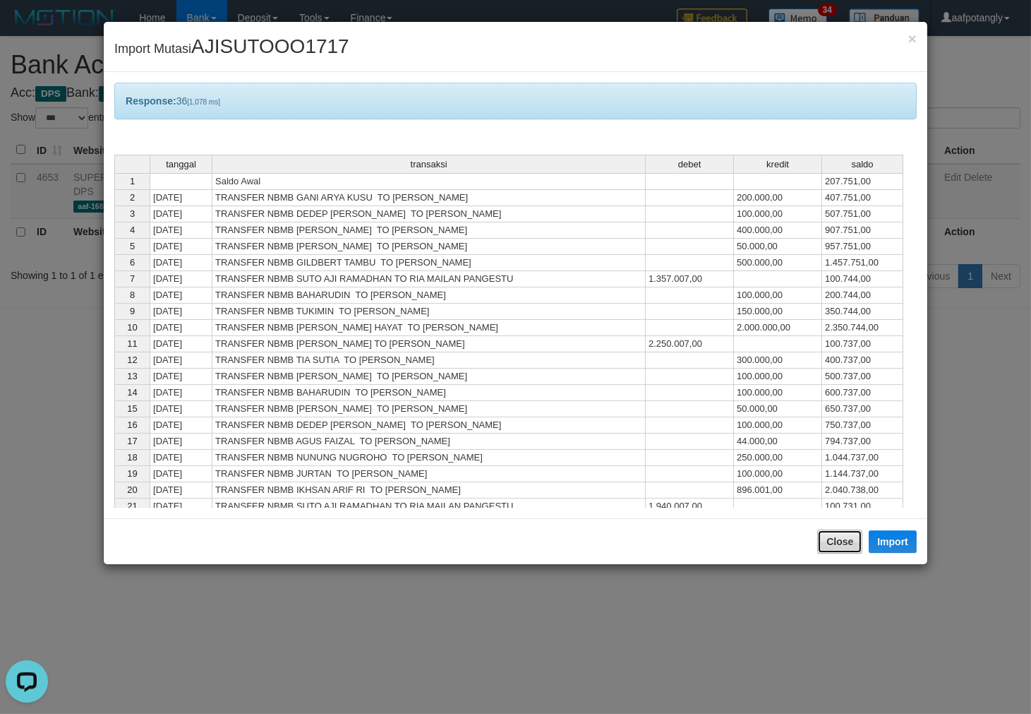
click at [831, 541] on button "Close" at bounding box center [839, 541] width 45 height 24
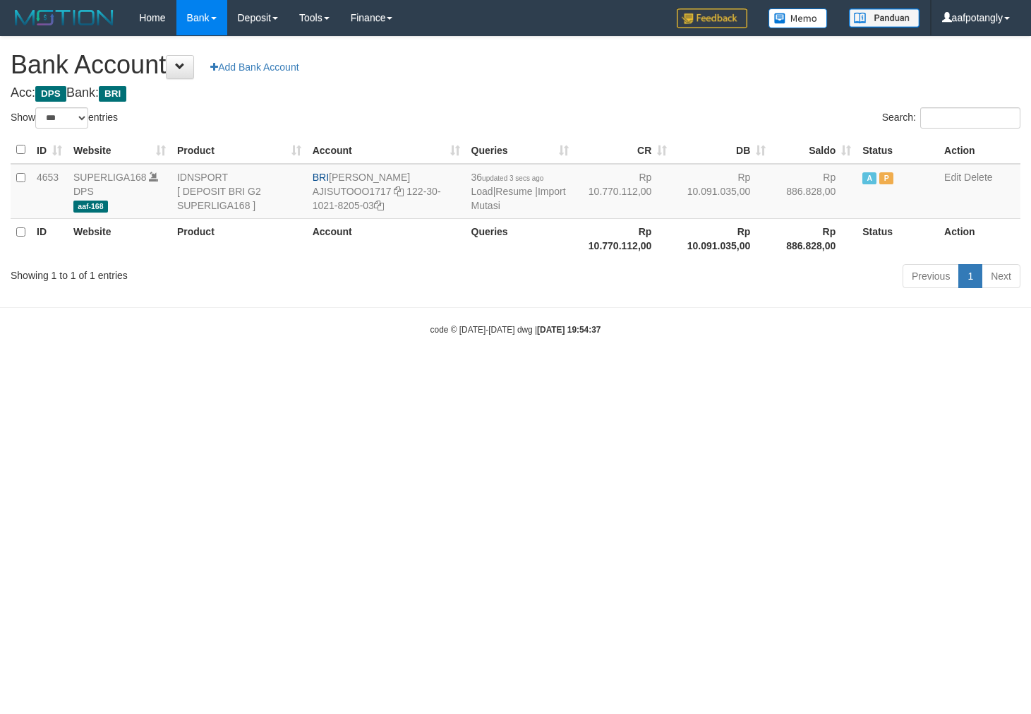
select select "***"
click at [563, 371] on html "Toggle navigation Home Bank Account List Load By Website Group [ISPORT] SUPERLI…" at bounding box center [515, 185] width 1031 height 371
click at [406, 72] on h1 "Bank Account Add Bank Account" at bounding box center [516, 65] width 1010 height 28
click at [392, 86] on h4 "Acc: DPS Bank: BRI" at bounding box center [516, 93] width 1010 height 14
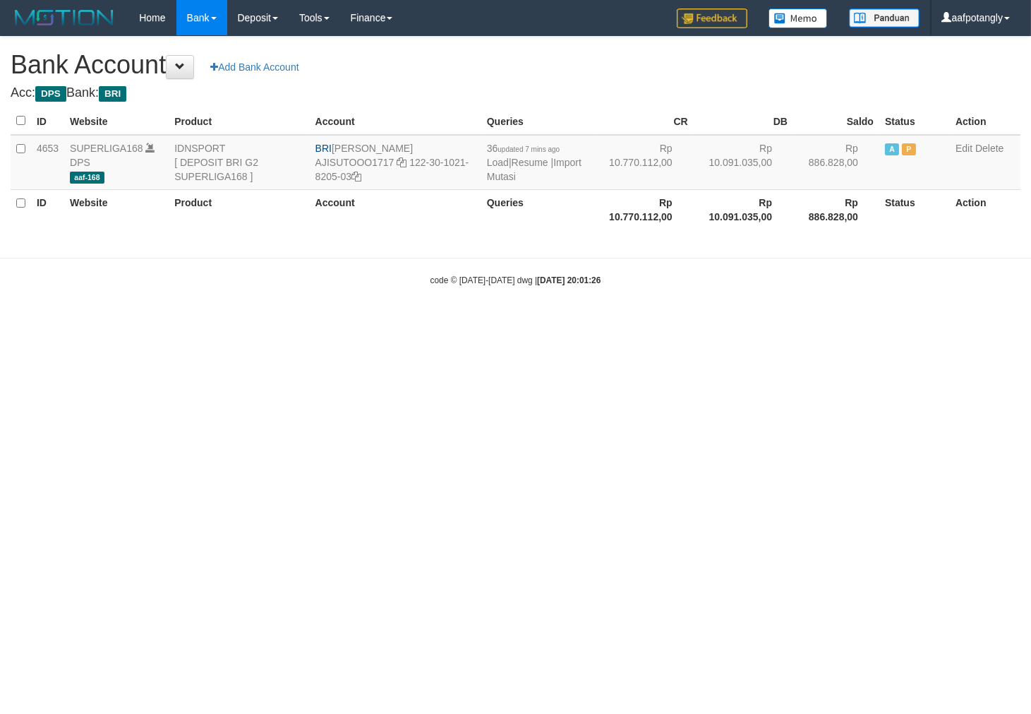
select select "***"
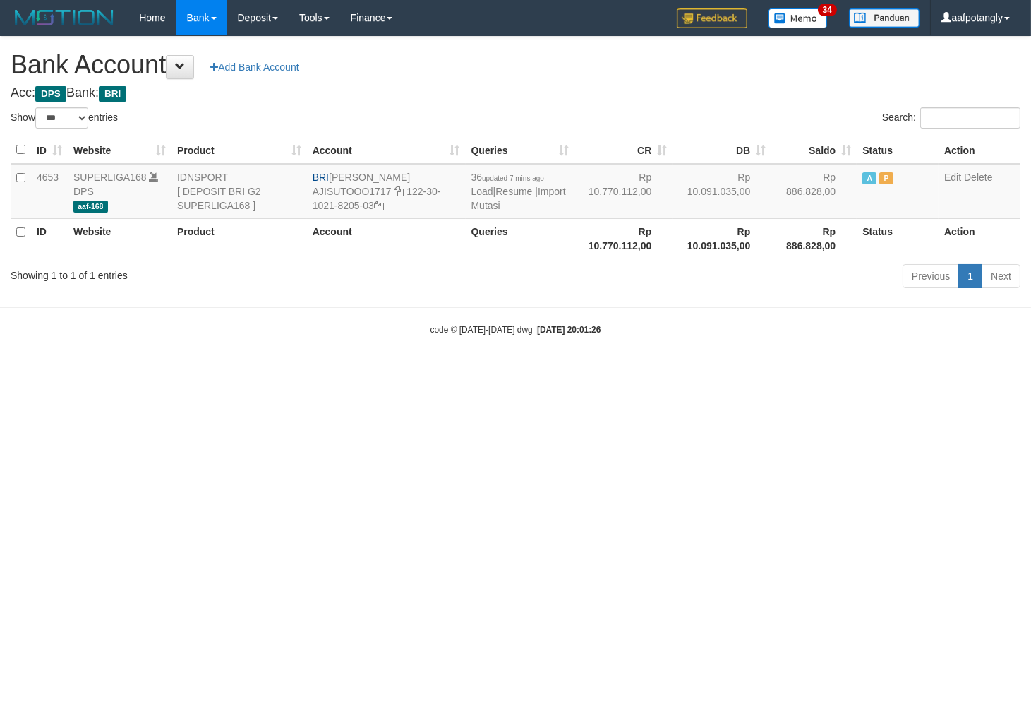
click at [427, 107] on div "Show ** ** ** *** *** entries" at bounding box center [258, 119] width 495 height 25
select select "***"
click at [428, 93] on h4 "Acc: DPS Bank: BRI" at bounding box center [516, 93] width 1010 height 14
select select "***"
click at [405, 108] on div "Show ** ** ** *** *** entries" at bounding box center [258, 119] width 495 height 25
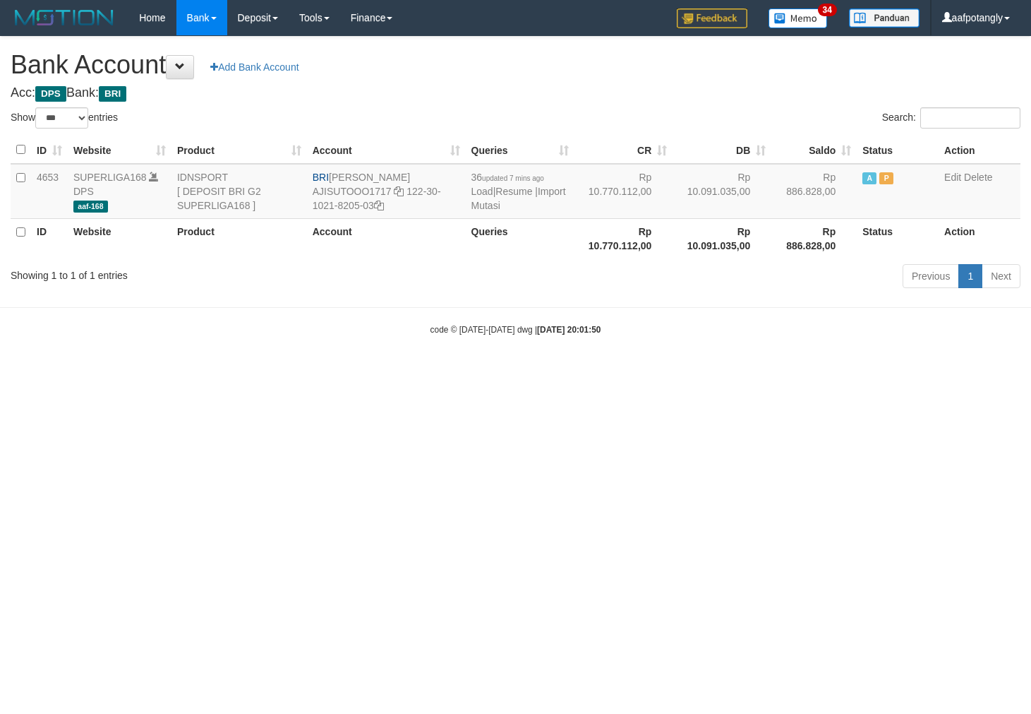
select select "***"
drag, startPoint x: 420, startPoint y: 287, endPoint x: 1026, endPoint y: 421, distance: 620.4
click at [420, 288] on div "Showing 1 to 1 of 1 entries Previous 1 Next" at bounding box center [515, 278] width 1031 height 30
click at [477, 282] on div "Previous 1 Next" at bounding box center [730, 278] width 580 height 30
click at [520, 206] on link "Import Mutasi" at bounding box center [519, 198] width 95 height 25
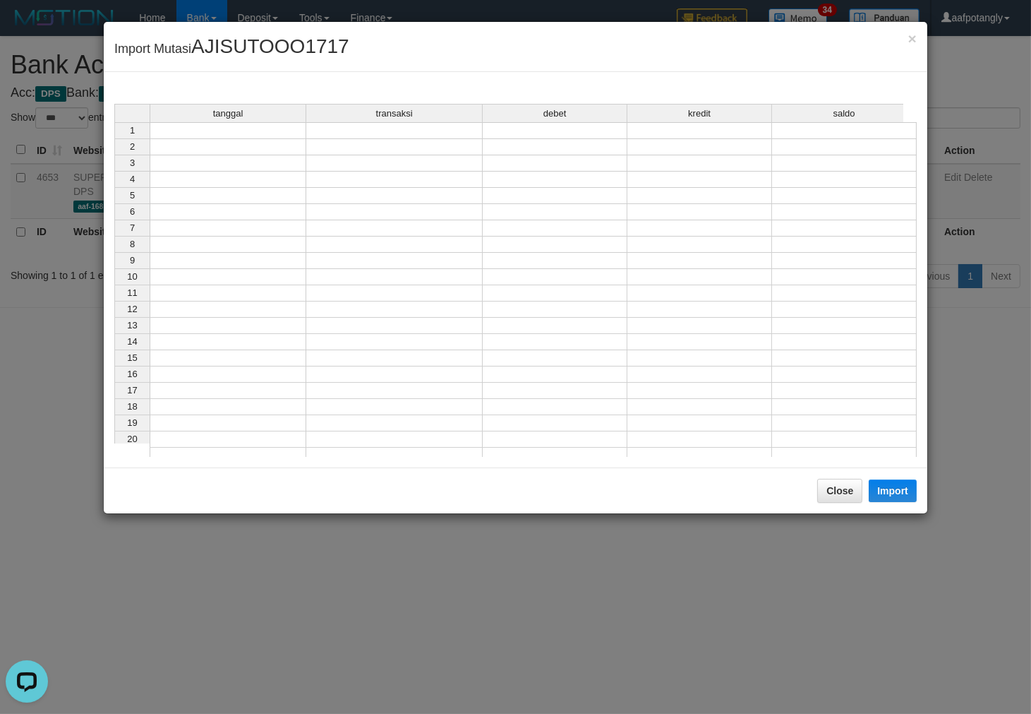
click at [247, 118] on div "tanggal" at bounding box center [227, 113] width 155 height 18
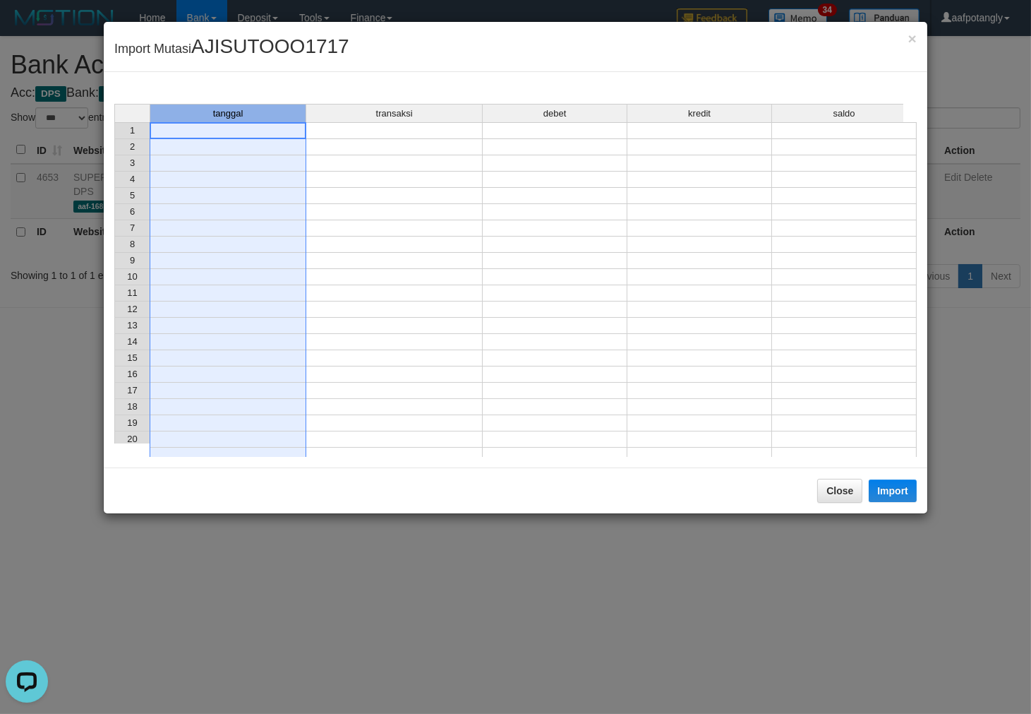
click at [249, 138] on div at bounding box center [228, 138] width 157 height 1
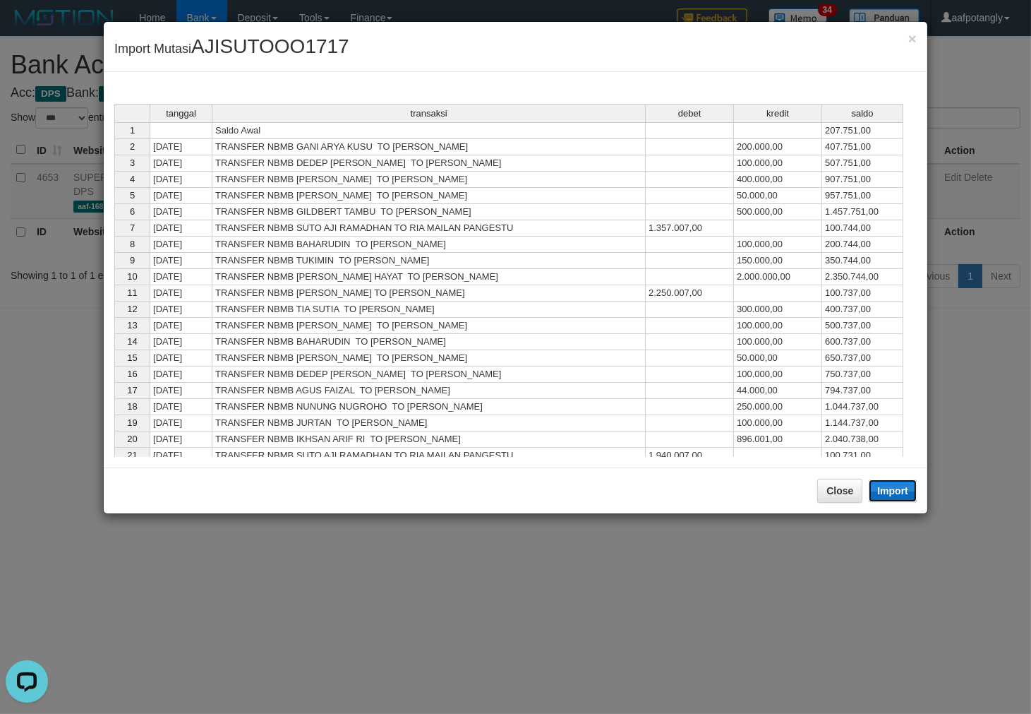
click at [883, 489] on button "Import" at bounding box center [893, 490] width 48 height 23
click at [114, 403] on div "tanggal transaksi debet kredit saldo 1 Saldo Awal 207.751,00 2 31/08/25 TRANSFE…" at bounding box center [114, 308] width 0 height 409
click at [0, 0] on div at bounding box center [0, 0] width 0 height 0
type textarea "*********"
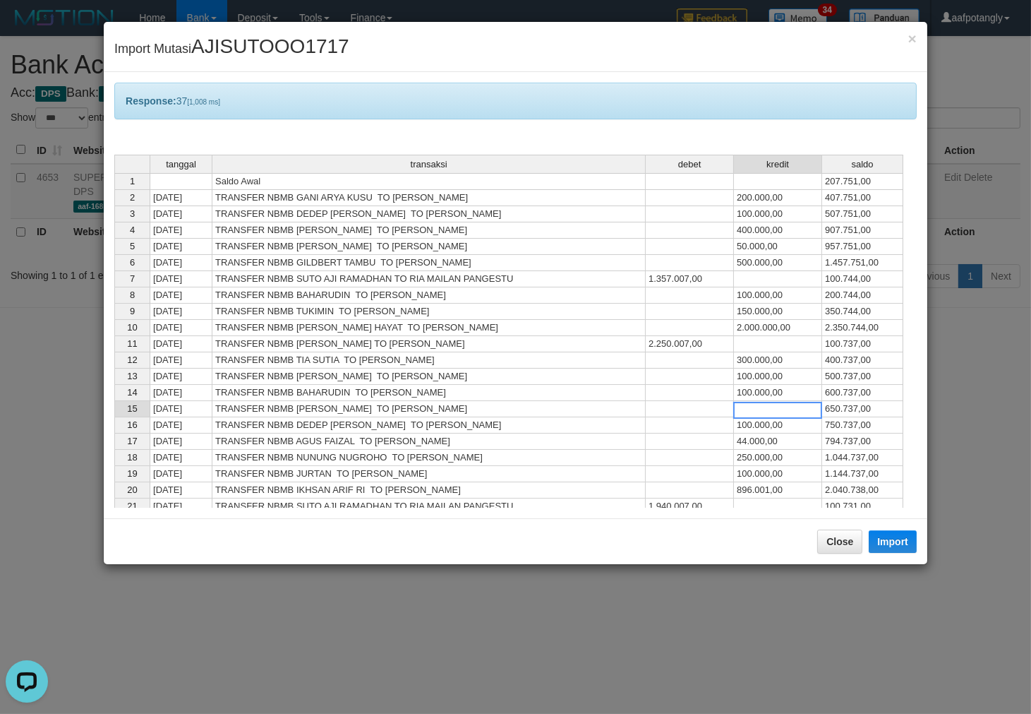
click at [693, 308] on td at bounding box center [690, 312] width 88 height 16
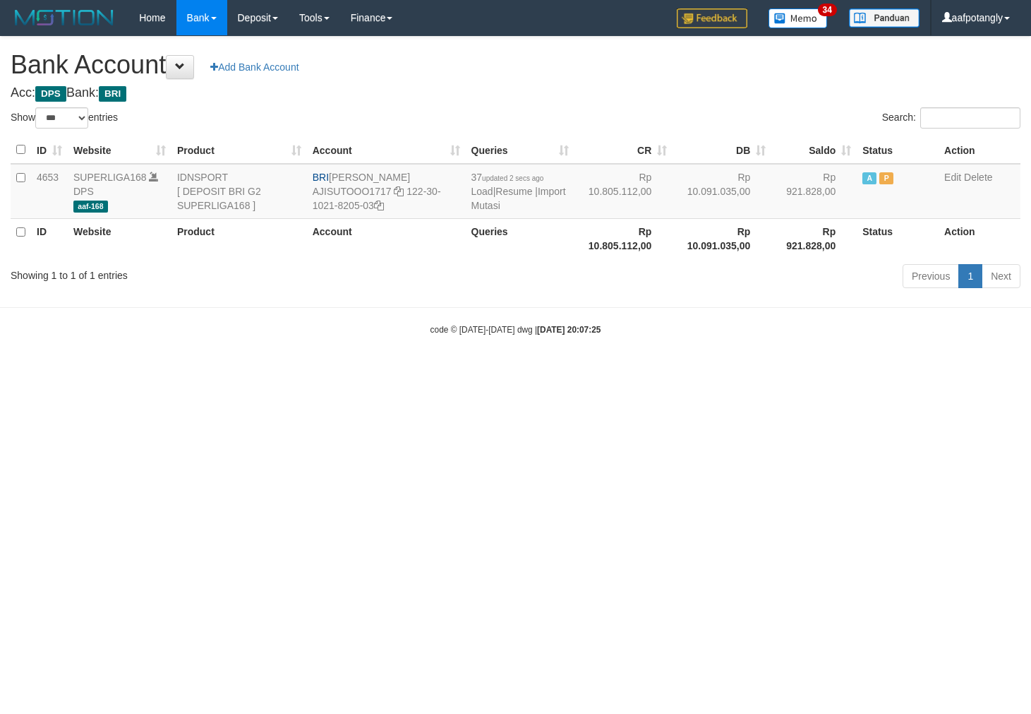
select select "***"
click at [721, 371] on html "Toggle navigation Home Bank Account List Load By Website Group [ISPORT] SUPERLI…" at bounding box center [515, 185] width 1031 height 371
drag, startPoint x: 865, startPoint y: 483, endPoint x: 870, endPoint y: 513, distance: 30.8
click at [855, 371] on html "Toggle navigation Home Bank Account List Load By Website Group [ISPORT] SUPERLI…" at bounding box center [515, 185] width 1031 height 371
drag, startPoint x: 294, startPoint y: 460, endPoint x: 360, endPoint y: 448, distance: 66.9
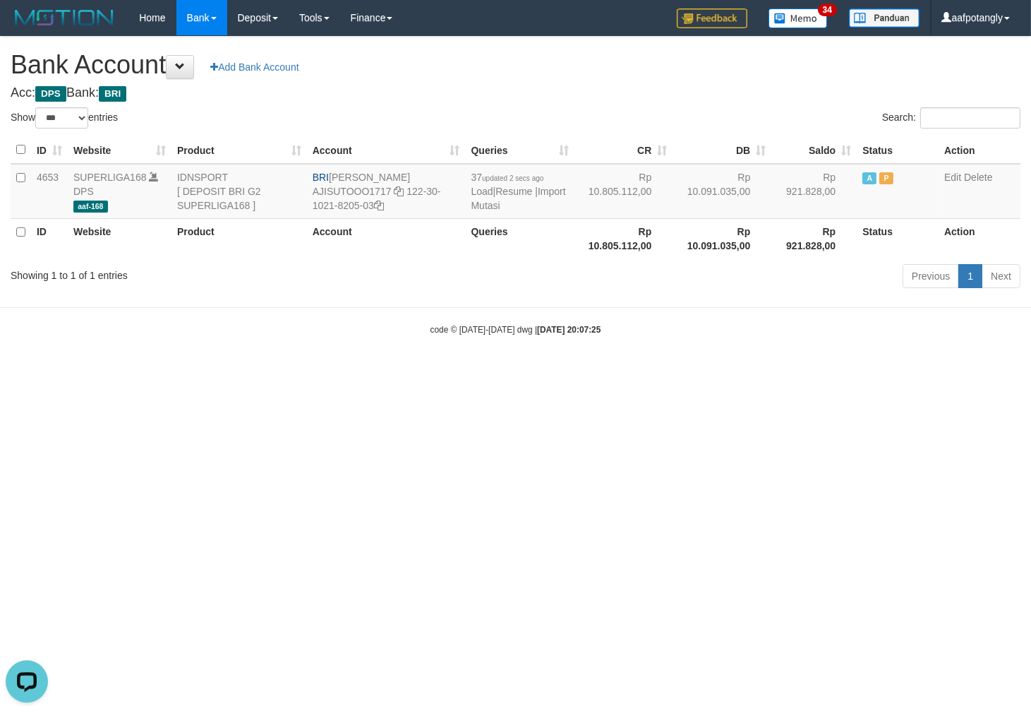
click at [296, 371] on html "Toggle navigation Home Bank Account List Load By Website Group [ISPORT] SUPERLI…" at bounding box center [515, 185] width 1031 height 371
drag, startPoint x: 335, startPoint y: 525, endPoint x: 356, endPoint y: 525, distance: 21.9
click at [346, 371] on html "Toggle navigation Home Bank Account List Load By Website Group [ISPORT] SUPERLI…" at bounding box center [515, 185] width 1031 height 371
drag, startPoint x: 661, startPoint y: 485, endPoint x: 625, endPoint y: 380, distance: 110.9
click at [659, 371] on html "Toggle navigation Home Bank Account List Load By Website Group [ISPORT] SUPERLI…" at bounding box center [515, 185] width 1031 height 371
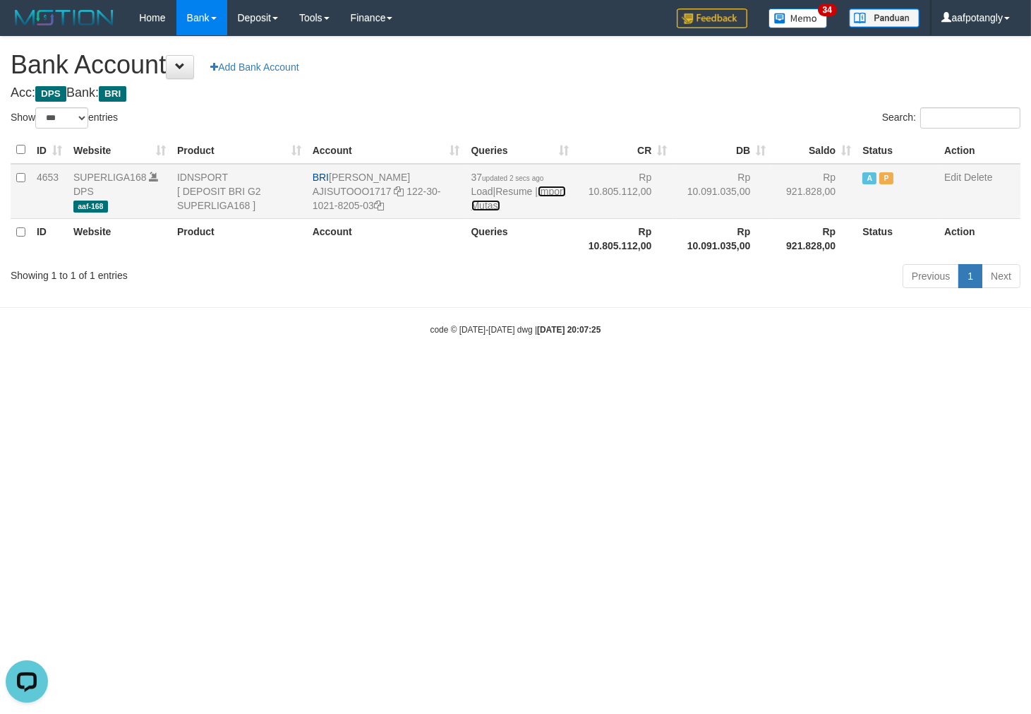
click at [480, 208] on link "Import Mutasi" at bounding box center [519, 198] width 95 height 25
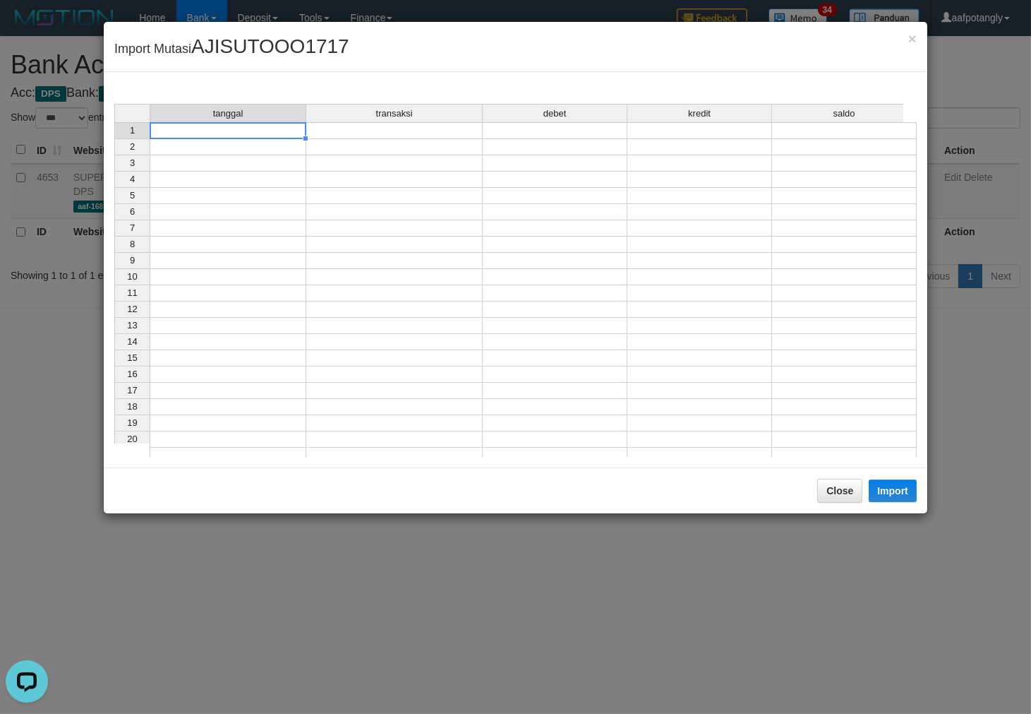
click at [275, 131] on td at bounding box center [228, 130] width 157 height 17
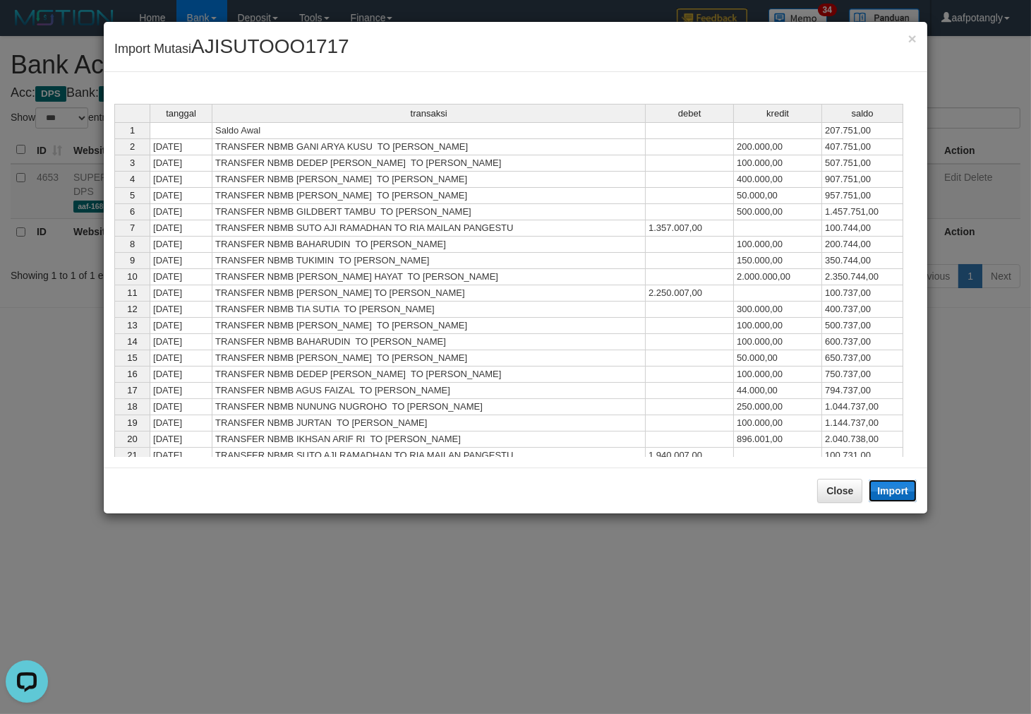
click at [897, 489] on button "Import" at bounding box center [893, 490] width 48 height 23
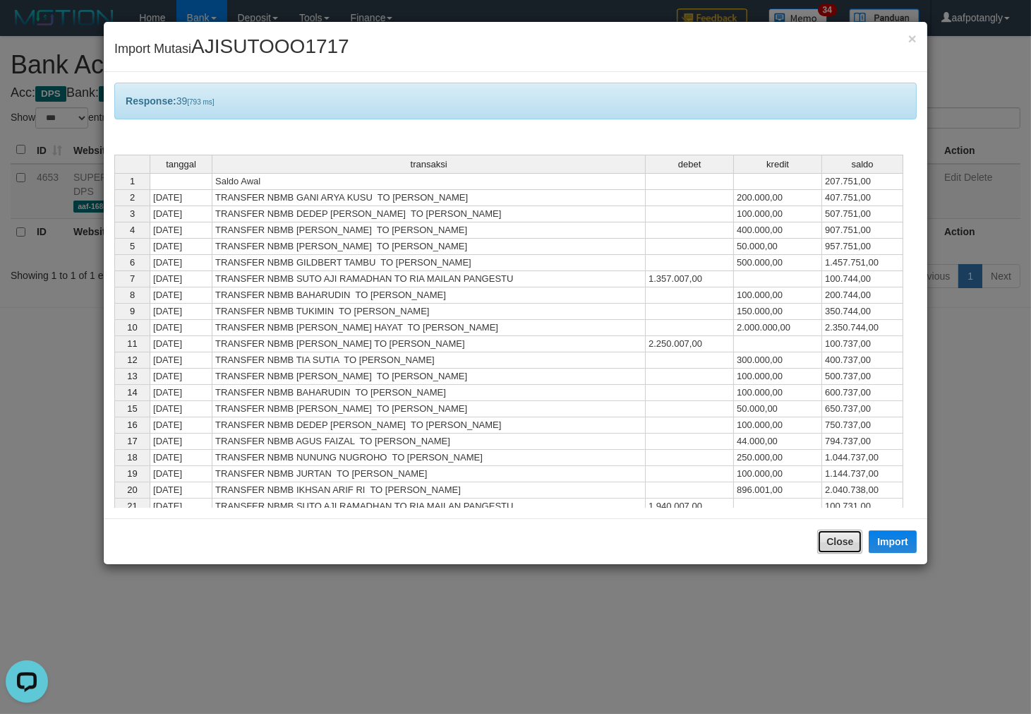
click at [843, 545] on button "Close" at bounding box center [839, 541] width 45 height 24
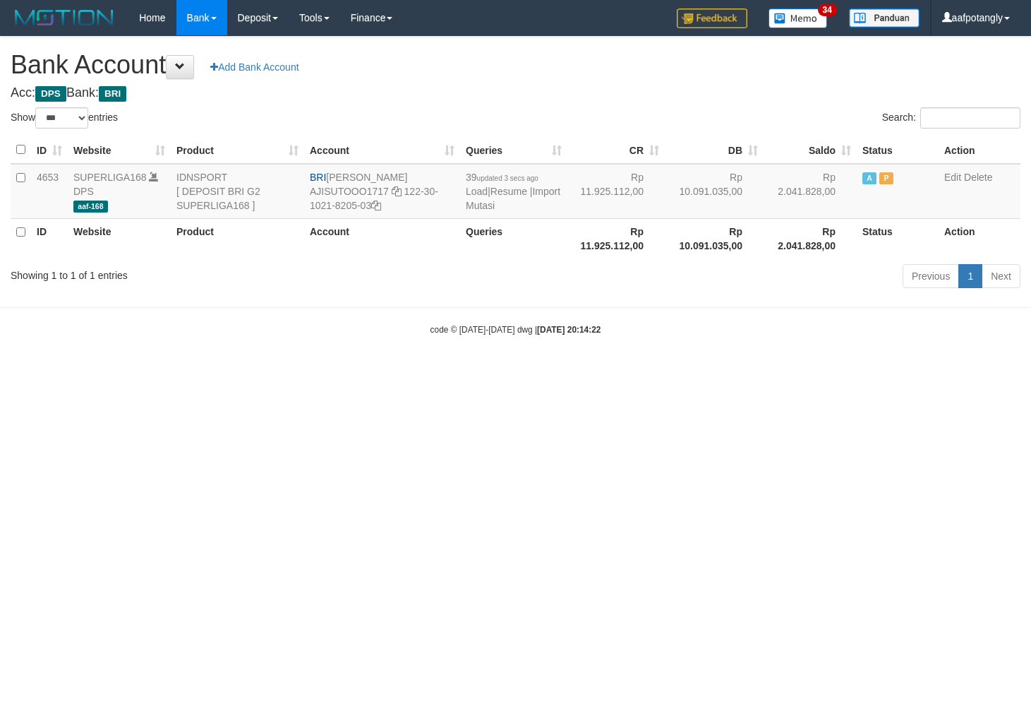
select select "***"
click at [477, 202] on link "Import Mutasi" at bounding box center [513, 198] width 95 height 25
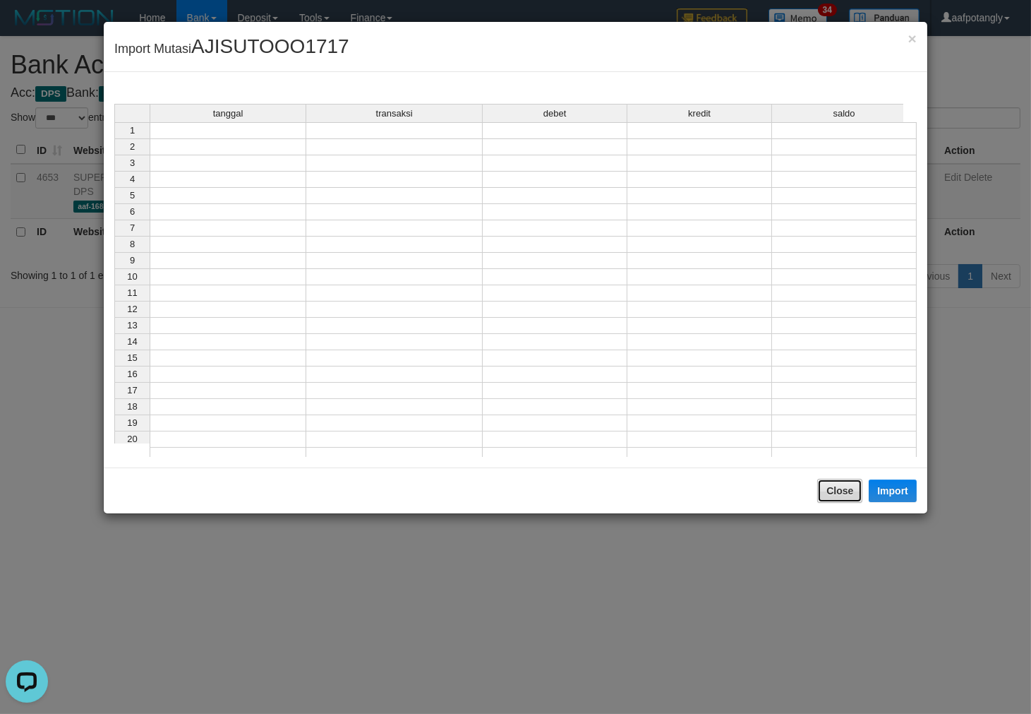
click at [839, 493] on button "Close" at bounding box center [839, 491] width 45 height 24
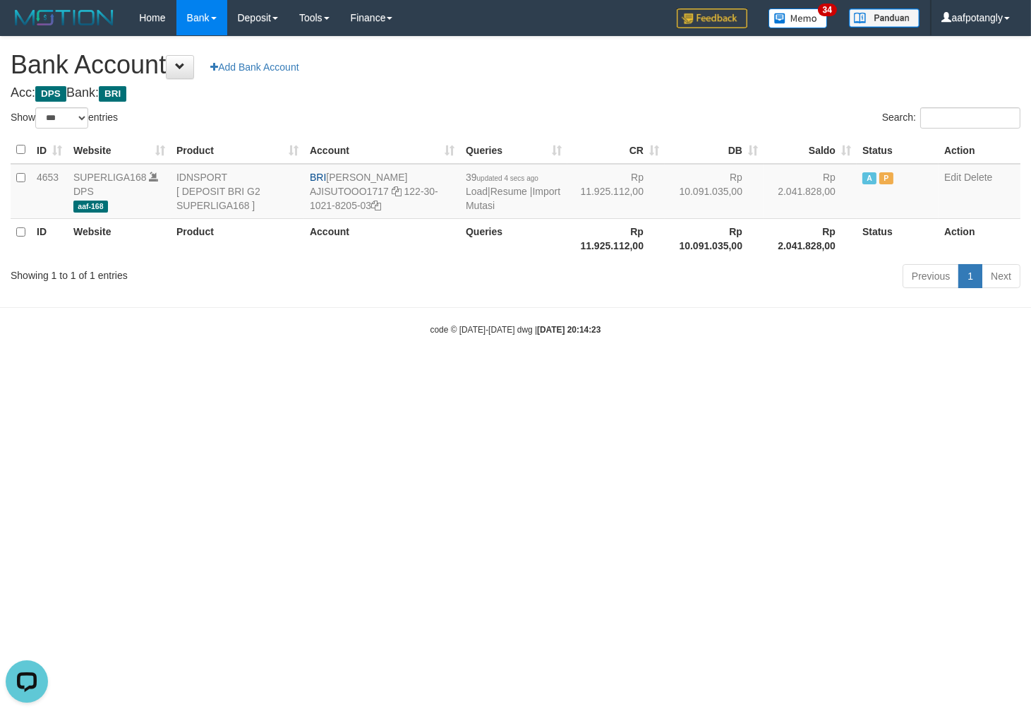
click at [748, 371] on html "Toggle navigation Home Bank Account List Load By Website Group [ISPORT] SUPERLI…" at bounding box center [515, 185] width 1031 height 371
select select "***"
drag, startPoint x: 328, startPoint y: 173, endPoint x: 450, endPoint y: 173, distance: 122.1
click at [450, 173] on td "BRI SUTO AJI RAMADHAN AJISUTOOO1717 122-30-1021-8205-03" at bounding box center [382, 191] width 156 height 55
copy td "[PERSON_NAME]"
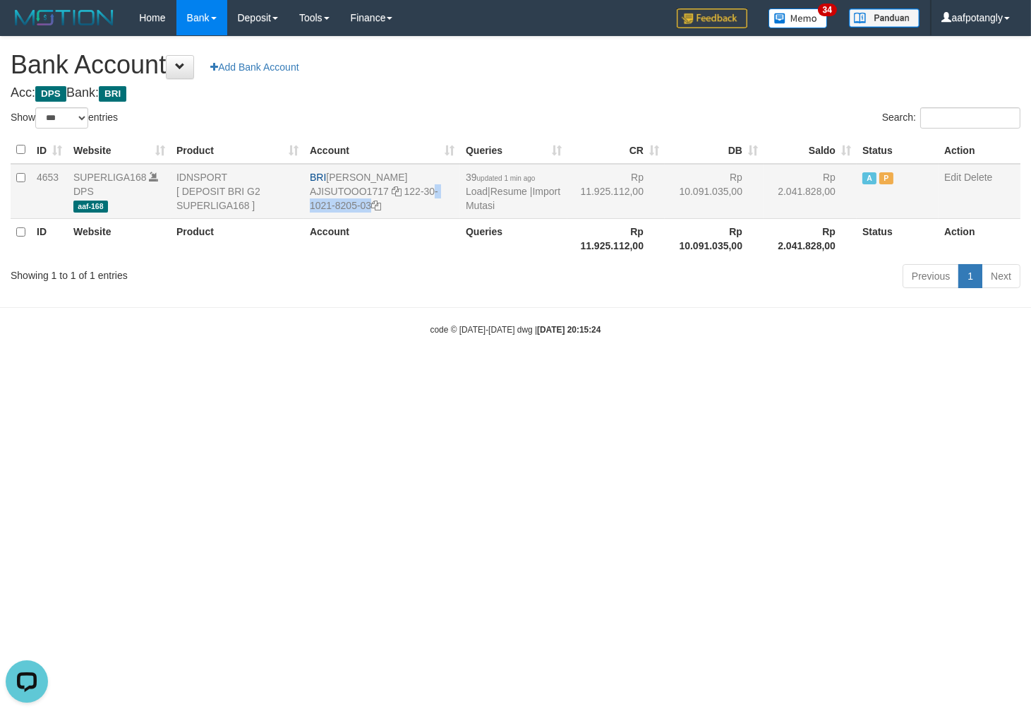
drag, startPoint x: 404, startPoint y: 193, endPoint x: 413, endPoint y: 207, distance: 15.9
click at [413, 207] on td "BRI SUTO AJI RAMADHAN AJISUTOOO1717 122-30-1021-8205-03" at bounding box center [382, 191] width 156 height 55
copy td "122-30-1021-8205-03"
click at [501, 202] on link "Import Mutasi" at bounding box center [513, 198] width 95 height 25
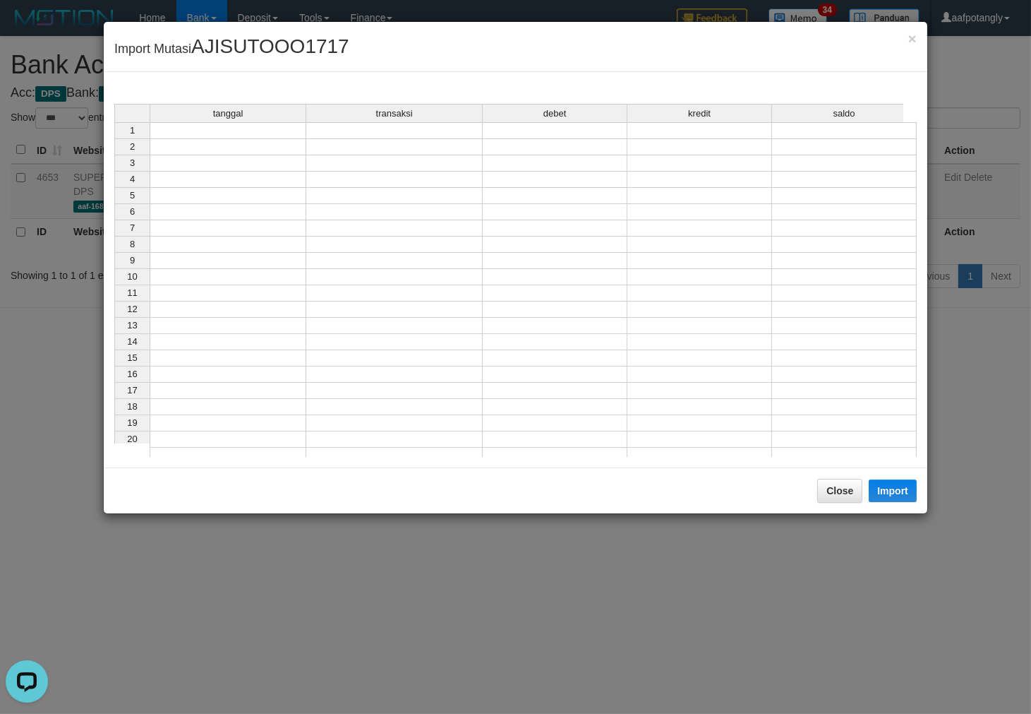
click at [210, 125] on td at bounding box center [228, 130] width 157 height 17
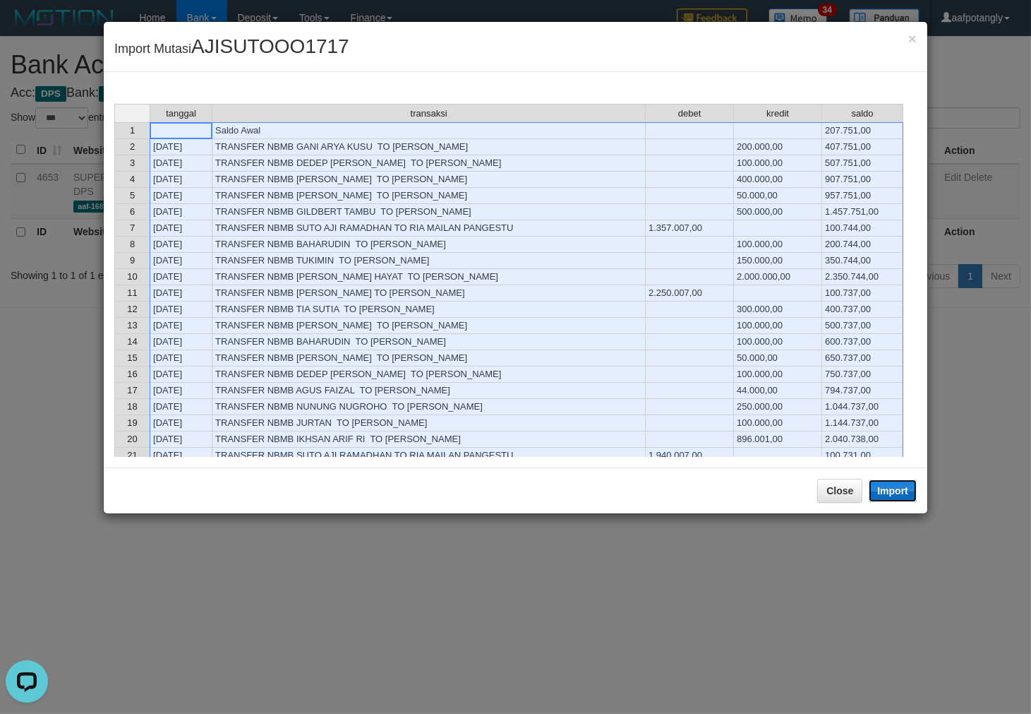
click at [906, 490] on button "Import" at bounding box center [893, 490] width 48 height 23
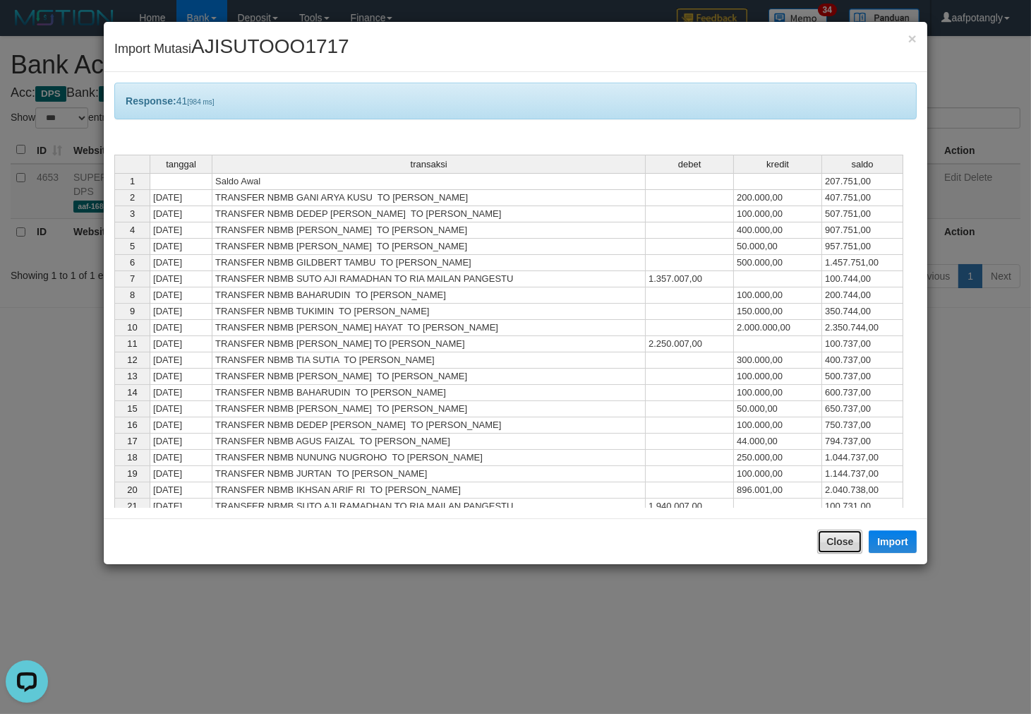
click at [853, 544] on button "Close" at bounding box center [839, 541] width 45 height 24
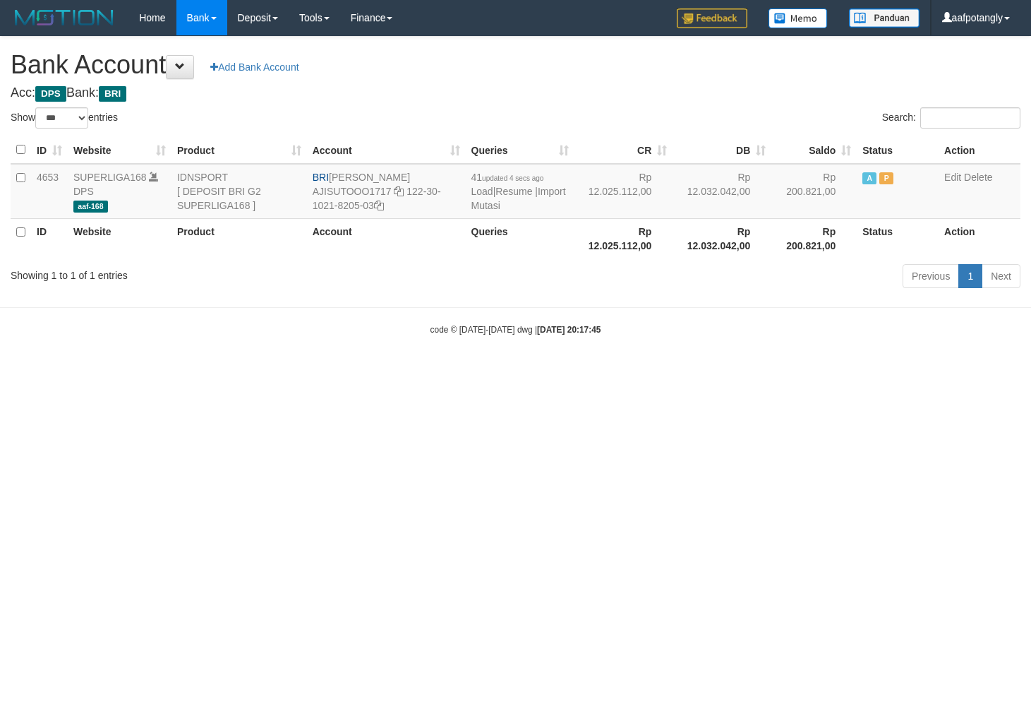
select select "***"
click at [503, 206] on link "Import Mutasi" at bounding box center [519, 198] width 95 height 25
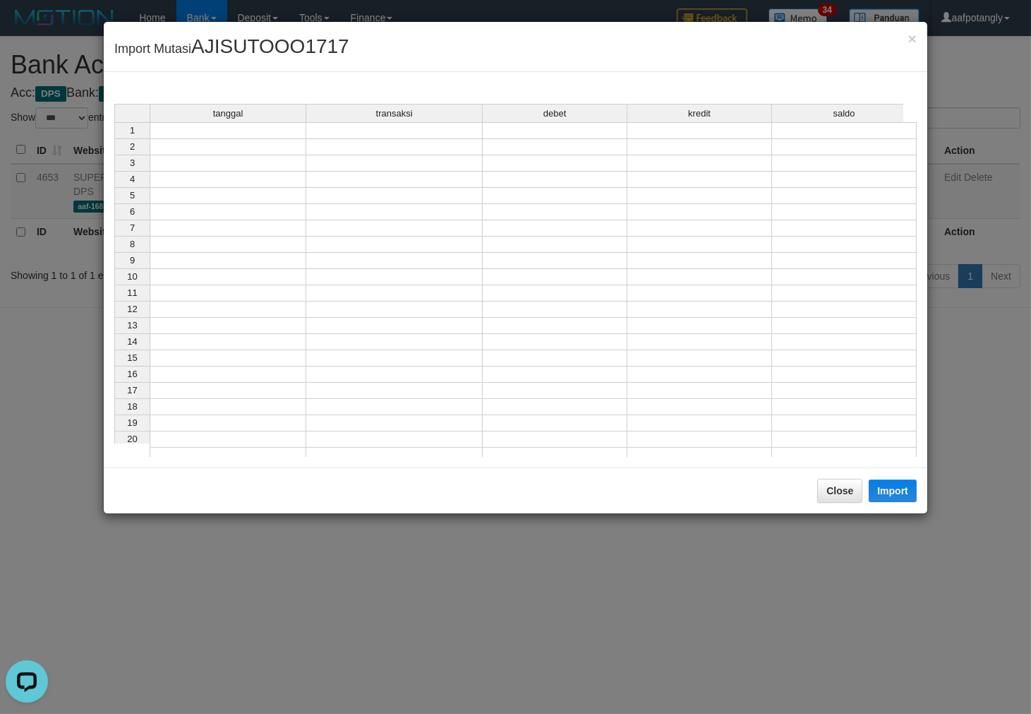
click at [245, 125] on td at bounding box center [228, 130] width 157 height 17
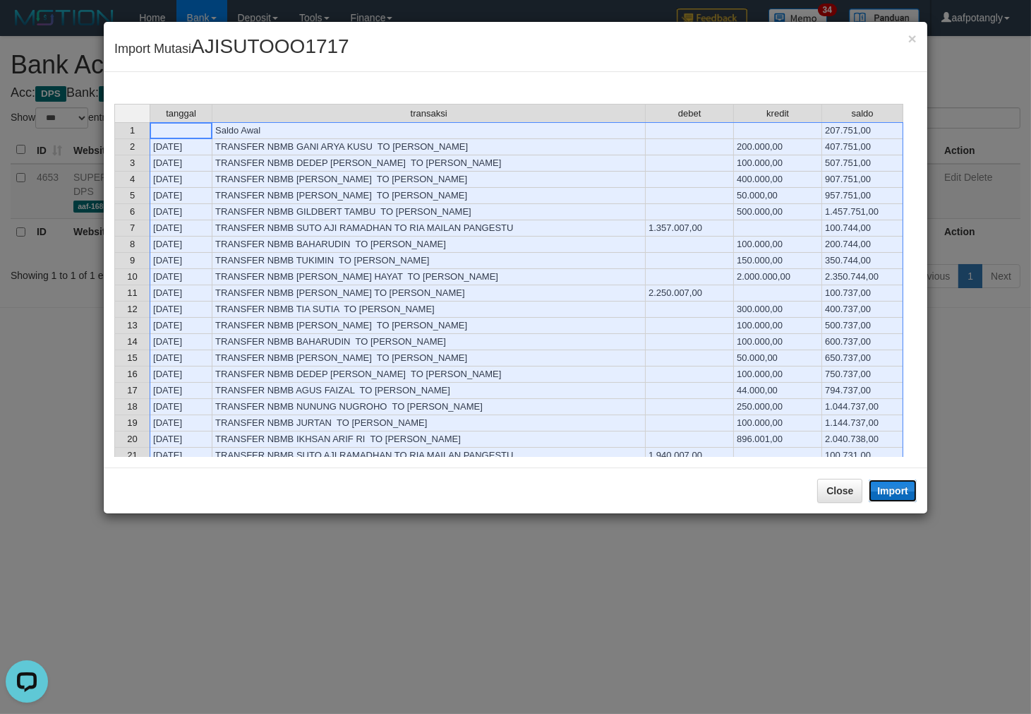
click at [900, 489] on button "Import" at bounding box center [893, 490] width 48 height 23
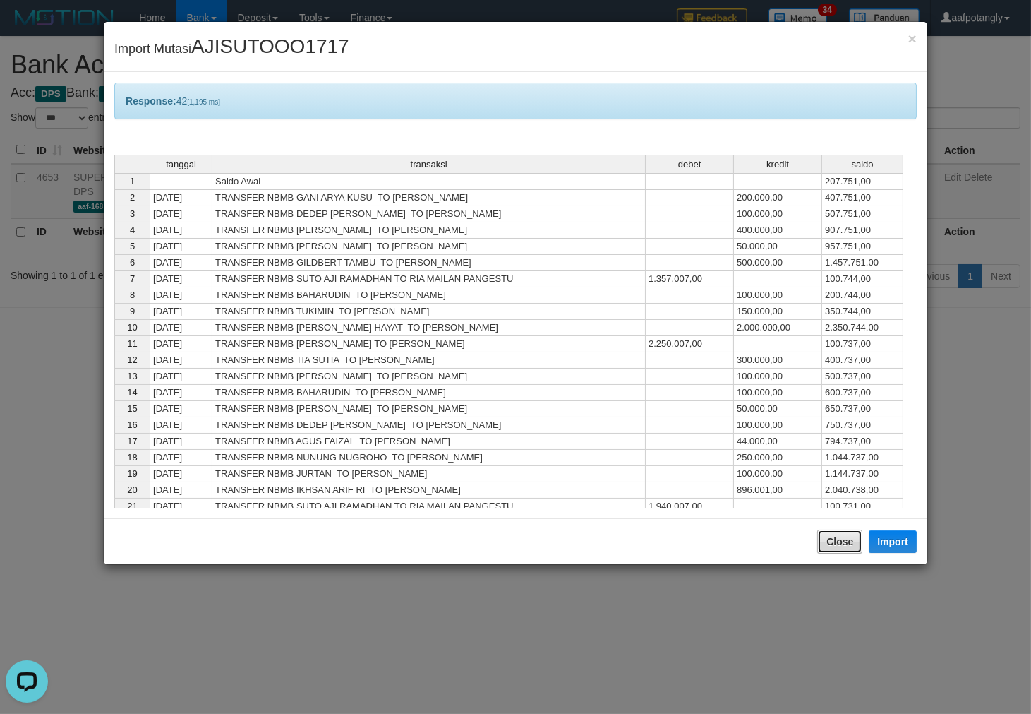
click at [821, 544] on button "Close" at bounding box center [839, 541] width 45 height 24
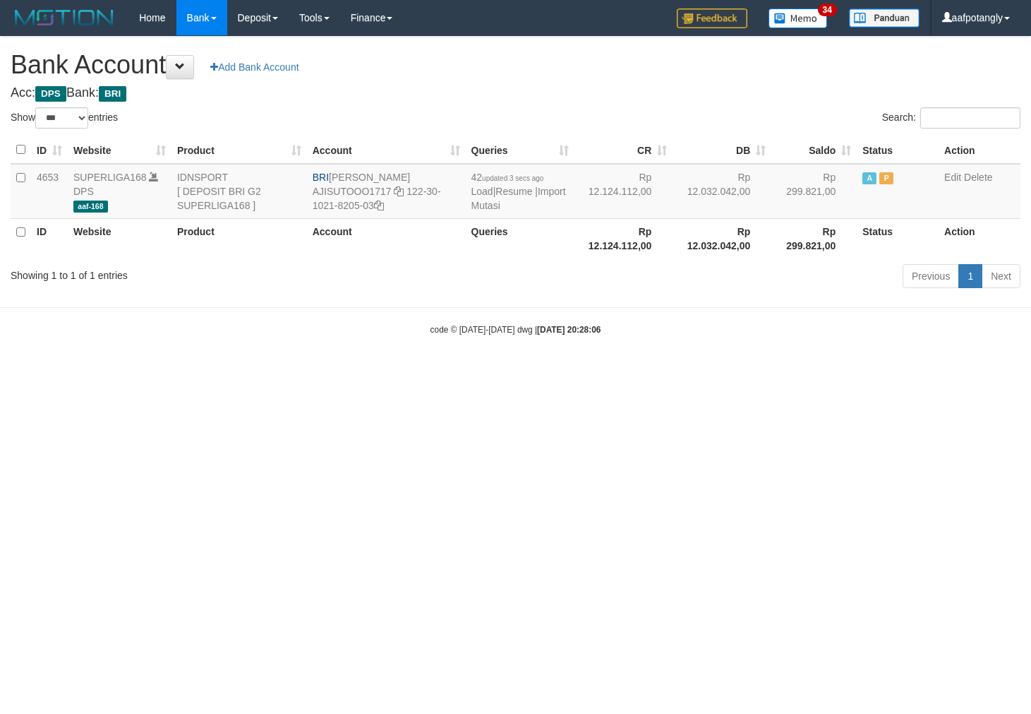
select select "***"
click at [492, 201] on link "Import Mutasi" at bounding box center [519, 198] width 95 height 25
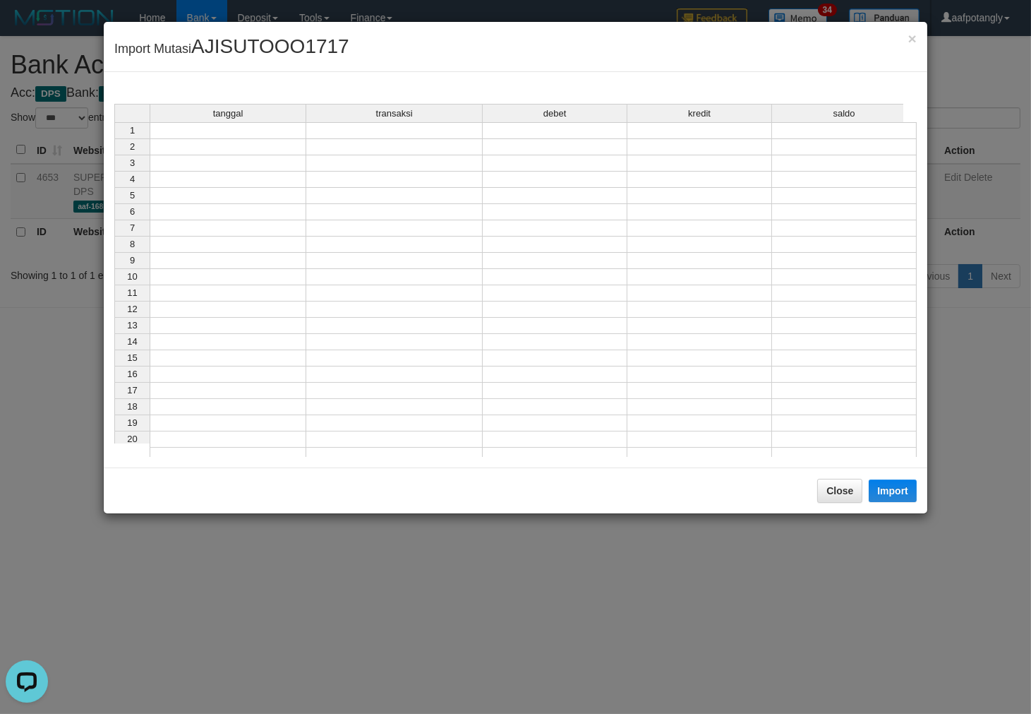
click at [270, 136] on td at bounding box center [228, 130] width 157 height 17
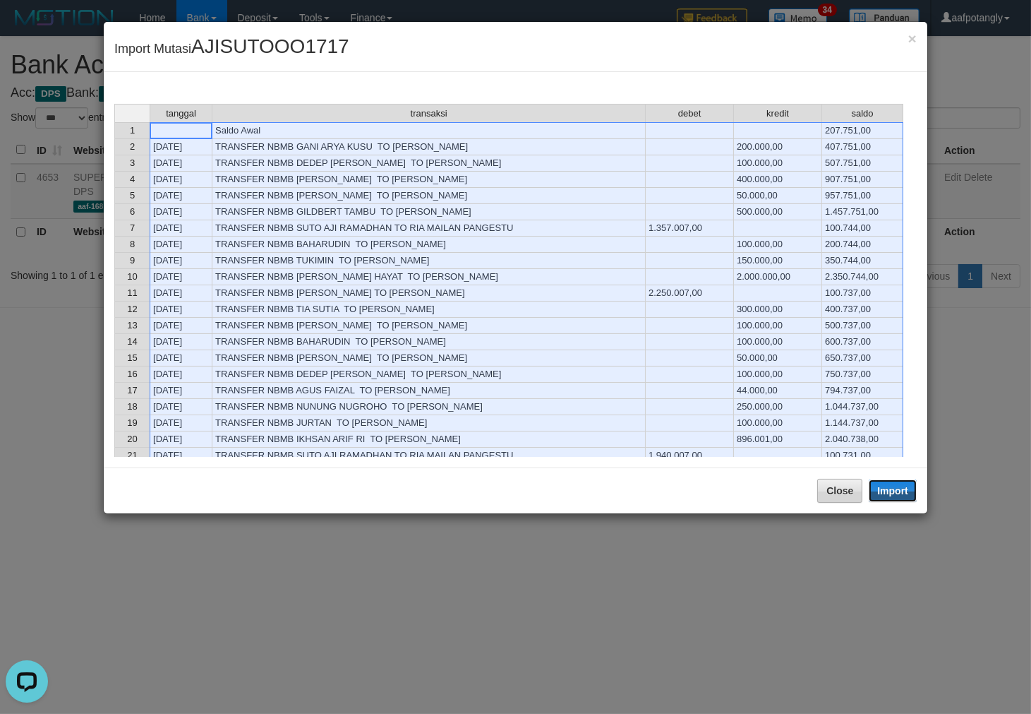
drag, startPoint x: 894, startPoint y: 494, endPoint x: 822, endPoint y: 531, distance: 80.8
click at [894, 494] on button "Import" at bounding box center [893, 490] width 48 height 23
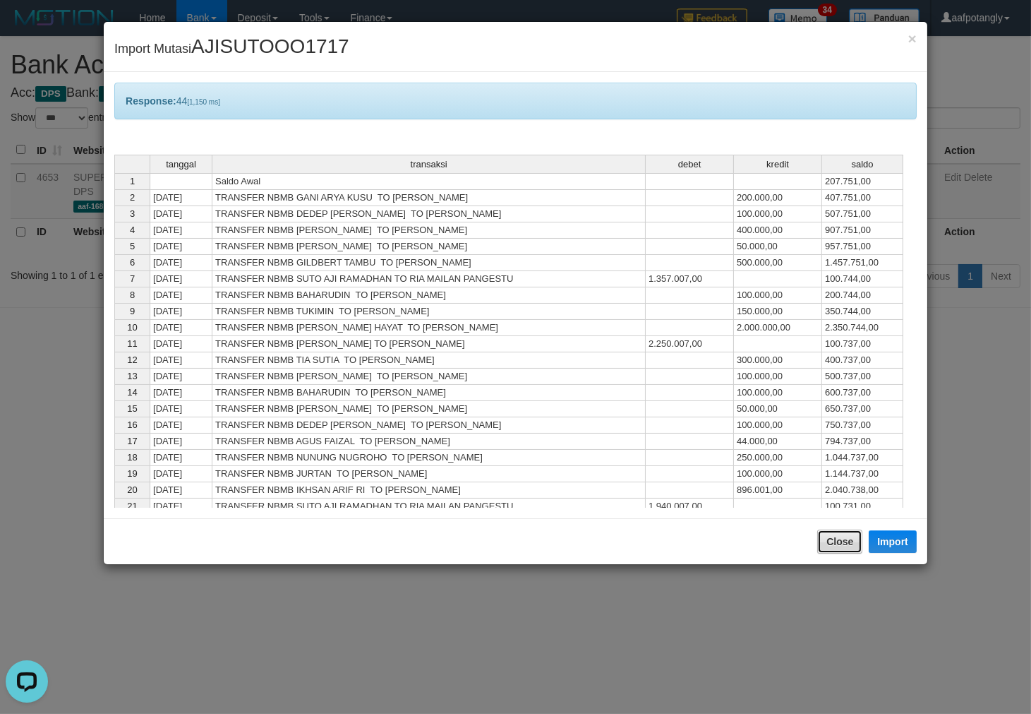
click at [823, 531] on button "Close" at bounding box center [839, 541] width 45 height 24
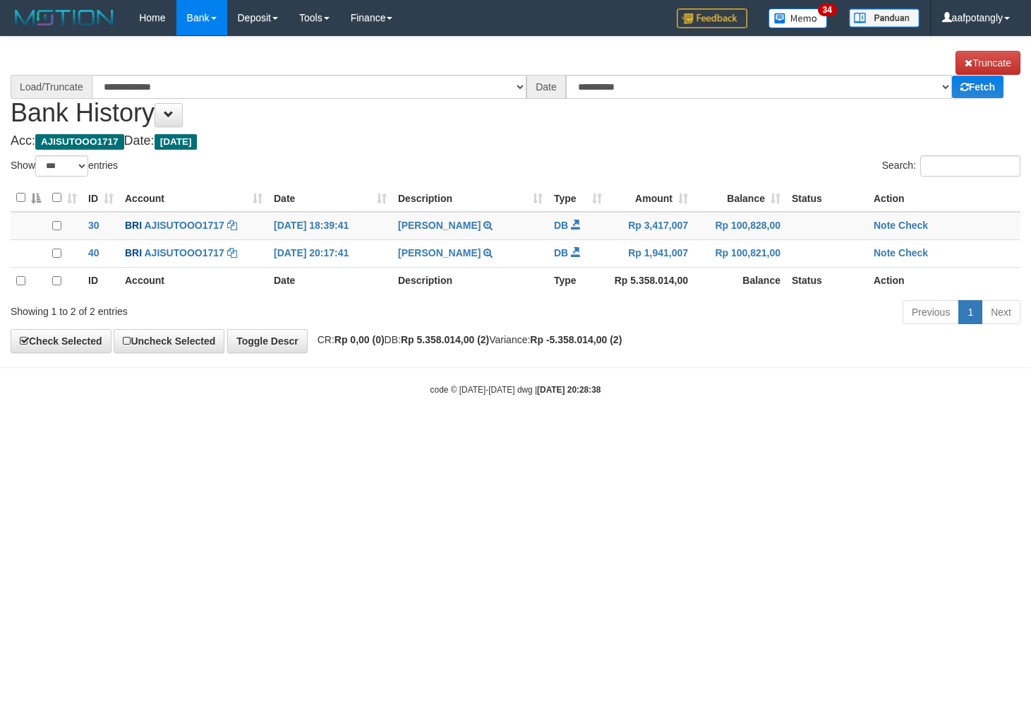
select select "***"
select select "****"
click at [174, 109] on span at bounding box center [169, 114] width 10 height 10
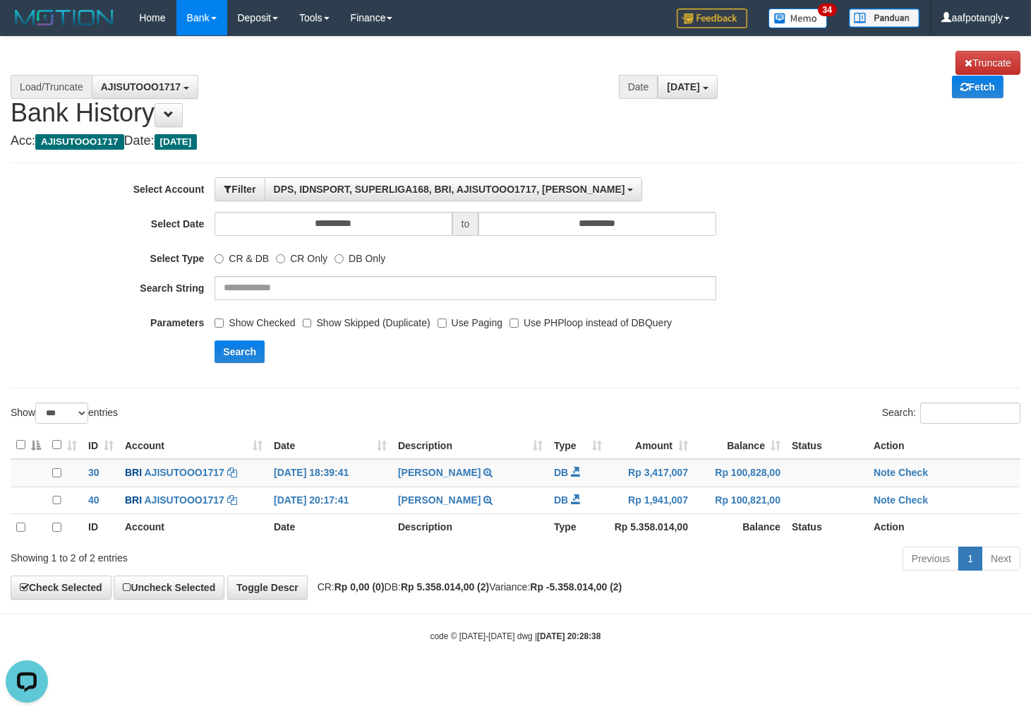
click at [274, 325] on label "Show Checked" at bounding box center [255, 320] width 80 height 19
click at [452, 325] on label "Use Paging" at bounding box center [470, 320] width 65 height 19
click at [263, 356] on button "Search" at bounding box center [240, 351] width 50 height 23
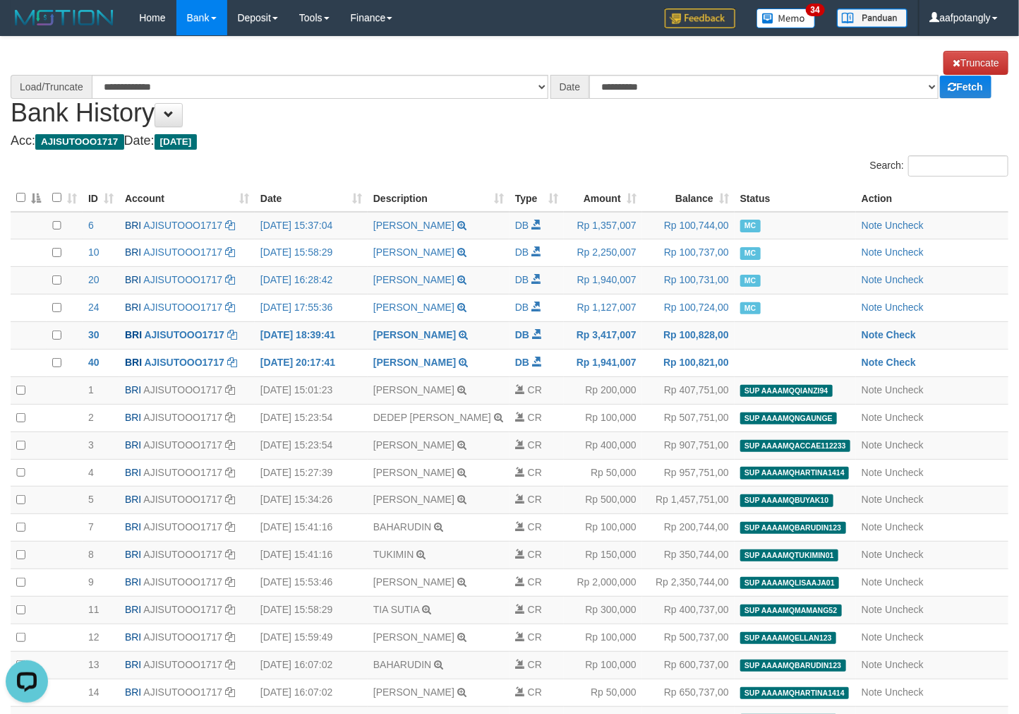
select select "****"
click at [350, 147] on h4 "Acc: AJISUTOOO1717 Date: Today" at bounding box center [510, 141] width 998 height 14
click at [277, 194] on th "Date" at bounding box center [311, 198] width 113 height 28
select select "****"
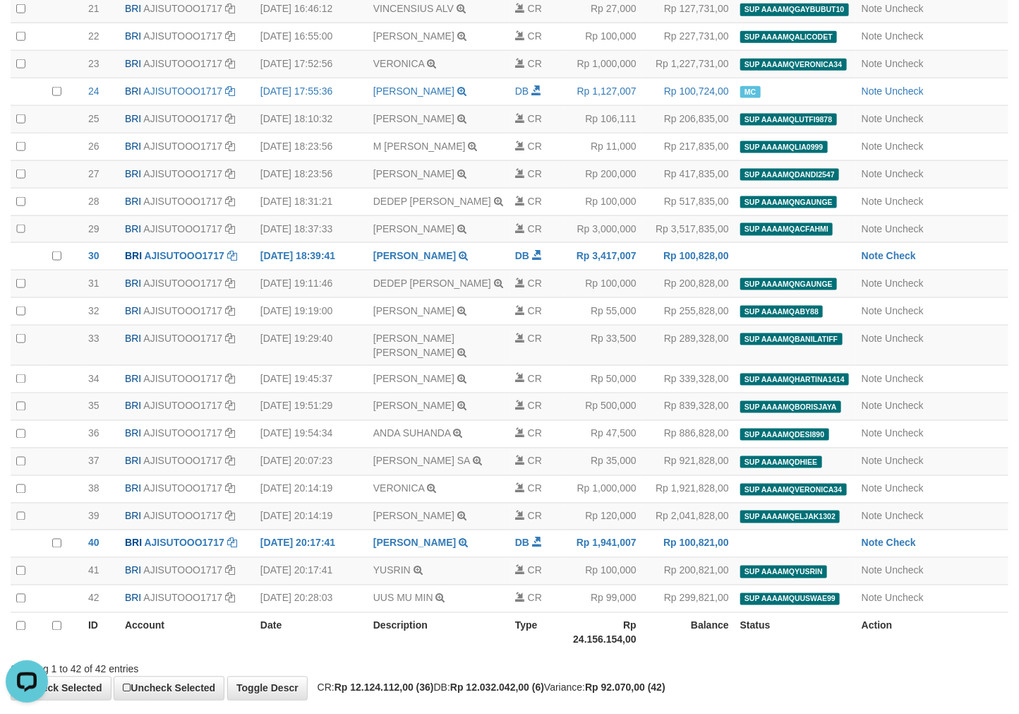
scroll to position [872, 0]
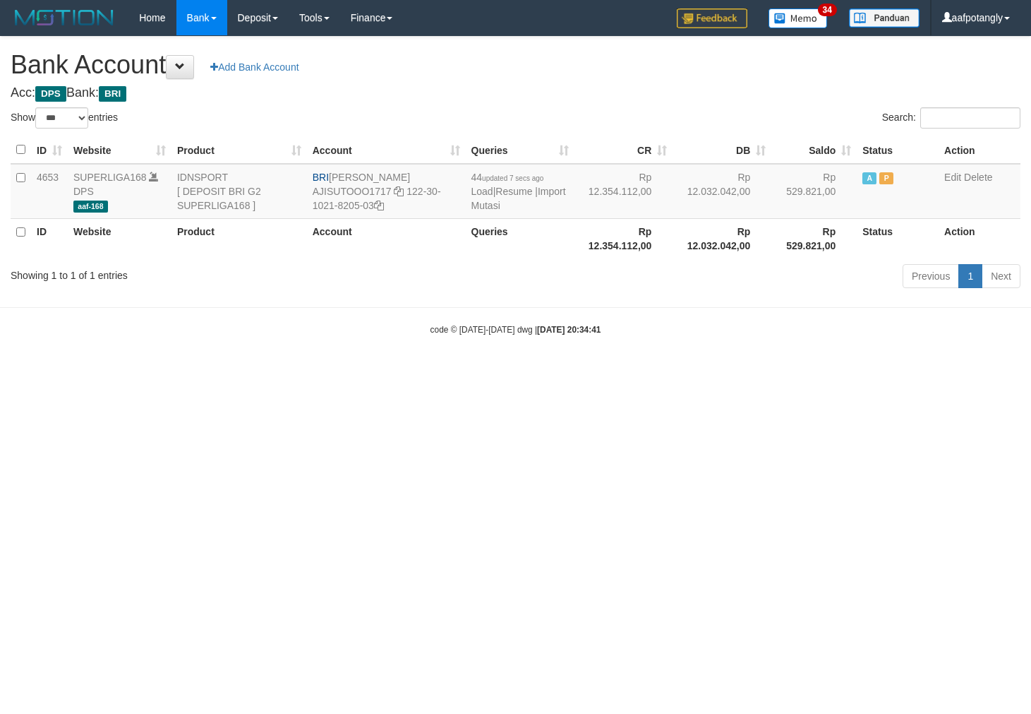
select select "***"
click at [364, 371] on html "Toggle navigation Home Bank Account List Load By Website Group [ISPORT] SUPERLI…" at bounding box center [515, 185] width 1031 height 371
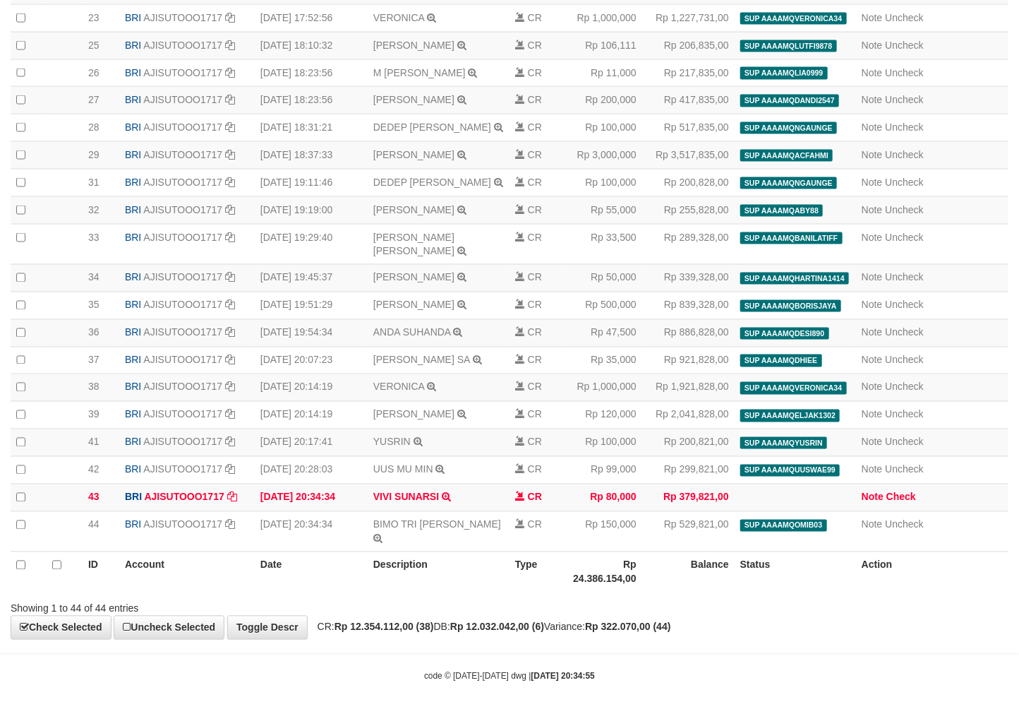
scroll to position [872, 0]
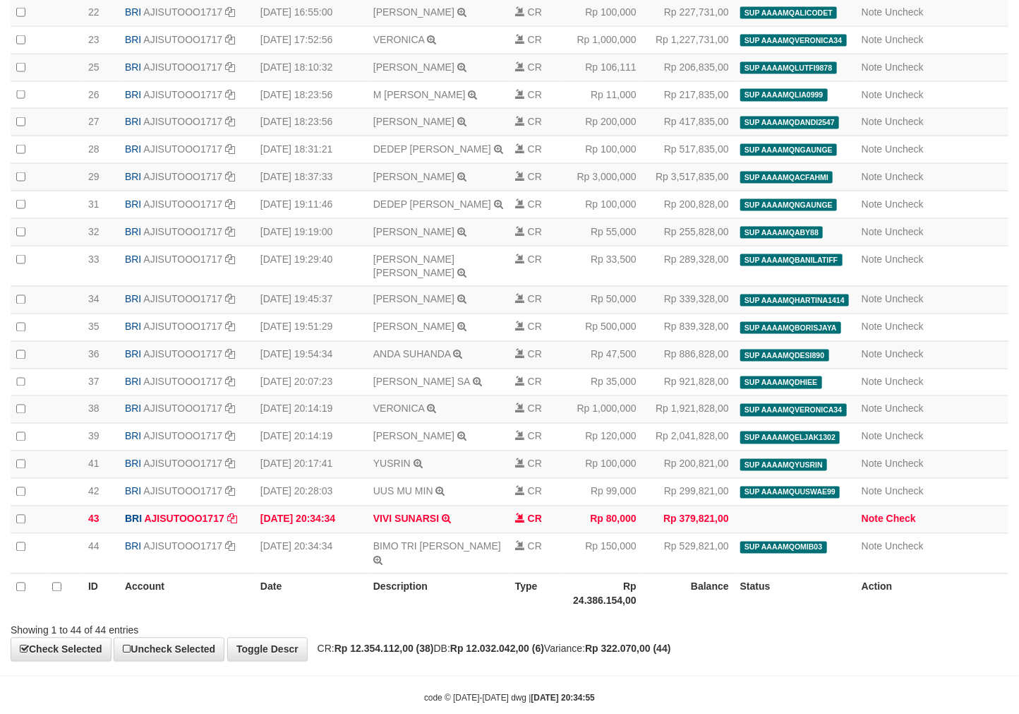
select select "****"
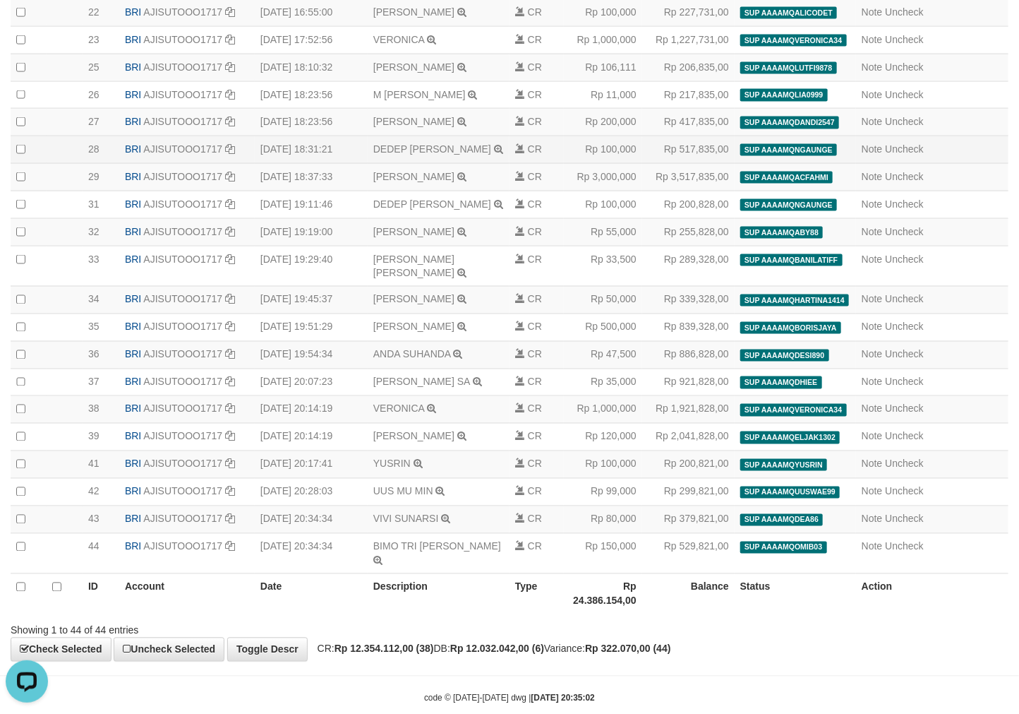
select select "****"
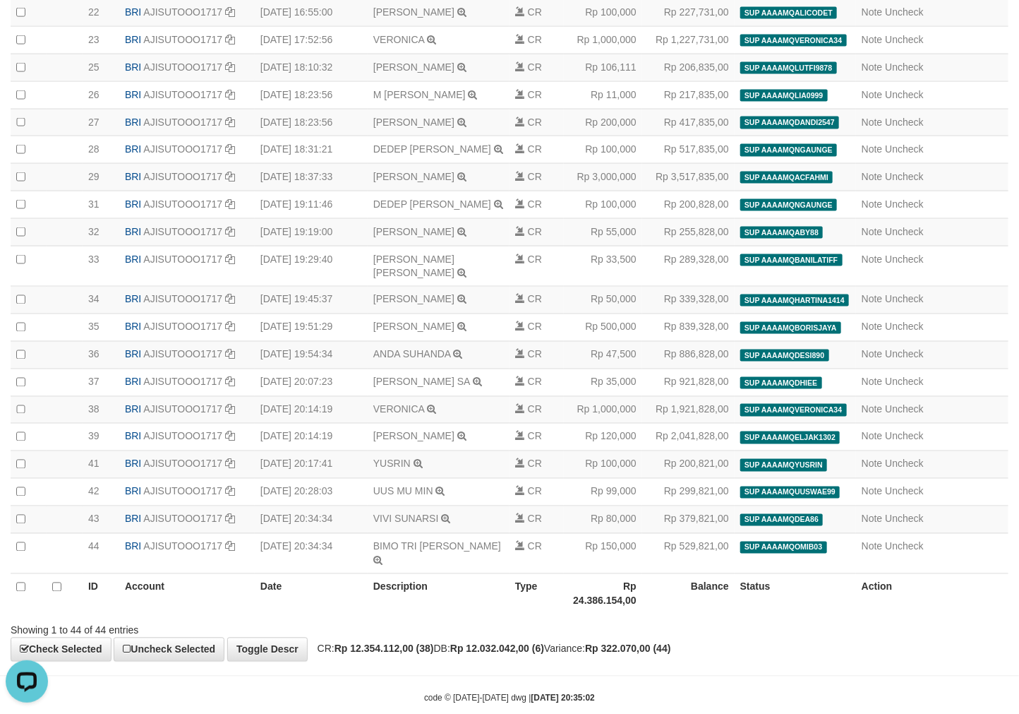
click at [802, 637] on div "Showing 1 to 44 of 44 entries" at bounding box center [509, 628] width 1019 height 20
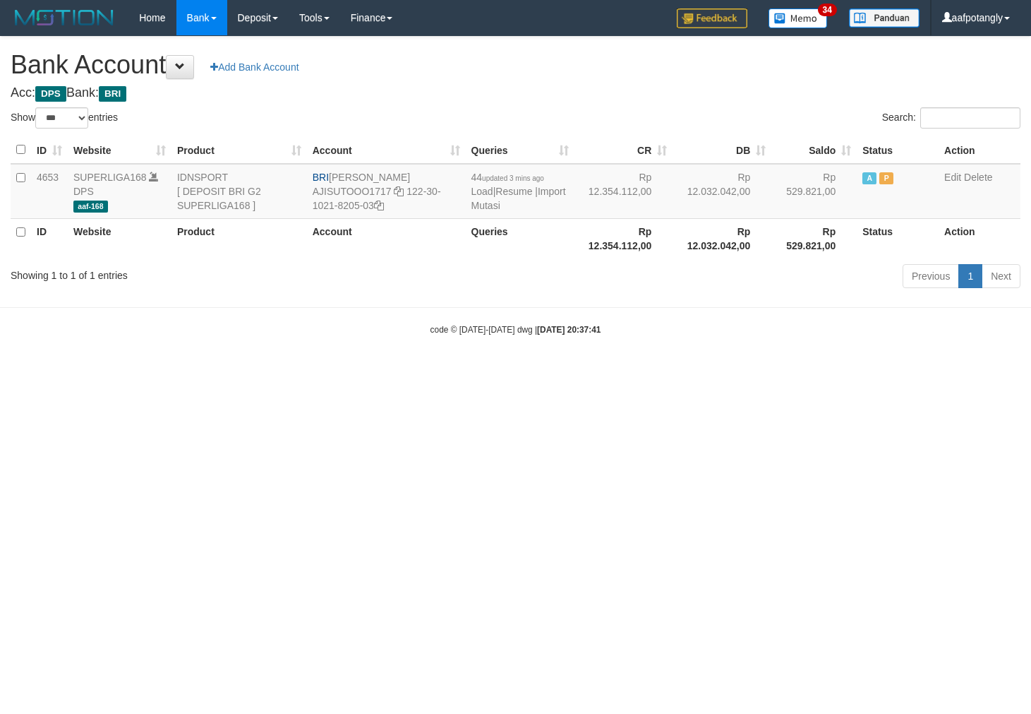
select select "***"
click at [492, 212] on td "44 updated 3 mins ago Load | Resume | Import Mutasi" at bounding box center [520, 191] width 109 height 55
click at [481, 205] on link "Import Mutasi" at bounding box center [519, 198] width 95 height 25
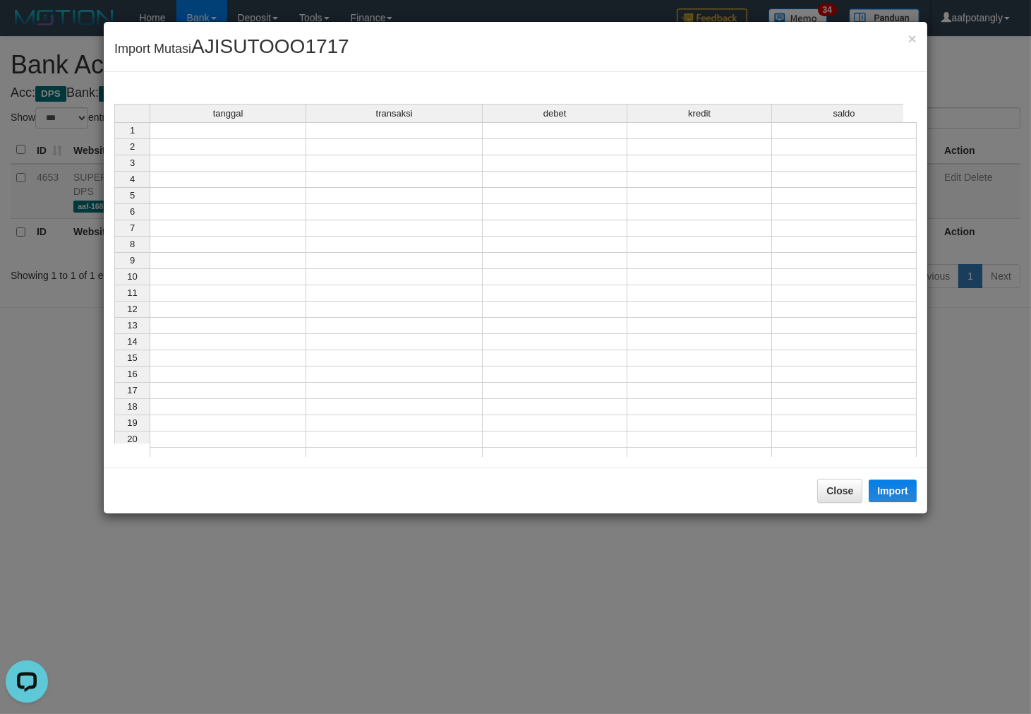
click at [280, 136] on td at bounding box center [228, 130] width 157 height 17
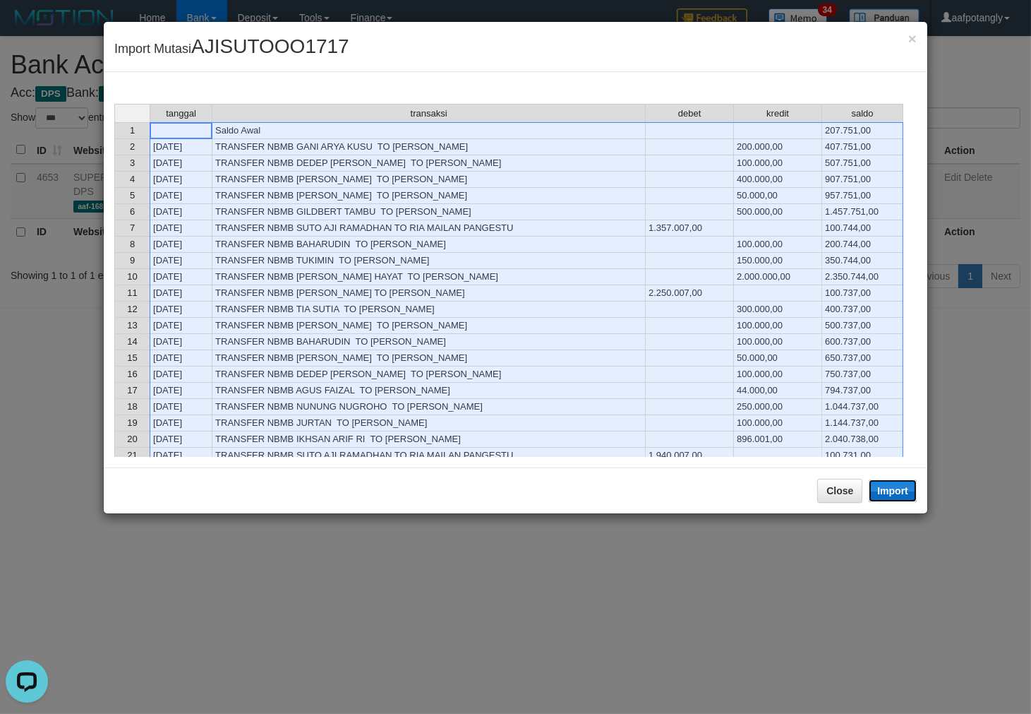
click at [898, 482] on button "Import" at bounding box center [893, 490] width 48 height 23
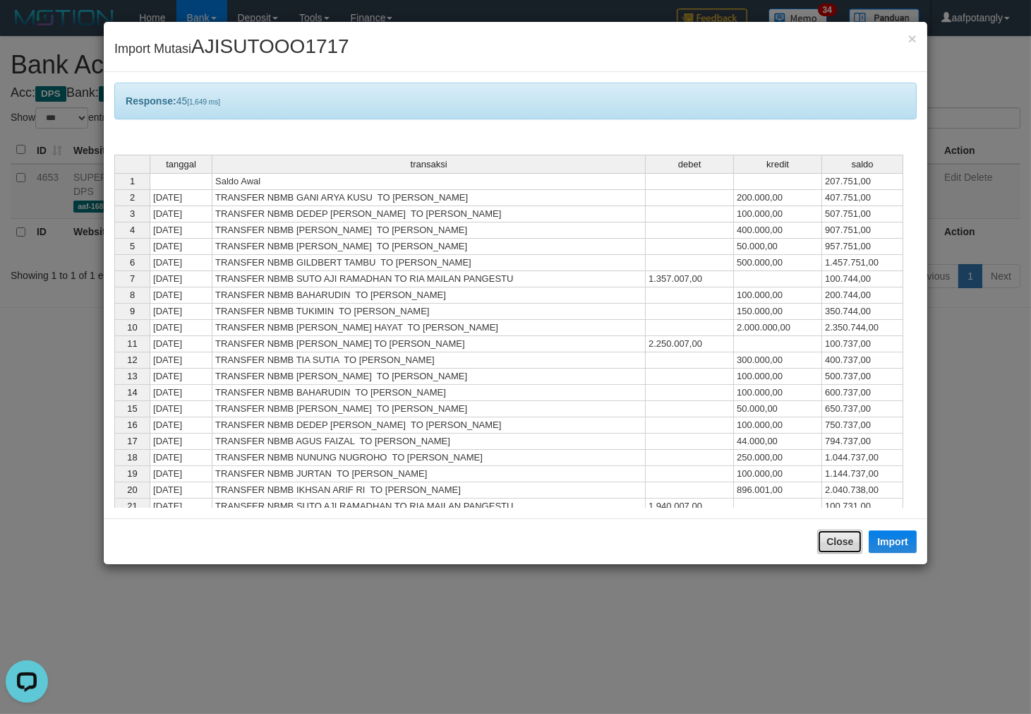
click at [841, 549] on button "Close" at bounding box center [839, 541] width 45 height 24
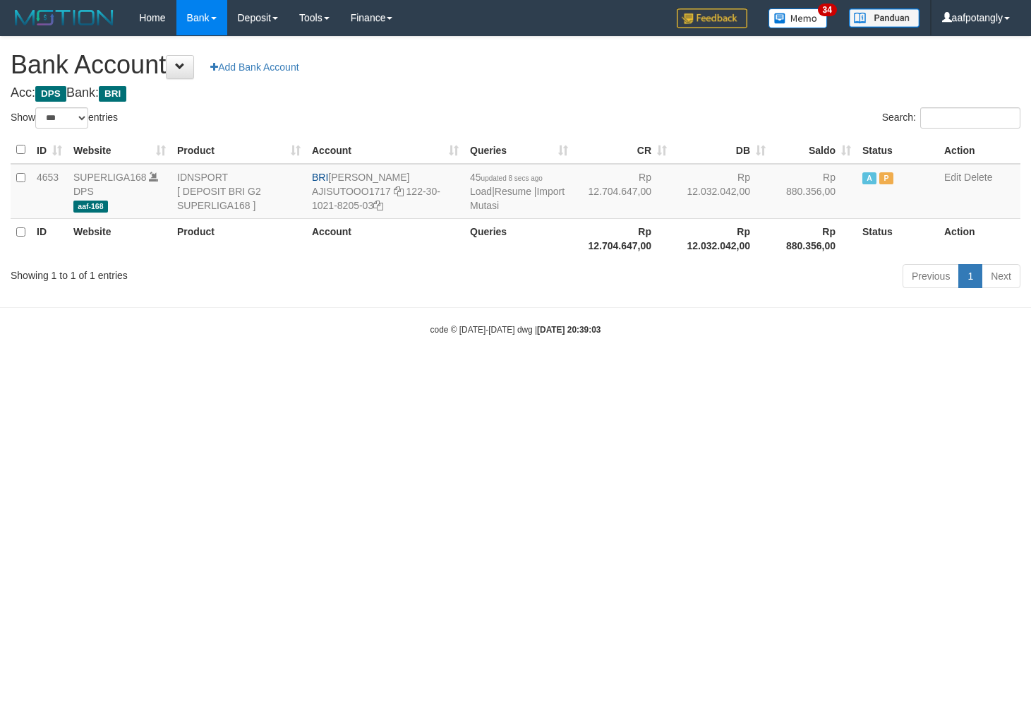
select select "***"
click at [477, 205] on link "Import Mutasi" at bounding box center [517, 198] width 95 height 25
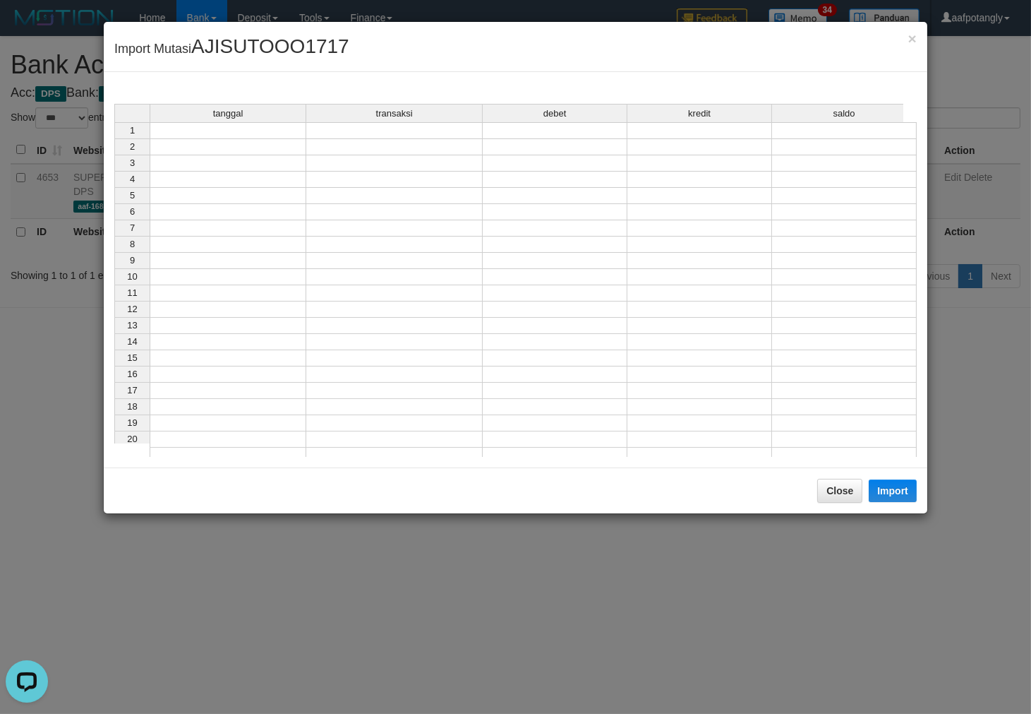
click at [215, 133] on td at bounding box center [228, 130] width 157 height 17
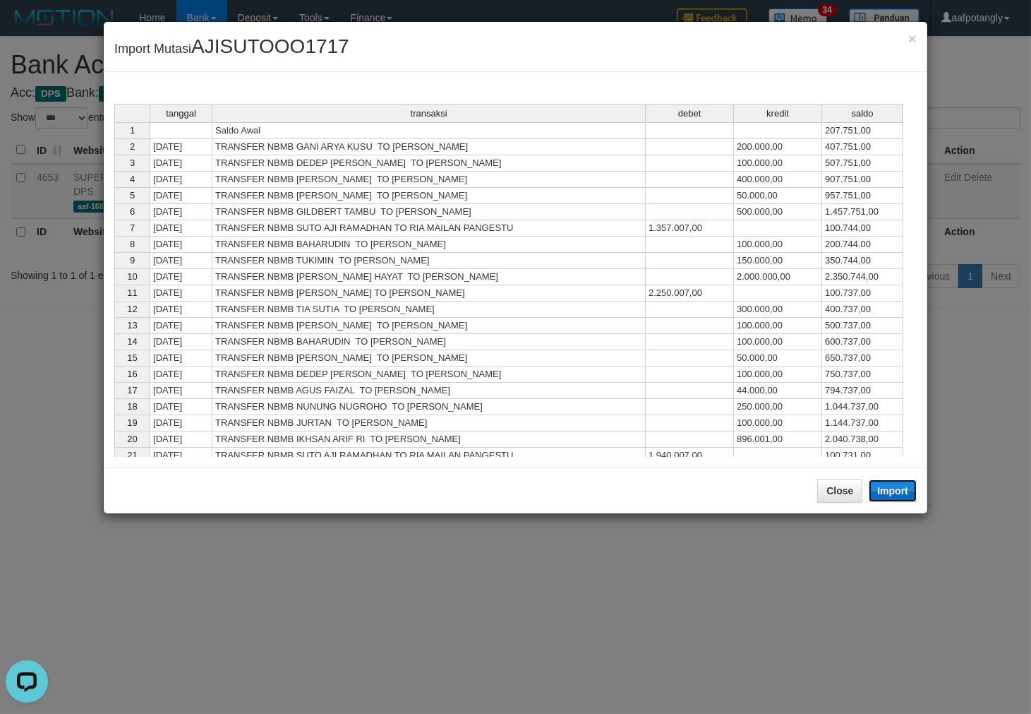
click at [892, 490] on button "Import" at bounding box center [893, 490] width 48 height 23
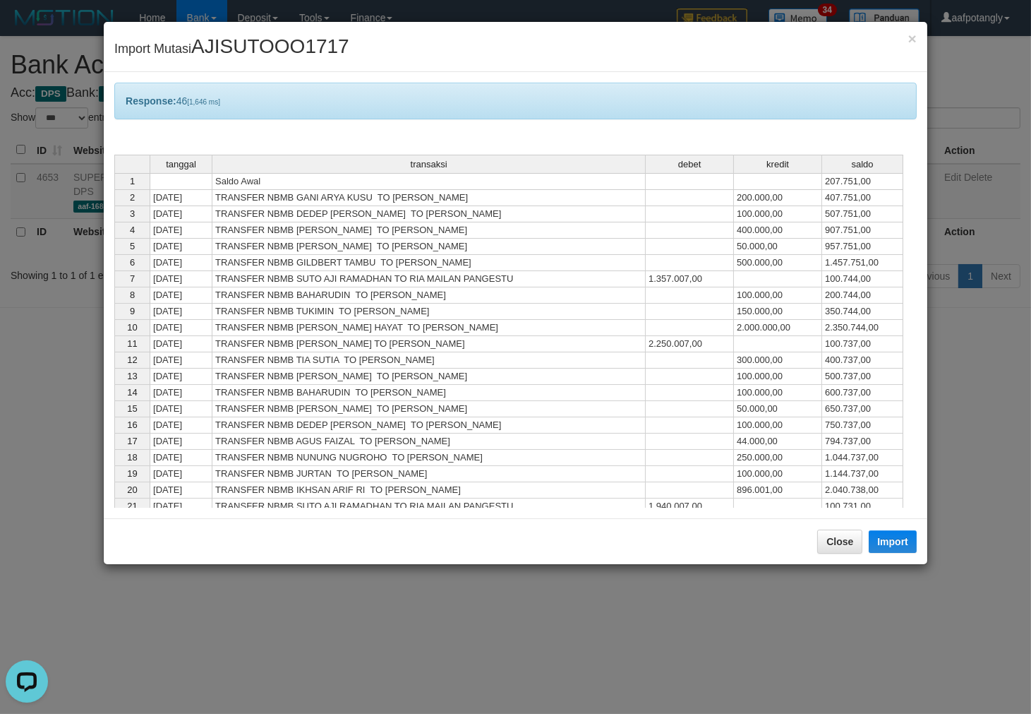
click at [844, 525] on div "Close Import" at bounding box center [516, 541] width 824 height 46
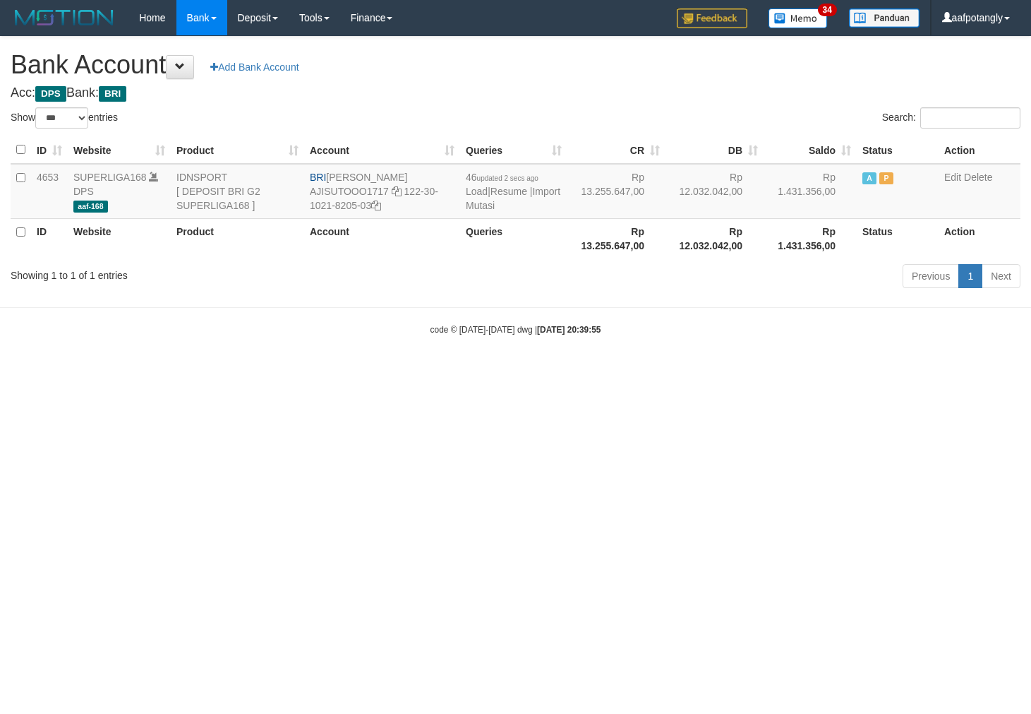
select select "***"
click at [496, 205] on link "Import Mutasi" at bounding box center [513, 198] width 95 height 25
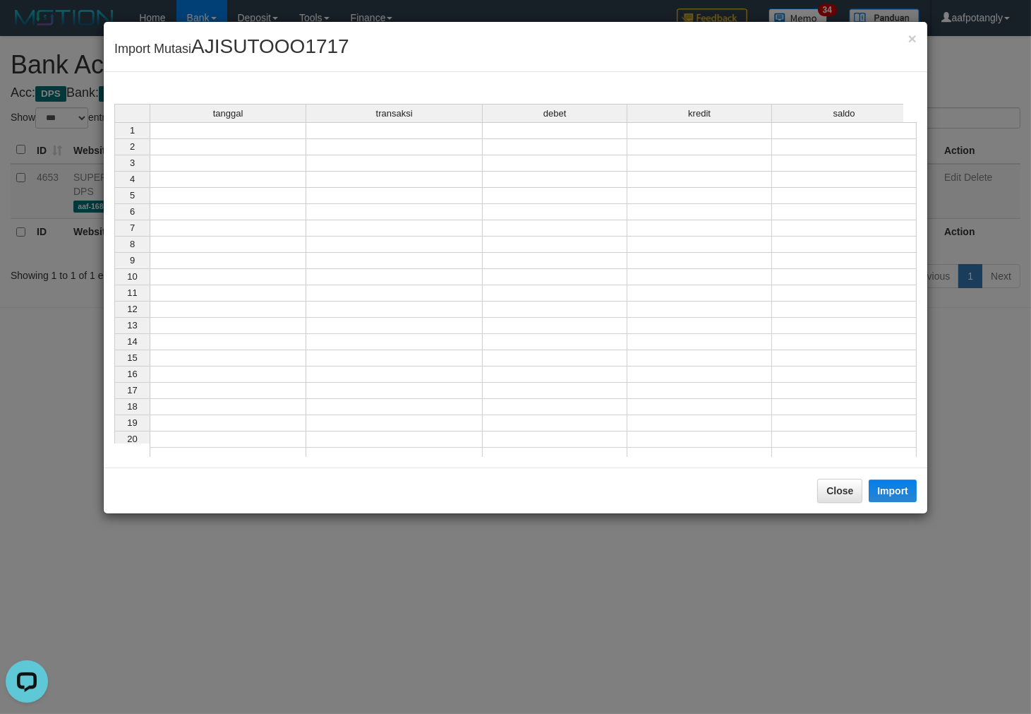
click at [245, 129] on td at bounding box center [228, 130] width 157 height 17
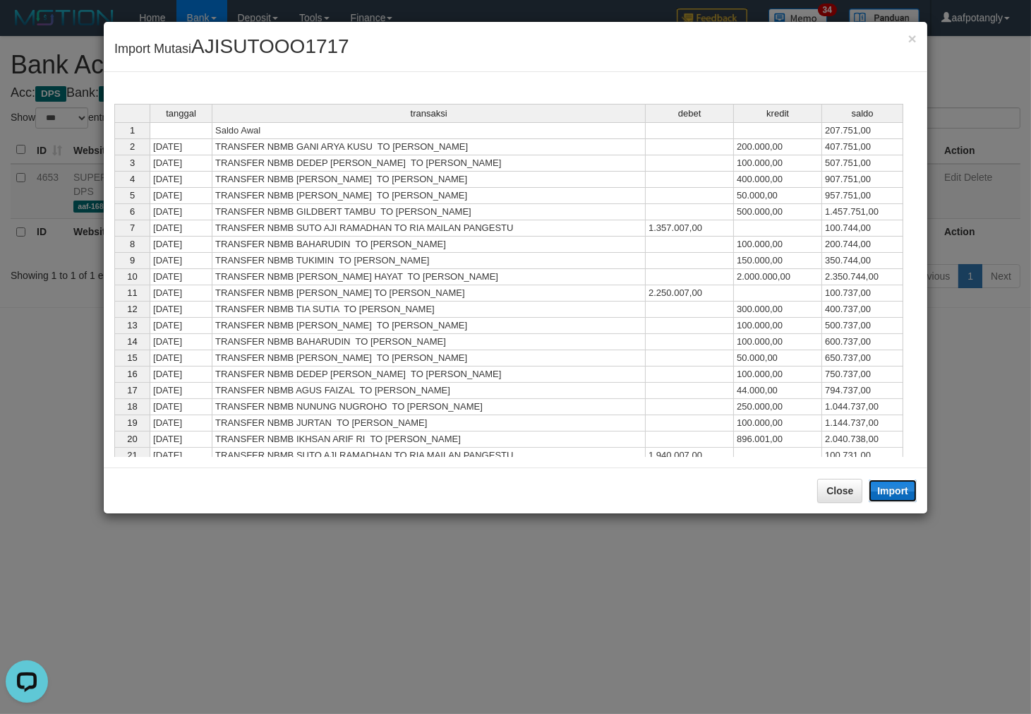
click at [883, 479] on button "Import" at bounding box center [893, 490] width 48 height 23
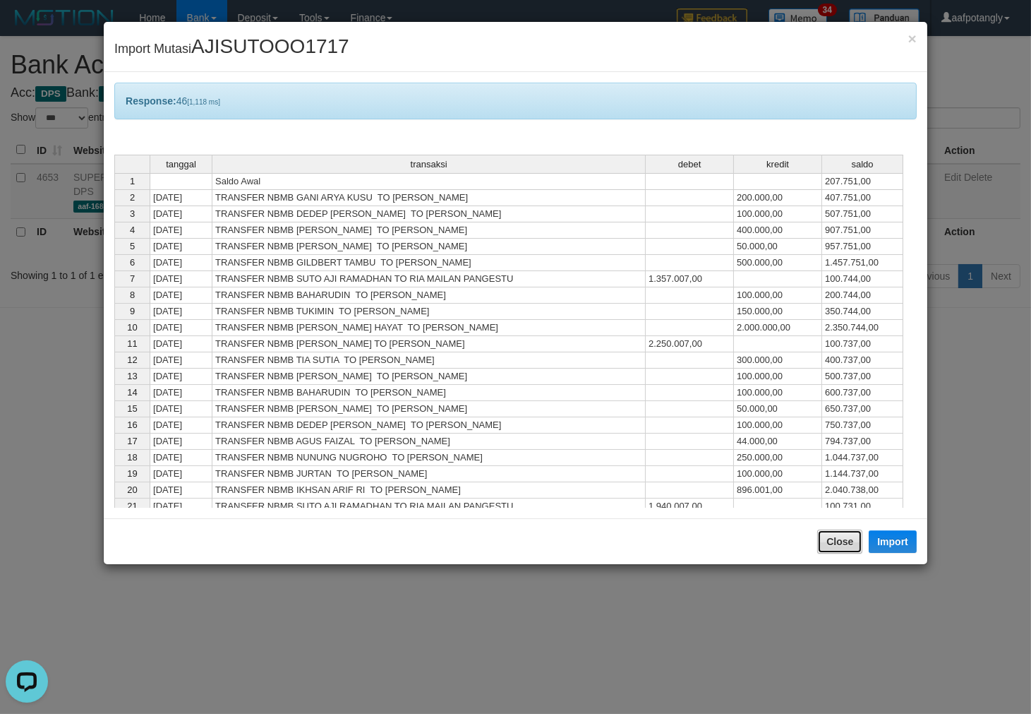
click at [838, 532] on button "Close" at bounding box center [839, 541] width 45 height 24
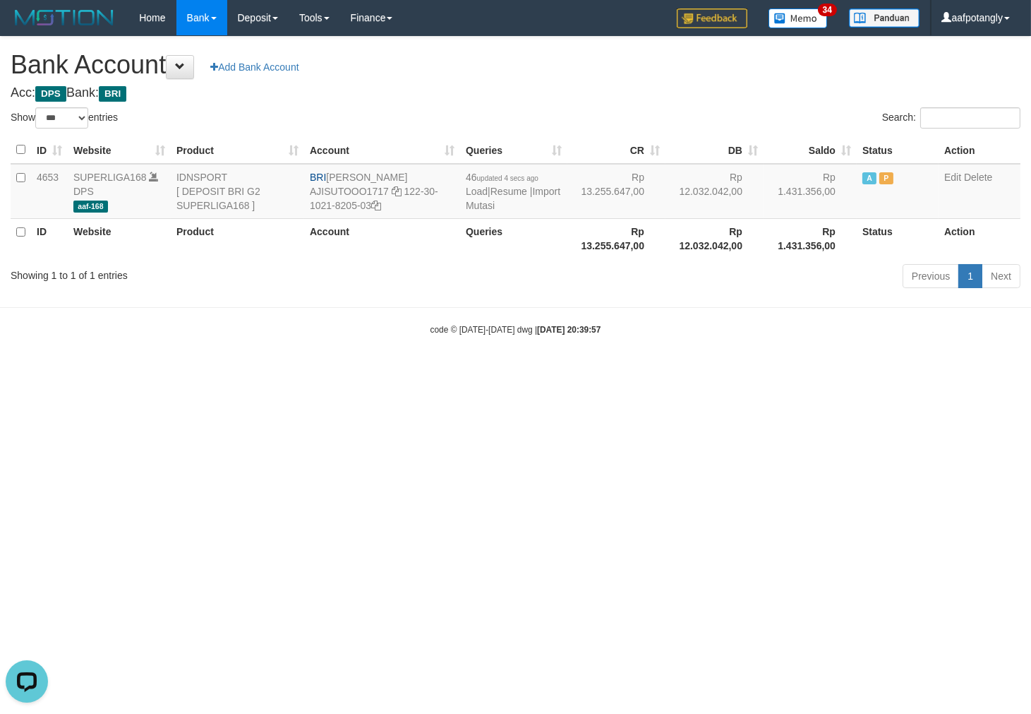
click at [808, 371] on html "Toggle navigation Home Bank Account List Load By Website Group [ISPORT] SUPERLI…" at bounding box center [515, 185] width 1031 height 371
select select "***"
click at [399, 371] on html "Toggle navigation Home Bank Account List Load By Website Group [ISPORT] SUPERLI…" at bounding box center [515, 185] width 1031 height 371
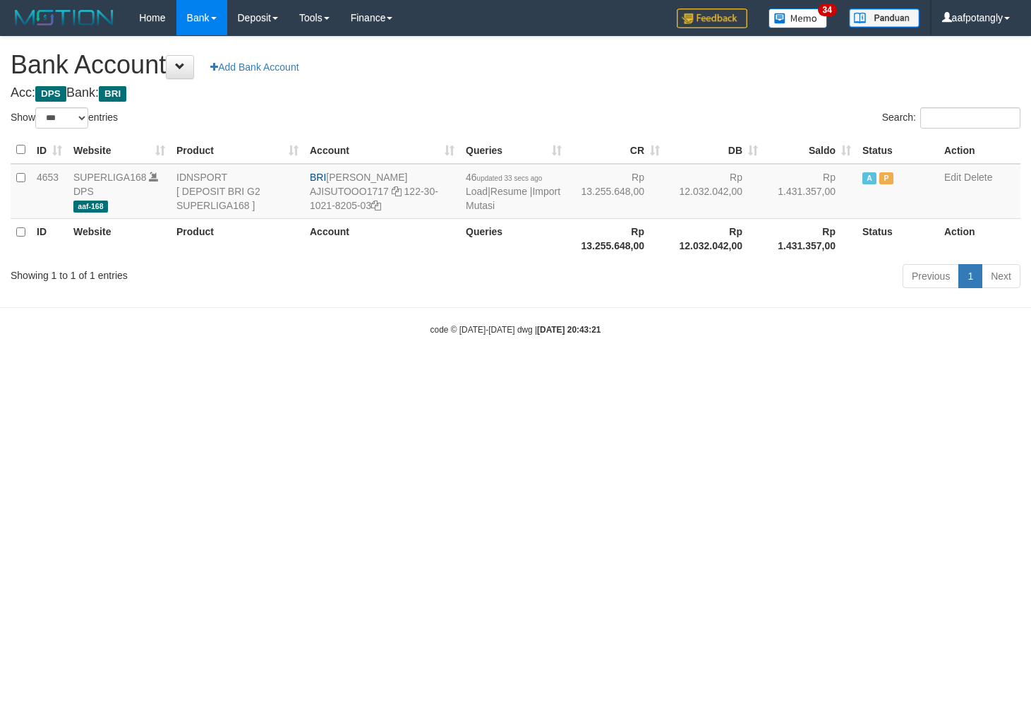
select select "***"
click at [477, 205] on link "Import Mutasi" at bounding box center [513, 198] width 95 height 25
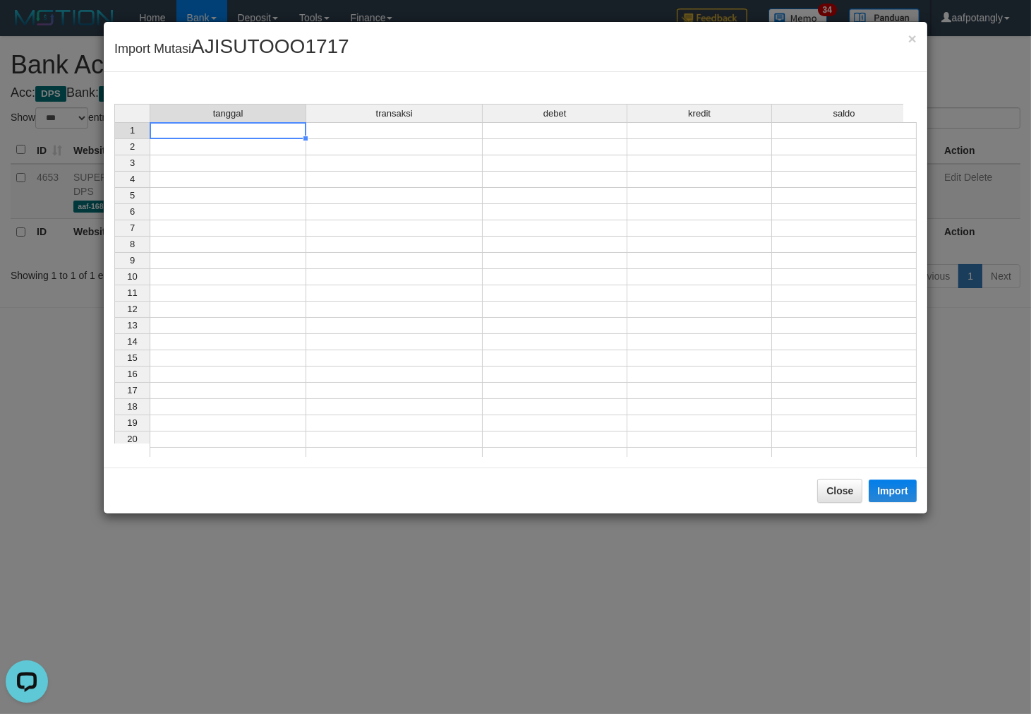
drag, startPoint x: 230, startPoint y: 129, endPoint x: 526, endPoint y: 275, distance: 329.9
click at [234, 129] on td at bounding box center [228, 130] width 157 height 17
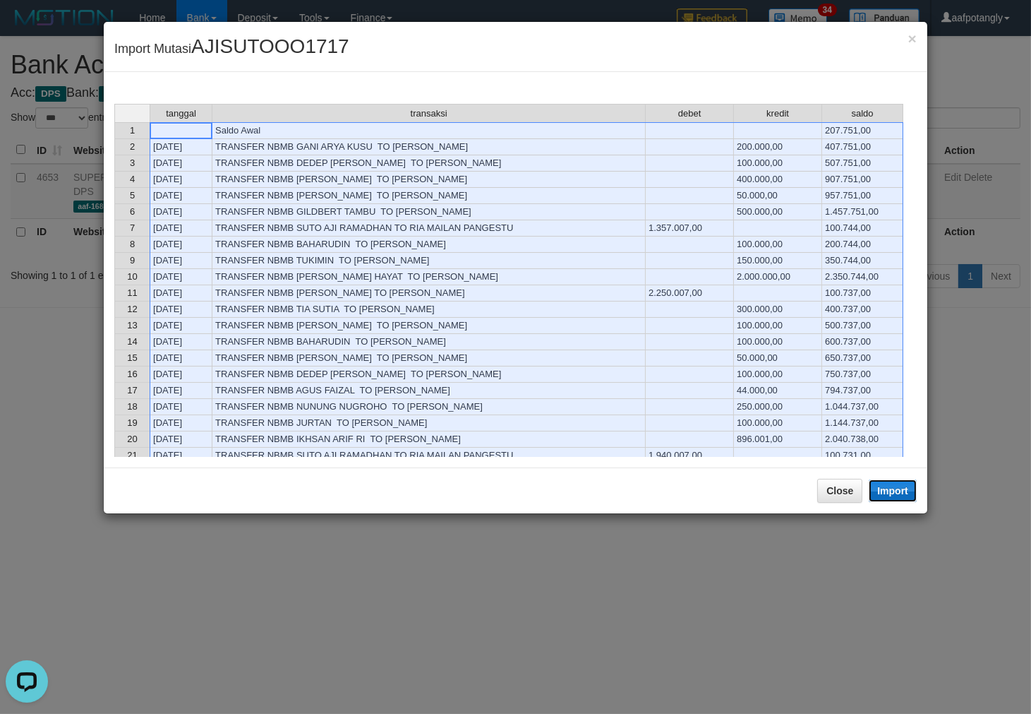
click at [882, 486] on button "Import" at bounding box center [893, 490] width 48 height 23
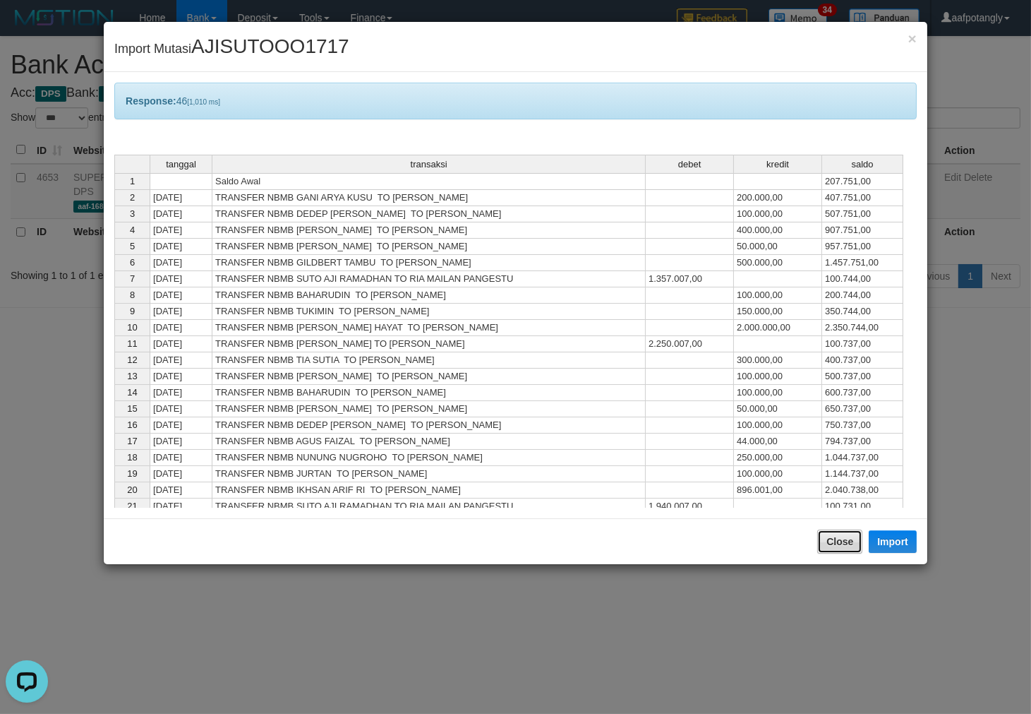
click at [846, 534] on button "Close" at bounding box center [839, 541] width 45 height 24
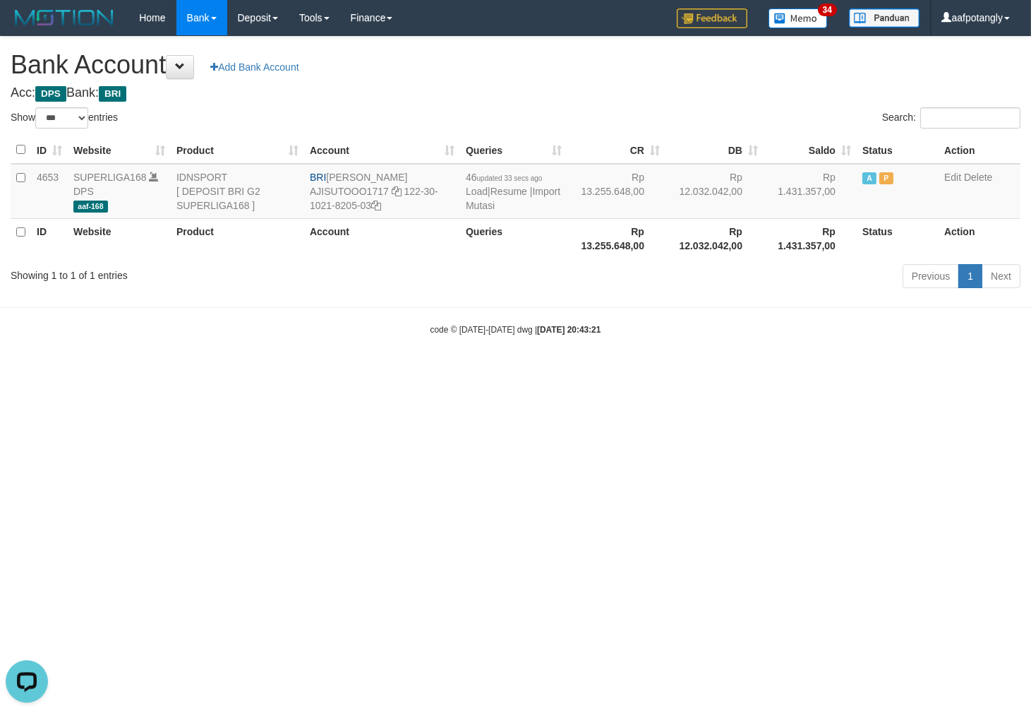
click at [688, 371] on html "Toggle navigation Home Bank Account List Load By Website Group [ISPORT] SUPERLI…" at bounding box center [515, 185] width 1031 height 371
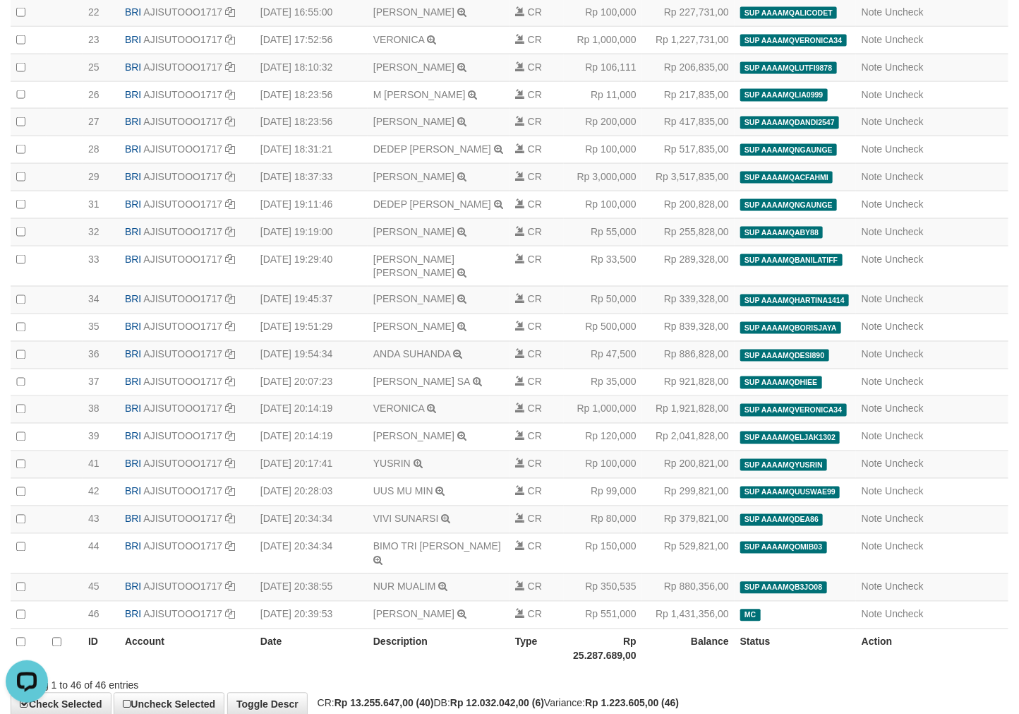
scroll to position [987, 0]
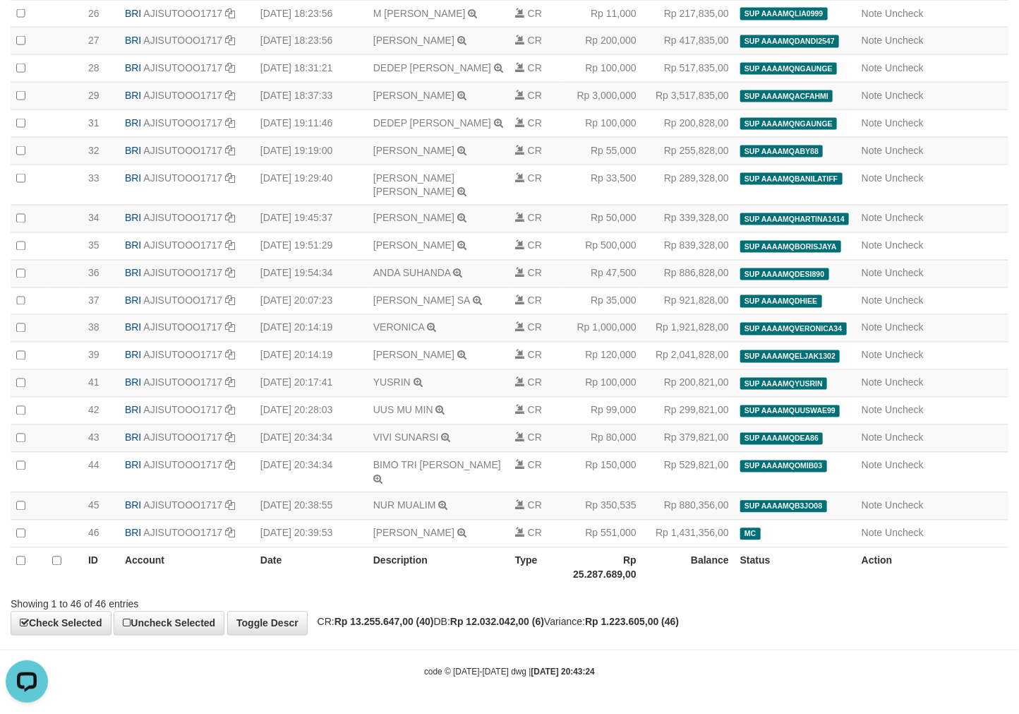
select select "****"
click body "Toggle navigation Home Bank Account List Load By Website Group [ISPORT] SUPERLI…"
select select "****"
click at [679, 622] on strong "Rp 1.223.605,00 (46)" at bounding box center [632, 622] width 94 height 11
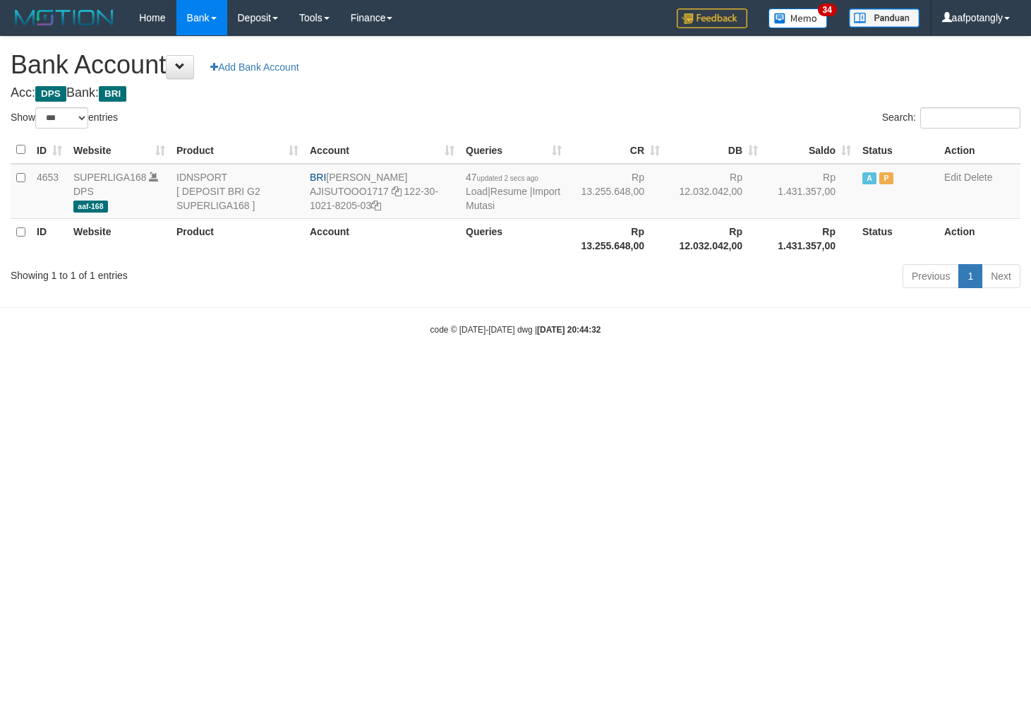
select select "***"
click at [688, 371] on html "Toggle navigation Home Bank Account List Load By Website Group [ISPORT] SUPERLI…" at bounding box center [515, 185] width 1031 height 371
select select "***"
drag, startPoint x: 330, startPoint y: 176, endPoint x: 551, endPoint y: 210, distance: 222.8
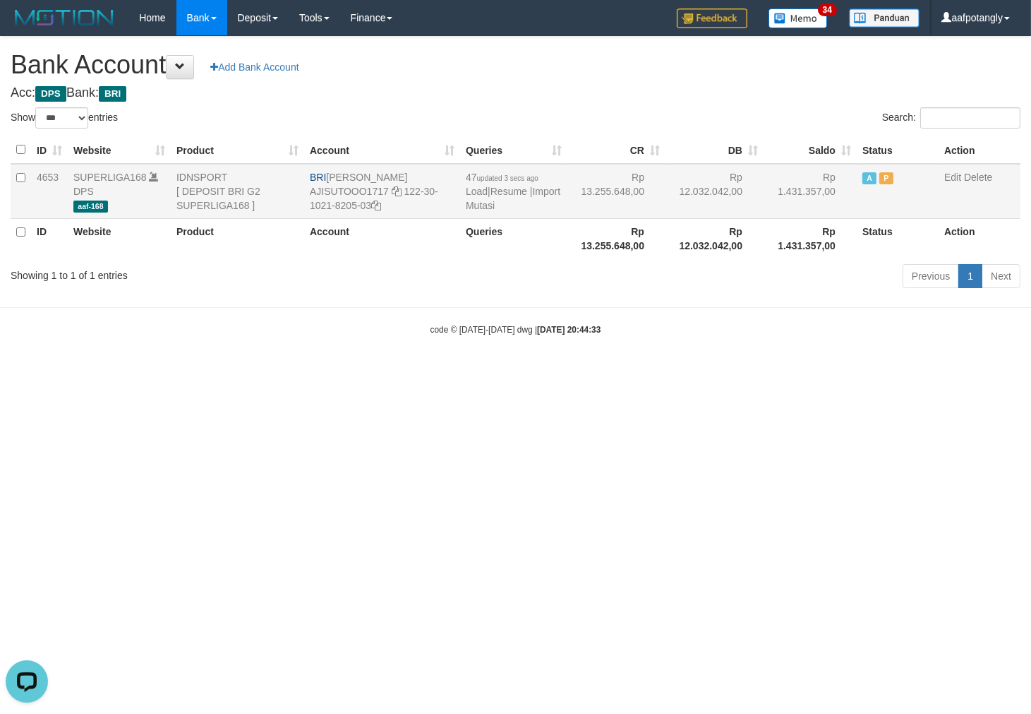
click at [434, 173] on td "BRI SUTO AJI RAMADHAN AJISUTOOO1717 122-30-1021-8205-03" at bounding box center [382, 191] width 156 height 55
drag, startPoint x: 402, startPoint y: 191, endPoint x: 407, endPoint y: 207, distance: 16.1
click at [407, 207] on td "BRI SUTO AJI RAMADHAN AJISUTOOO1717 122-30-1021-8205-03" at bounding box center [382, 191] width 156 height 55
copy td "122-30-1021-8205-03"
click at [496, 208] on link "Import Mutasi" at bounding box center [513, 198] width 95 height 25
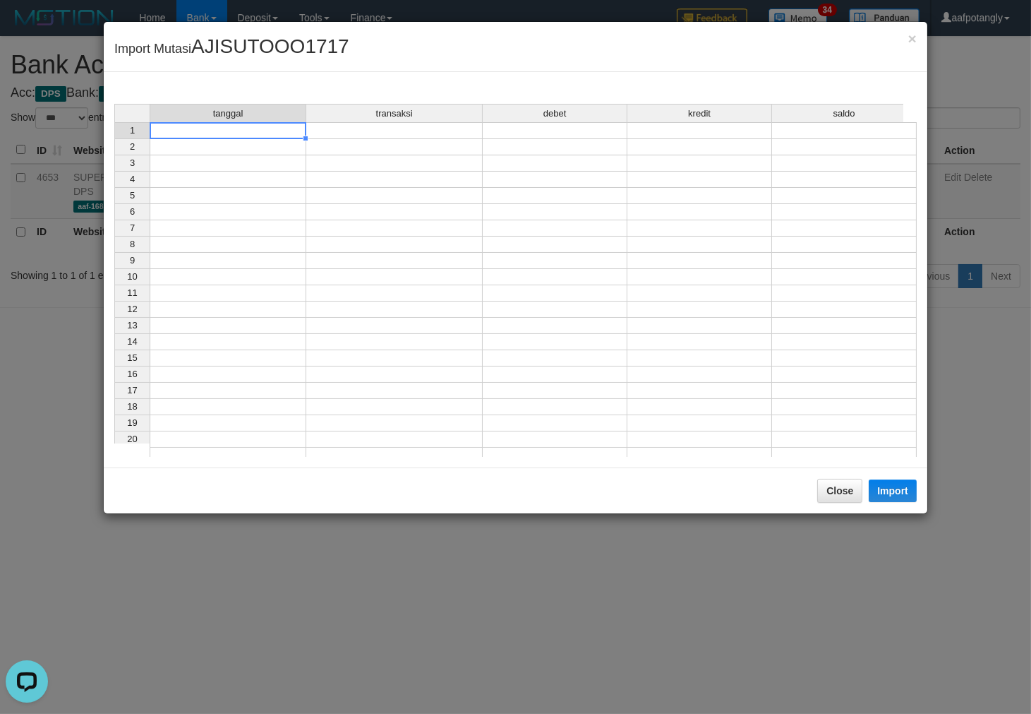
click at [283, 136] on td at bounding box center [228, 130] width 157 height 17
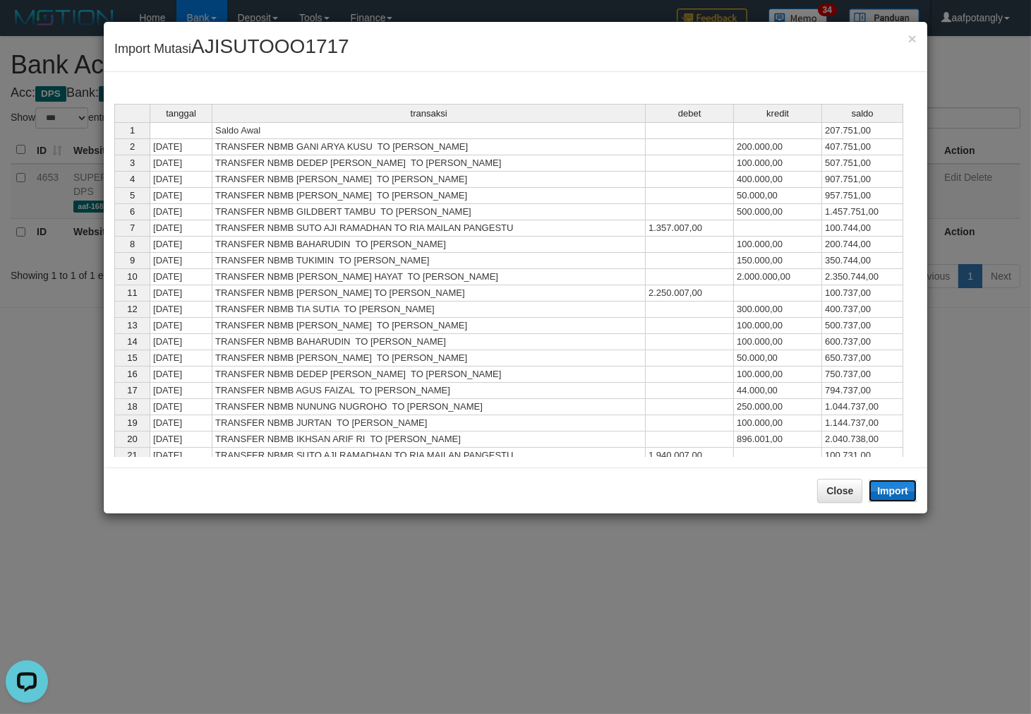
click at [895, 489] on button "Import" at bounding box center [893, 490] width 48 height 23
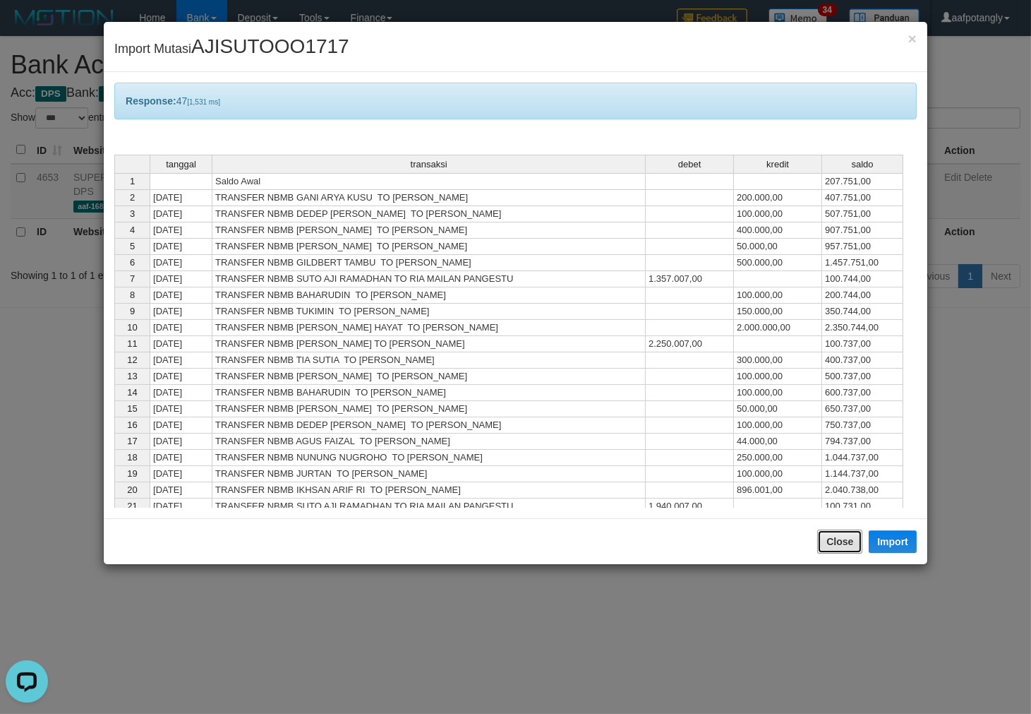
drag, startPoint x: 841, startPoint y: 535, endPoint x: 844, endPoint y: 524, distance: 11.6
click at [841, 533] on button "Close" at bounding box center [839, 541] width 45 height 24
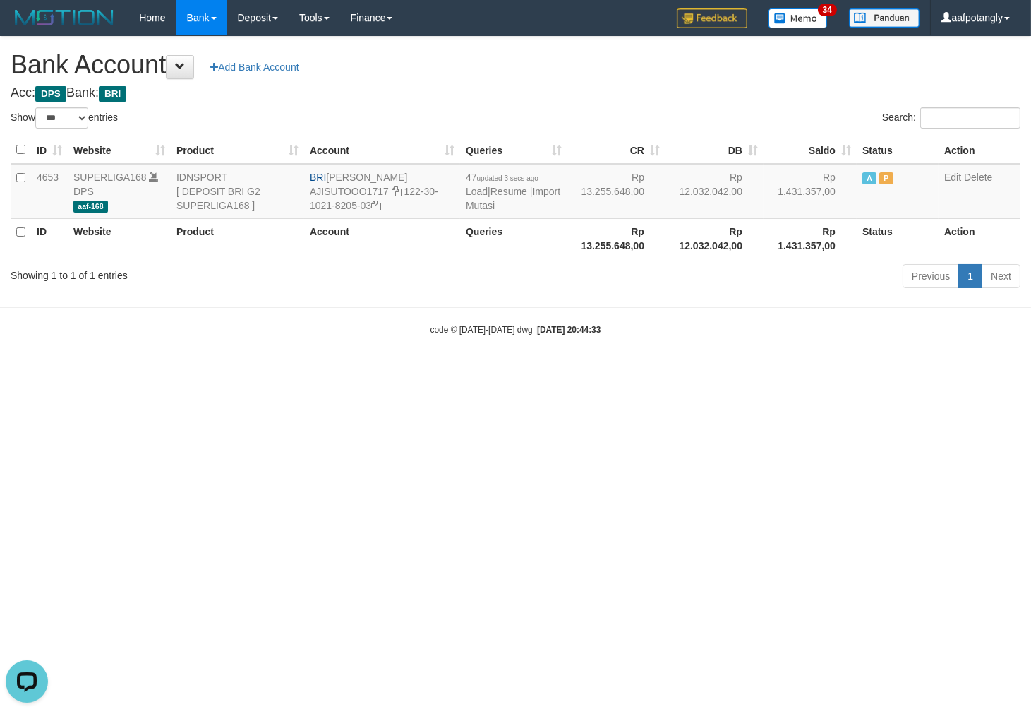
drag, startPoint x: 817, startPoint y: 431, endPoint x: 1026, endPoint y: 432, distance: 209.0
click at [817, 371] on html "Toggle navigation Home Bank Account List Load By Website Group [ISPORT] SUPERLI…" at bounding box center [515, 185] width 1031 height 371
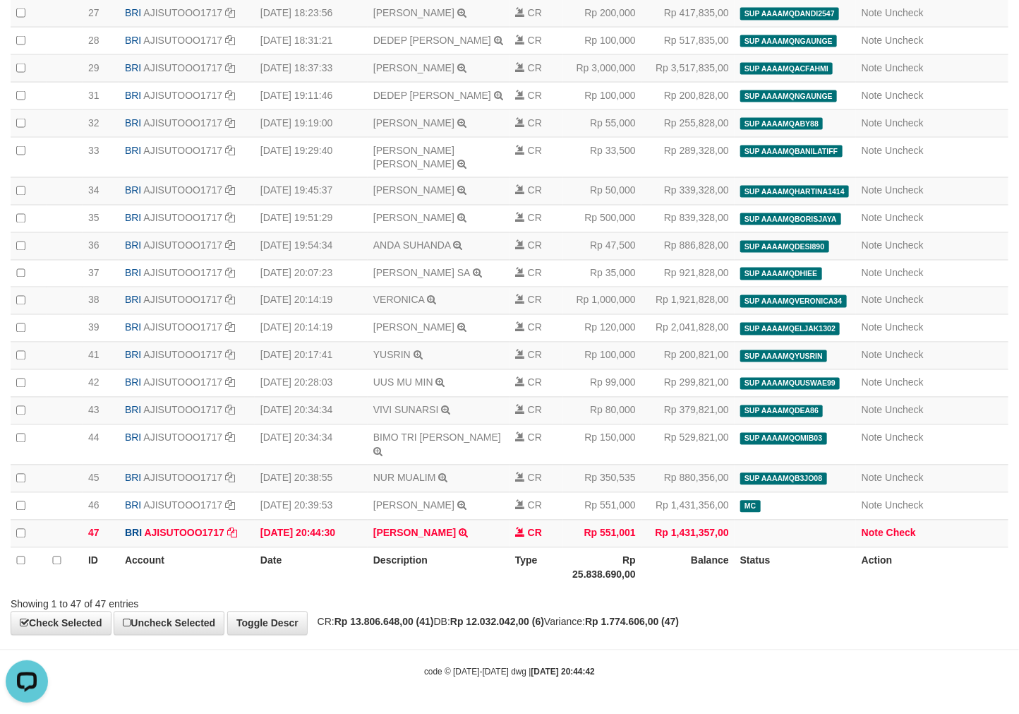
select select "****"
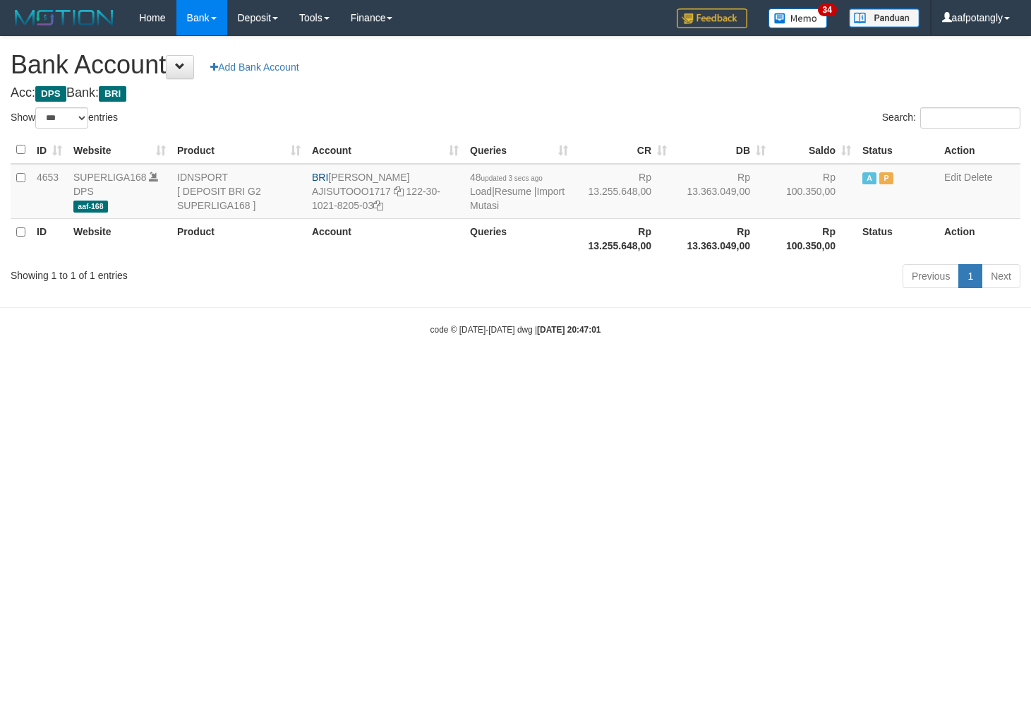
select select "***"
drag, startPoint x: 340, startPoint y: 371, endPoint x: 370, endPoint y: 293, distance: 83.4
click at [340, 371] on body "Toggle navigation Home Bank Account List Load By Website Group [ISPORT] SUPERLI…" at bounding box center [515, 185] width 1031 height 371
select select "***"
click at [497, 210] on link "Import Mutasi" at bounding box center [517, 198] width 95 height 25
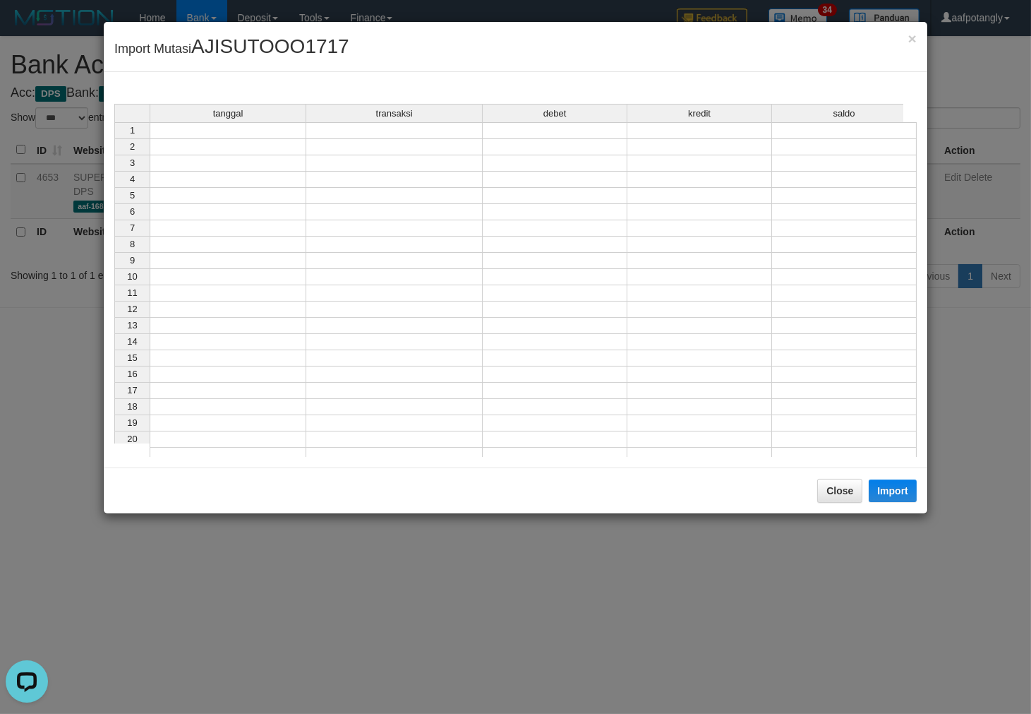
click at [231, 127] on td at bounding box center [228, 130] width 157 height 17
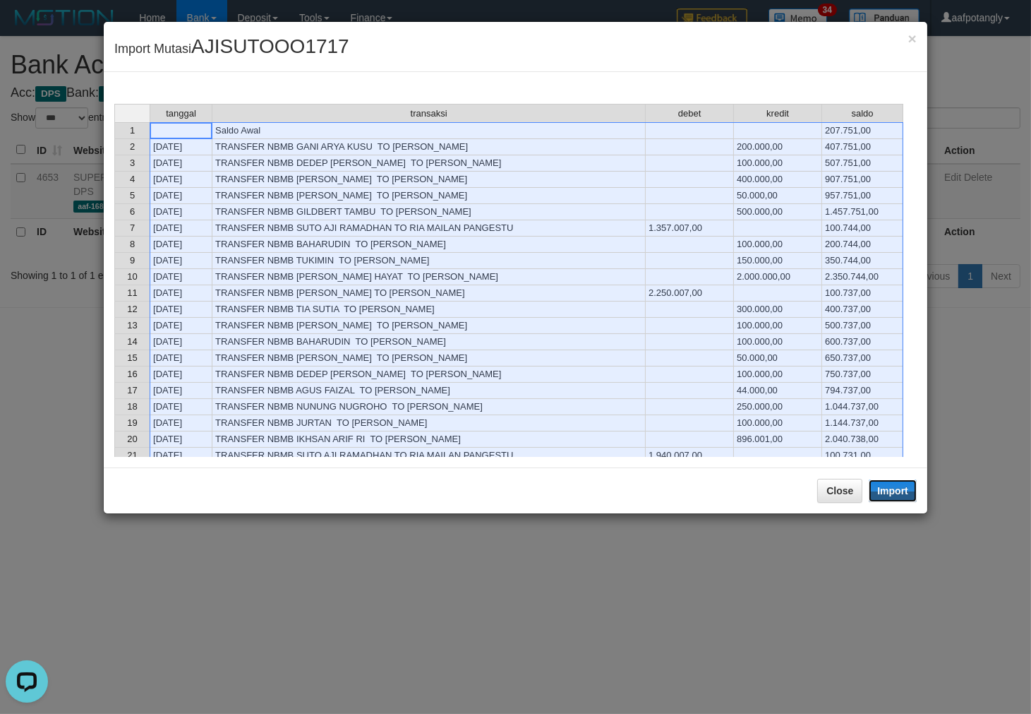
drag, startPoint x: 898, startPoint y: 488, endPoint x: 842, endPoint y: 507, distance: 58.9
click at [899, 488] on button "Import" at bounding box center [893, 490] width 48 height 23
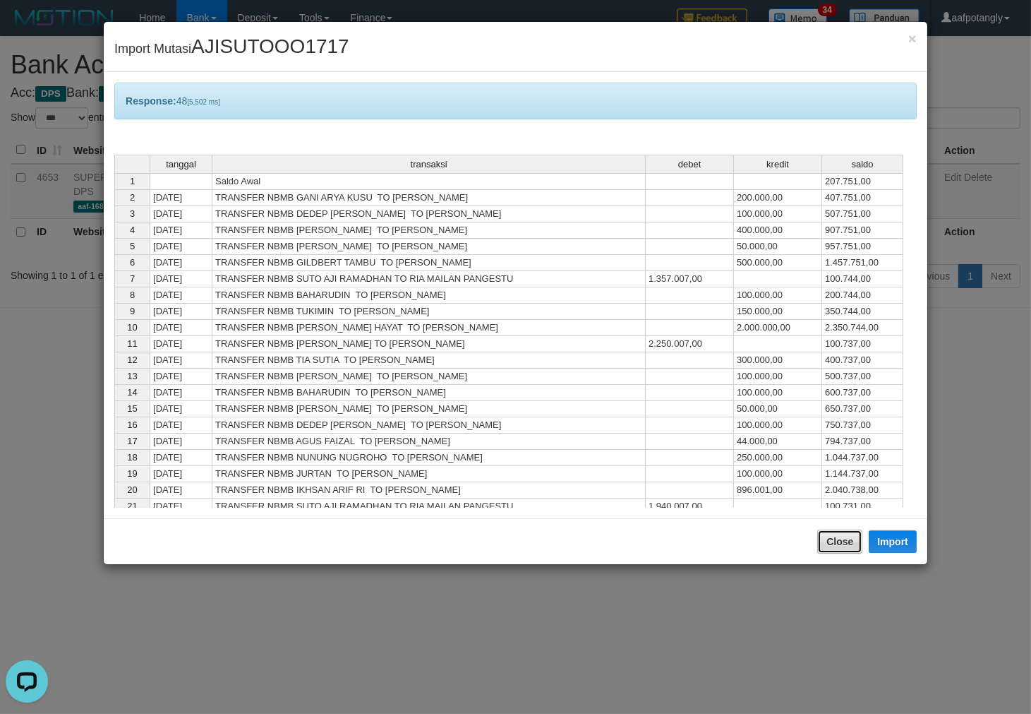
click at [837, 537] on button "Close" at bounding box center [839, 541] width 45 height 24
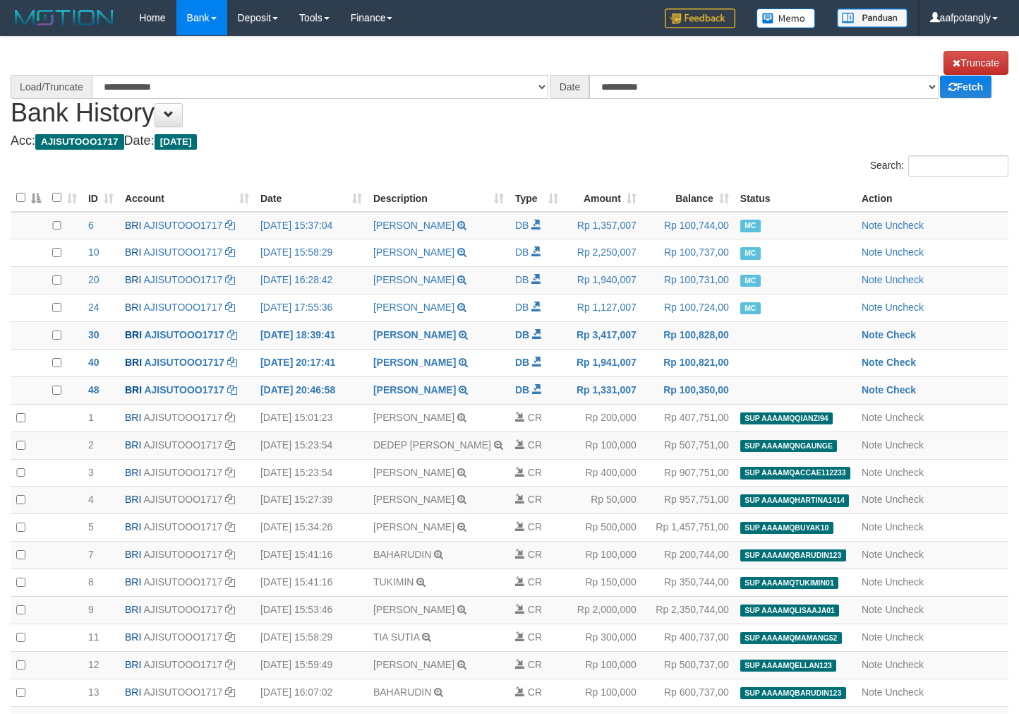
scroll to position [1015, 0]
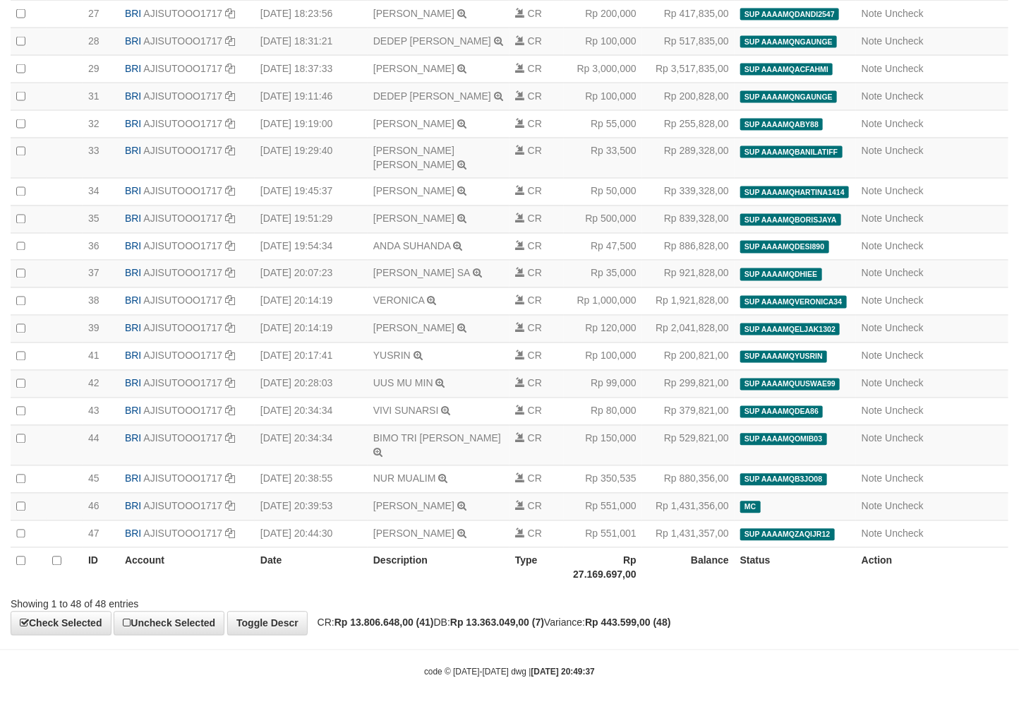
select select "****"
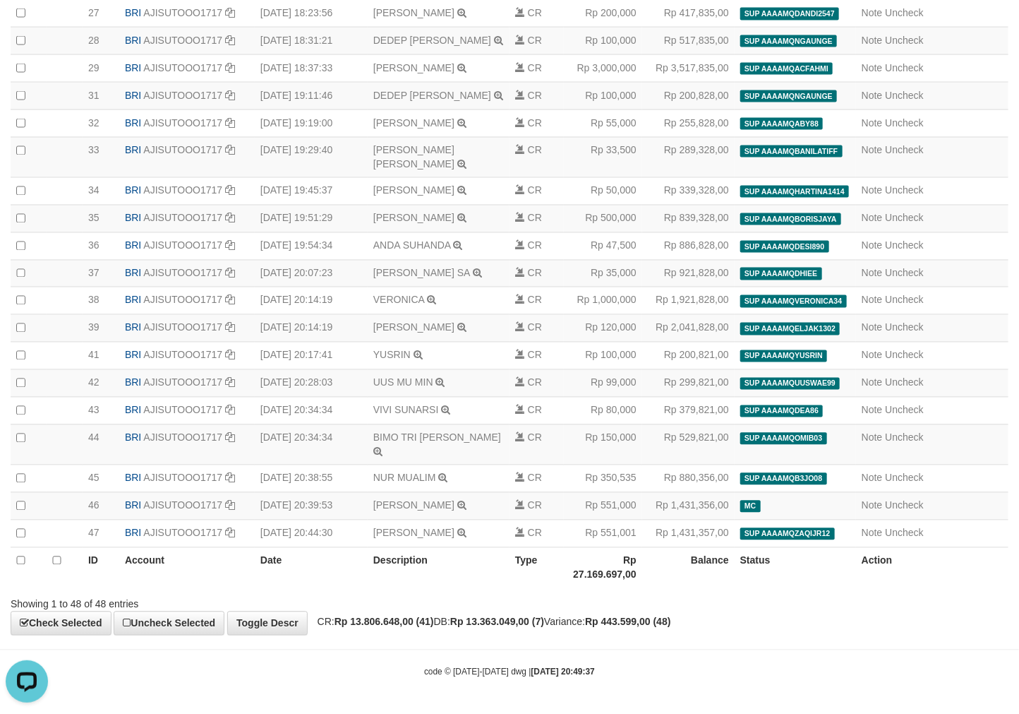
scroll to position [0, 0]
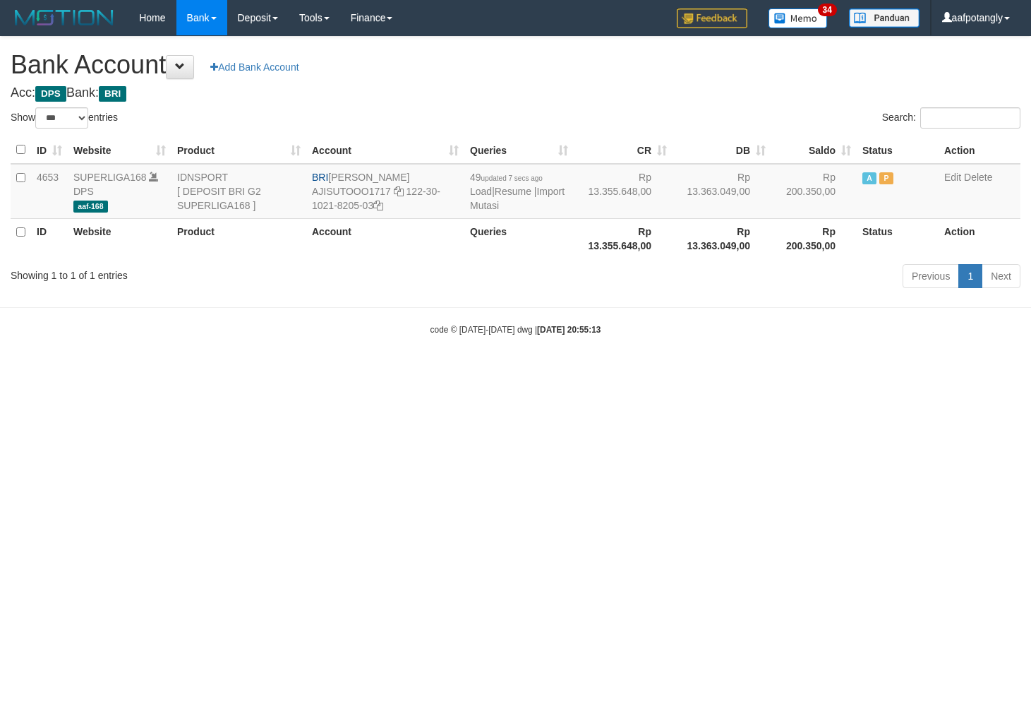
select select "***"
